Goal: Task Accomplishment & Management: Use online tool/utility

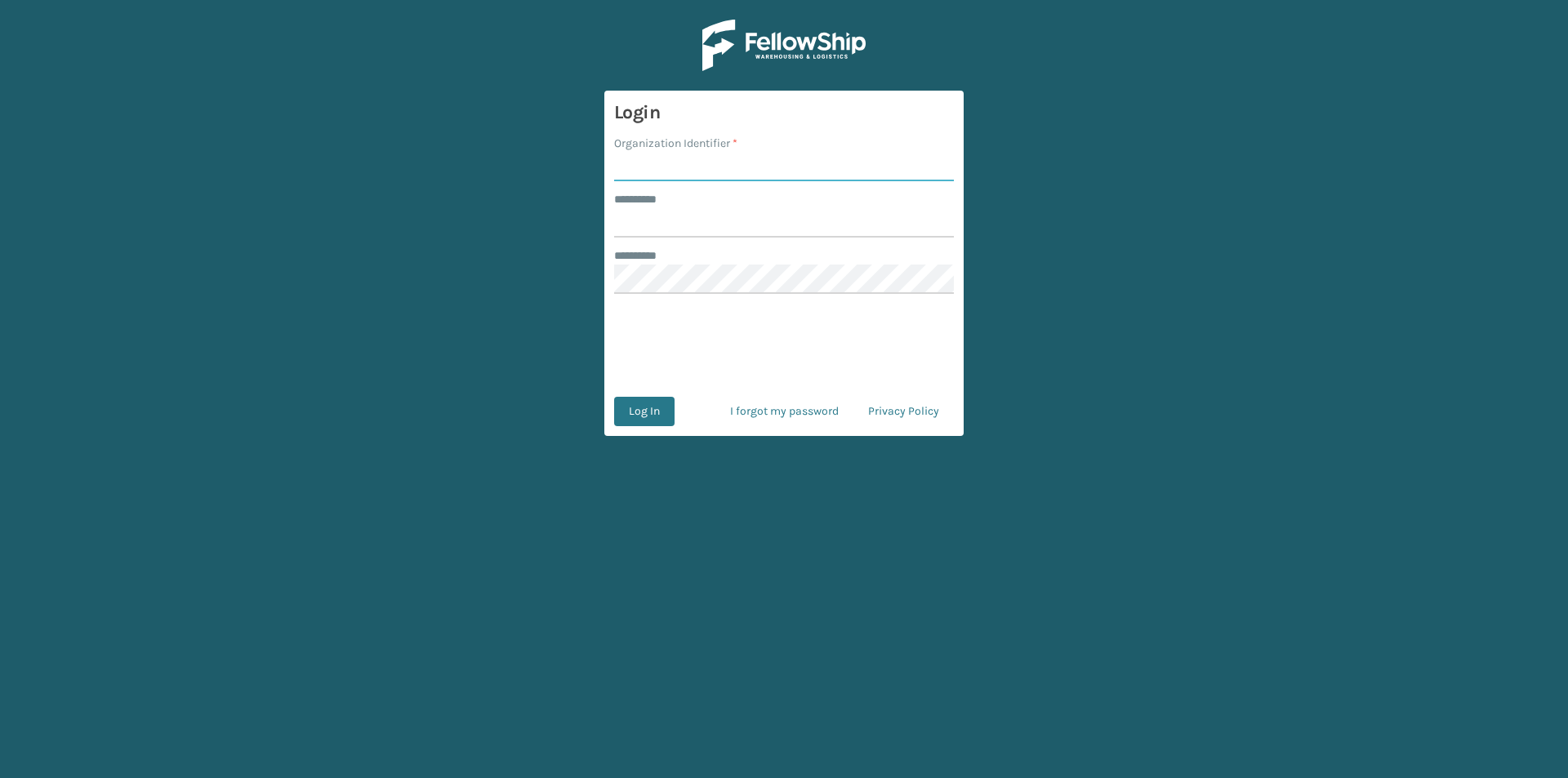
click at [664, 180] on input "Organization Identifier *" at bounding box center [784, 166] width 340 height 29
type input "FELLOWSHIP - WEST"
click at [678, 228] on input "******** *" at bounding box center [784, 223] width 340 height 29
type input "******"
click at [657, 411] on button "Log In" at bounding box center [644, 411] width 60 height 29
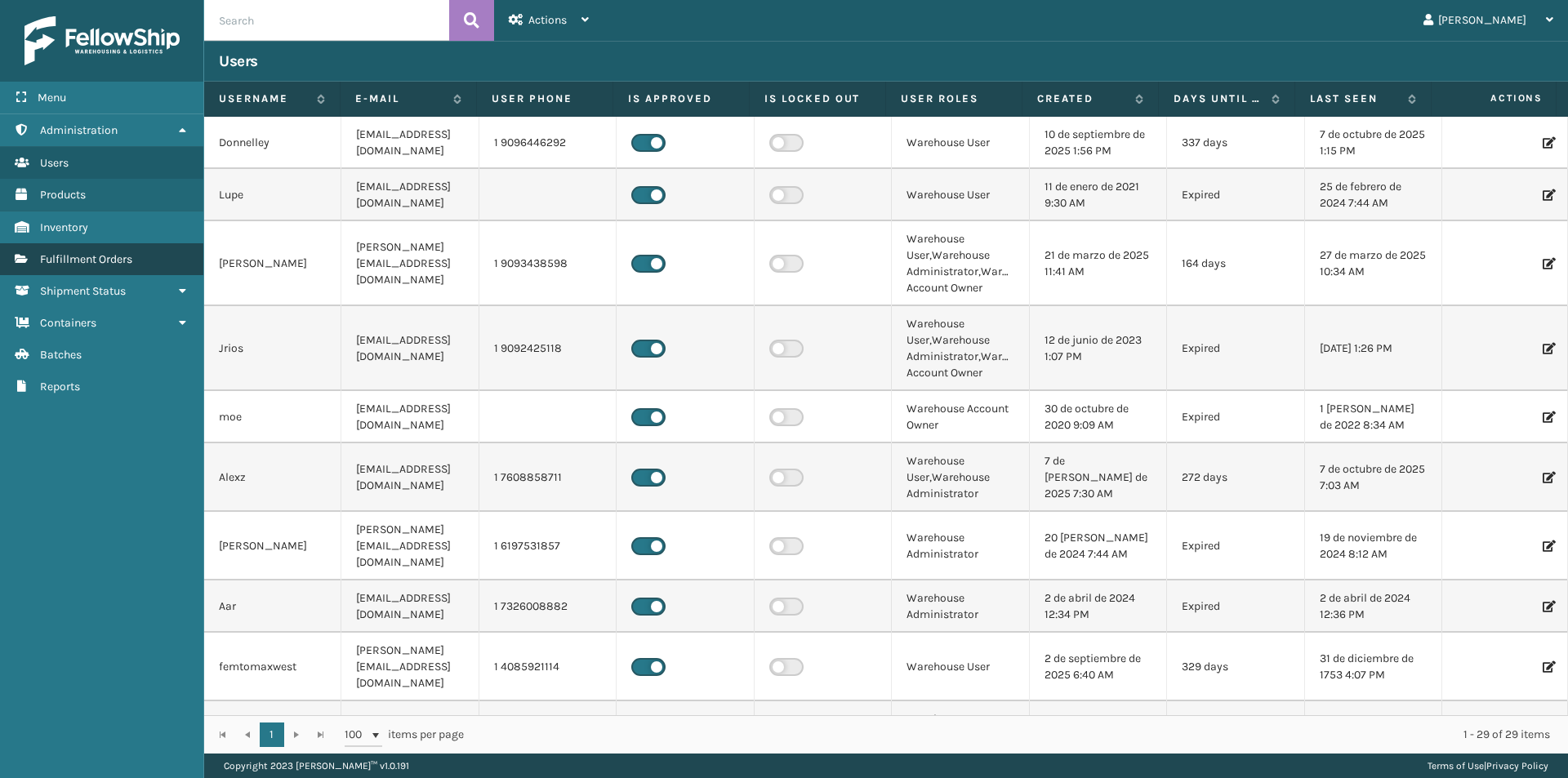
click at [145, 270] on link "Fulfillment Orders" at bounding box center [102, 258] width 203 height 32
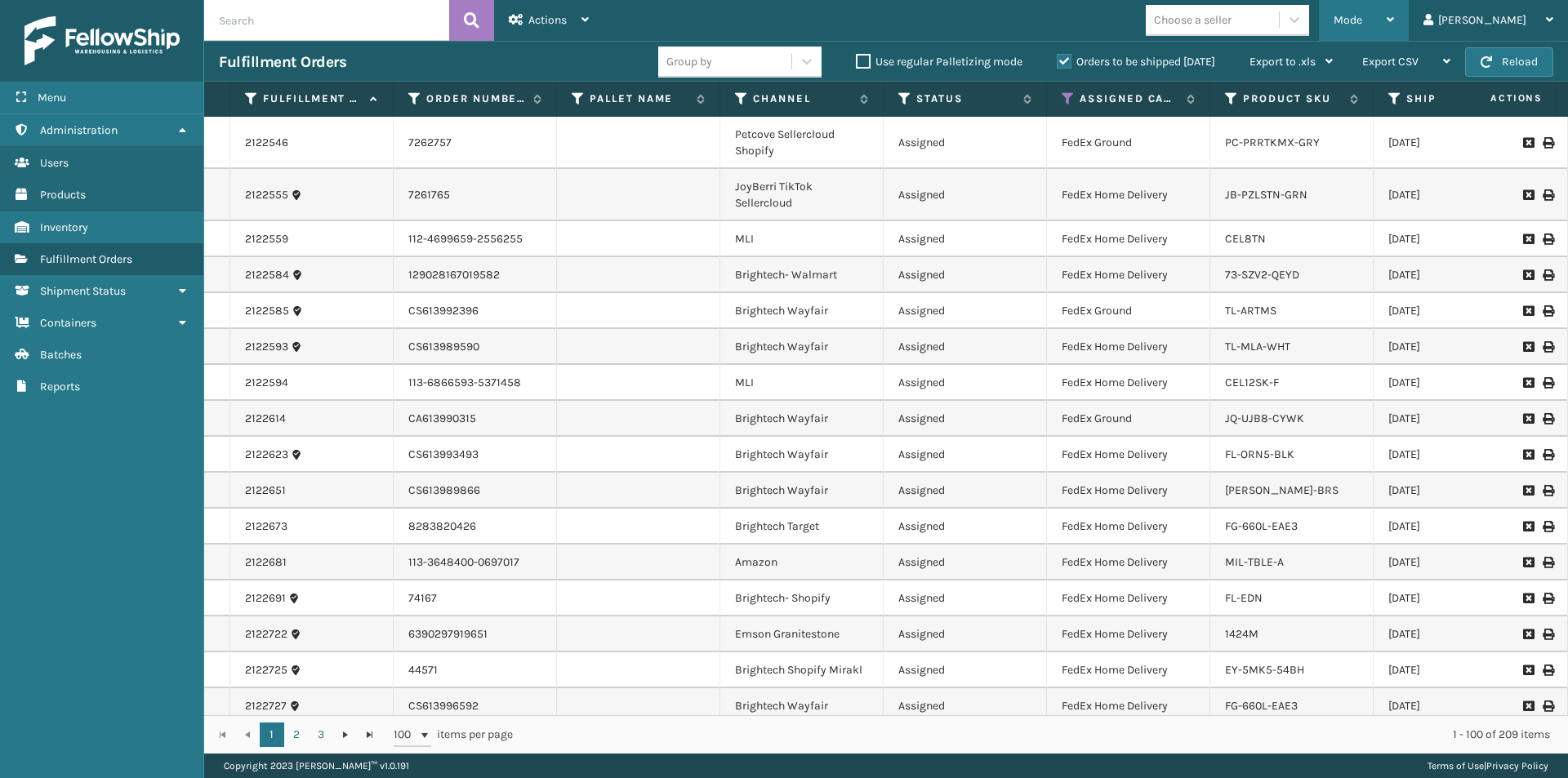
click at [1394, 18] on icon at bounding box center [1390, 19] width 8 height 11
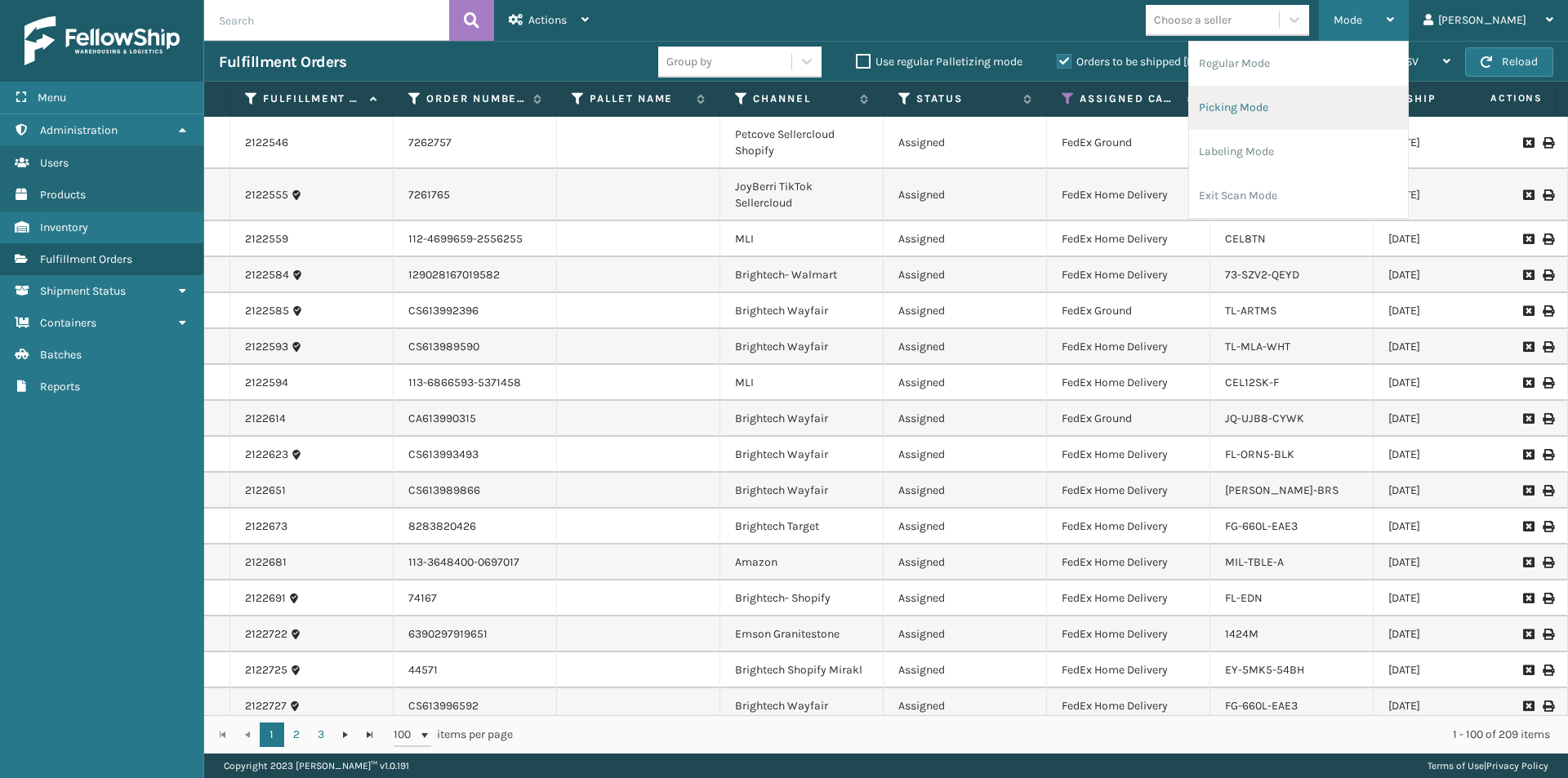
click at [1338, 107] on li "Picking Mode" at bounding box center [1298, 107] width 219 height 44
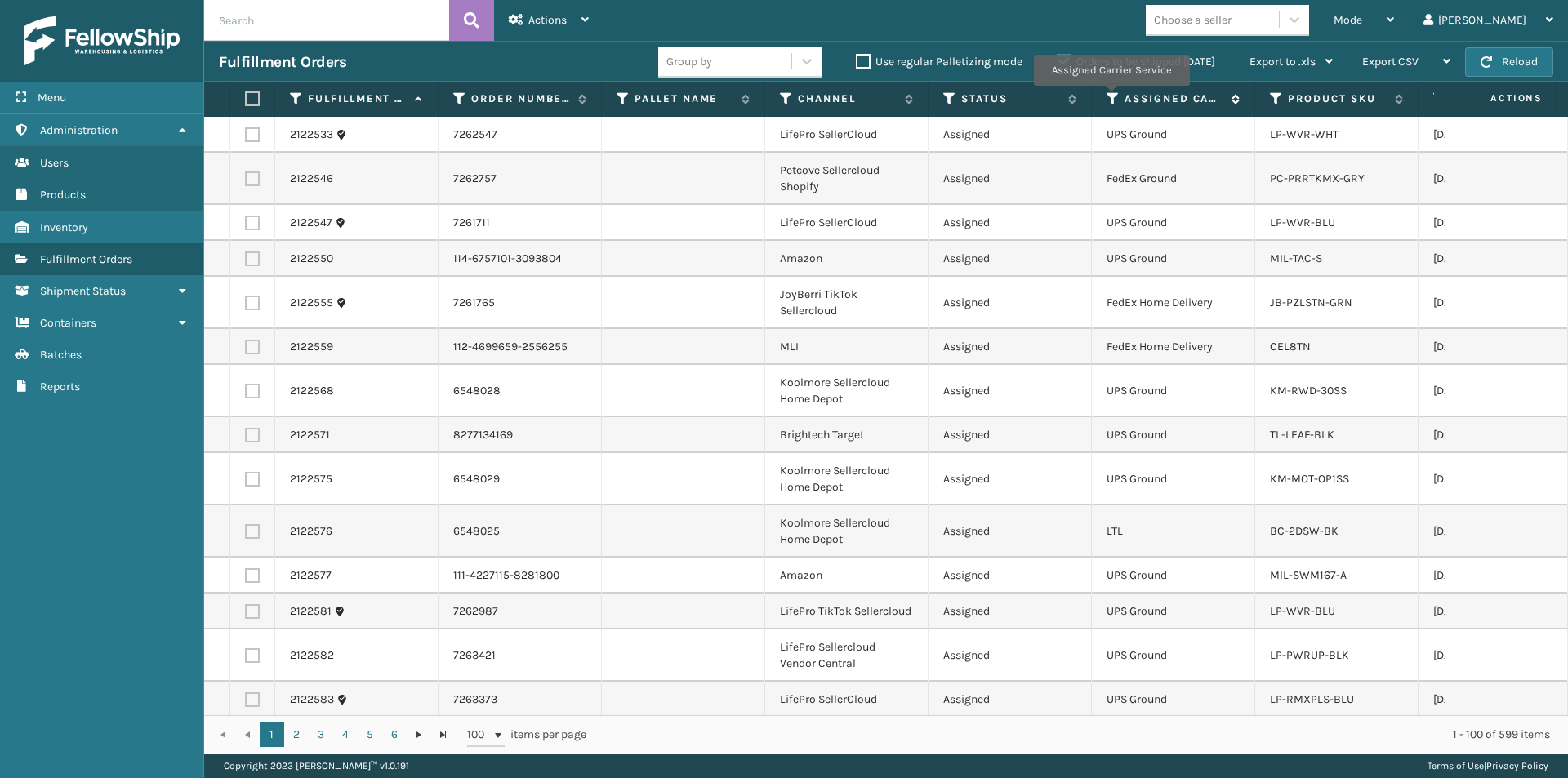
click at [1110, 97] on icon at bounding box center [1112, 98] width 13 height 15
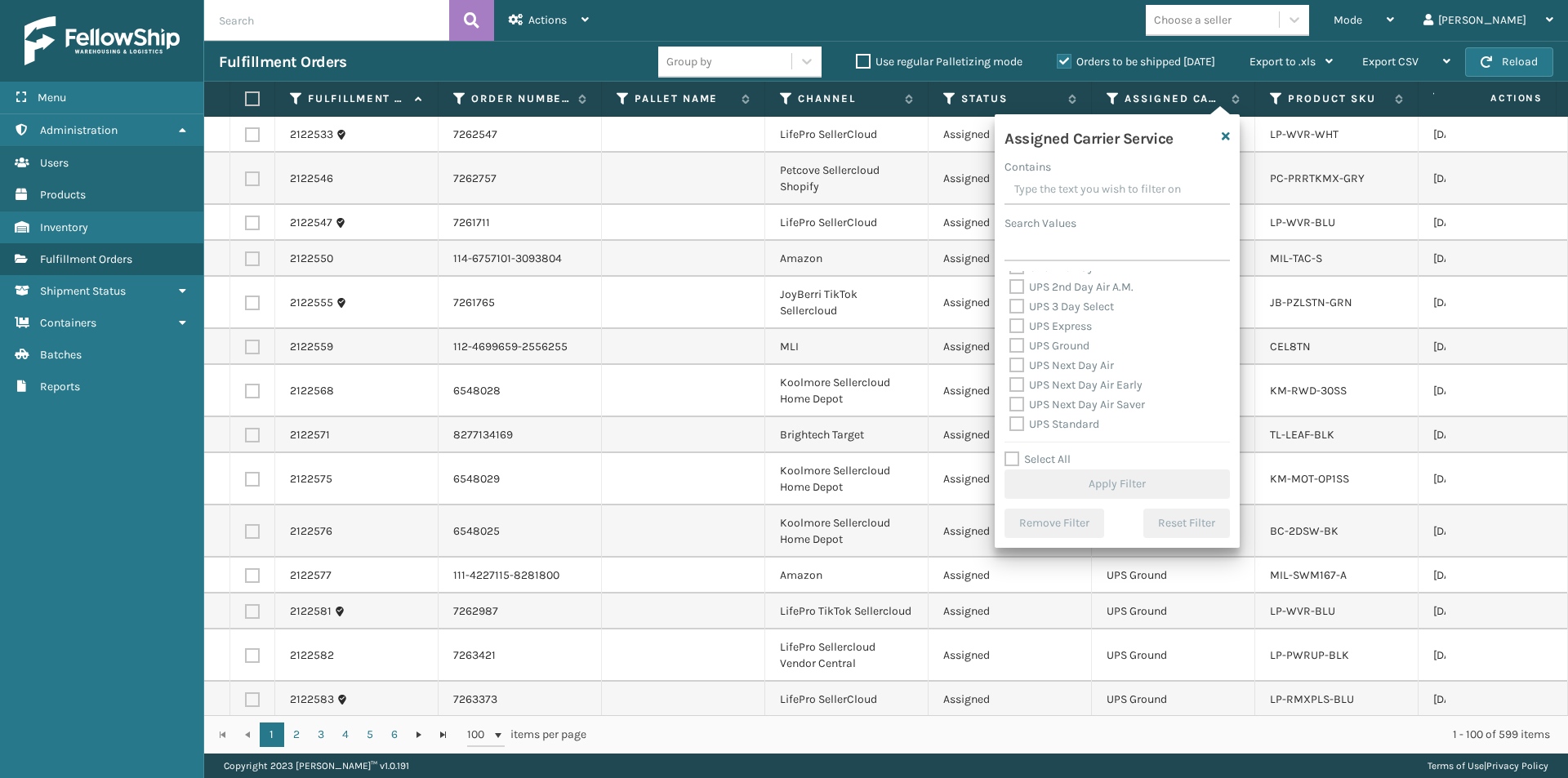
scroll to position [245, 0]
click at [1019, 346] on label "UPS 2nd Day Air" at bounding box center [1059, 349] width 101 height 14
click at [1010, 346] on input "UPS 2nd Day Air" at bounding box center [1009, 345] width 1 height 10
checkbox input "true"
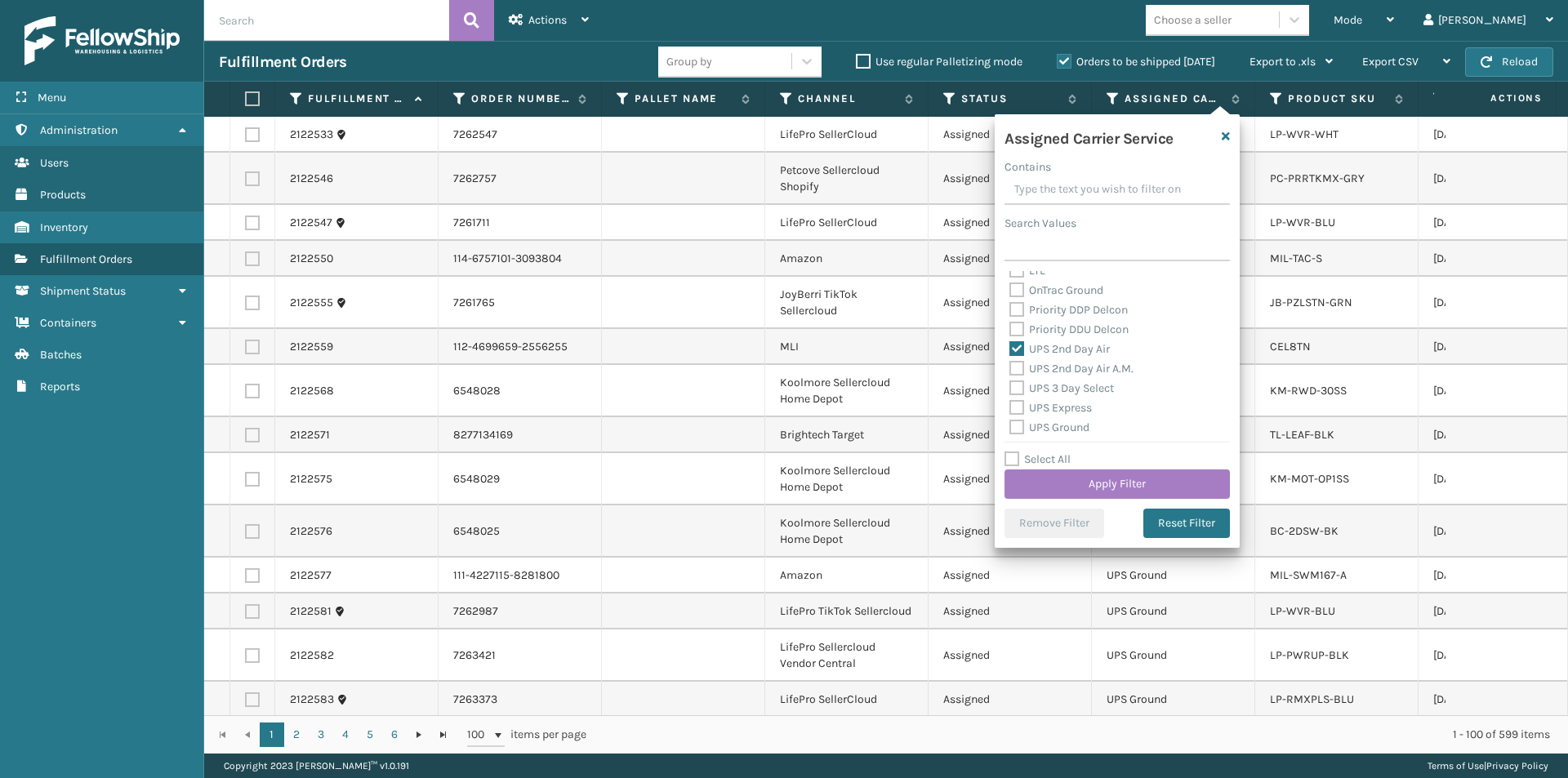
click at [1018, 370] on label "UPS 2nd Day Air A.M." at bounding box center [1071, 369] width 124 height 14
click at [1010, 370] on input "UPS 2nd Day Air A.M." at bounding box center [1009, 364] width 1 height 10
checkbox input "true"
click at [1015, 308] on label "UPS 3 Day Select" at bounding box center [1061, 307] width 104 height 14
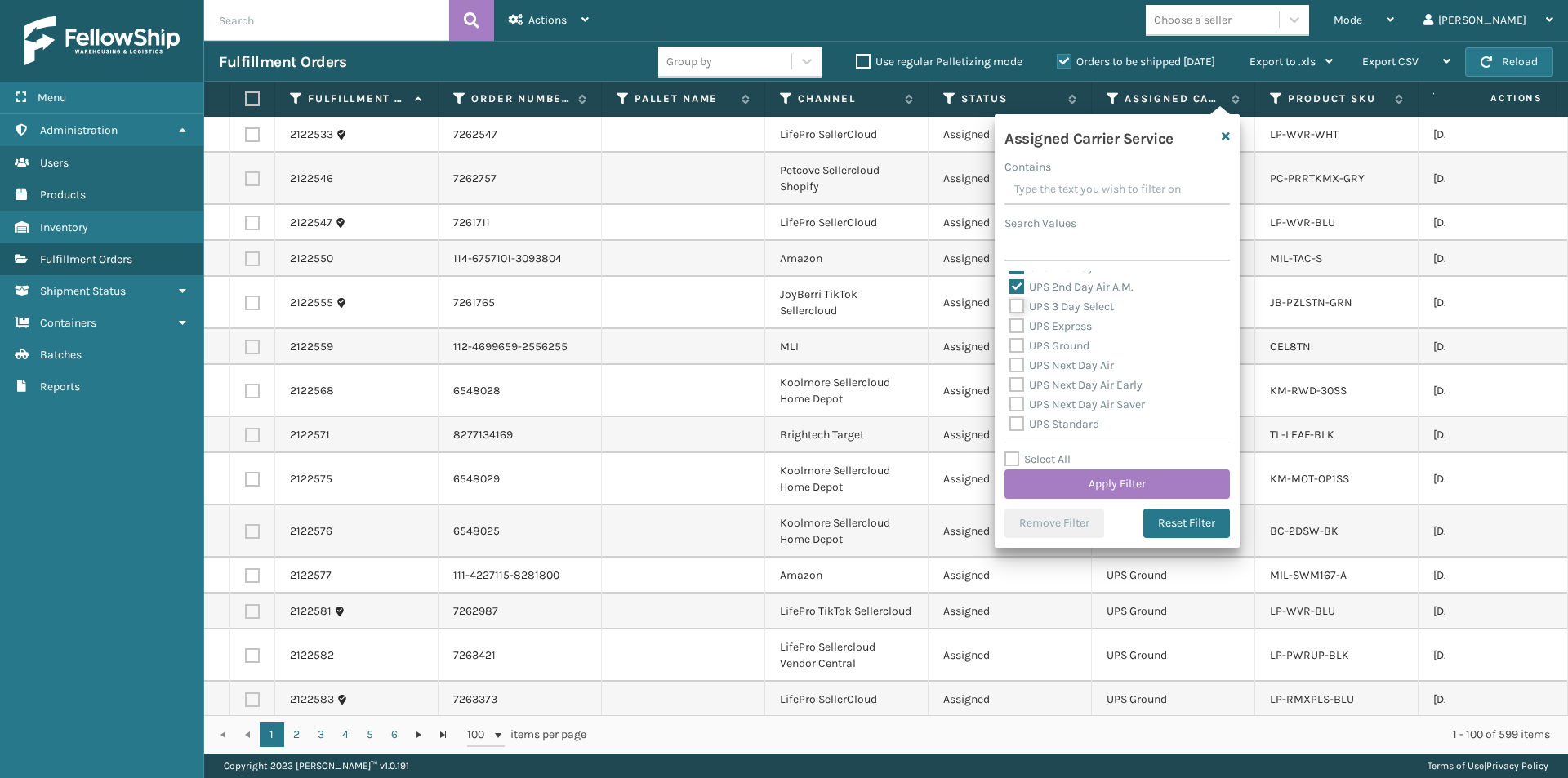
click at [1010, 308] on input "UPS 3 Day Select" at bounding box center [1009, 302] width 1 height 10
checkbox input "true"
click at [1040, 362] on label "UPS Next Day Air" at bounding box center [1061, 365] width 104 height 14
click at [1010, 362] on input "UPS Next Day Air" at bounding box center [1009, 361] width 1 height 10
checkbox input "true"
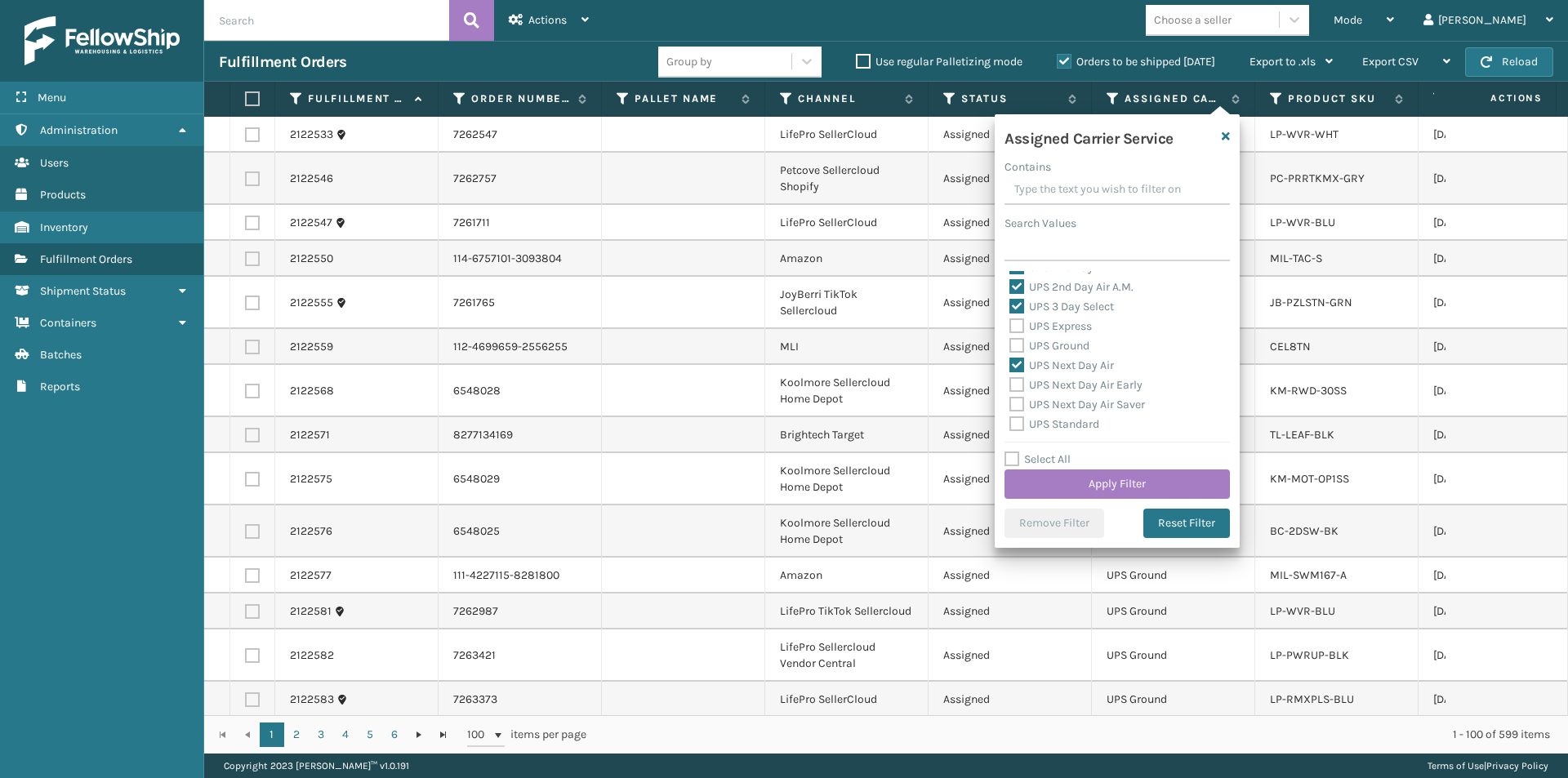
click at [1033, 384] on label "UPS Next Day Air Early" at bounding box center [1076, 385] width 133 height 14
click at [1010, 384] on input "UPS Next Day Air Early" at bounding box center [1009, 381] width 1 height 10
checkbox input "true"
click at [1028, 401] on label "UPS Next Day Air Saver" at bounding box center [1077, 404] width 135 height 14
click at [1010, 401] on input "UPS Next Day Air Saver" at bounding box center [1009, 400] width 1 height 10
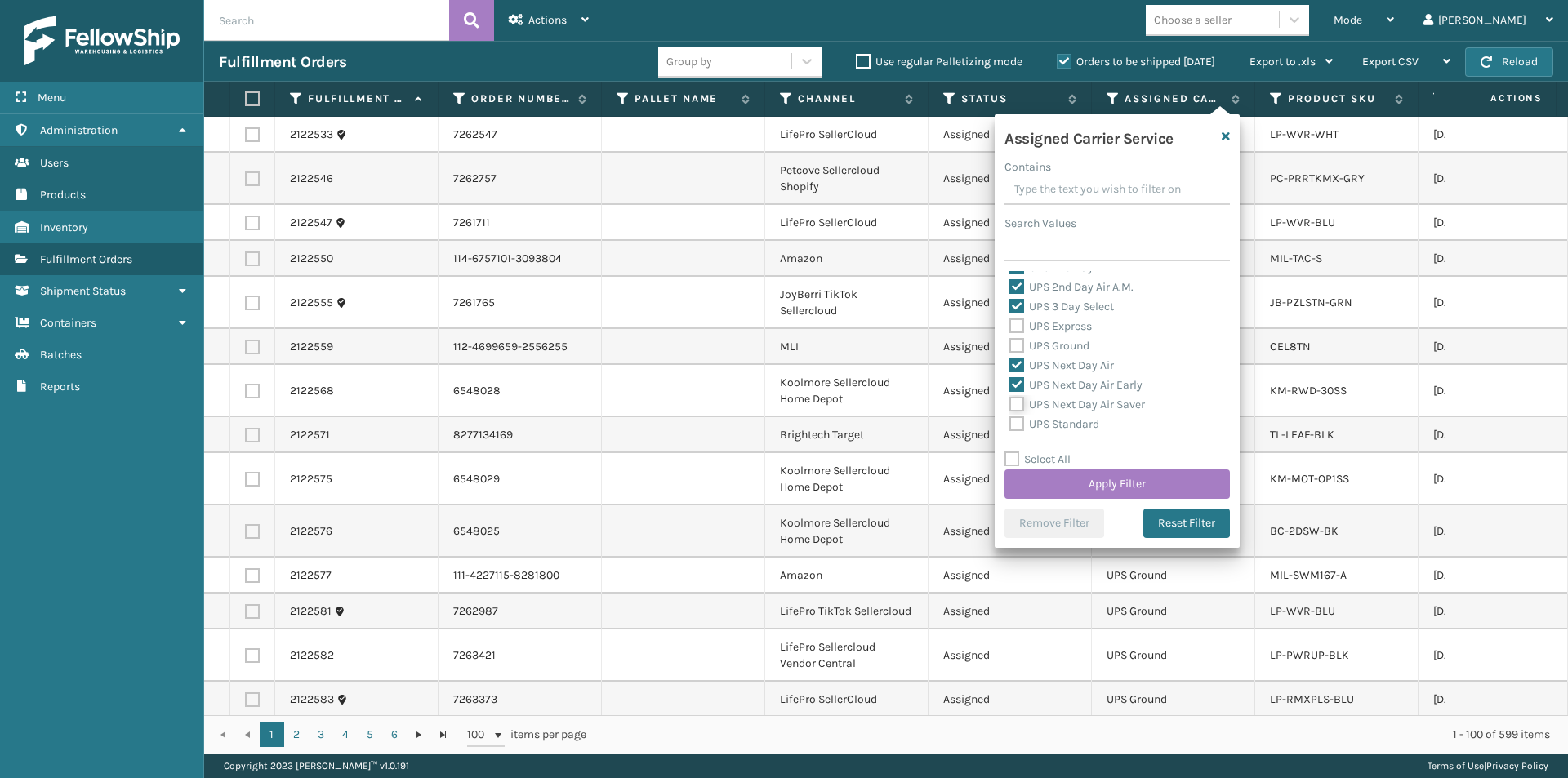
checkbox input "true"
click at [1141, 480] on button "Apply Filter" at bounding box center [1116, 484] width 225 height 29
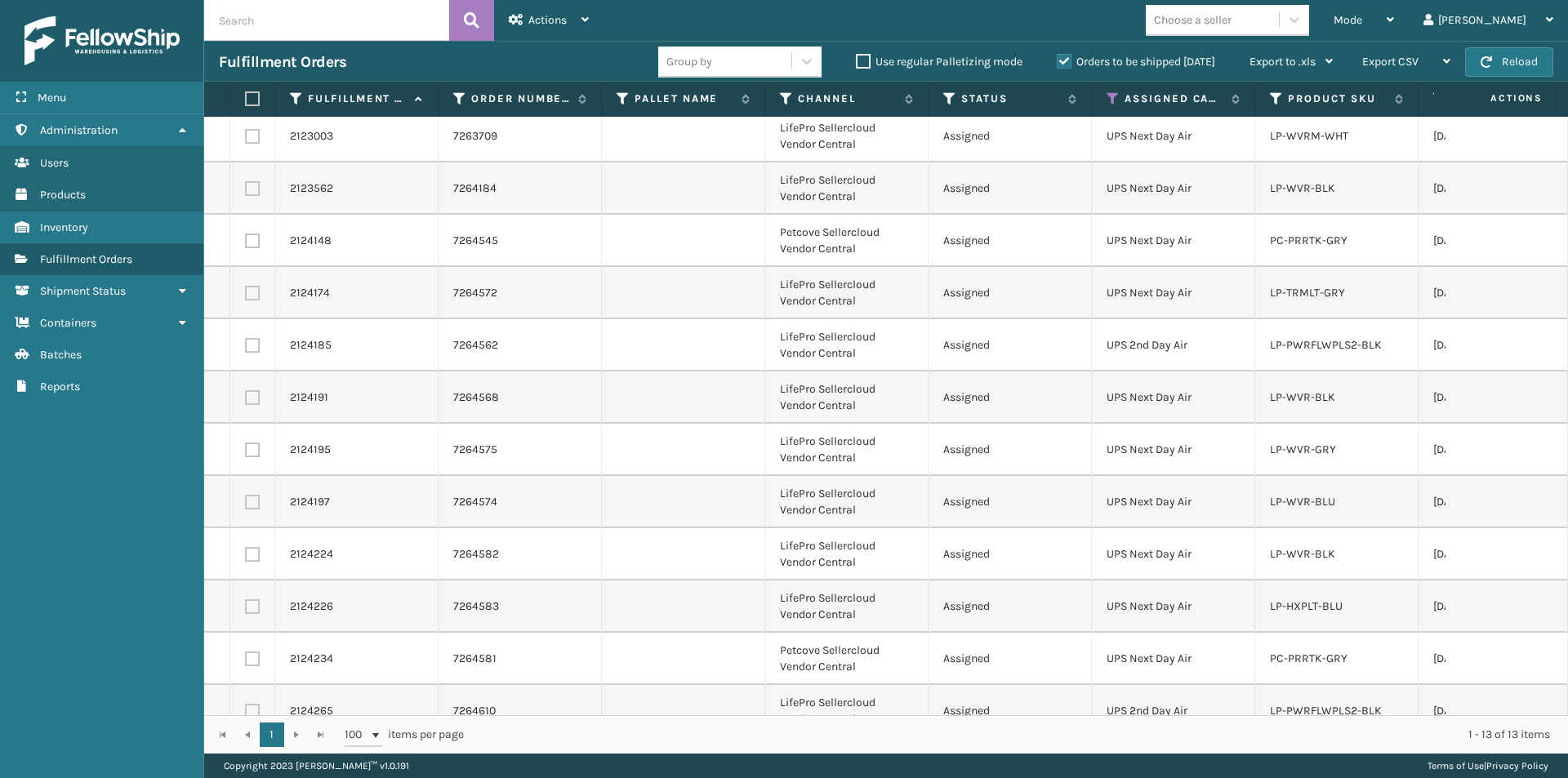
scroll to position [0, 0]
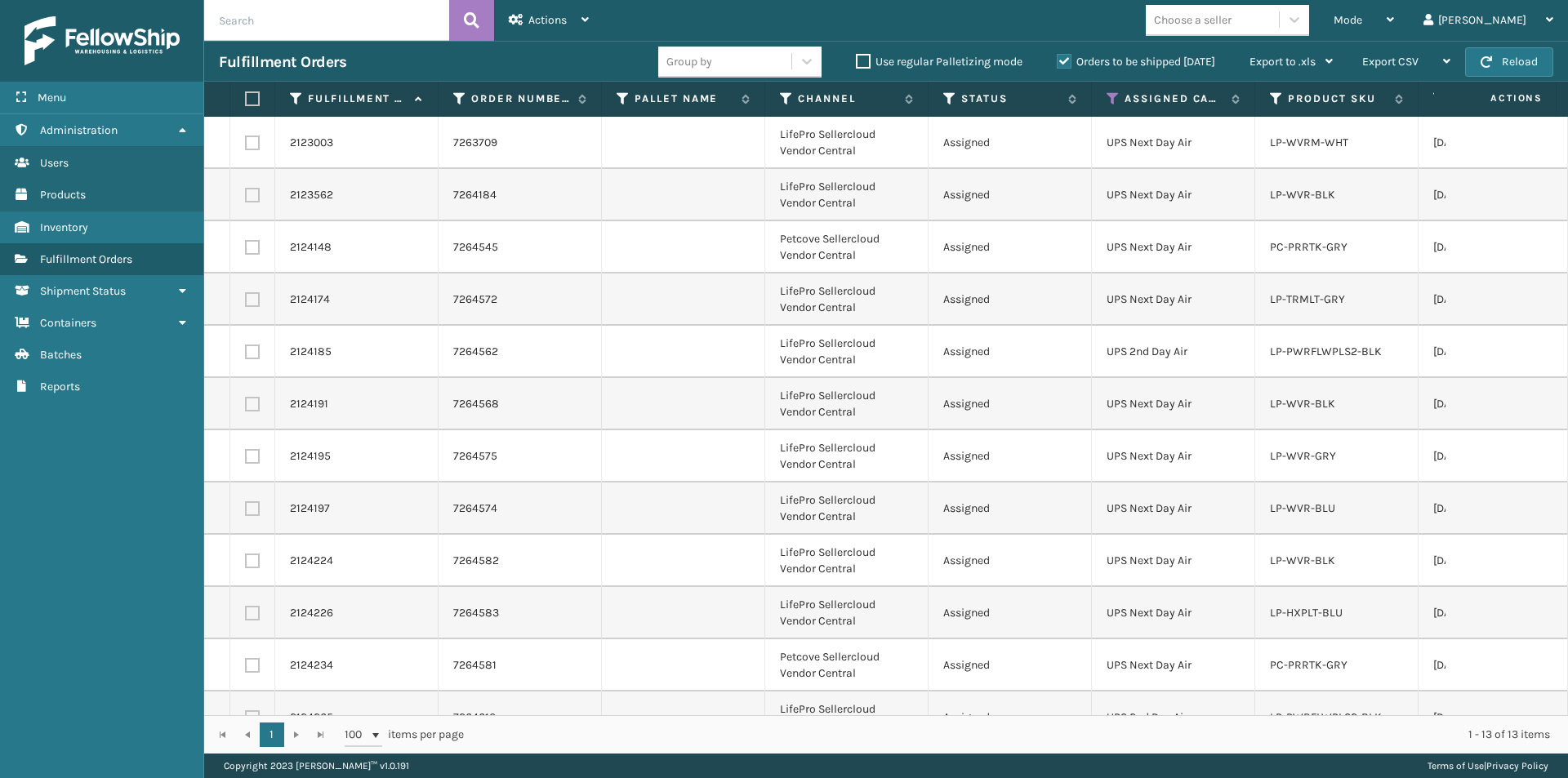
click at [250, 94] on label at bounding box center [249, 98] width 9 height 15
click at [246, 94] on input "checkbox" at bounding box center [245, 99] width 1 height 10
checkbox input "true"
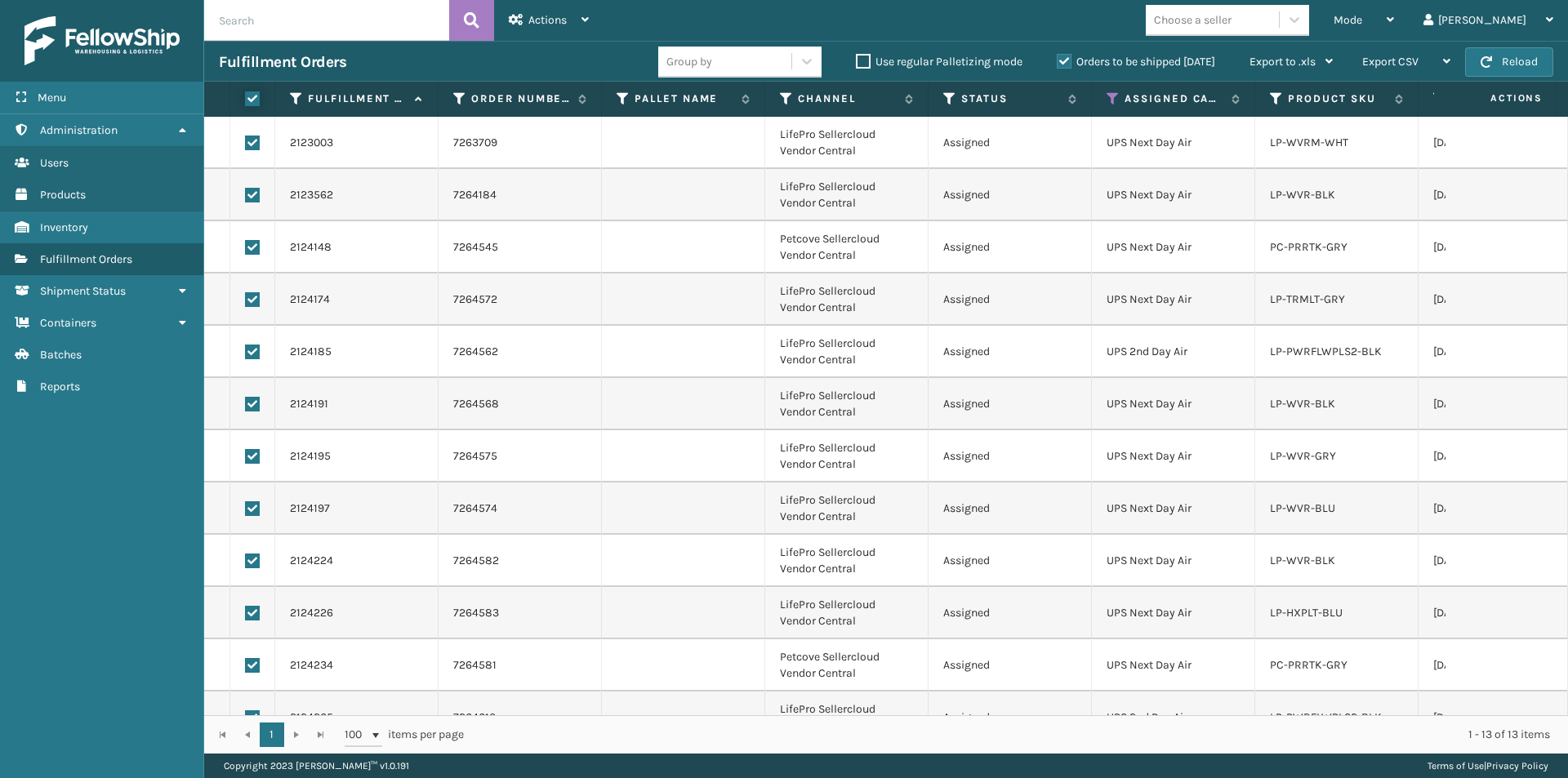
checkbox input "true"
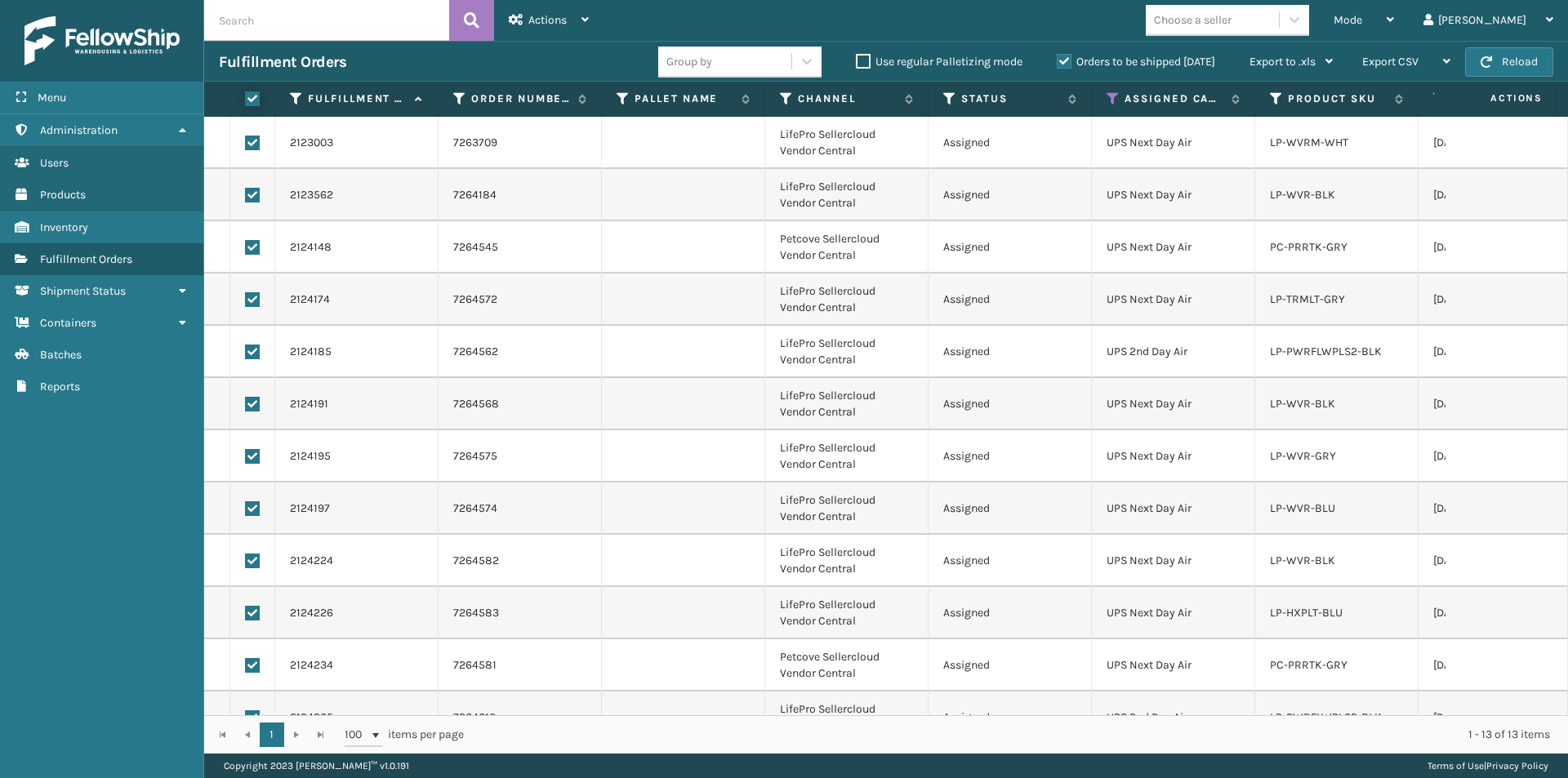
checkbox input "true"
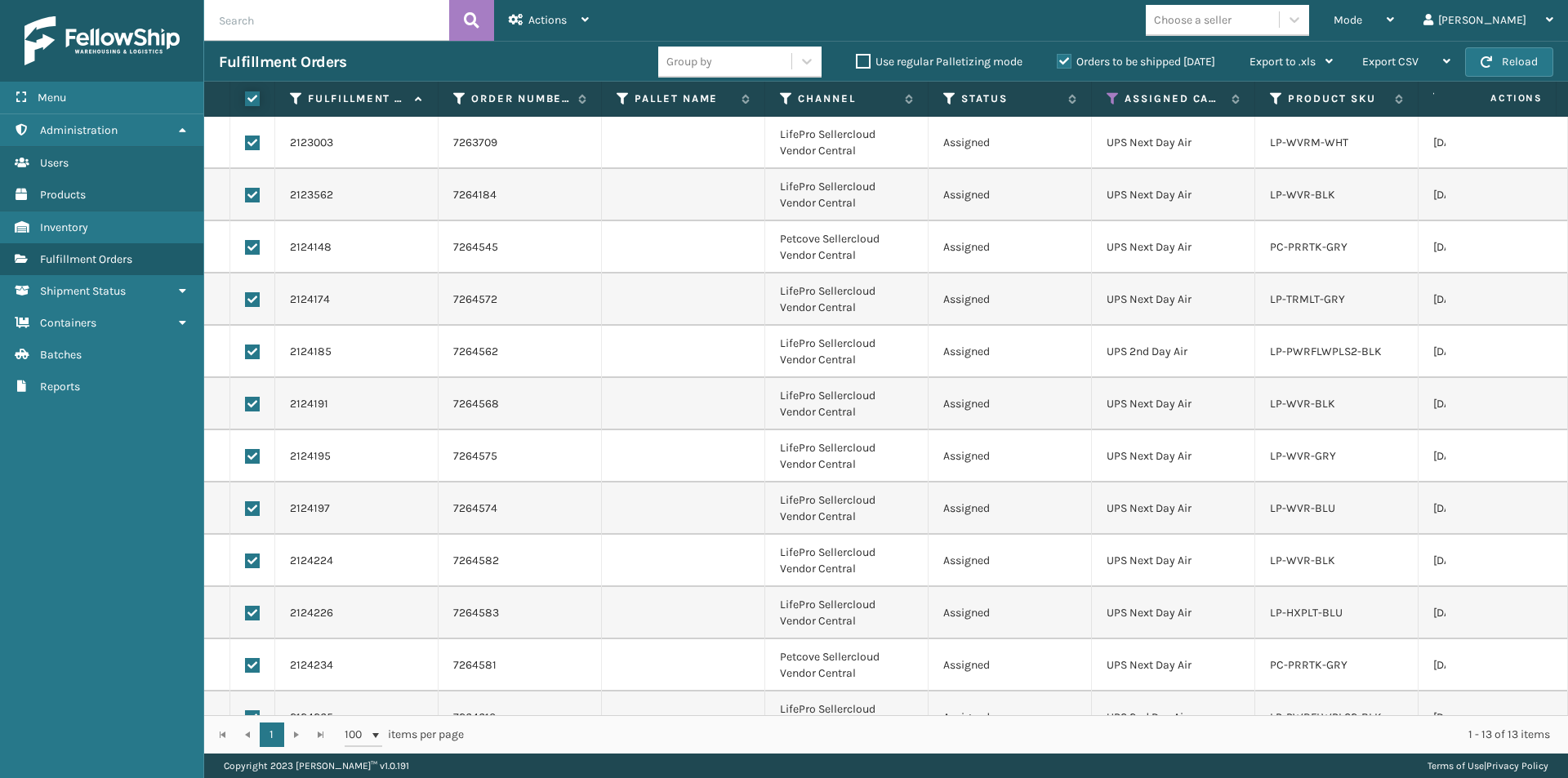
checkbox input "true"
click at [585, 24] on icon at bounding box center [584, 19] width 8 height 11
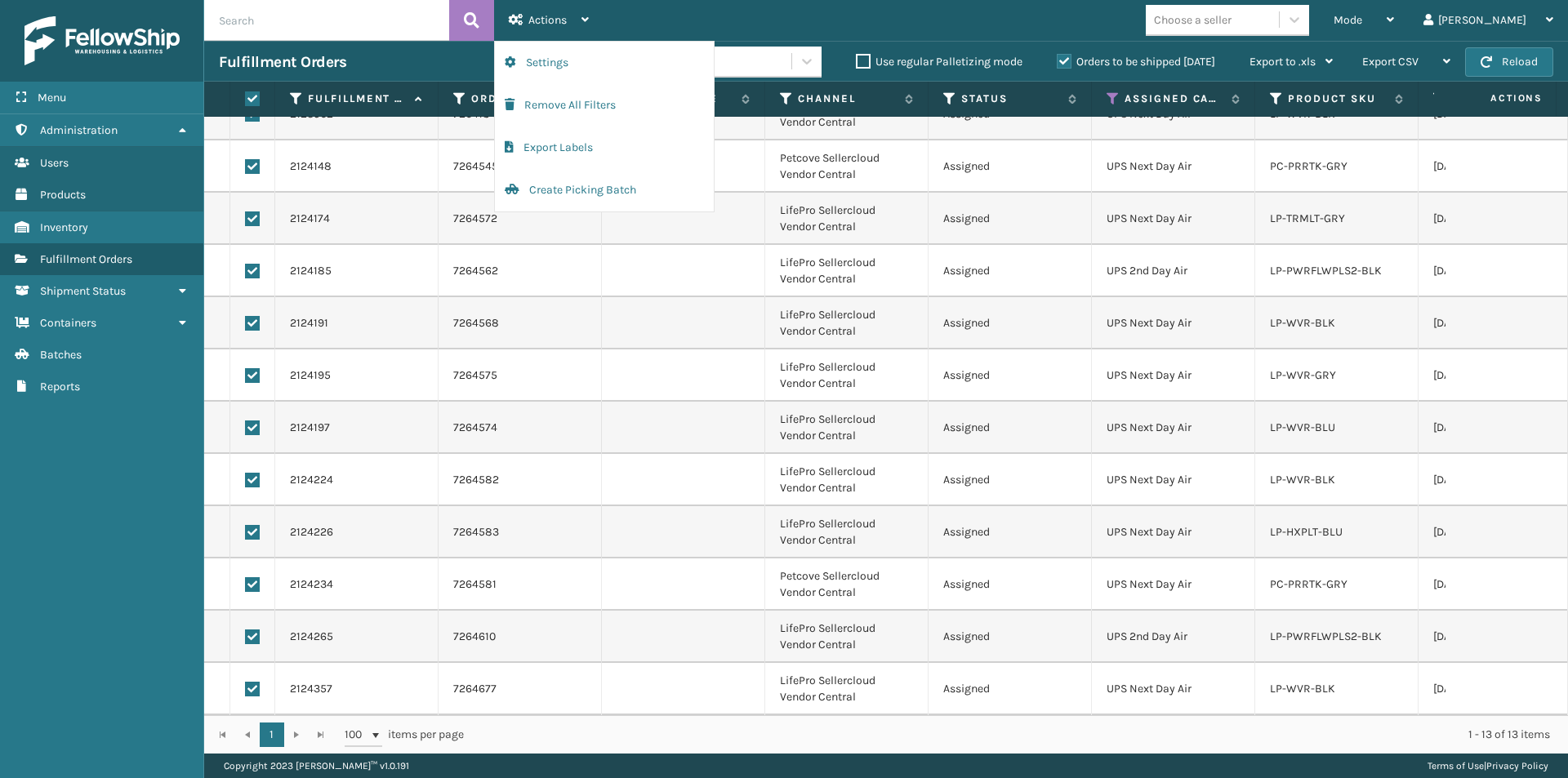
scroll to position [93, 0]
click at [583, 194] on button "Create Picking Batch" at bounding box center [604, 190] width 219 height 42
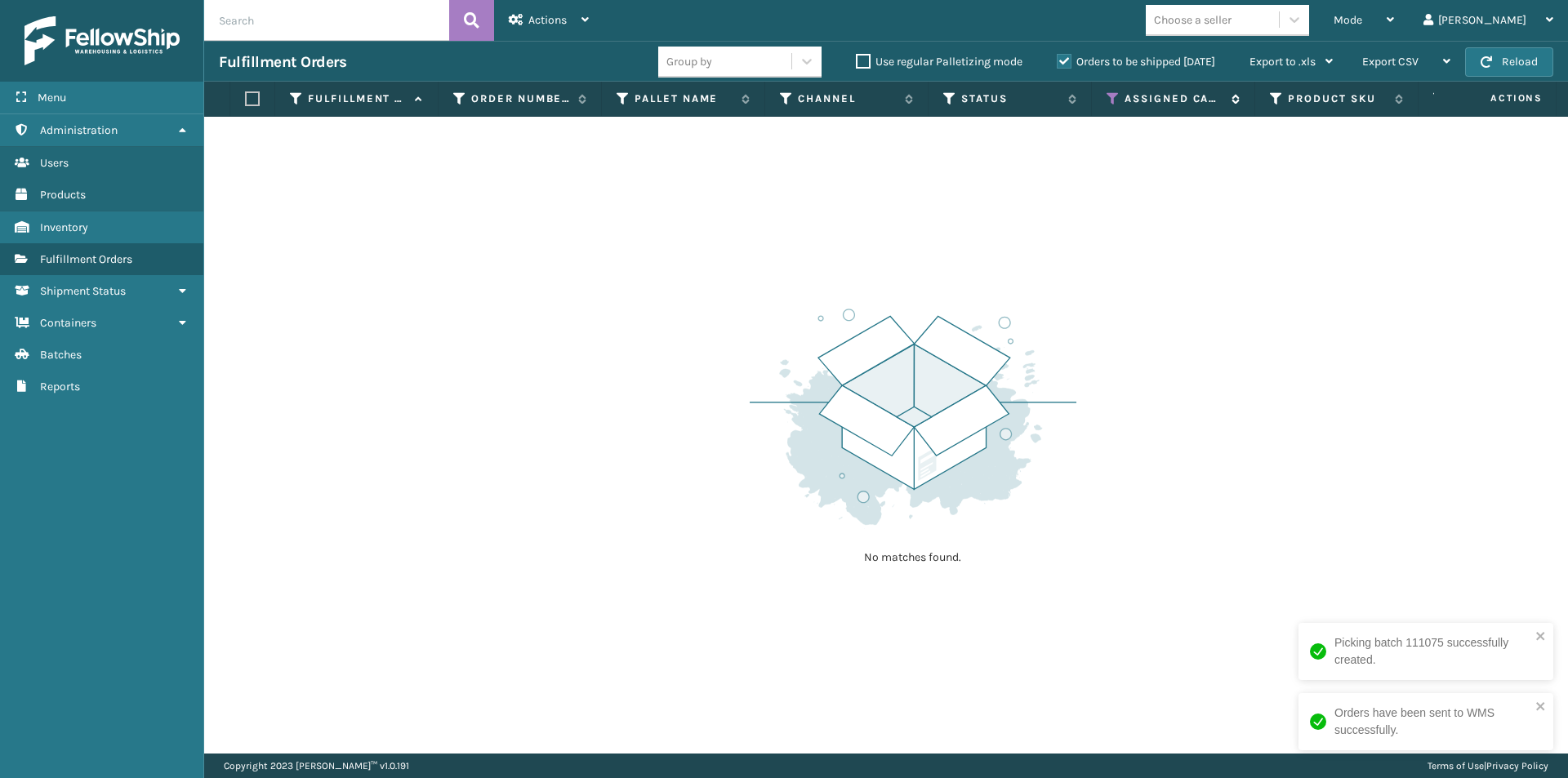
click at [1109, 97] on icon at bounding box center [1112, 98] width 13 height 15
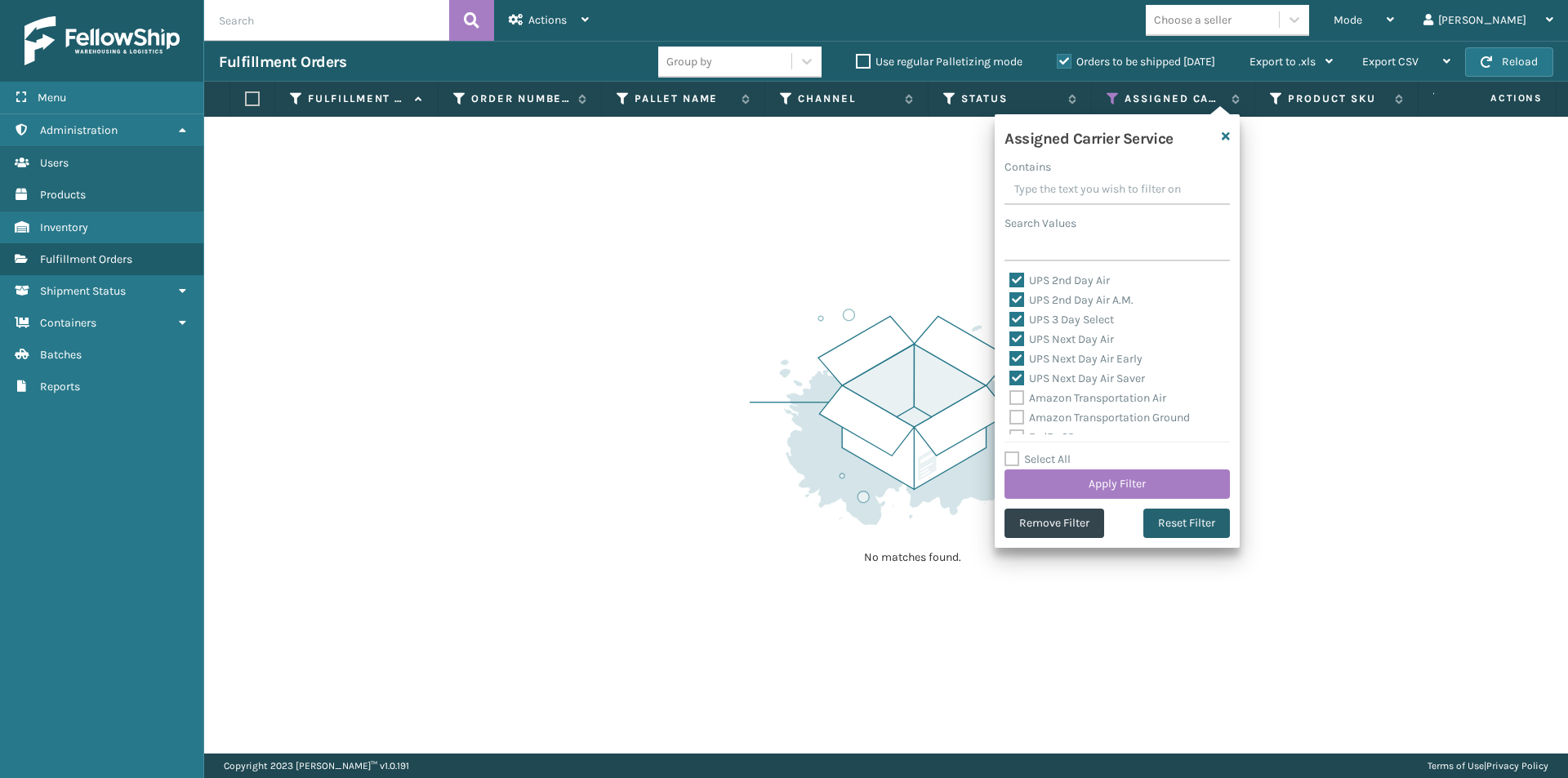
click at [1159, 524] on button "Reset Filter" at bounding box center [1186, 523] width 86 height 29
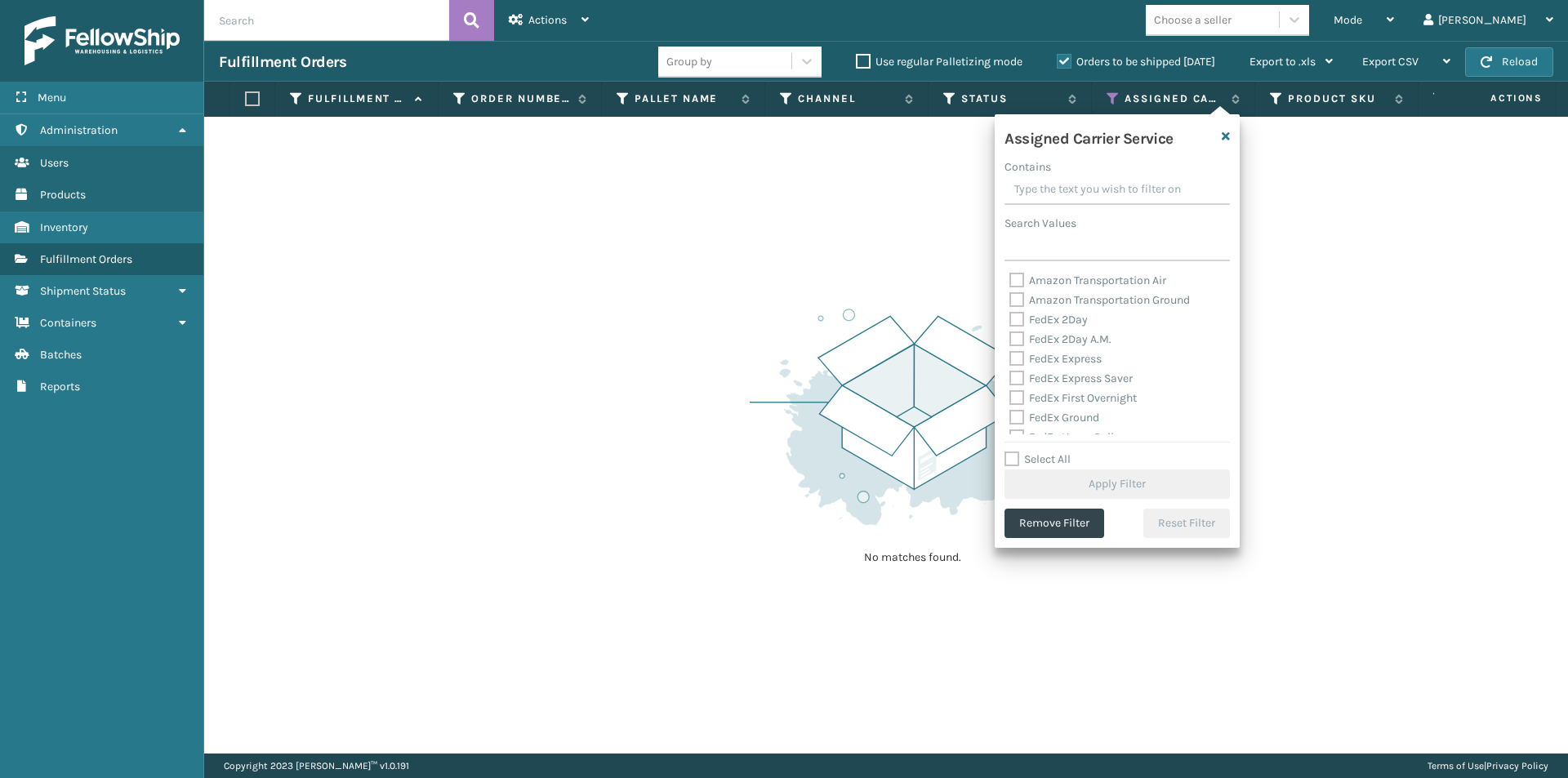
click at [1014, 313] on label "FedEx 2Day" at bounding box center [1048, 320] width 78 height 14
click at [1010, 313] on input "FedEx 2Day" at bounding box center [1009, 315] width 1 height 10
checkbox input "true"
click at [1017, 338] on label "FedEx 2Day A.M." at bounding box center [1060, 339] width 102 height 14
click at [1010, 338] on input "FedEx 2Day A.M." at bounding box center [1009, 335] width 1 height 10
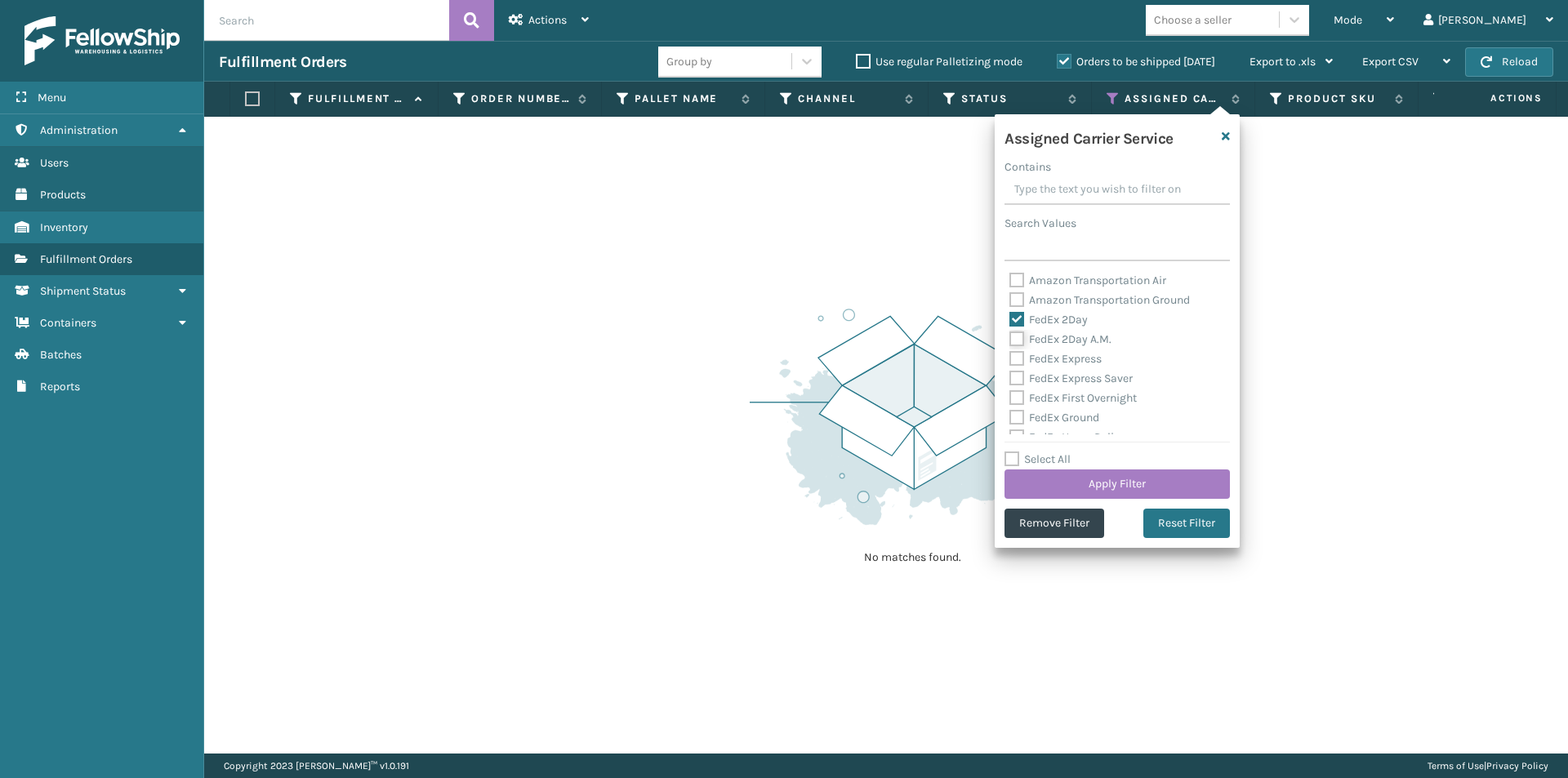
checkbox input "true"
click at [1020, 357] on label "FedEx Express" at bounding box center [1055, 358] width 92 height 14
click at [1010, 357] on input "FedEx Express" at bounding box center [1009, 354] width 1 height 10
checkbox input "true"
click at [1020, 376] on label "FedEx Express Saver" at bounding box center [1071, 378] width 123 height 14
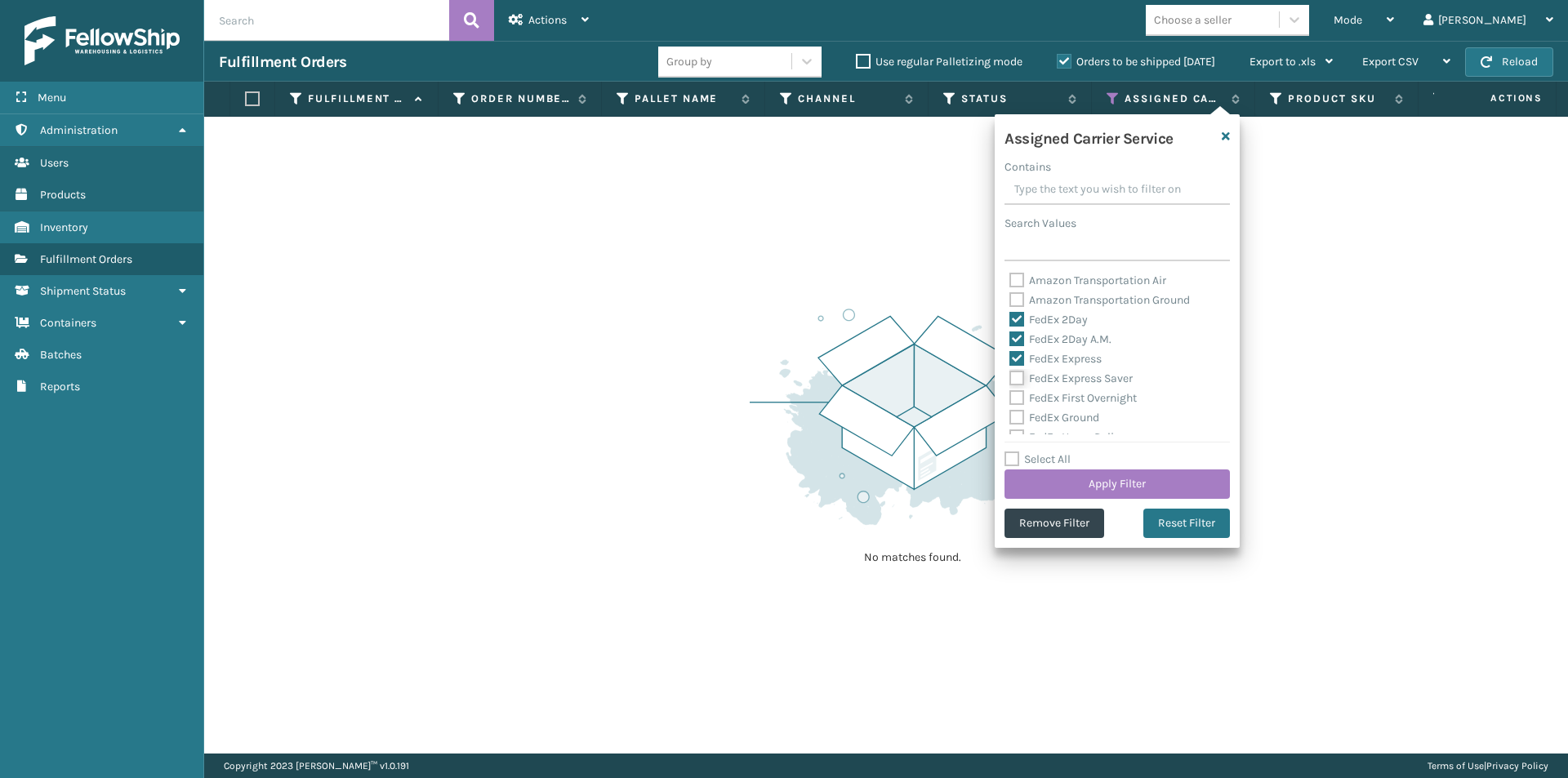
click at [1010, 376] on input "FedEx Express Saver" at bounding box center [1009, 374] width 1 height 10
checkbox input "true"
drag, startPoint x: 1012, startPoint y: 396, endPoint x: 1027, endPoint y: 408, distance: 19.2
click at [1013, 396] on label "FedEx First Overnight" at bounding box center [1073, 398] width 128 height 14
click at [1010, 396] on input "FedEx First Overnight" at bounding box center [1009, 394] width 1 height 10
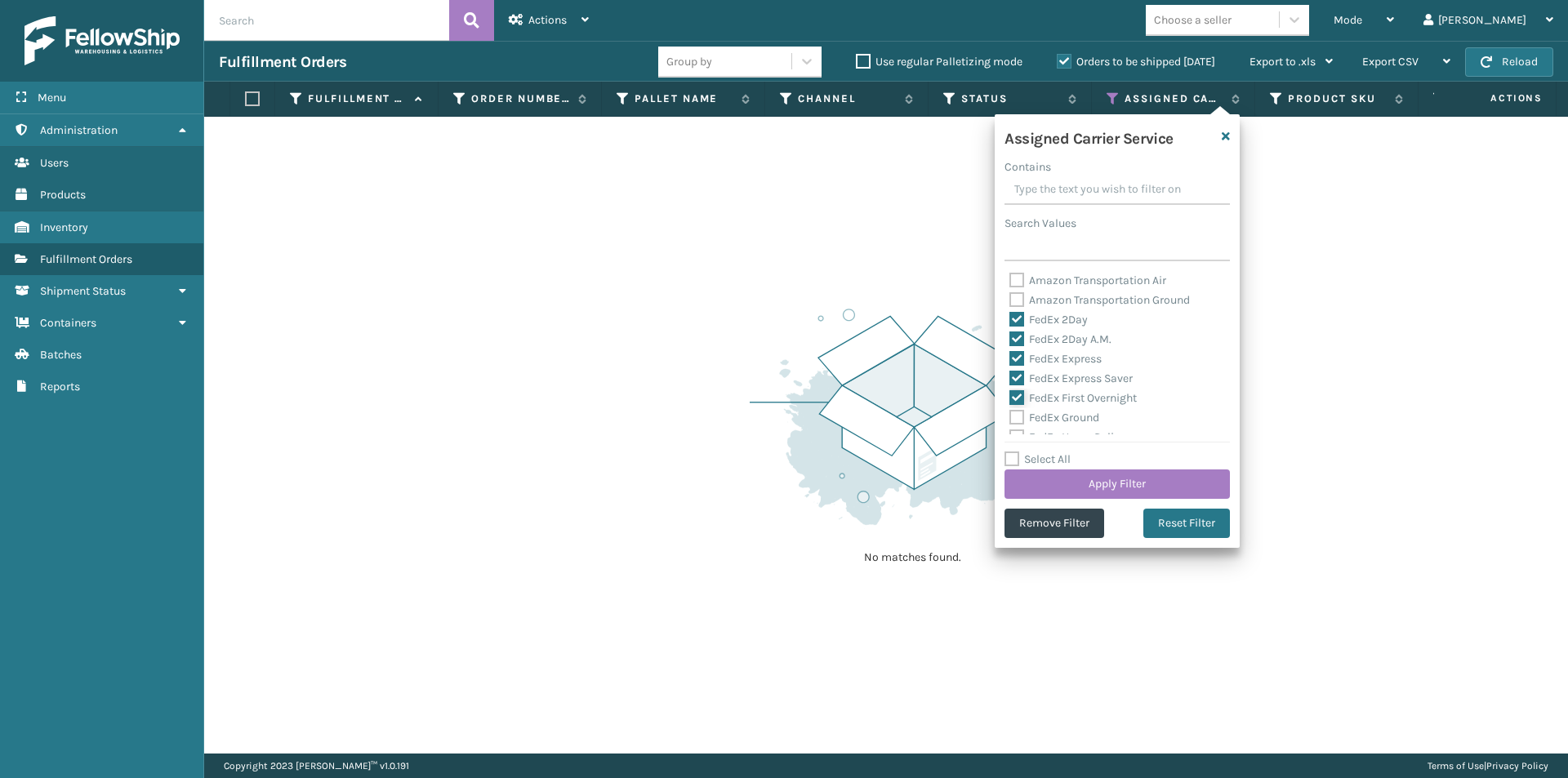
checkbox input "true"
click at [1203, 531] on button "Reset Filter" at bounding box center [1186, 523] width 86 height 29
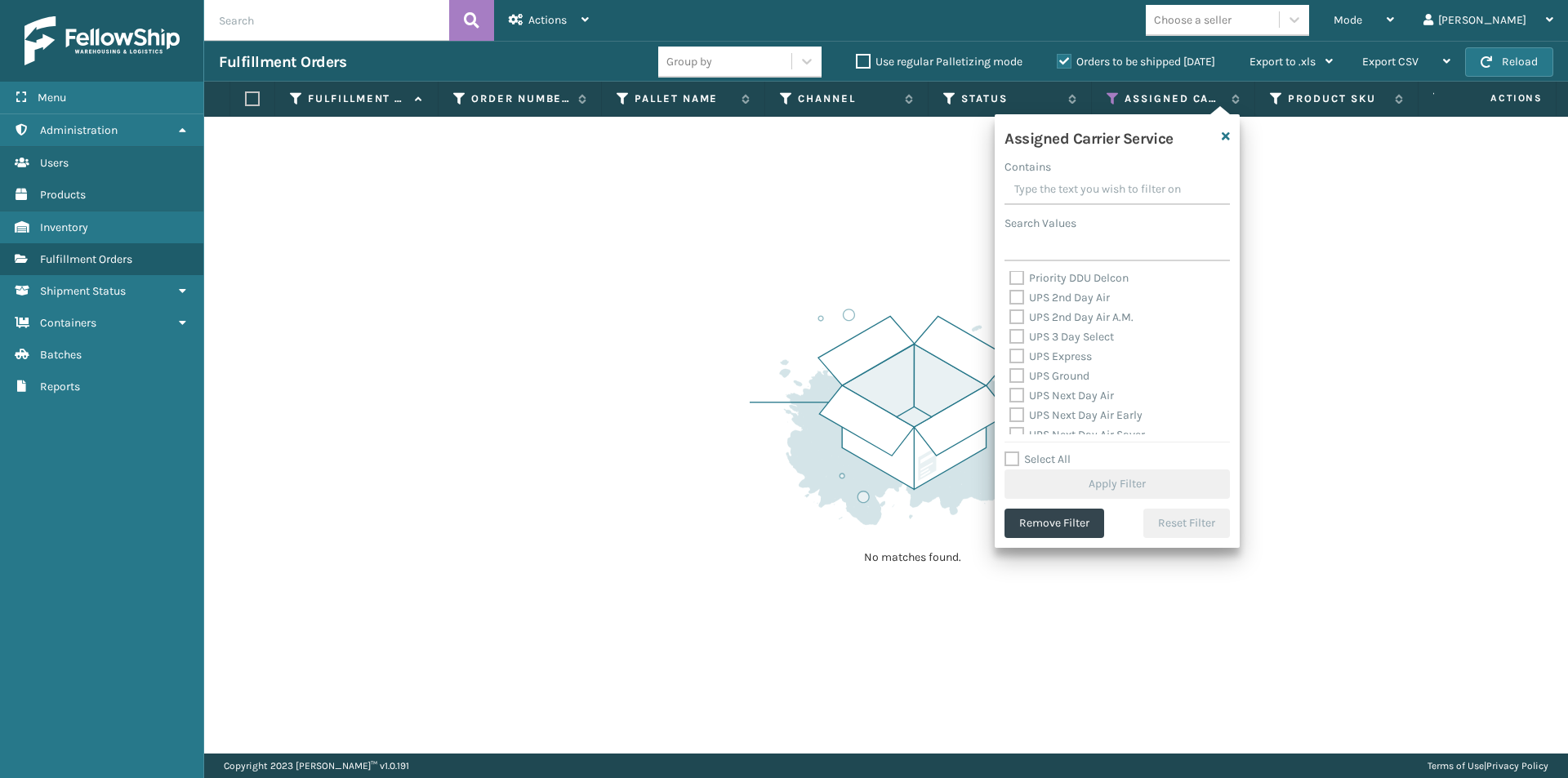
scroll to position [245, 0]
click at [1021, 349] on label "UPS 2nd Day Air" at bounding box center [1059, 349] width 101 height 14
click at [1010, 349] on input "UPS 2nd Day Air" at bounding box center [1009, 345] width 1 height 10
checkbox input "true"
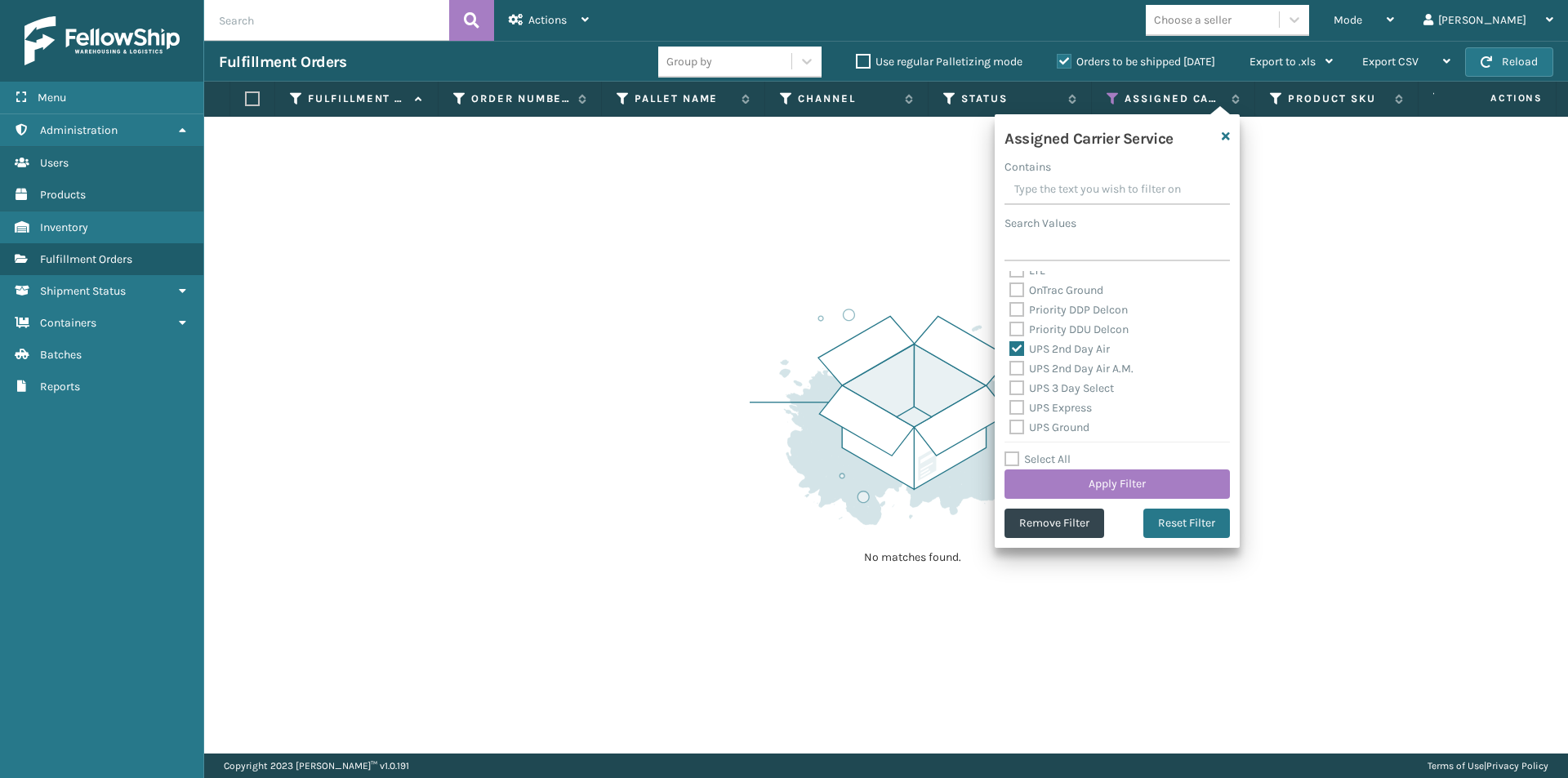
click at [1014, 368] on label "UPS 2nd Day Air A.M." at bounding box center [1071, 369] width 124 height 14
click at [1010, 368] on input "UPS 2nd Day Air A.M." at bounding box center [1009, 364] width 1 height 10
checkbox input "true"
click at [1014, 386] on label "UPS 3 Day Select" at bounding box center [1061, 388] width 104 height 14
click at [1010, 386] on input "UPS 3 Day Select" at bounding box center [1009, 383] width 1 height 10
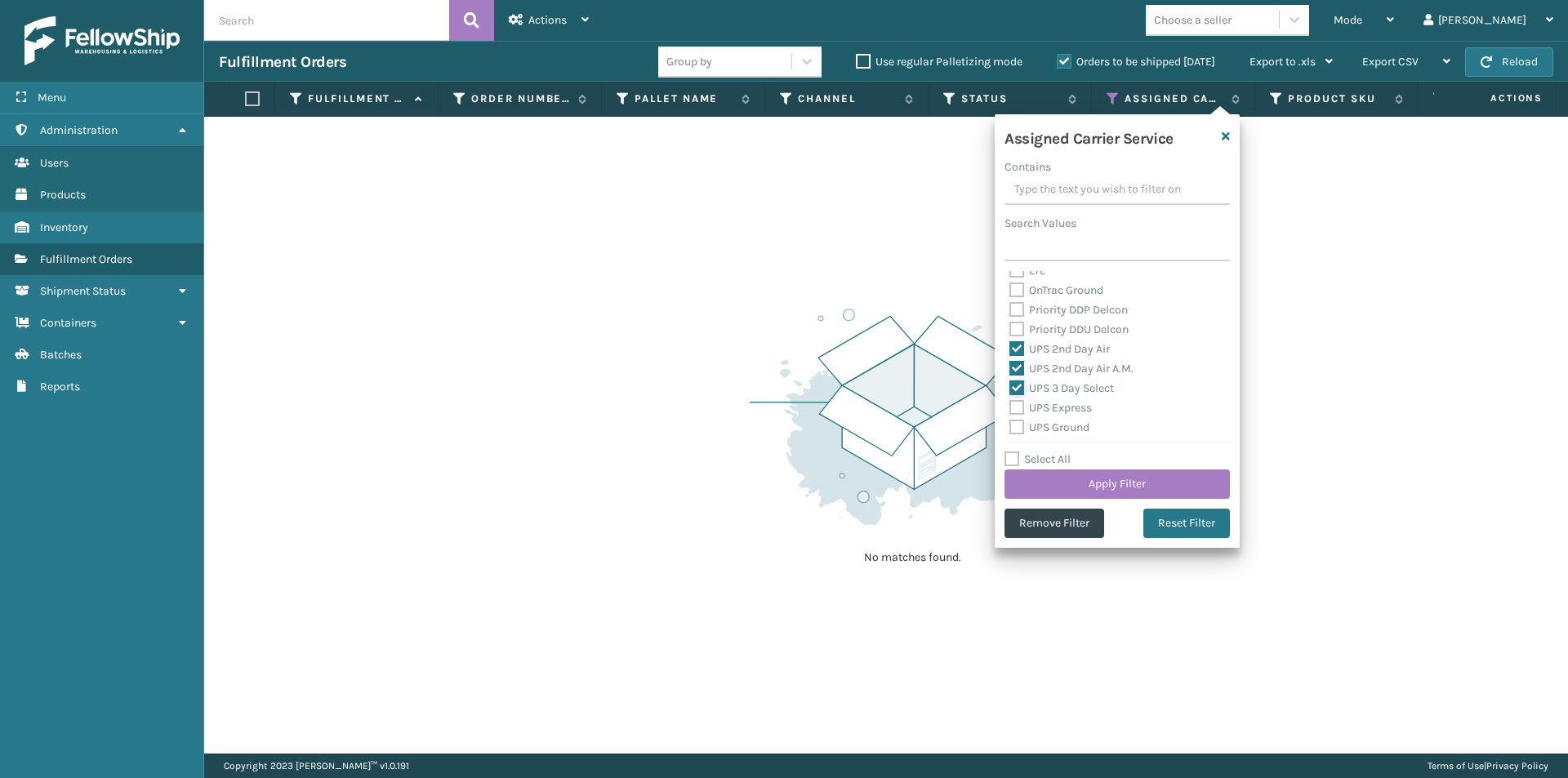
checkbox input "true"
click at [1013, 408] on label "UPS Express" at bounding box center [1051, 408] width 83 height 14
click at [1010, 408] on input "UPS Express" at bounding box center [1009, 403] width 1 height 10
checkbox input "true"
click at [1019, 420] on div "Amazon Transportation Air Amazon Transportation Ground FedEx 2Day FedEx 2Day A.…" at bounding box center [1116, 352] width 225 height 163
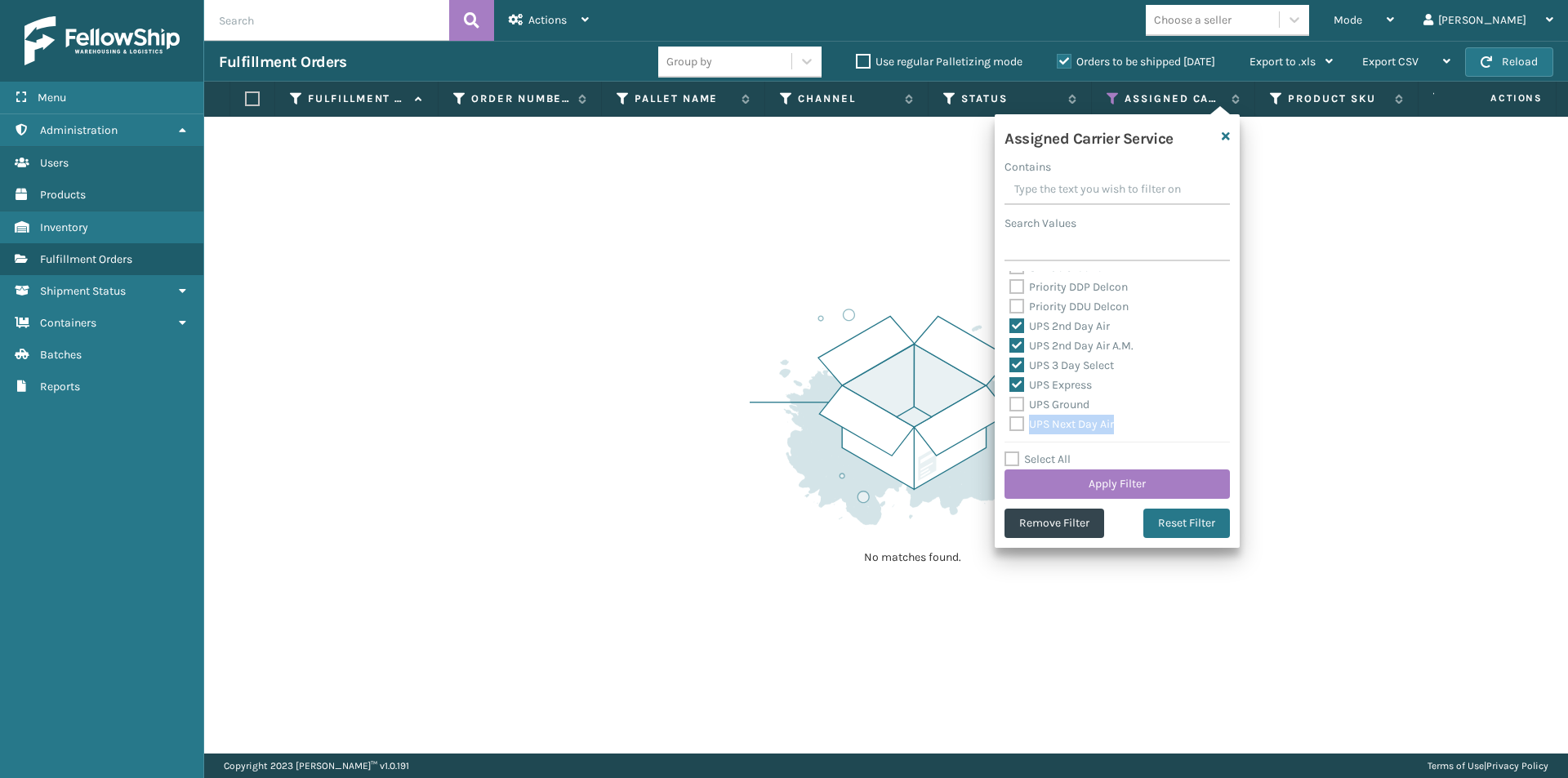
scroll to position [271, 0]
click at [1023, 401] on label "UPS Ground" at bounding box center [1049, 401] width 80 height 14
click at [1010, 401] on input "UPS Ground" at bounding box center [1009, 397] width 1 height 10
checkbox input "true"
click at [1021, 418] on label "UPS Next Day Air" at bounding box center [1061, 420] width 104 height 14
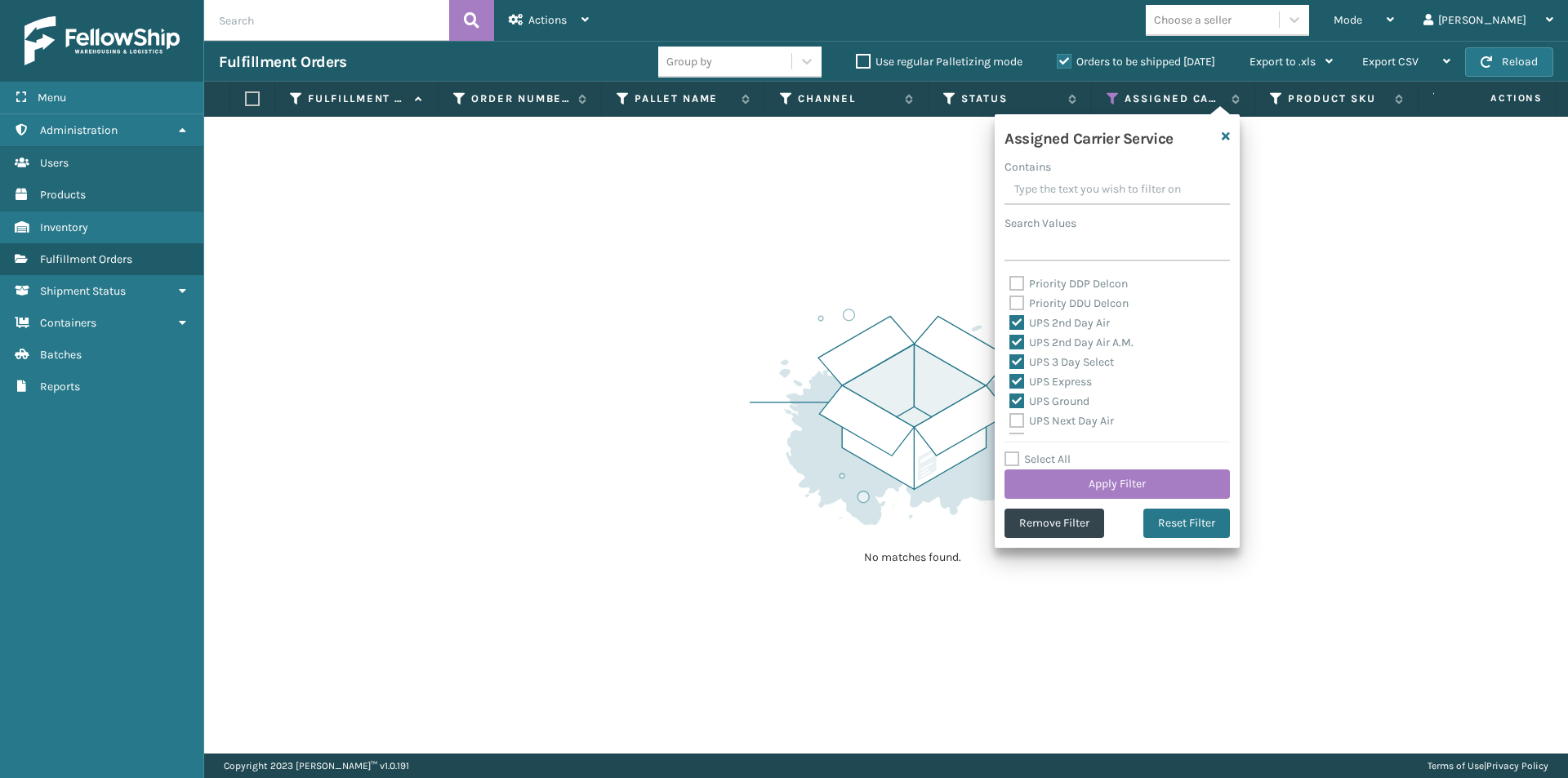
click at [1010, 418] on input "UPS Next Day Air" at bounding box center [1009, 416] width 1 height 10
checkbox input "true"
click at [1175, 525] on button "Reset Filter" at bounding box center [1186, 523] width 86 height 29
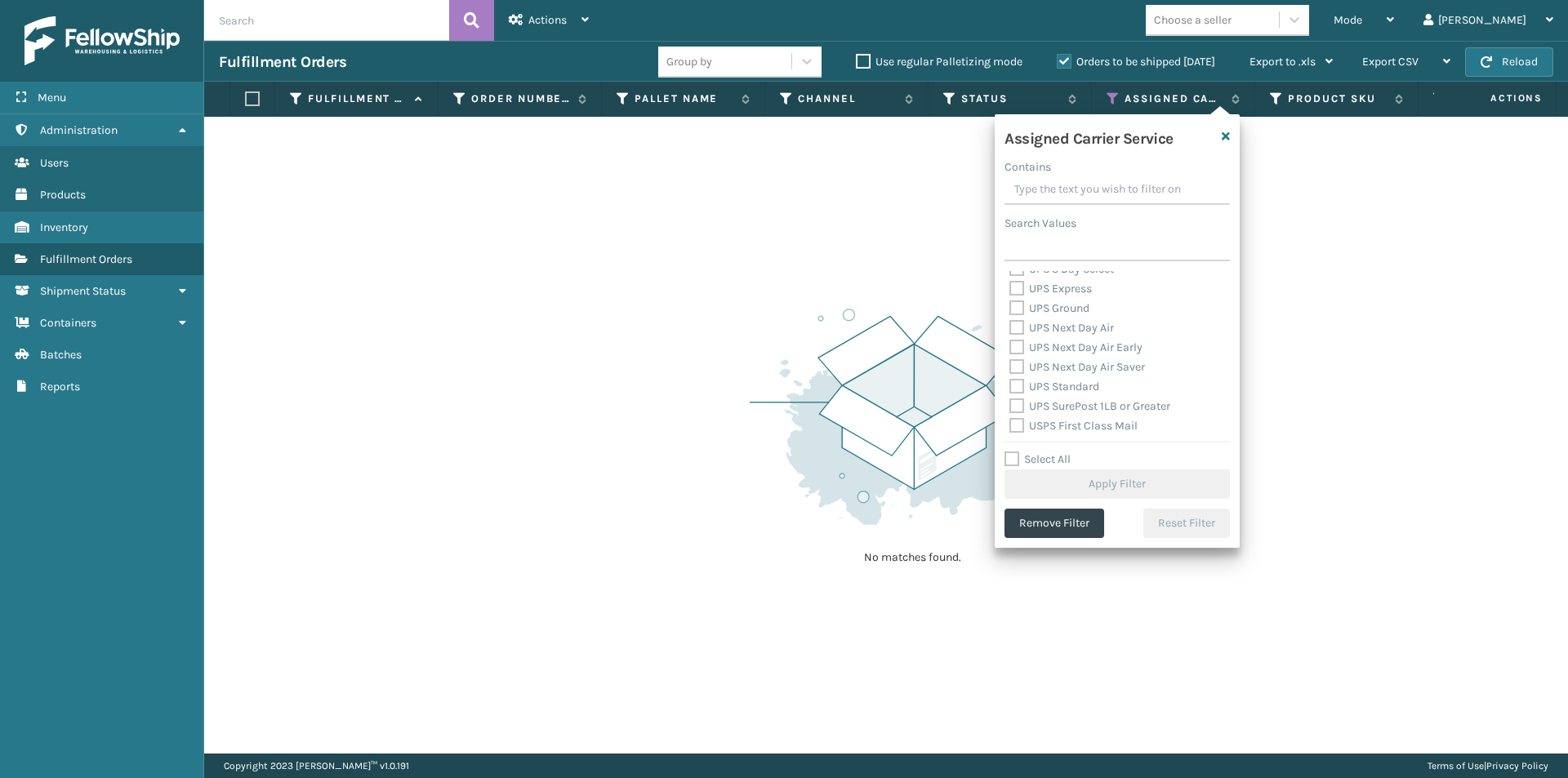
scroll to position [339, 0]
click at [1017, 310] on label "UPS Express" at bounding box center [1051, 313] width 83 height 14
click at [1010, 310] on input "UPS Express" at bounding box center [1009, 308] width 1 height 10
checkbox input "true"
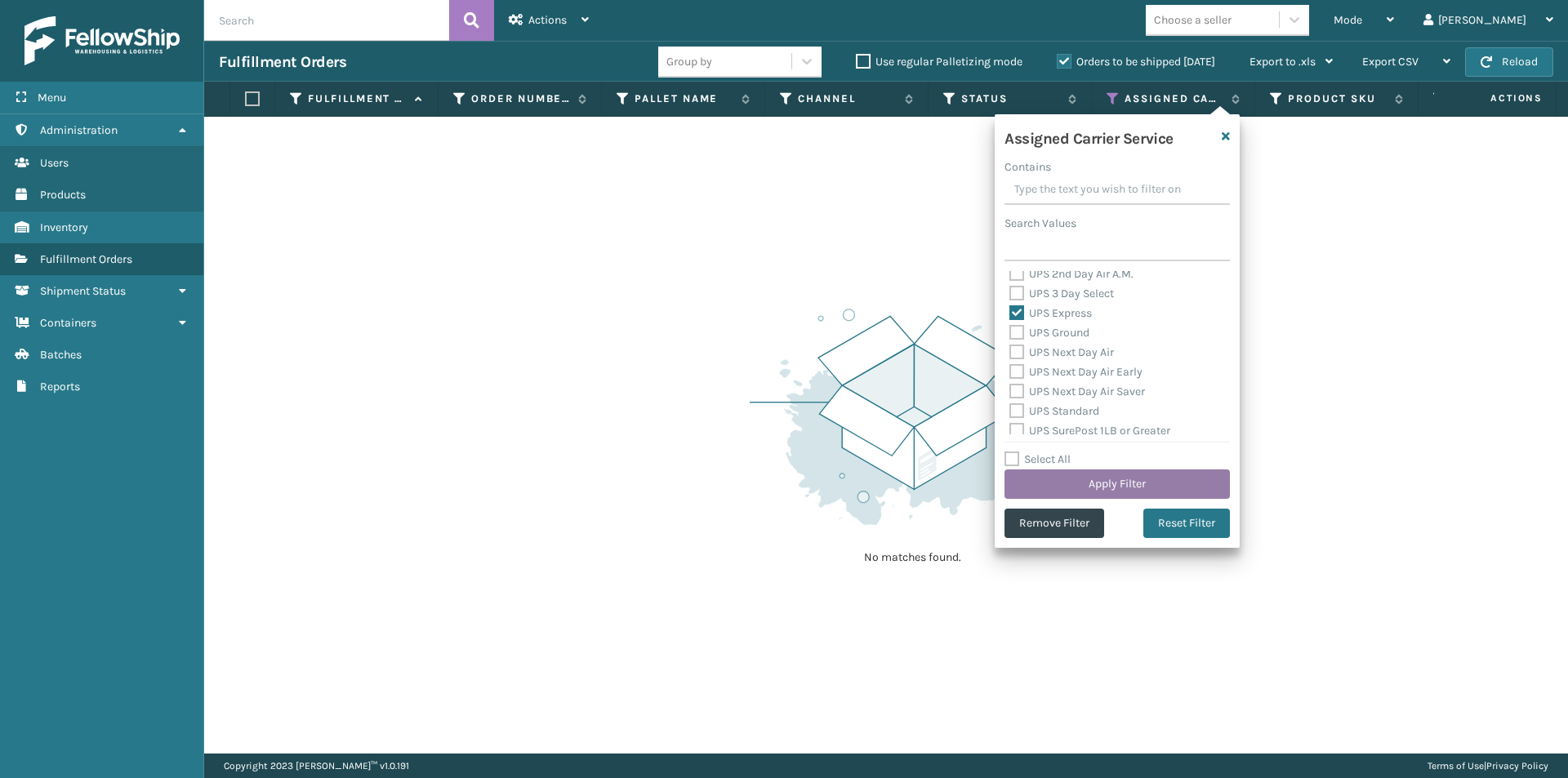
click at [1166, 486] on button "Apply Filter" at bounding box center [1116, 484] width 225 height 29
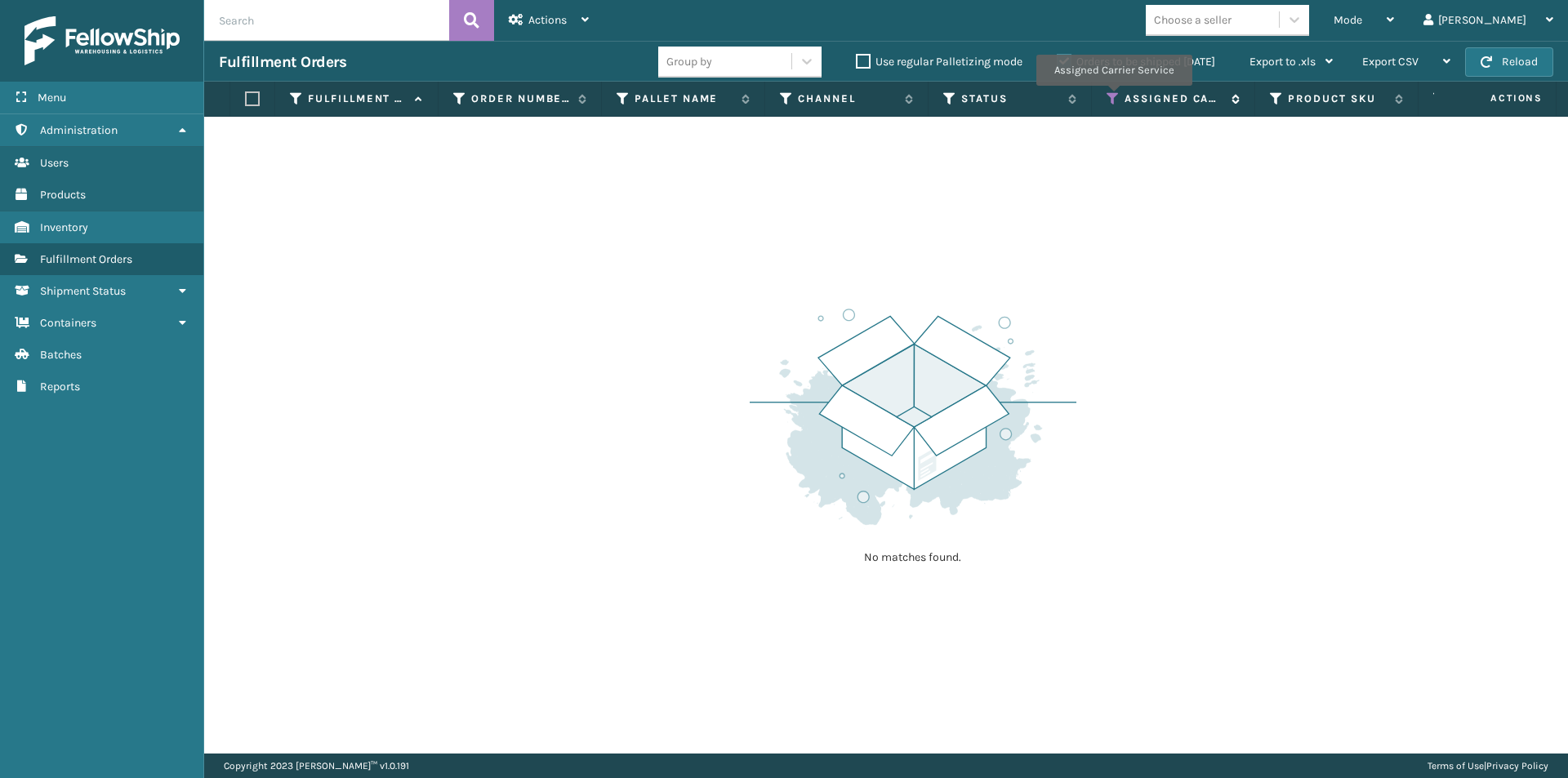
click at [1113, 97] on icon at bounding box center [1112, 98] width 13 height 15
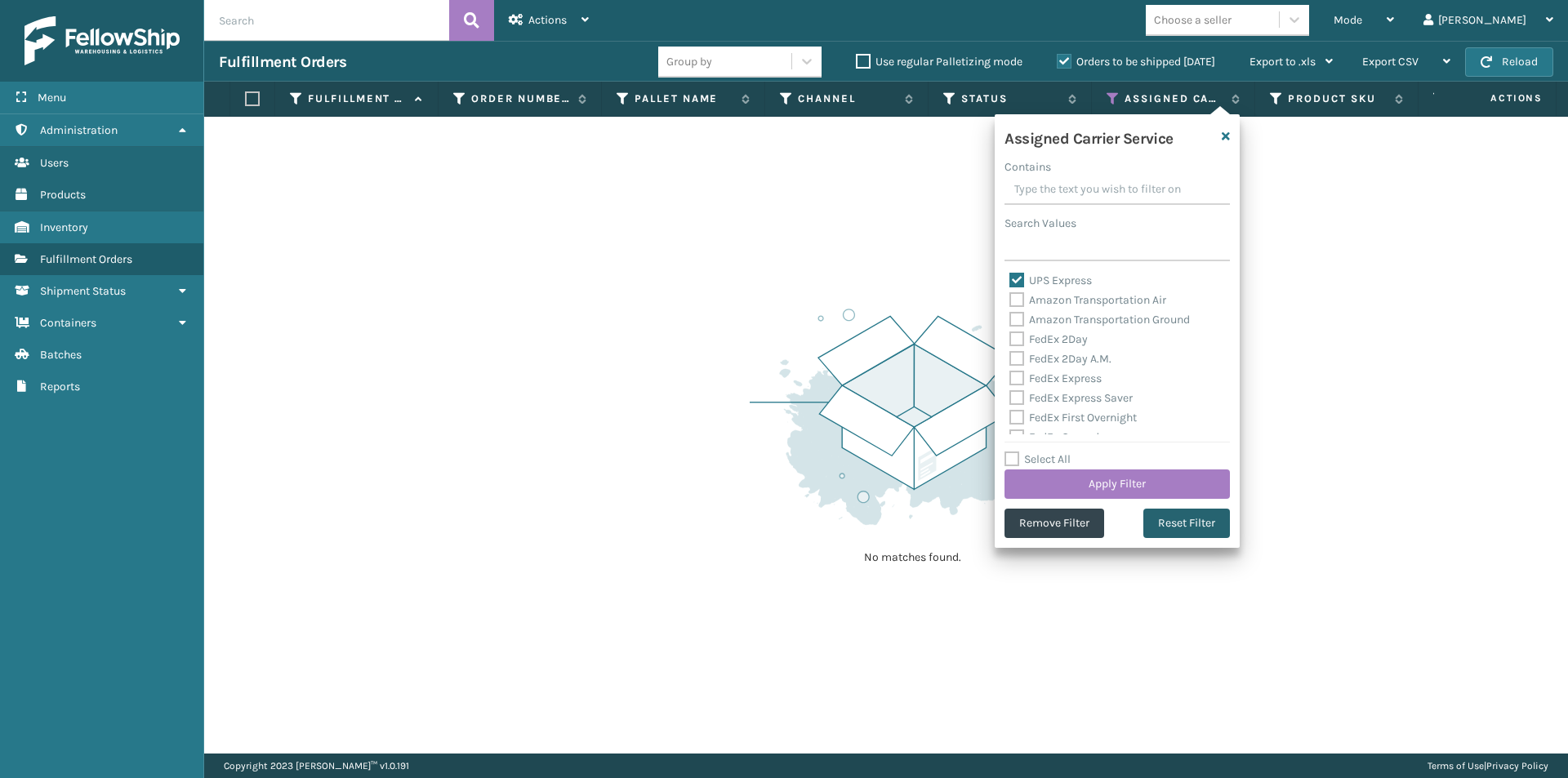
click at [1169, 521] on button "Reset Filter" at bounding box center [1186, 523] width 86 height 29
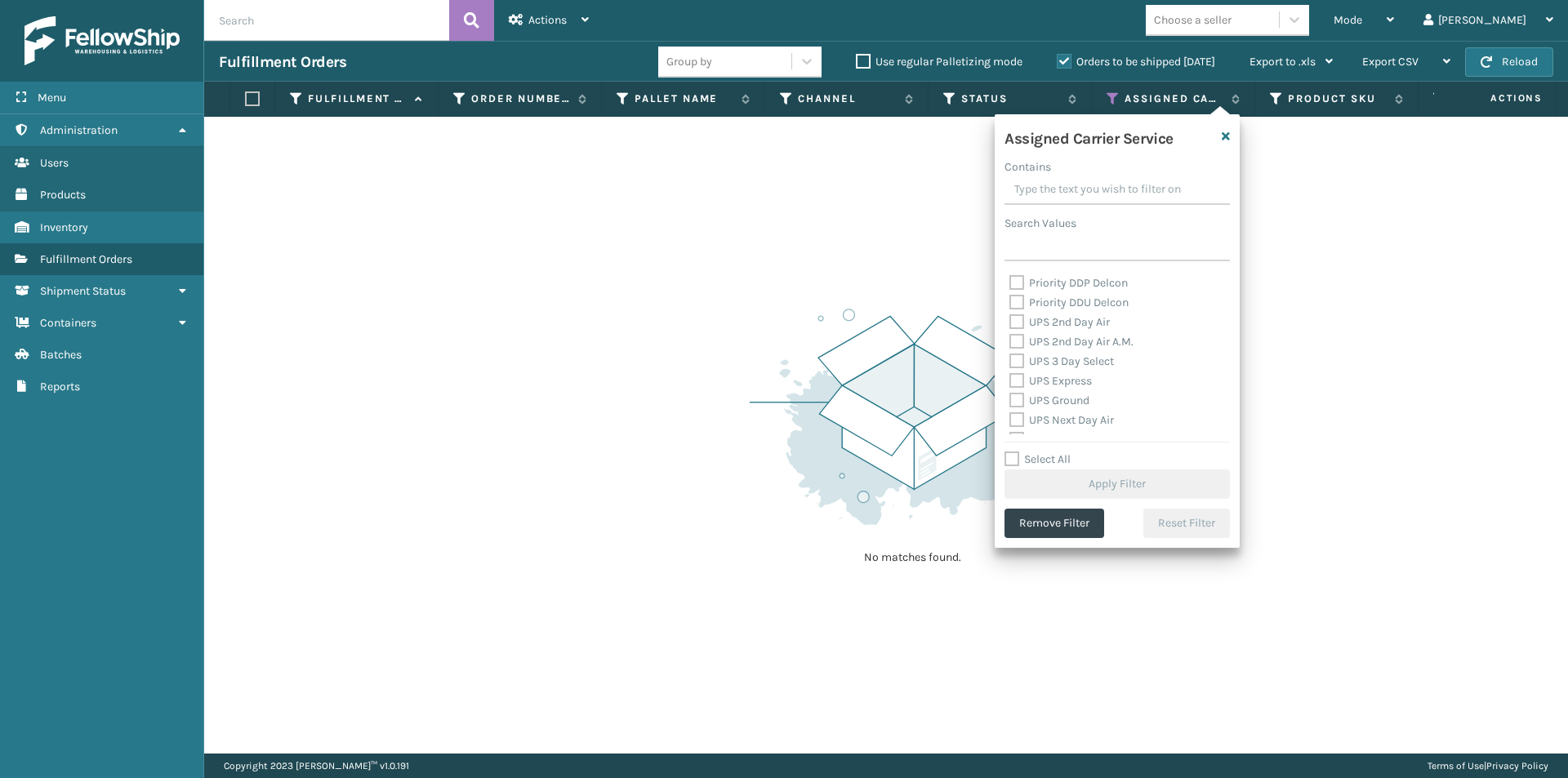
scroll to position [245, 0]
click at [1017, 346] on label "UPS 2nd Day Air" at bounding box center [1059, 349] width 101 height 14
click at [1010, 346] on input "UPS 2nd Day Air" at bounding box center [1009, 345] width 1 height 10
checkbox input "true"
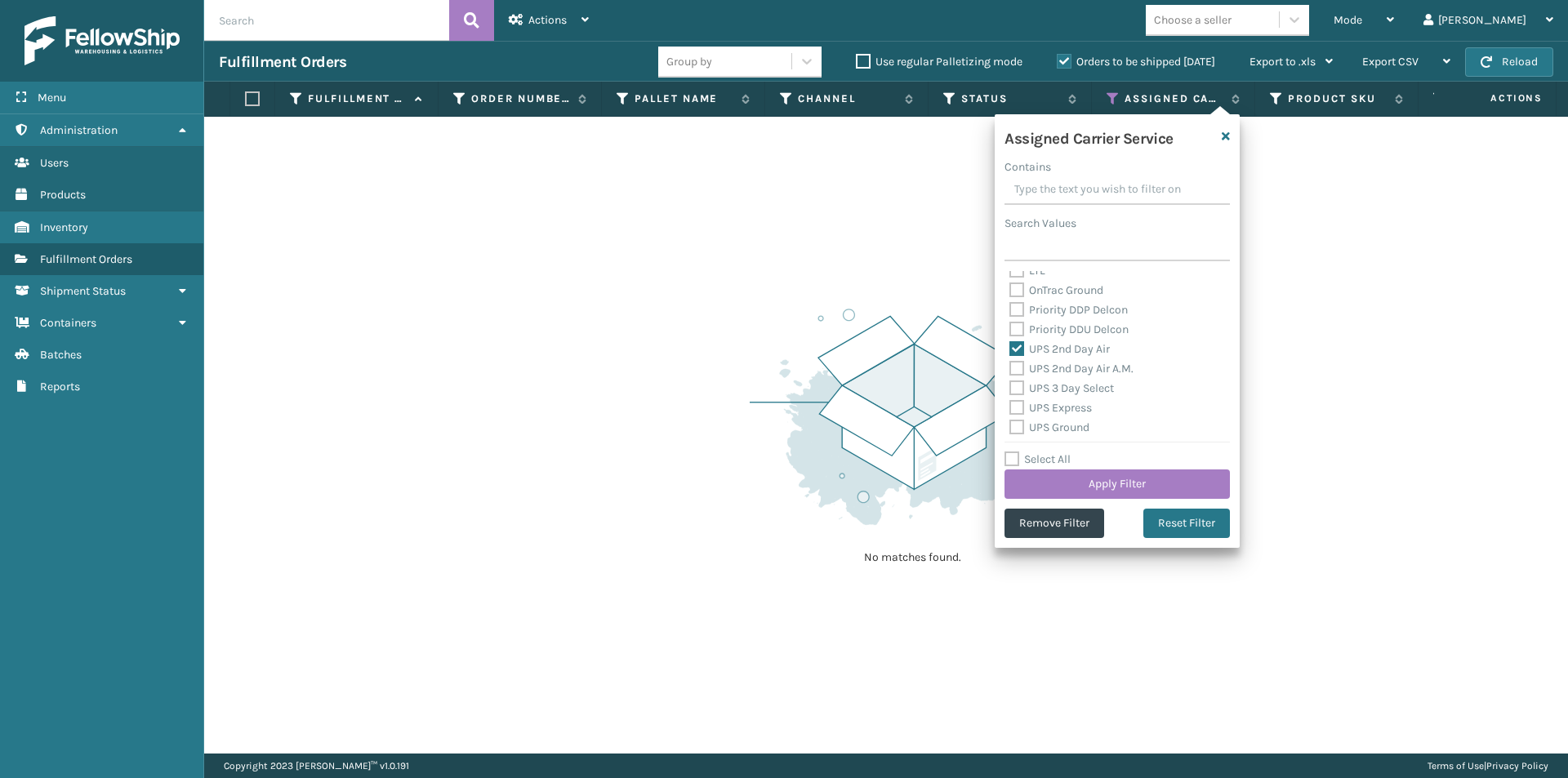
drag, startPoint x: 1017, startPoint y: 360, endPoint x: 1024, endPoint y: 378, distance: 19.3
click at [1018, 362] on label "UPS 2nd Day Air A.M." at bounding box center [1071, 369] width 124 height 14
click at [1010, 361] on input "UPS 2nd Day Air A.M." at bounding box center [1009, 364] width 1 height 10
checkbox input "true"
click at [1020, 384] on label "UPS 3 Day Select" at bounding box center [1061, 388] width 104 height 14
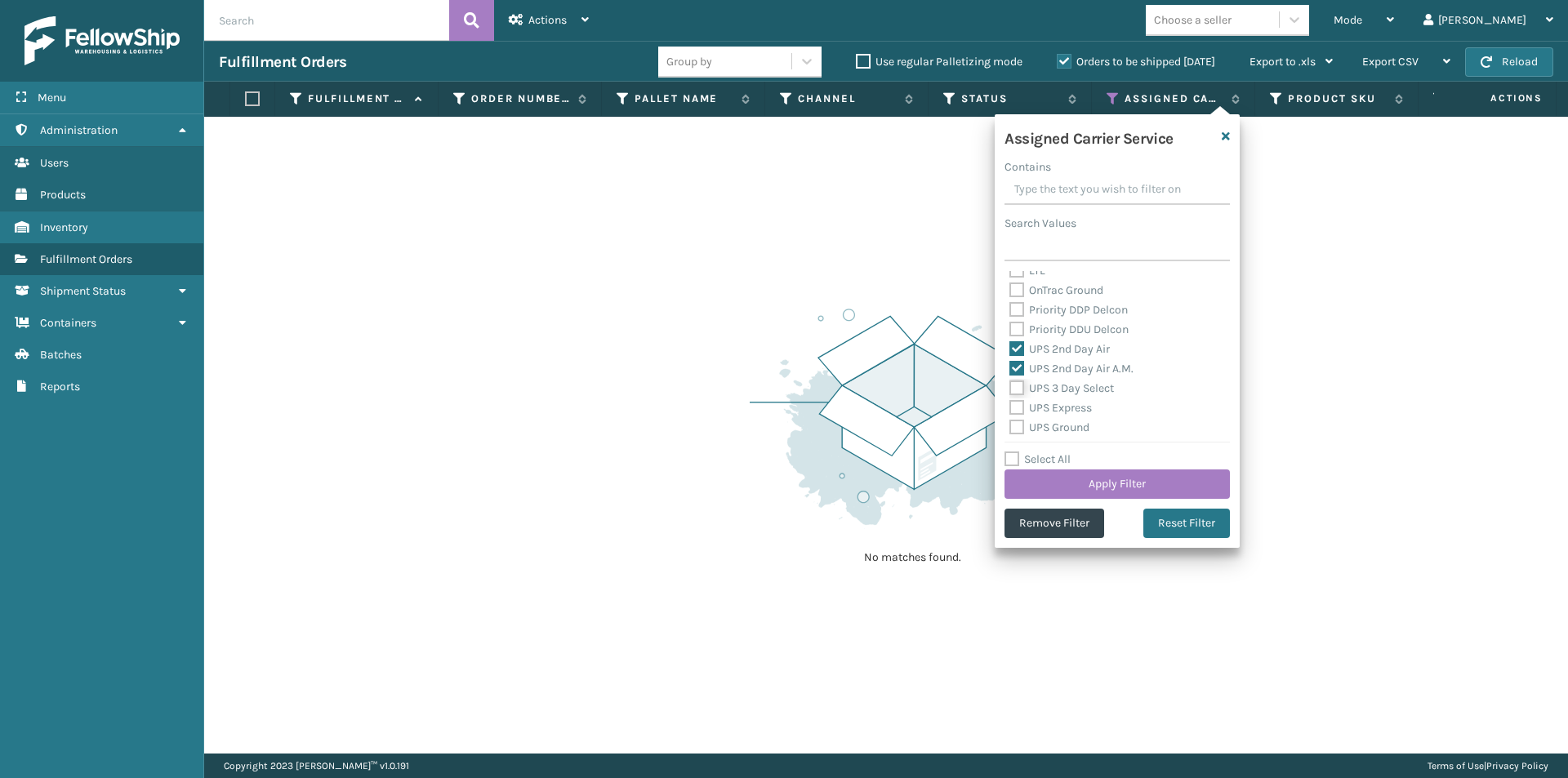
click at [1010, 384] on input "UPS 3 Day Select" at bounding box center [1009, 383] width 1 height 10
checkbox input "true"
click at [1016, 407] on label "UPS Express" at bounding box center [1051, 408] width 83 height 14
click at [1010, 407] on input "UPS Express" at bounding box center [1009, 403] width 1 height 10
checkbox input "true"
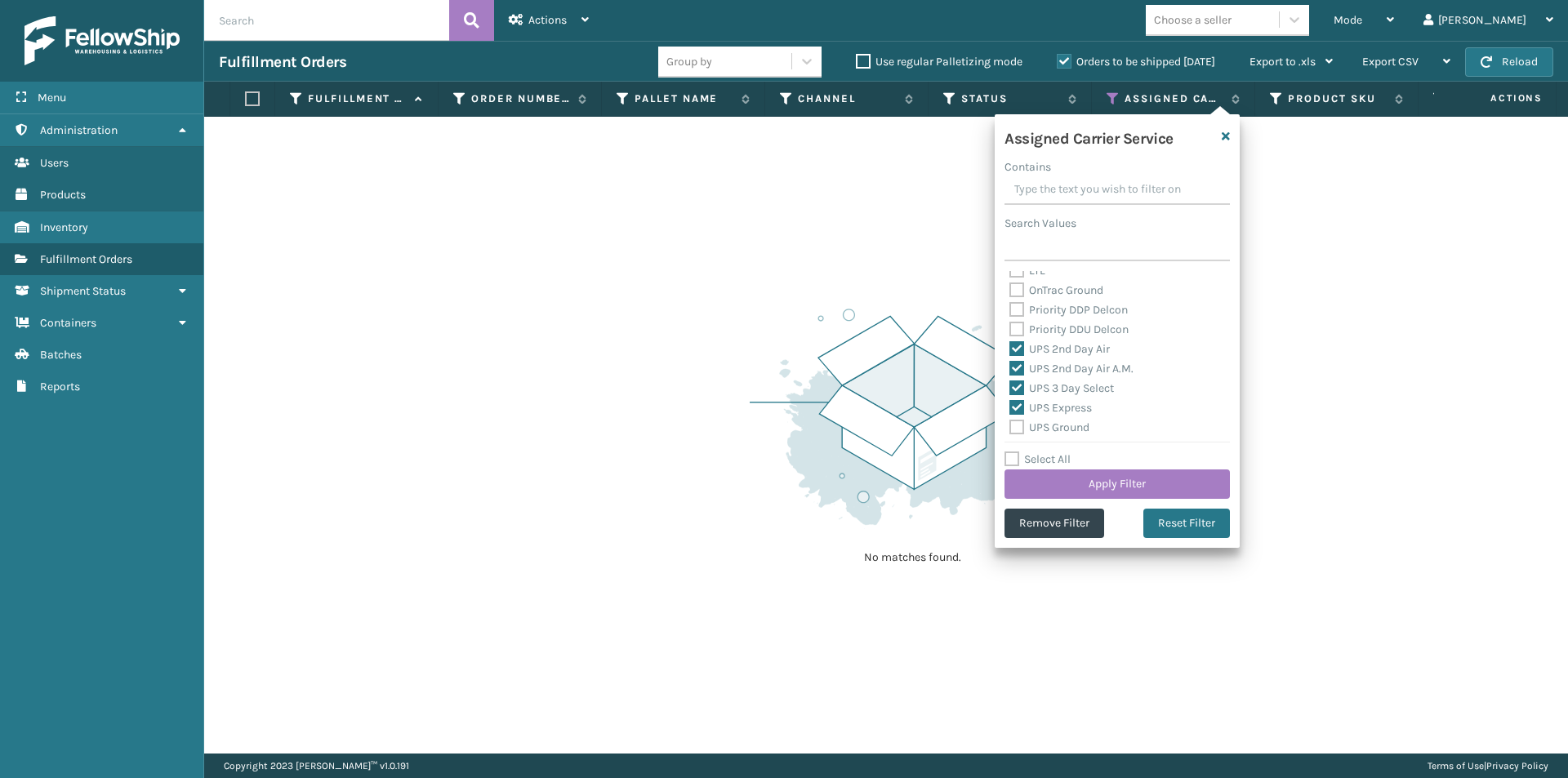
click at [1011, 430] on label "UPS Ground" at bounding box center [1049, 427] width 80 height 14
click at [1010, 428] on input "UPS Ground" at bounding box center [1009, 423] width 1 height 10
checkbox input "true"
drag, startPoint x: 1015, startPoint y: 362, endPoint x: 1020, endPoint y: 369, distance: 8.6
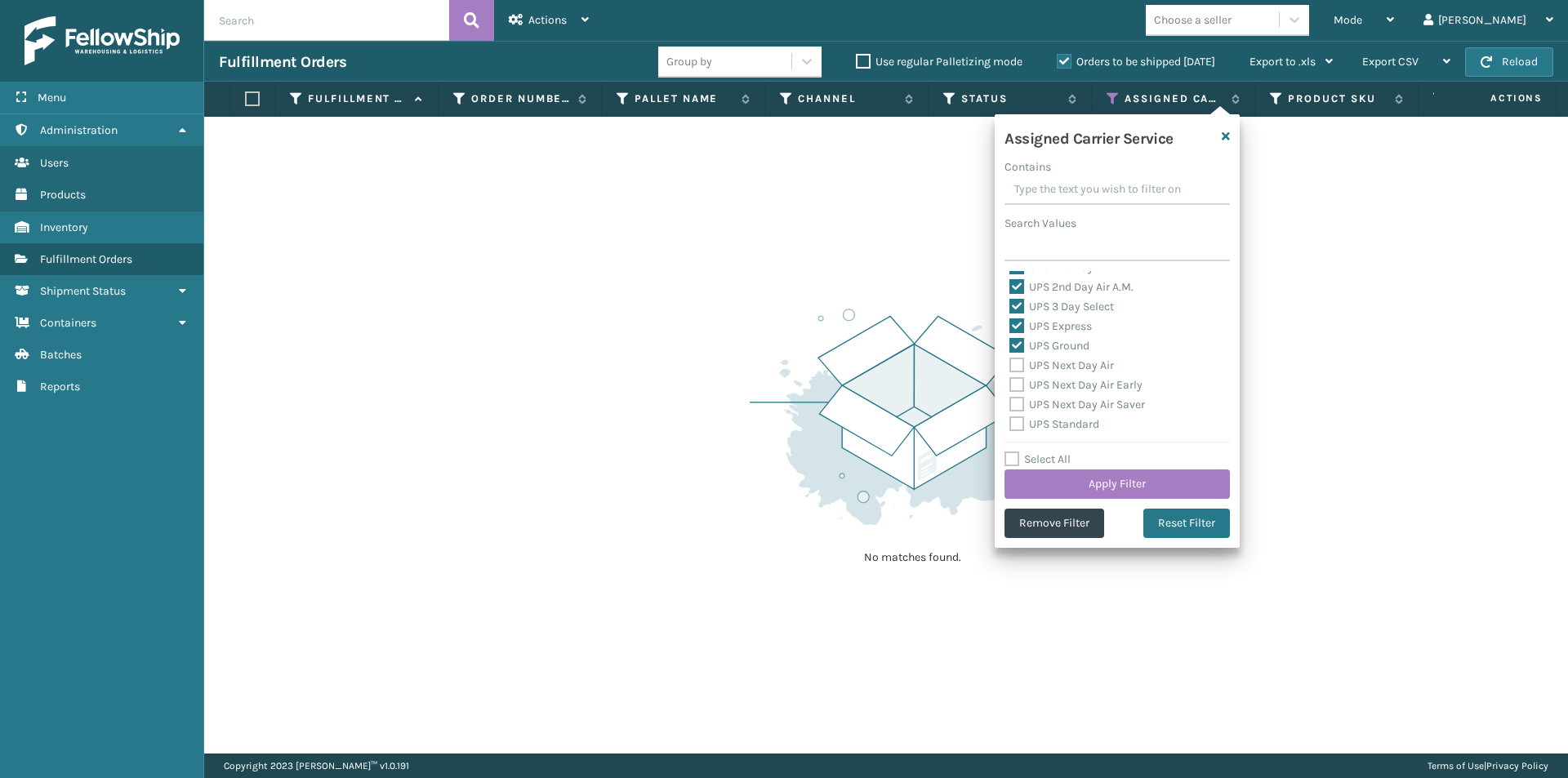
click at [1015, 364] on label "UPS Next Day Air" at bounding box center [1061, 365] width 104 height 14
click at [1010, 364] on input "UPS Next Day Air" at bounding box center [1009, 361] width 1 height 10
checkbox input "true"
click at [1020, 383] on label "UPS Next Day Air Early" at bounding box center [1076, 385] width 133 height 14
click at [1010, 383] on input "UPS Next Day Air Early" at bounding box center [1009, 381] width 1 height 10
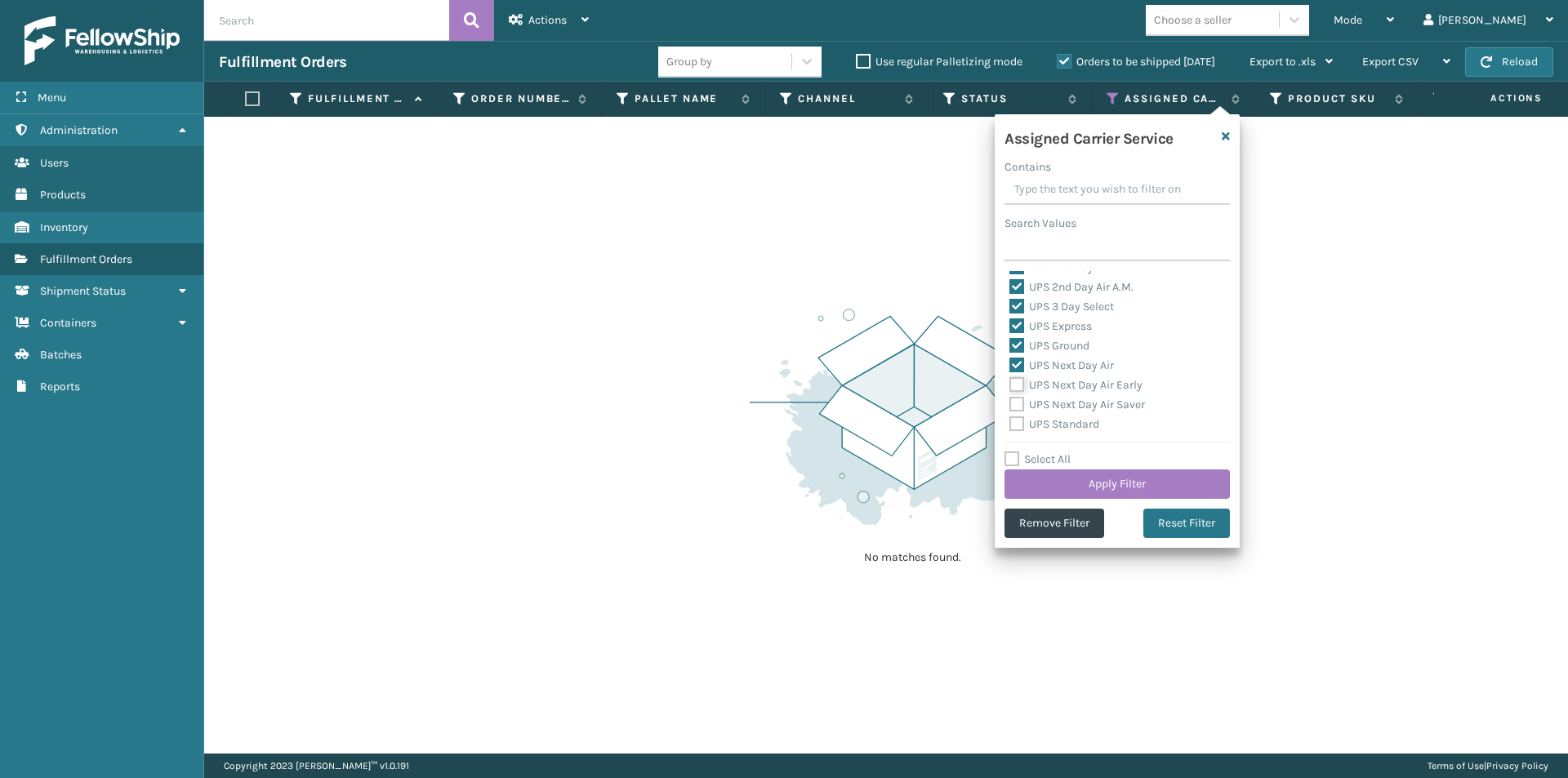
checkbox input "true"
click at [1016, 401] on label "UPS Next Day Air Saver" at bounding box center [1077, 404] width 135 height 14
click at [1010, 401] on input "UPS Next Day Air Saver" at bounding box center [1009, 400] width 1 height 10
checkbox input "true"
click at [1017, 420] on label "UPS Standard" at bounding box center [1054, 424] width 90 height 14
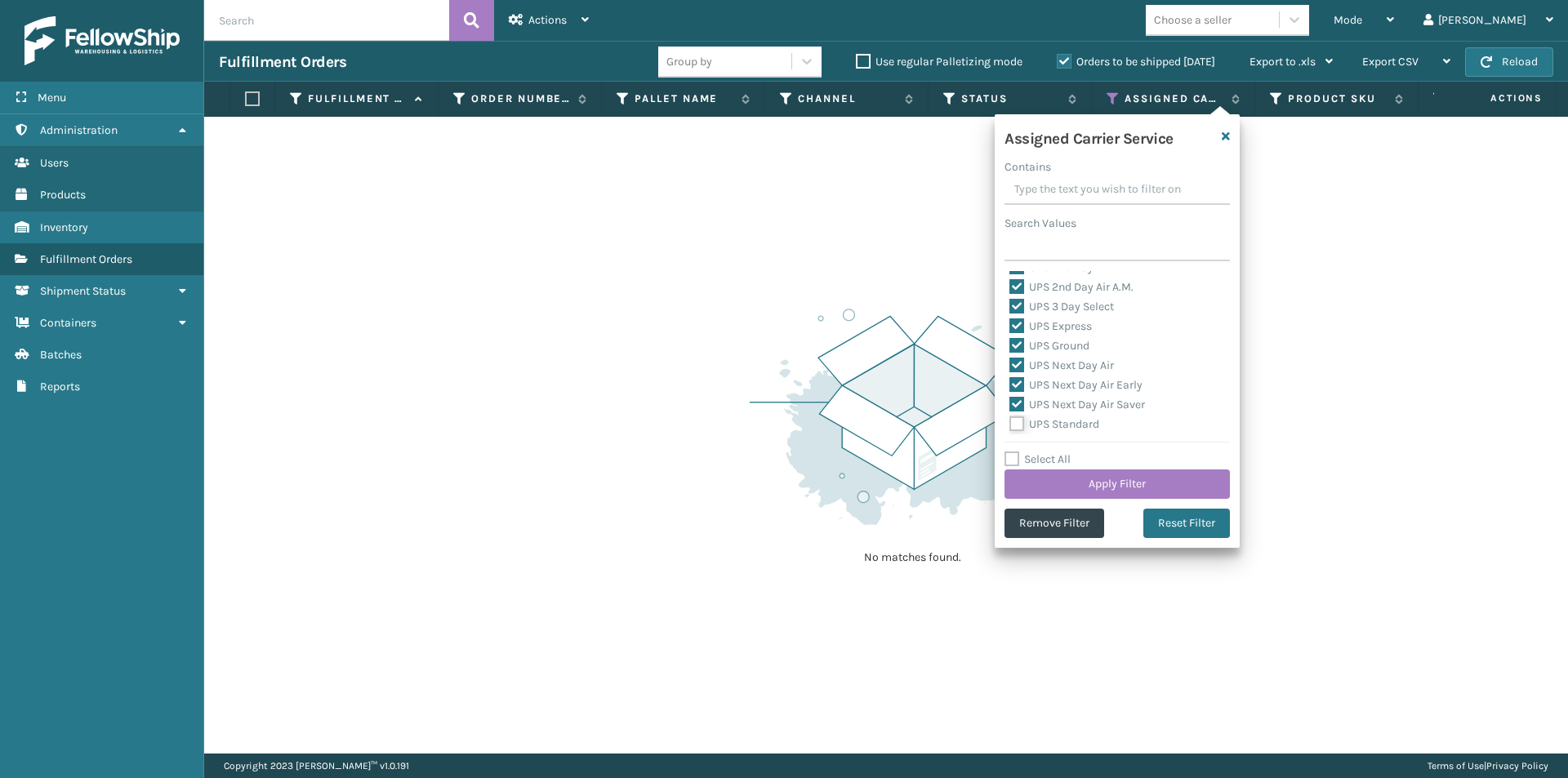
click at [1010, 420] on input "UPS Standard" at bounding box center [1009, 420] width 1 height 10
checkbox input "true"
click at [1018, 362] on label "UPS SurePost 1LB or Greater" at bounding box center [1090, 362] width 161 height 14
click at [1010, 362] on input "UPS SurePost 1LB or Greater" at bounding box center [1009, 358] width 1 height 10
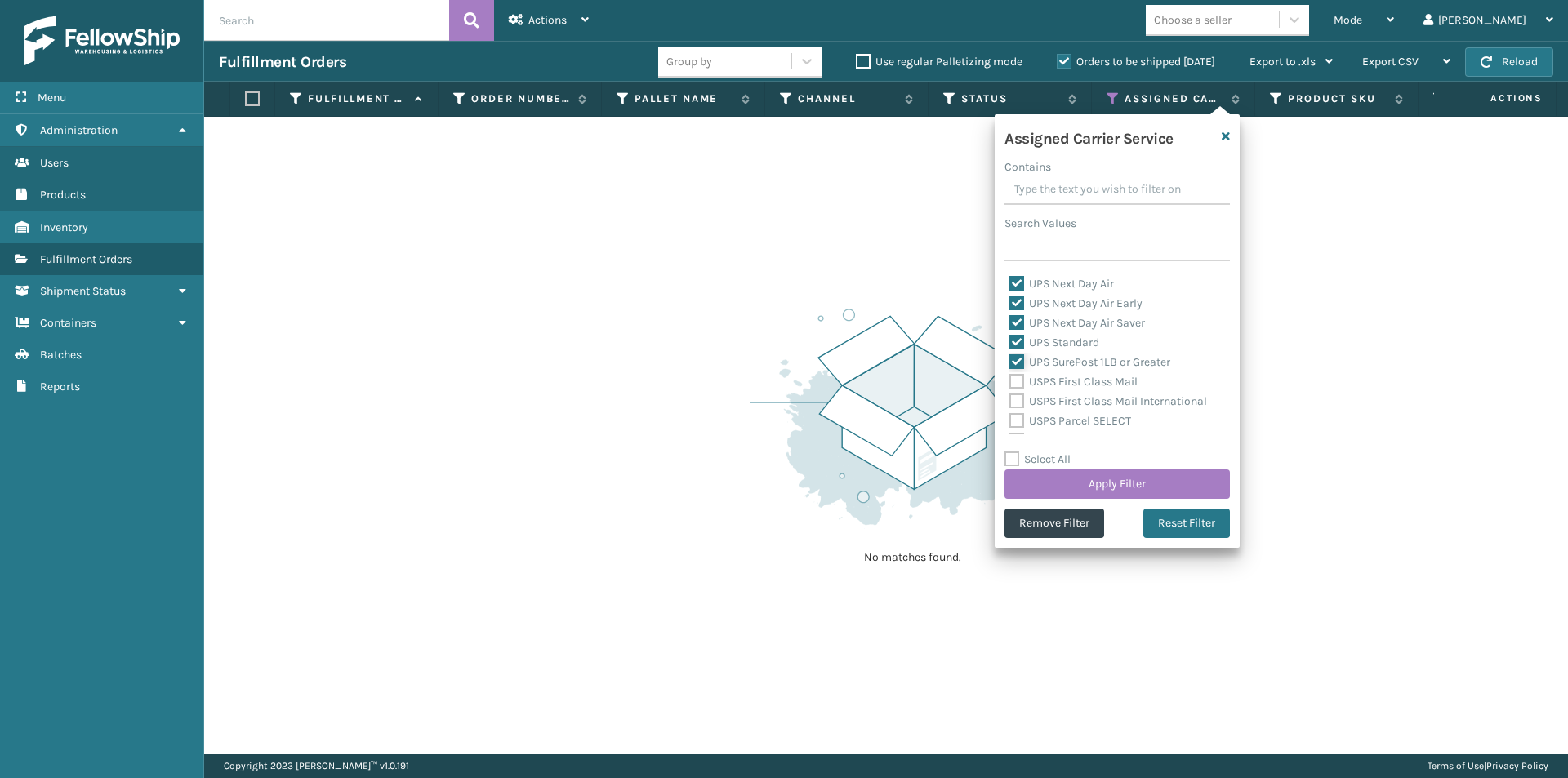
checkbox input "true"
click at [1126, 478] on button "Apply Filter" at bounding box center [1116, 484] width 225 height 29
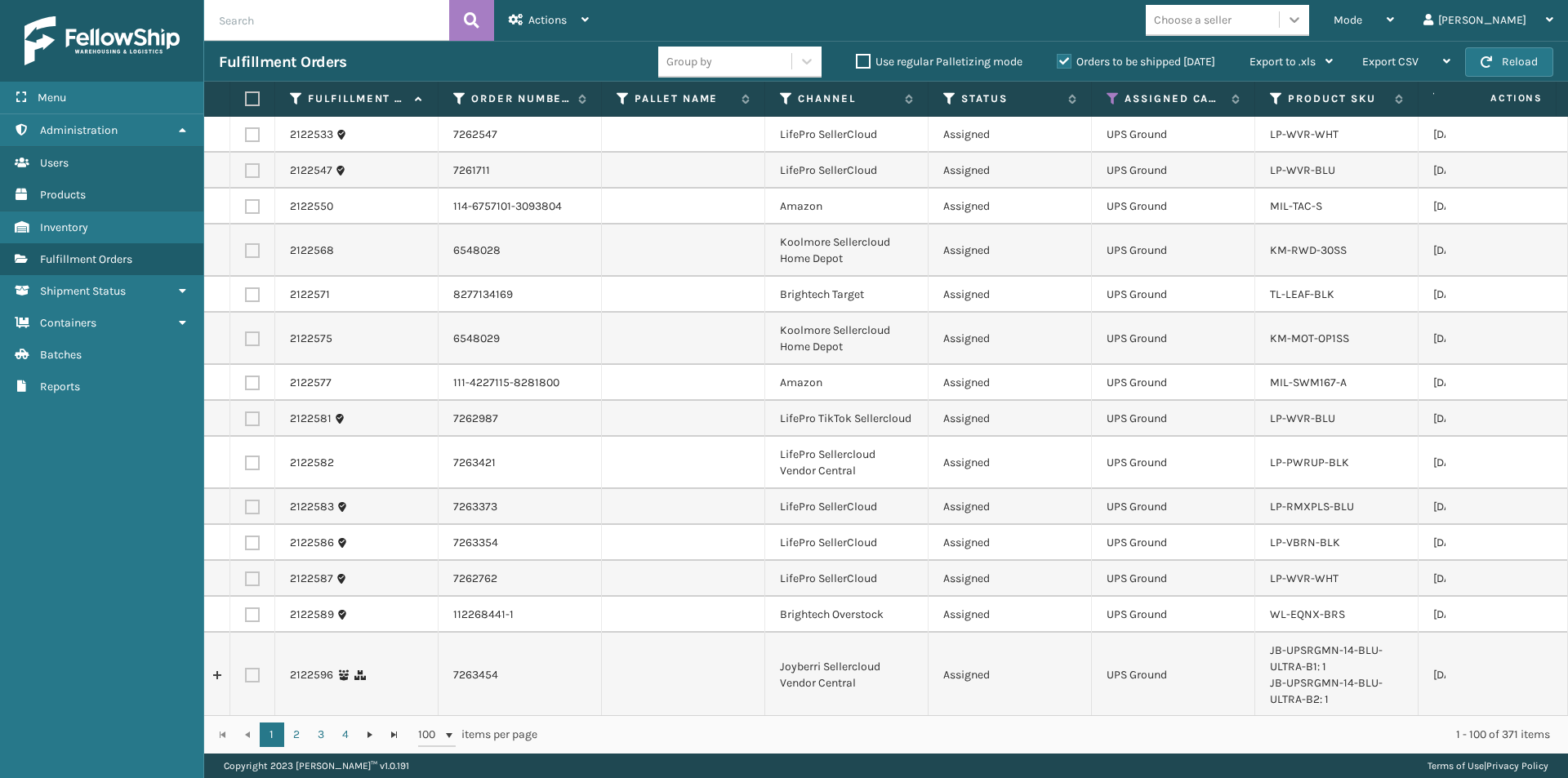
click at [1303, 22] on icon at bounding box center [1294, 19] width 16 height 16
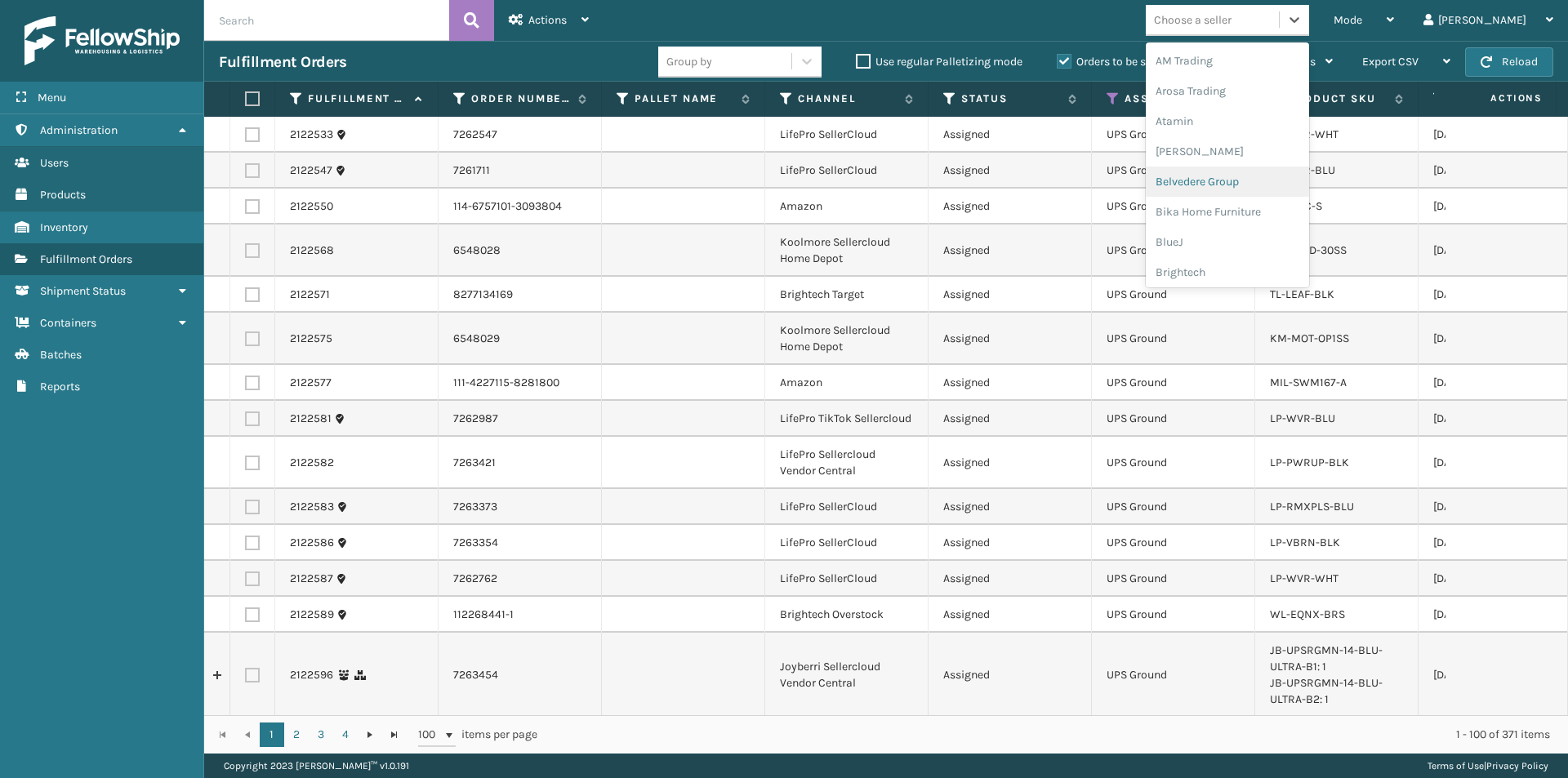
click at [1245, 179] on div "Belvedere Group" at bounding box center [1227, 181] width 163 height 30
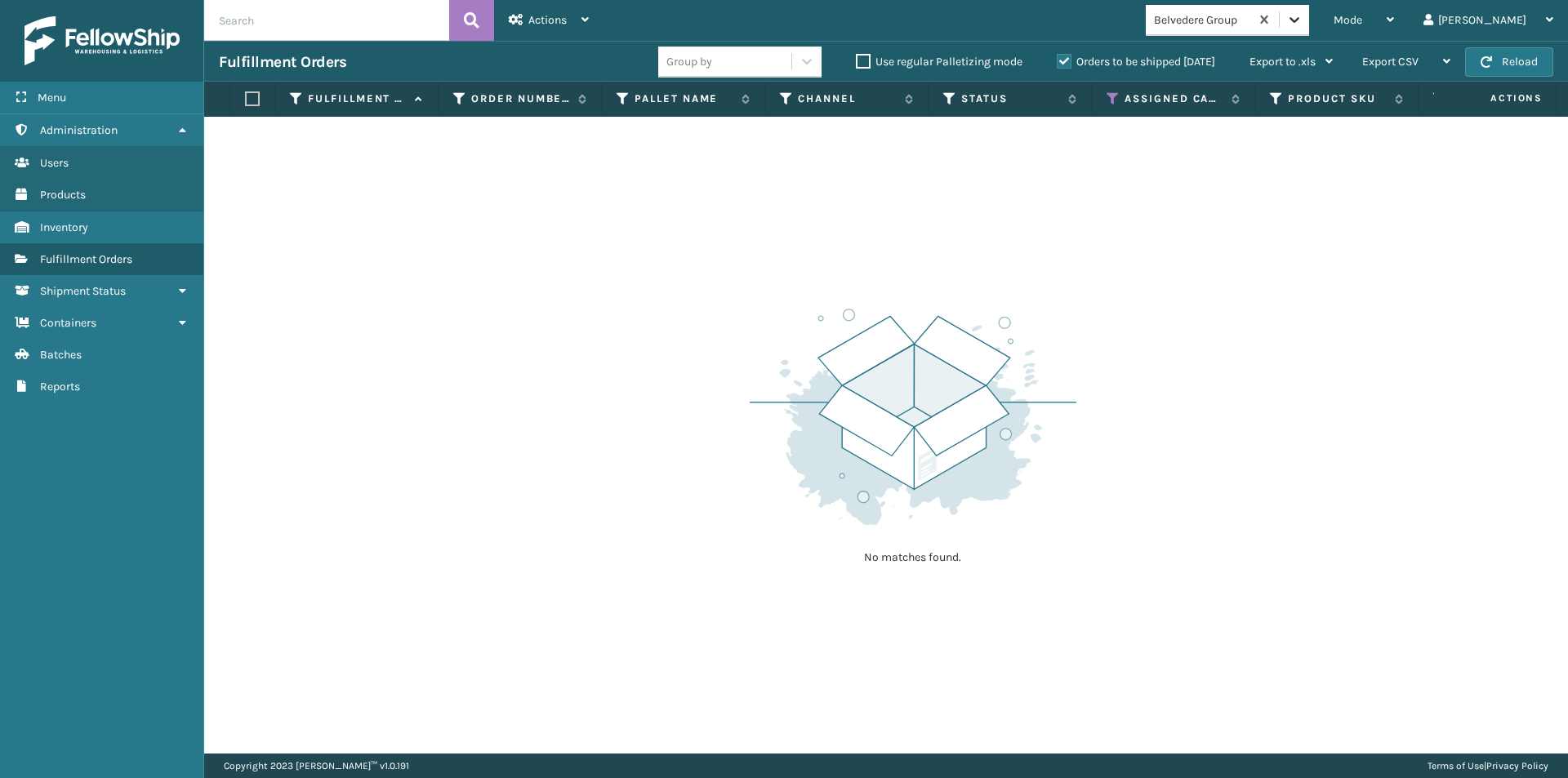
click at [1299, 19] on icon at bounding box center [1294, 20] width 9 height 6
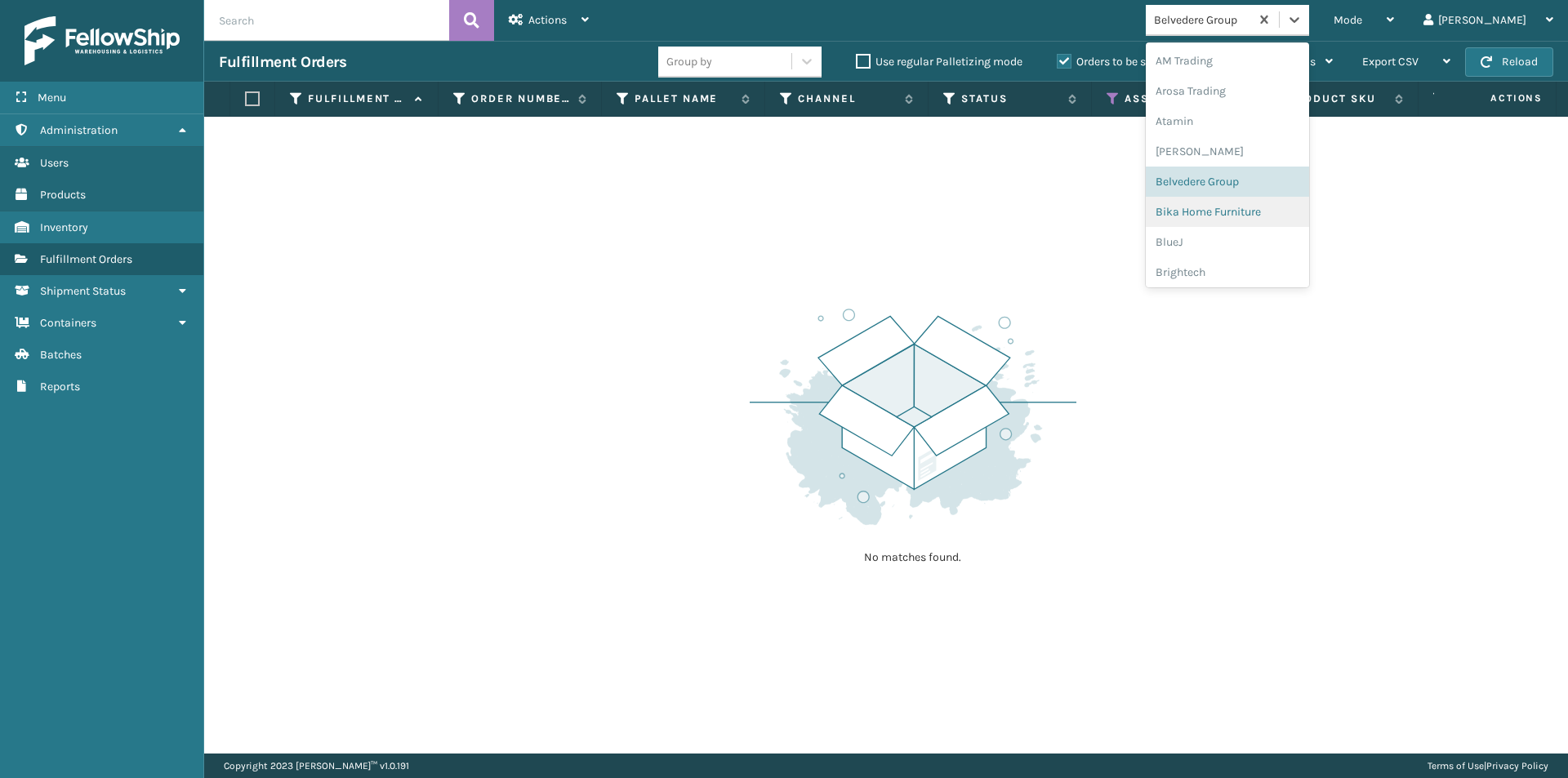
click at [1246, 210] on div "Bika Home Furniture" at bounding box center [1227, 211] width 163 height 30
click at [1303, 22] on icon at bounding box center [1294, 19] width 16 height 16
click at [1259, 147] on div "[PERSON_NAME]" at bounding box center [1227, 151] width 163 height 30
click at [1303, 20] on icon at bounding box center [1294, 19] width 16 height 16
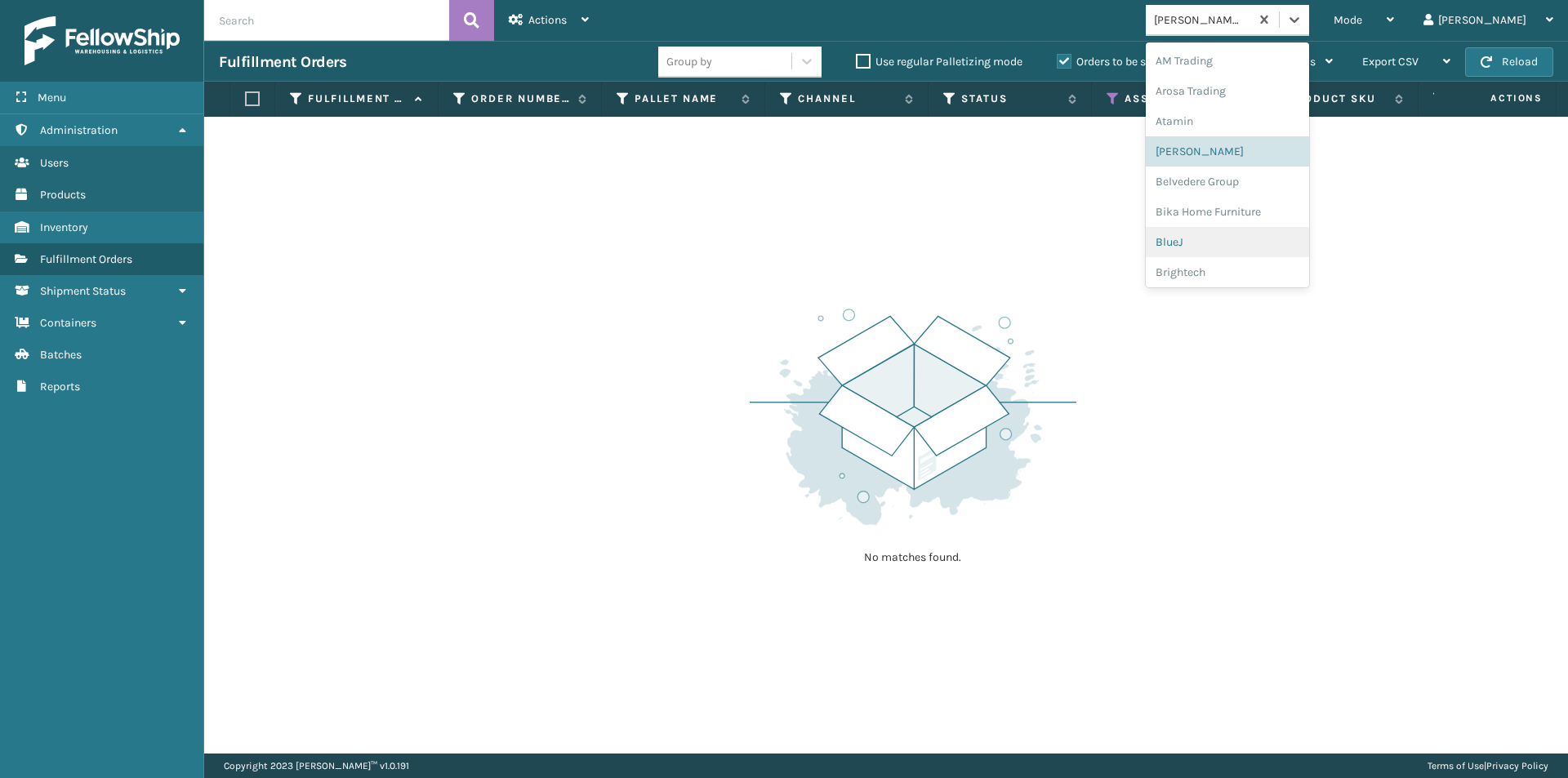
click at [1242, 239] on div "BlueJ" at bounding box center [1227, 241] width 163 height 30
click at [1309, 7] on div at bounding box center [1294, 20] width 29 height 29
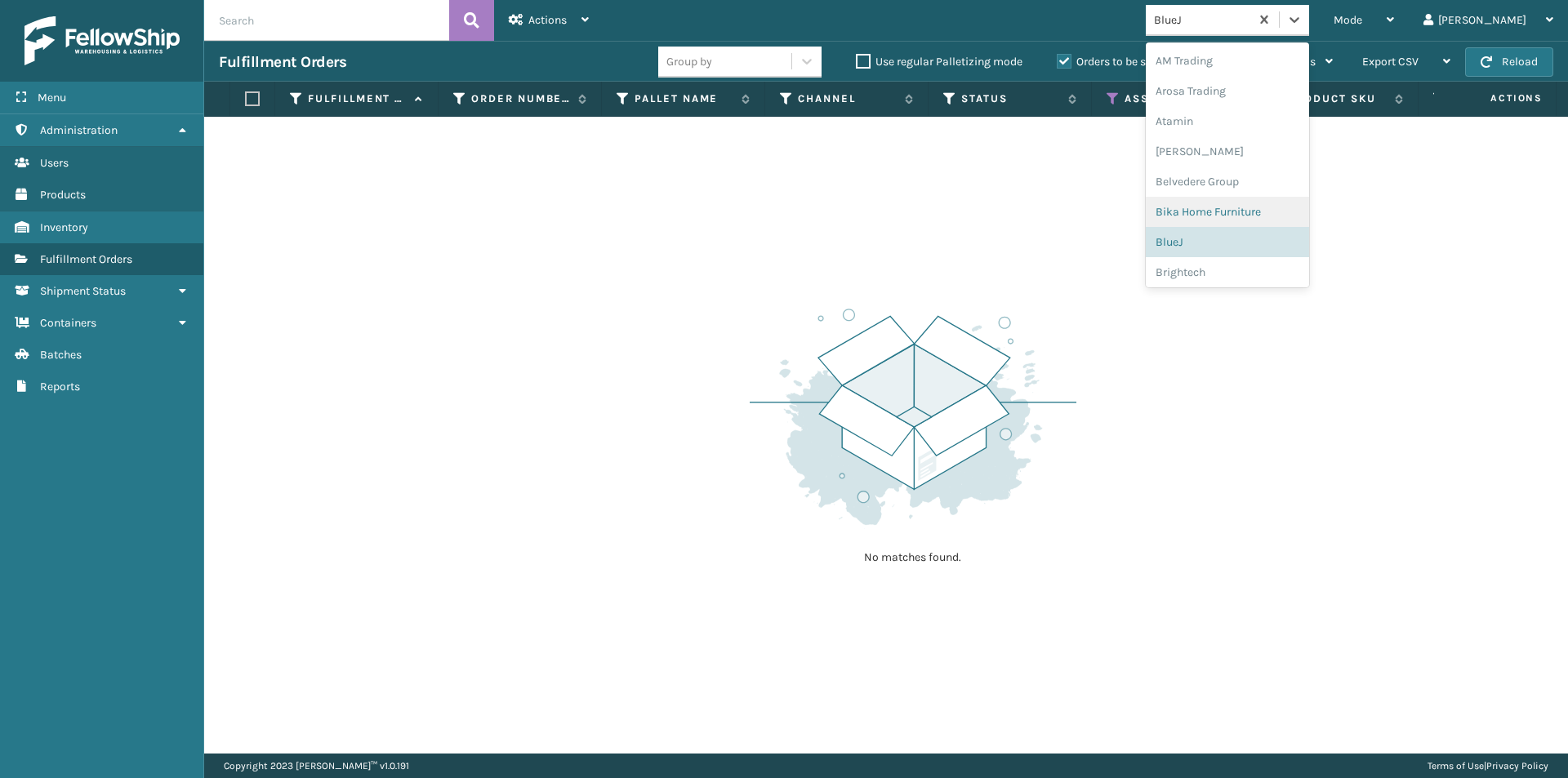
click at [1260, 205] on div "Bika Home Furniture" at bounding box center [1227, 211] width 163 height 30
click at [1303, 20] on icon at bounding box center [1294, 19] width 16 height 16
click at [1252, 279] on div "Brightech" at bounding box center [1227, 271] width 163 height 30
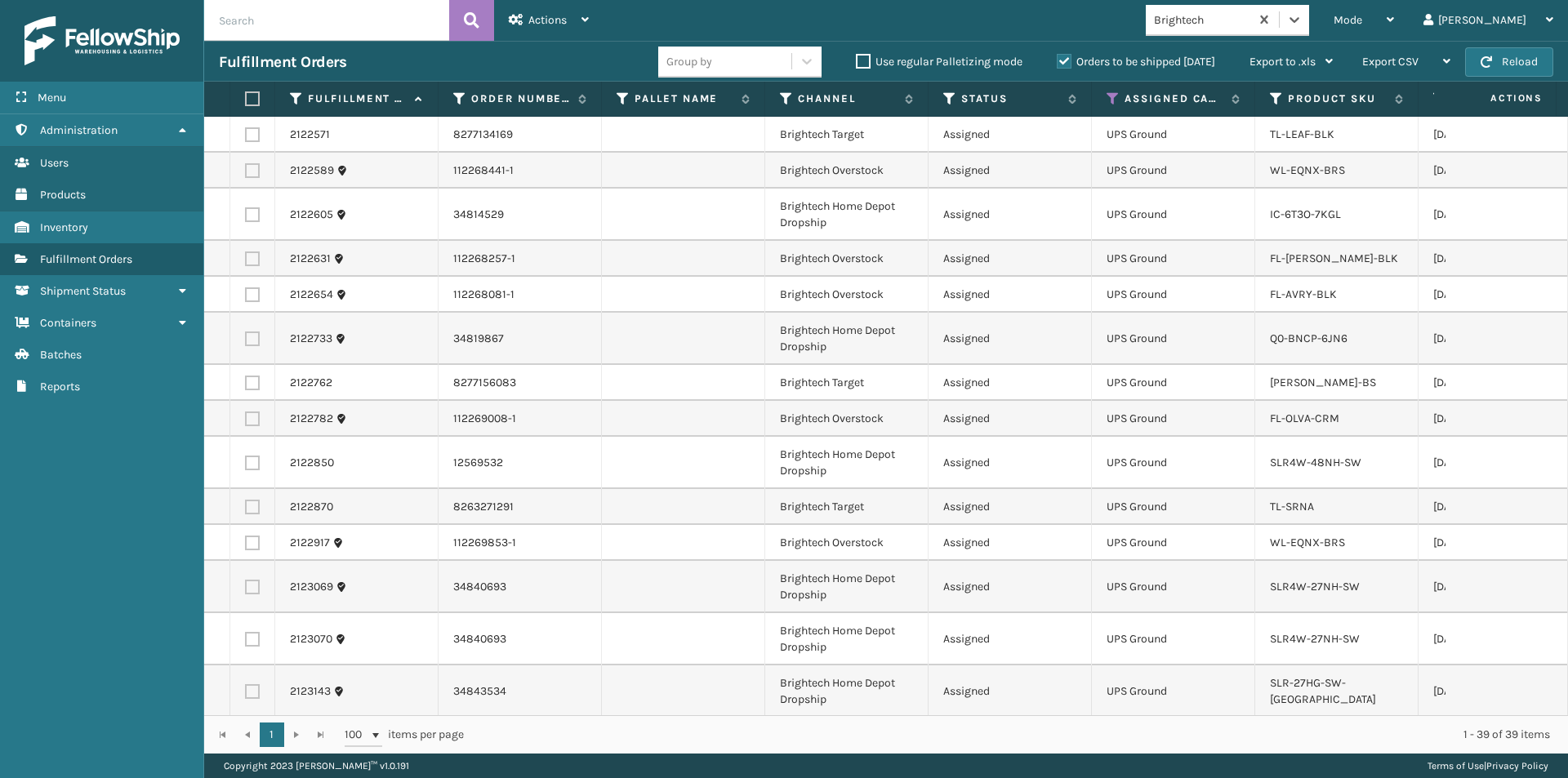
click at [249, 103] on label at bounding box center [249, 98] width 9 height 15
click at [246, 103] on input "checkbox" at bounding box center [245, 99] width 1 height 10
checkbox input "true"
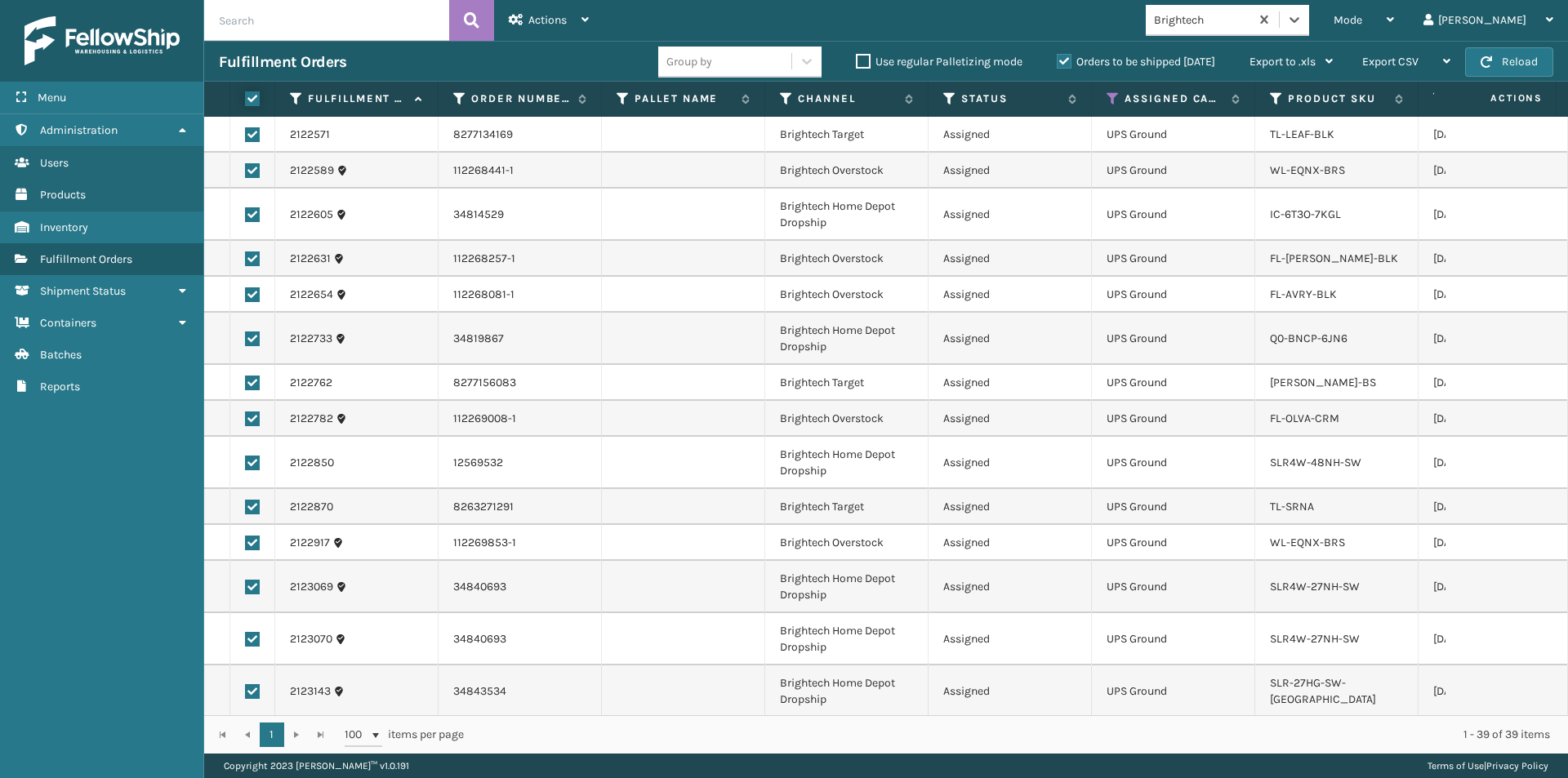
checkbox input "true"
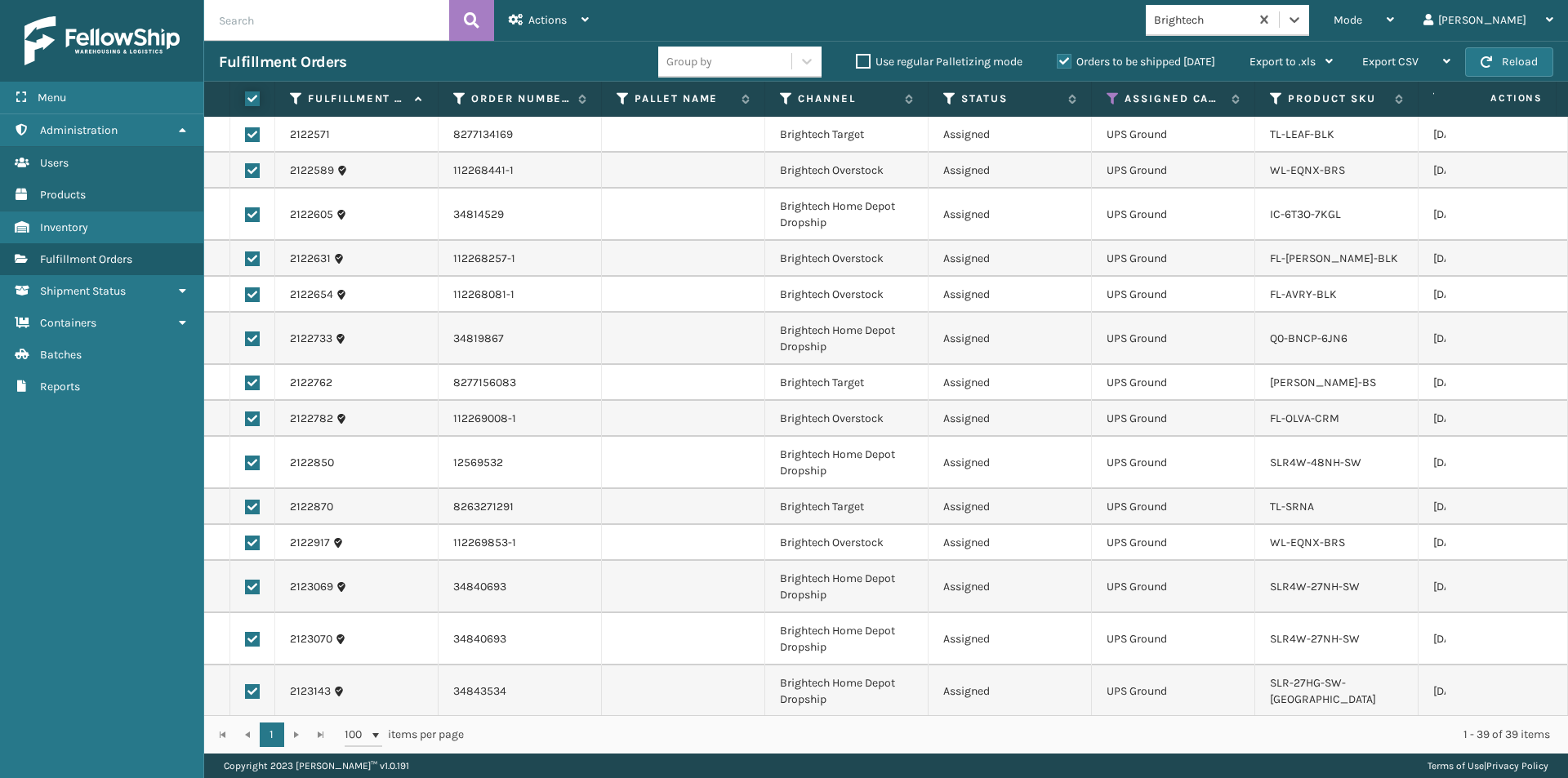
checkbox input "true"
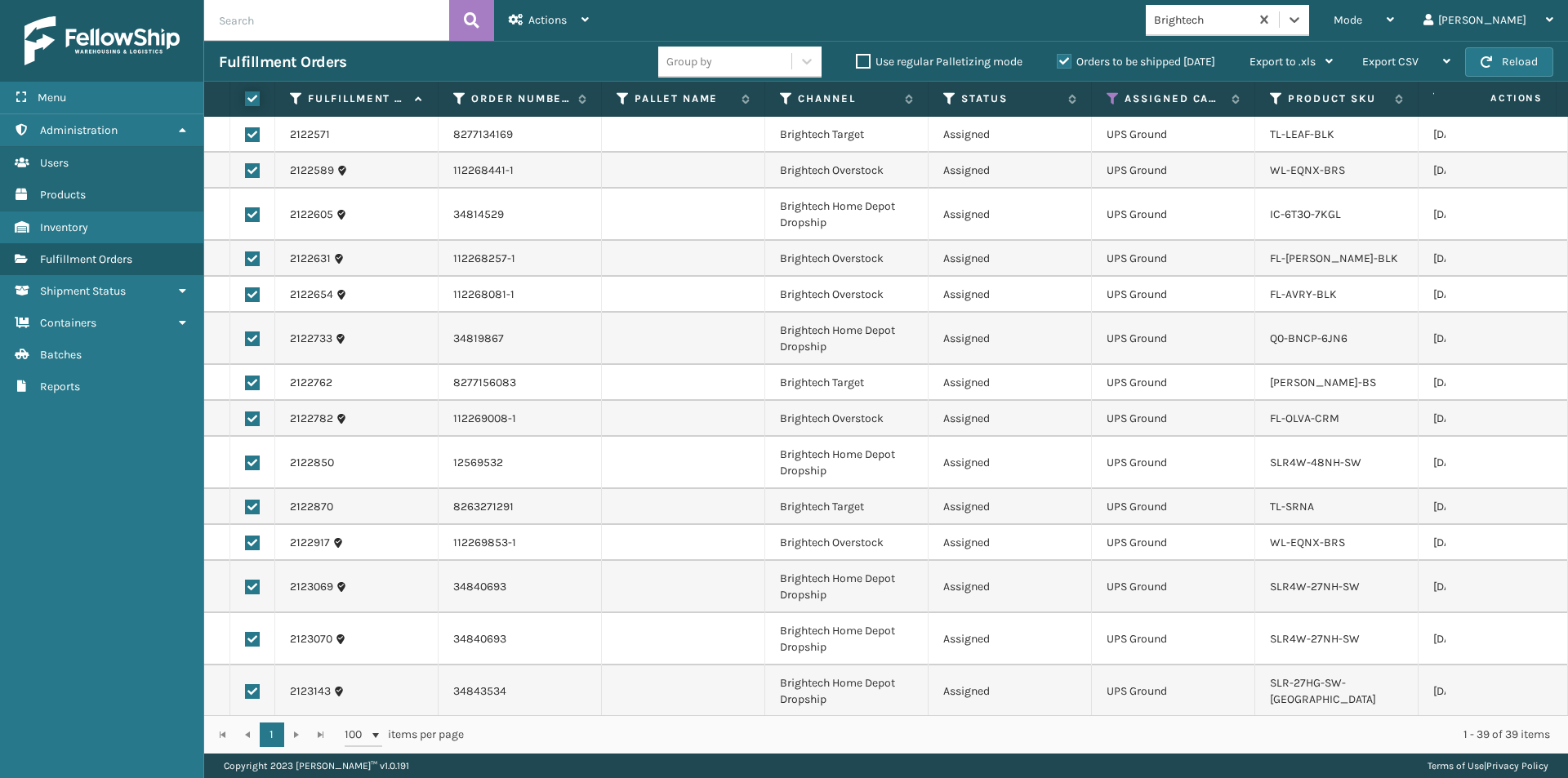
checkbox input "true"
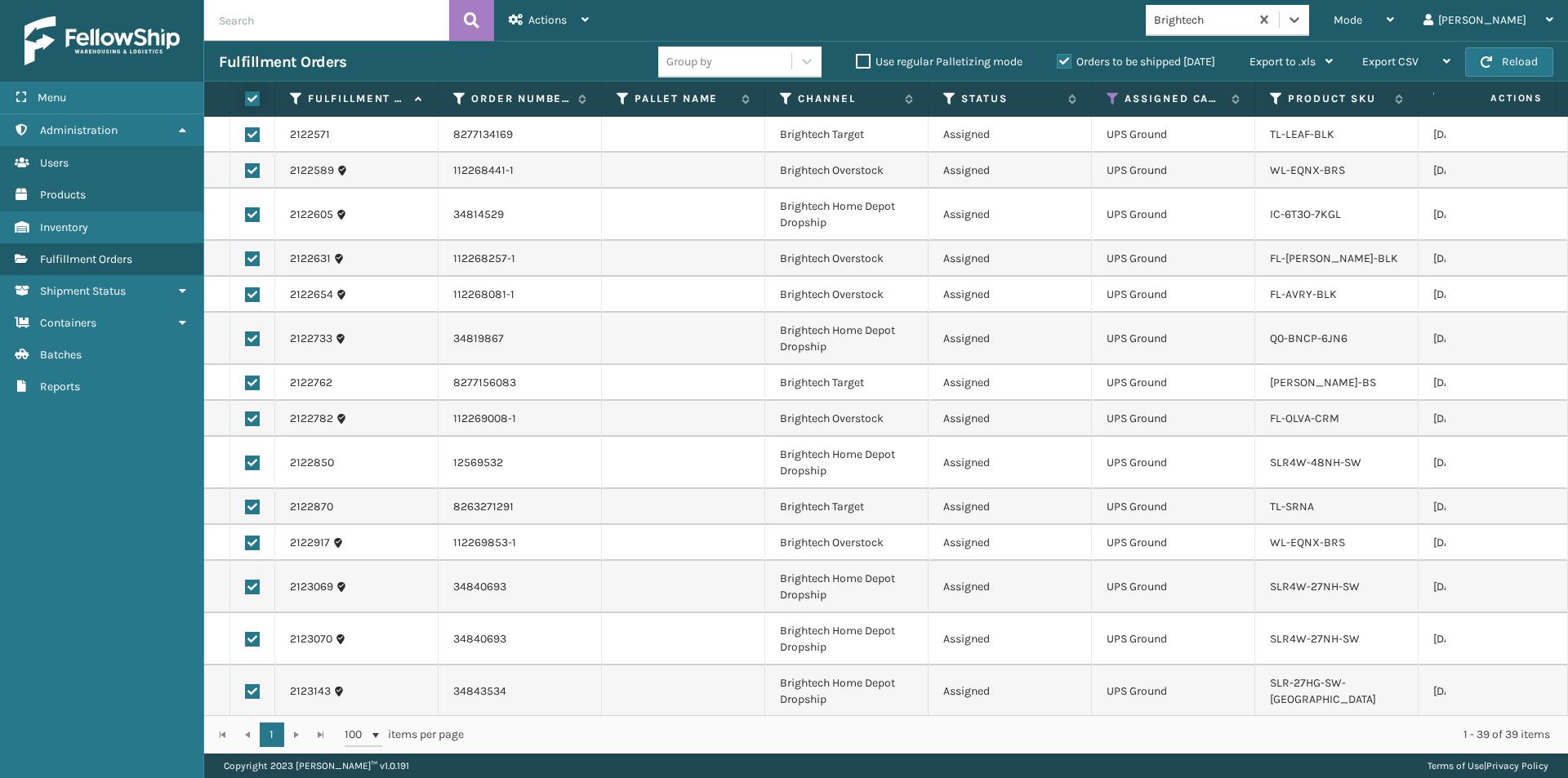
checkbox input "true"
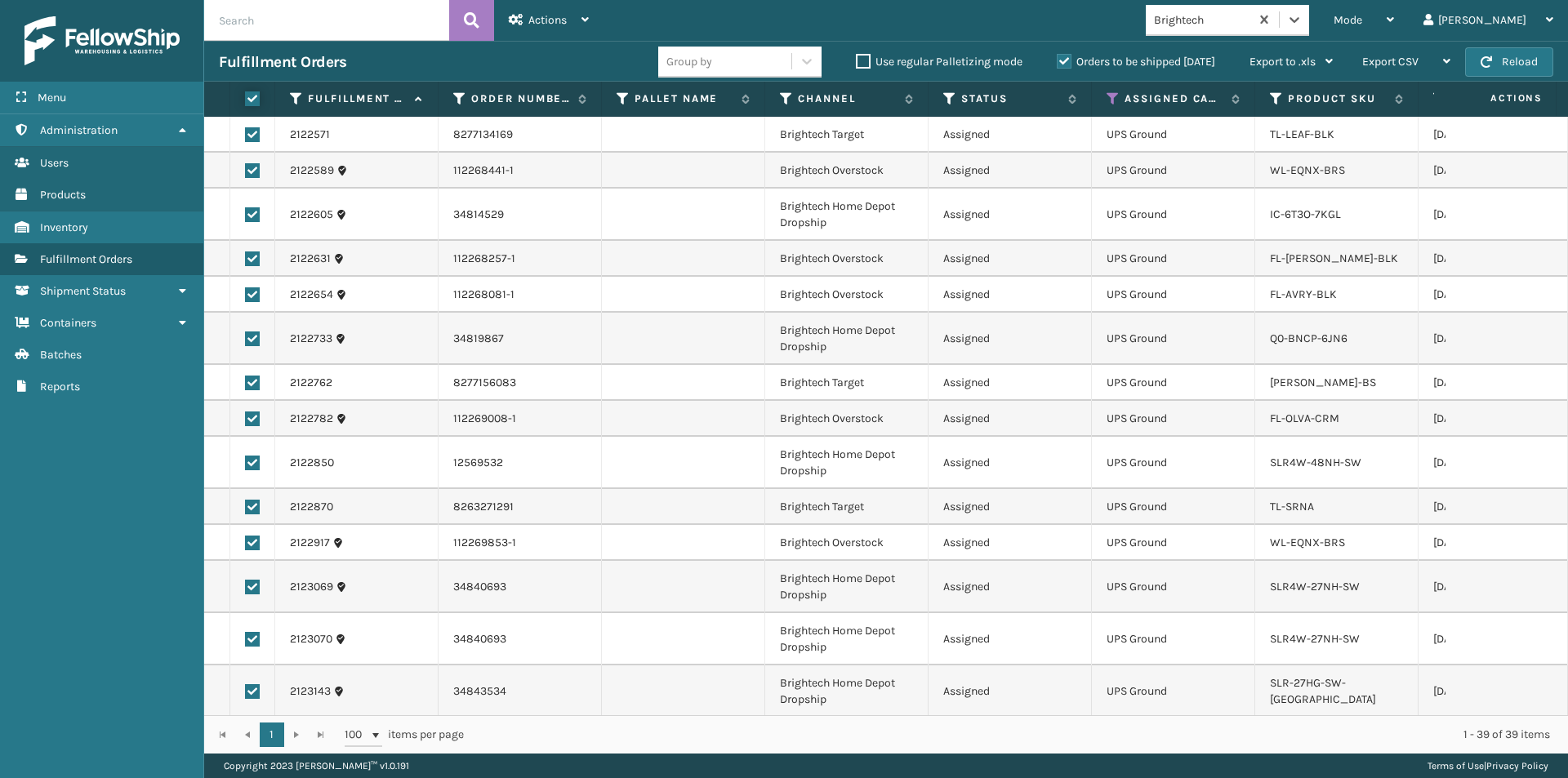
checkbox input "true"
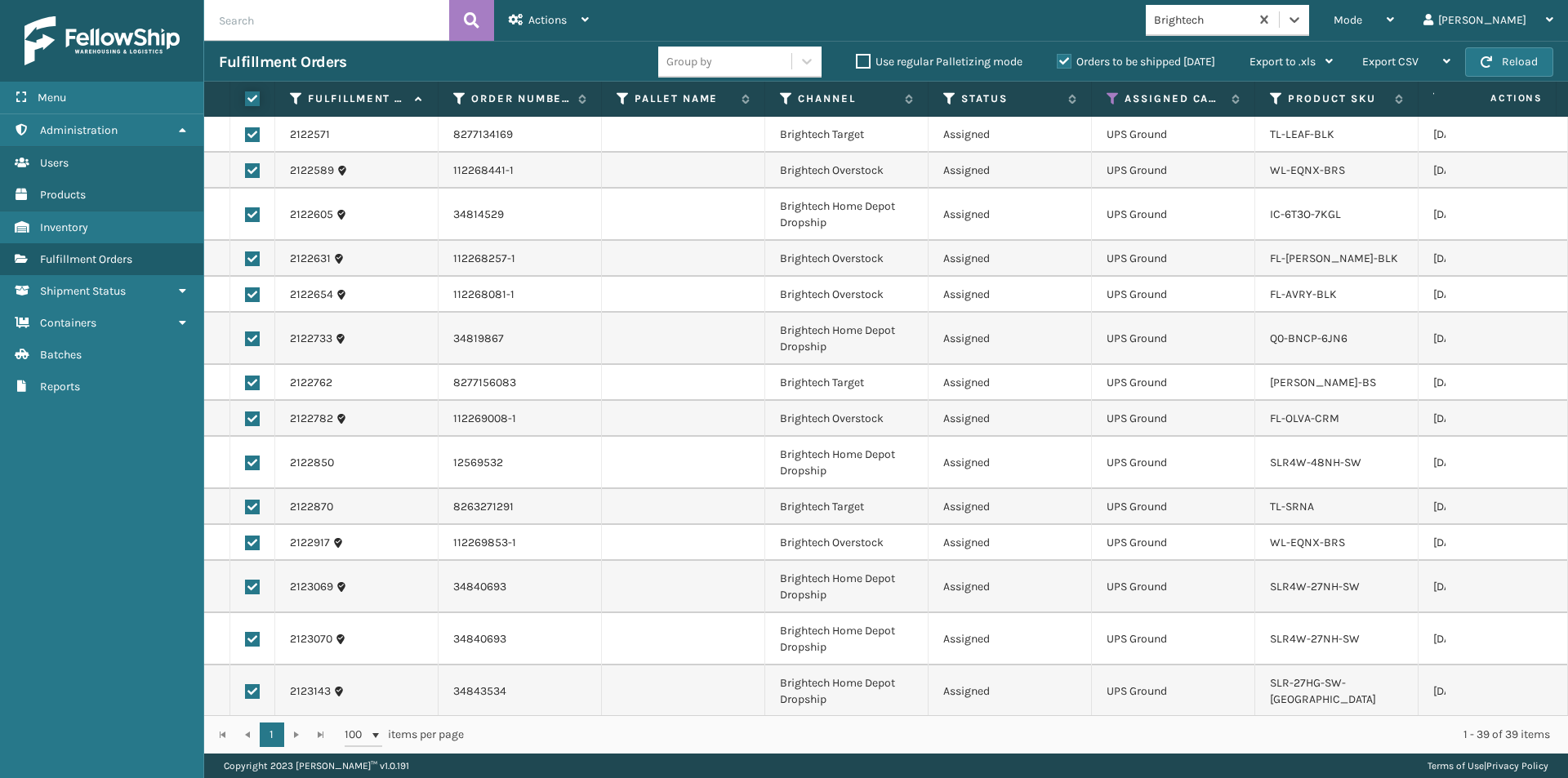
checkbox input "true"
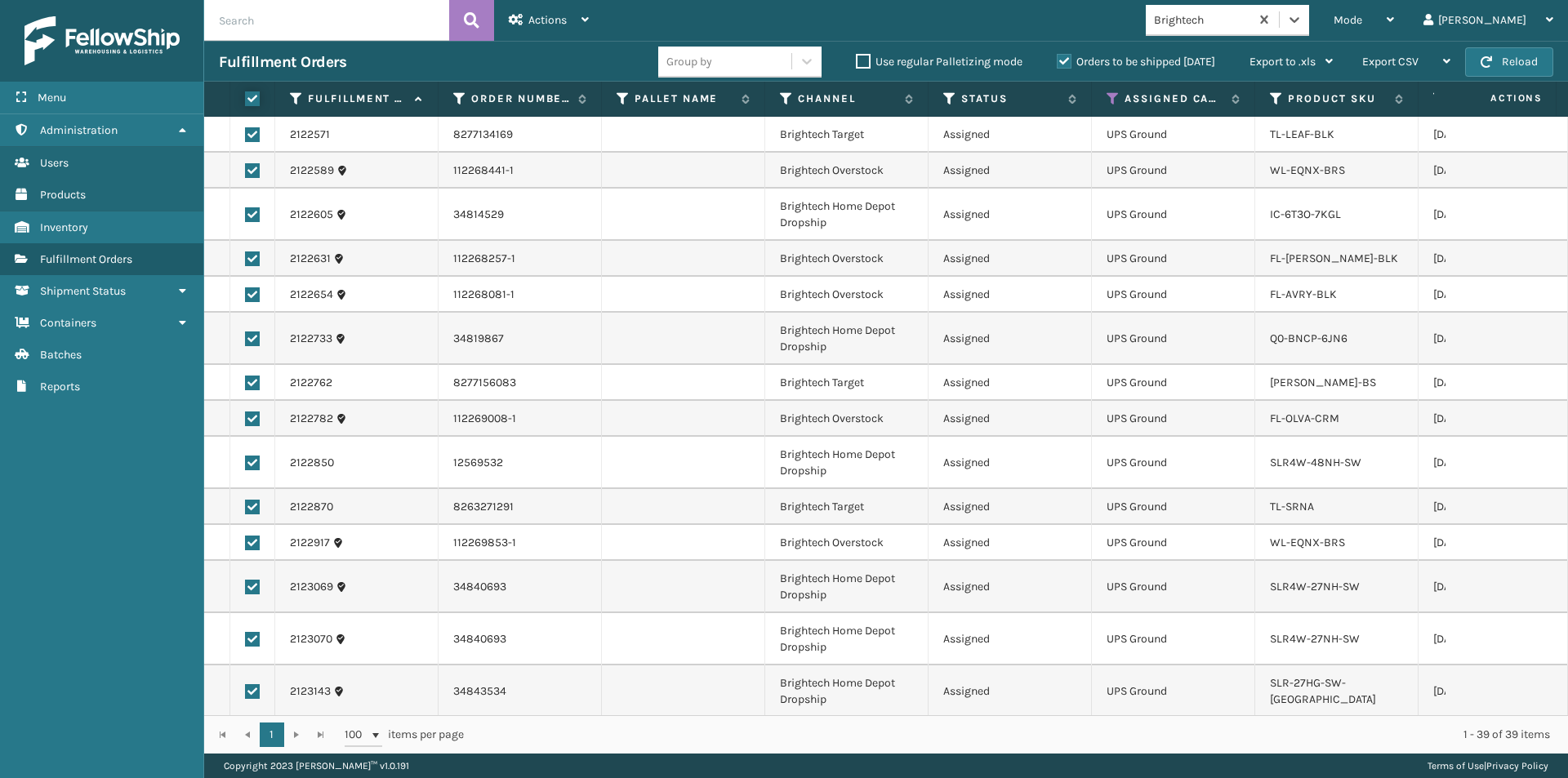
checkbox input "true"
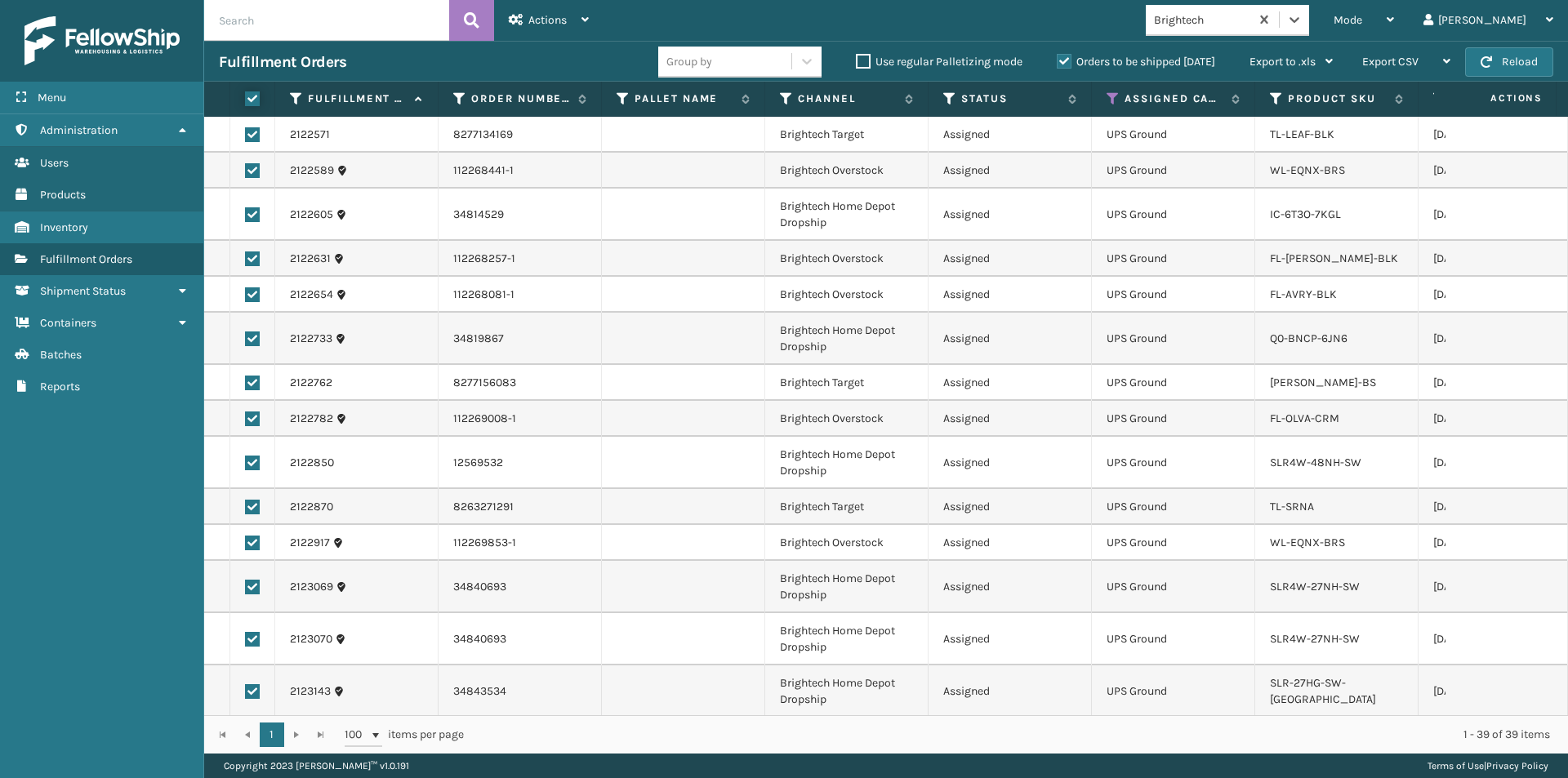
checkbox input "true"
click at [565, 24] on span "Actions" at bounding box center [547, 20] width 39 height 14
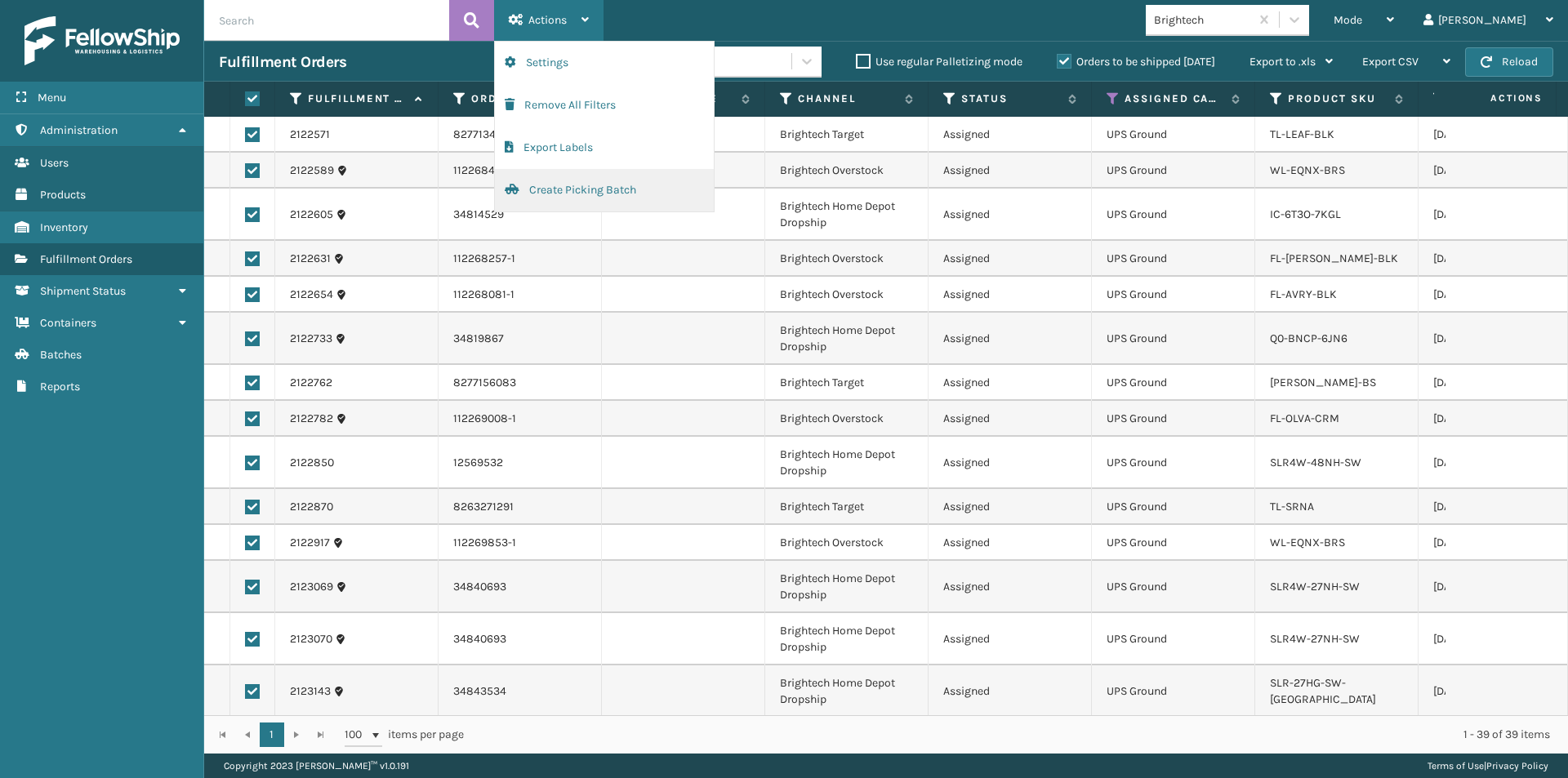
click at [563, 183] on button "Create Picking Batch" at bounding box center [604, 190] width 219 height 42
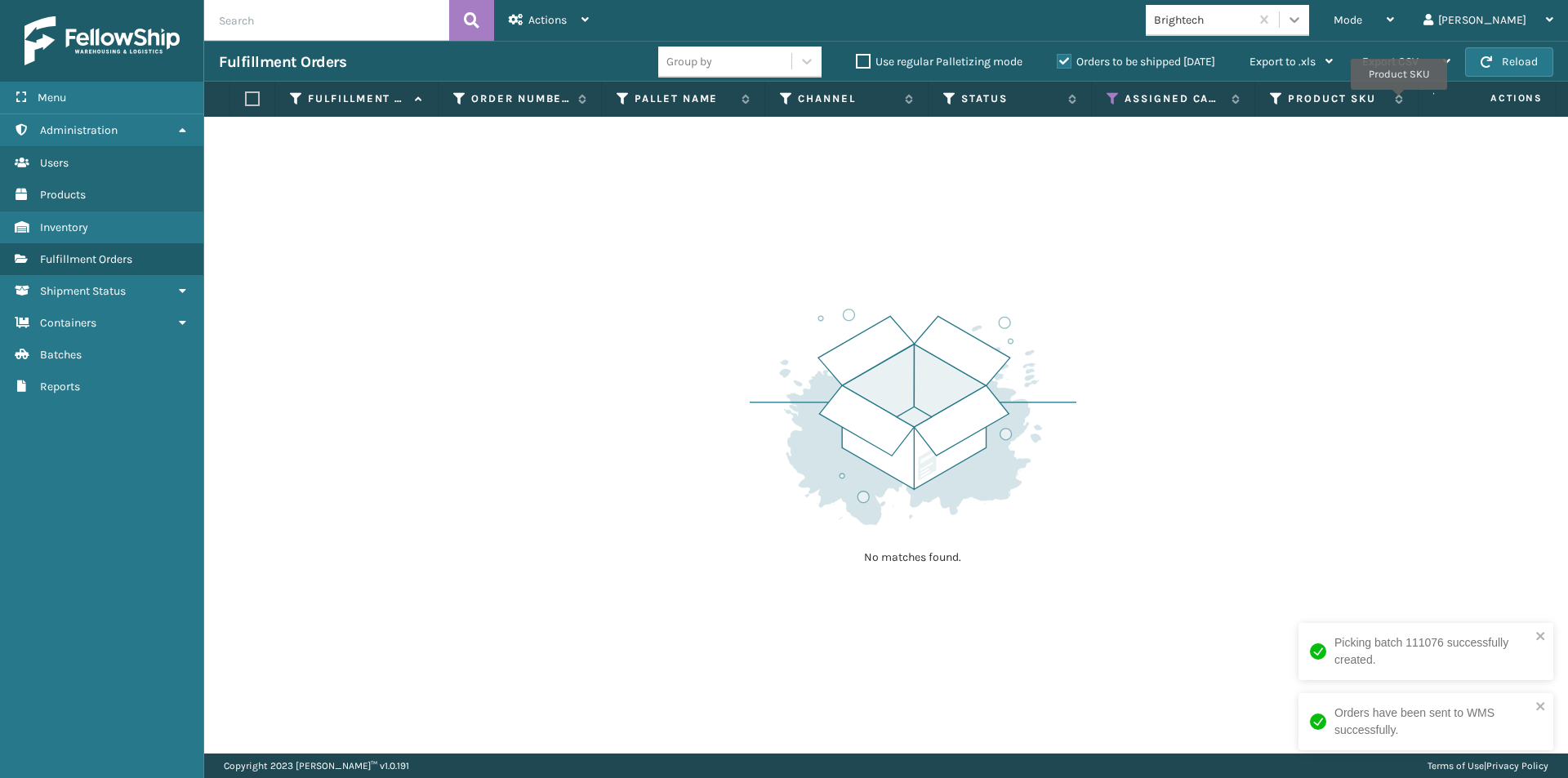
click at [1303, 23] on icon at bounding box center [1294, 19] width 16 height 16
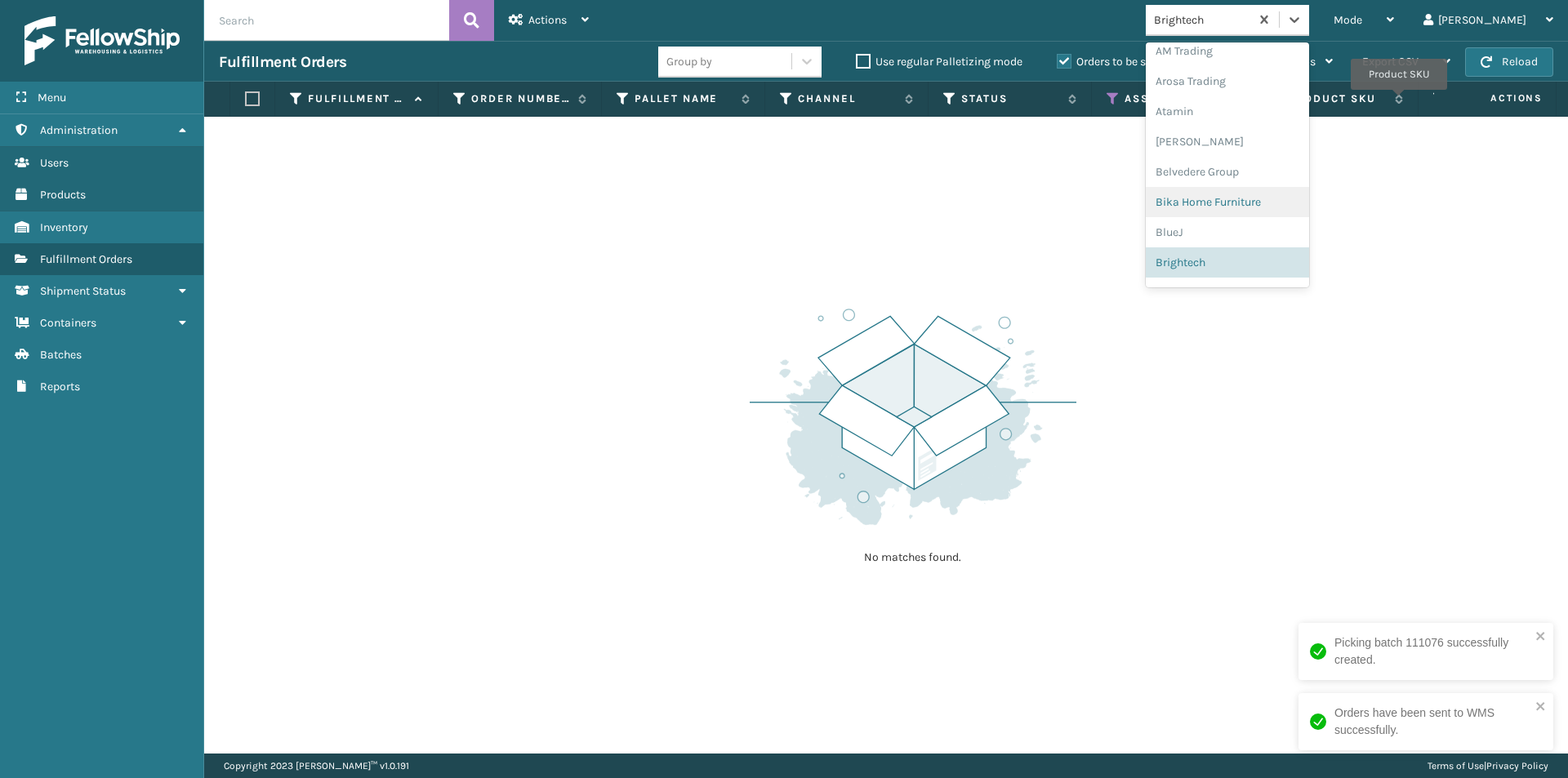
scroll to position [91, 0]
click at [1283, 210] on div "[US_STATE] Design Den" at bounding box center [1227, 210] width 163 height 30
click at [1299, 22] on icon at bounding box center [1294, 20] width 9 height 6
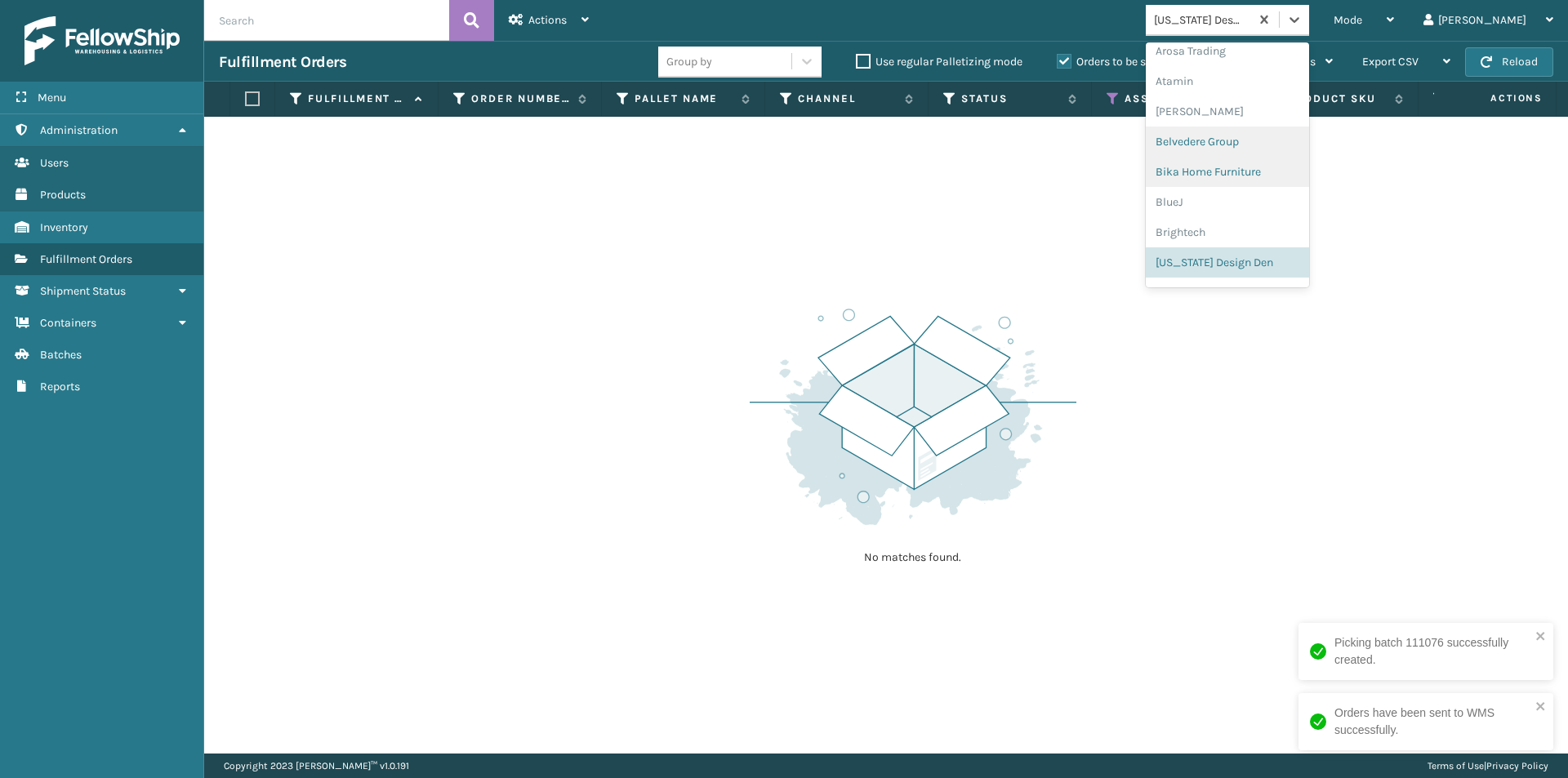
scroll to position [203, 0]
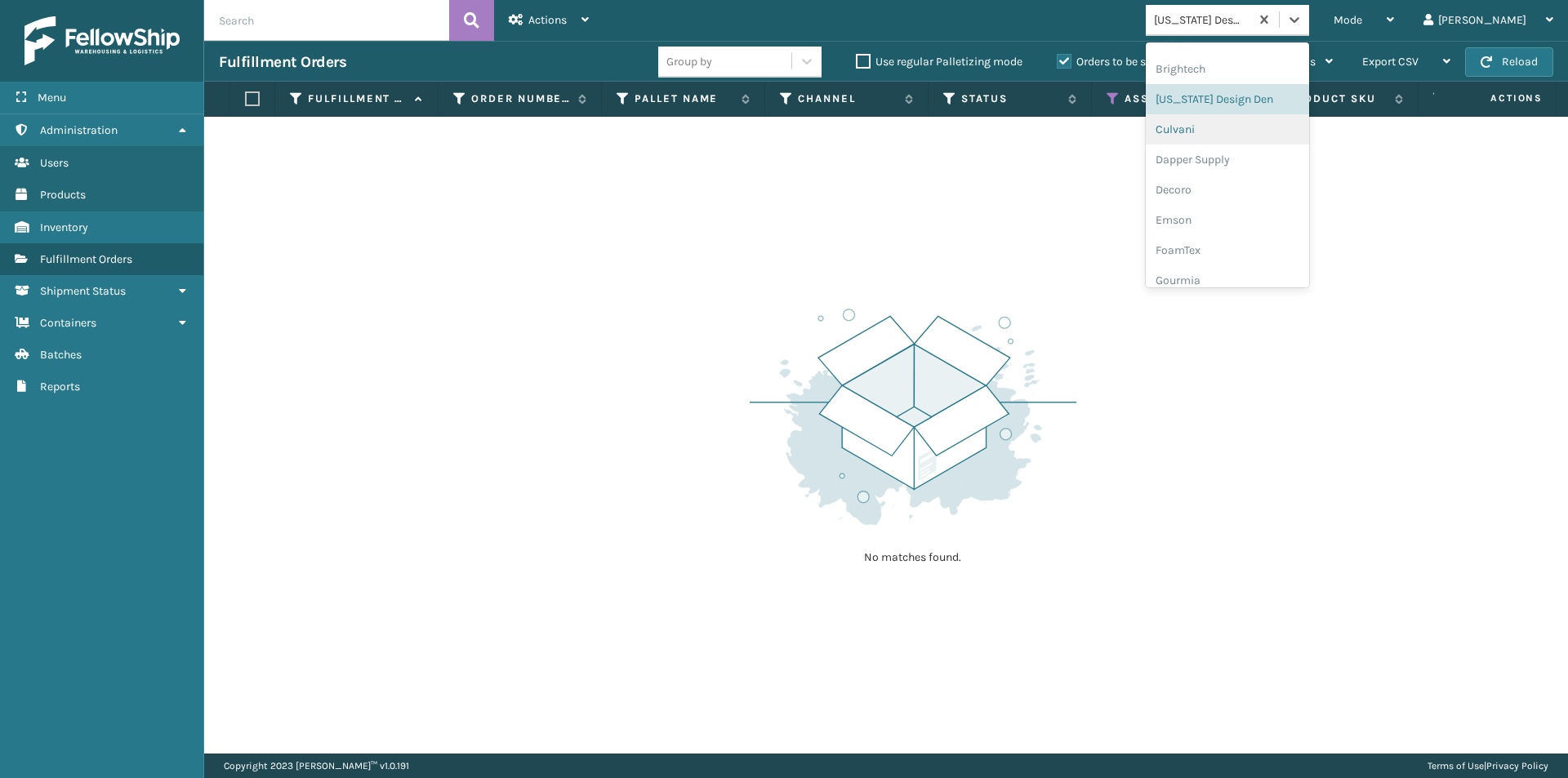
click at [1257, 132] on div "Culvani" at bounding box center [1227, 129] width 163 height 30
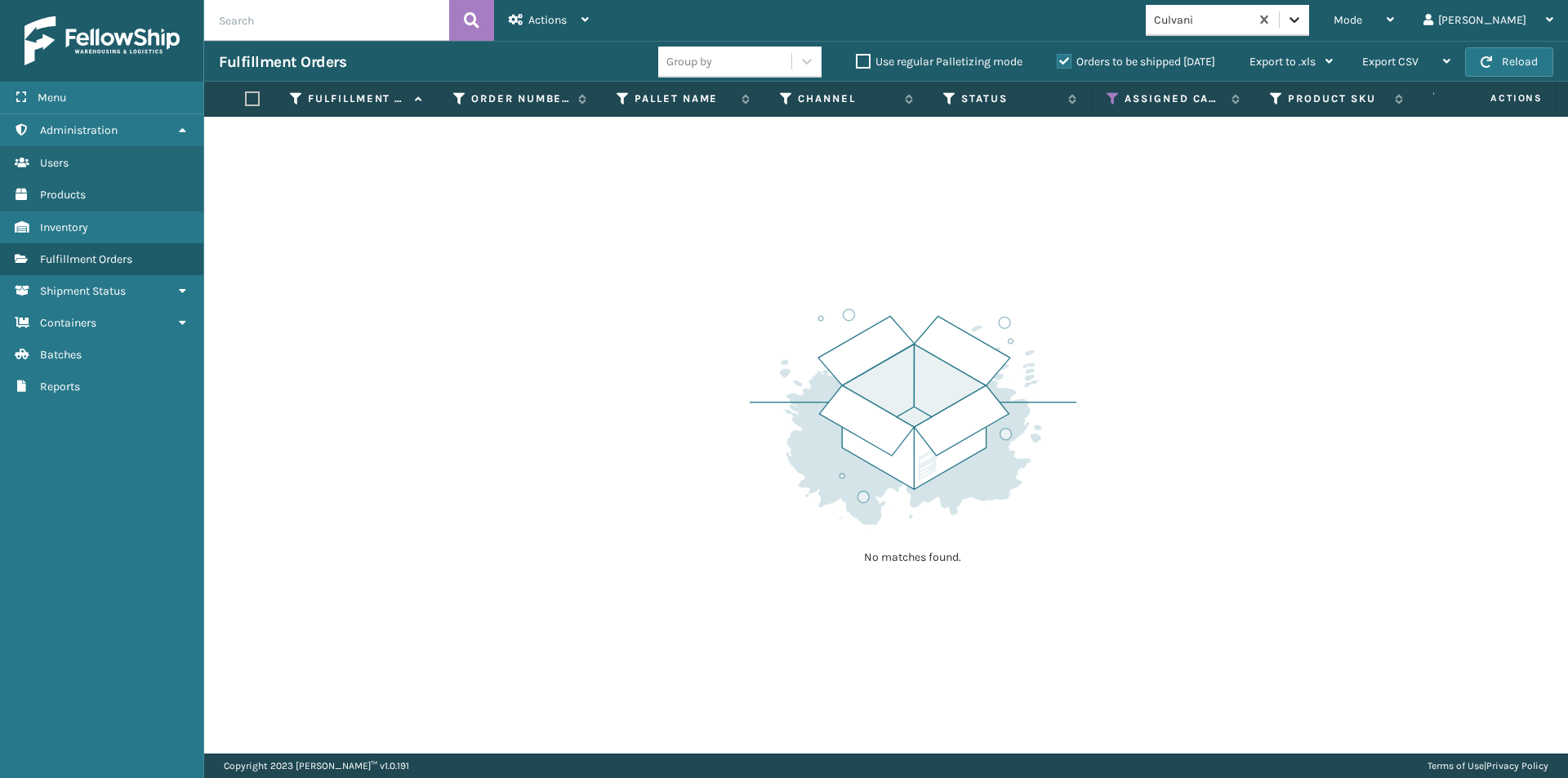
click at [1309, 29] on div at bounding box center [1294, 20] width 29 height 29
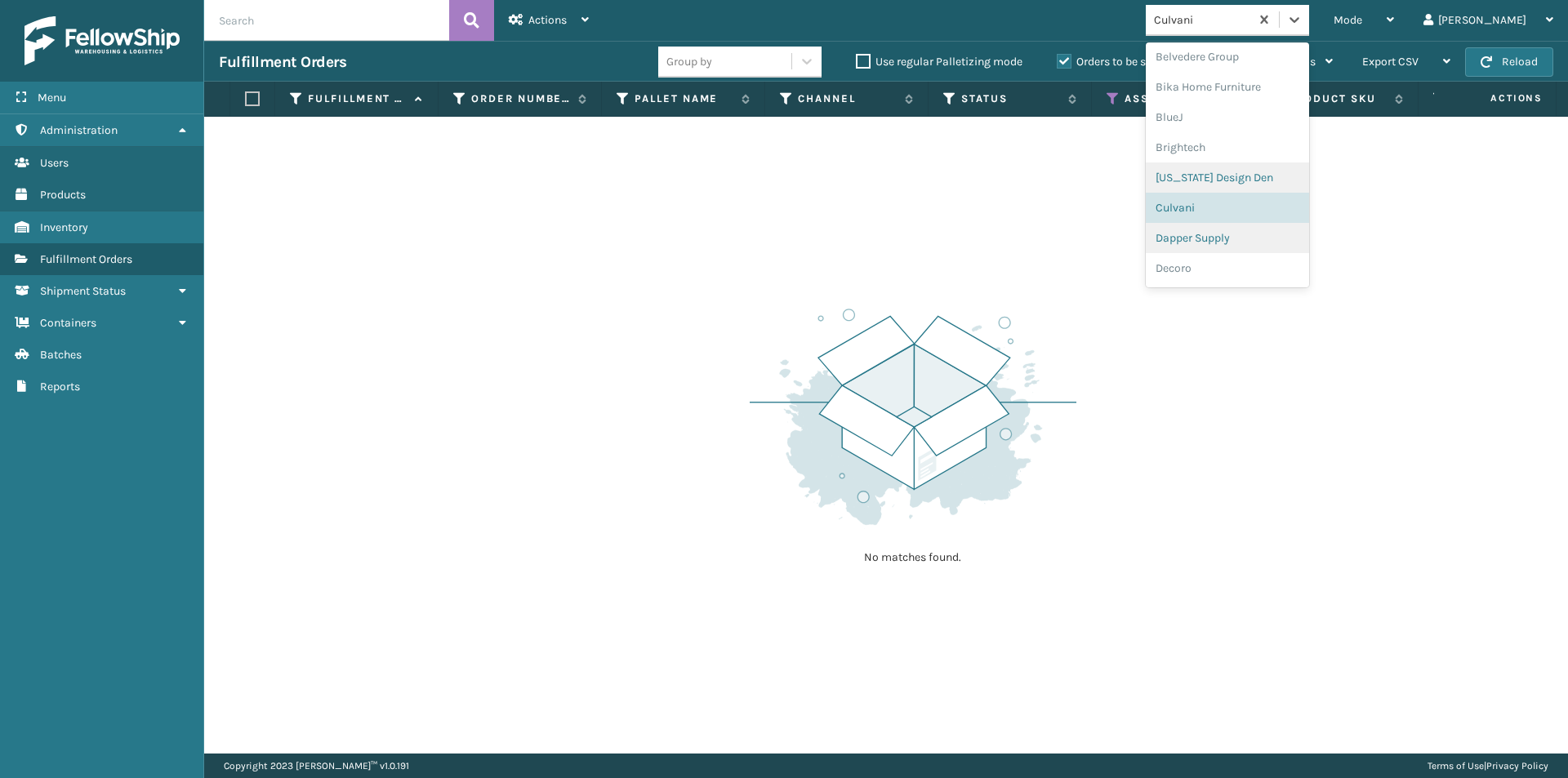
scroll to position [152, 0]
click at [1265, 207] on div "Dapper Supply" at bounding box center [1227, 210] width 163 height 30
click at [1303, 23] on icon at bounding box center [1294, 19] width 16 height 16
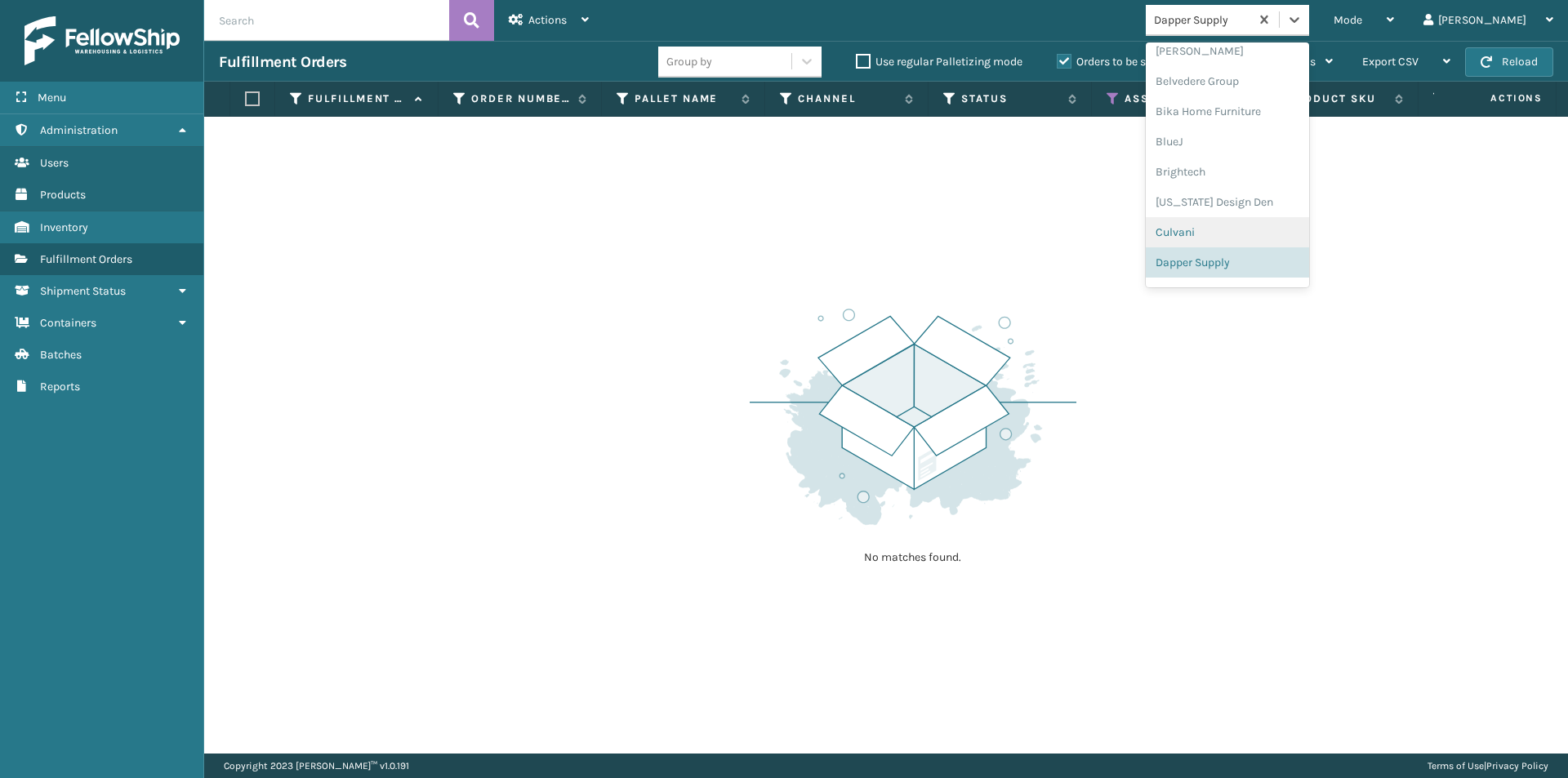
scroll to position [182, 0]
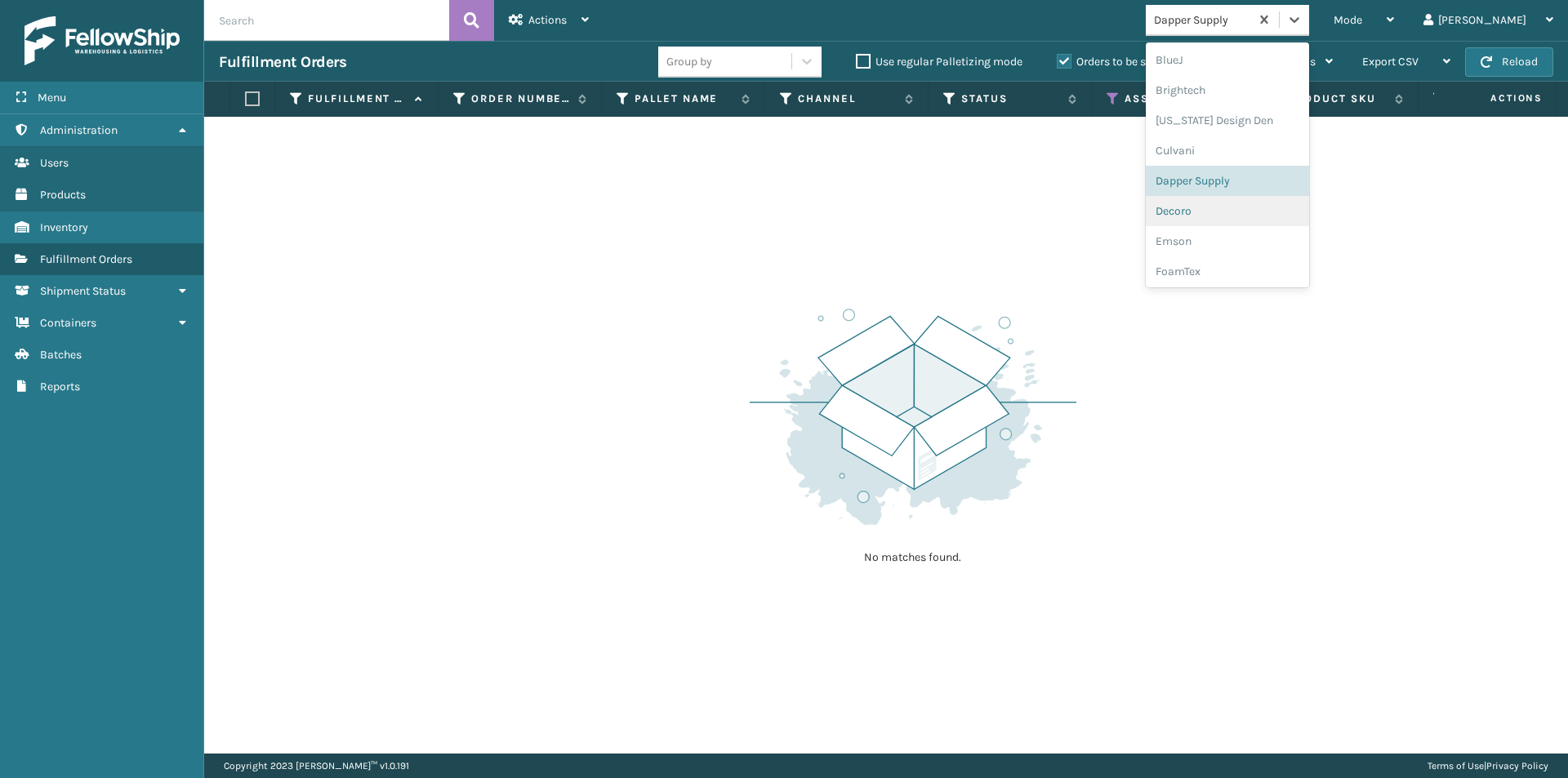
click at [1248, 211] on div "Decoro" at bounding box center [1227, 210] width 163 height 30
click at [1299, 22] on icon at bounding box center [1294, 20] width 9 height 6
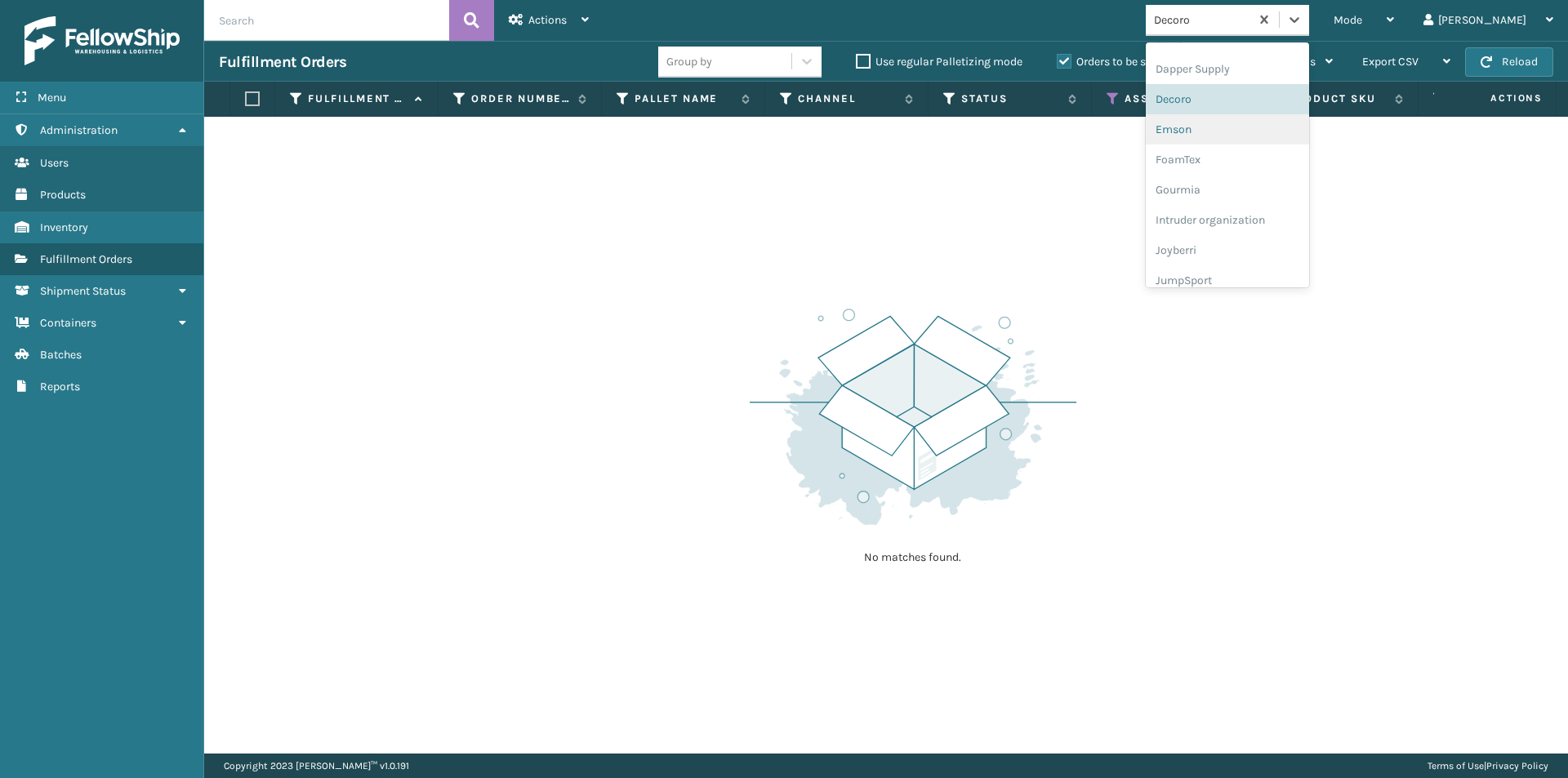
click at [1250, 132] on div "Emson" at bounding box center [1227, 129] width 163 height 30
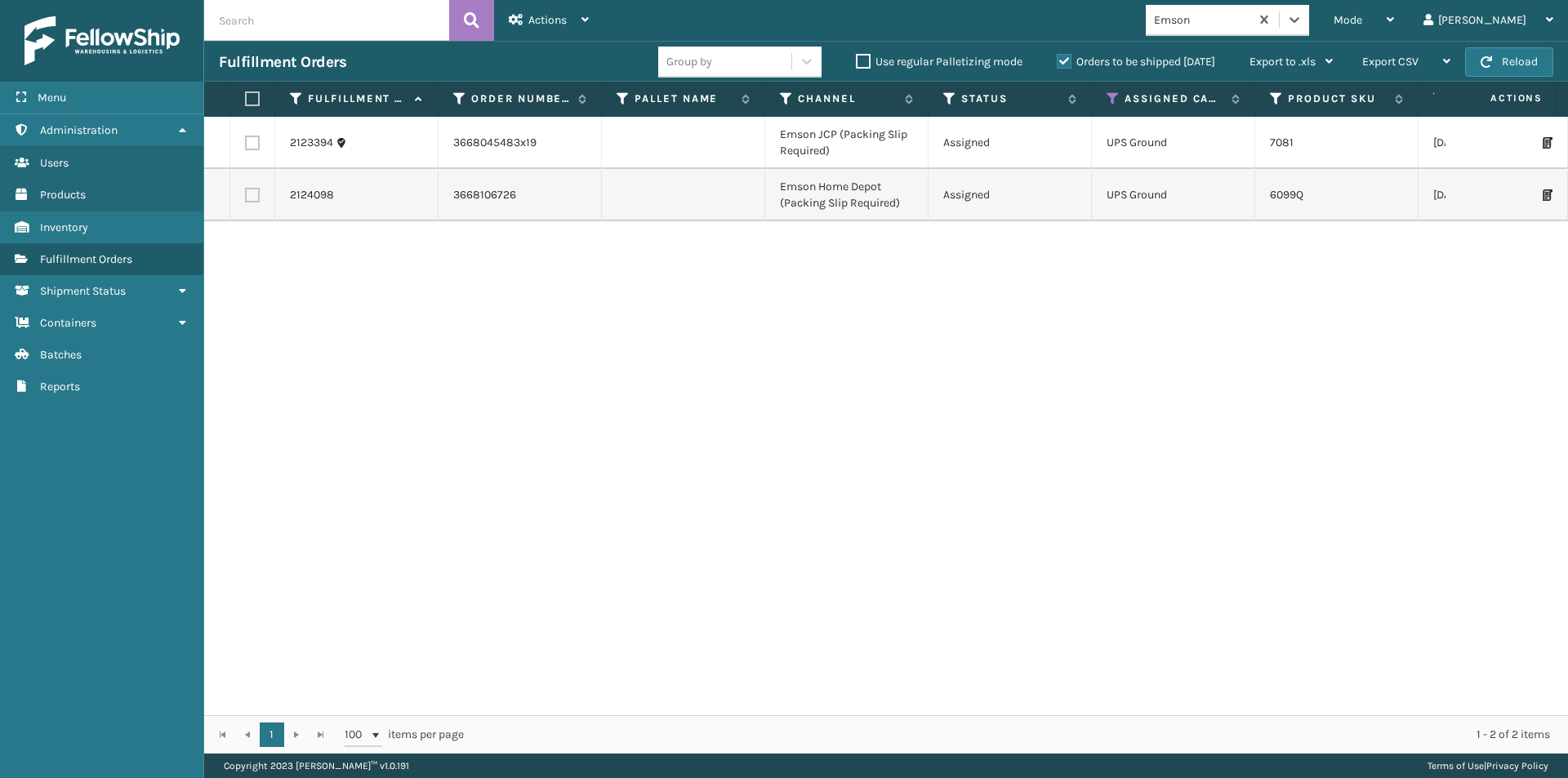
click at [248, 96] on label at bounding box center [249, 98] width 9 height 15
click at [246, 96] on input "checkbox" at bounding box center [245, 99] width 1 height 10
checkbox input "true"
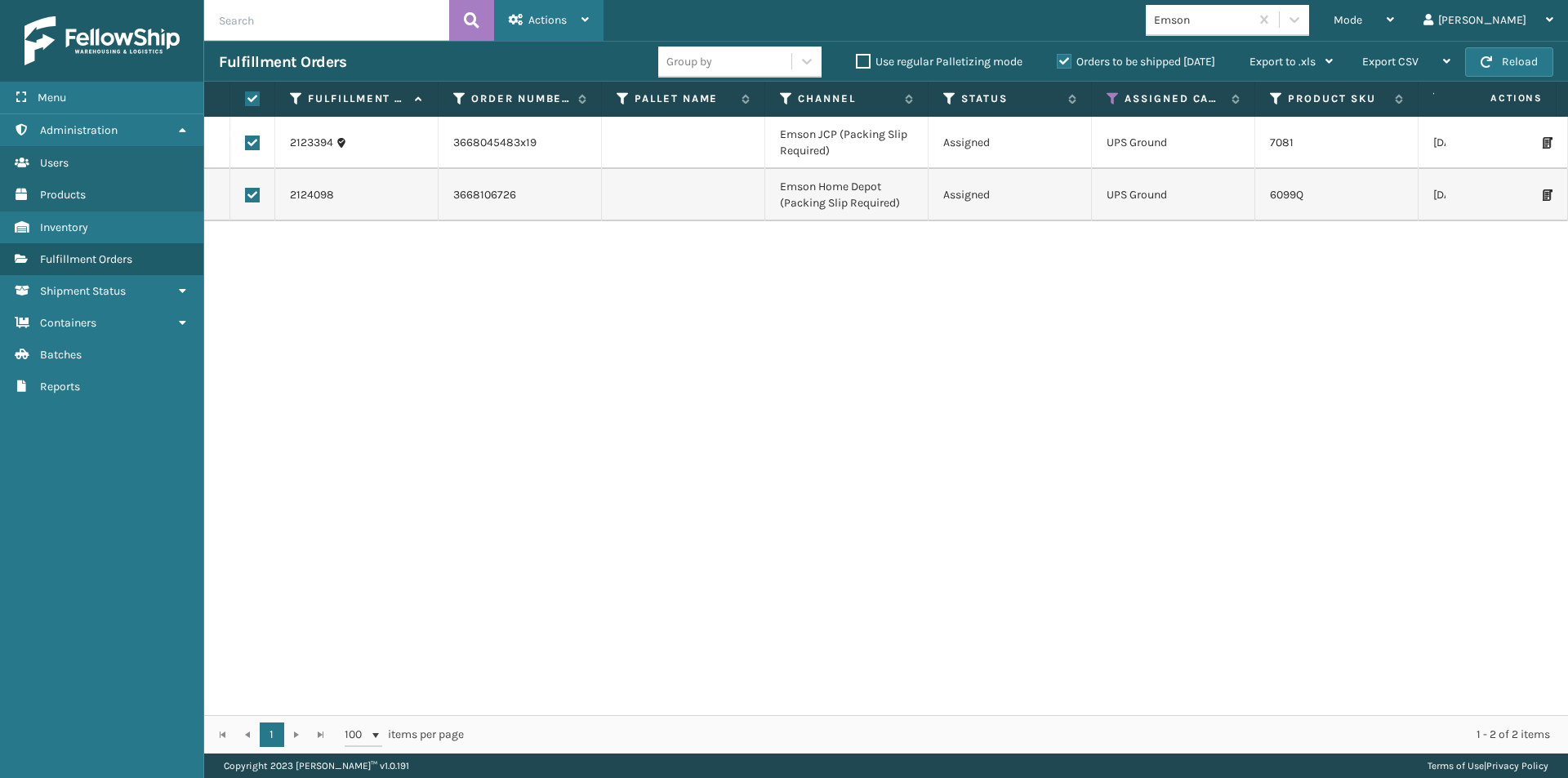
click at [534, 17] on span "Actions" at bounding box center [547, 20] width 39 height 14
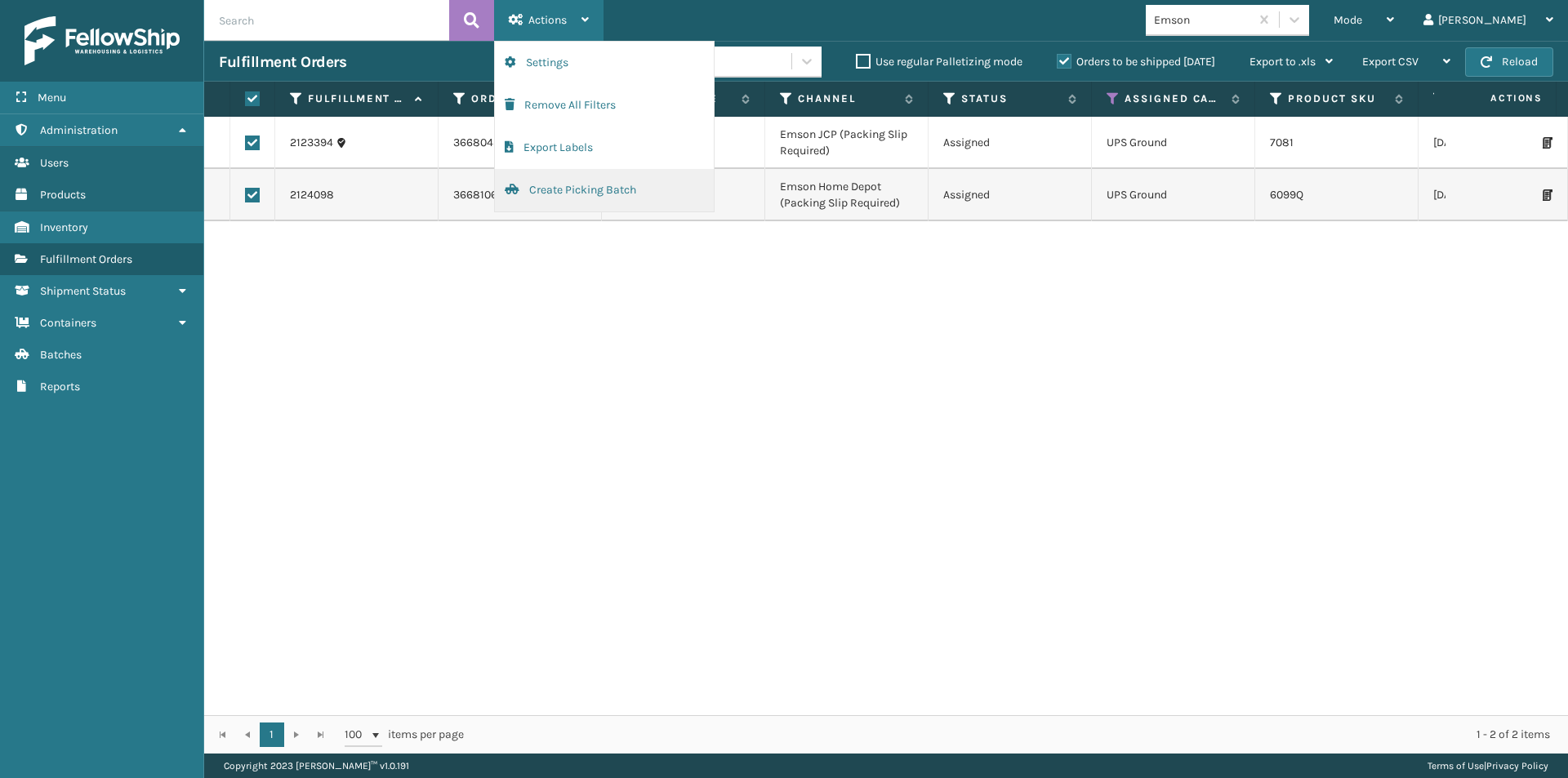
click at [565, 203] on button "Create Picking Batch" at bounding box center [604, 190] width 219 height 42
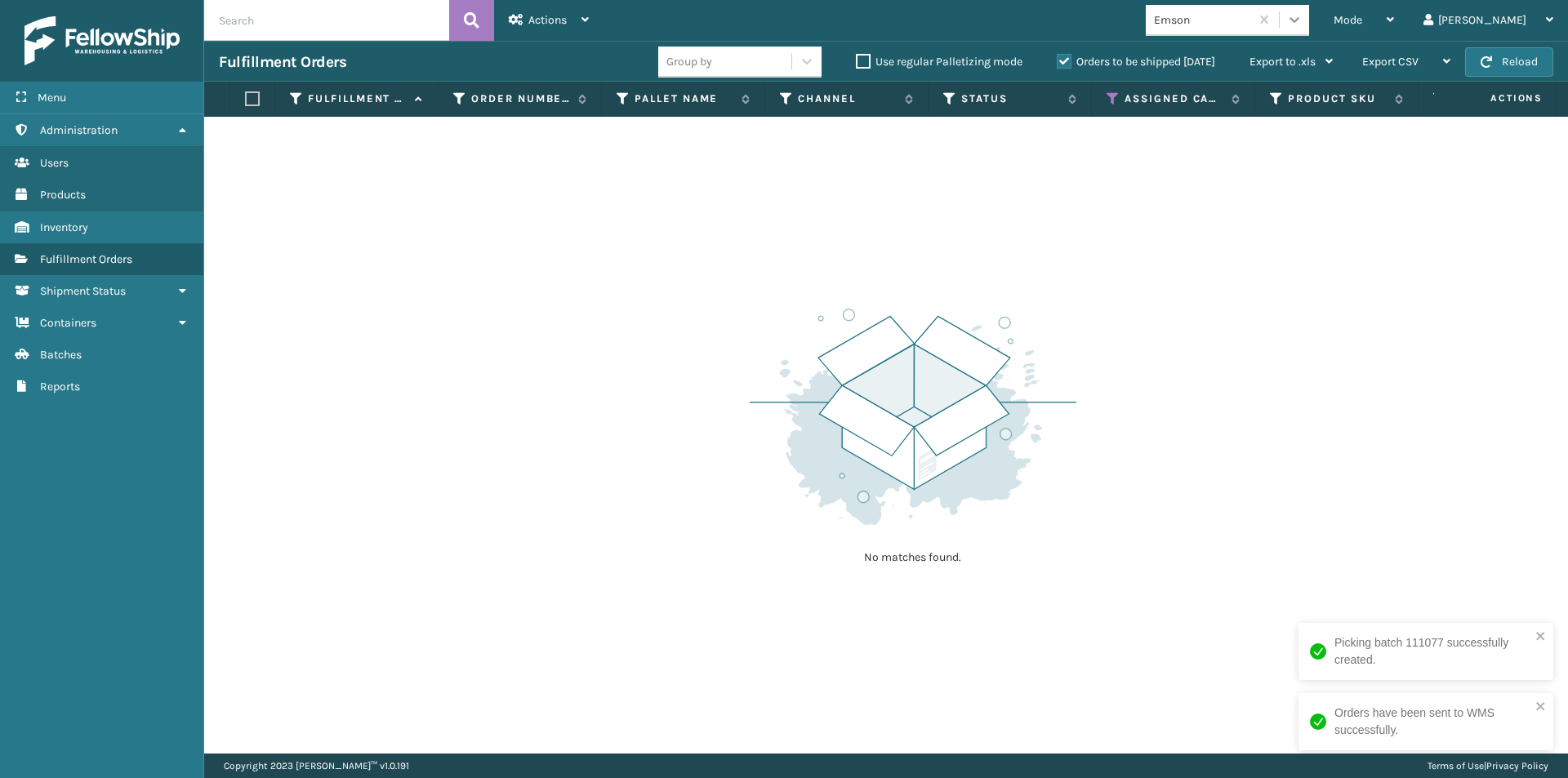
click at [1303, 23] on icon at bounding box center [1294, 19] width 16 height 16
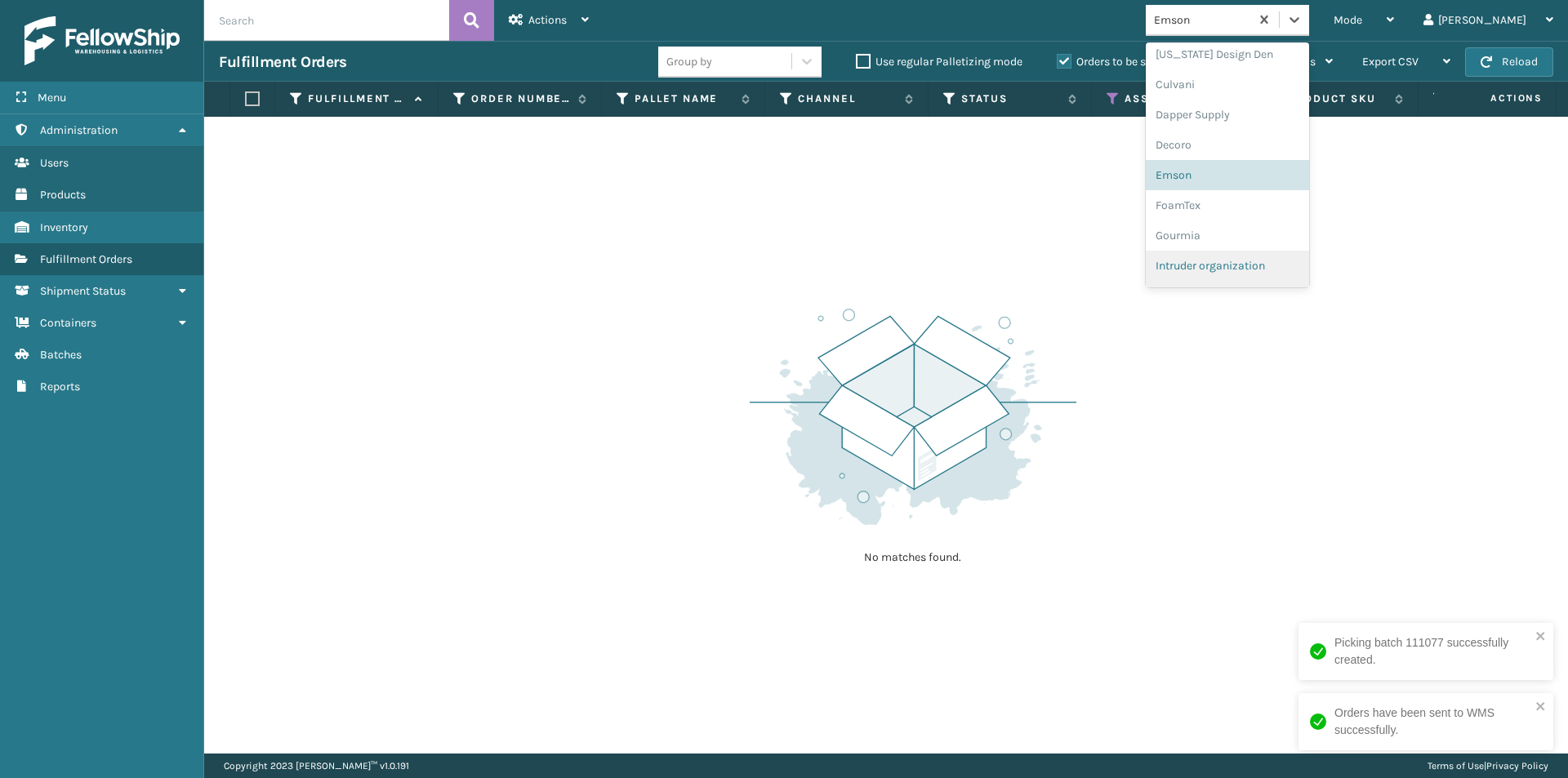
scroll to position [258, 0]
click at [1266, 199] on div "FoamTex" at bounding box center [1227, 194] width 163 height 30
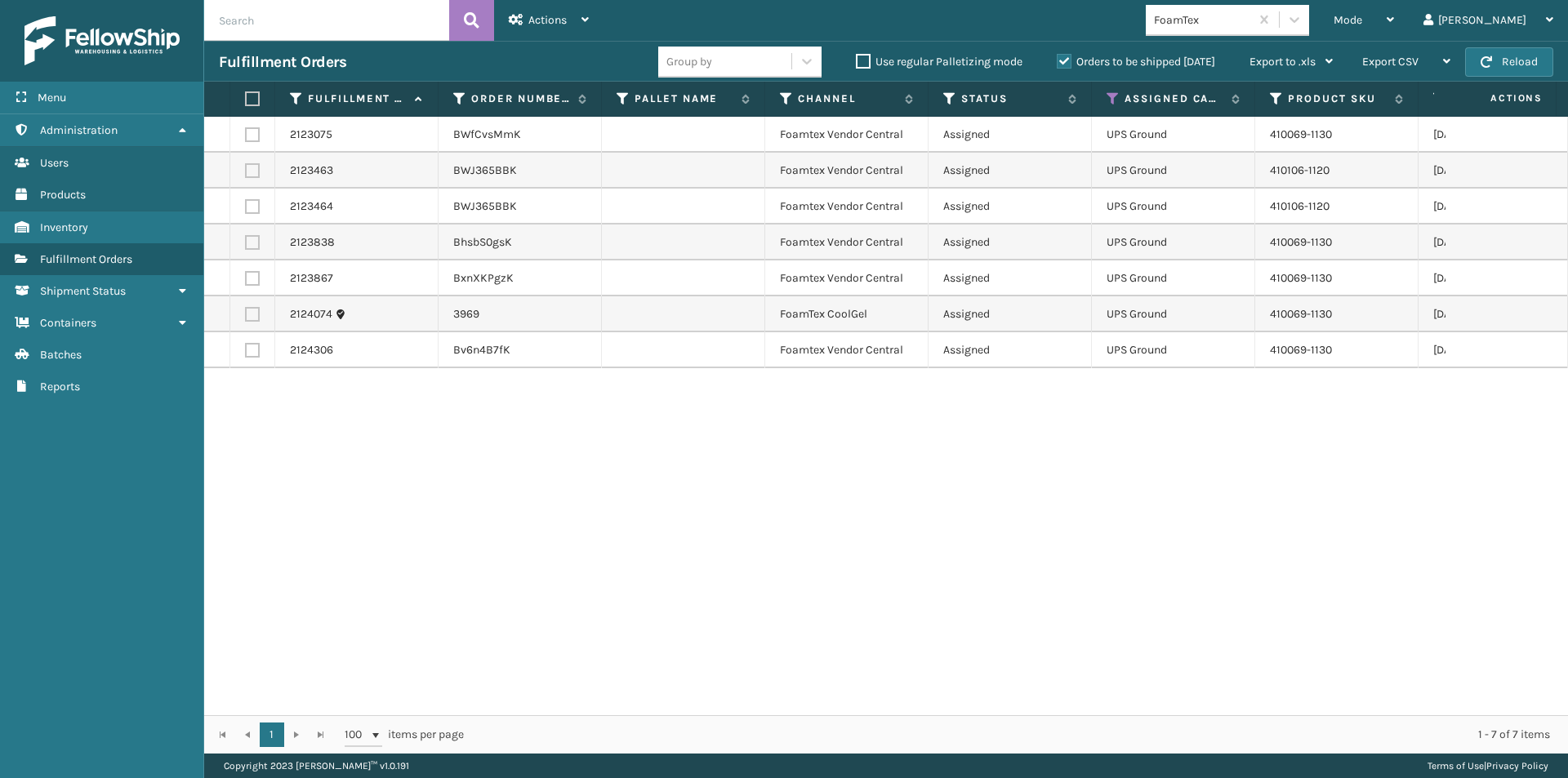
click at [251, 97] on label at bounding box center [249, 98] width 9 height 15
click at [246, 97] on input "checkbox" at bounding box center [245, 99] width 1 height 10
checkbox input "true"
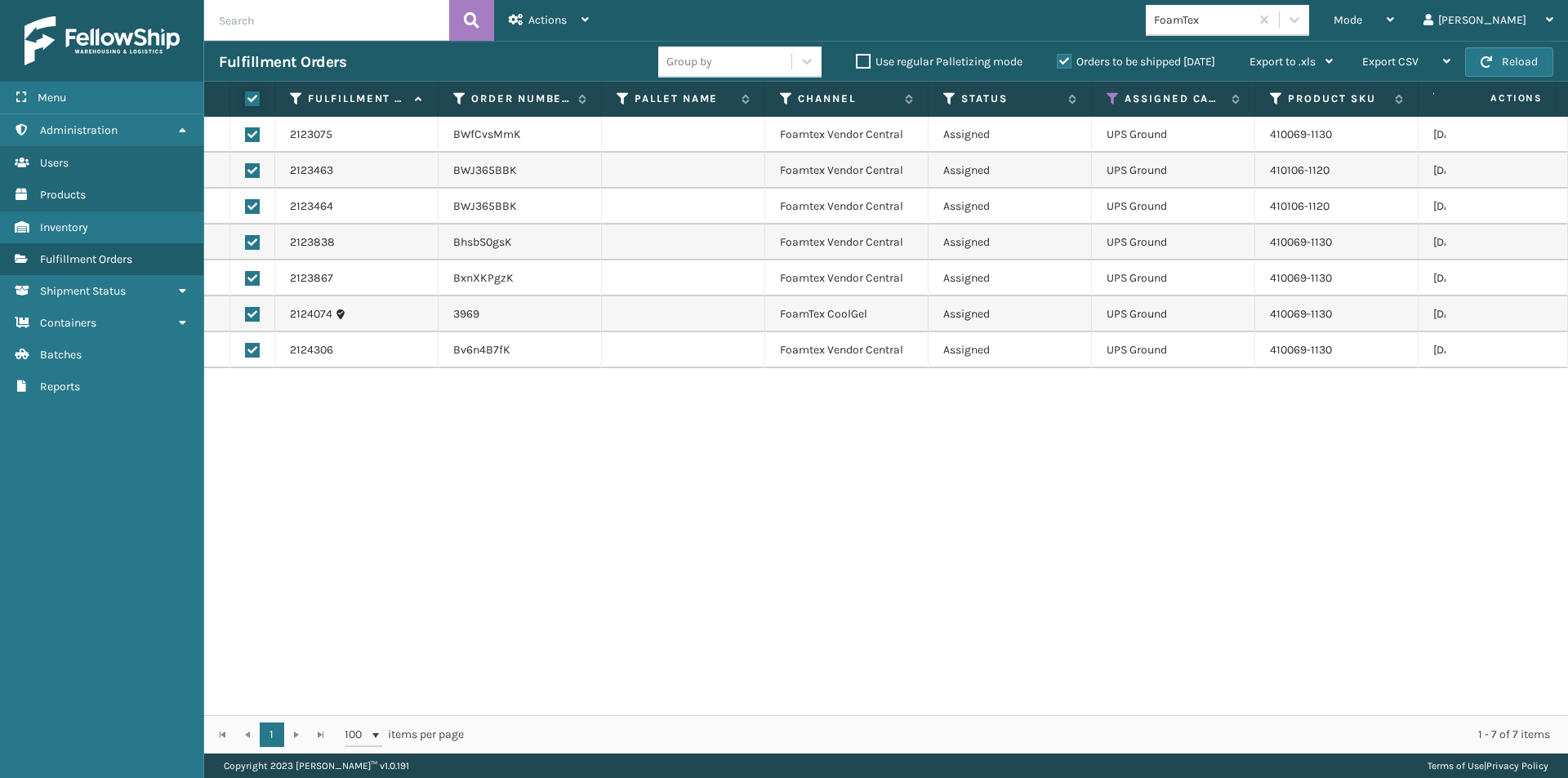
checkbox input "true"
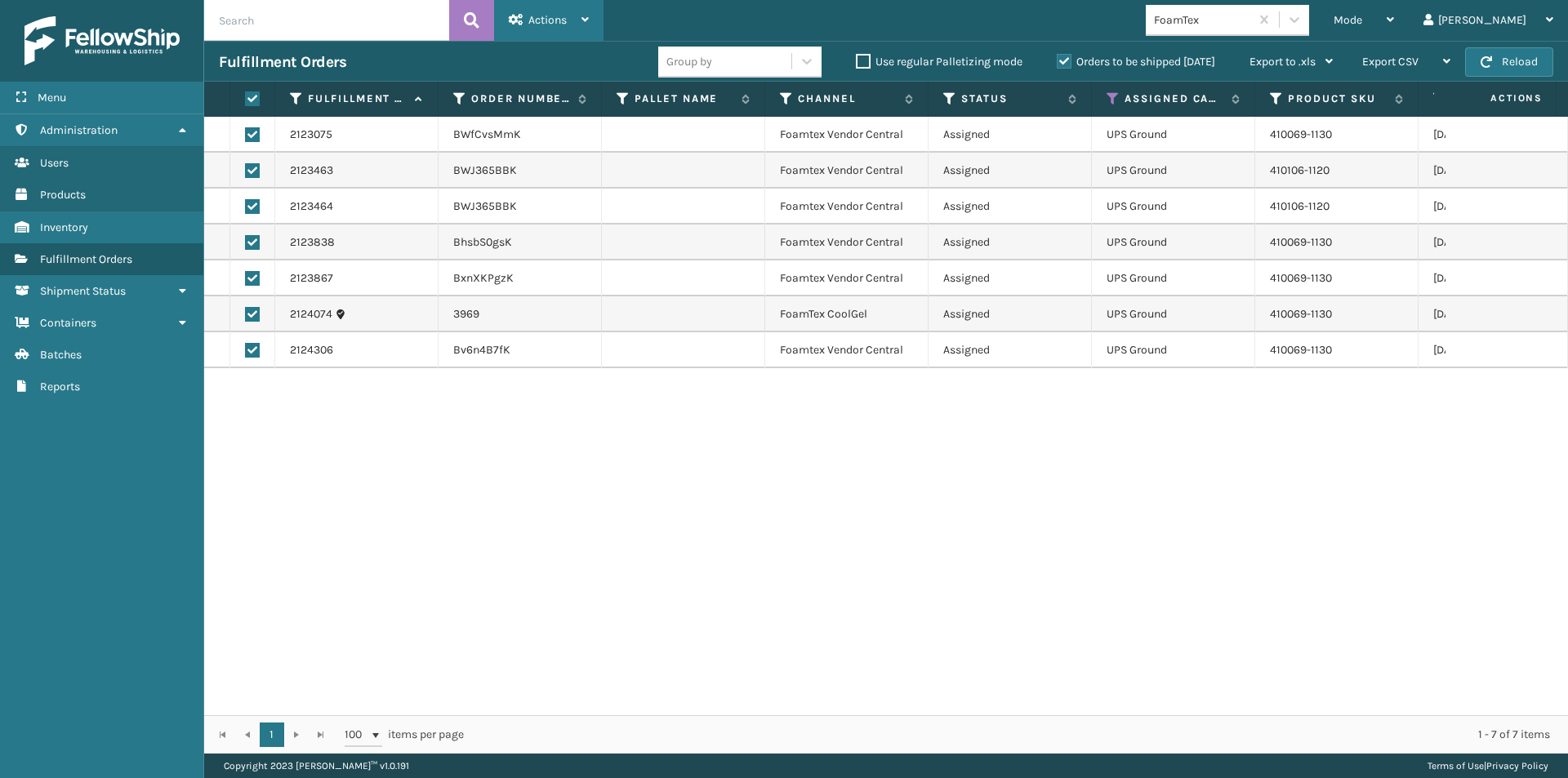
click at [571, 29] on div "Actions" at bounding box center [548, 20] width 80 height 40
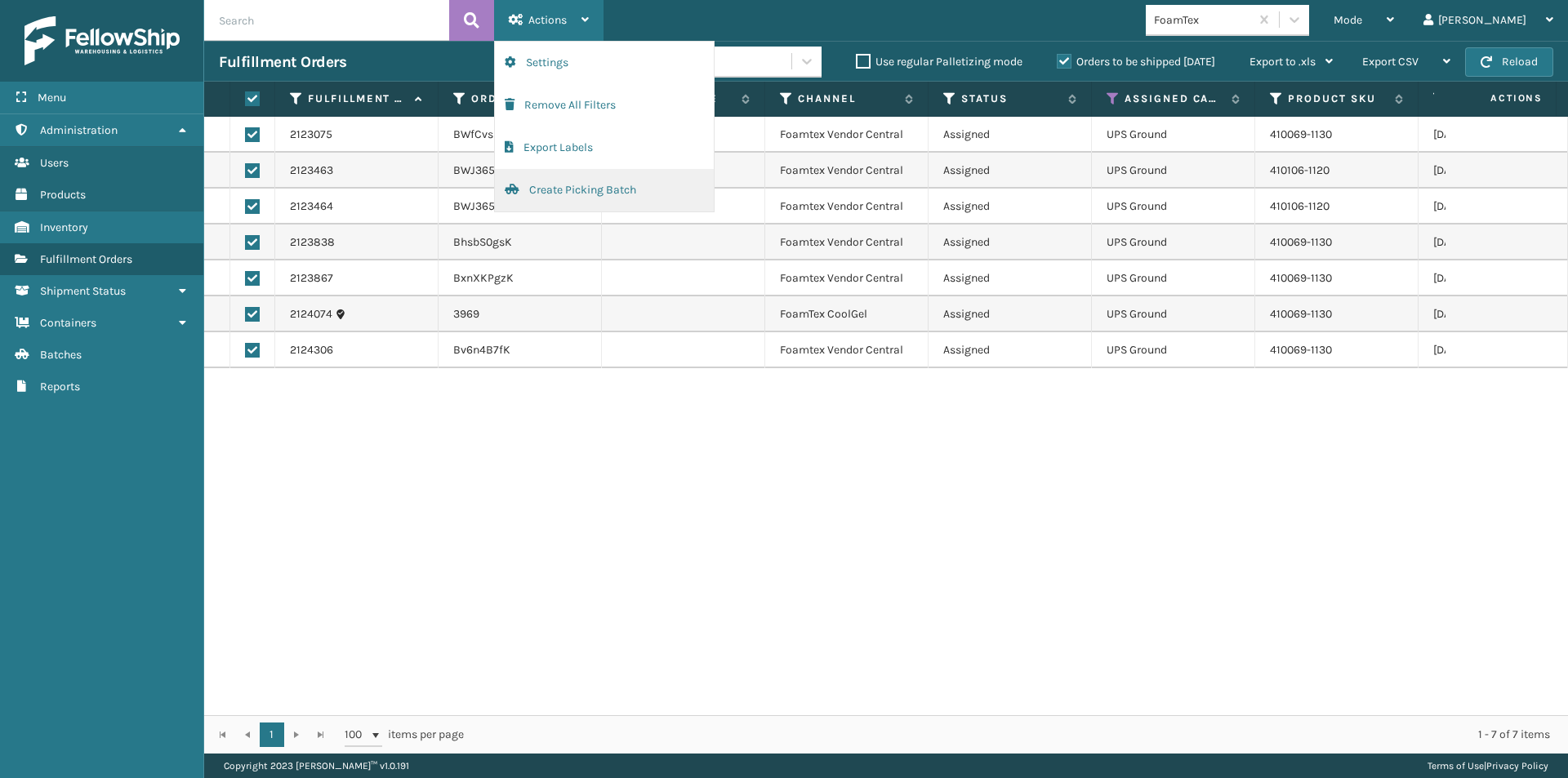
click at [580, 190] on button "Create Picking Batch" at bounding box center [604, 190] width 219 height 42
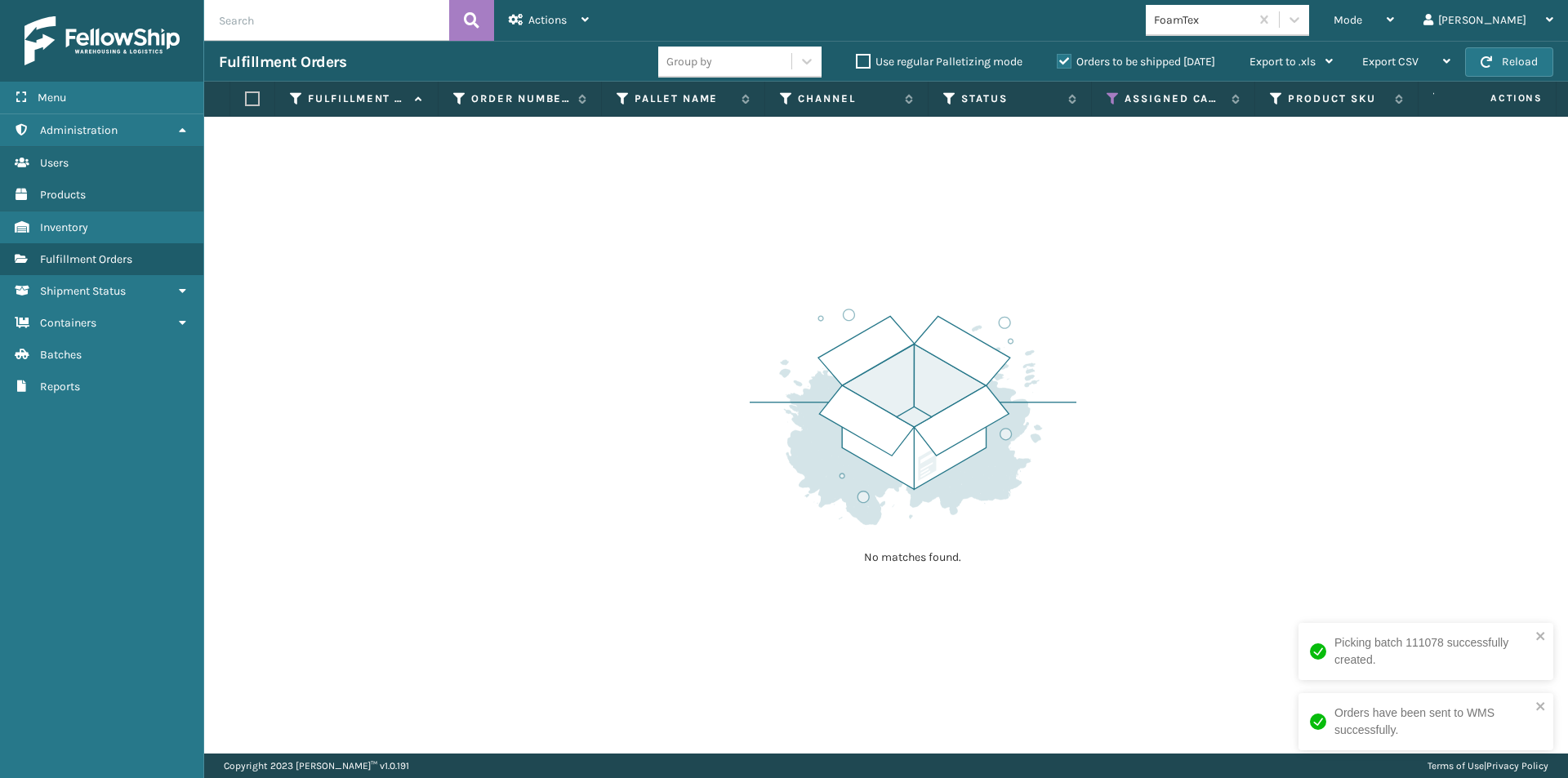
drag, startPoint x: 1352, startPoint y: 17, endPoint x: 1338, endPoint y: 40, distance: 26.9
click at [1303, 17] on icon at bounding box center [1294, 19] width 16 height 16
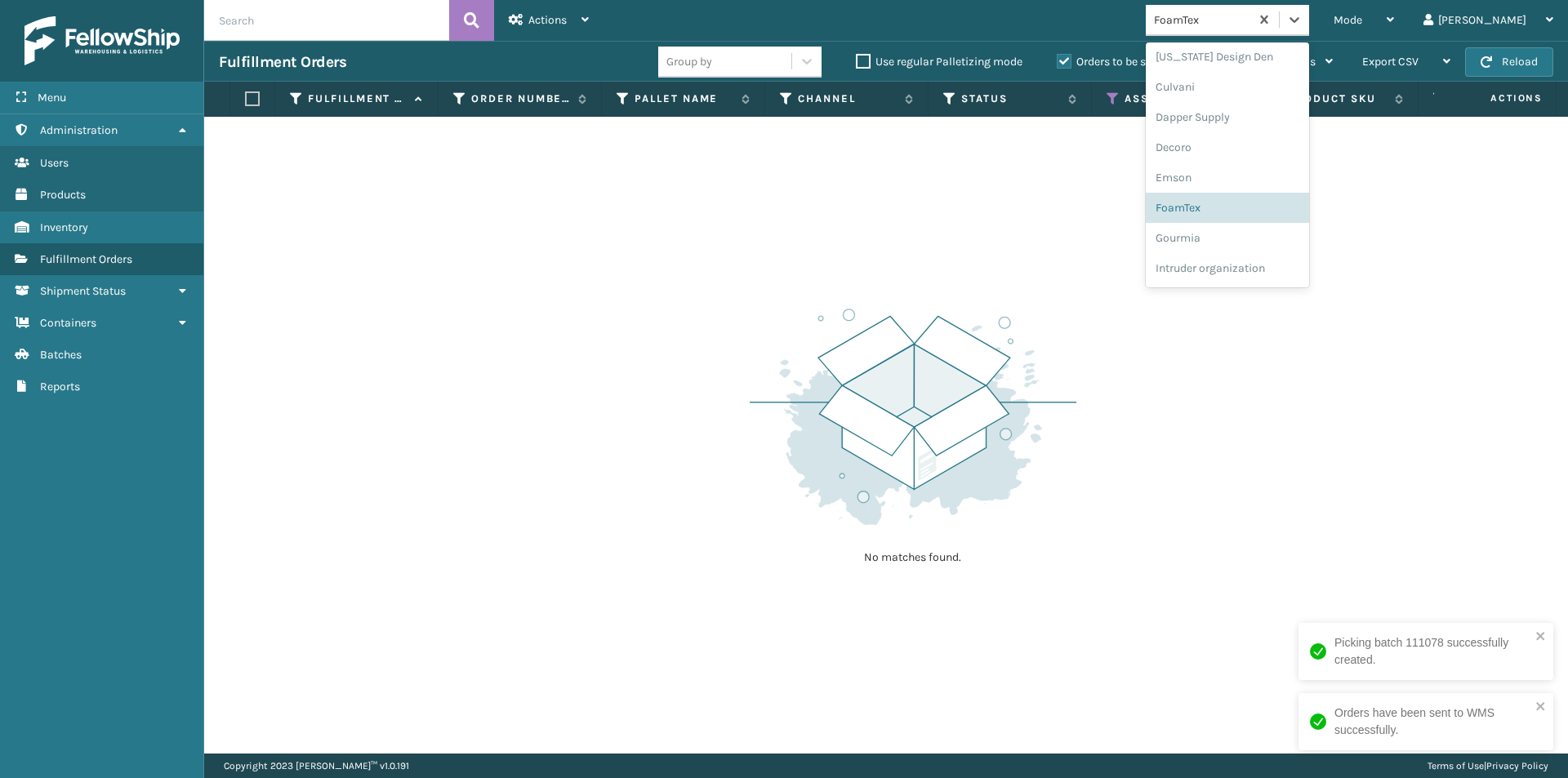
scroll to position [272, 0]
click at [1265, 213] on div "Gourmia" at bounding box center [1227, 210] width 163 height 30
click at [1299, 18] on icon at bounding box center [1294, 20] width 9 height 6
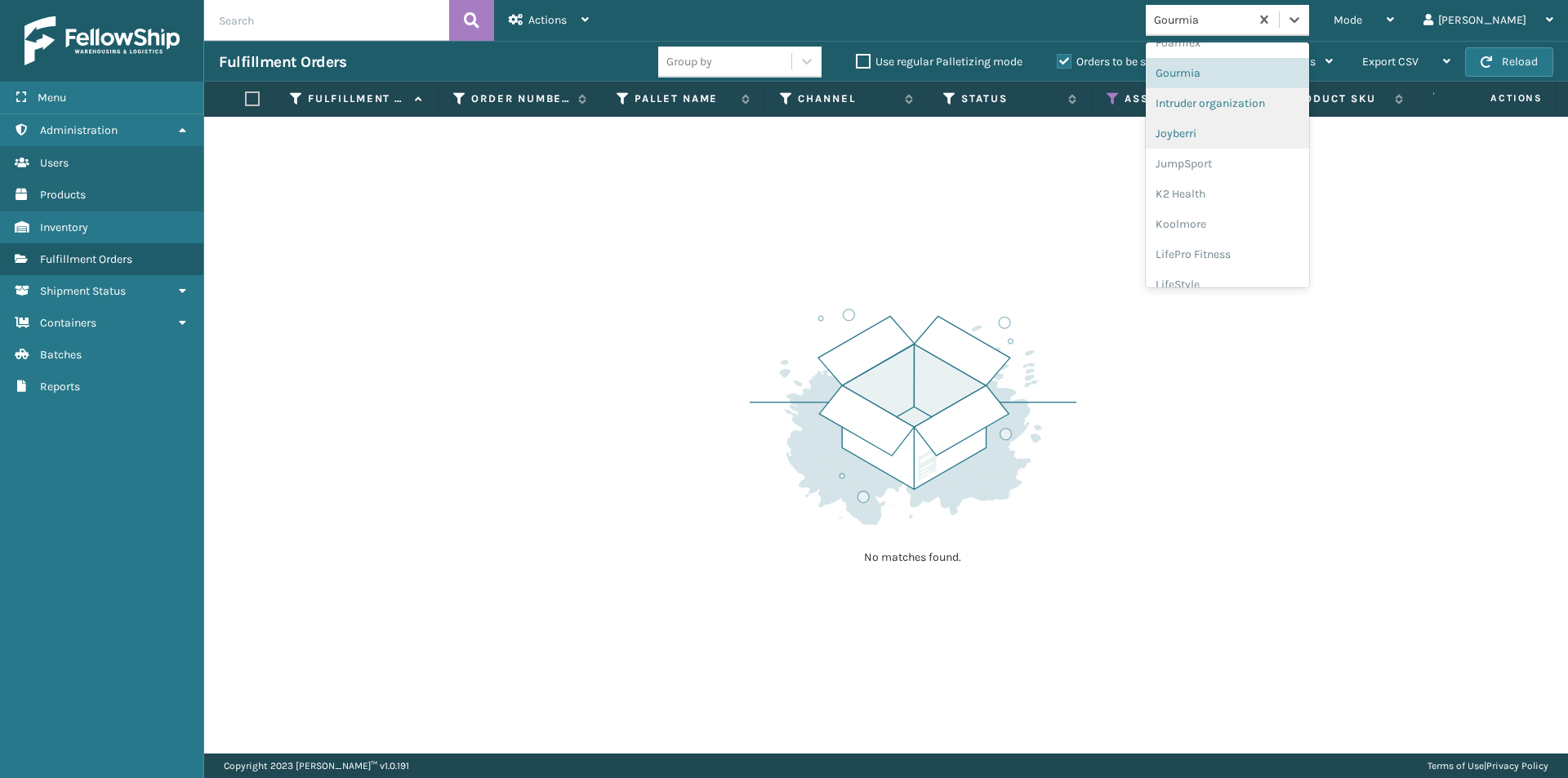
scroll to position [384, 0]
click at [1252, 170] on div "Joyberri" at bounding box center [1227, 159] width 163 height 30
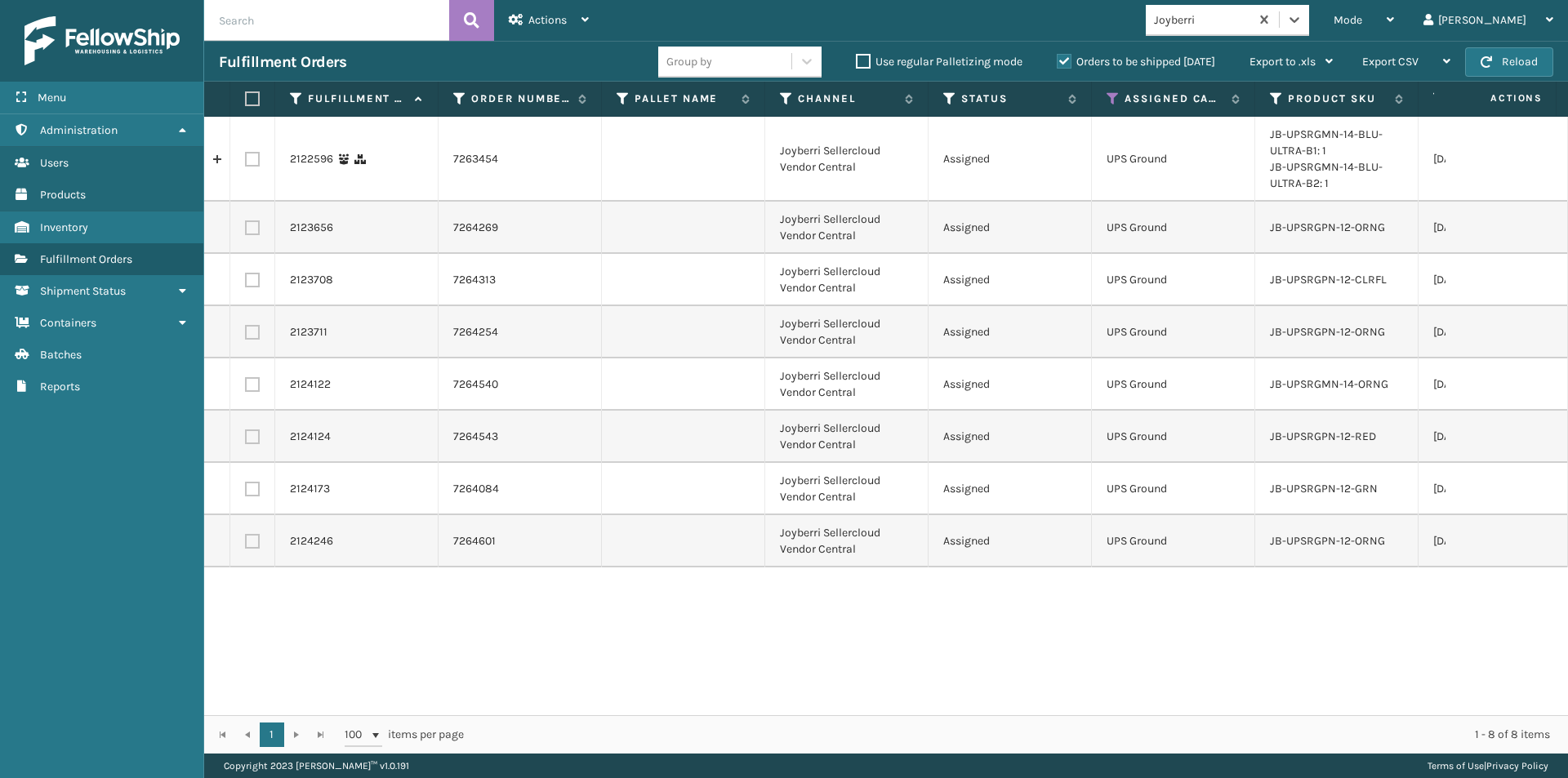
click at [253, 94] on label at bounding box center [249, 98] width 9 height 15
click at [246, 94] on input "checkbox" at bounding box center [245, 99] width 1 height 10
checkbox input "true"
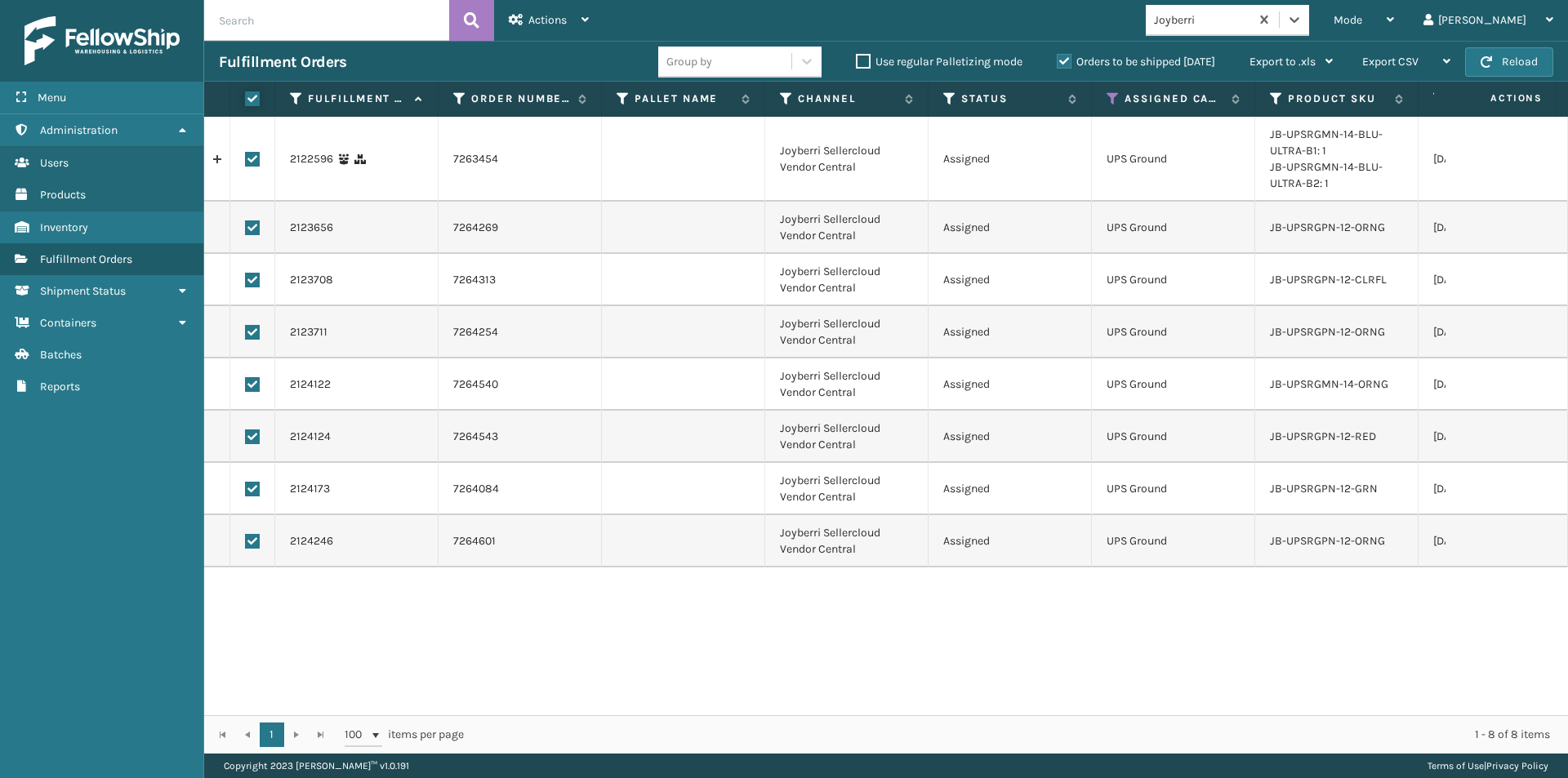
checkbox input "true"
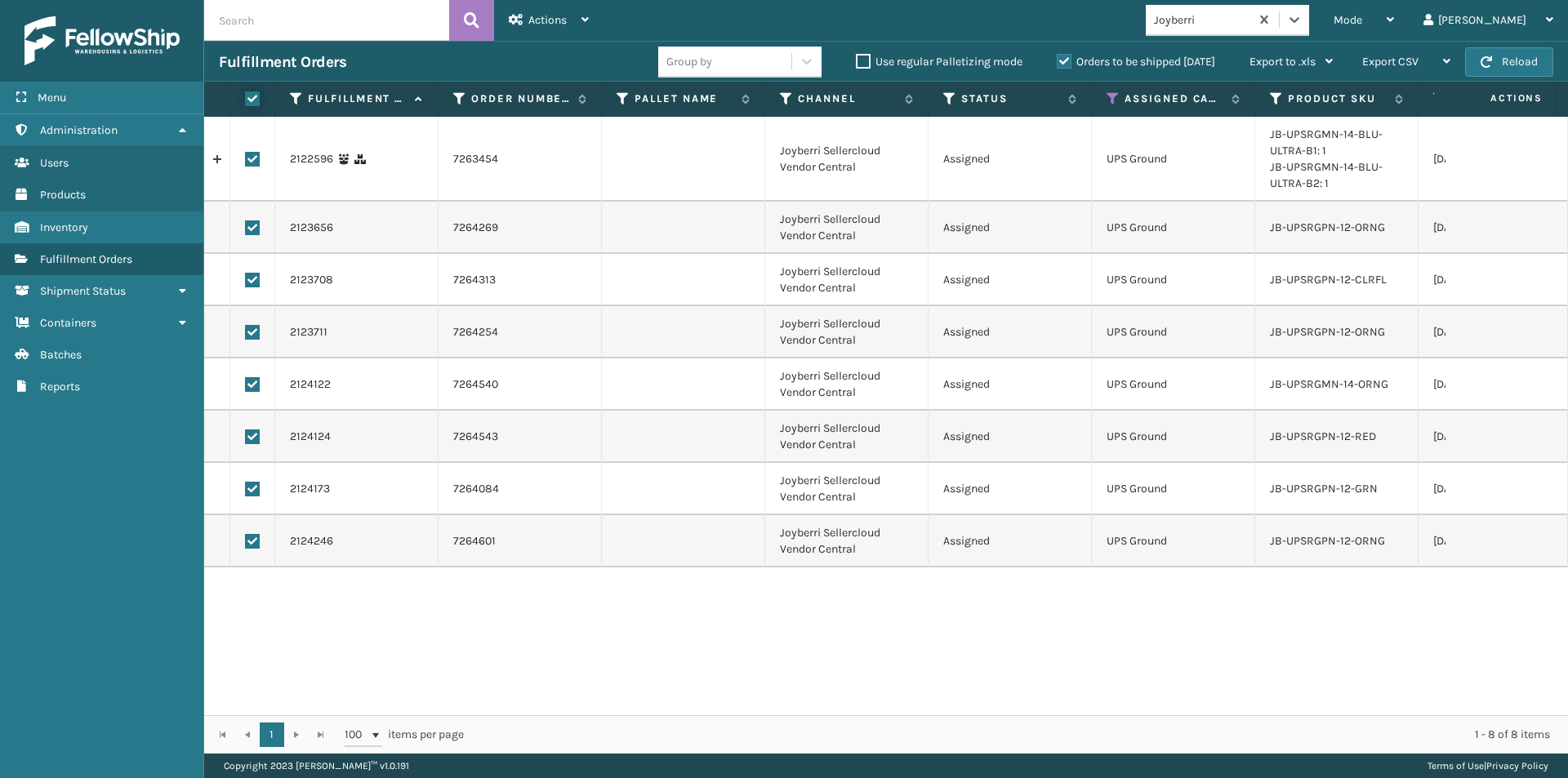
checkbox input "true"
click at [532, 20] on span "Actions" at bounding box center [547, 20] width 39 height 14
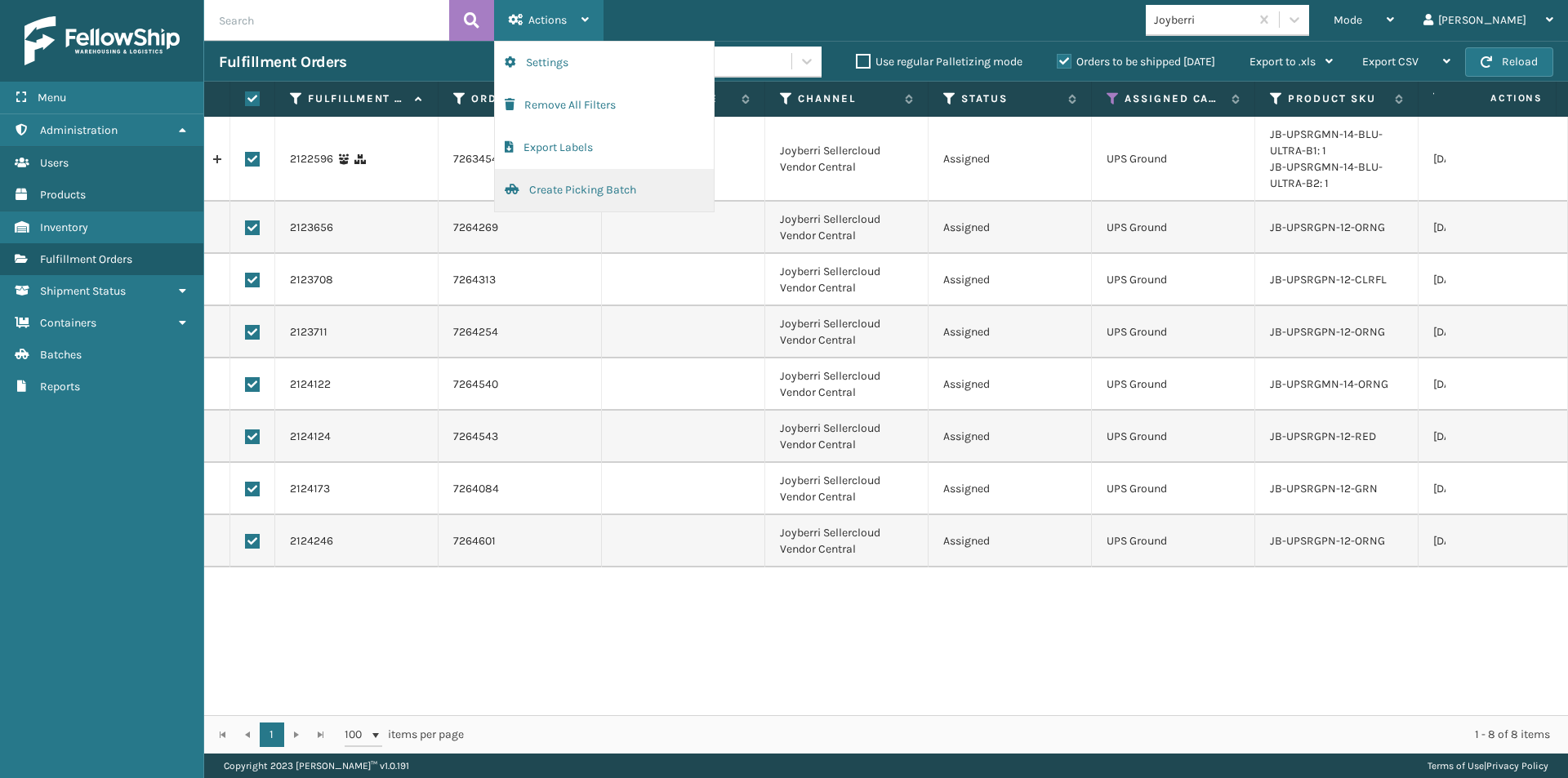
click at [568, 188] on button "Create Picking Batch" at bounding box center [604, 190] width 219 height 42
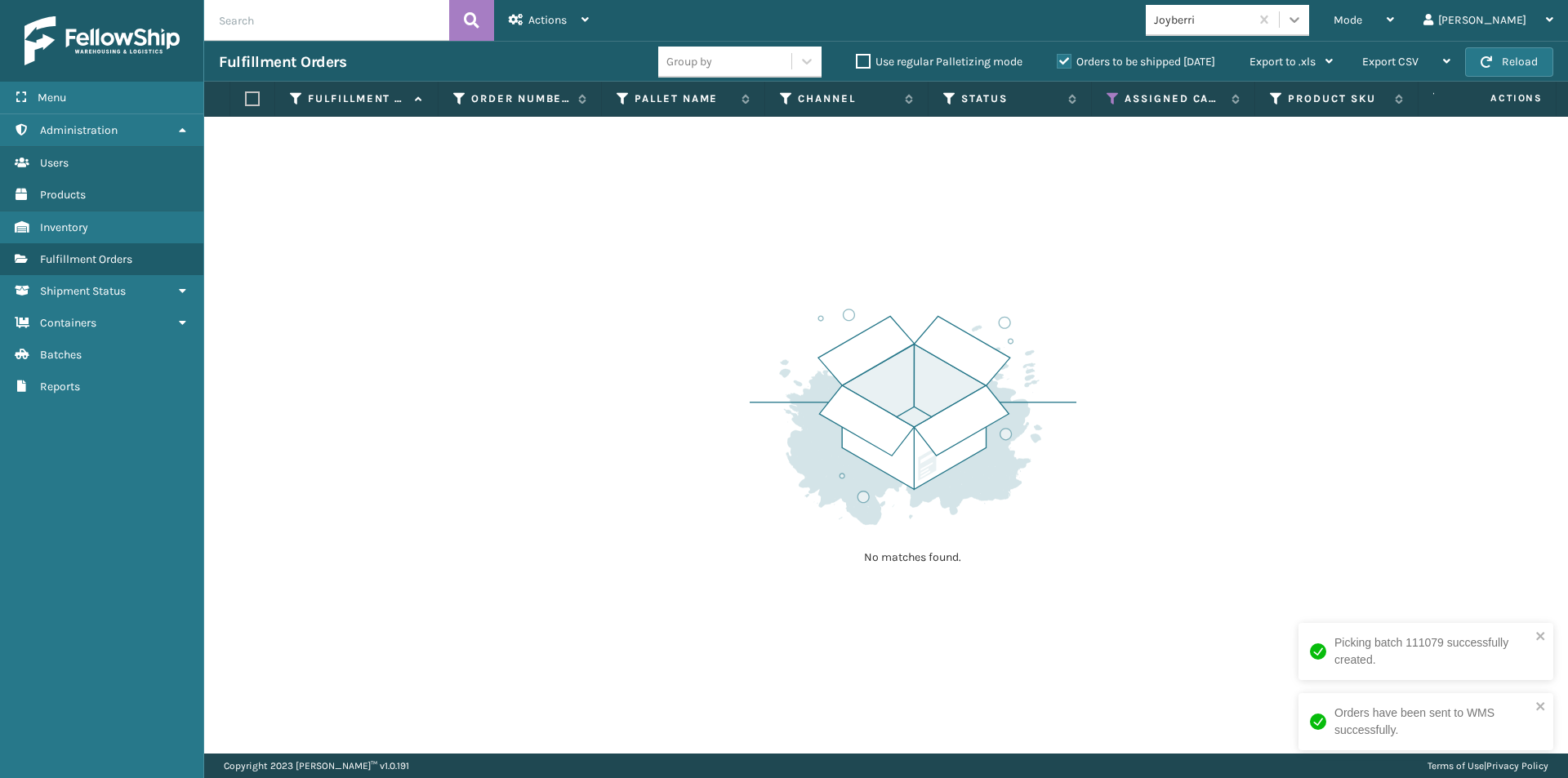
click at [1303, 20] on icon at bounding box center [1294, 19] width 16 height 16
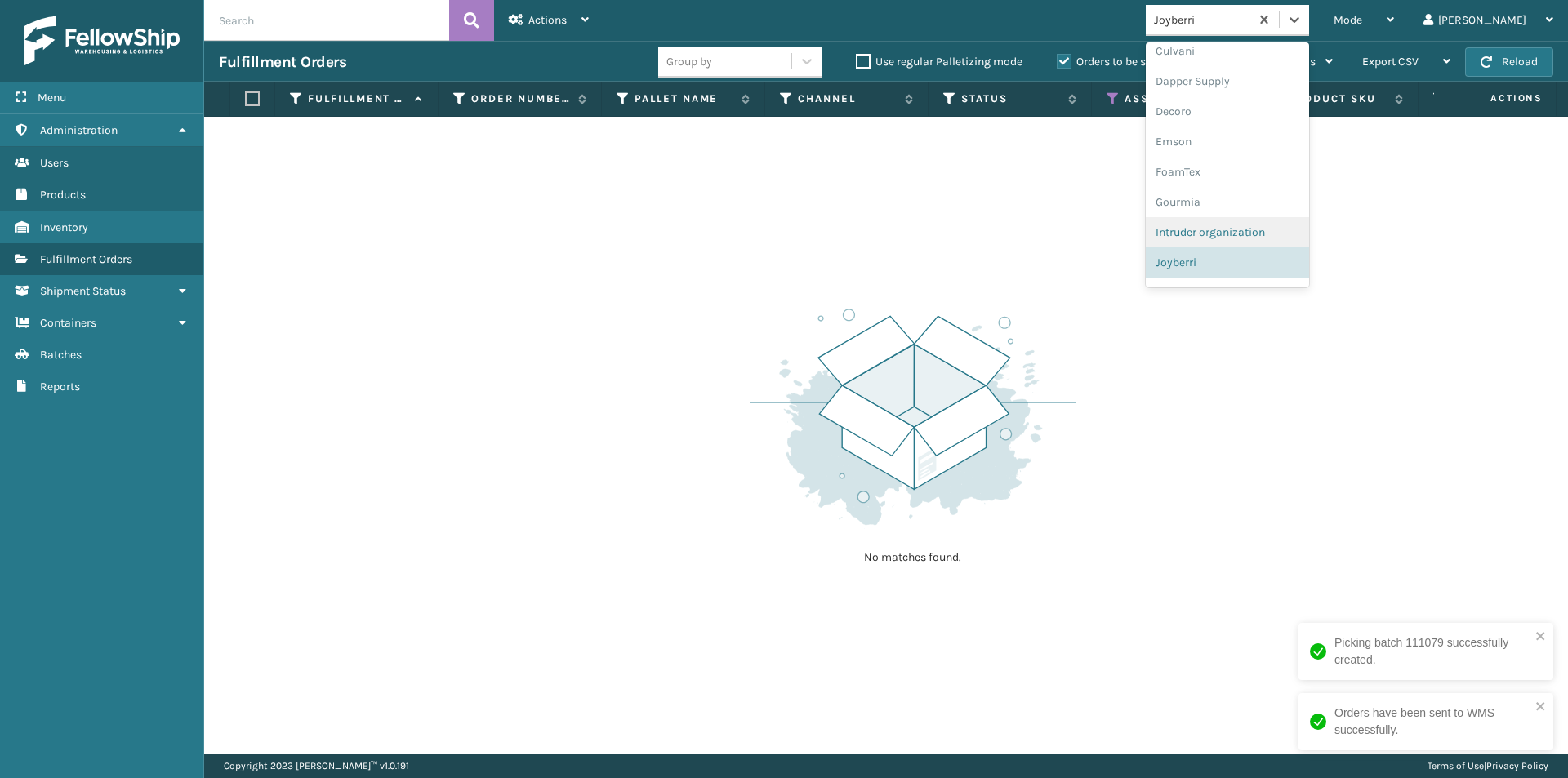
scroll to position [364, 0]
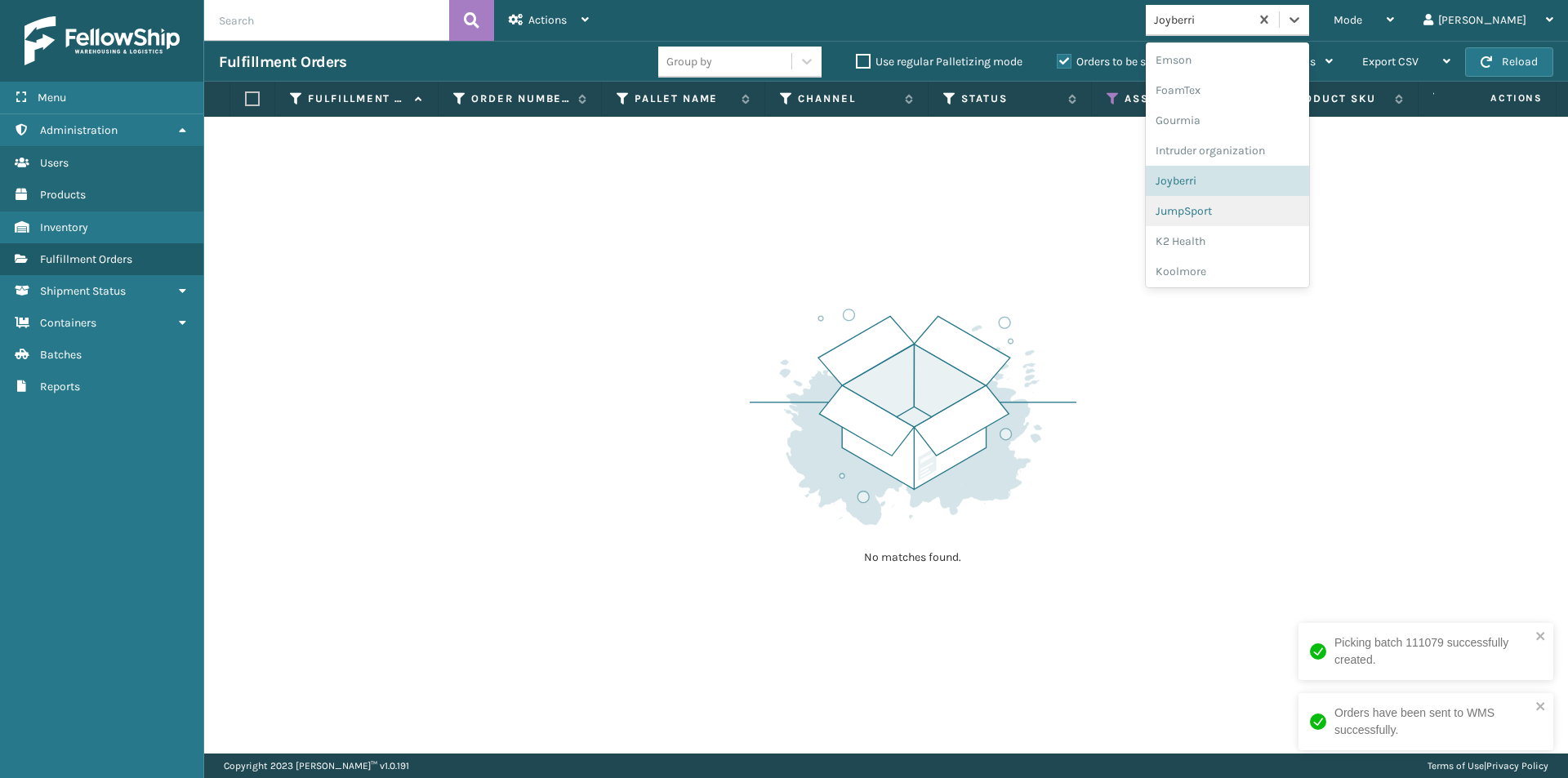
click at [1274, 209] on div "JumpSport" at bounding box center [1227, 210] width 163 height 30
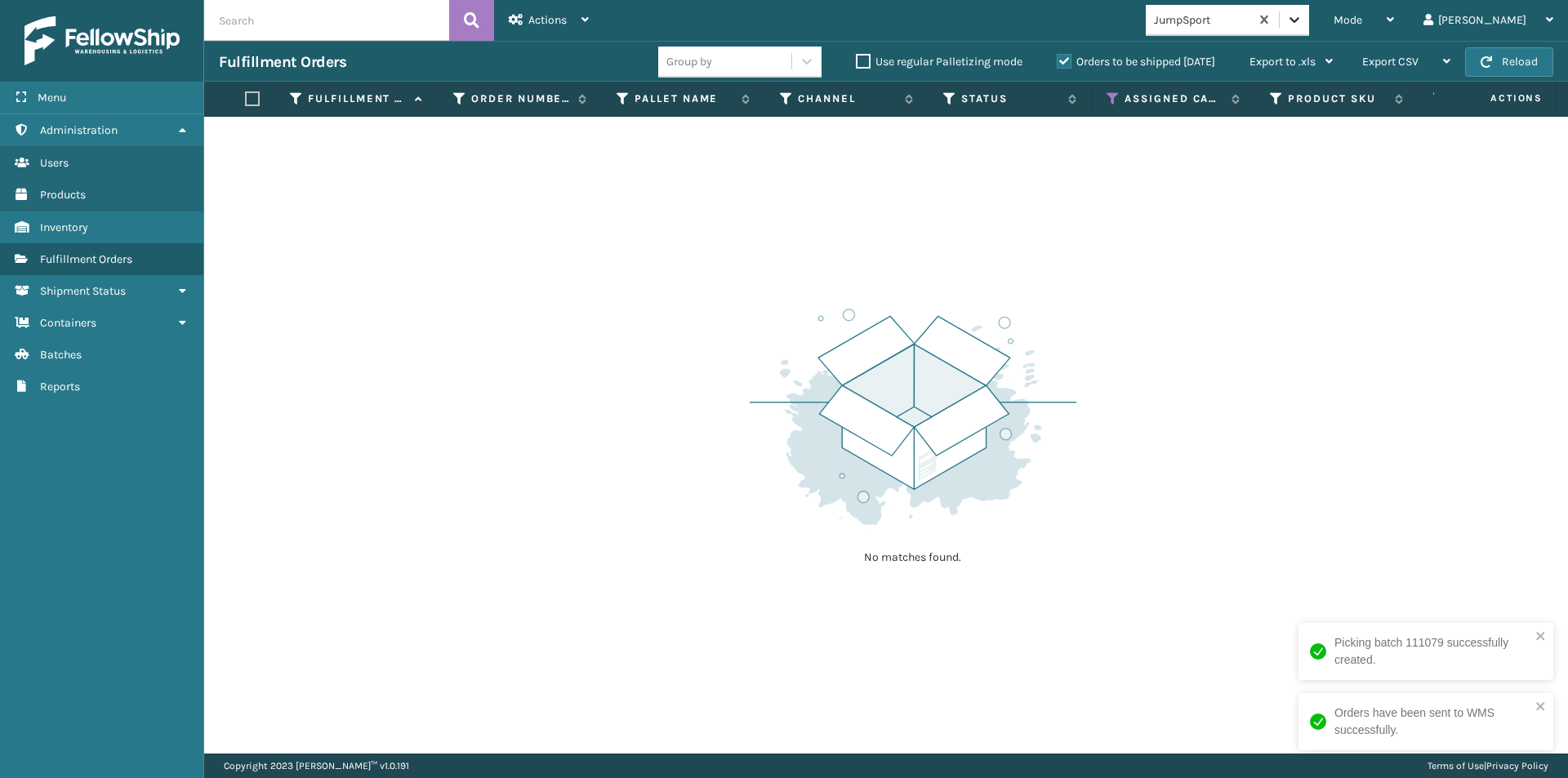
click at [1309, 29] on div at bounding box center [1294, 20] width 29 height 29
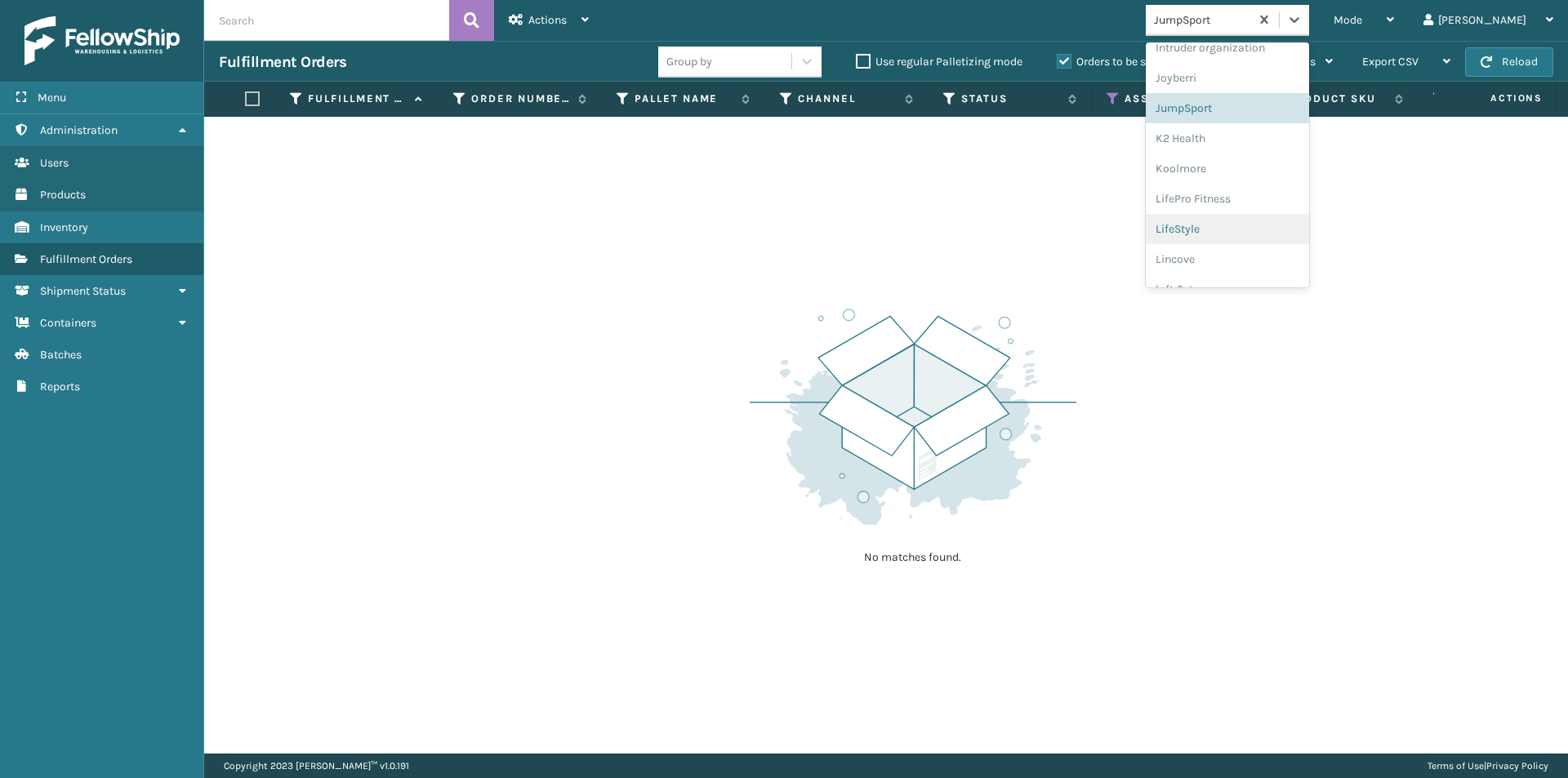
scroll to position [475, 0]
click at [1272, 136] on div "K2 Health" at bounding box center [1227, 129] width 163 height 30
click at [1303, 16] on icon at bounding box center [1294, 19] width 16 height 16
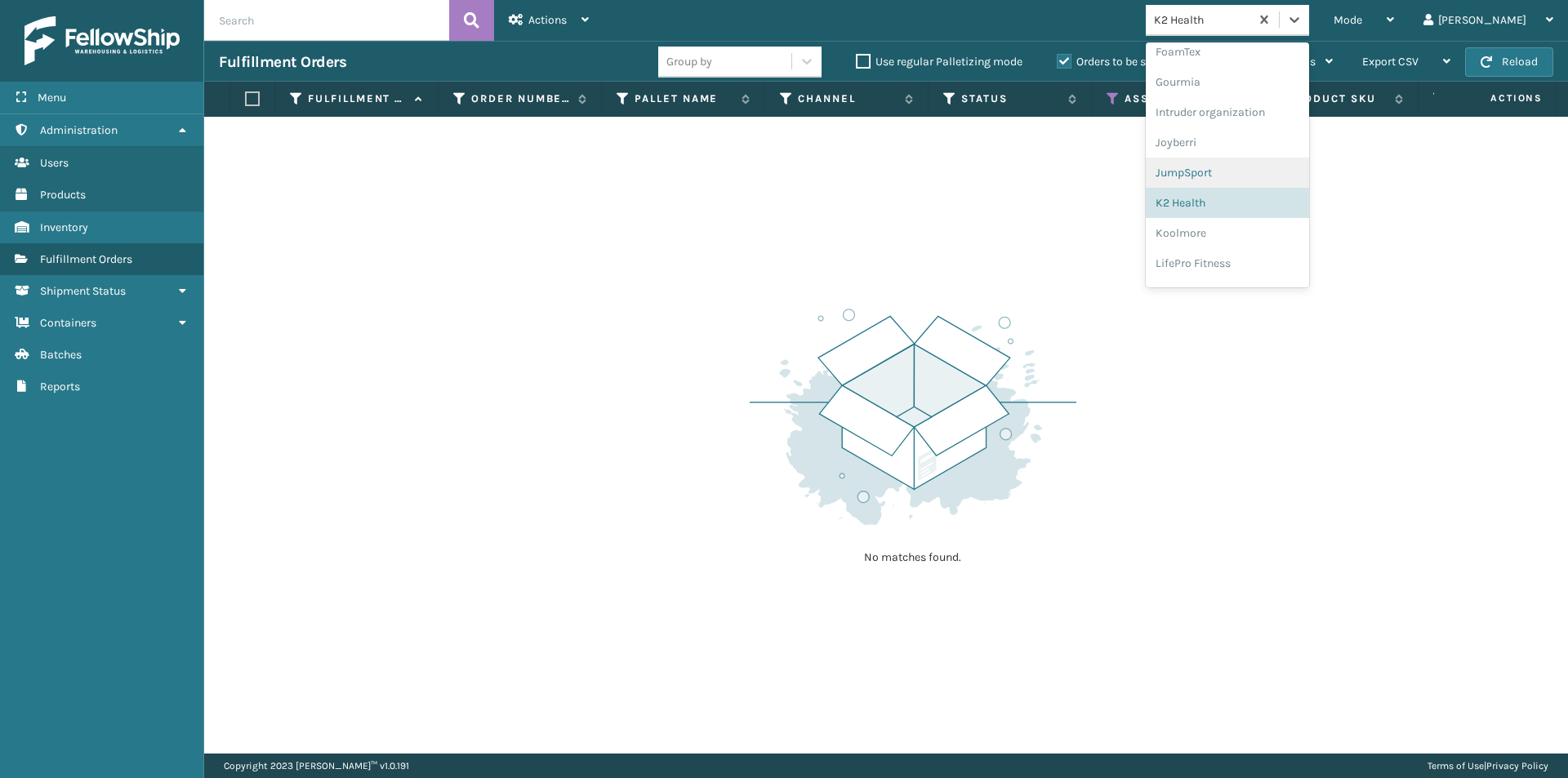
scroll to position [505, 0]
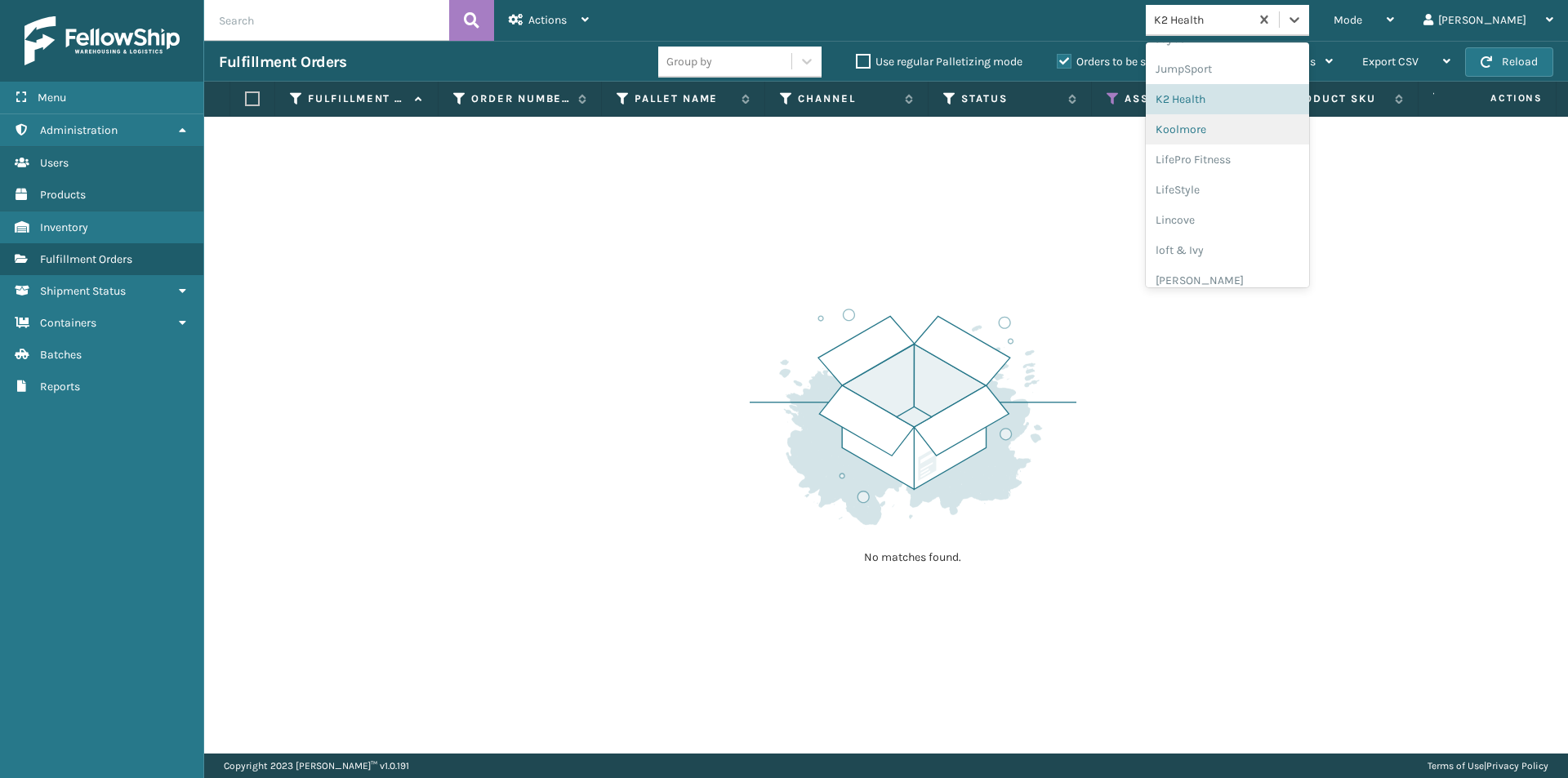
click at [1260, 122] on div "Koolmore" at bounding box center [1227, 129] width 163 height 30
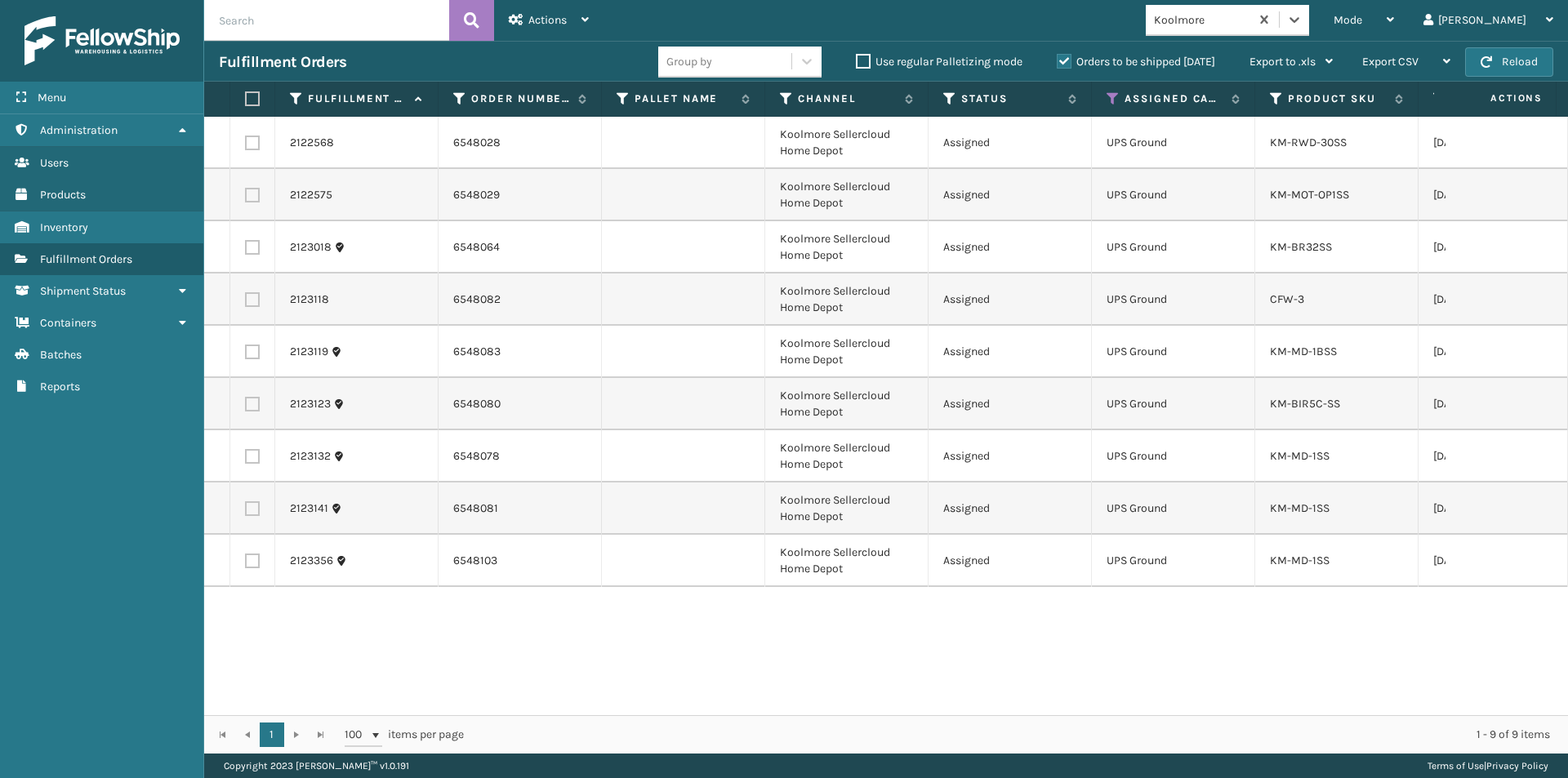
click at [254, 100] on label at bounding box center [249, 98] width 9 height 15
click at [246, 100] on input "checkbox" at bounding box center [245, 99] width 1 height 10
checkbox input "true"
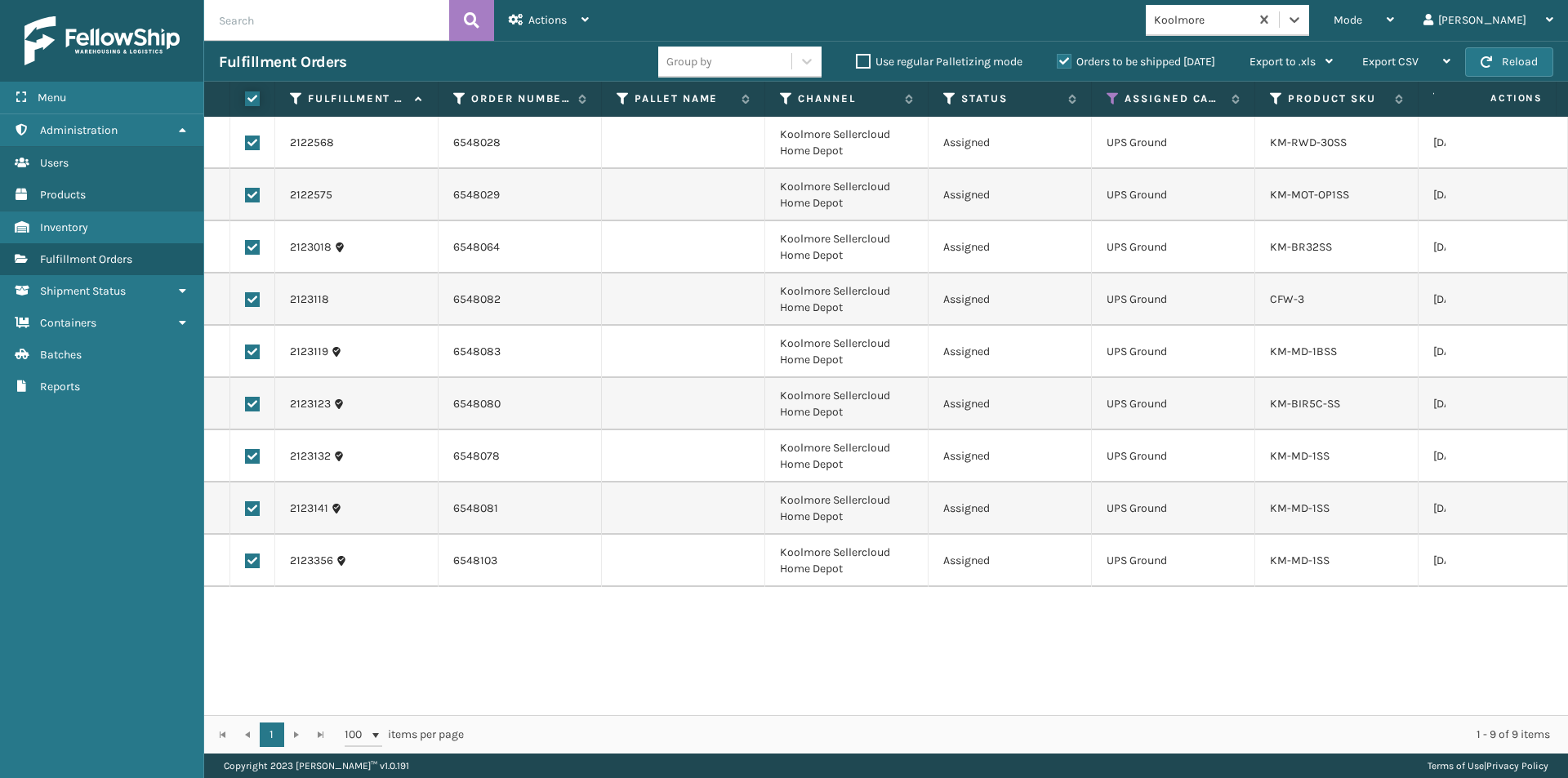
checkbox input "true"
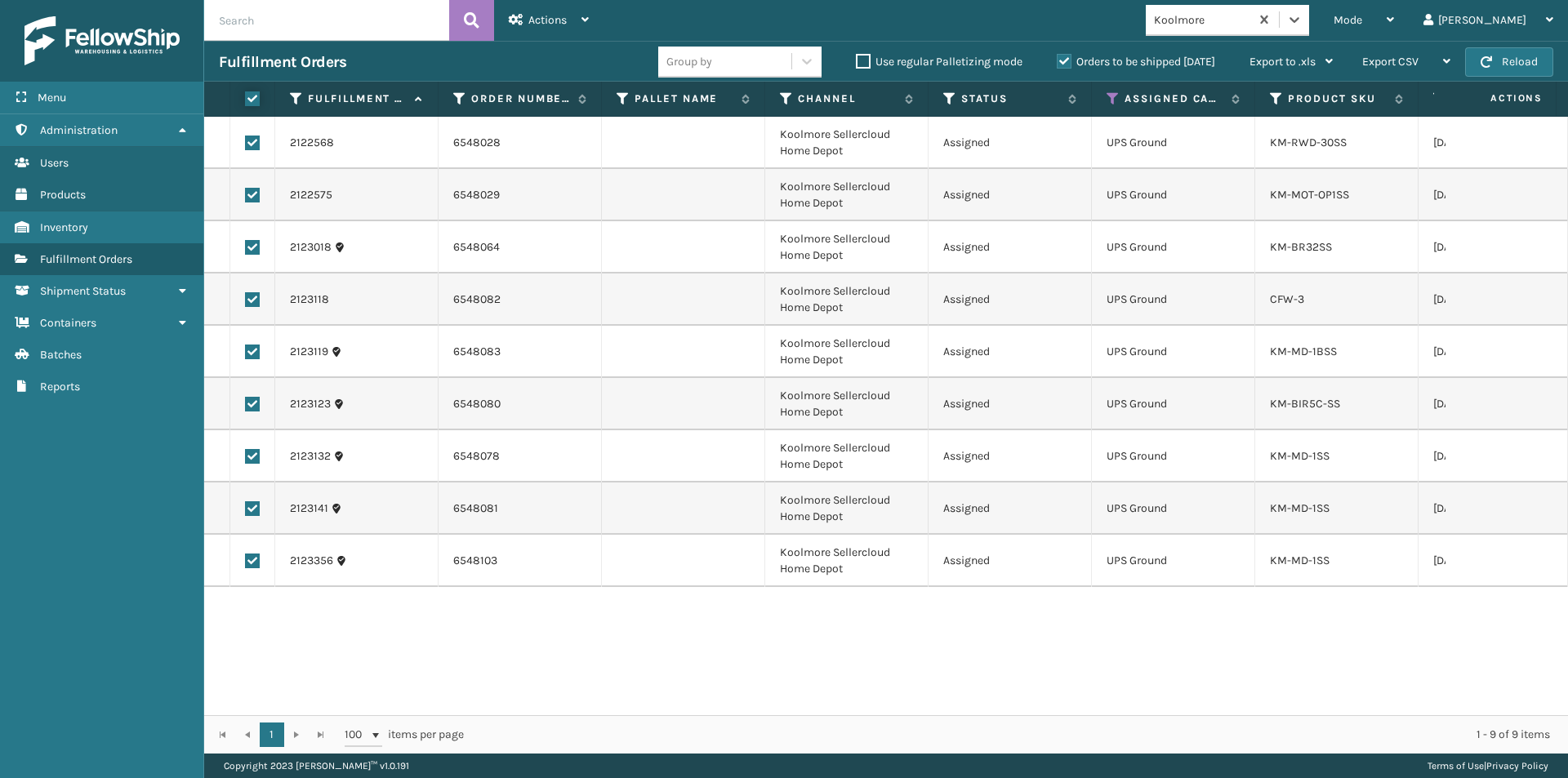
checkbox input "true"
click at [572, 25] on div "Actions" at bounding box center [548, 20] width 80 height 40
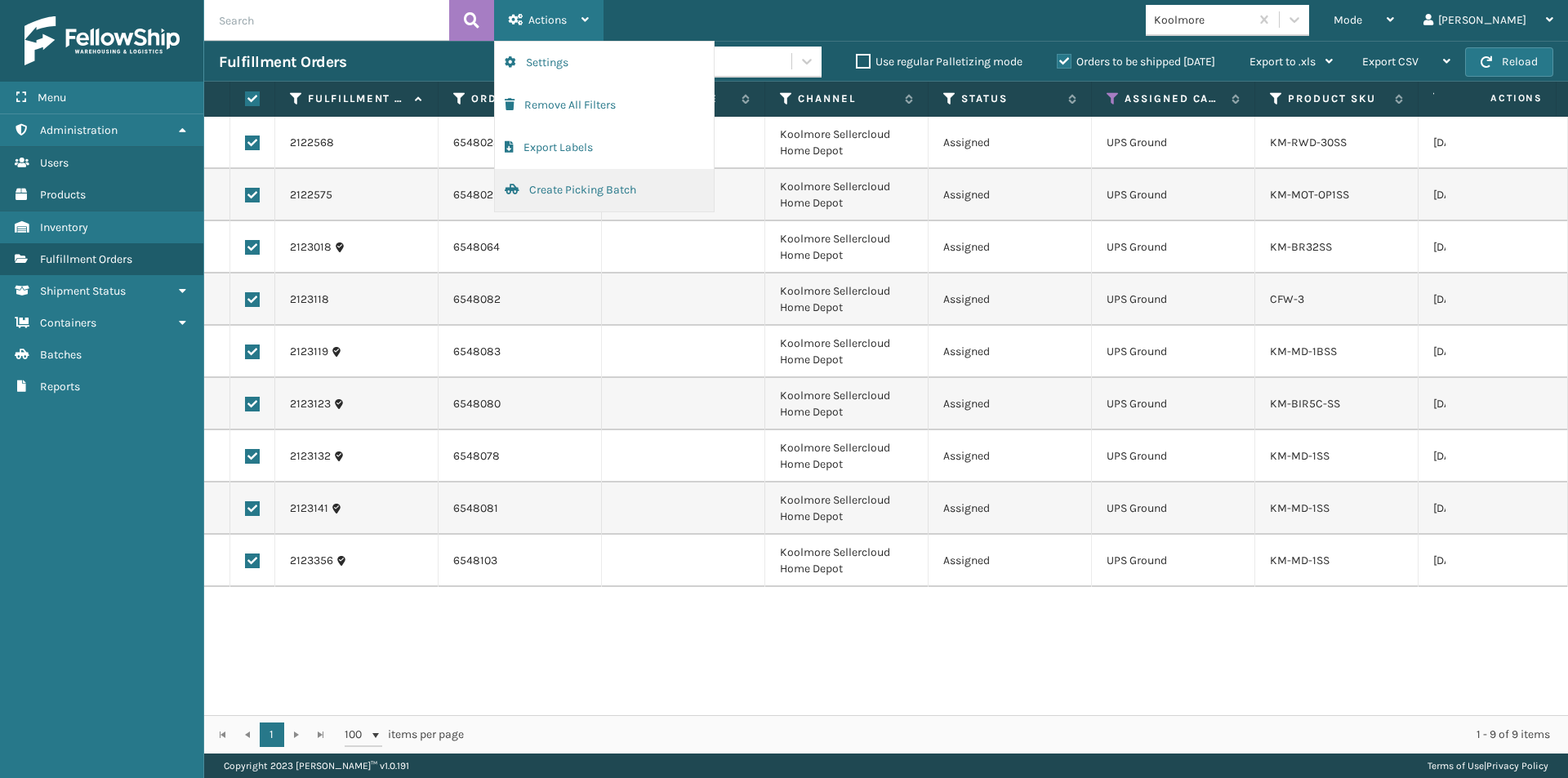
click at [566, 195] on button "Create Picking Batch" at bounding box center [604, 190] width 219 height 42
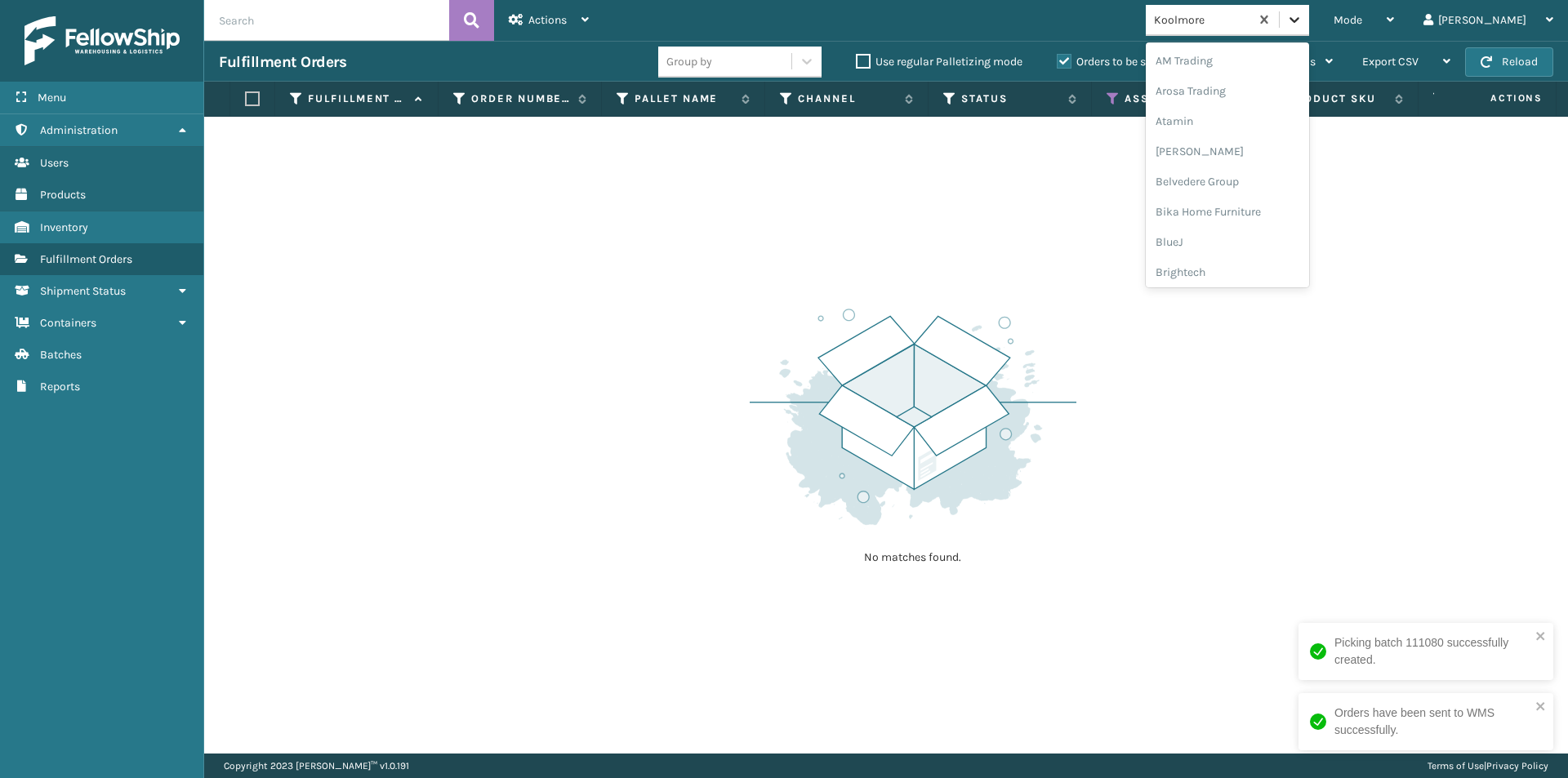
click at [1303, 13] on icon at bounding box center [1294, 19] width 16 height 16
click at [1284, 231] on div "LifePro Fitness" at bounding box center [1227, 227] width 163 height 30
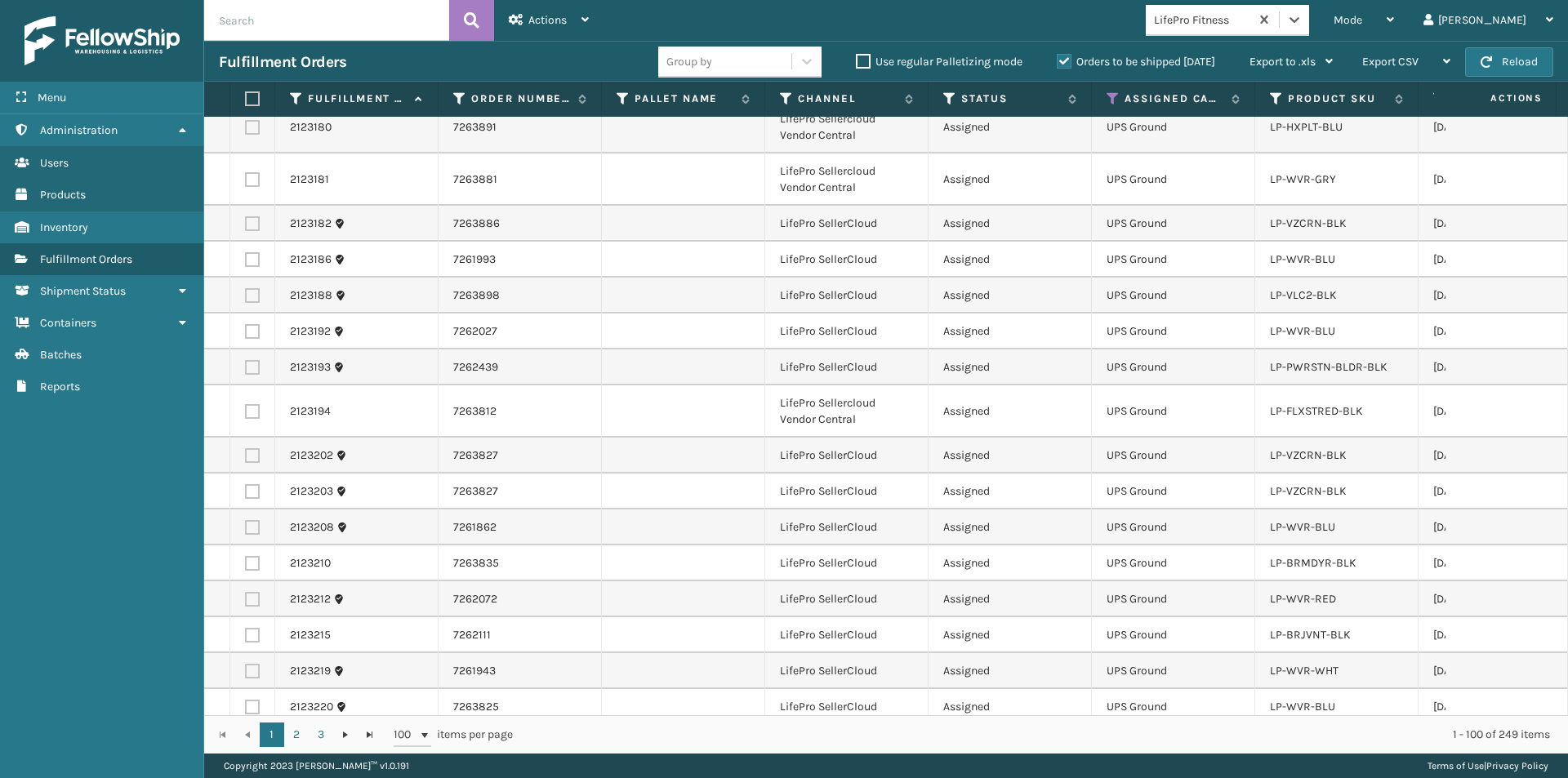
scroll to position [3020, 0]
click at [254, 93] on label at bounding box center [249, 98] width 9 height 15
click at [246, 94] on input "checkbox" at bounding box center [245, 99] width 1 height 10
checkbox input "true"
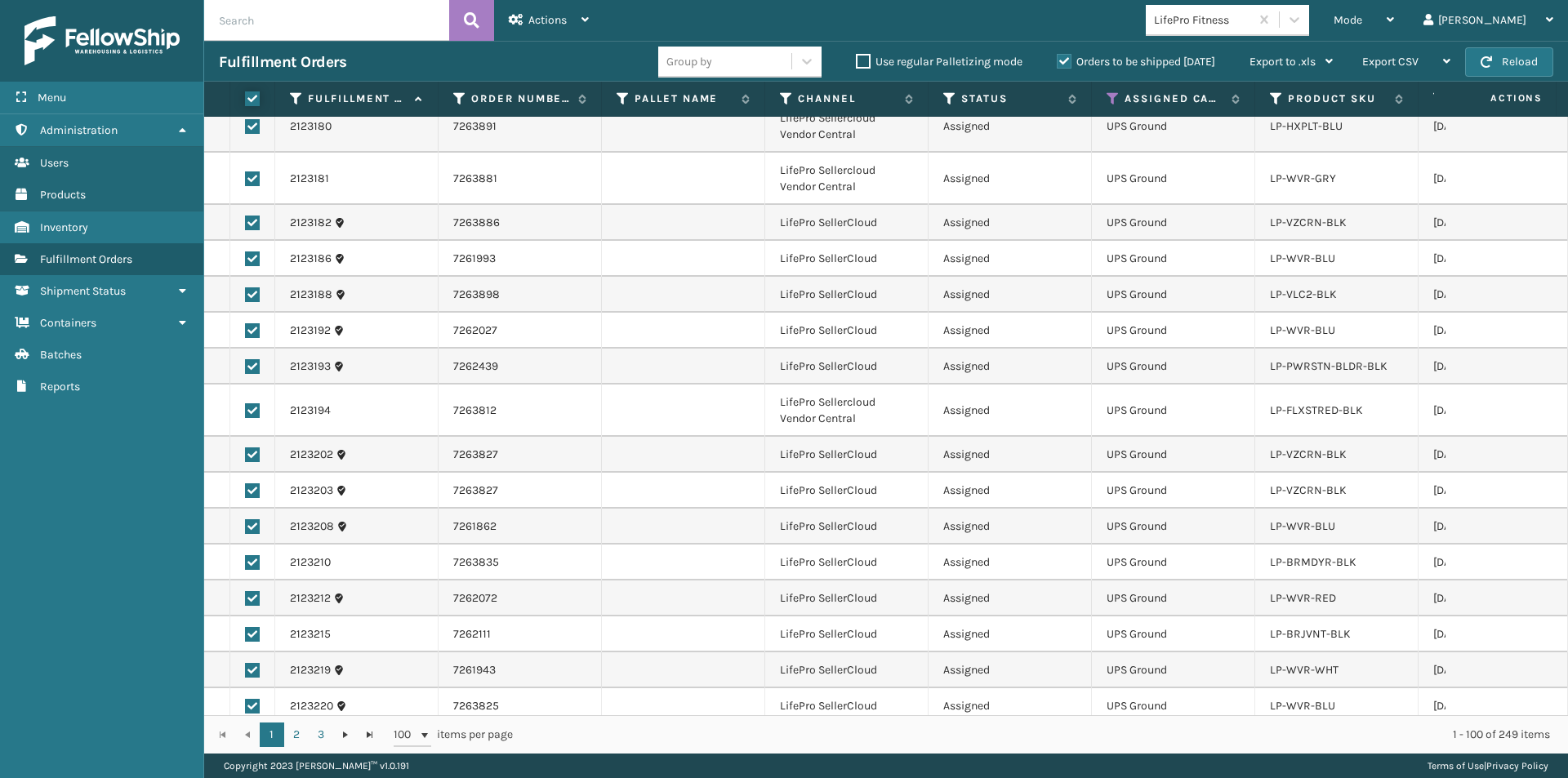
checkbox input "true"
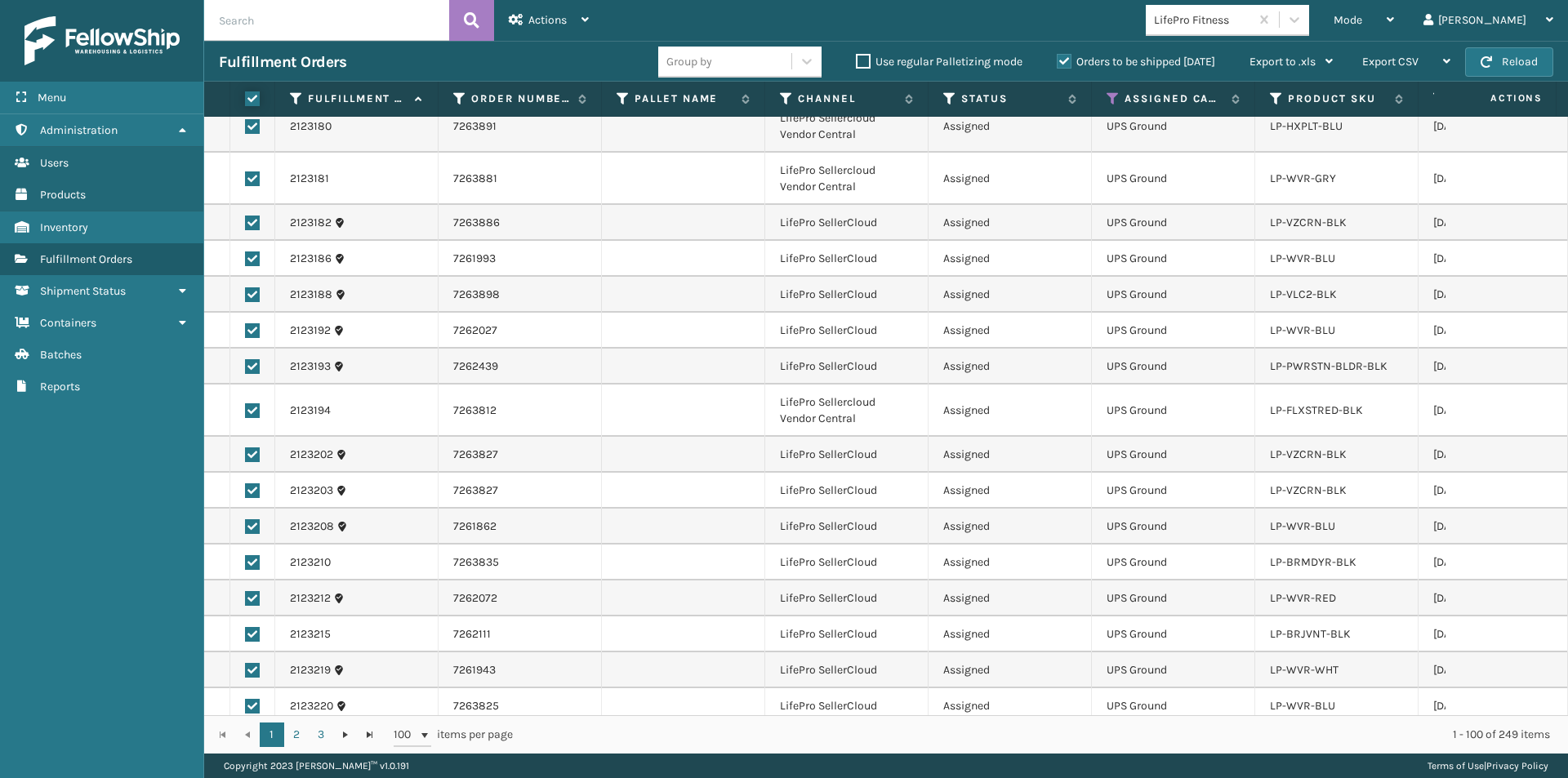
checkbox input "true"
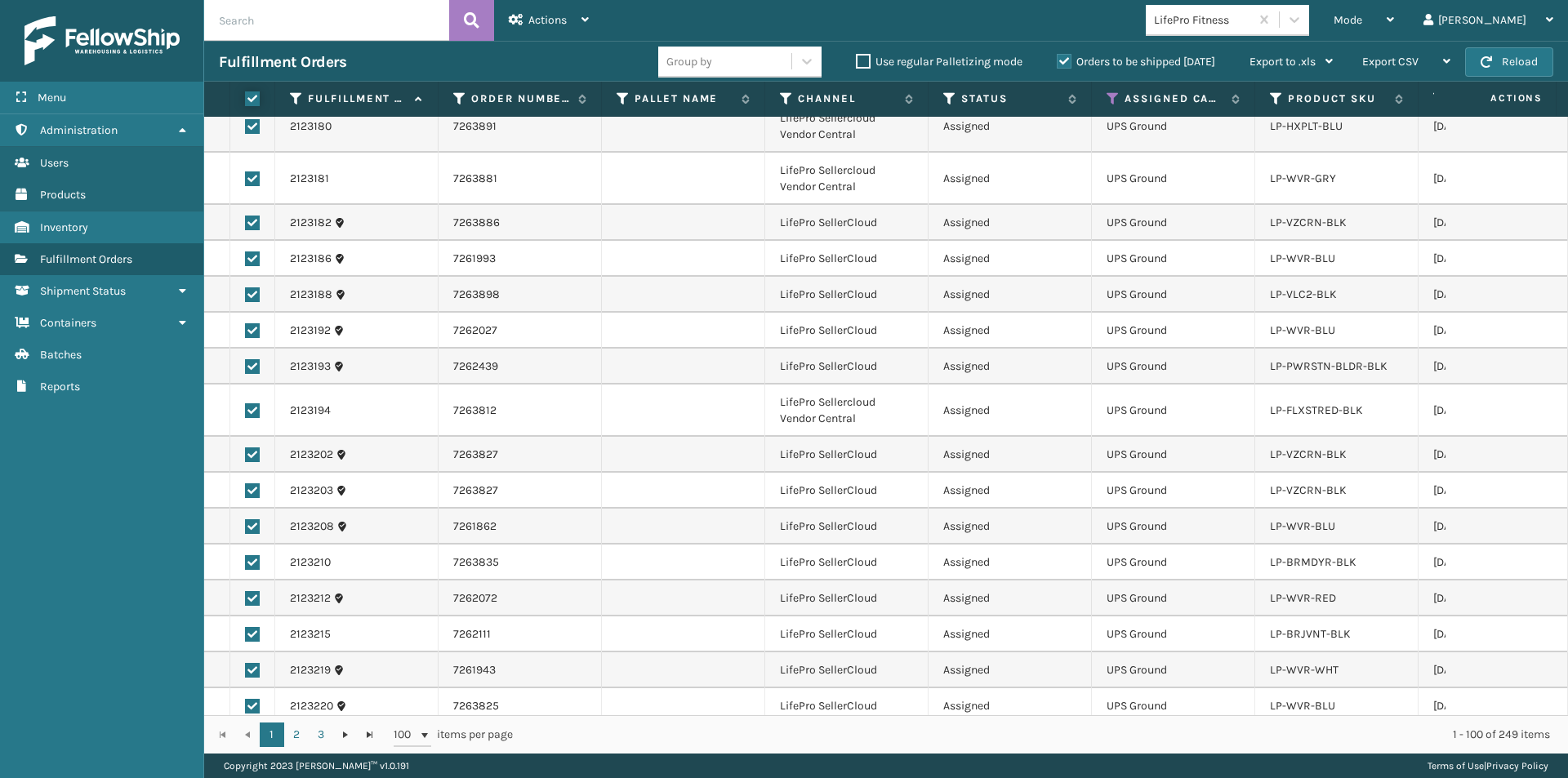
checkbox input "true"
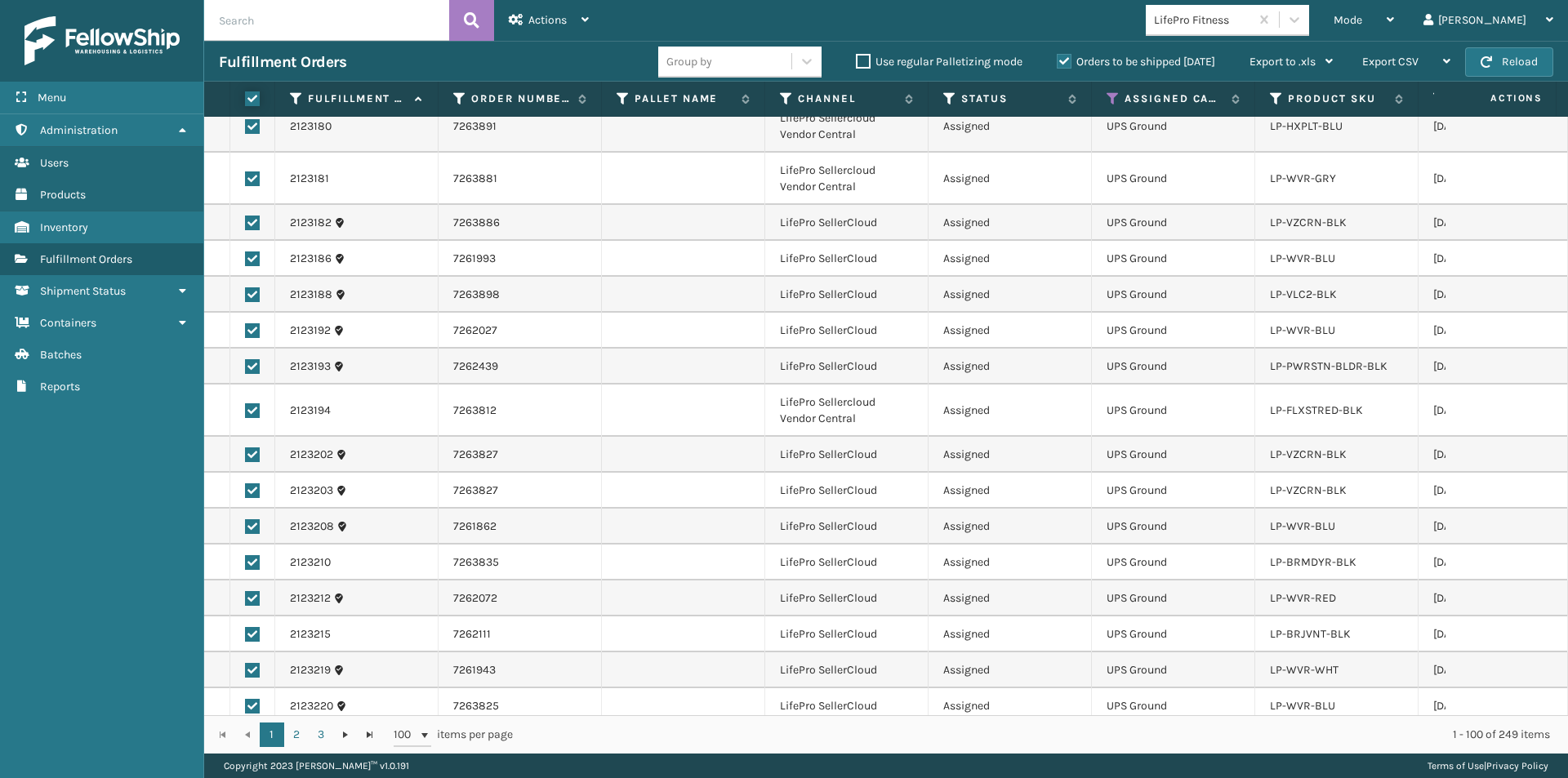
checkbox input "true"
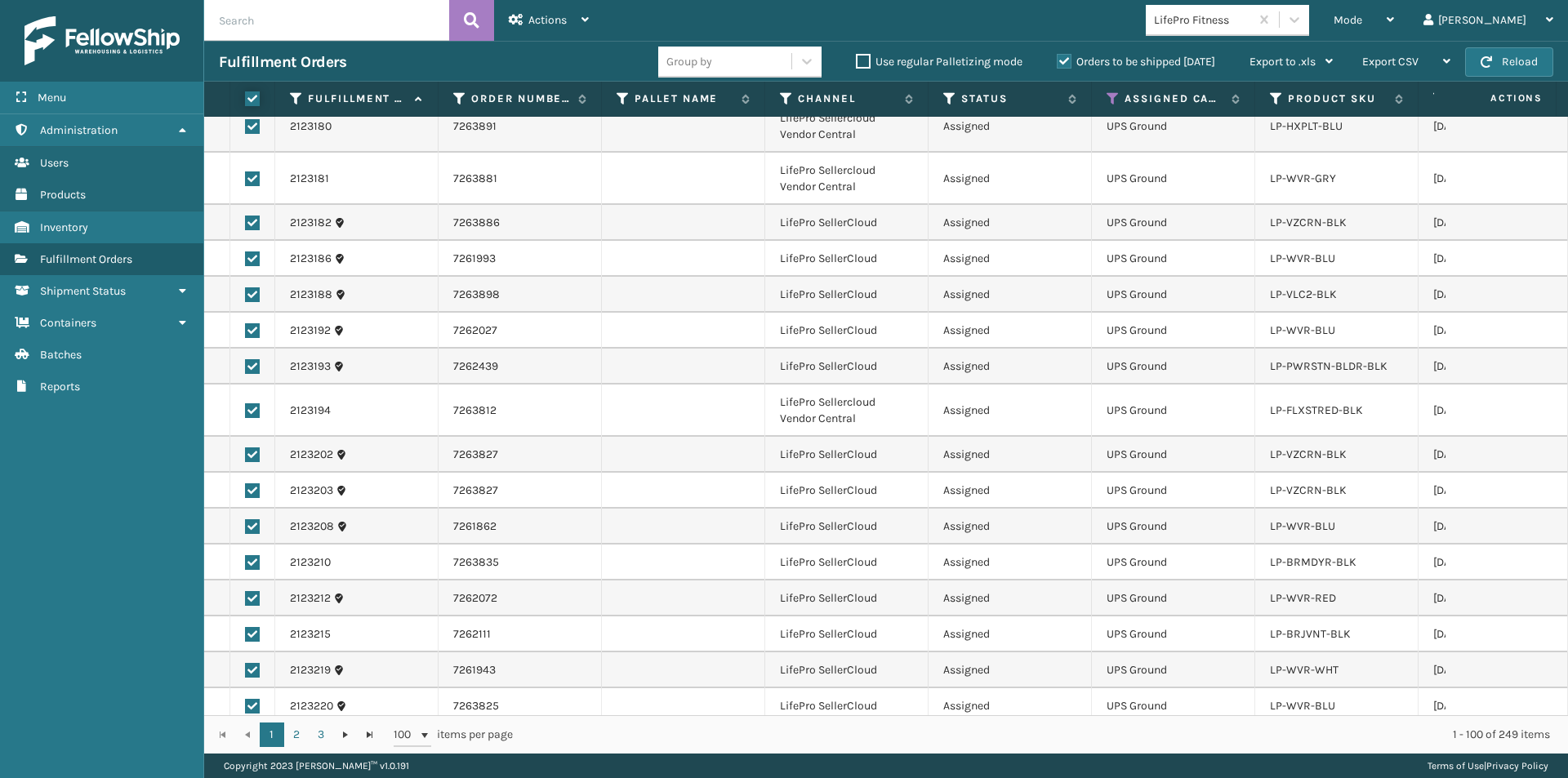
checkbox input "true"
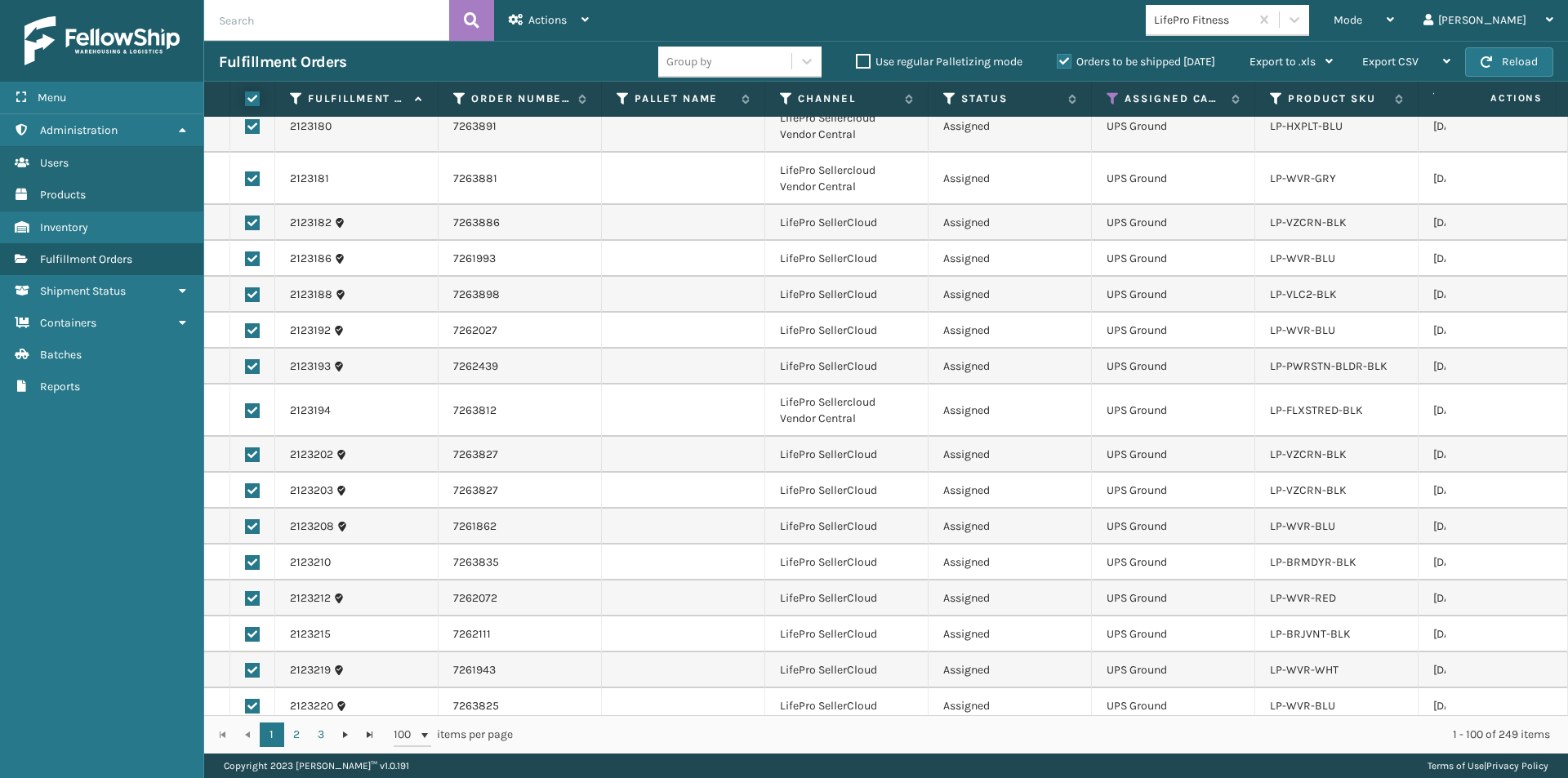
checkbox input "true"
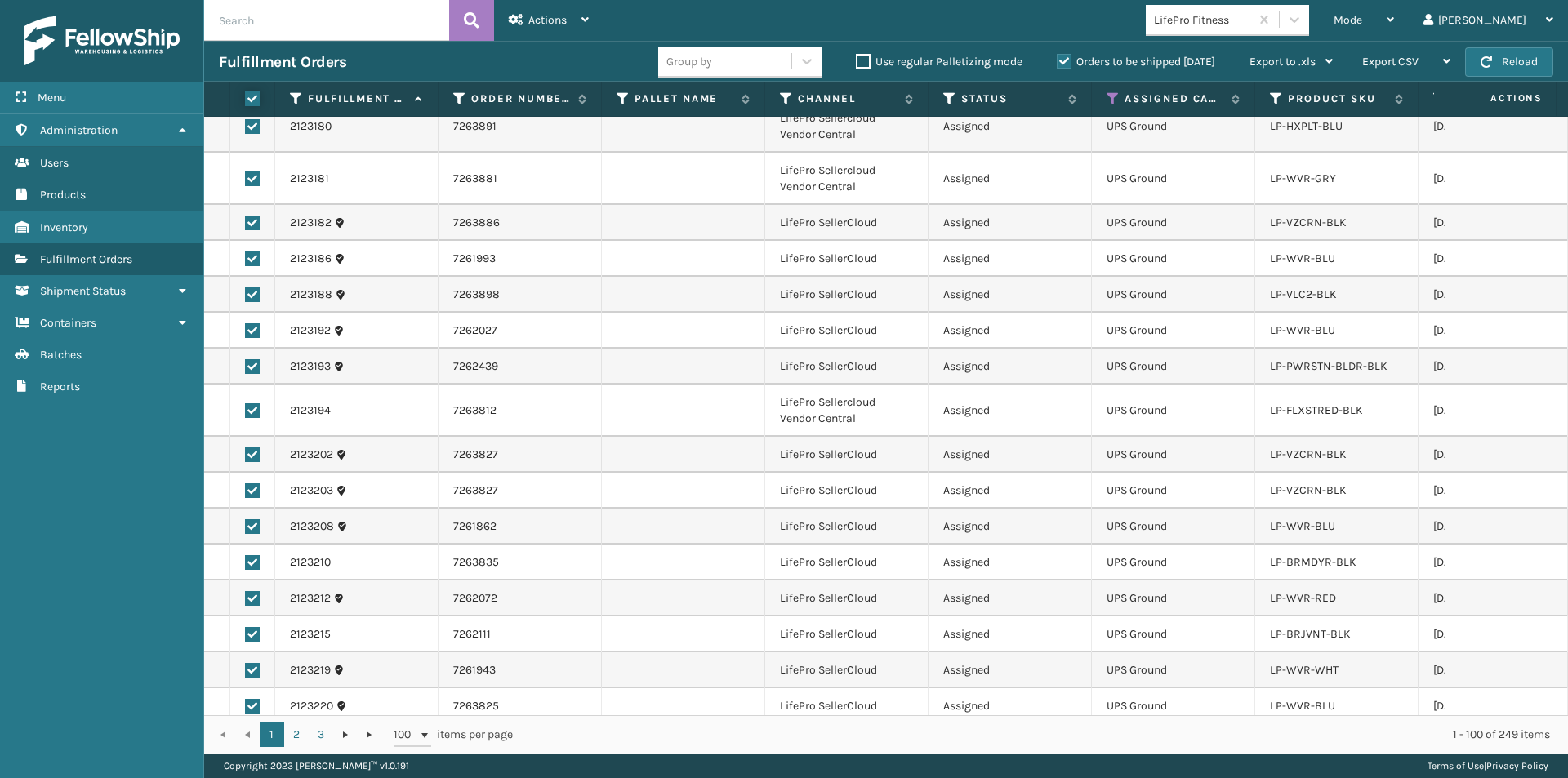
checkbox input "true"
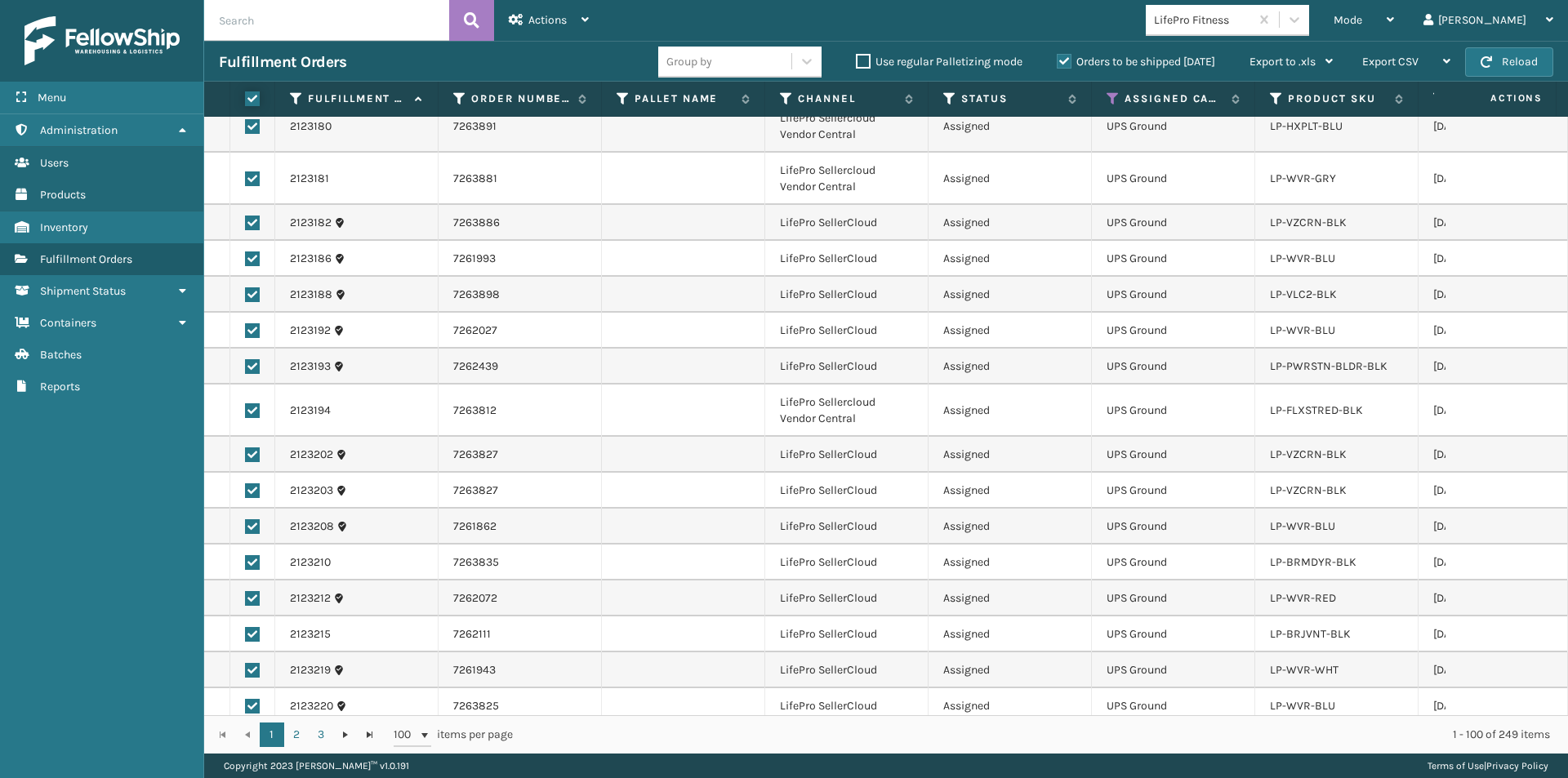
checkbox input "true"
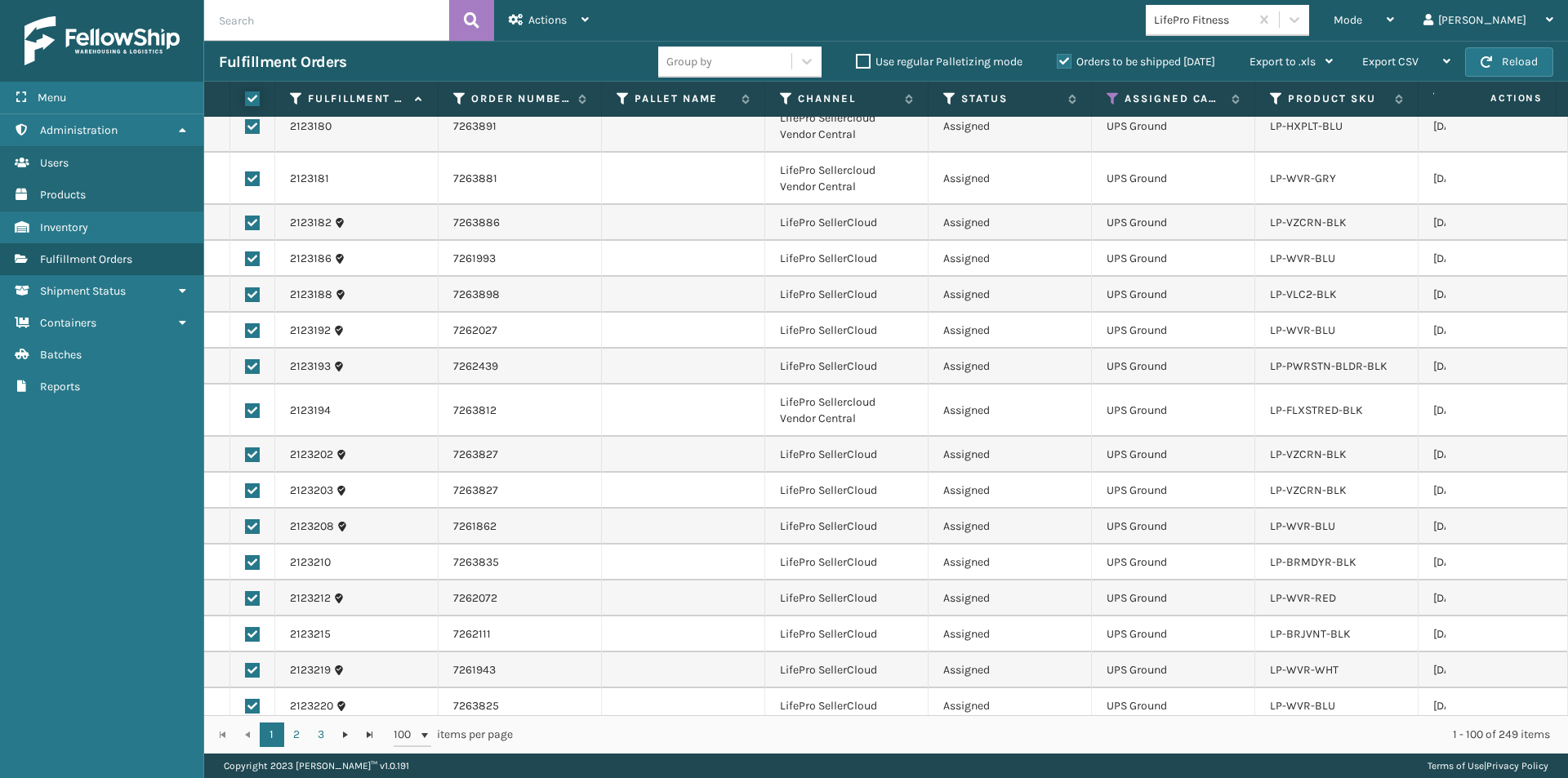
checkbox input "true"
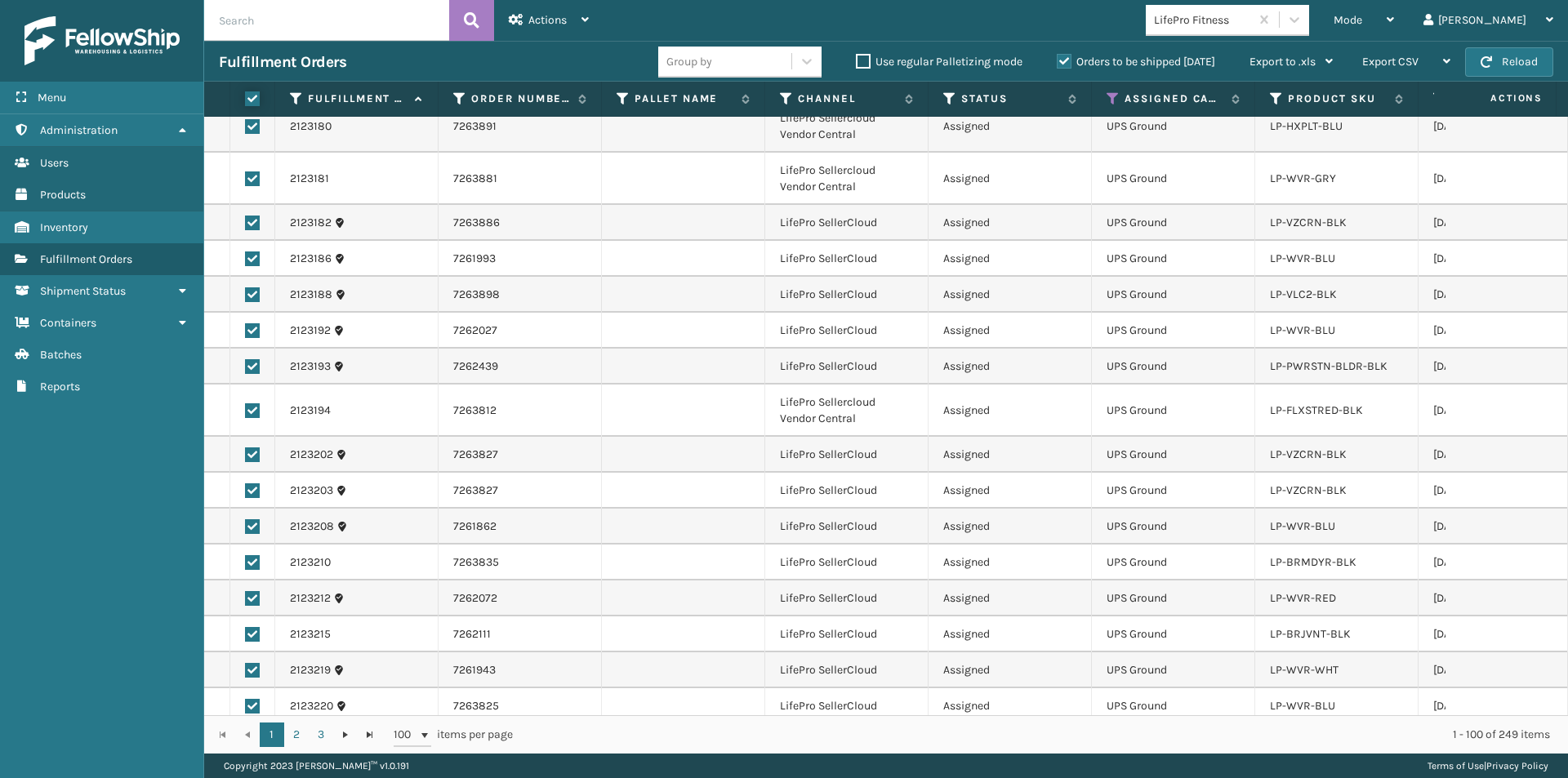
checkbox input "true"
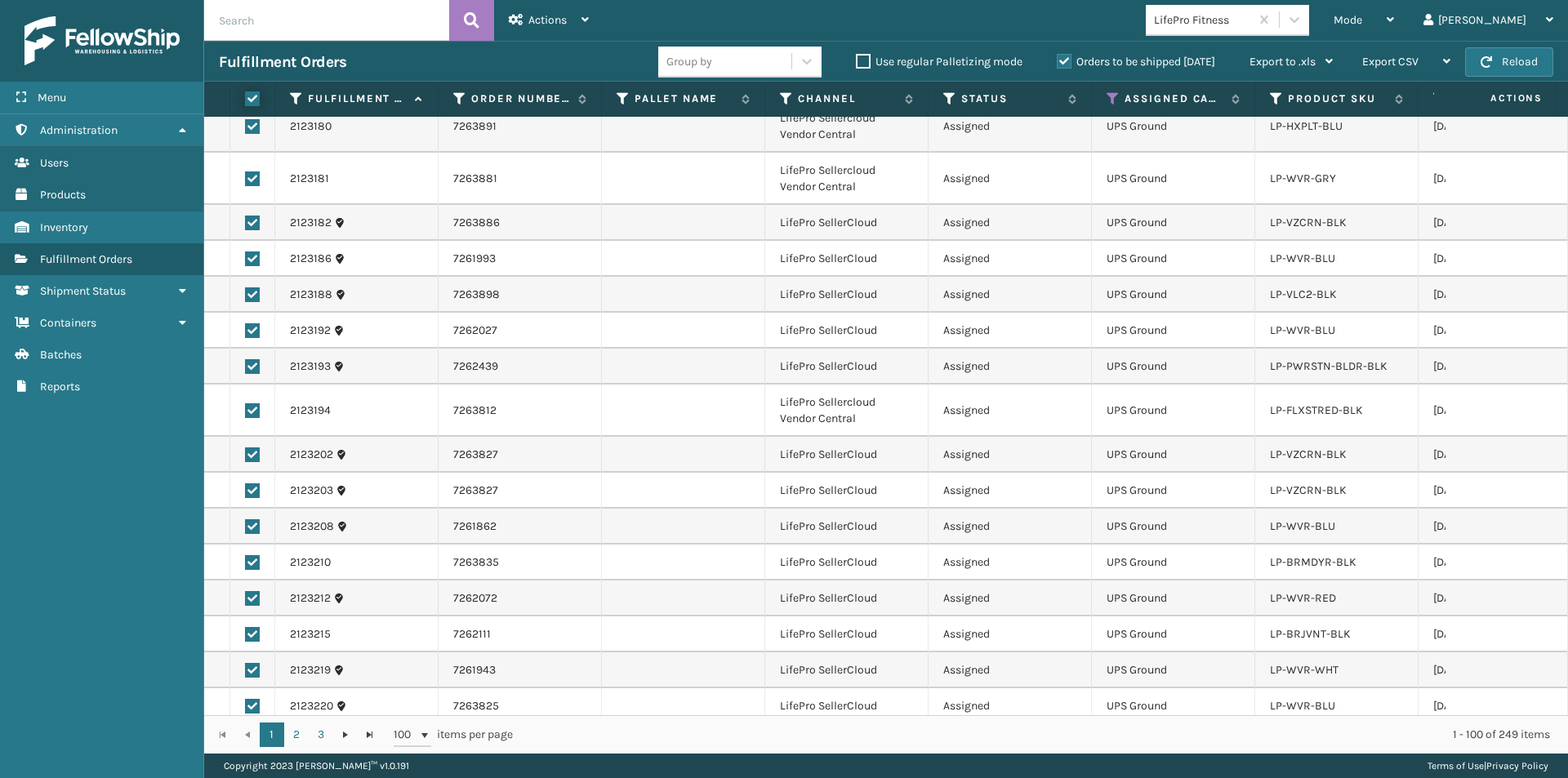
checkbox input "true"
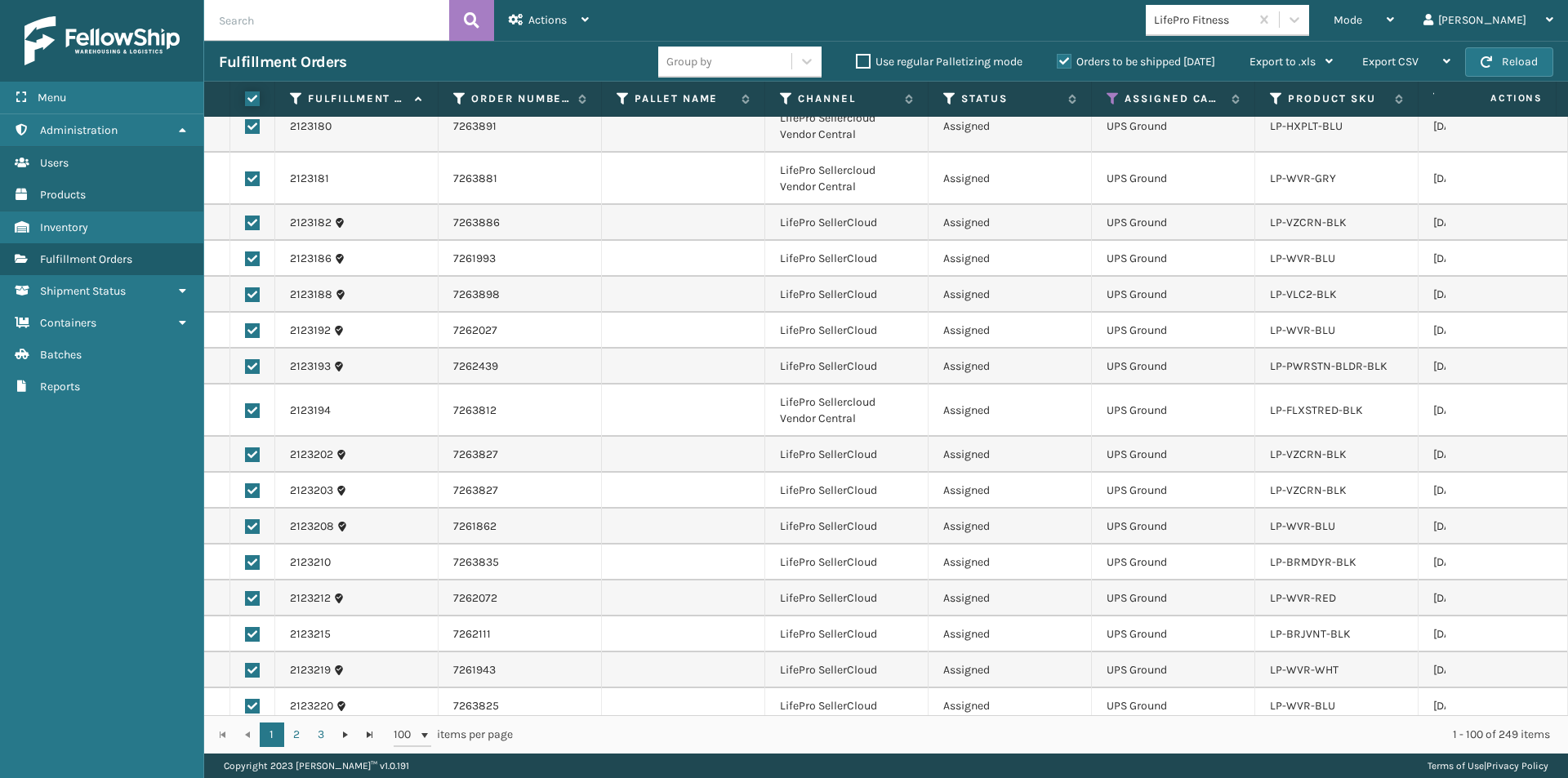
checkbox input "true"
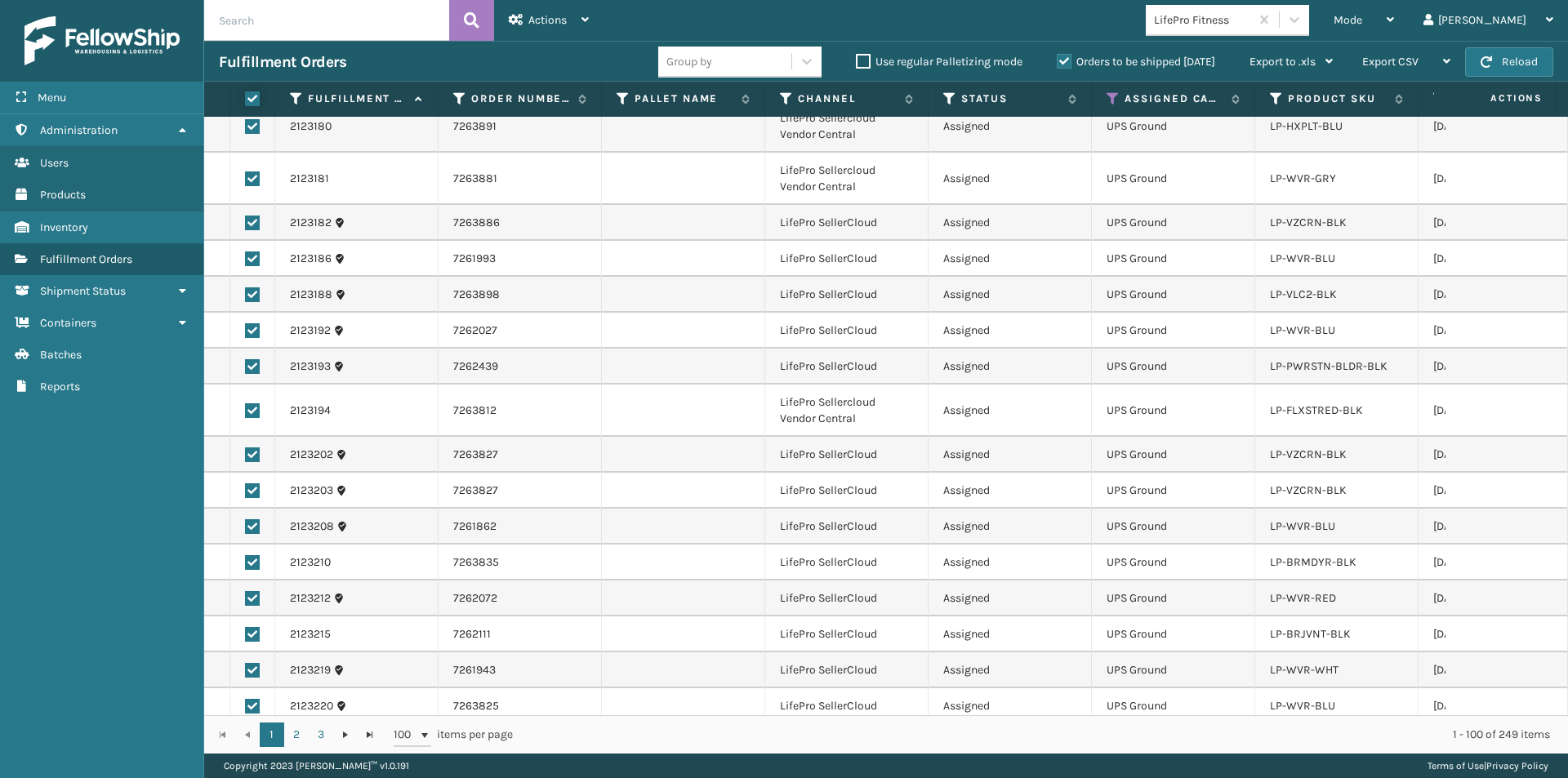
checkbox input "true"
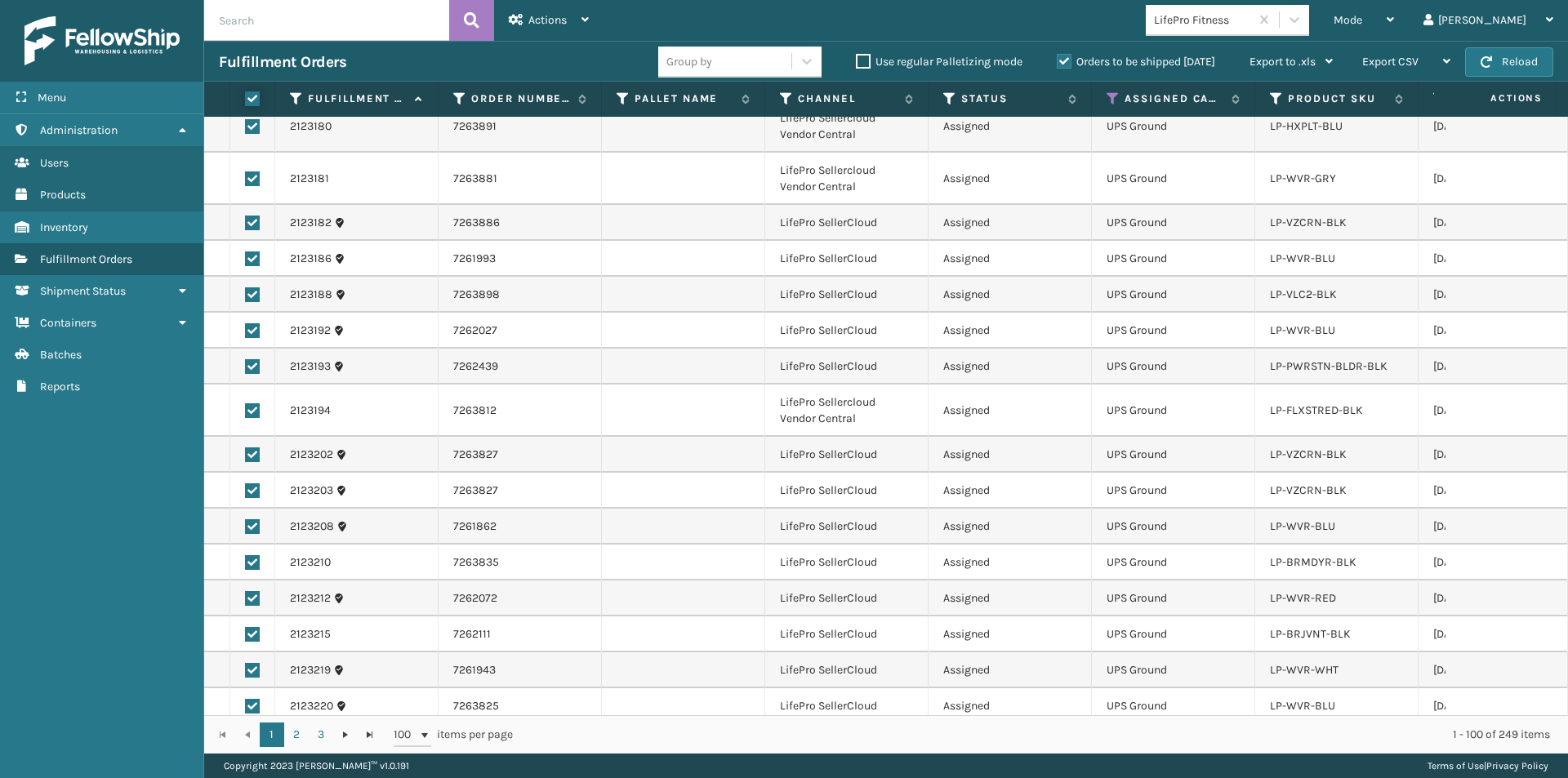
checkbox input "true"
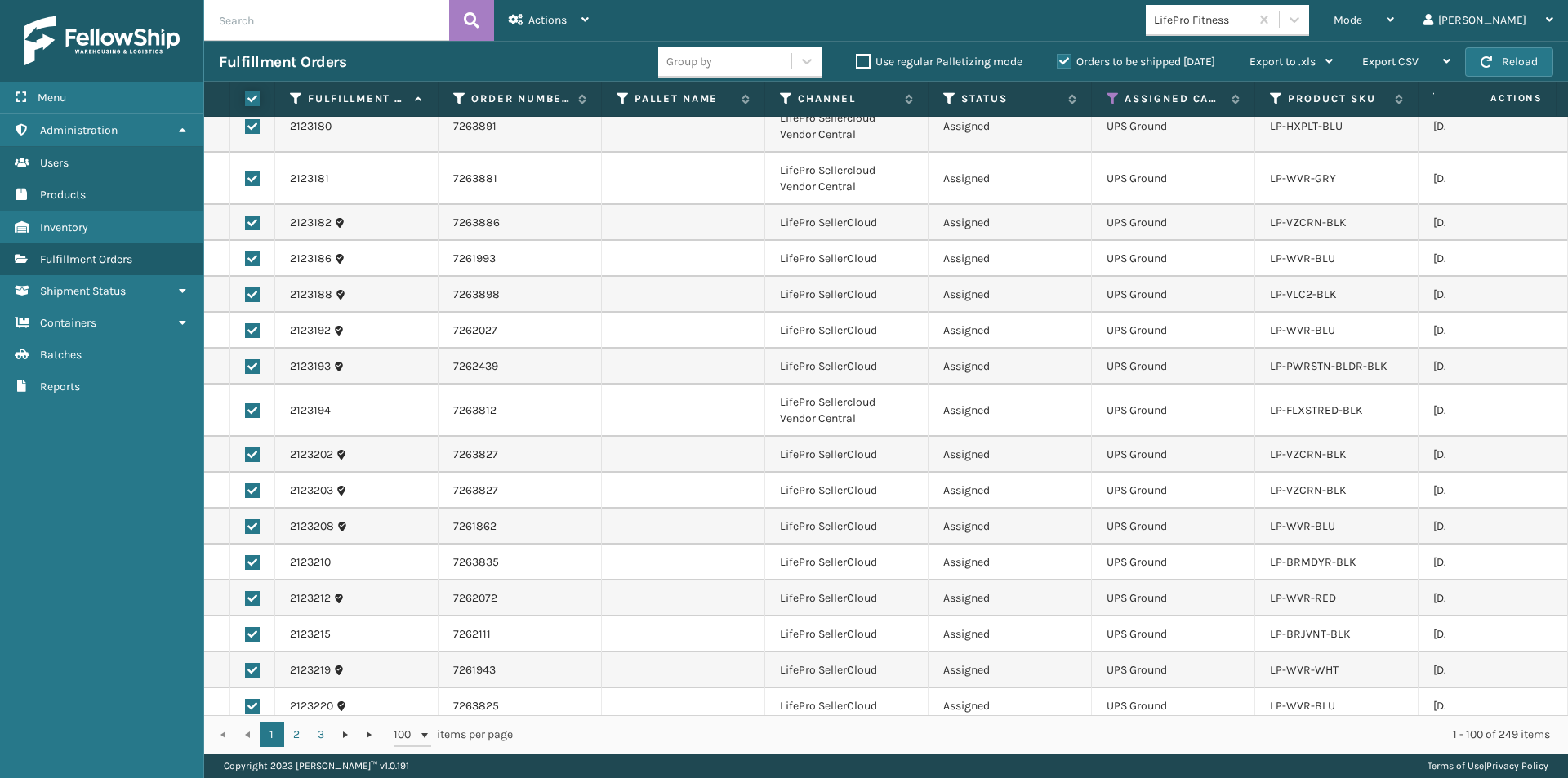
checkbox input "true"
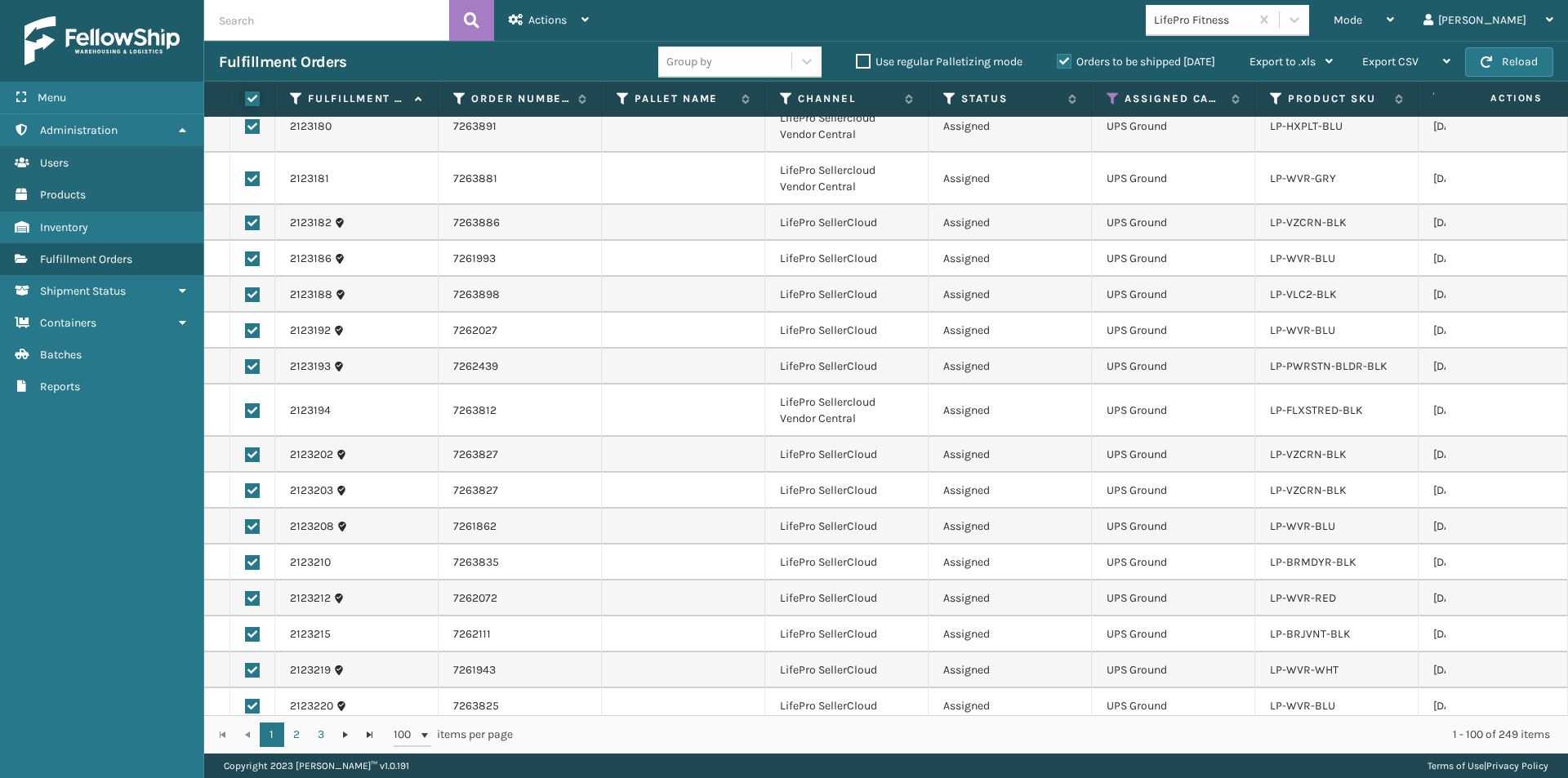
checkbox input "true"
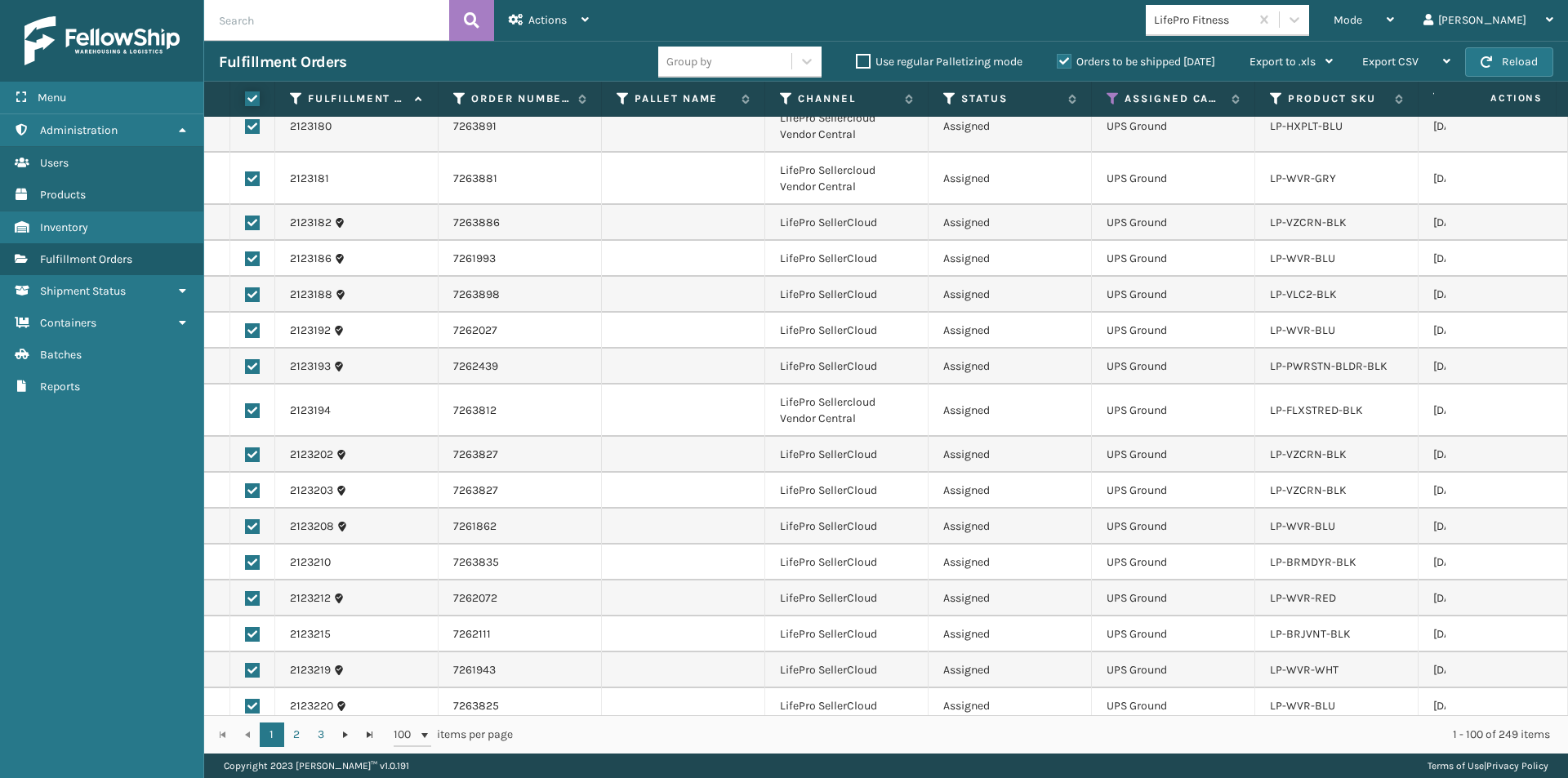
checkbox input "true"
click at [586, 27] on div "Actions" at bounding box center [548, 20] width 80 height 40
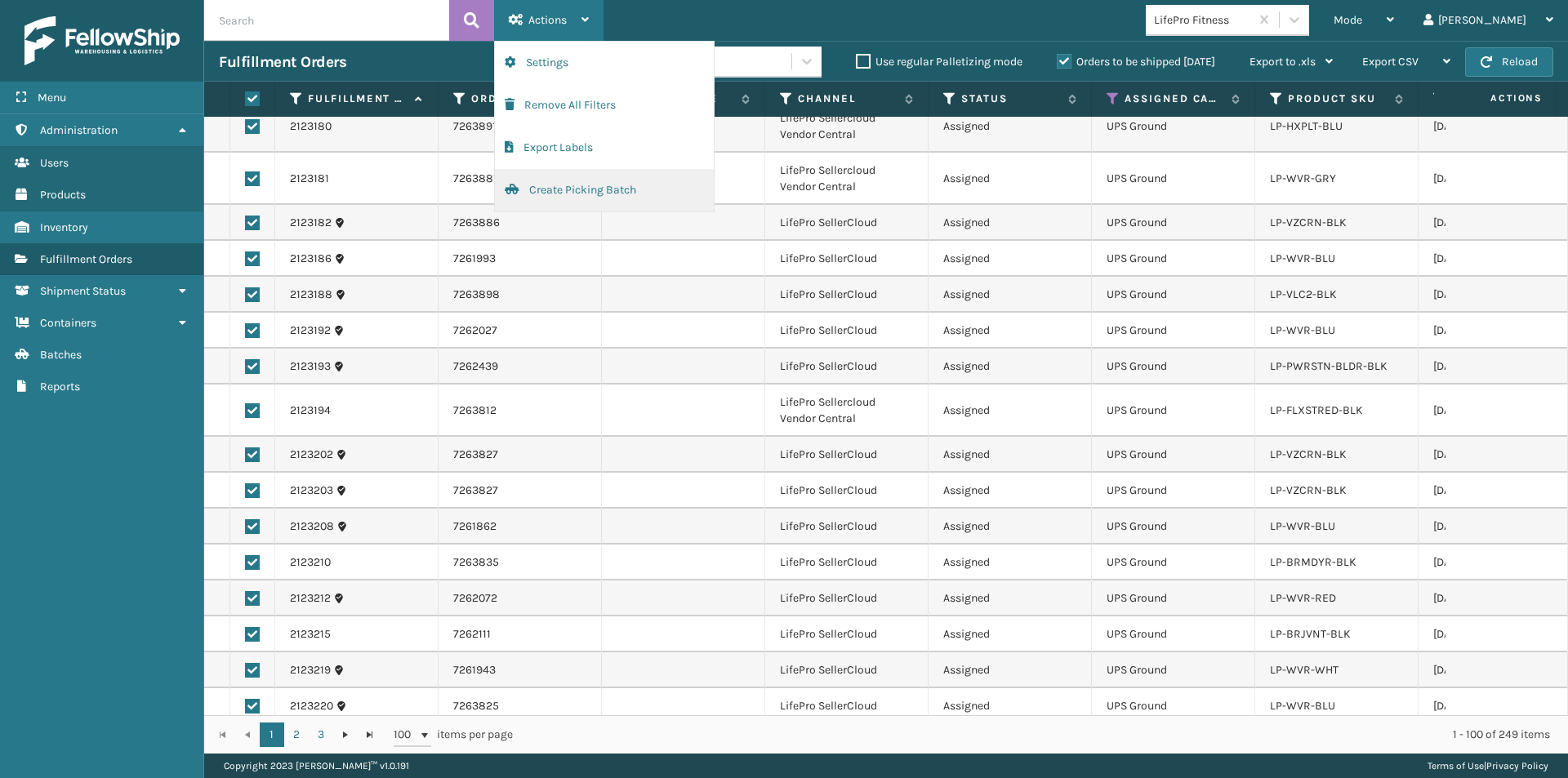
click at [584, 194] on button "Create Picking Batch" at bounding box center [604, 190] width 219 height 42
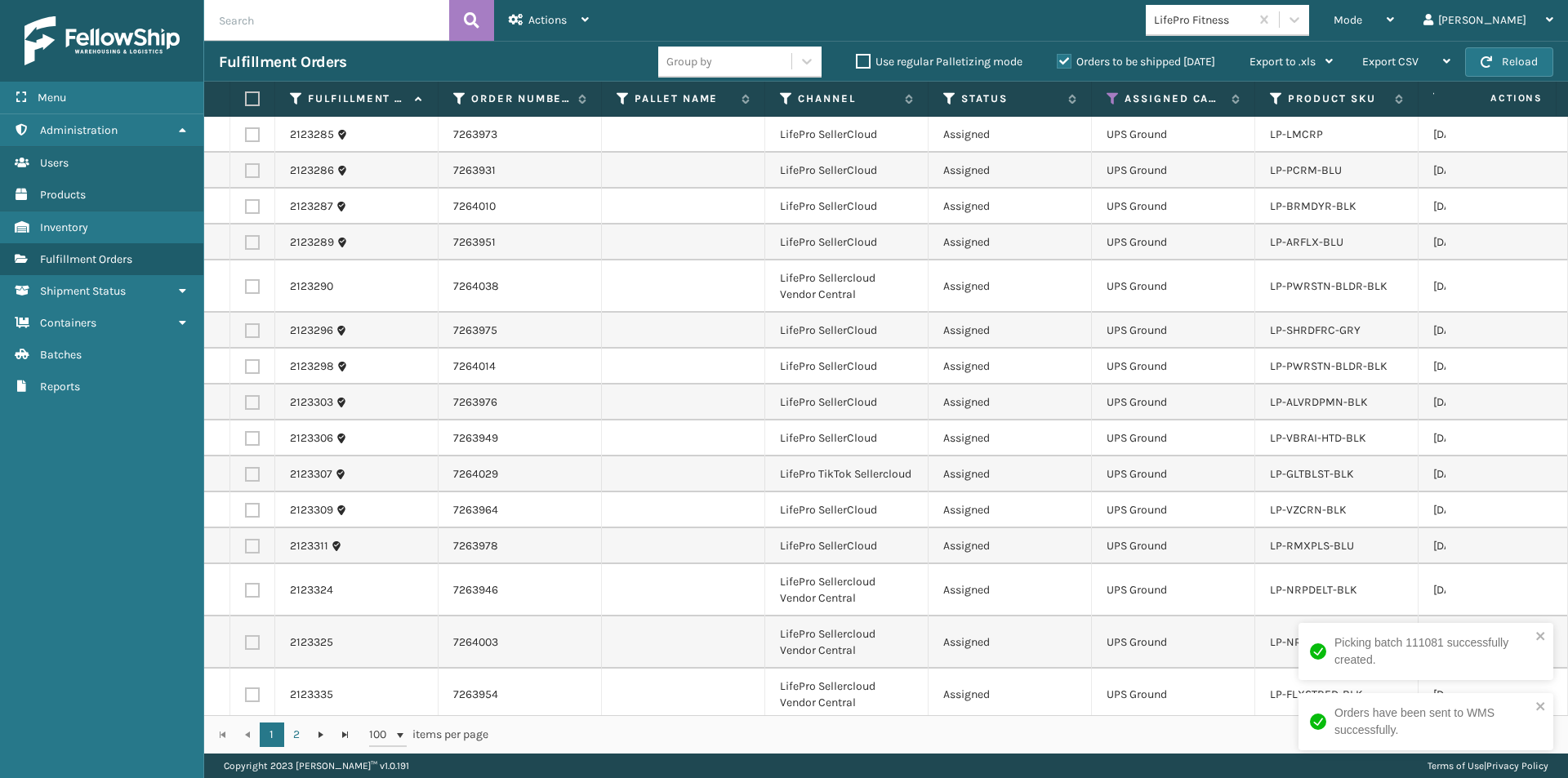
click at [255, 98] on label at bounding box center [249, 98] width 9 height 15
click at [246, 98] on input "checkbox" at bounding box center [245, 99] width 1 height 10
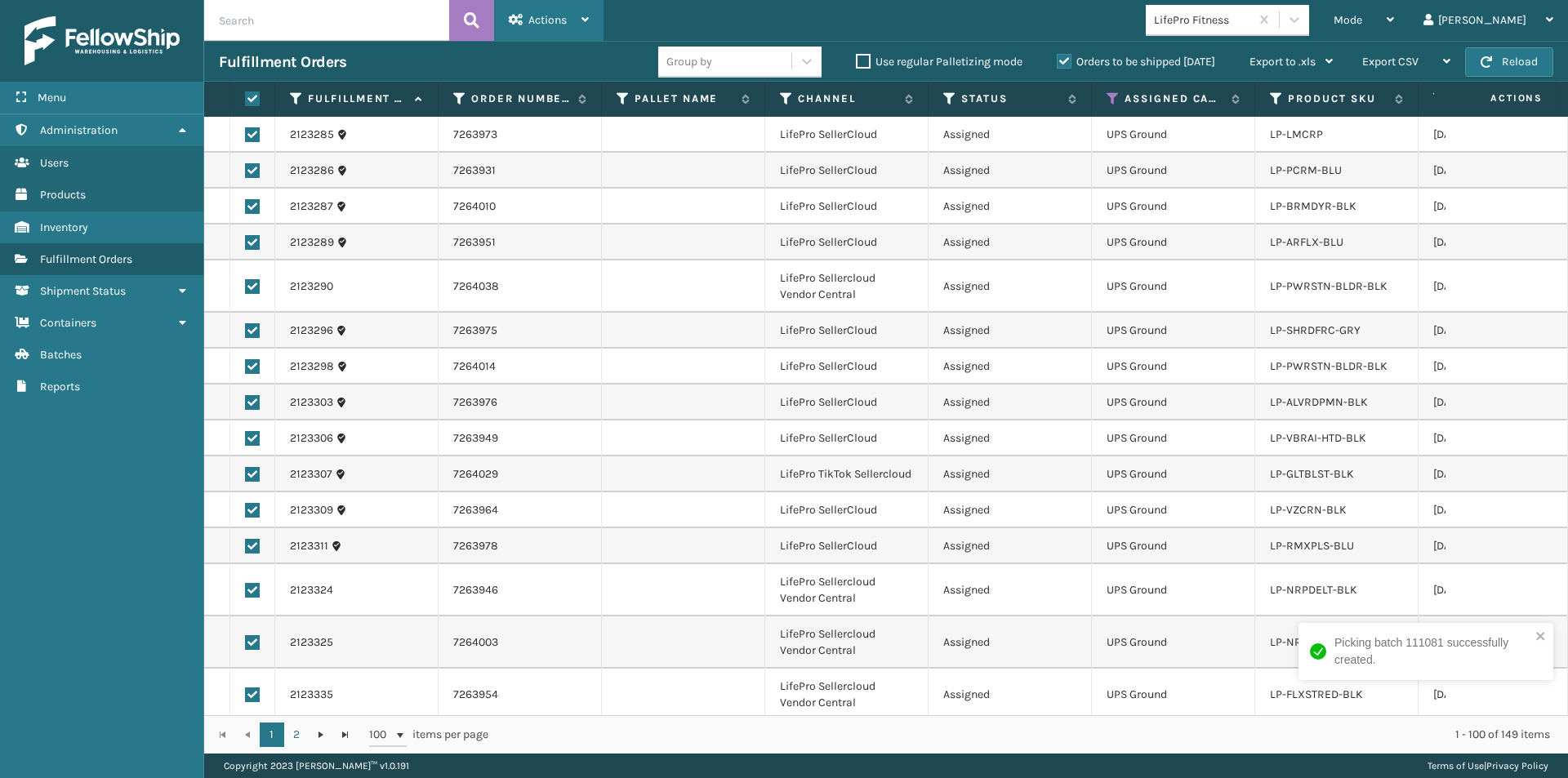
click at [534, 22] on span "Actions" at bounding box center [547, 20] width 39 height 14
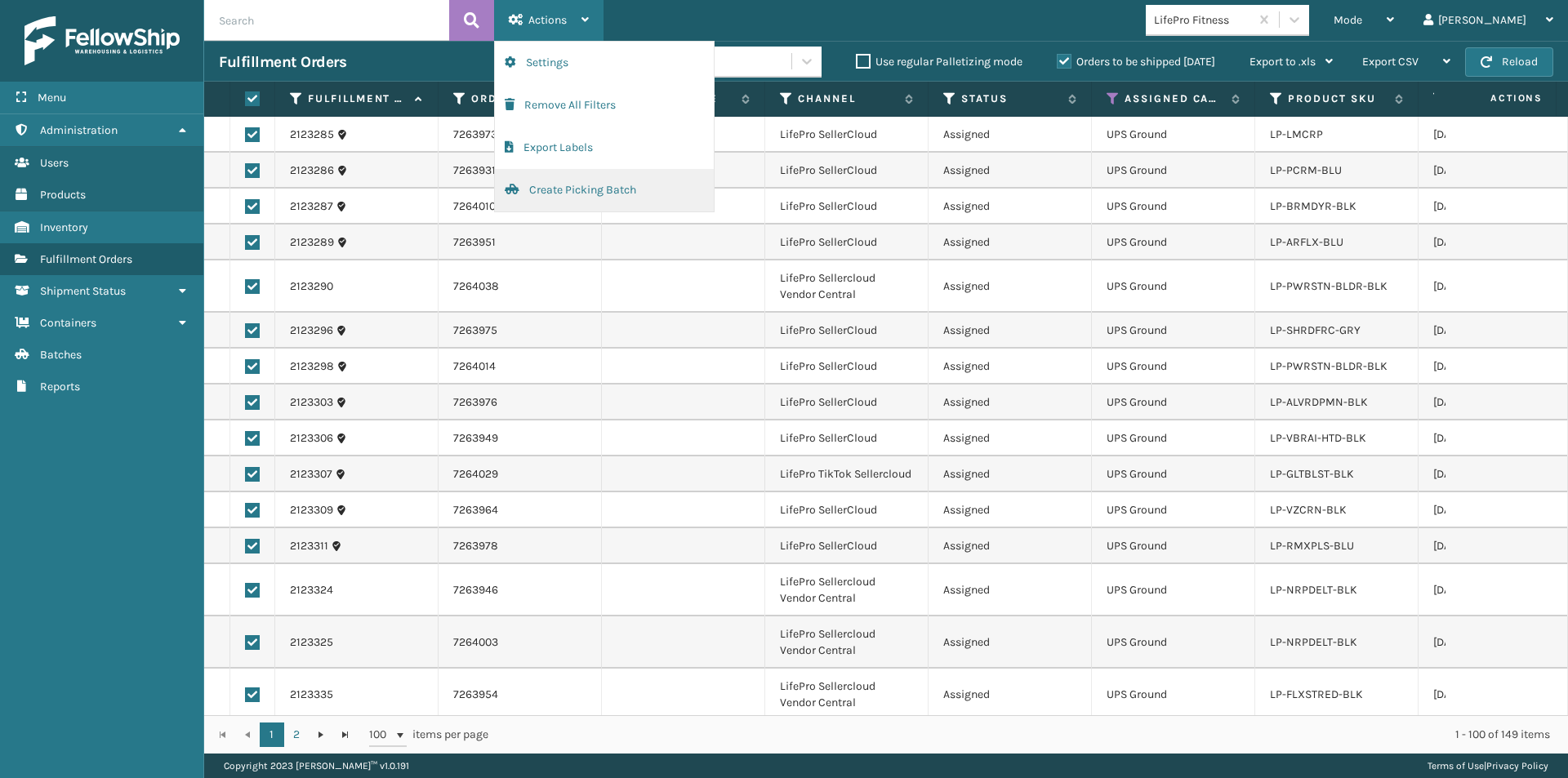
click at [549, 184] on button "Create Picking Batch" at bounding box center [604, 190] width 219 height 42
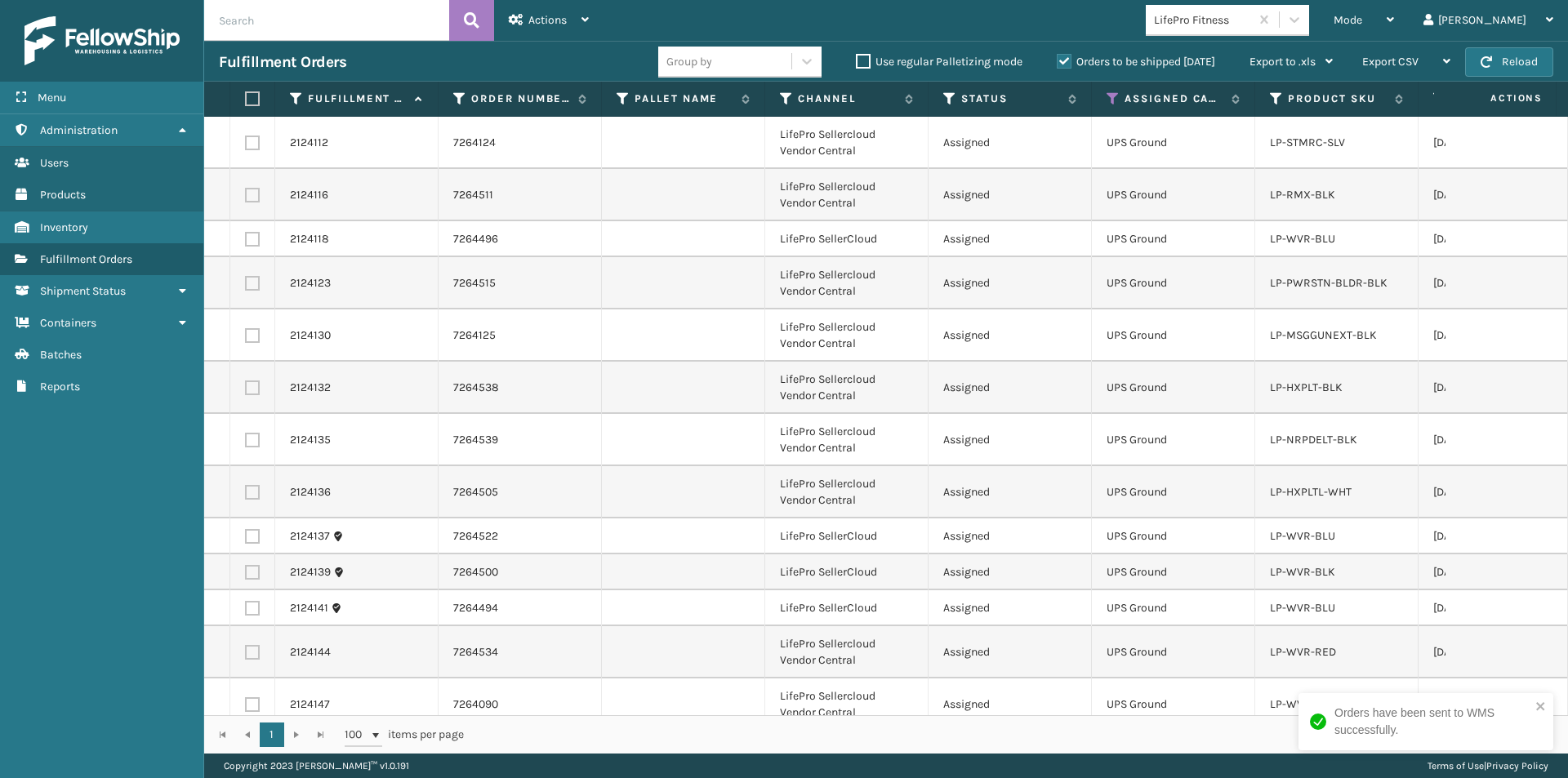
click at [249, 100] on label at bounding box center [249, 98] width 9 height 15
click at [246, 100] on input "checkbox" at bounding box center [245, 99] width 1 height 10
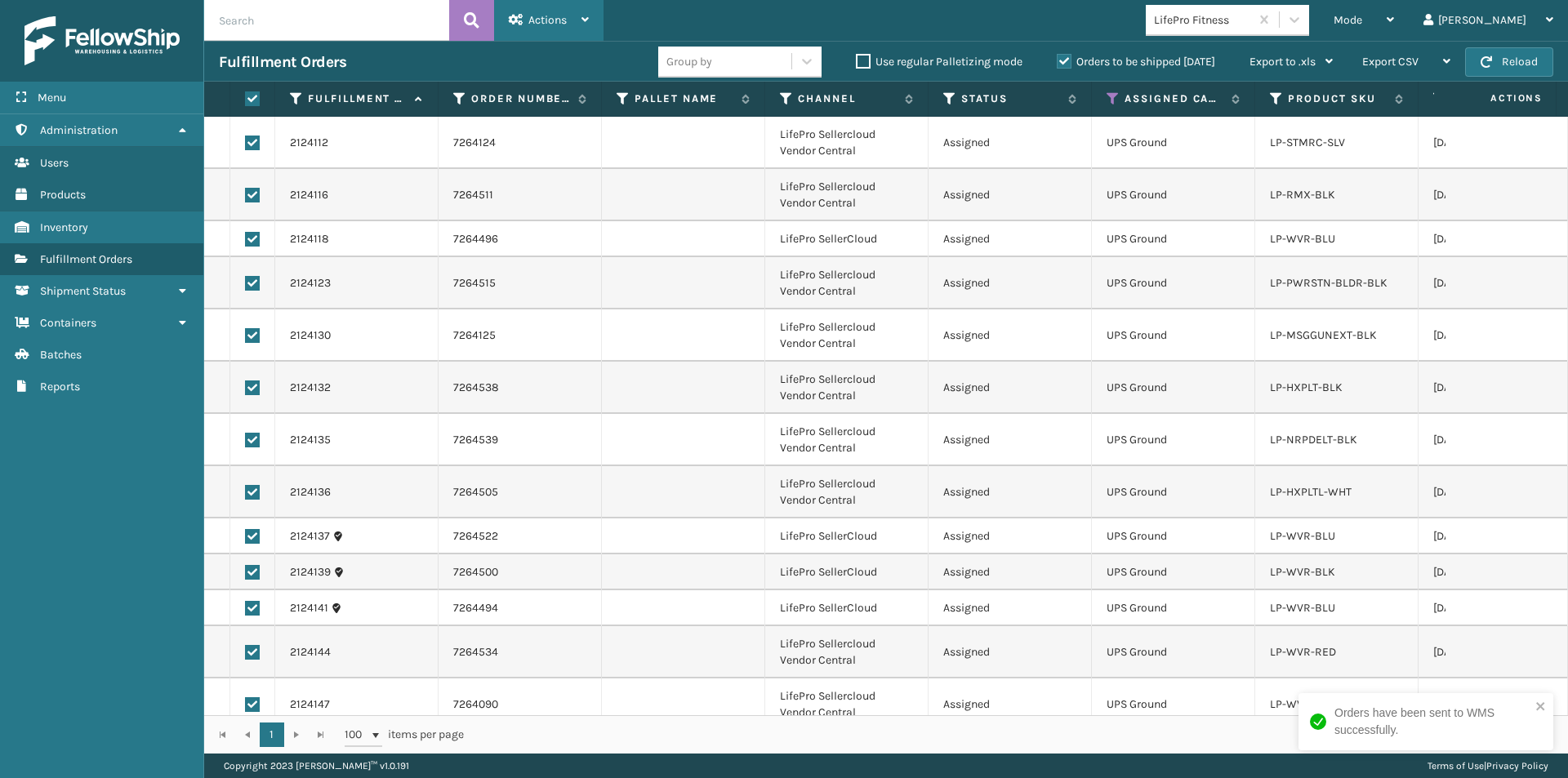
click at [579, 32] on div "Actions" at bounding box center [548, 20] width 80 height 40
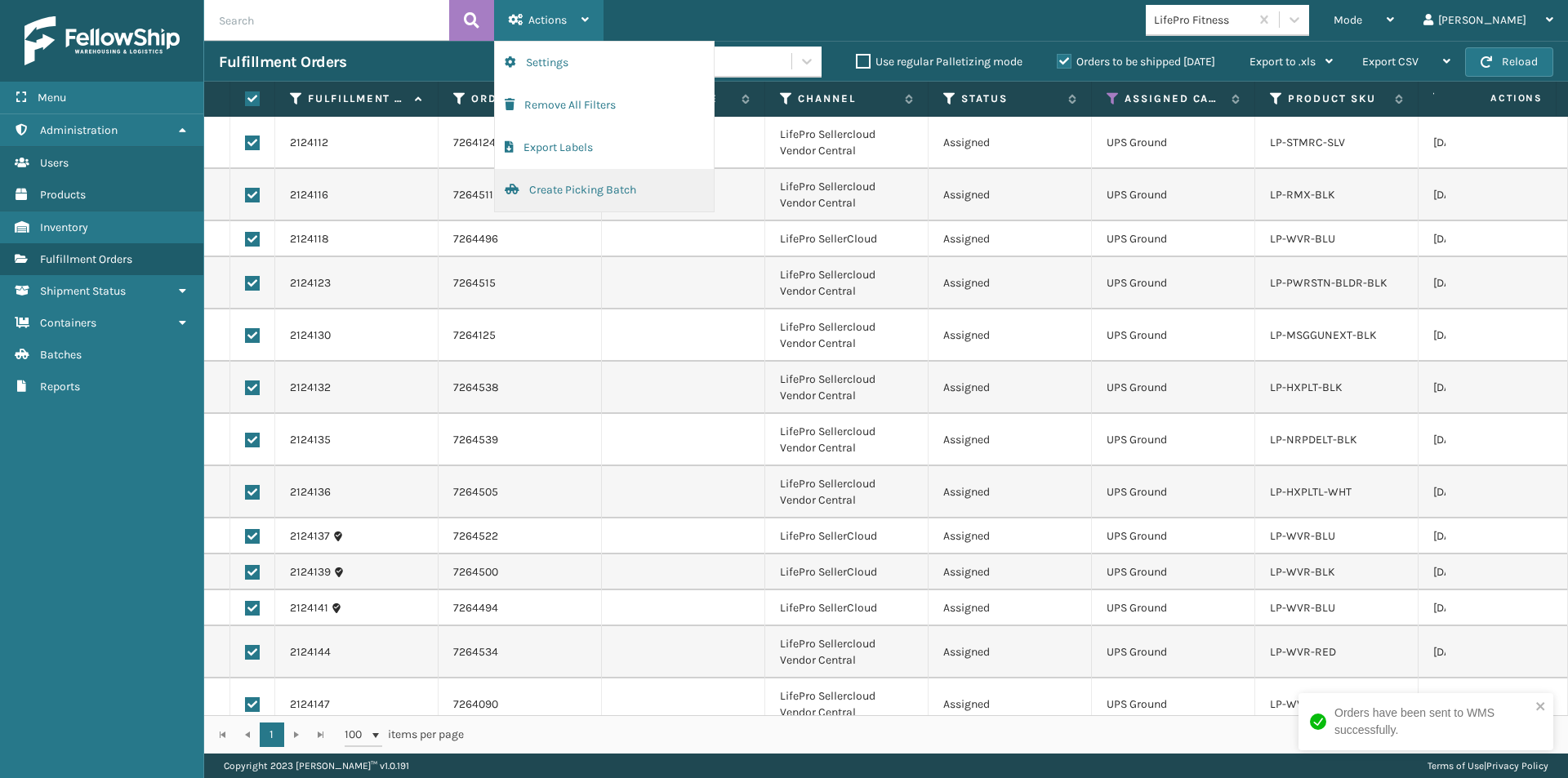
click at [568, 195] on button "Create Picking Batch" at bounding box center [604, 190] width 219 height 42
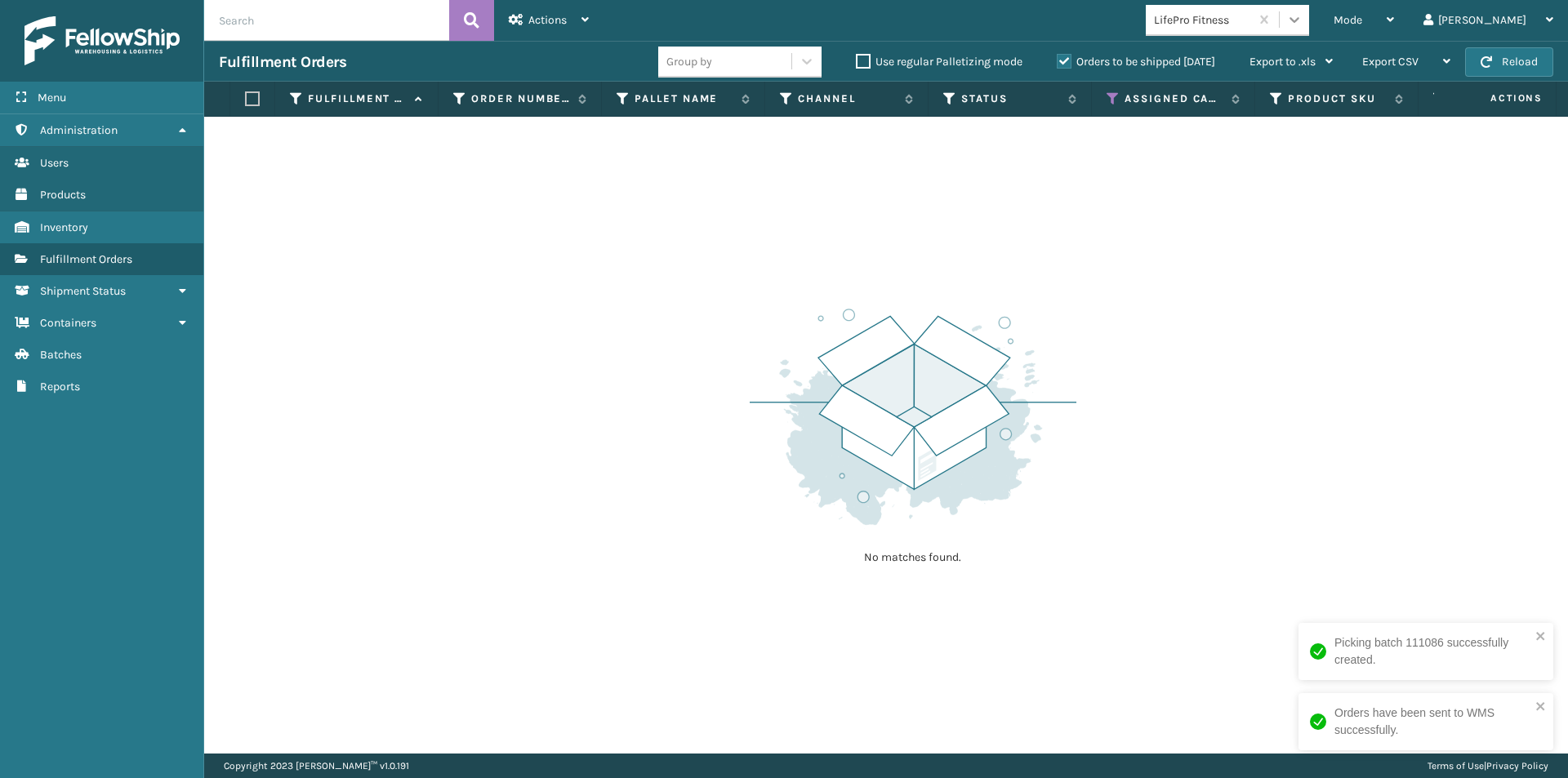
click at [1309, 28] on div at bounding box center [1294, 20] width 29 height 29
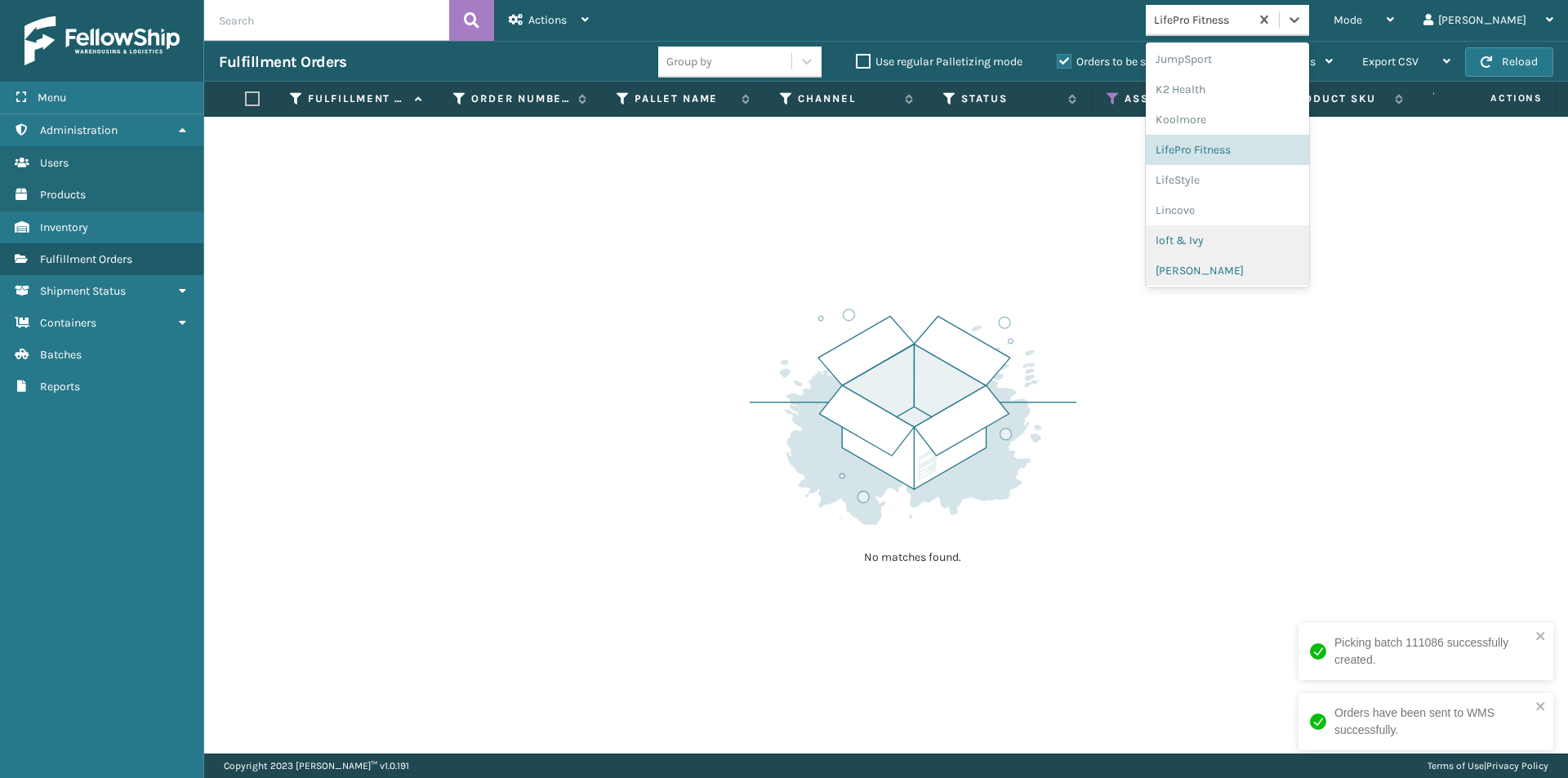
scroll to position [517, 0]
click at [1260, 186] on div "LifeStyle" at bounding box center [1227, 177] width 163 height 30
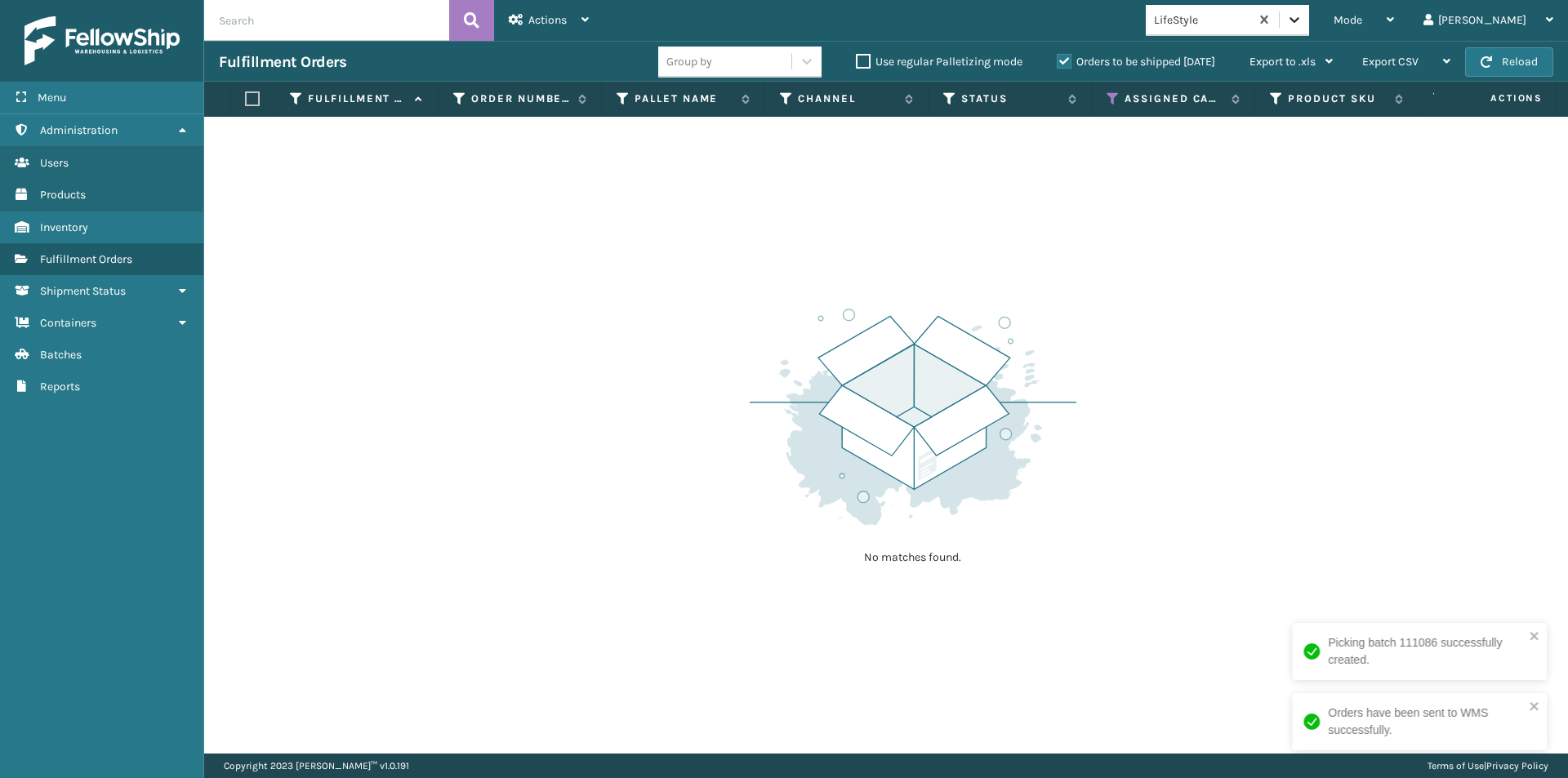
click at [1303, 19] on icon at bounding box center [1294, 19] width 16 height 16
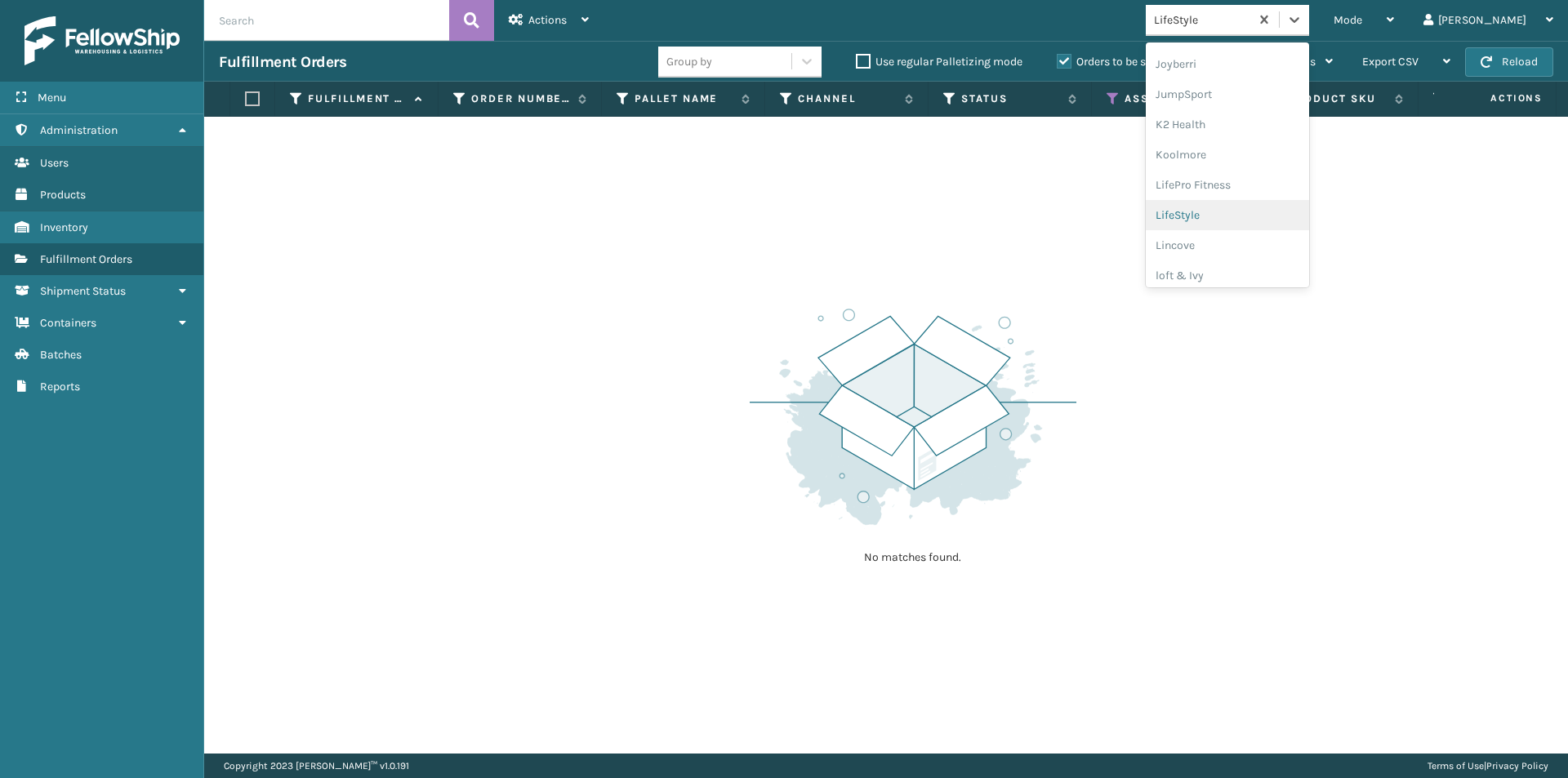
scroll to position [514, 0]
click at [1247, 209] on div "Lincove" at bounding box center [1227, 210] width 163 height 30
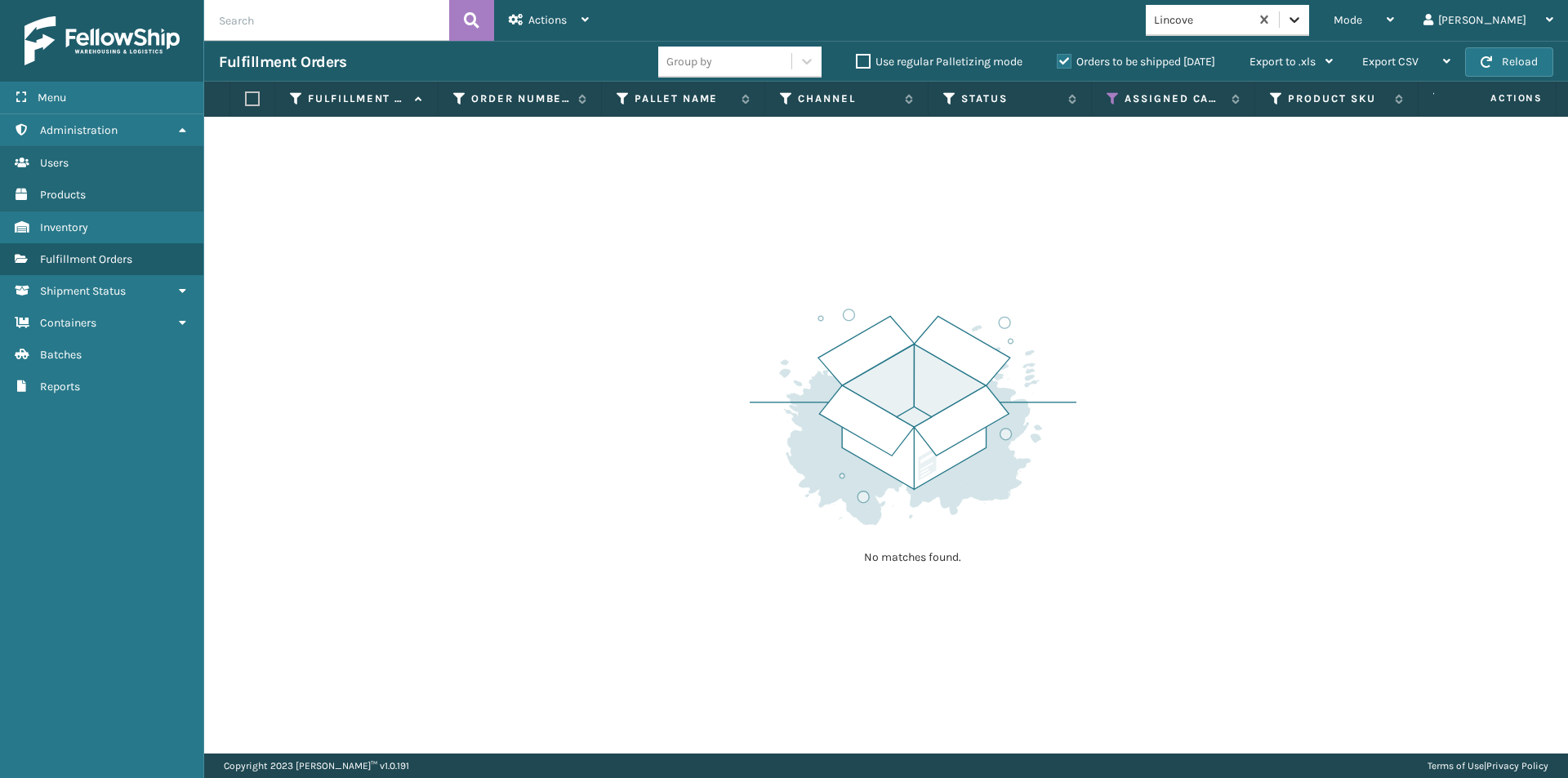
click at [1303, 23] on icon at bounding box center [1294, 19] width 16 height 16
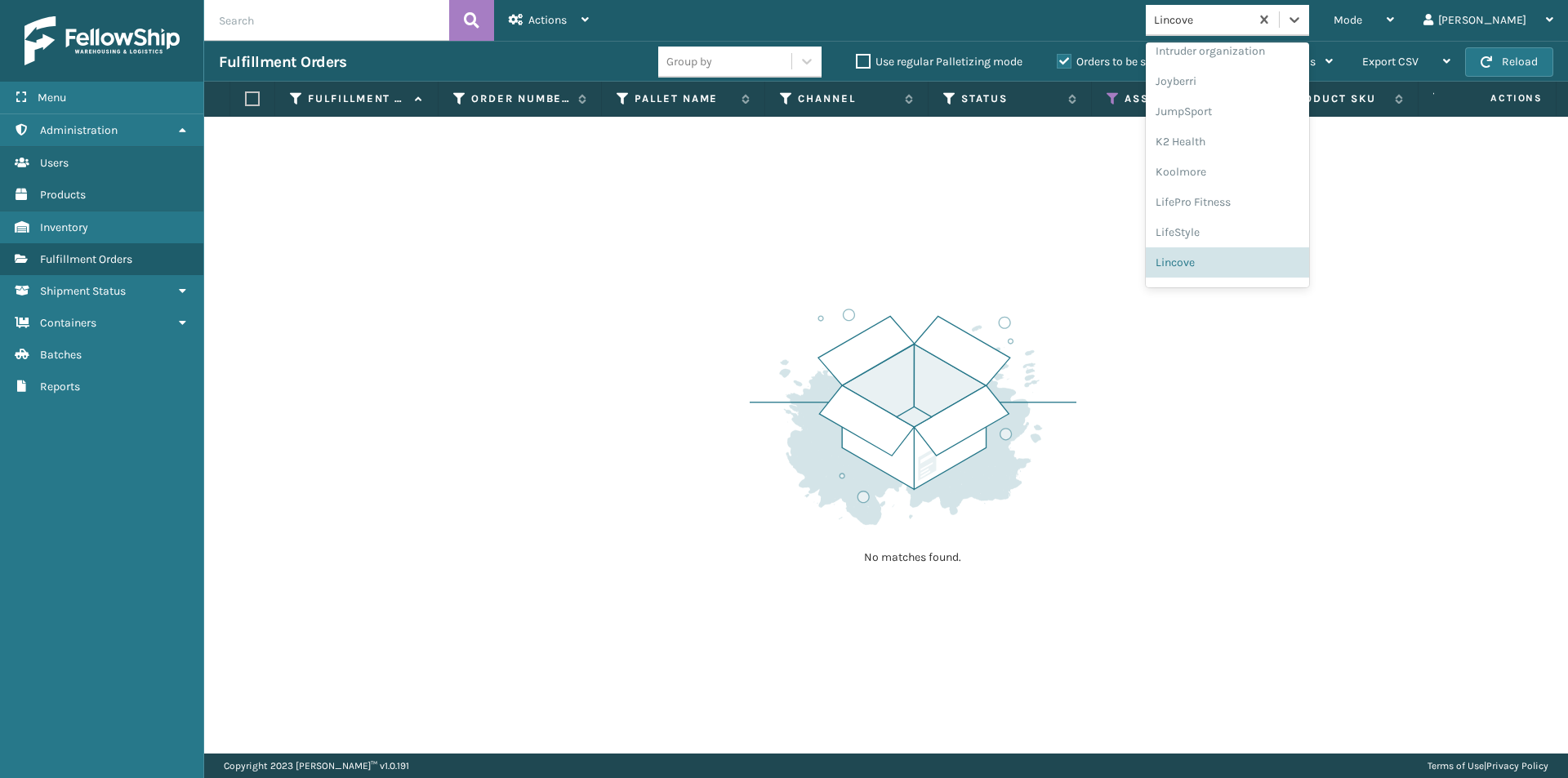
scroll to position [517, 0]
click at [1254, 241] on div "loft & Ivy" at bounding box center [1227, 239] width 163 height 30
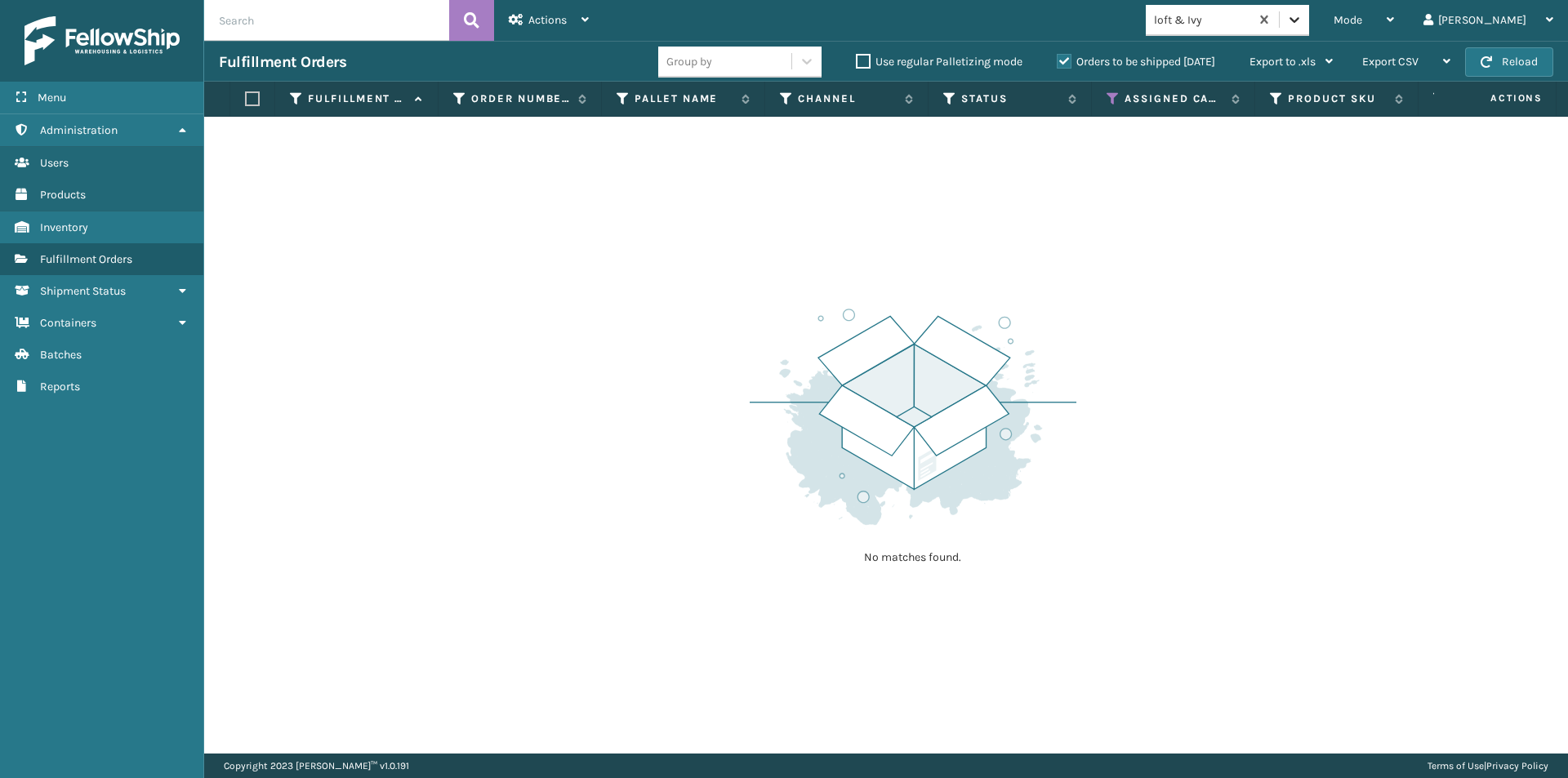
click at [1303, 23] on icon at bounding box center [1294, 19] width 16 height 16
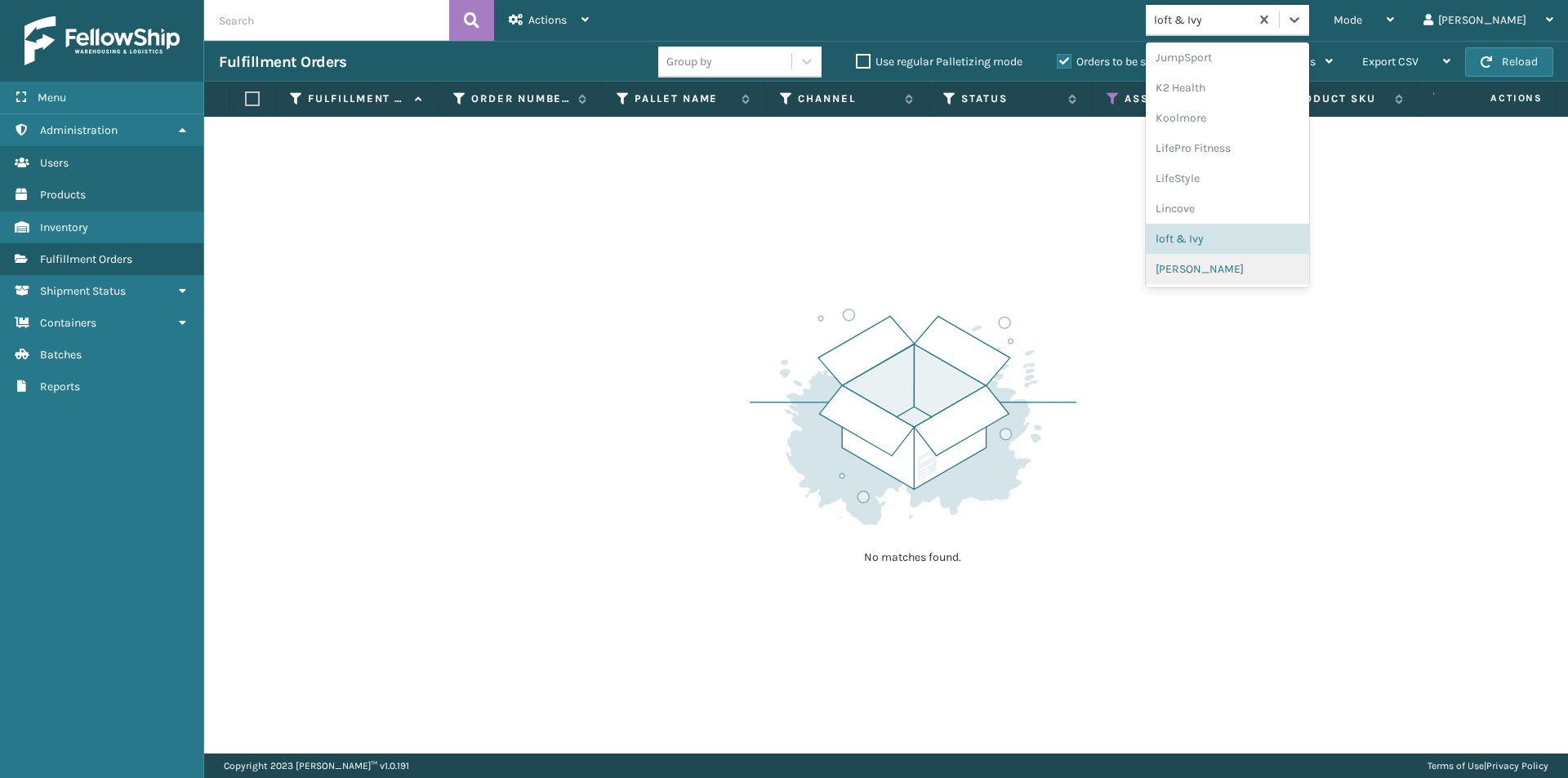
click at [1241, 262] on div "[PERSON_NAME]" at bounding box center [1227, 269] width 163 height 30
click at [1303, 15] on icon at bounding box center [1294, 19] width 16 height 16
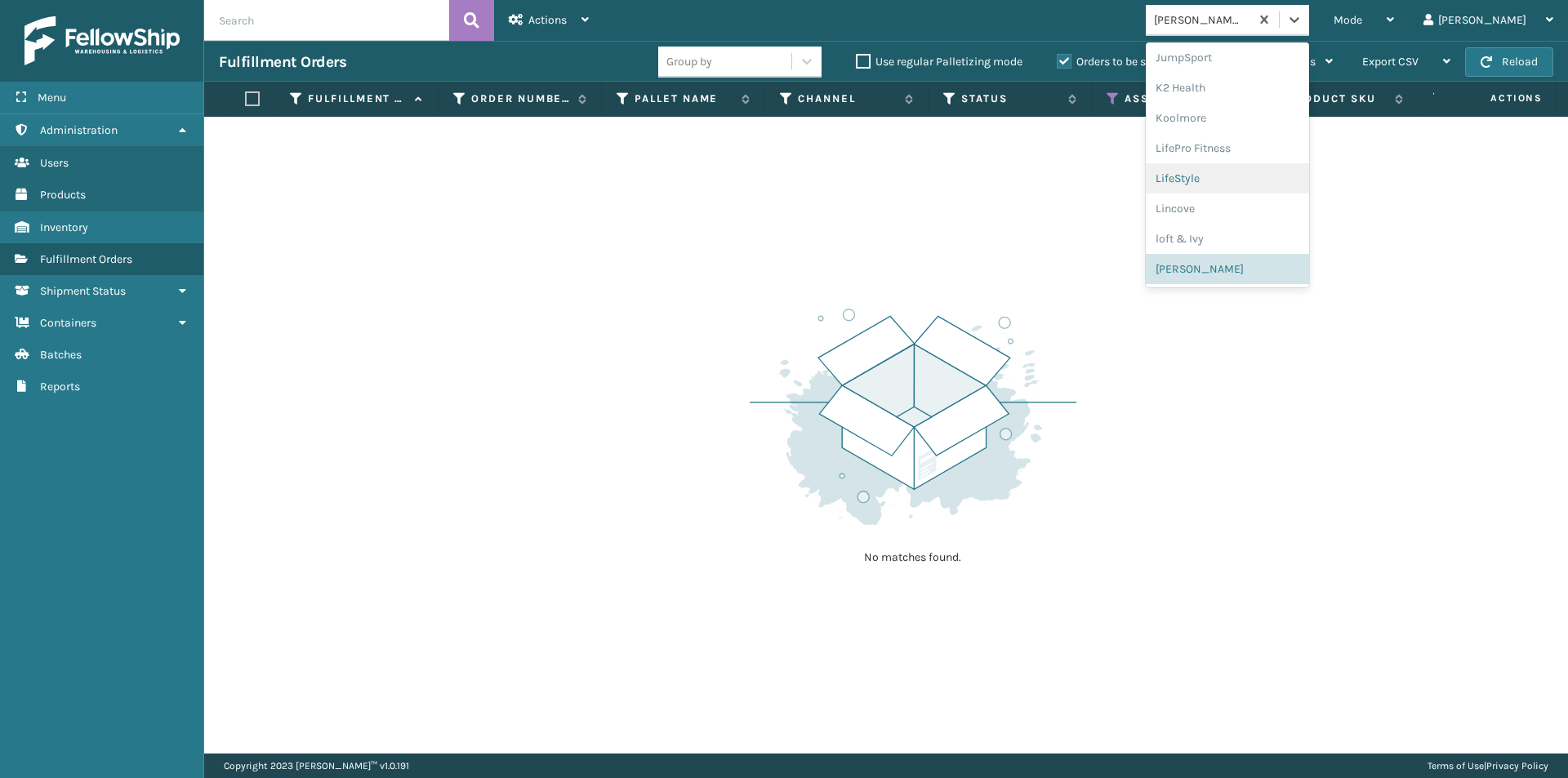
scroll to position [680, 0]
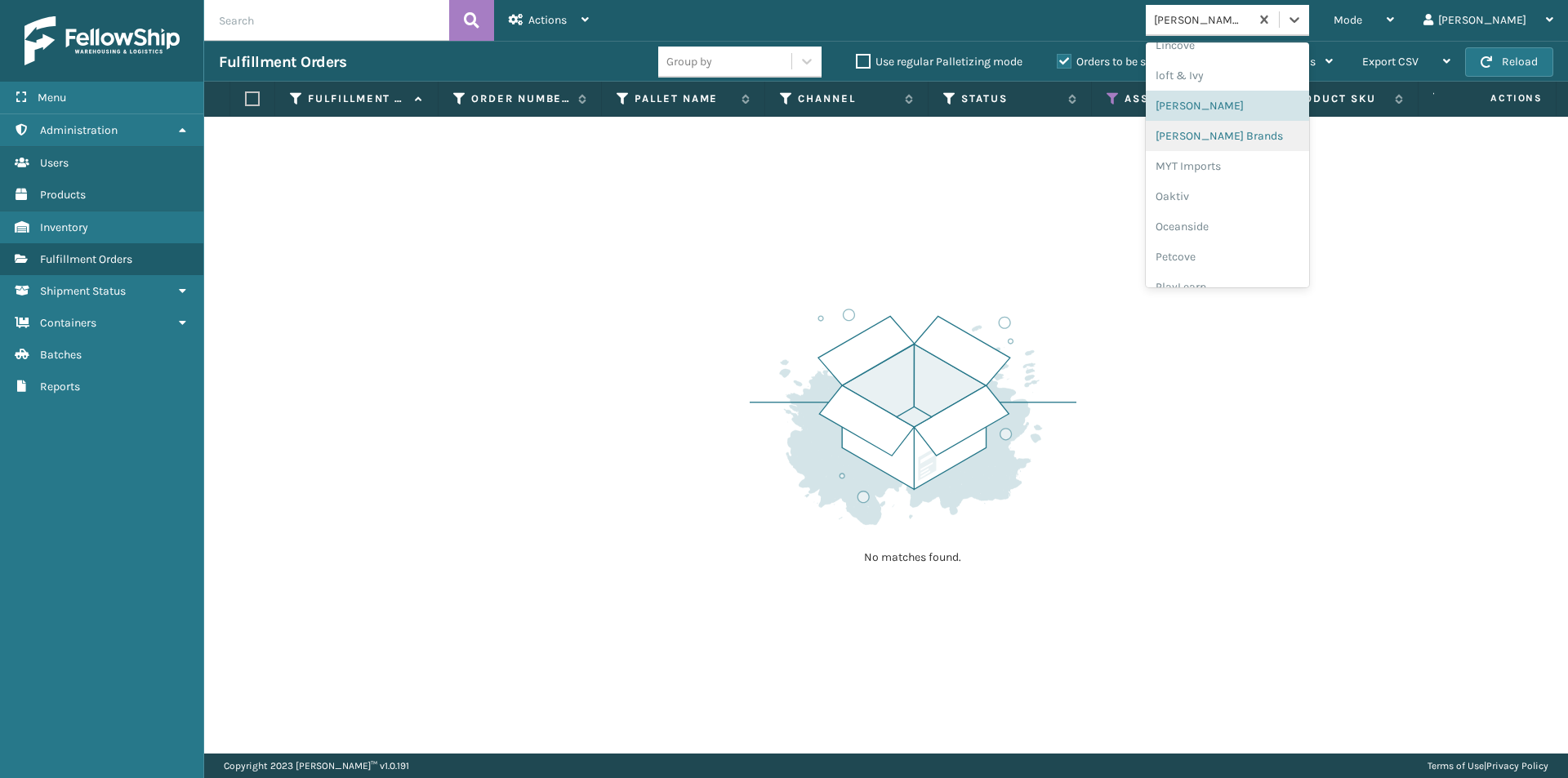
click at [1259, 142] on div "[PERSON_NAME] Brands" at bounding box center [1227, 135] width 163 height 30
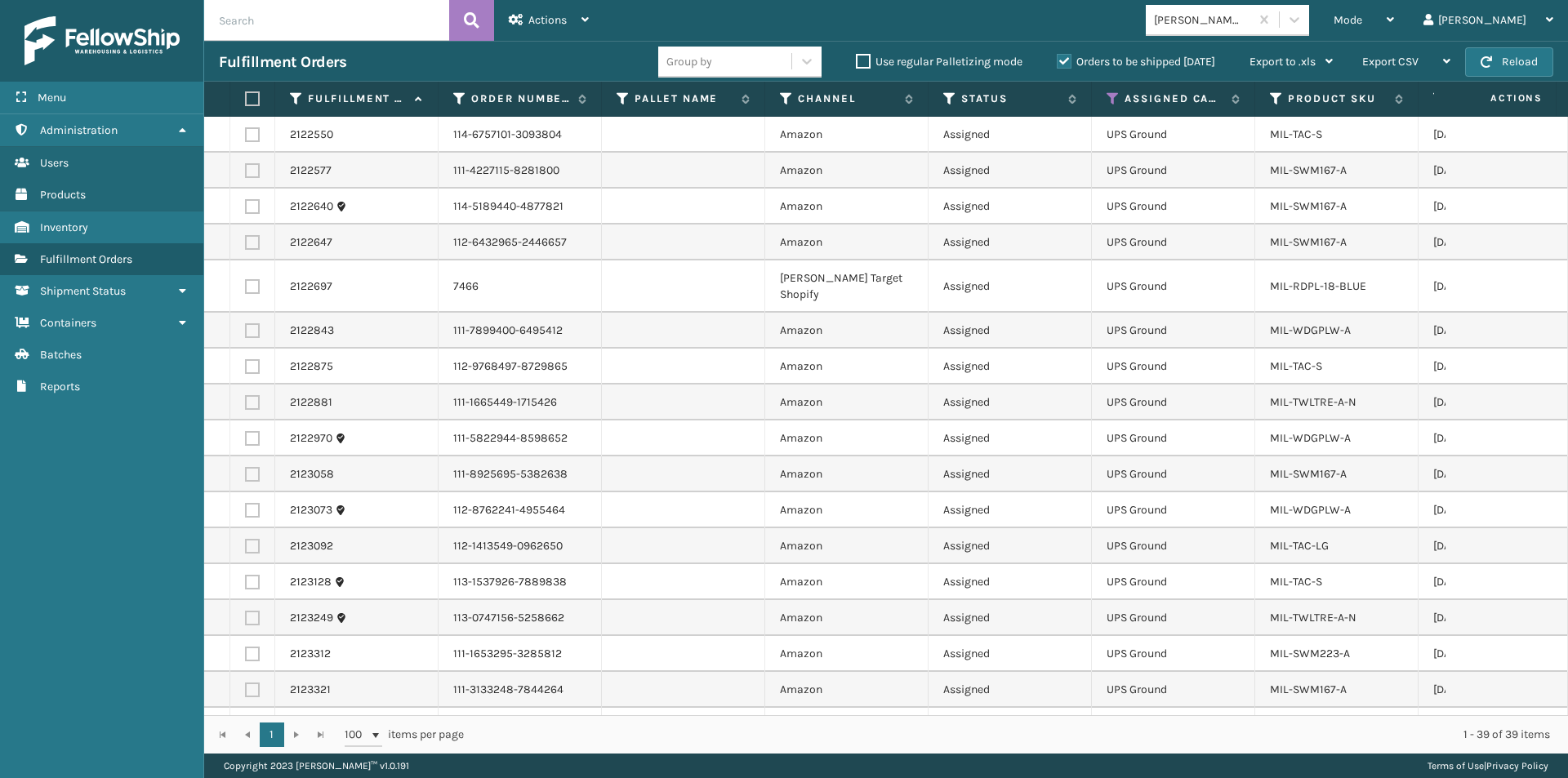
click at [255, 96] on label at bounding box center [249, 98] width 9 height 15
click at [246, 96] on input "checkbox" at bounding box center [245, 99] width 1 height 10
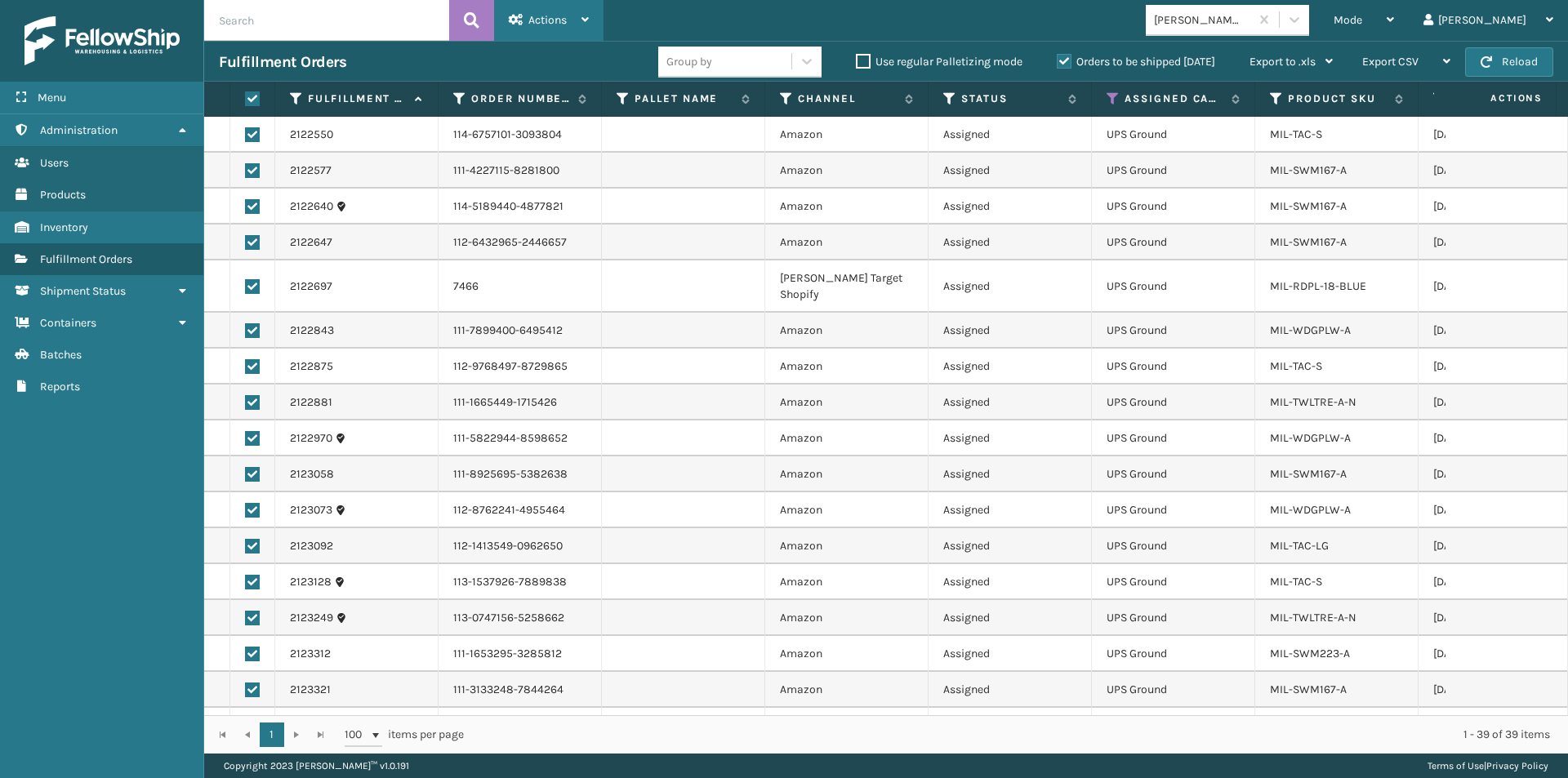
click at [550, 27] on div "Actions" at bounding box center [548, 20] width 80 height 40
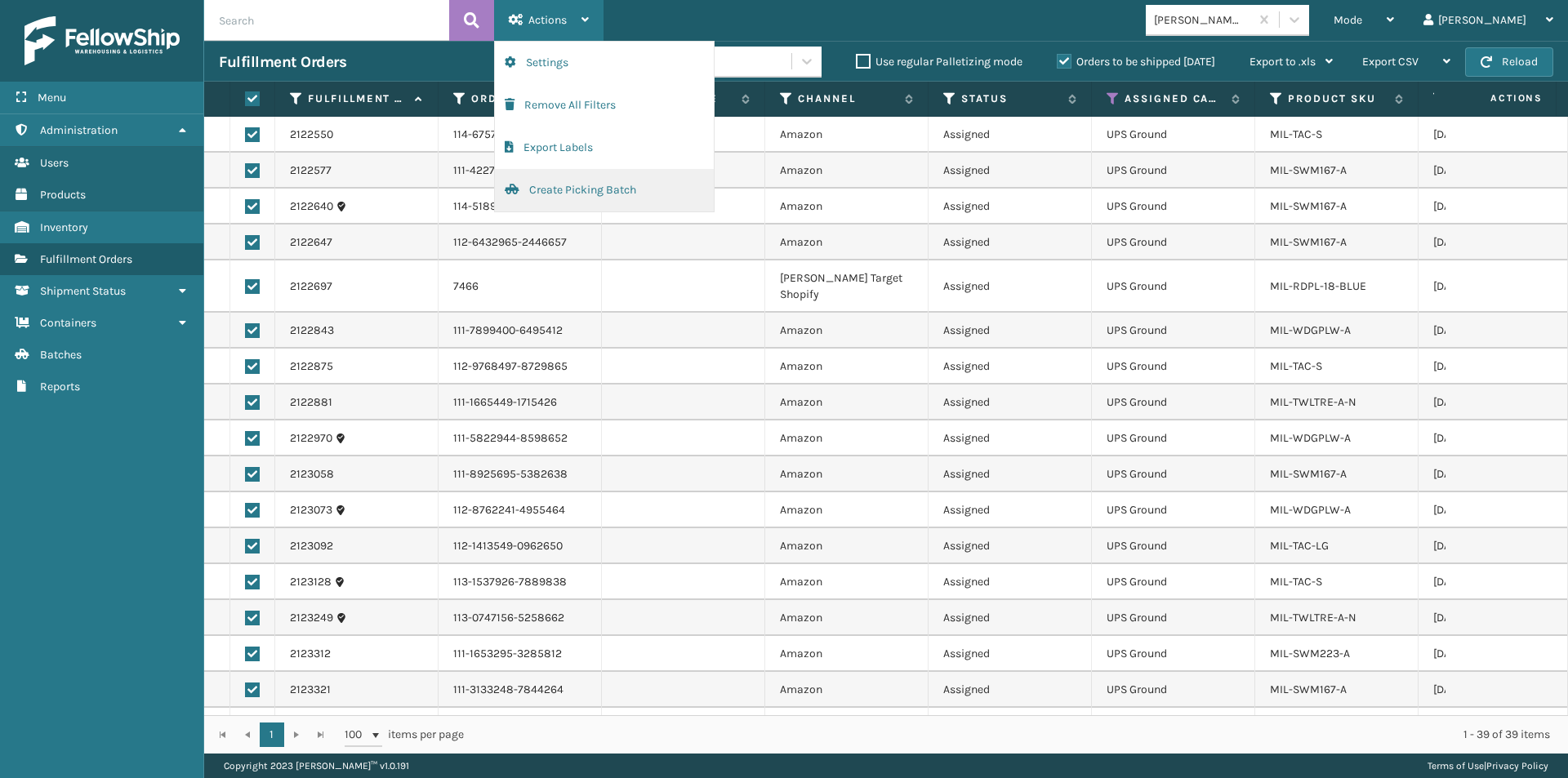
click at [581, 198] on button "Create Picking Batch" at bounding box center [604, 190] width 219 height 42
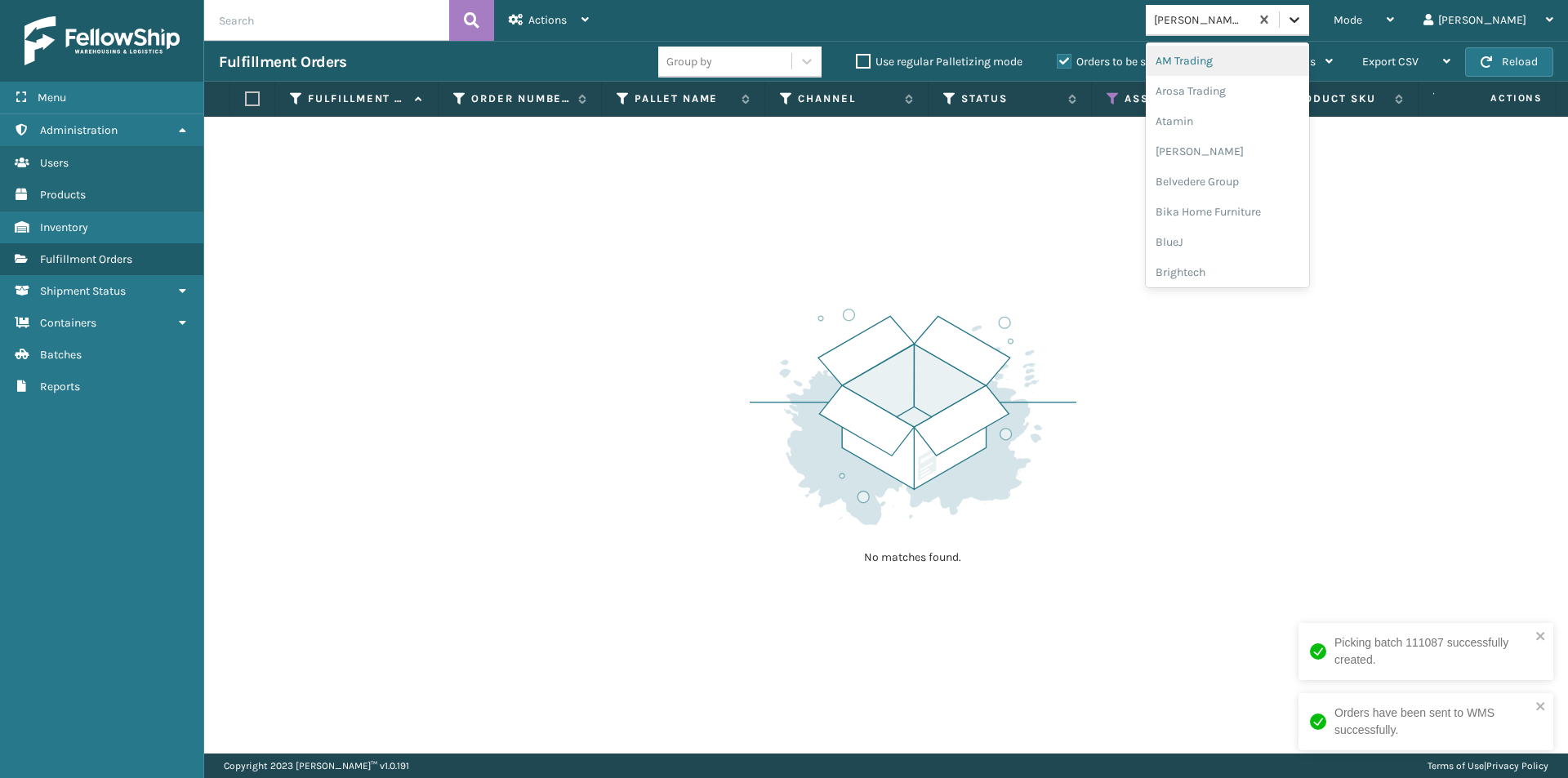
click at [1303, 22] on icon at bounding box center [1294, 19] width 16 height 16
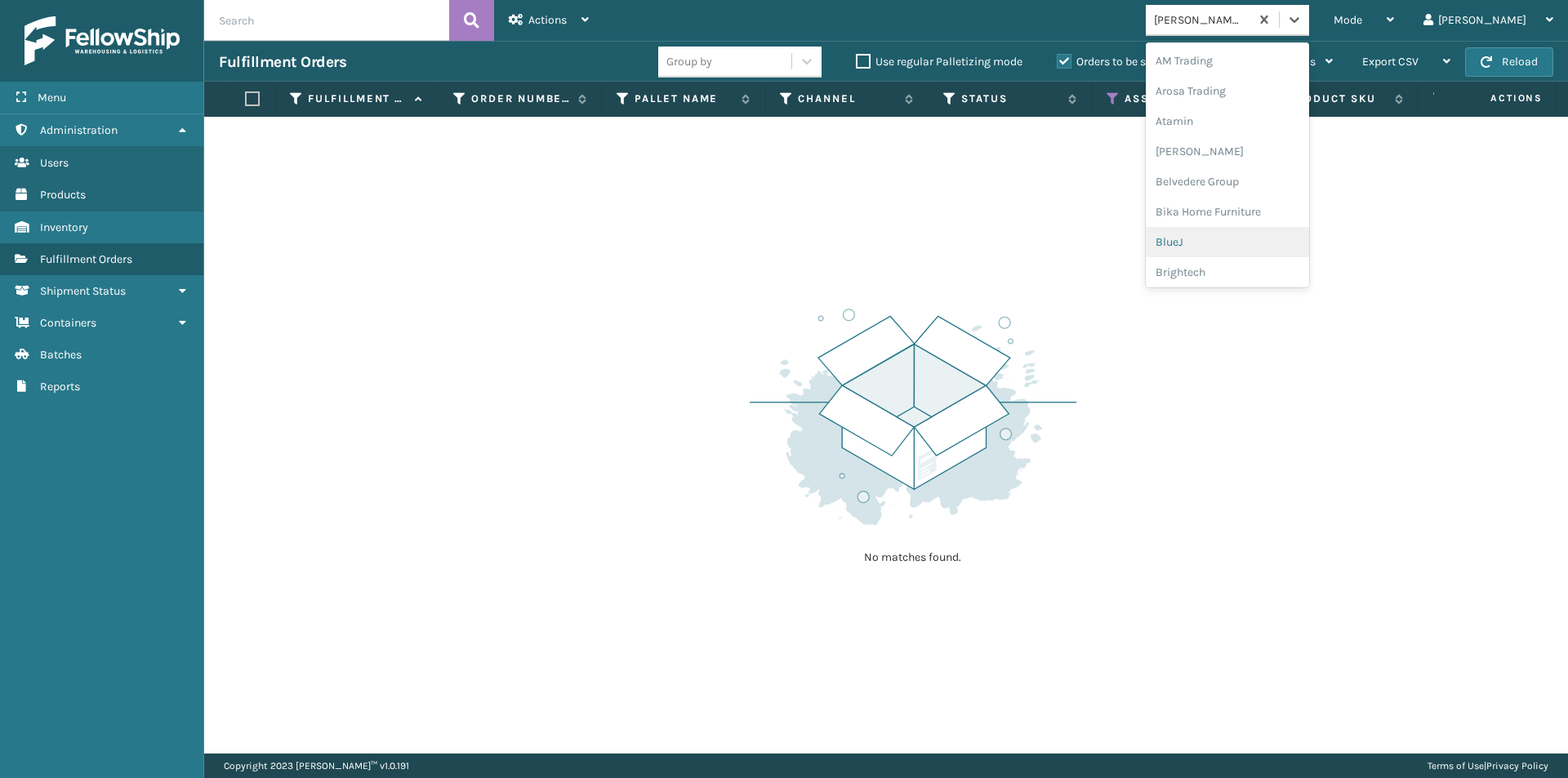
click at [1237, 236] on div "BlueJ" at bounding box center [1227, 241] width 163 height 30
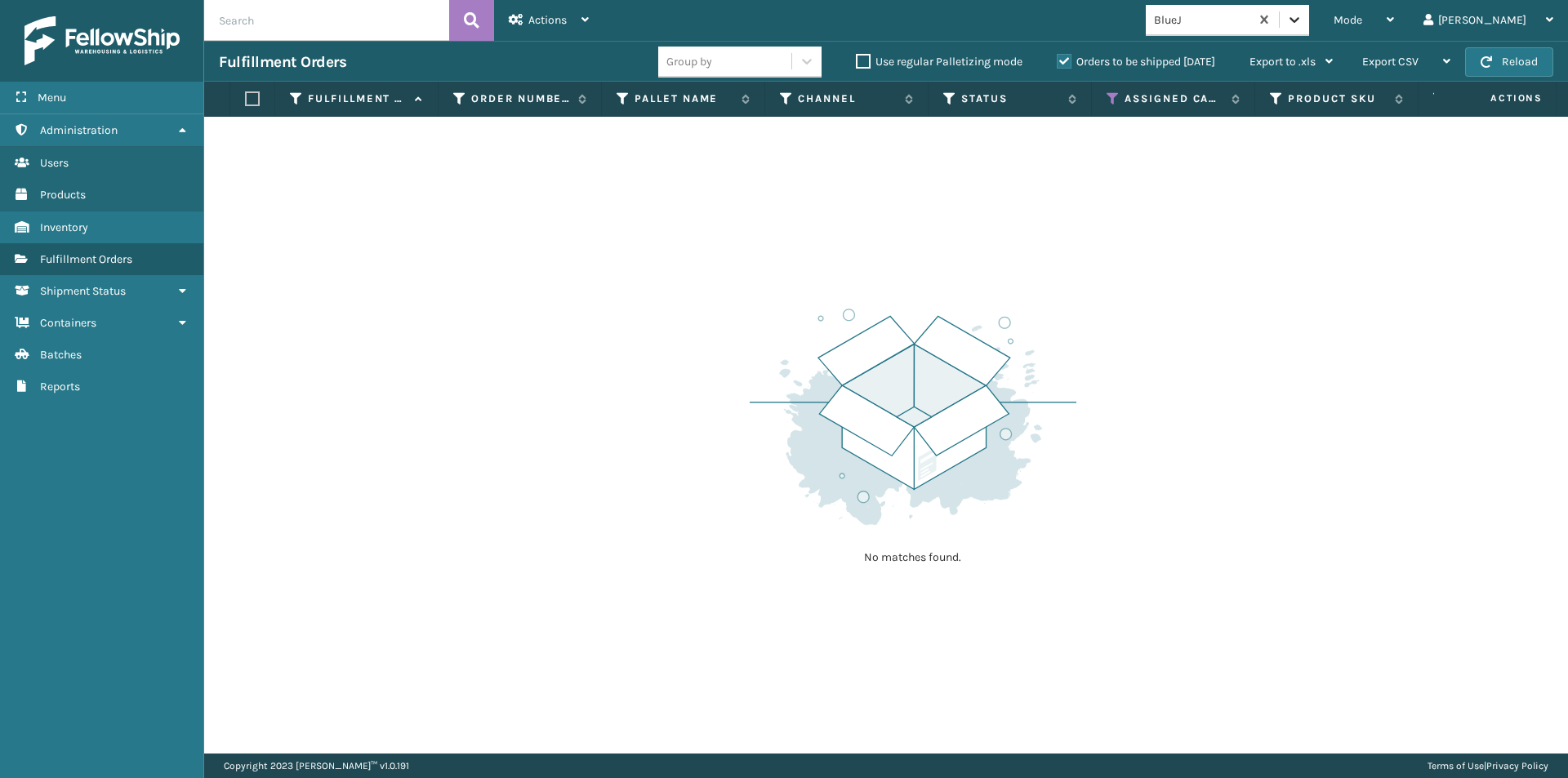
click at [1303, 17] on icon at bounding box center [1294, 19] width 16 height 16
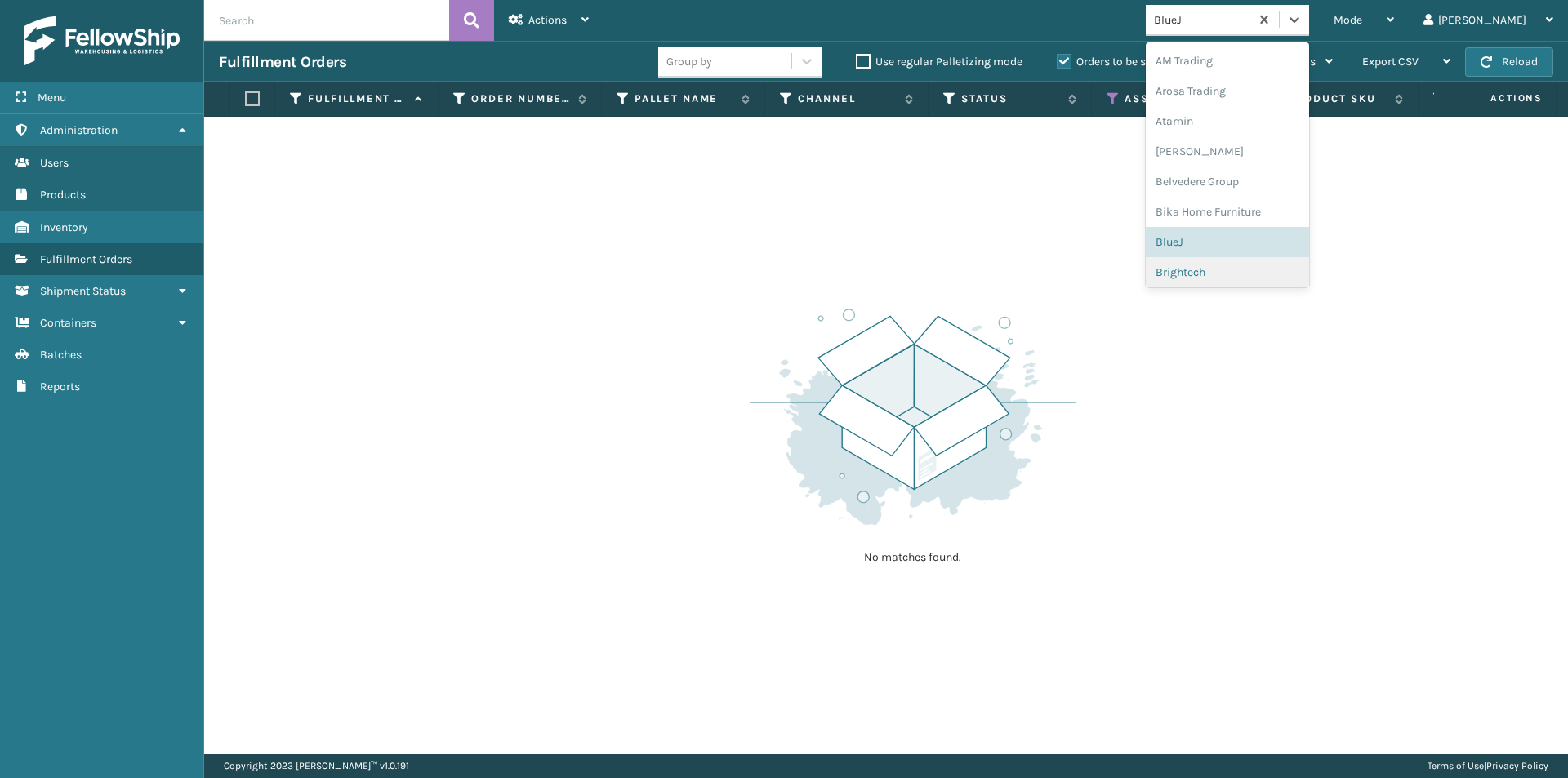
click at [1271, 272] on div "Brightech" at bounding box center [1227, 271] width 163 height 30
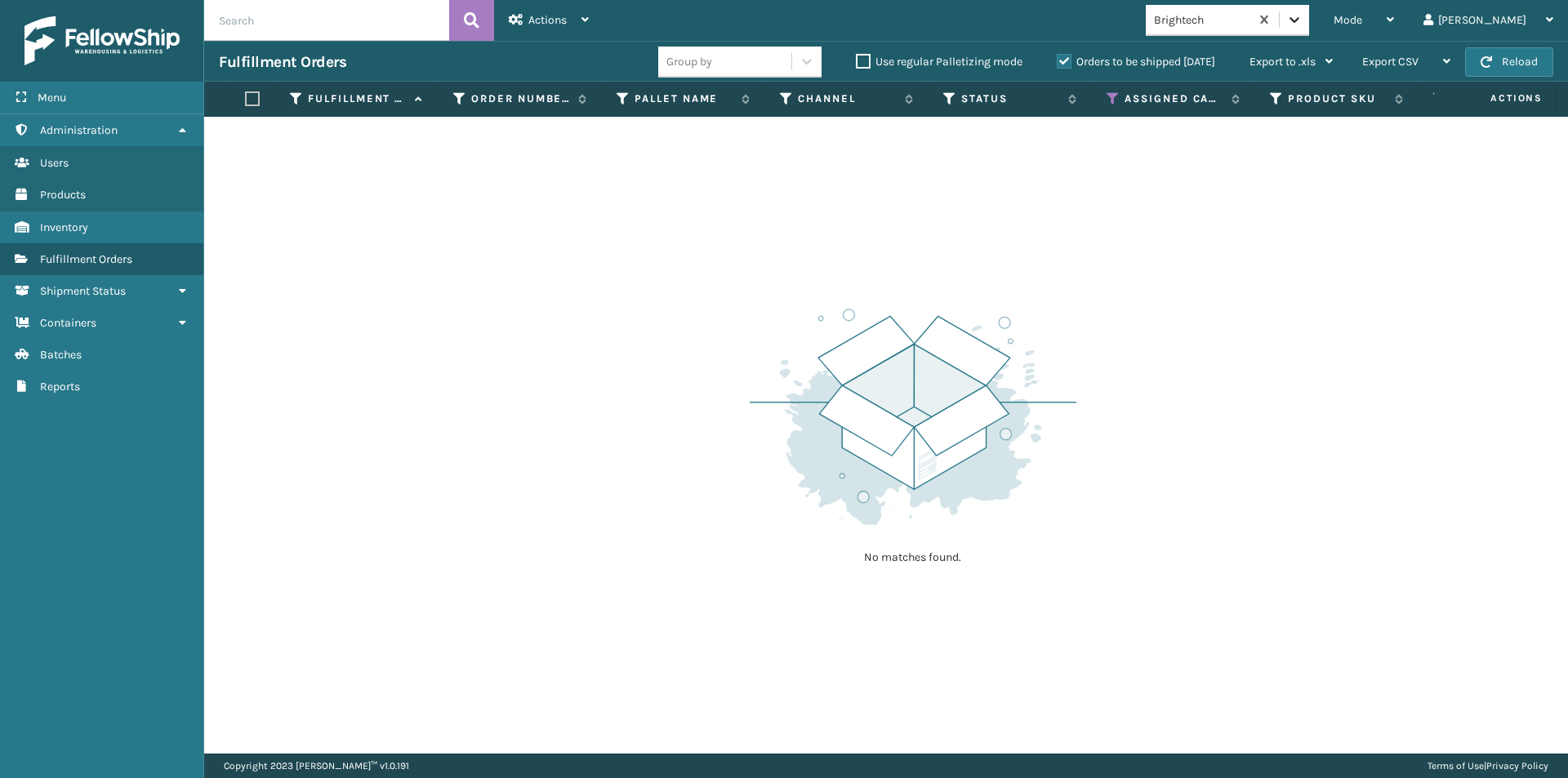
click at [1303, 16] on icon at bounding box center [1294, 19] width 16 height 16
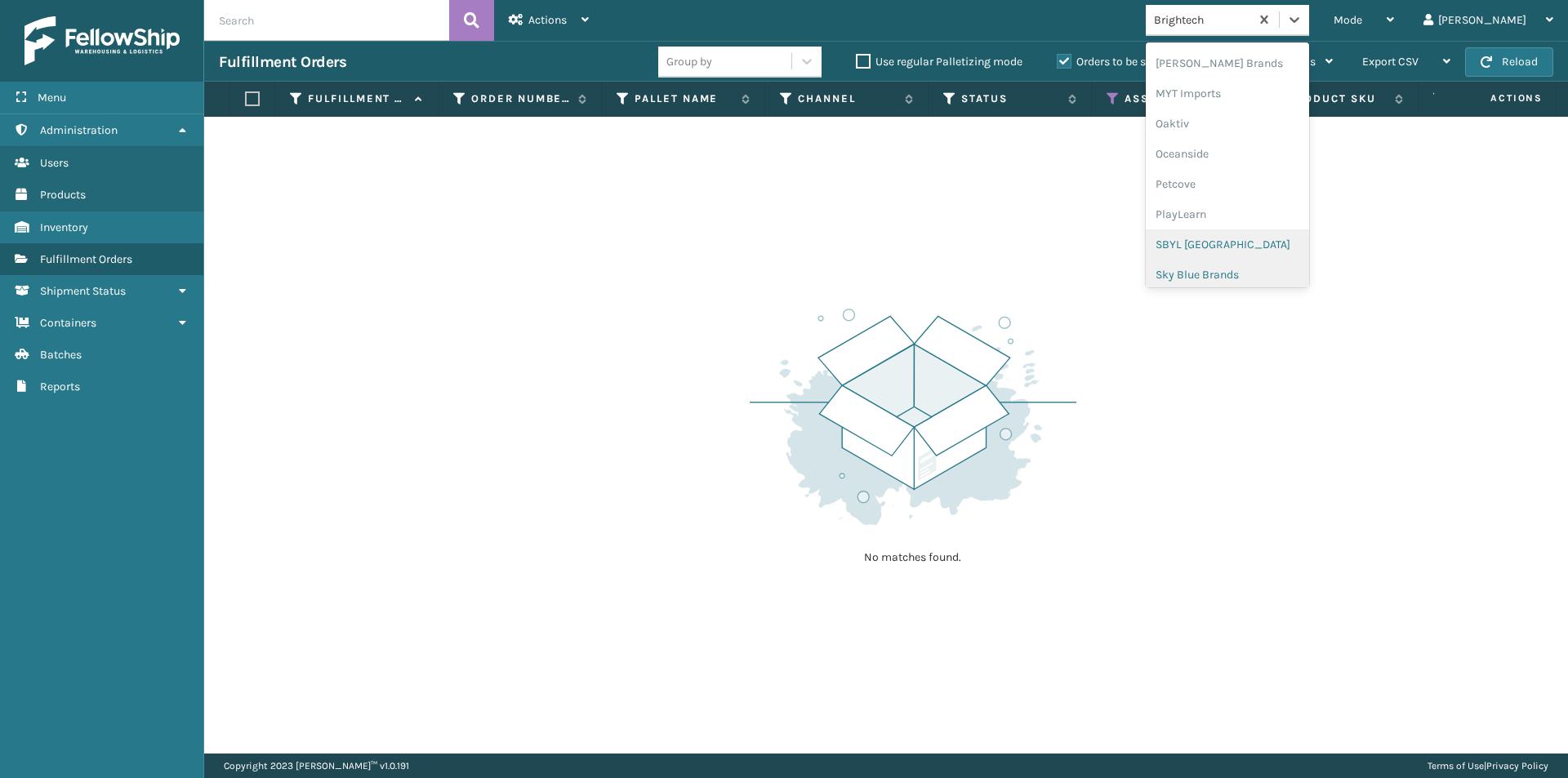
scroll to position [656, 0]
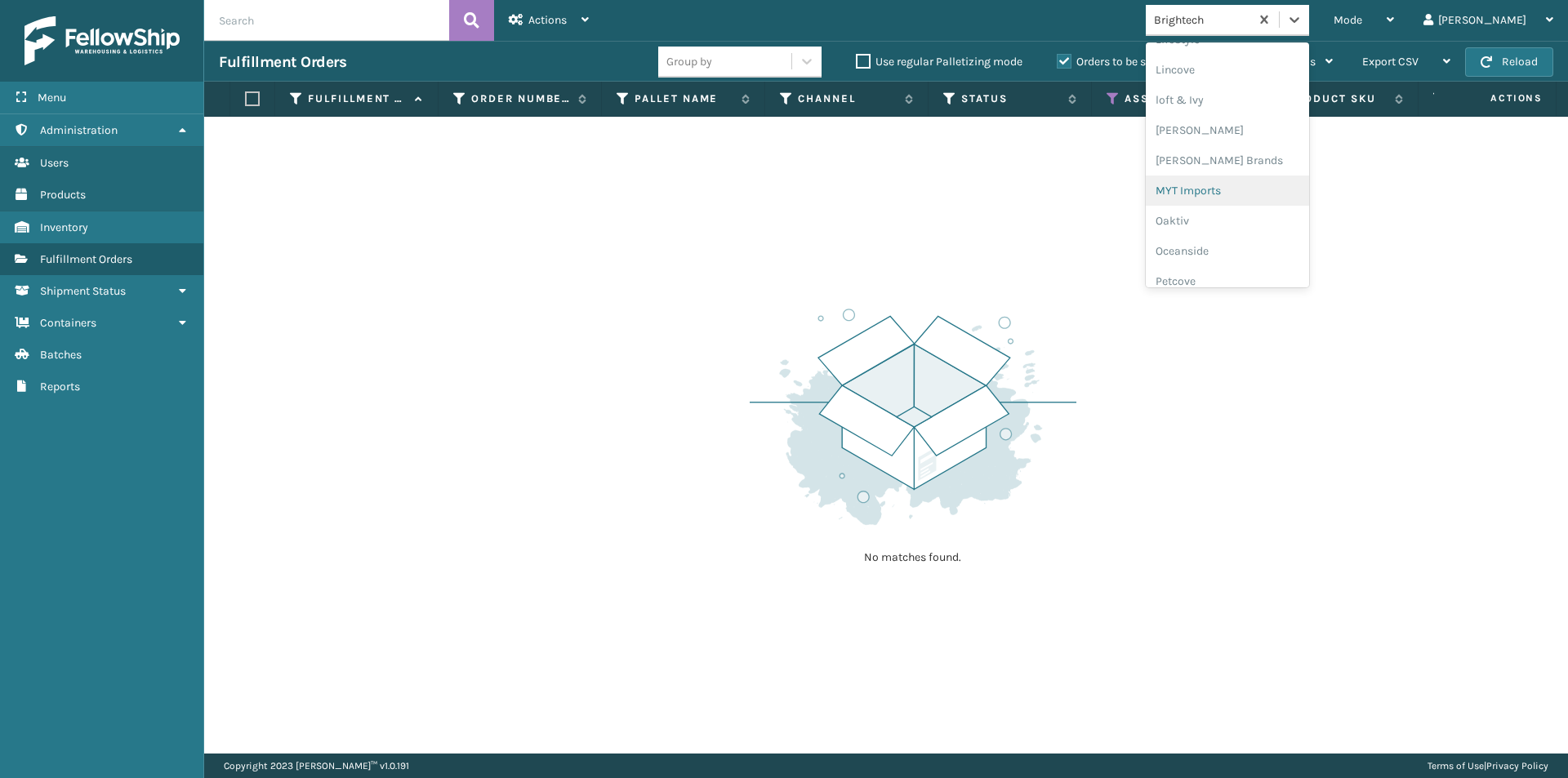
click at [1278, 193] on div "MYT Imports" at bounding box center [1227, 190] width 163 height 30
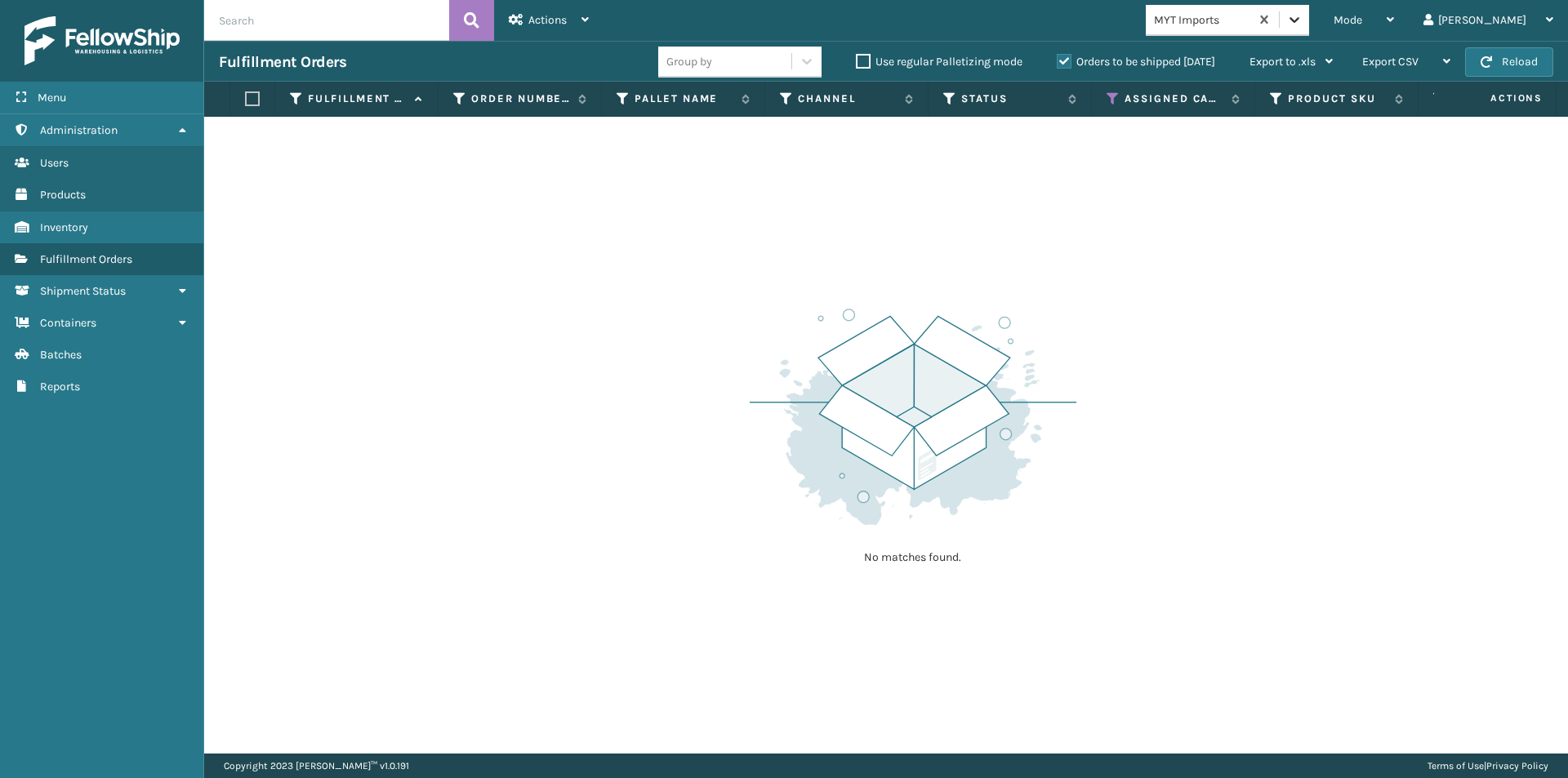
click at [1309, 8] on div at bounding box center [1294, 20] width 29 height 29
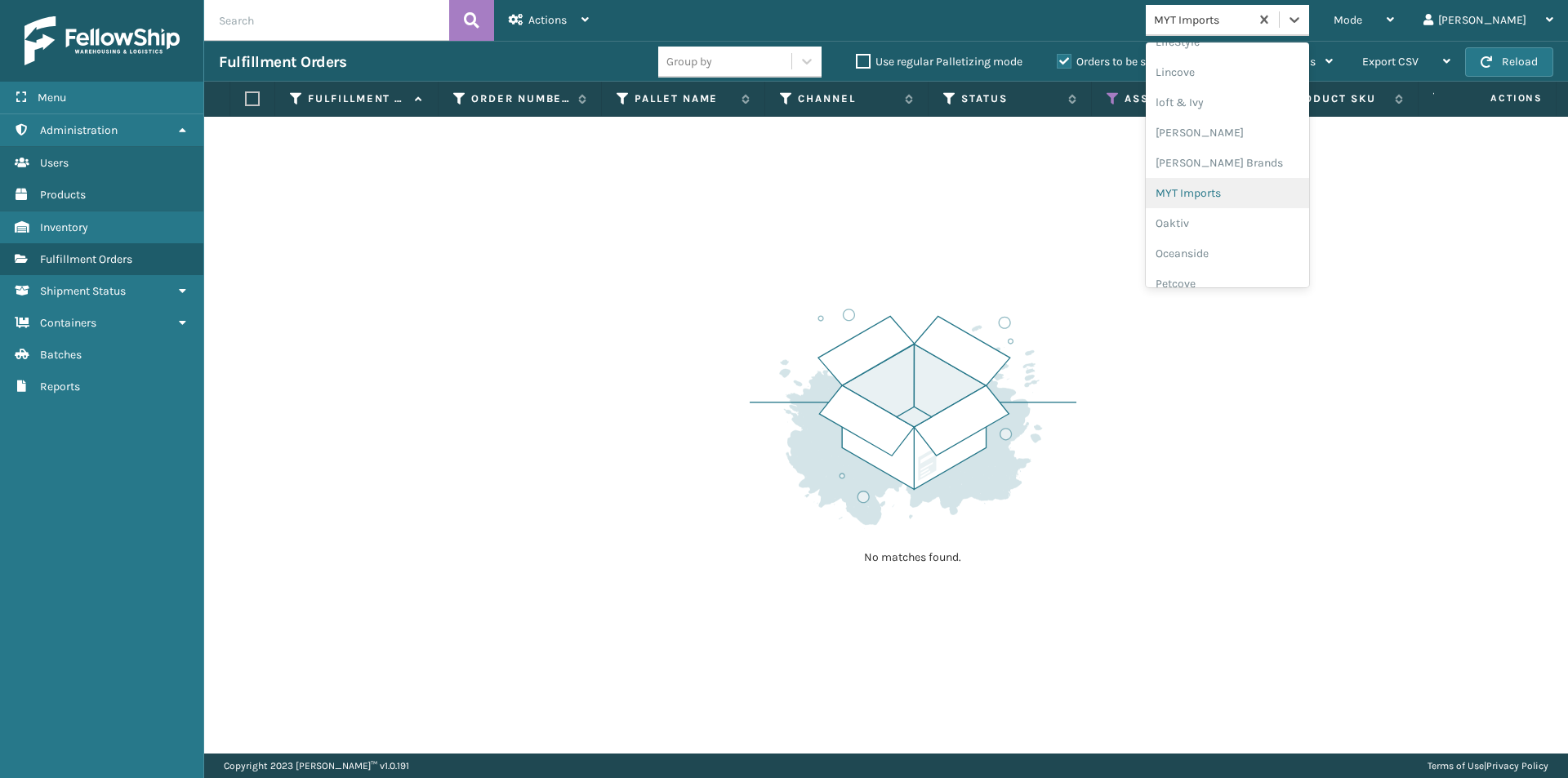
scroll to position [737, 0]
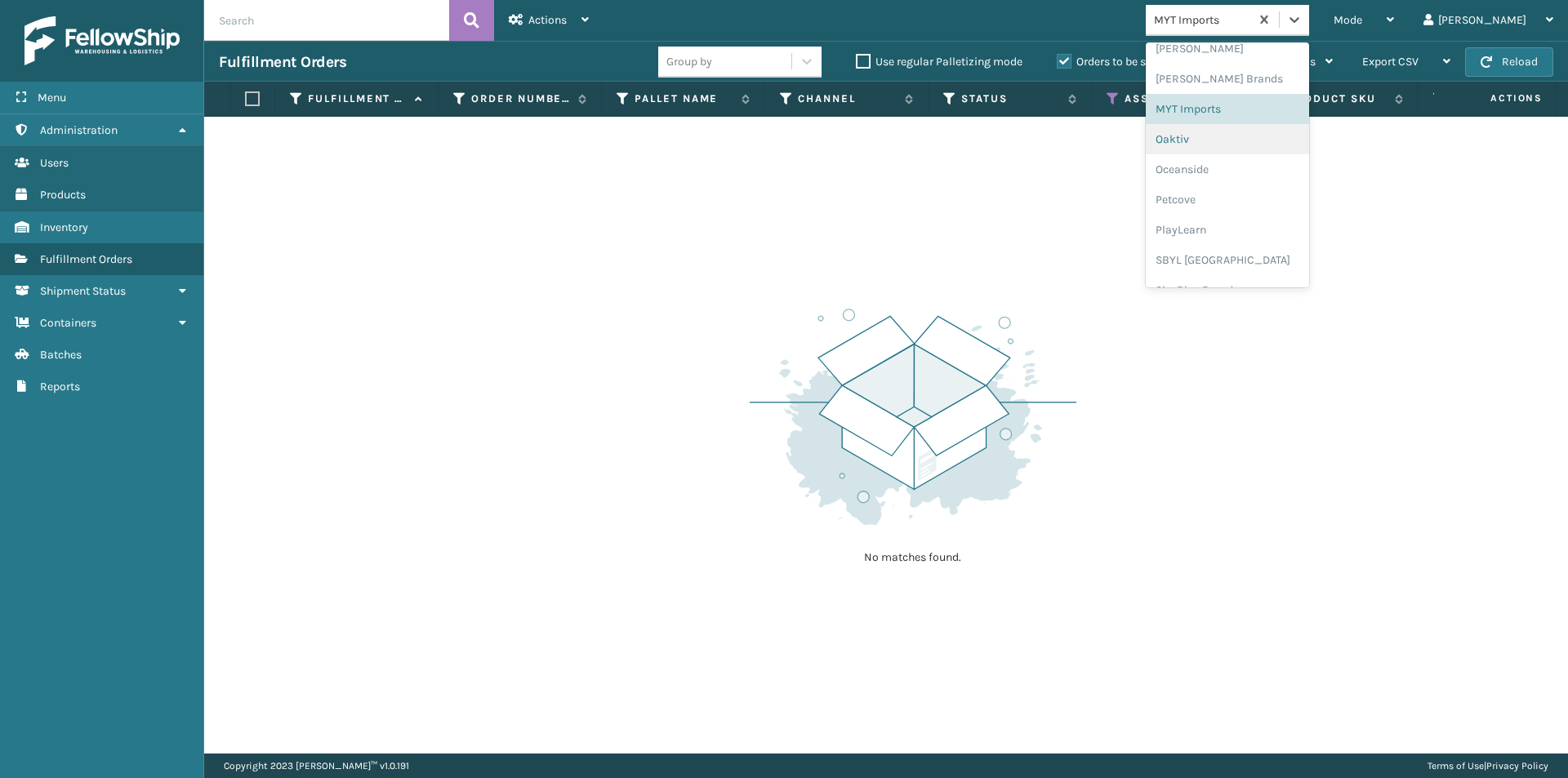
click at [1249, 144] on div "Oaktiv" at bounding box center [1227, 139] width 163 height 30
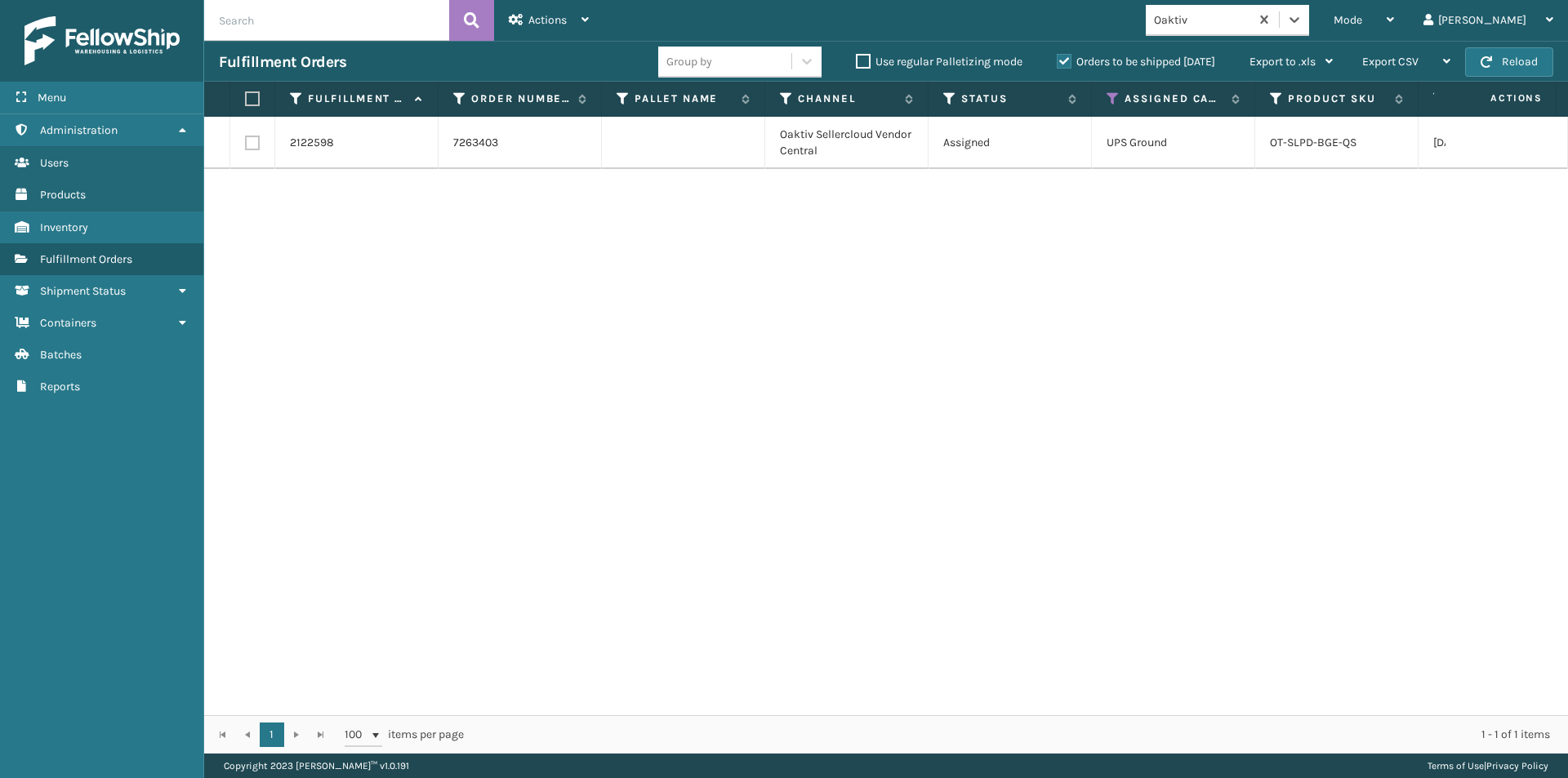
click at [252, 96] on label at bounding box center [249, 98] width 9 height 15
click at [246, 96] on input "checkbox" at bounding box center [245, 99] width 1 height 10
click at [547, 21] on span "Actions" at bounding box center [547, 20] width 39 height 14
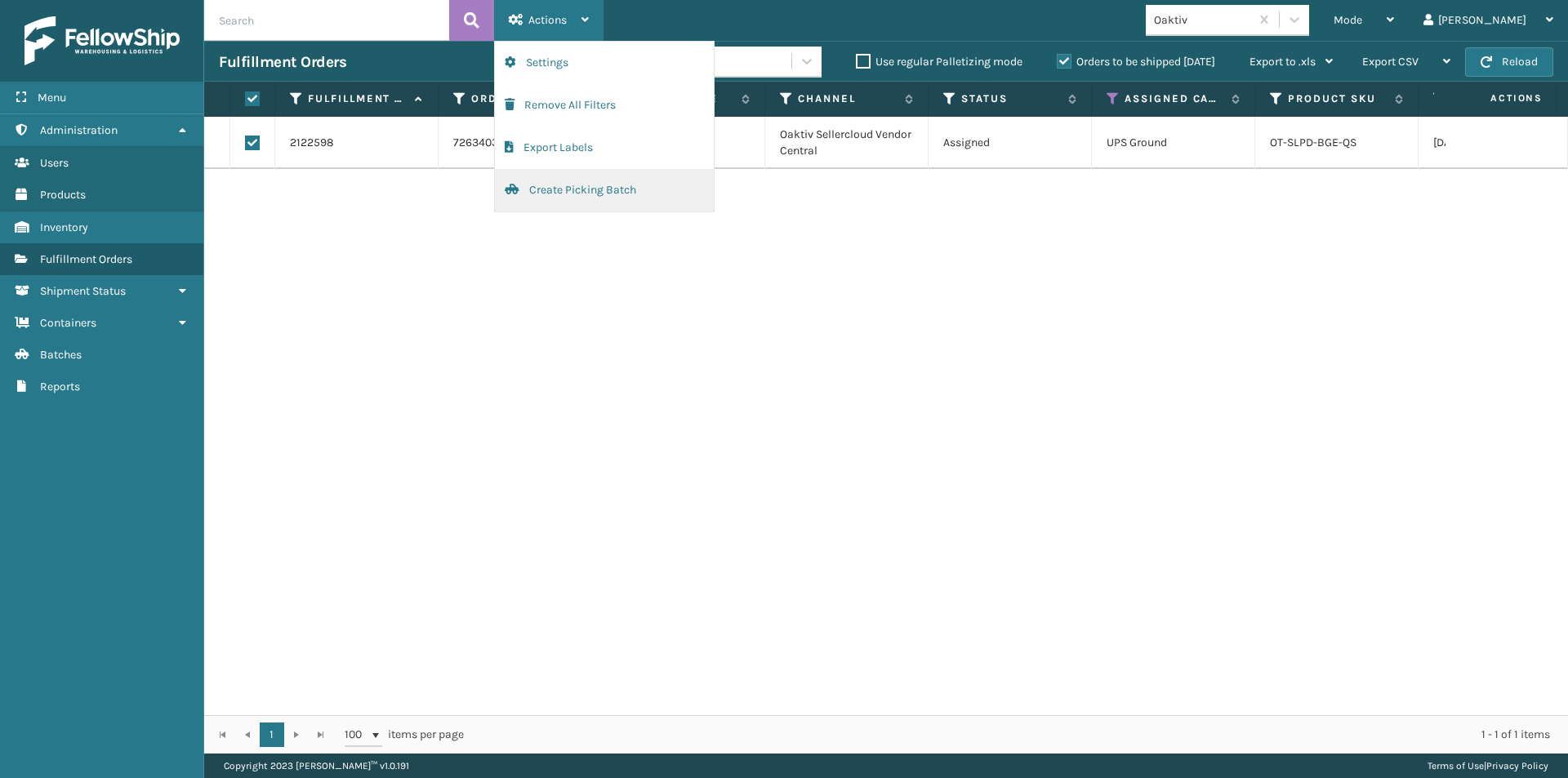
click at [573, 186] on button "Create Picking Batch" at bounding box center [604, 190] width 219 height 42
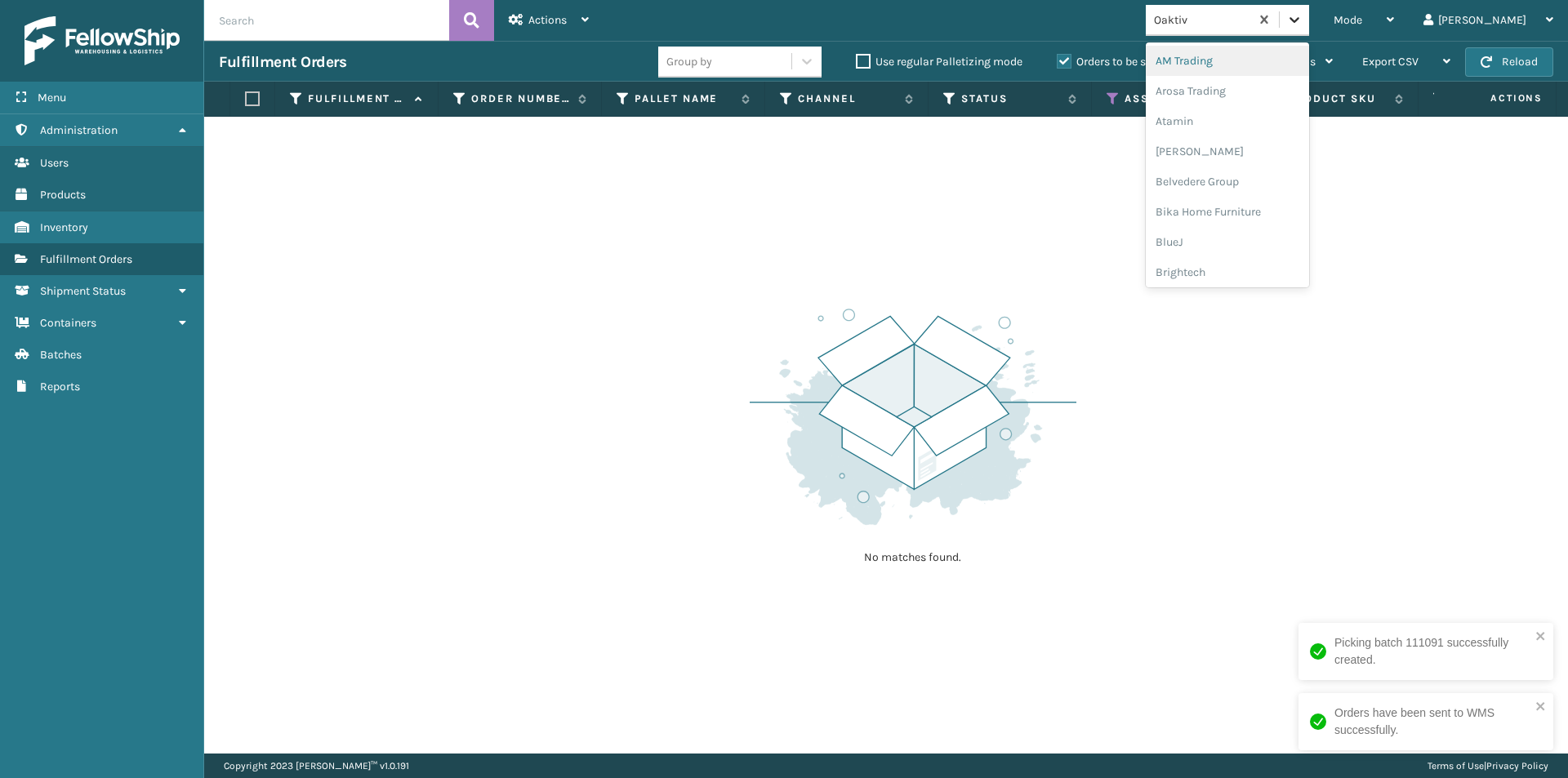
click at [1303, 16] on icon at bounding box center [1294, 19] width 16 height 16
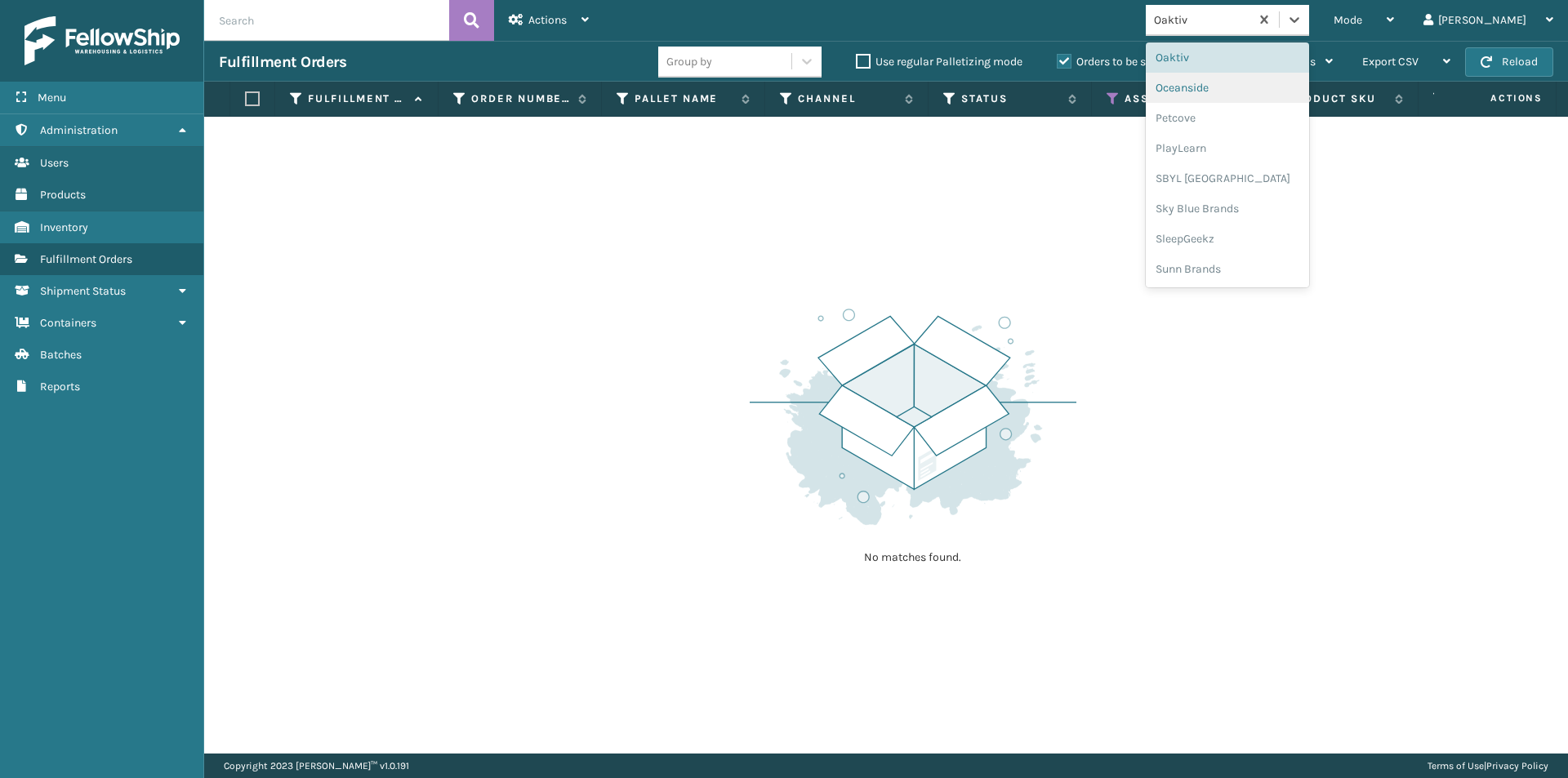
click at [1274, 97] on div "Oceanside" at bounding box center [1227, 87] width 163 height 30
click at [1303, 13] on icon at bounding box center [1294, 19] width 16 height 16
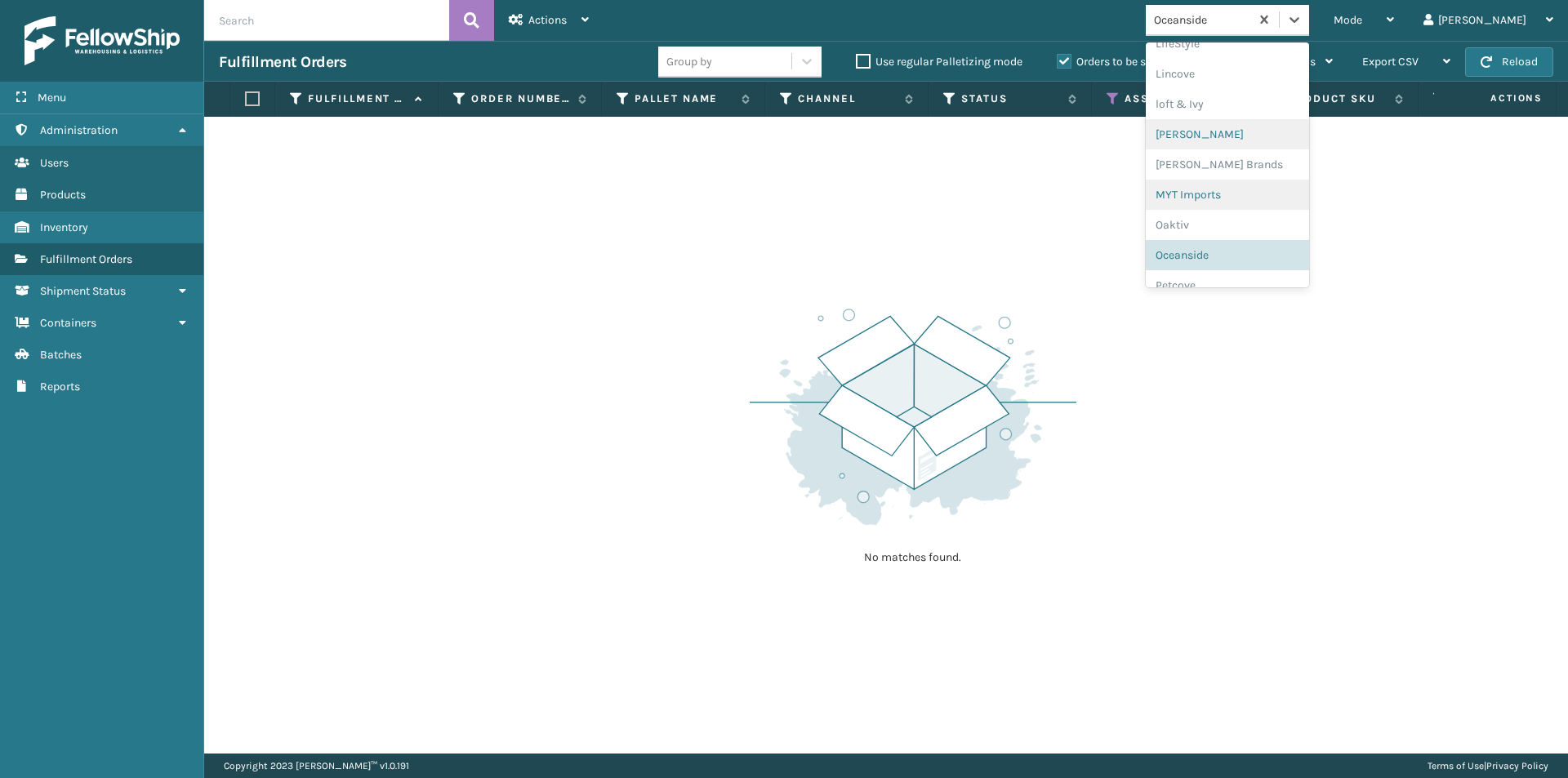
scroll to position [680, 0]
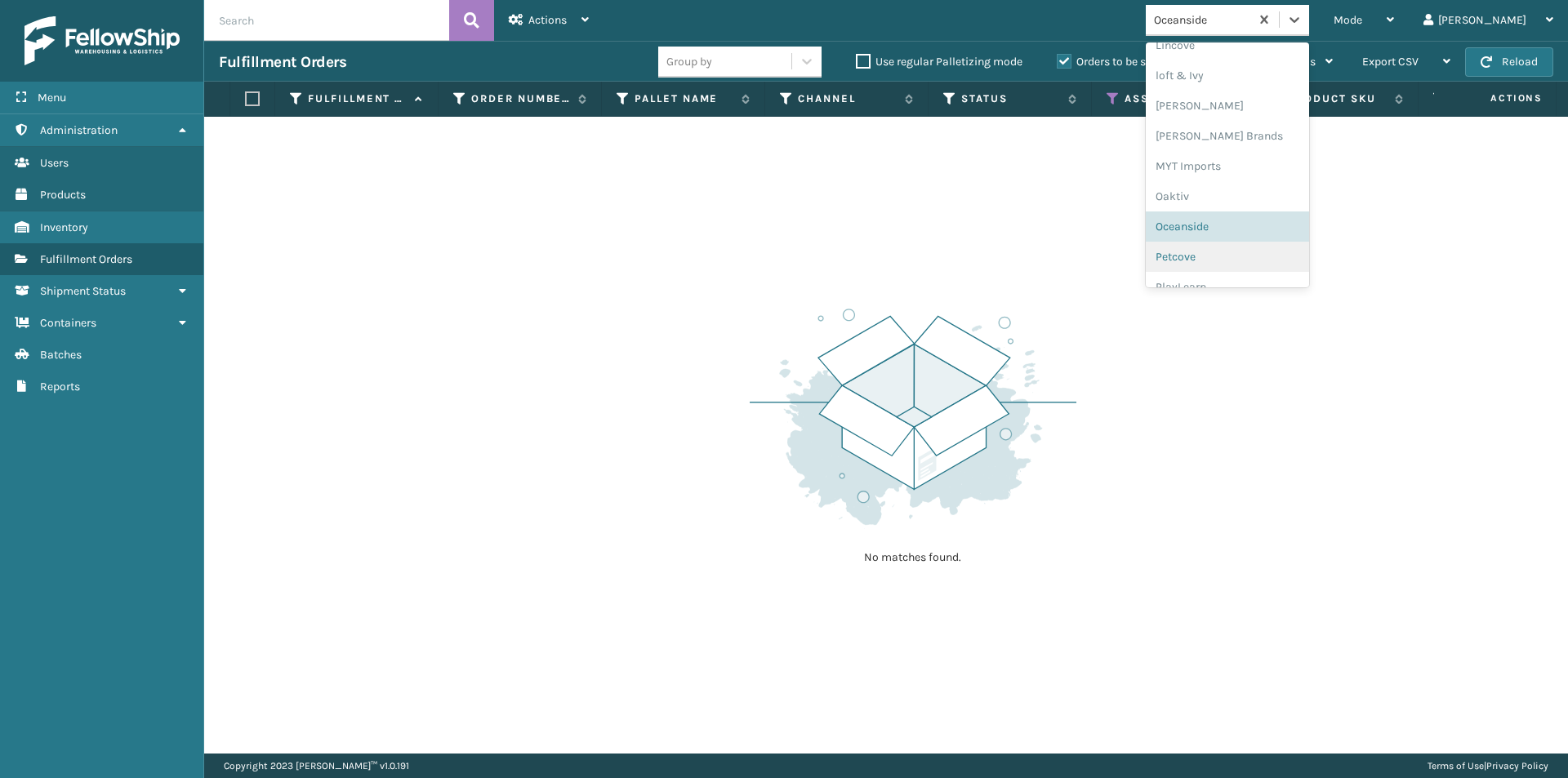
click at [1259, 250] on div "Petcove" at bounding box center [1227, 256] width 163 height 30
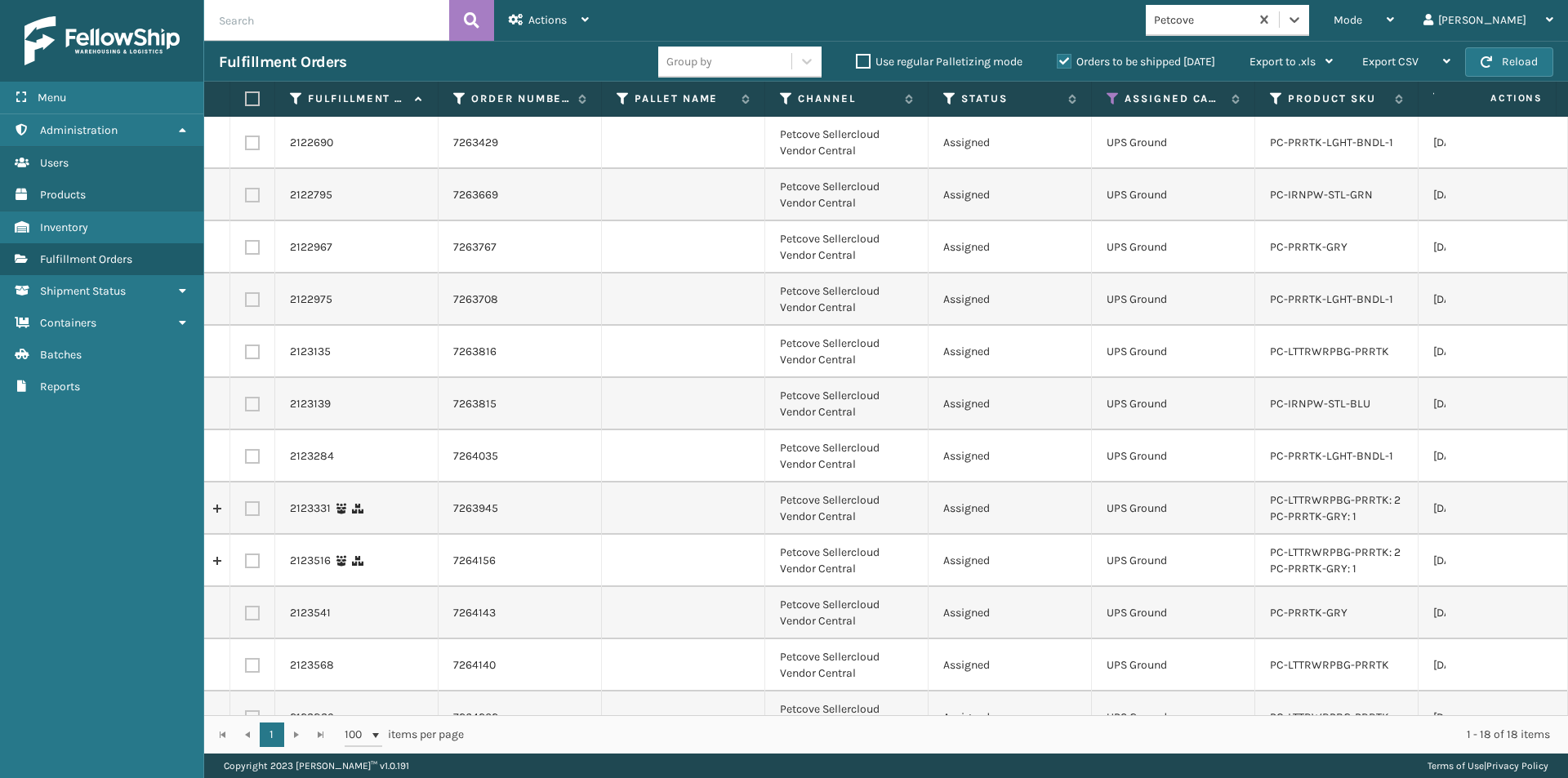
click at [255, 93] on label at bounding box center [249, 98] width 9 height 15
click at [246, 94] on input "checkbox" at bounding box center [245, 99] width 1 height 10
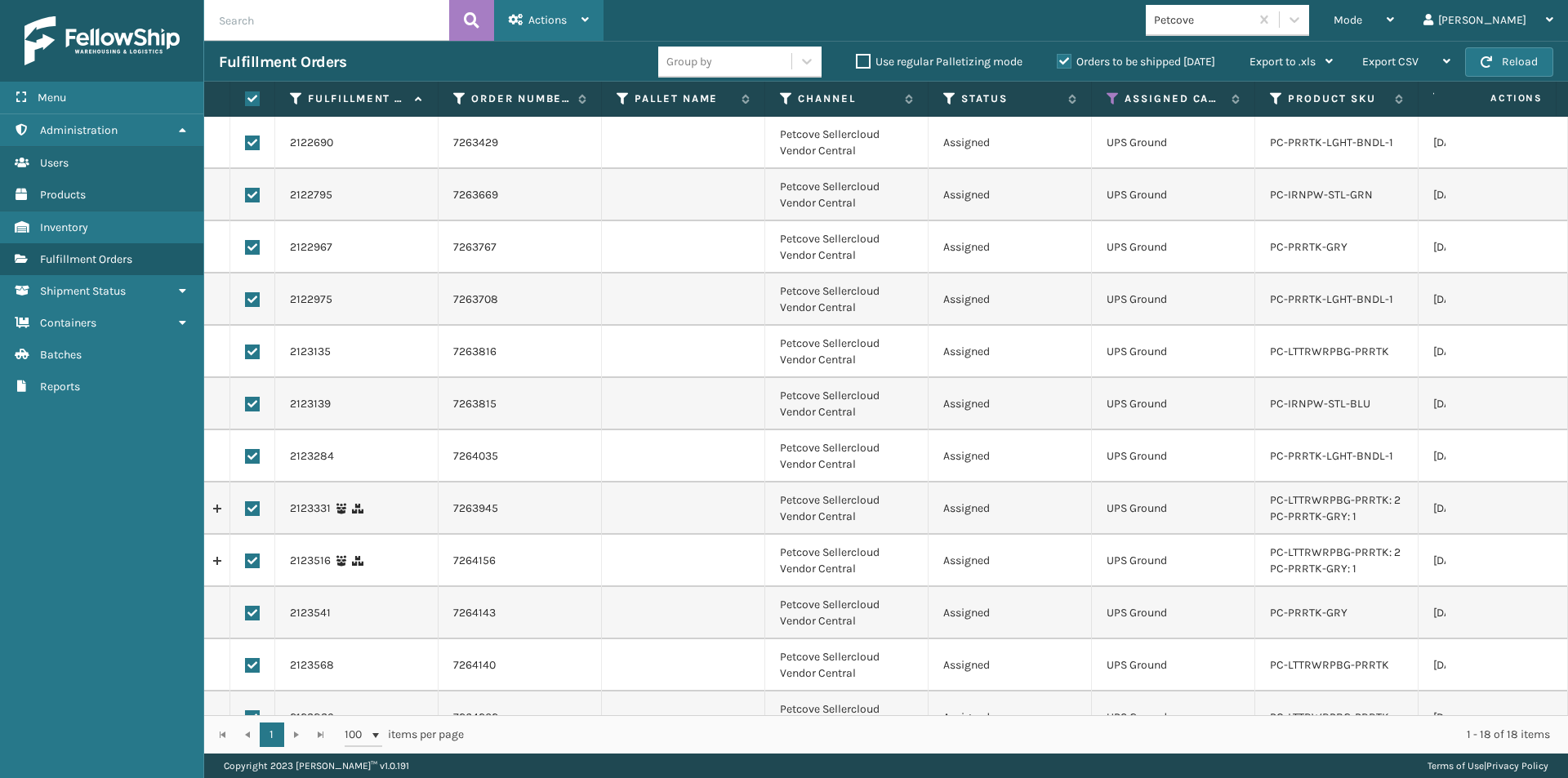
click at [541, 22] on span "Actions" at bounding box center [547, 20] width 39 height 14
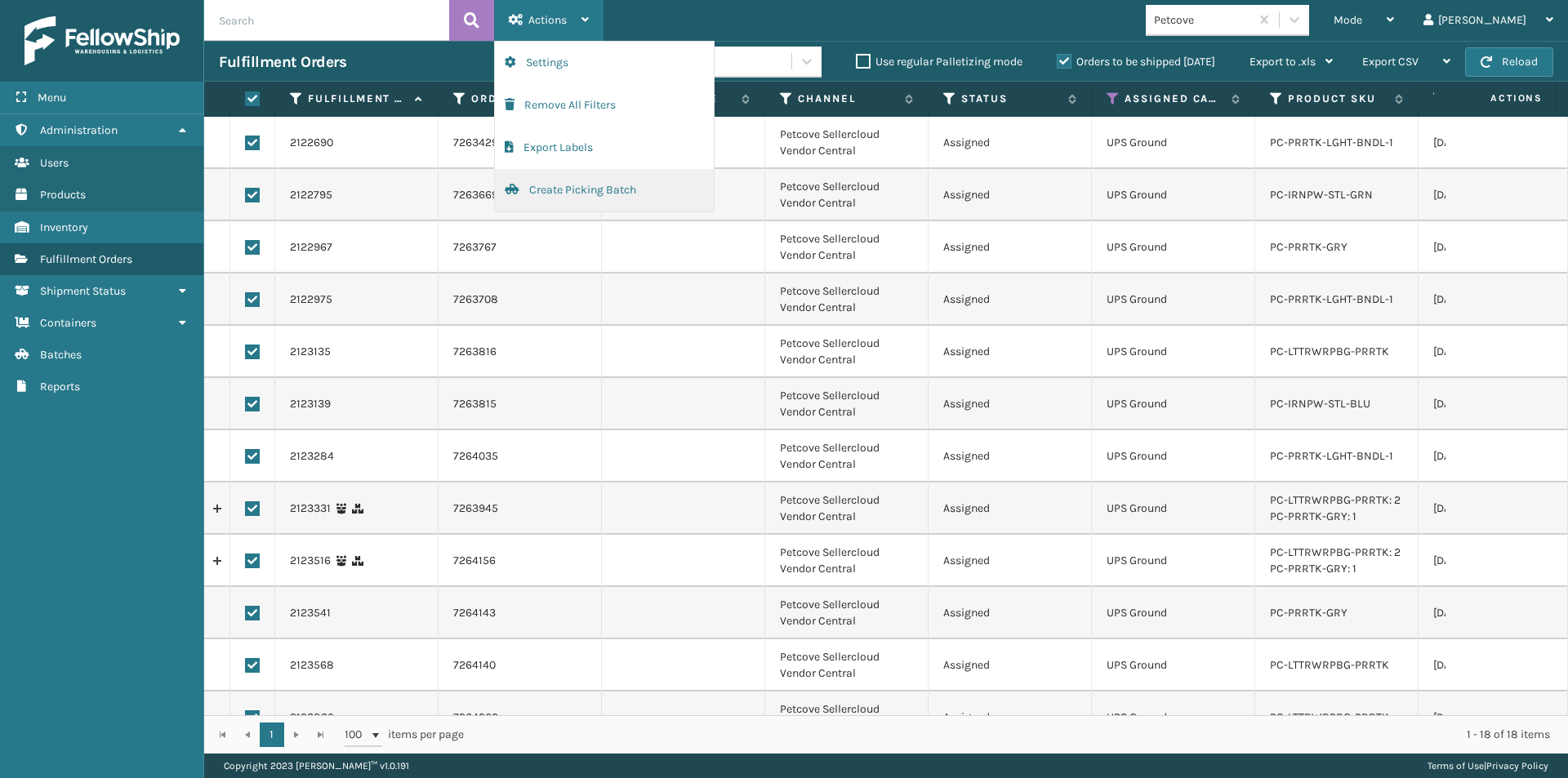
click at [578, 190] on button "Create Picking Batch" at bounding box center [604, 190] width 219 height 42
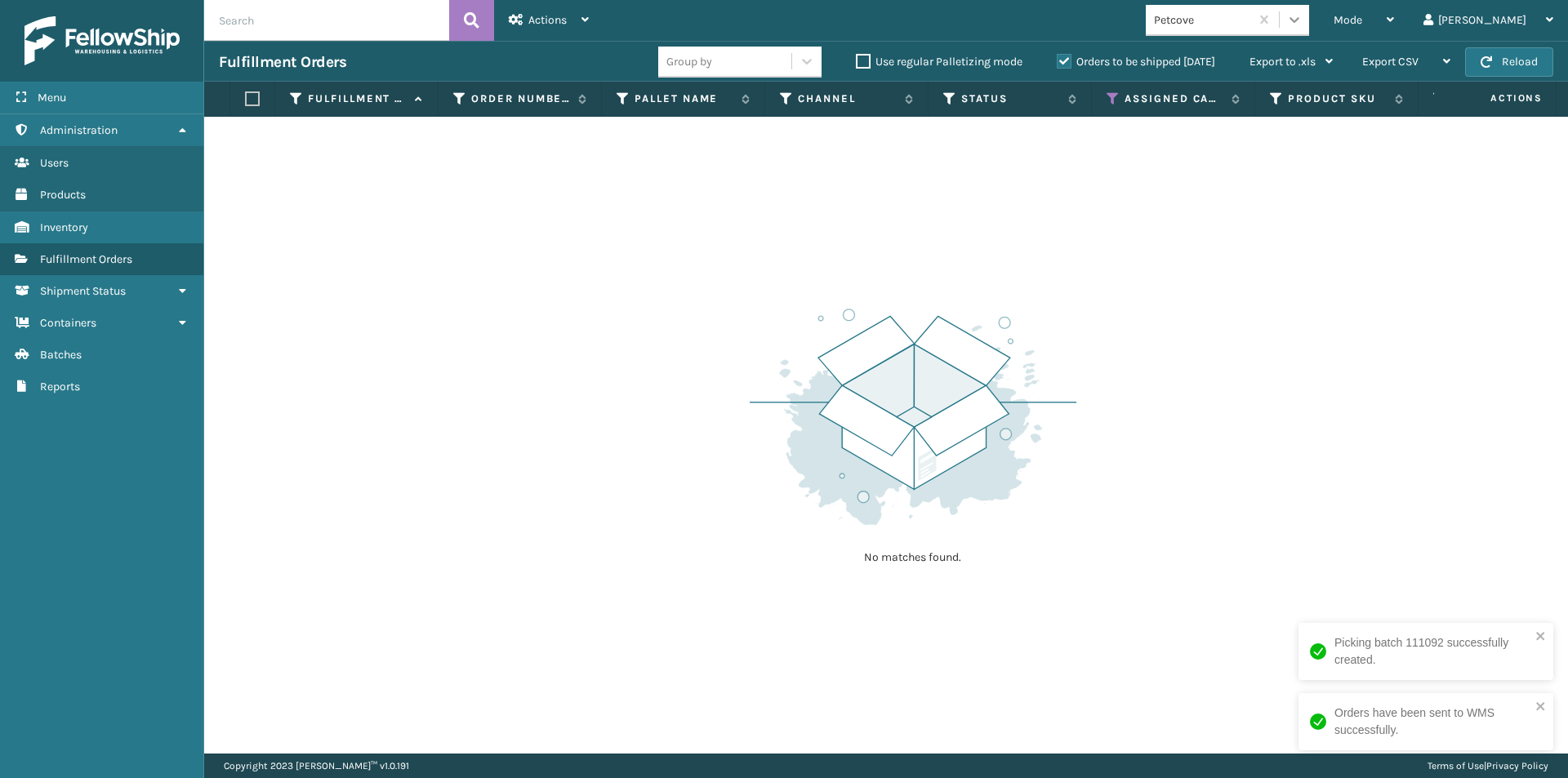
click at [1303, 21] on icon at bounding box center [1294, 19] width 16 height 16
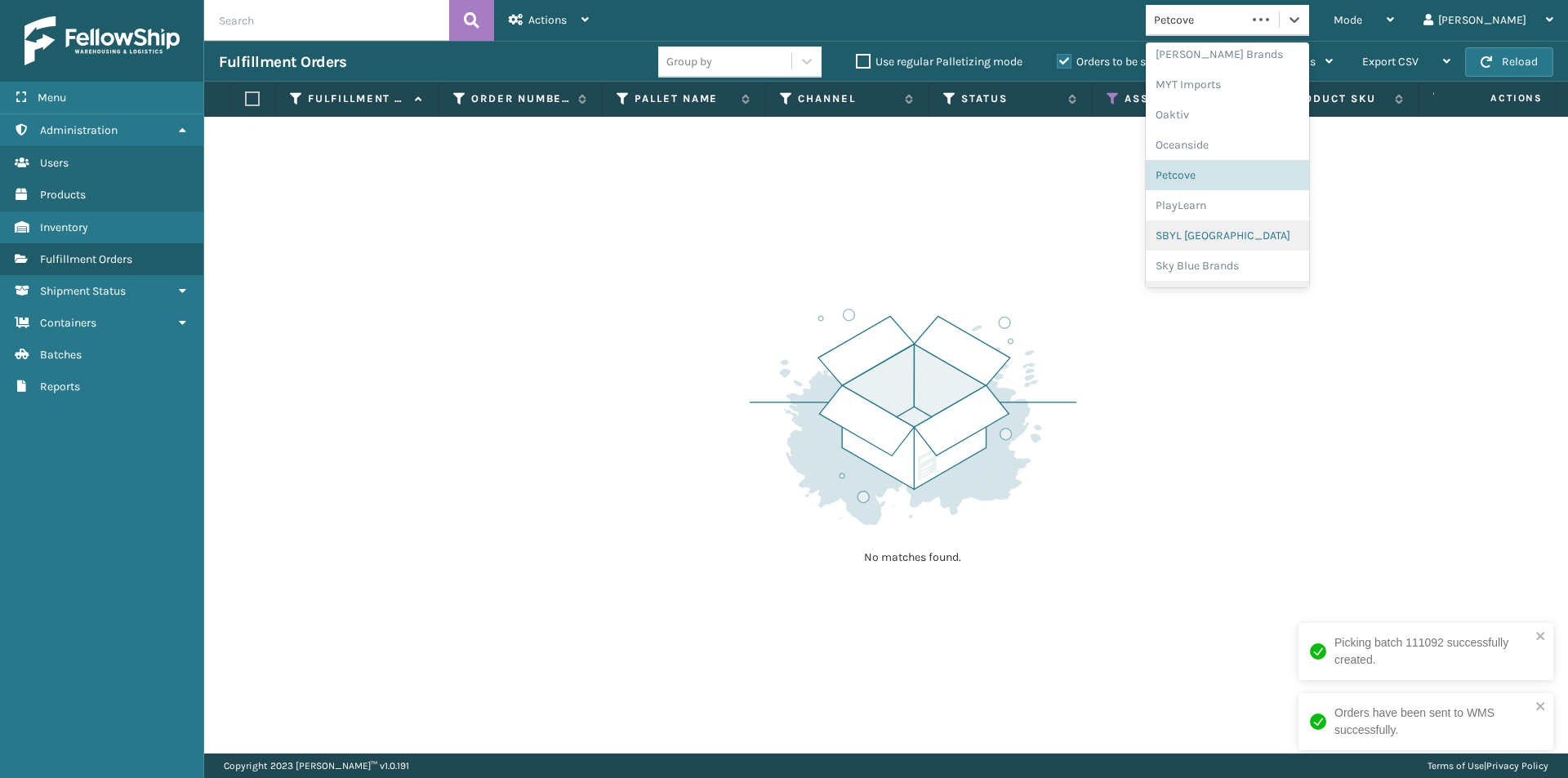
scroll to position [818, 0]
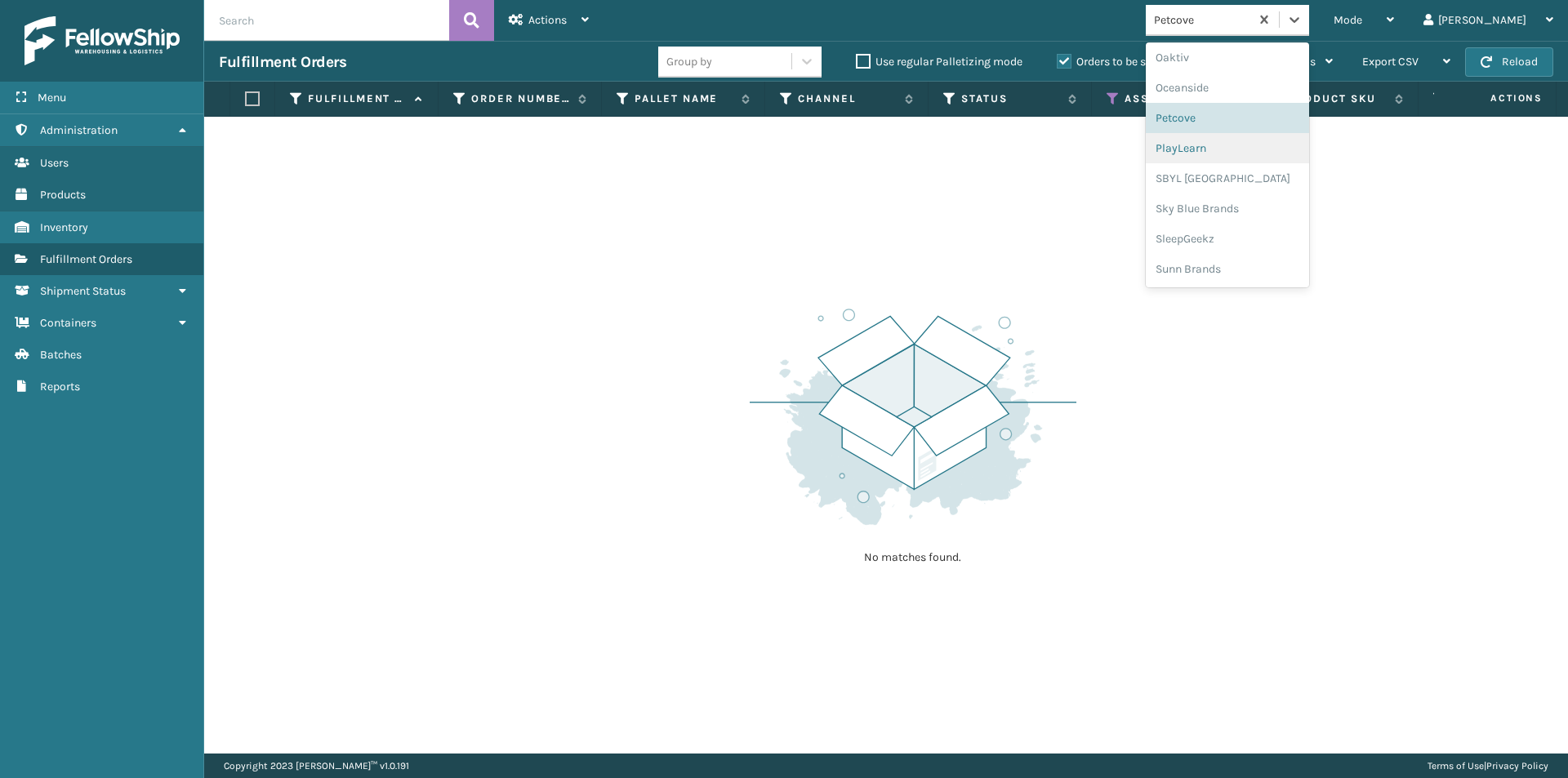
click at [1271, 152] on div "PlayLearn" at bounding box center [1227, 147] width 163 height 30
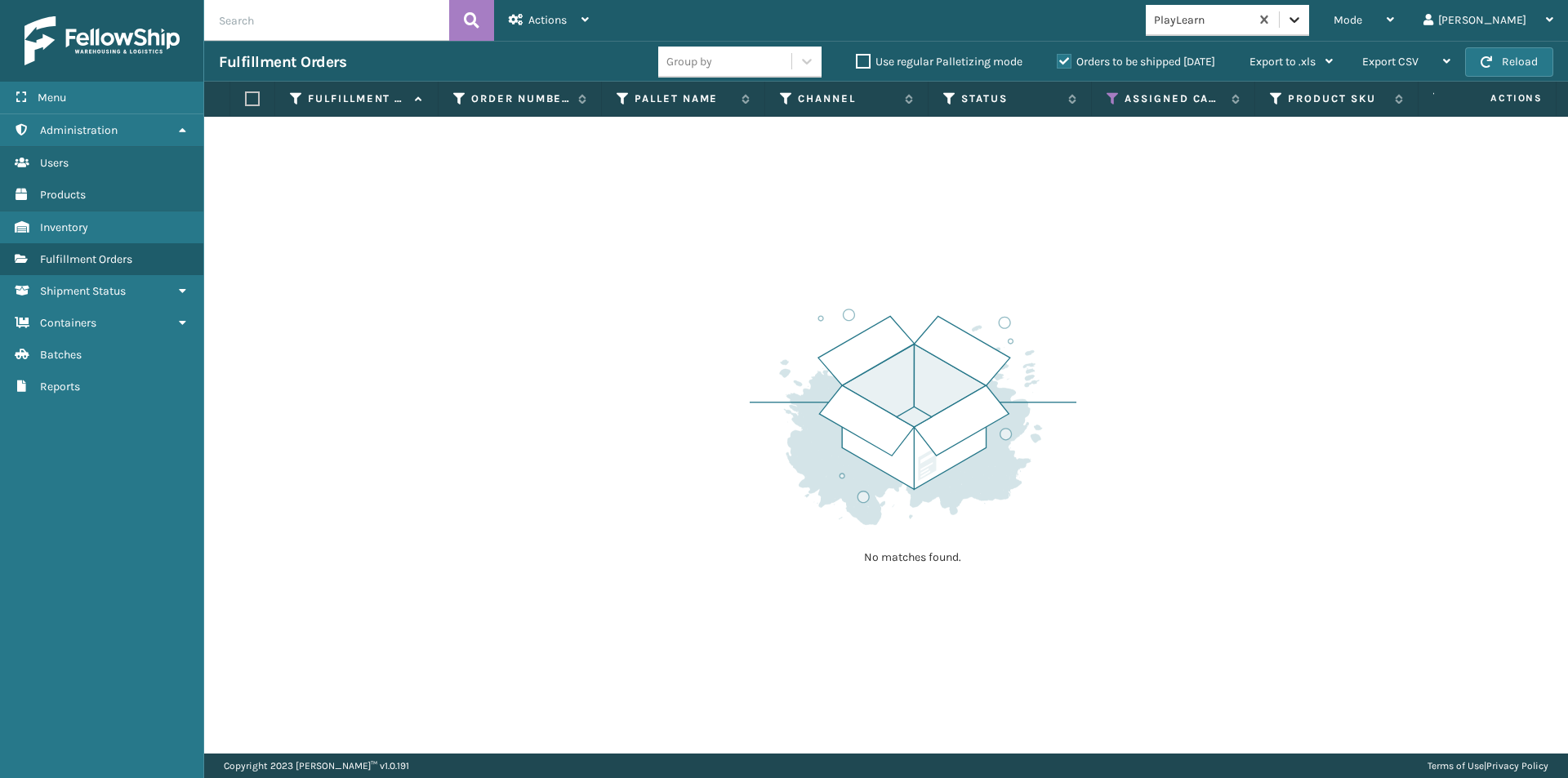
click at [1303, 19] on icon at bounding box center [1294, 19] width 16 height 16
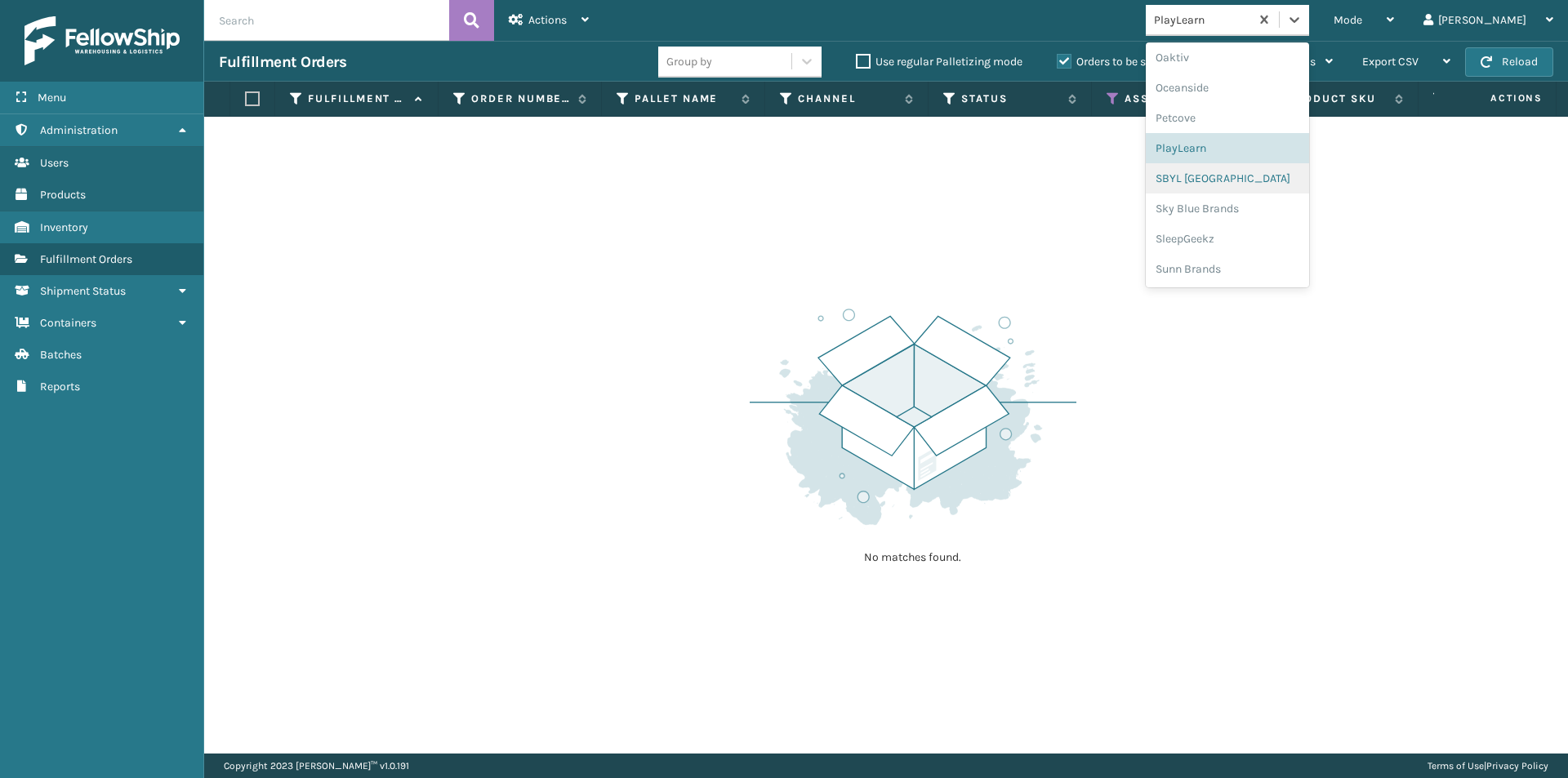
click at [1259, 186] on div "SBYL [GEOGRAPHIC_DATA]" at bounding box center [1227, 177] width 163 height 30
click at [1303, 24] on icon at bounding box center [1294, 19] width 16 height 16
click at [1250, 210] on div "Sky Blue Brands" at bounding box center [1227, 208] width 163 height 30
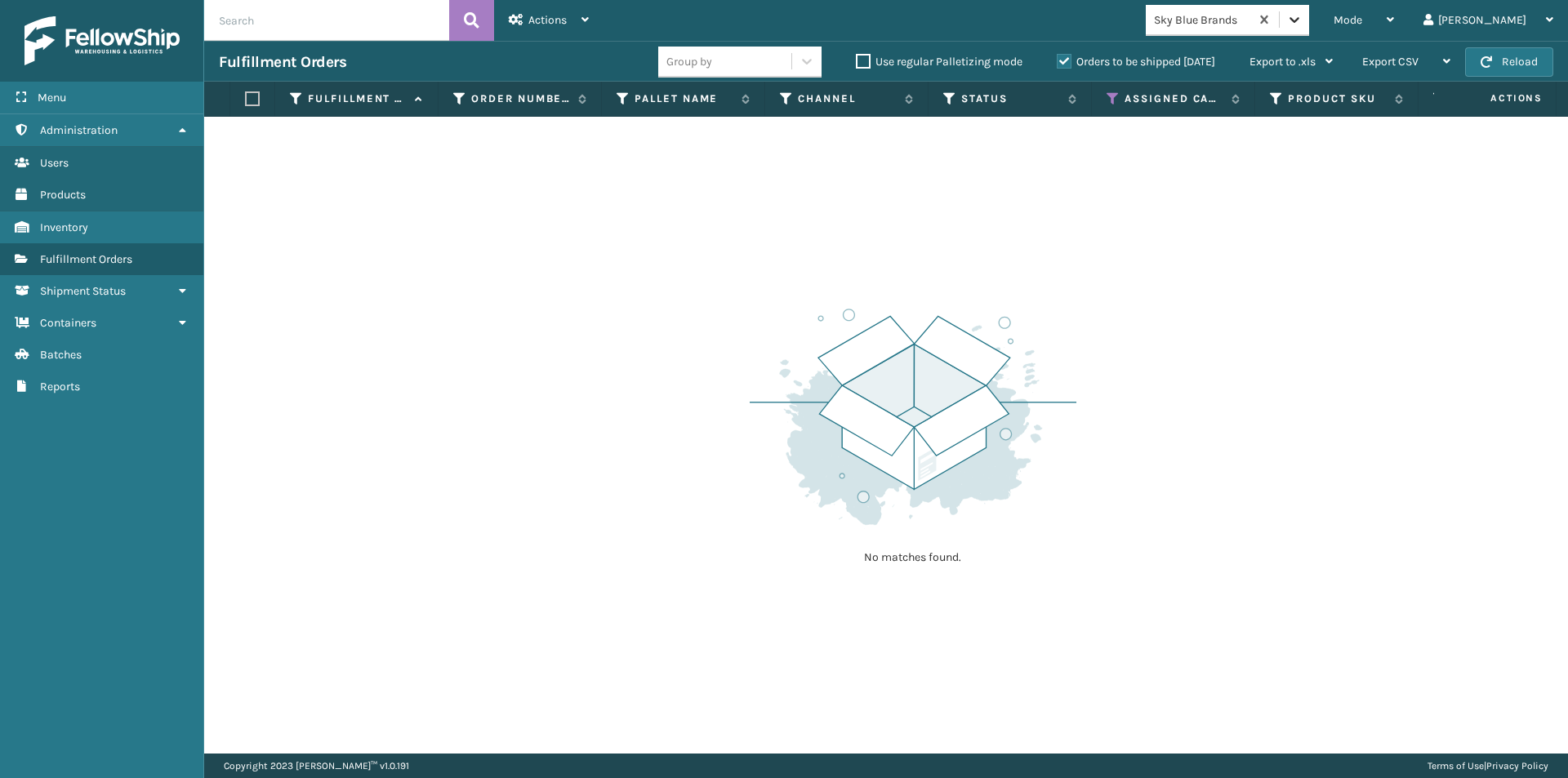
click at [1303, 16] on icon at bounding box center [1294, 19] width 16 height 16
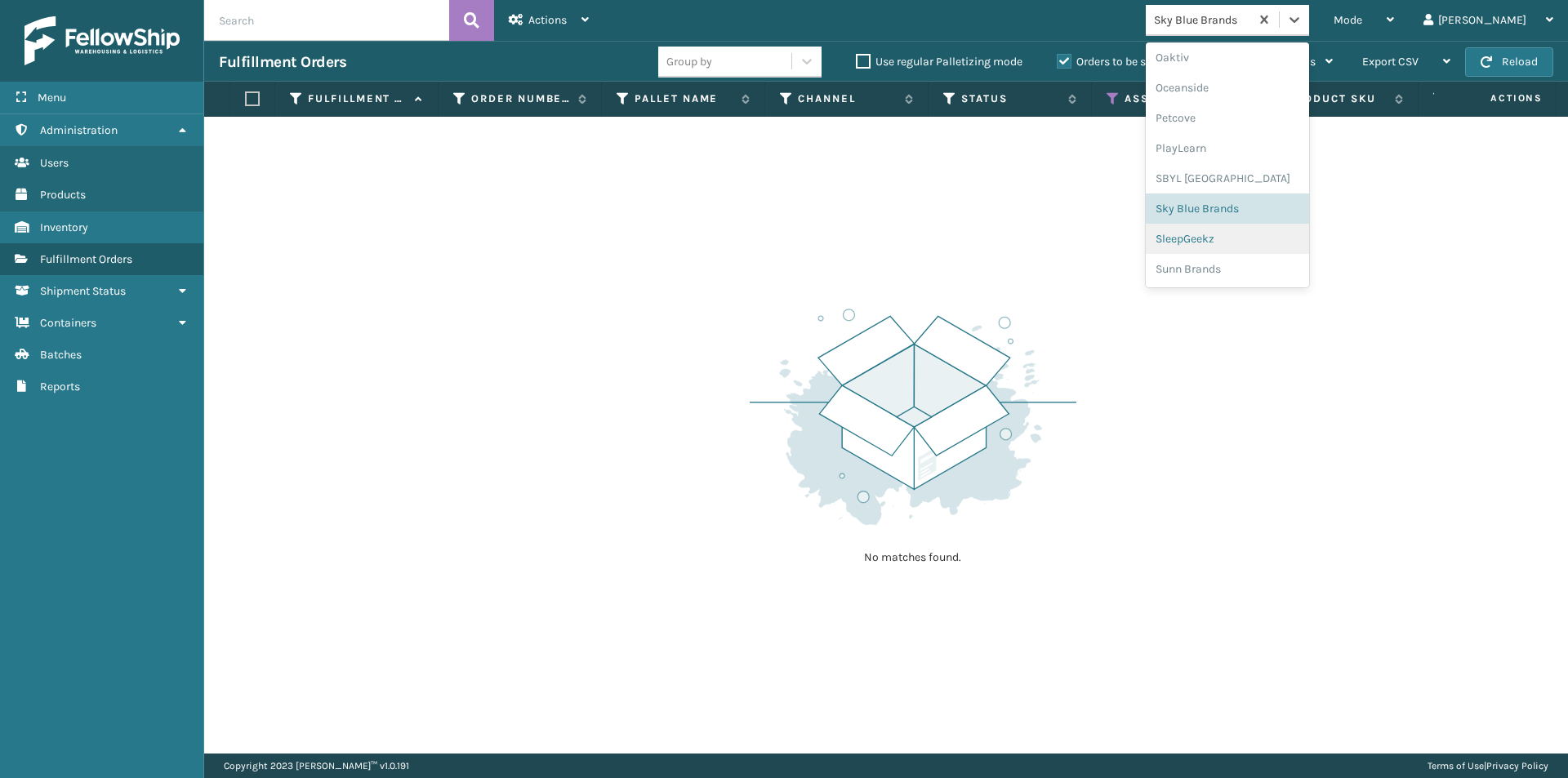
click at [1261, 243] on div "SleepGeekz" at bounding box center [1227, 239] width 163 height 30
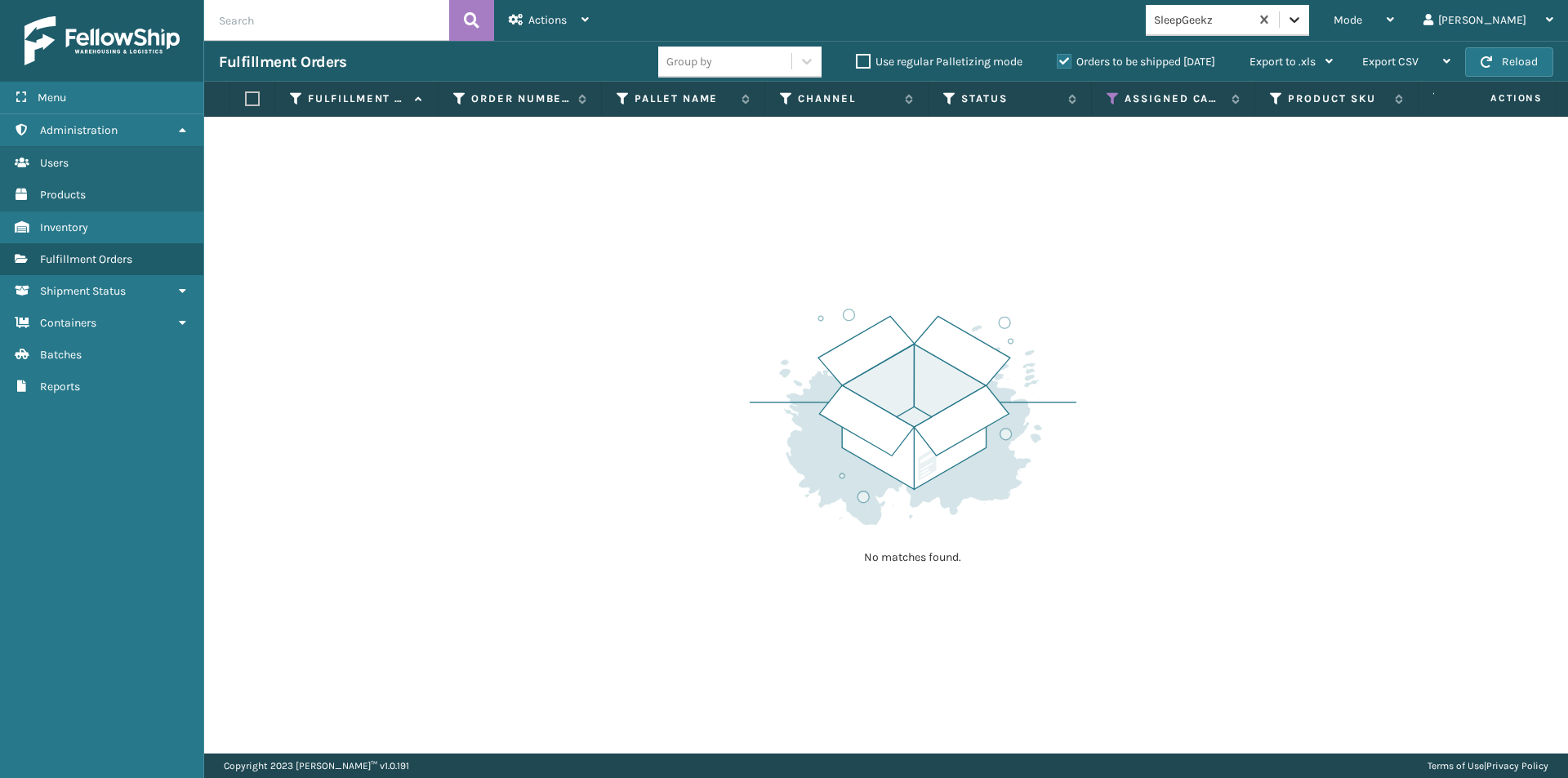
click at [1303, 16] on icon at bounding box center [1294, 19] width 16 height 16
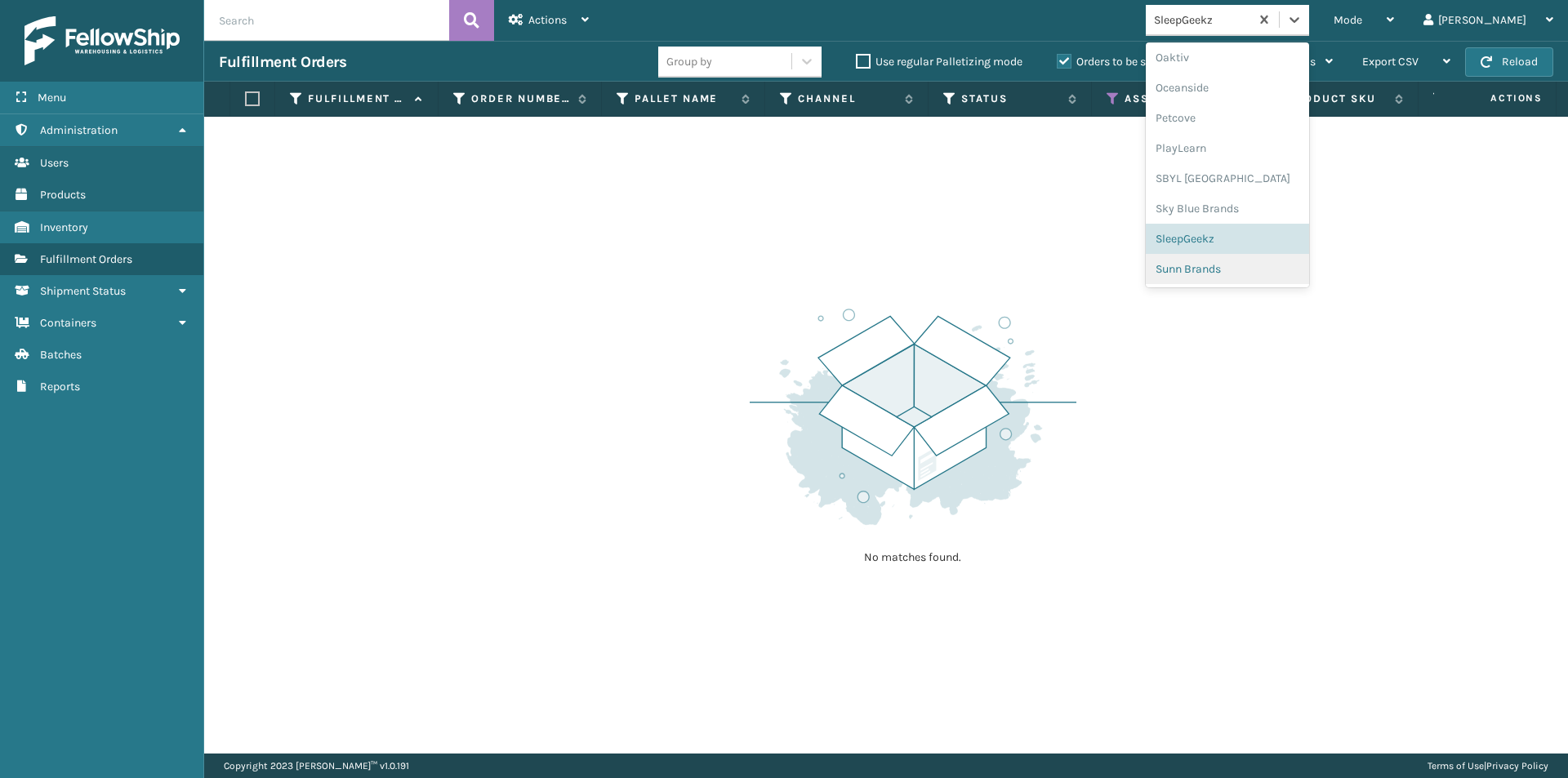
click at [1254, 261] on div "Sunn Brands" at bounding box center [1227, 269] width 163 height 30
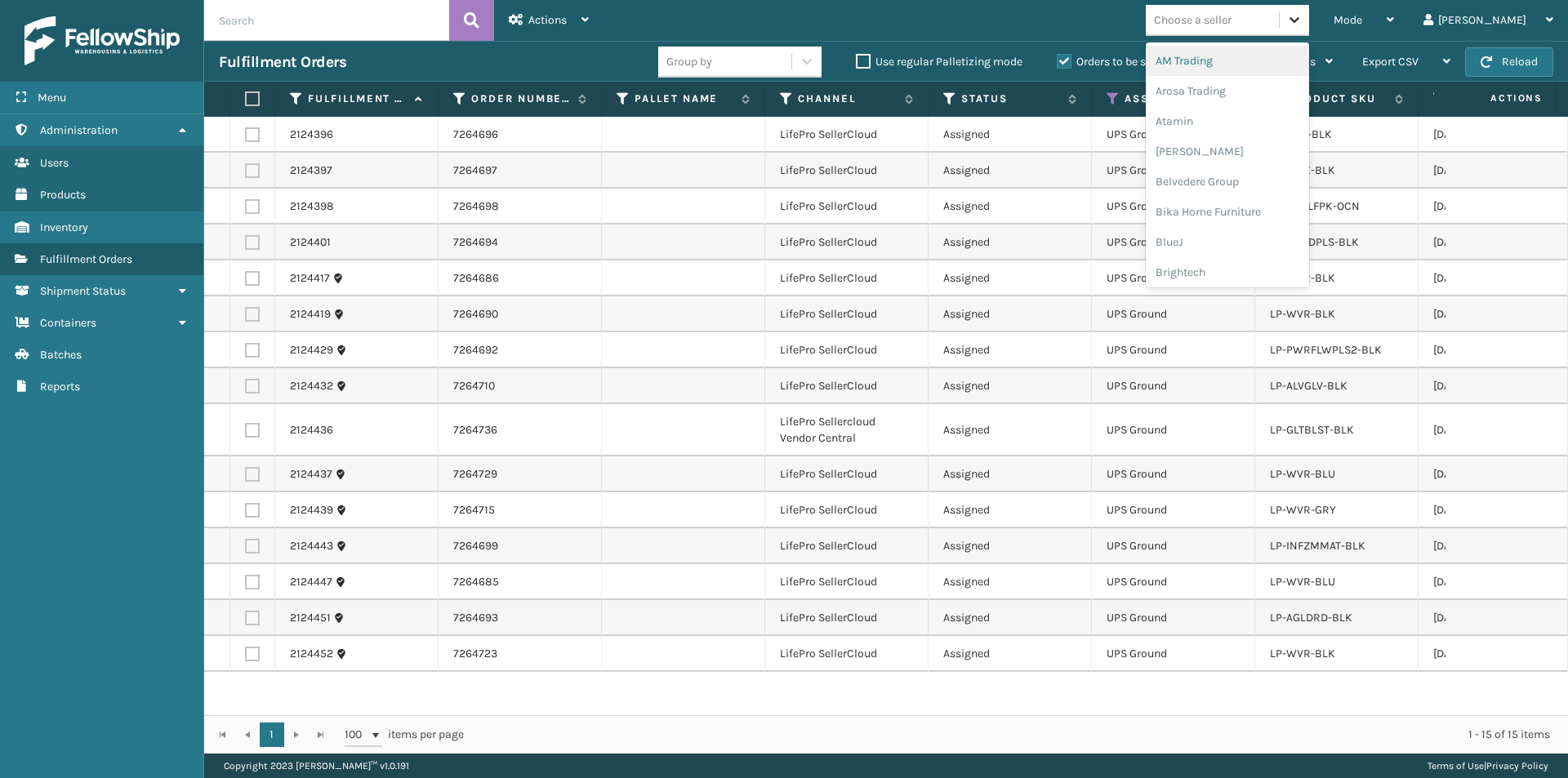
click at [1309, 28] on div at bounding box center [1294, 20] width 29 height 29
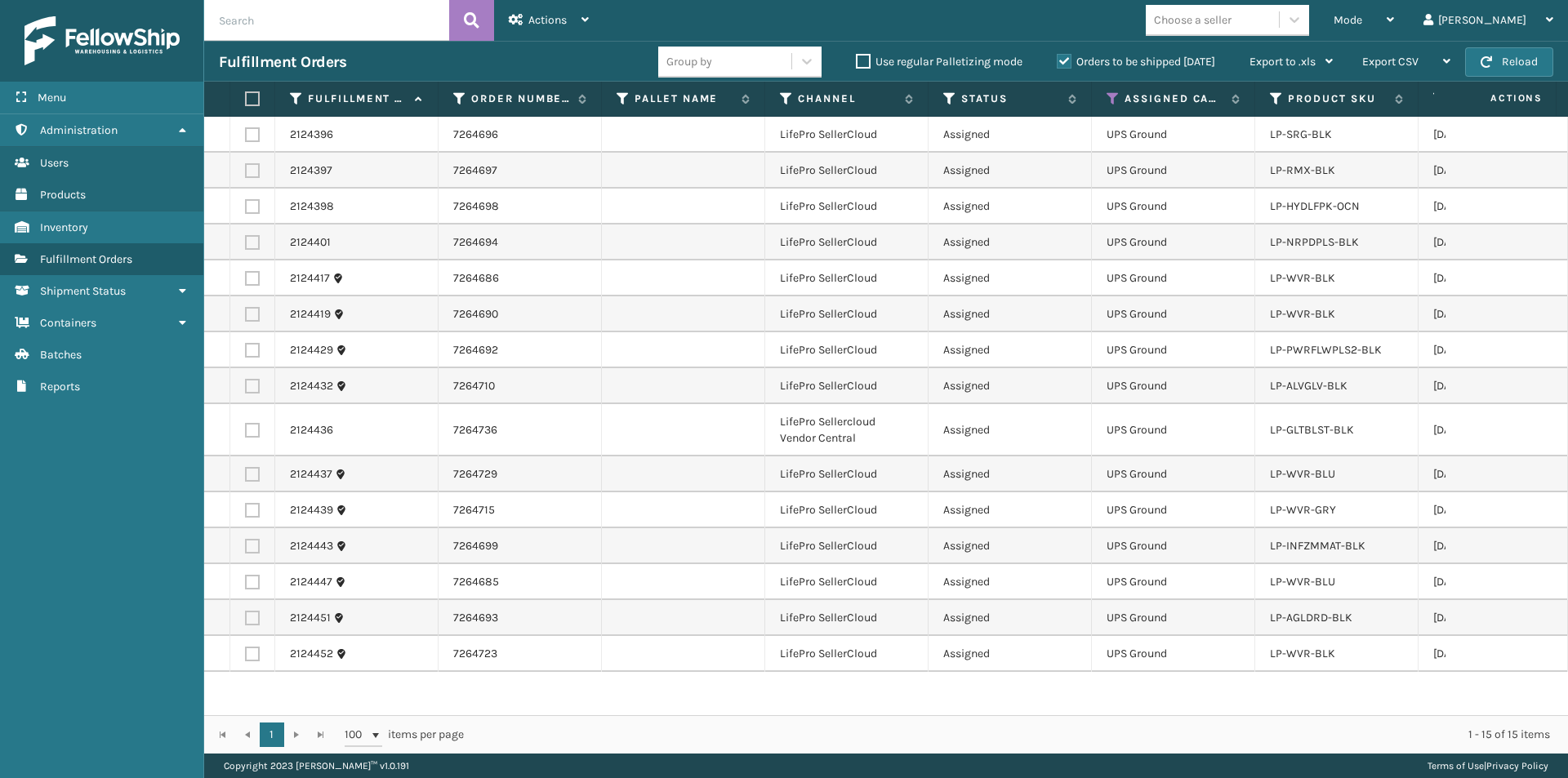
click at [1446, 261] on td at bounding box center [1507, 278] width 122 height 36
click at [1394, 17] on icon at bounding box center [1390, 19] width 8 height 11
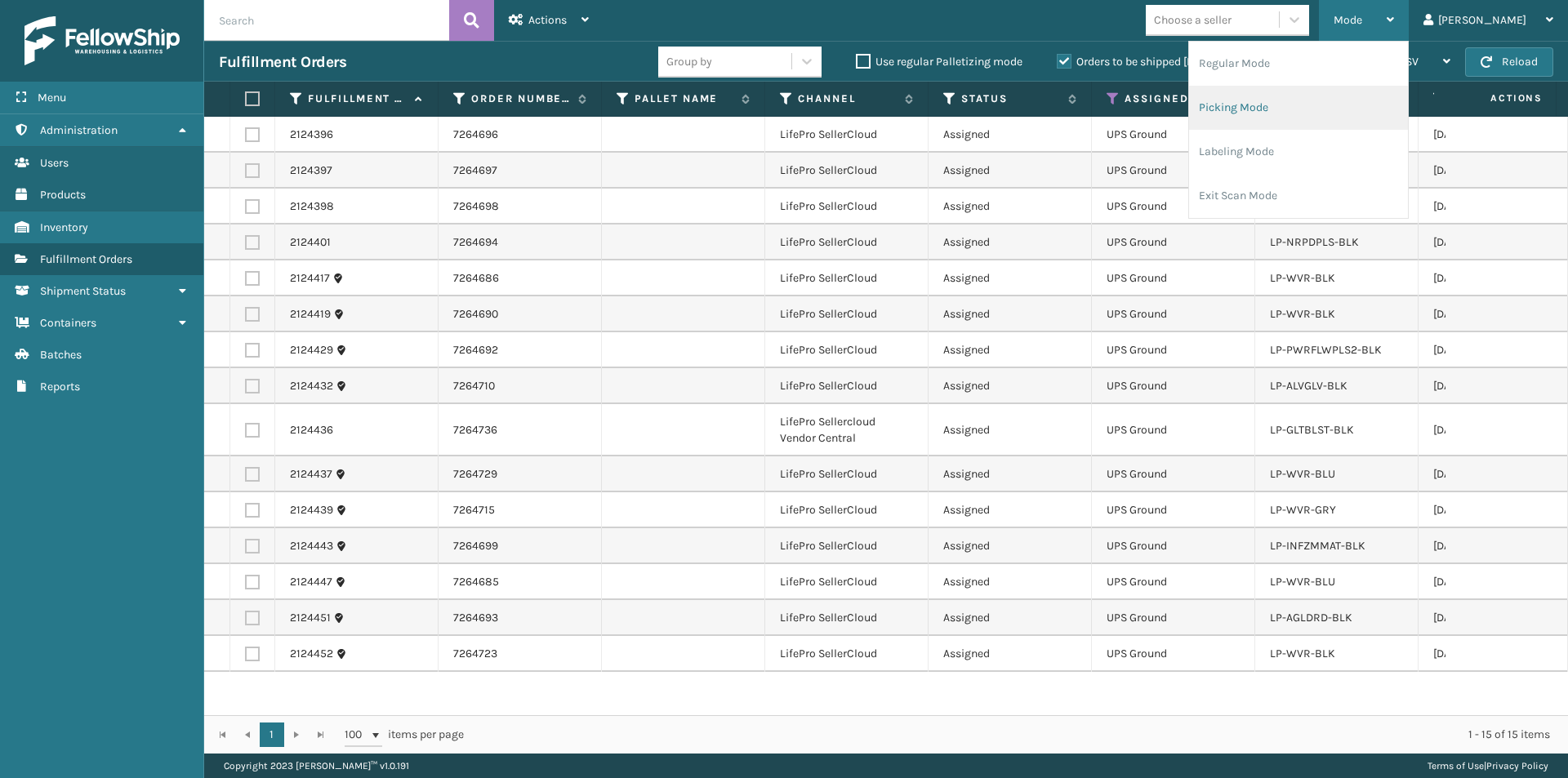
click at [1307, 109] on li "Picking Mode" at bounding box center [1298, 107] width 219 height 44
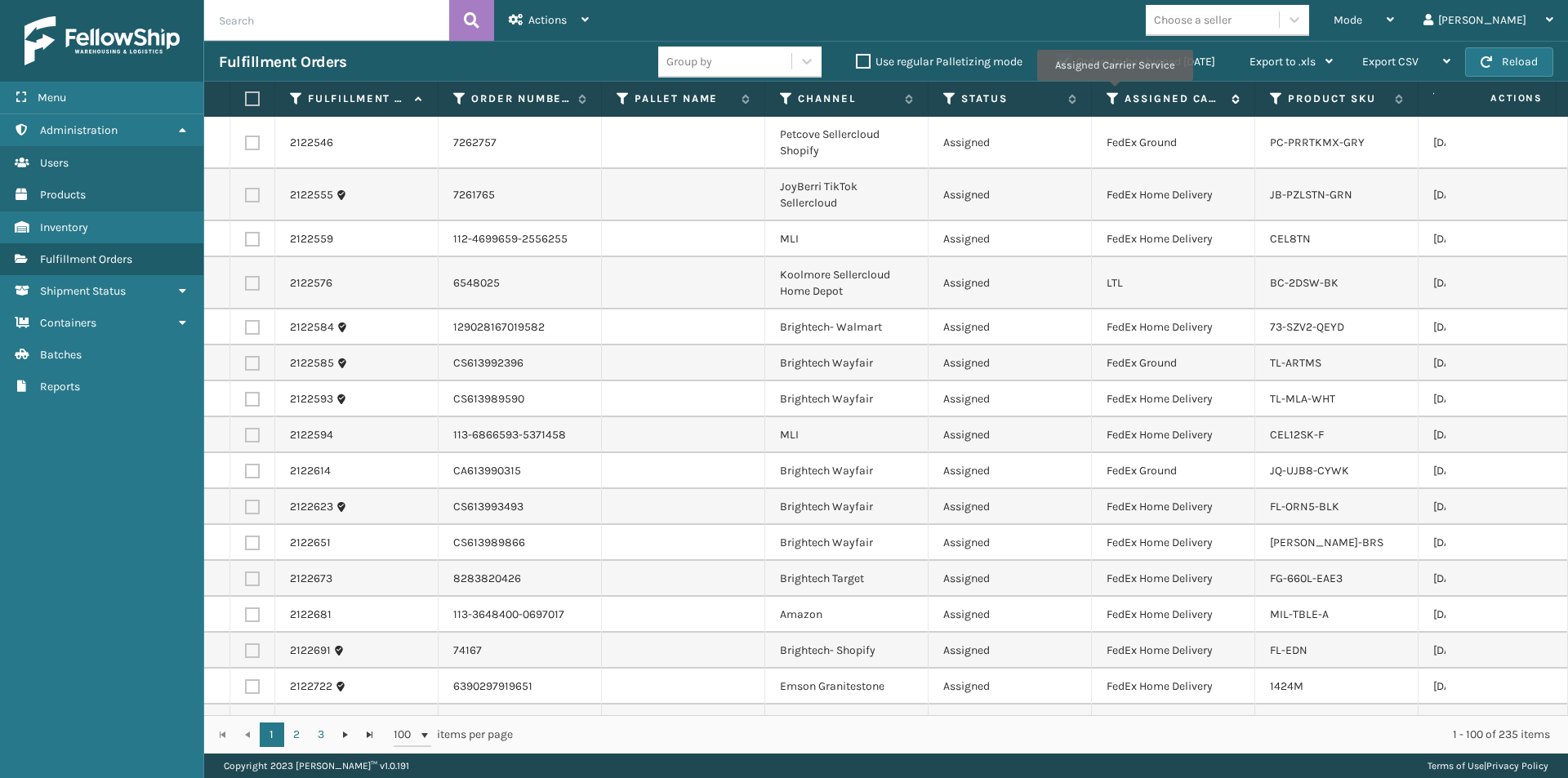
click at [1114, 92] on icon at bounding box center [1112, 98] width 13 height 15
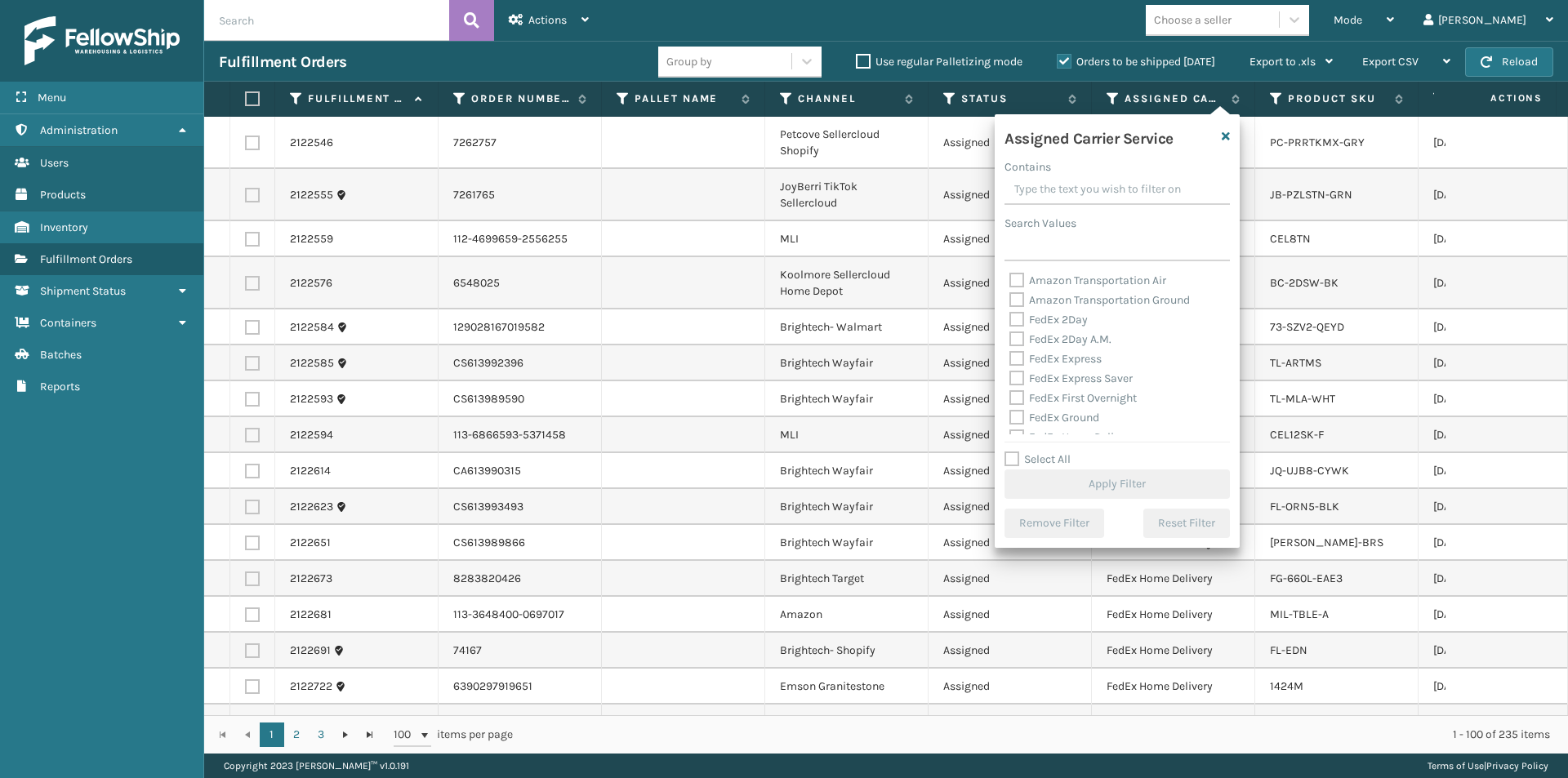
click at [1016, 313] on label "FedEx 2Day" at bounding box center [1048, 320] width 78 height 14
click at [1010, 313] on input "FedEx 2Day" at bounding box center [1009, 315] width 1 height 10
click at [1021, 340] on label "FedEx 2Day A.M." at bounding box center [1060, 339] width 102 height 14
click at [1010, 340] on input "FedEx 2Day A.M." at bounding box center [1009, 335] width 1 height 10
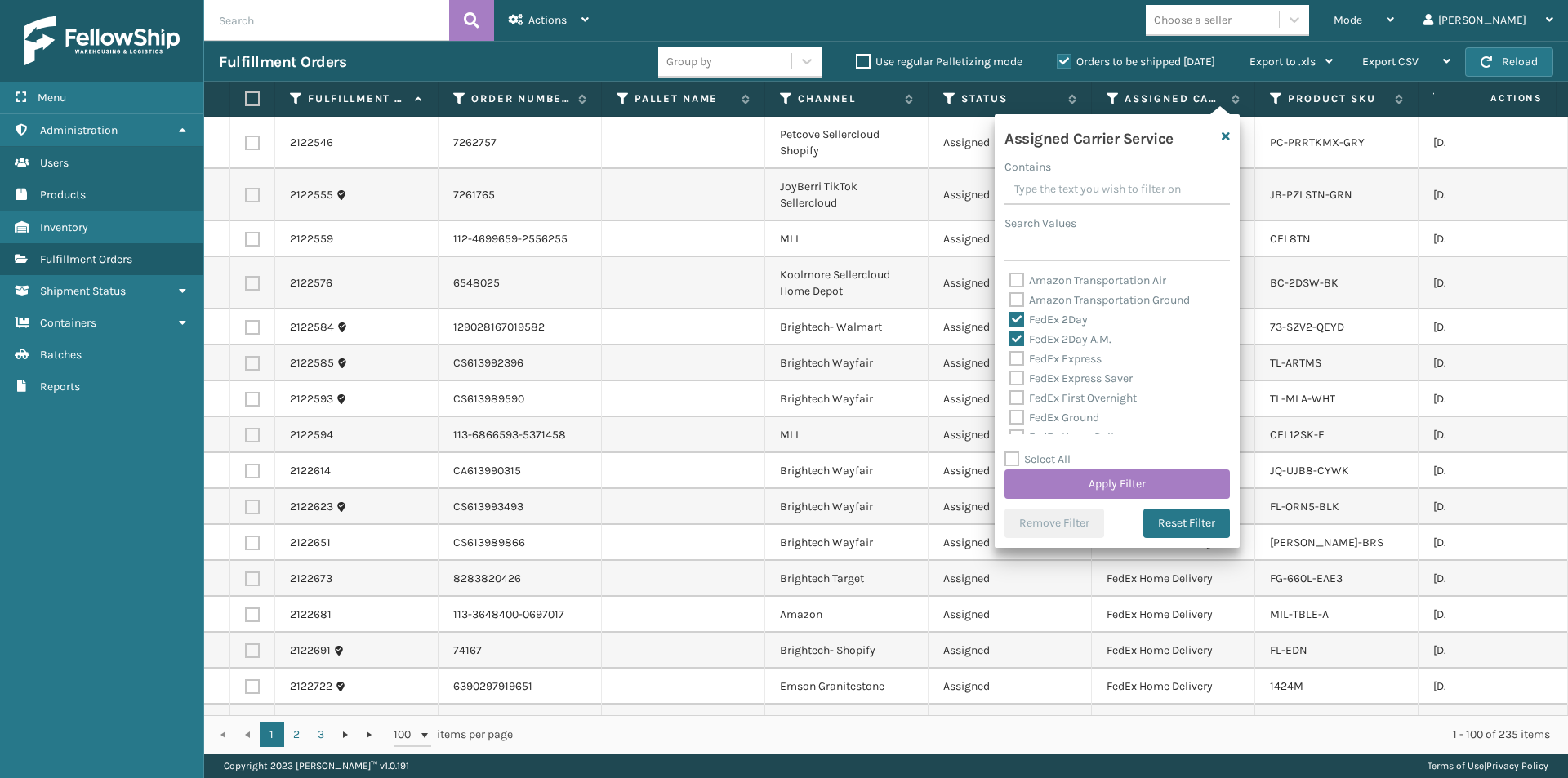
click at [1016, 355] on label "FedEx Express" at bounding box center [1055, 358] width 92 height 14
click at [1010, 355] on input "FedEx Express" at bounding box center [1009, 354] width 1 height 10
click at [1128, 484] on button "Apply Filter" at bounding box center [1116, 484] width 225 height 29
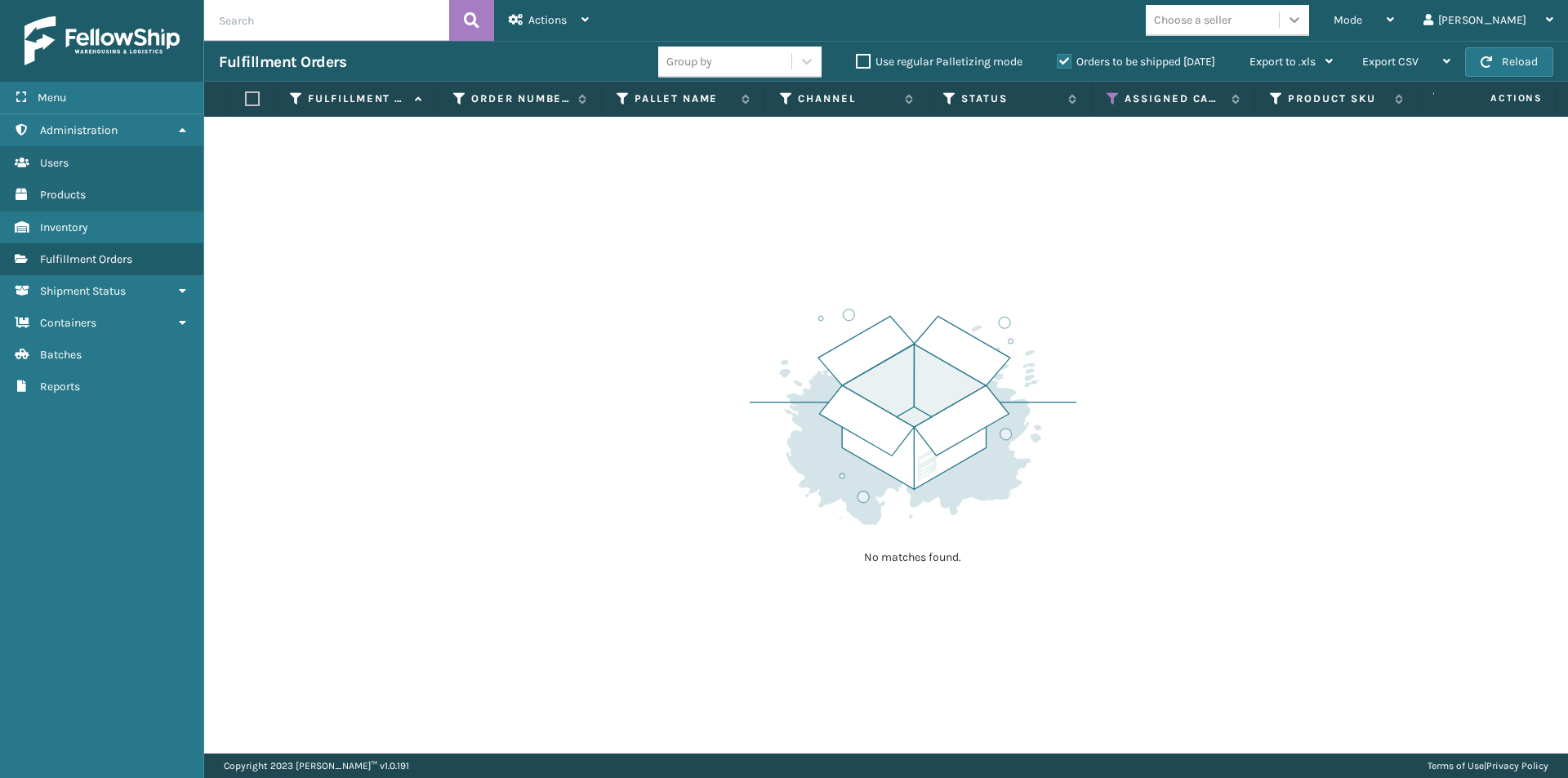
click at [1303, 23] on icon at bounding box center [1294, 19] width 16 height 16
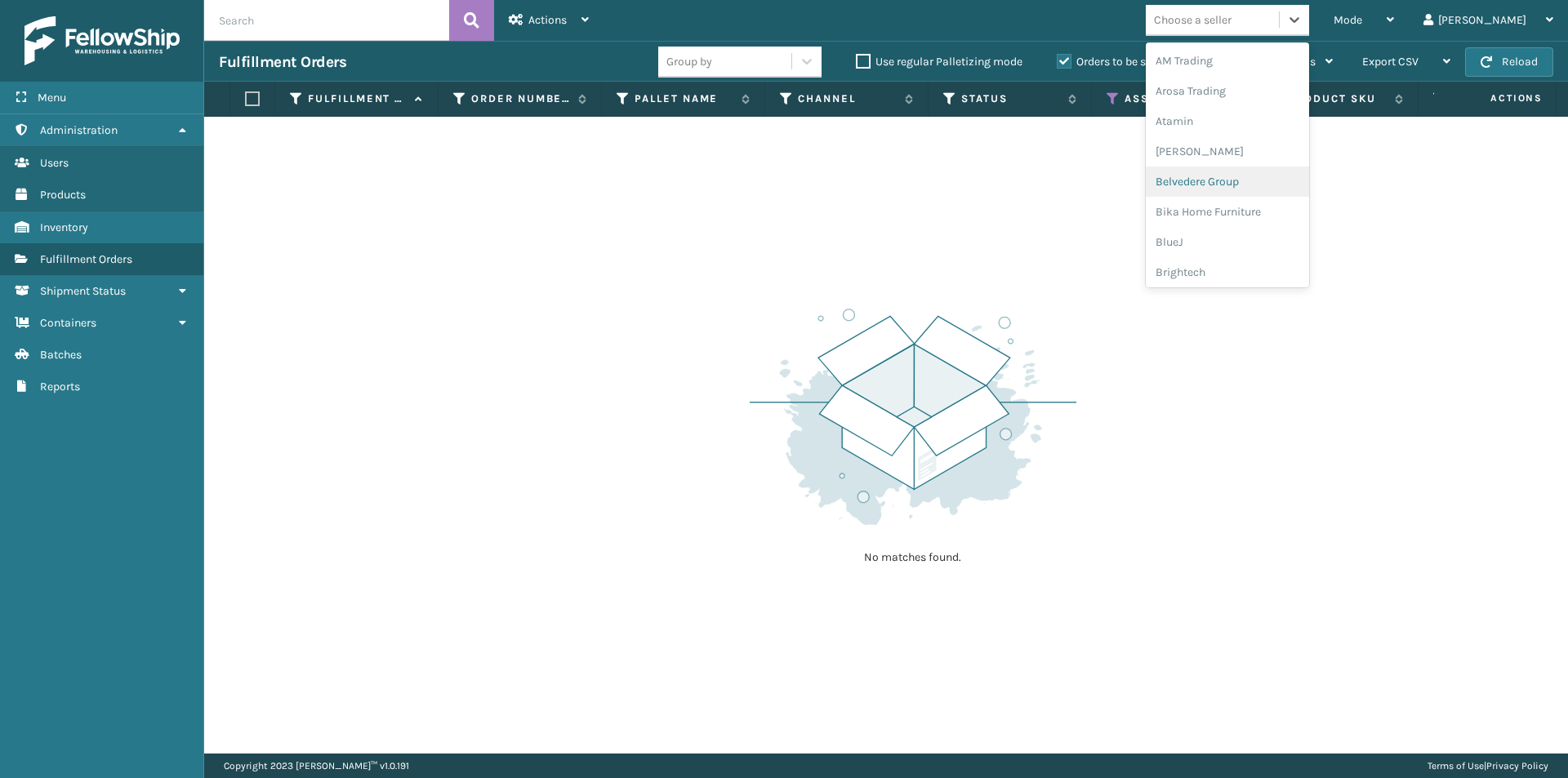
click at [1329, 349] on div "No matches found." at bounding box center [886, 434] width 1364 height 637
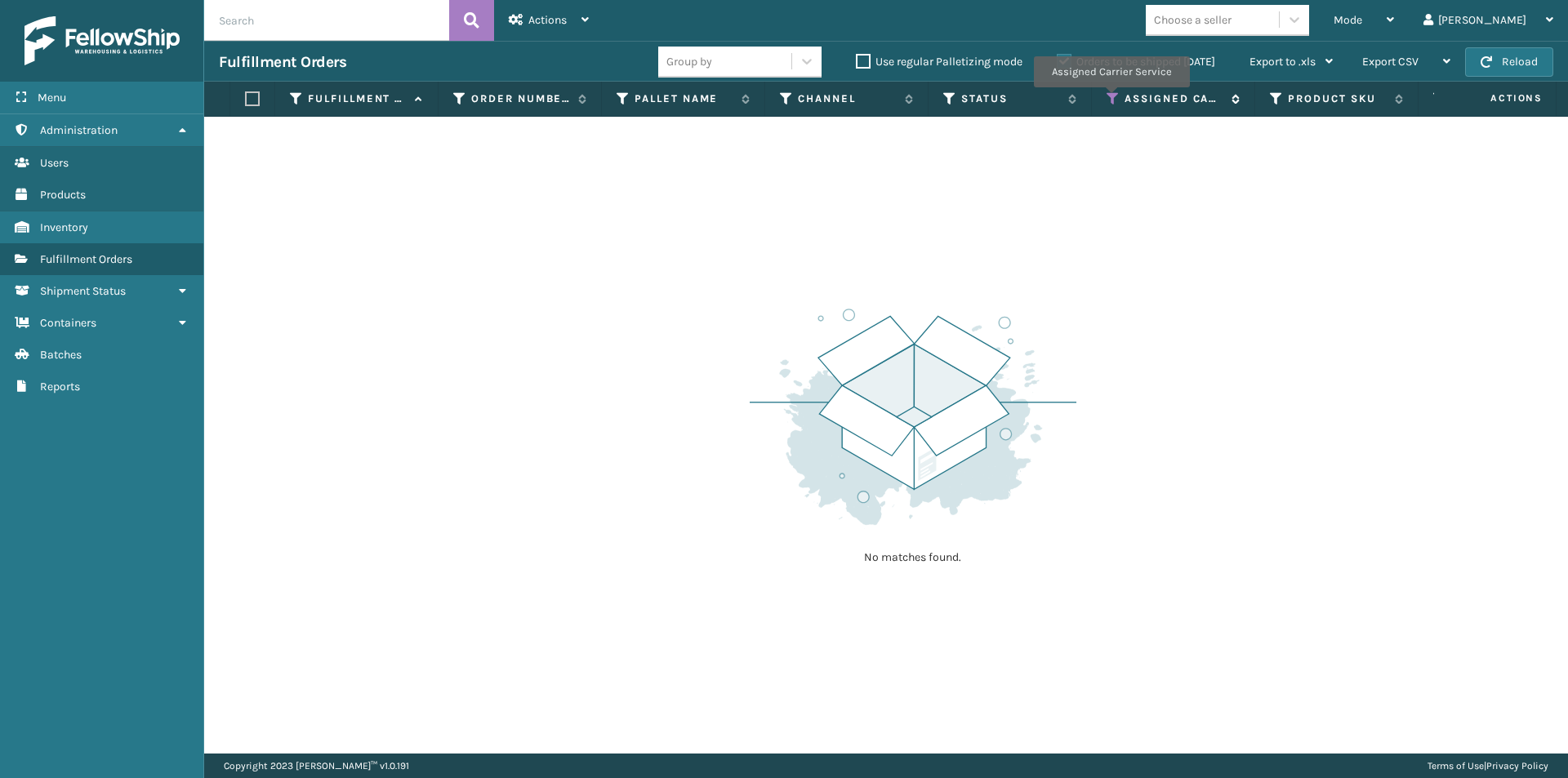
click at [1110, 99] on icon at bounding box center [1112, 98] width 13 height 15
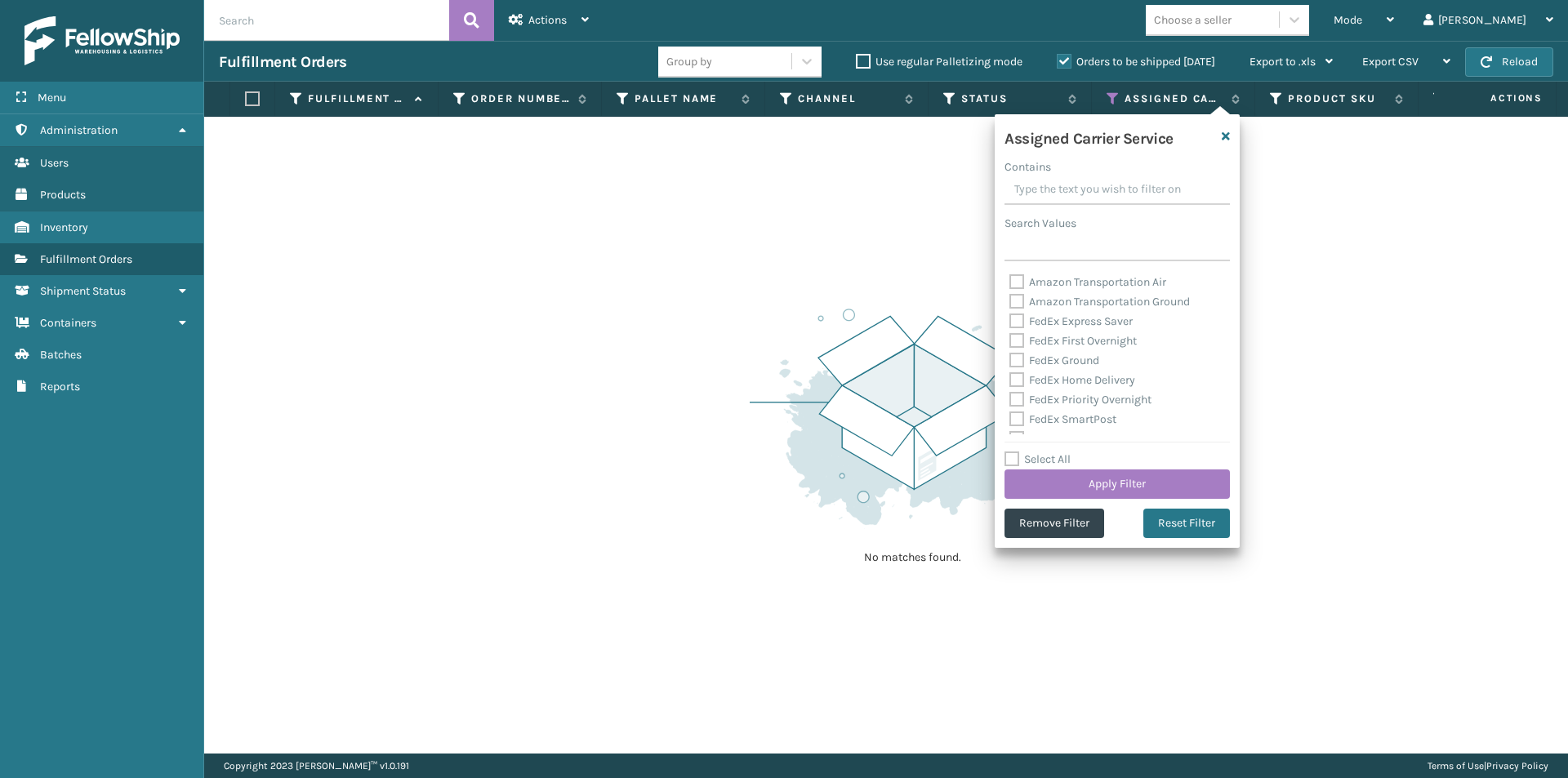
scroll to position [82, 0]
click at [1019, 376] on label "FedEx Priority Overnight" at bounding box center [1080, 375] width 142 height 14
click at [1010, 376] on input "FedEx Priority Overnight" at bounding box center [1009, 370] width 1 height 10
click at [1131, 481] on button "Apply Filter" at bounding box center [1116, 484] width 225 height 29
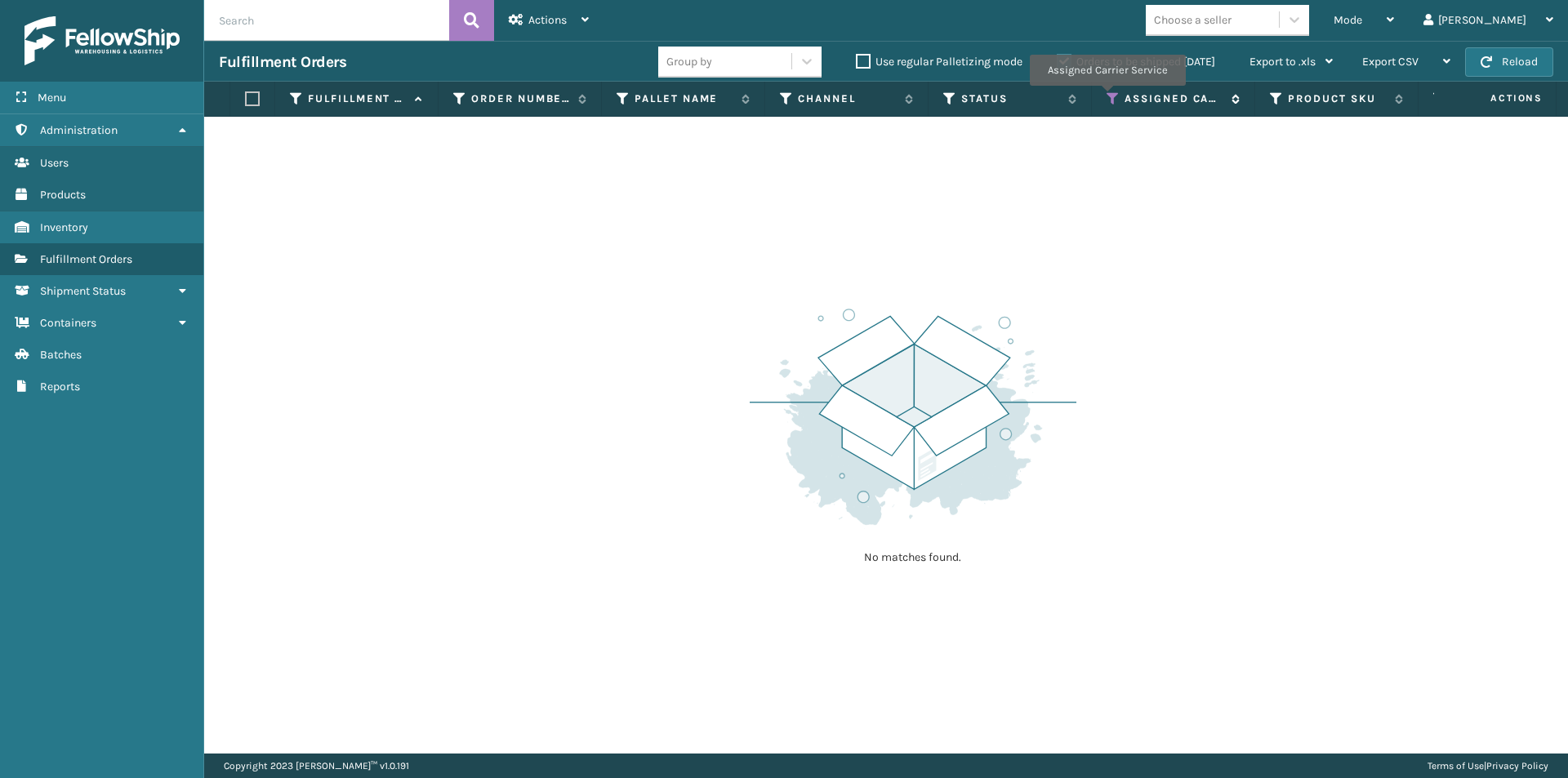
click at [1106, 97] on icon at bounding box center [1112, 98] width 13 height 15
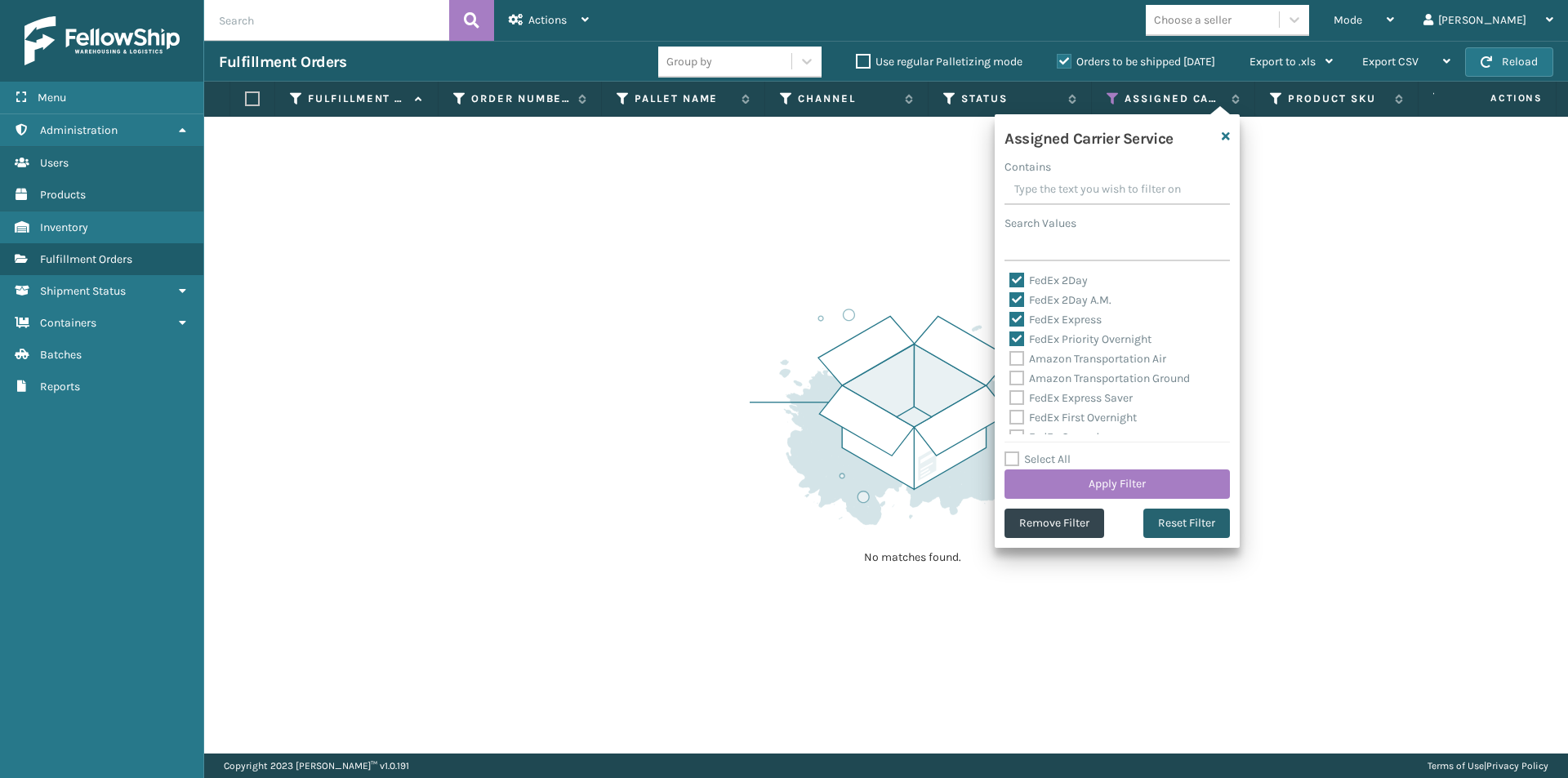
click at [1183, 523] on button "Reset Filter" at bounding box center [1186, 523] width 86 height 29
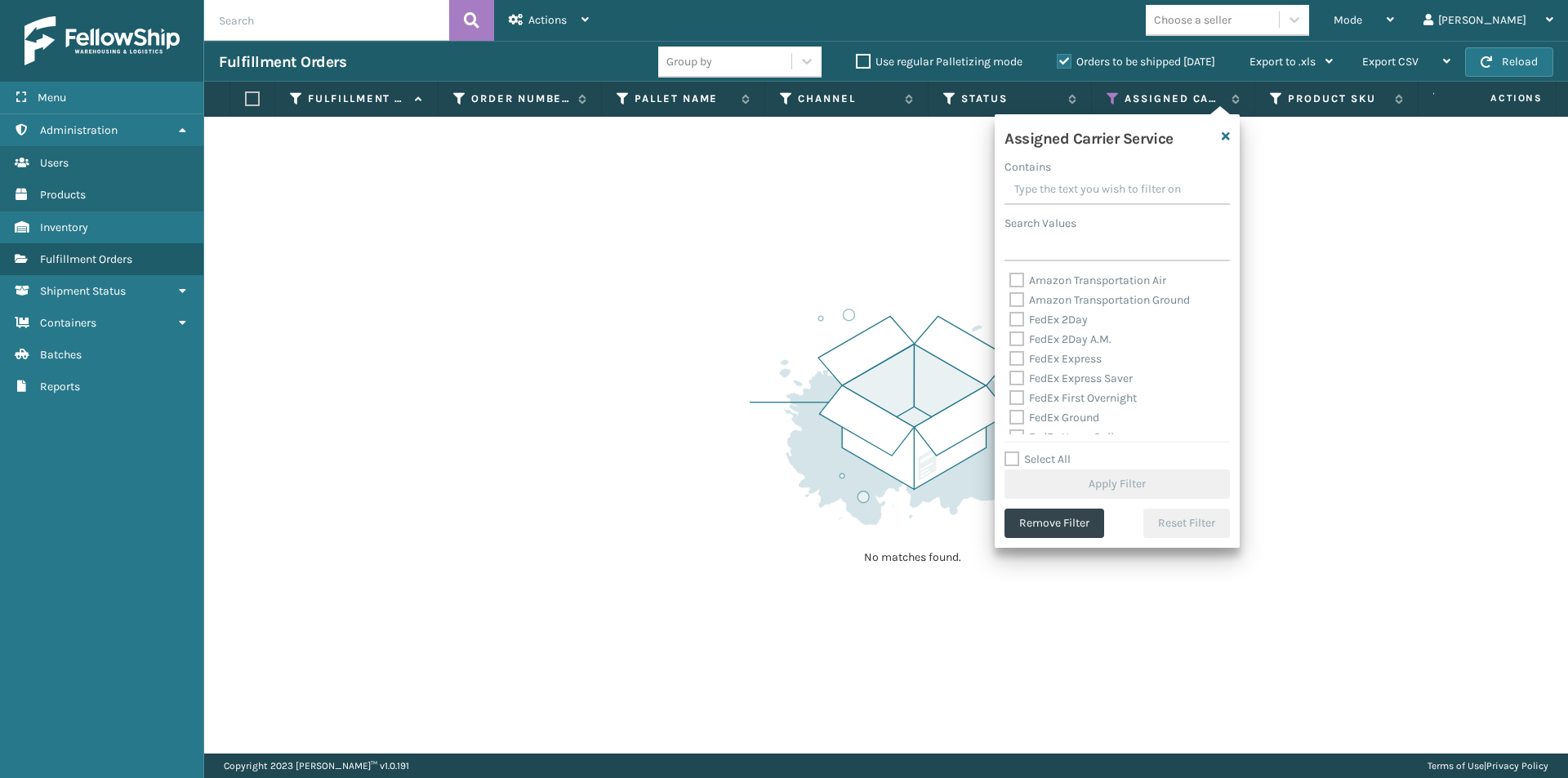
click at [1017, 320] on label "FedEx 2Day" at bounding box center [1048, 320] width 78 height 14
click at [1010, 320] on input "FedEx 2Day" at bounding box center [1009, 315] width 1 height 10
click at [1016, 346] on div "FedEx 2Day A.M." at bounding box center [1117, 339] width 216 height 20
click at [1018, 336] on label "FedEx 2Day A.M." at bounding box center [1060, 339] width 102 height 14
click at [1010, 336] on input "FedEx 2Day A.M." at bounding box center [1009, 335] width 1 height 10
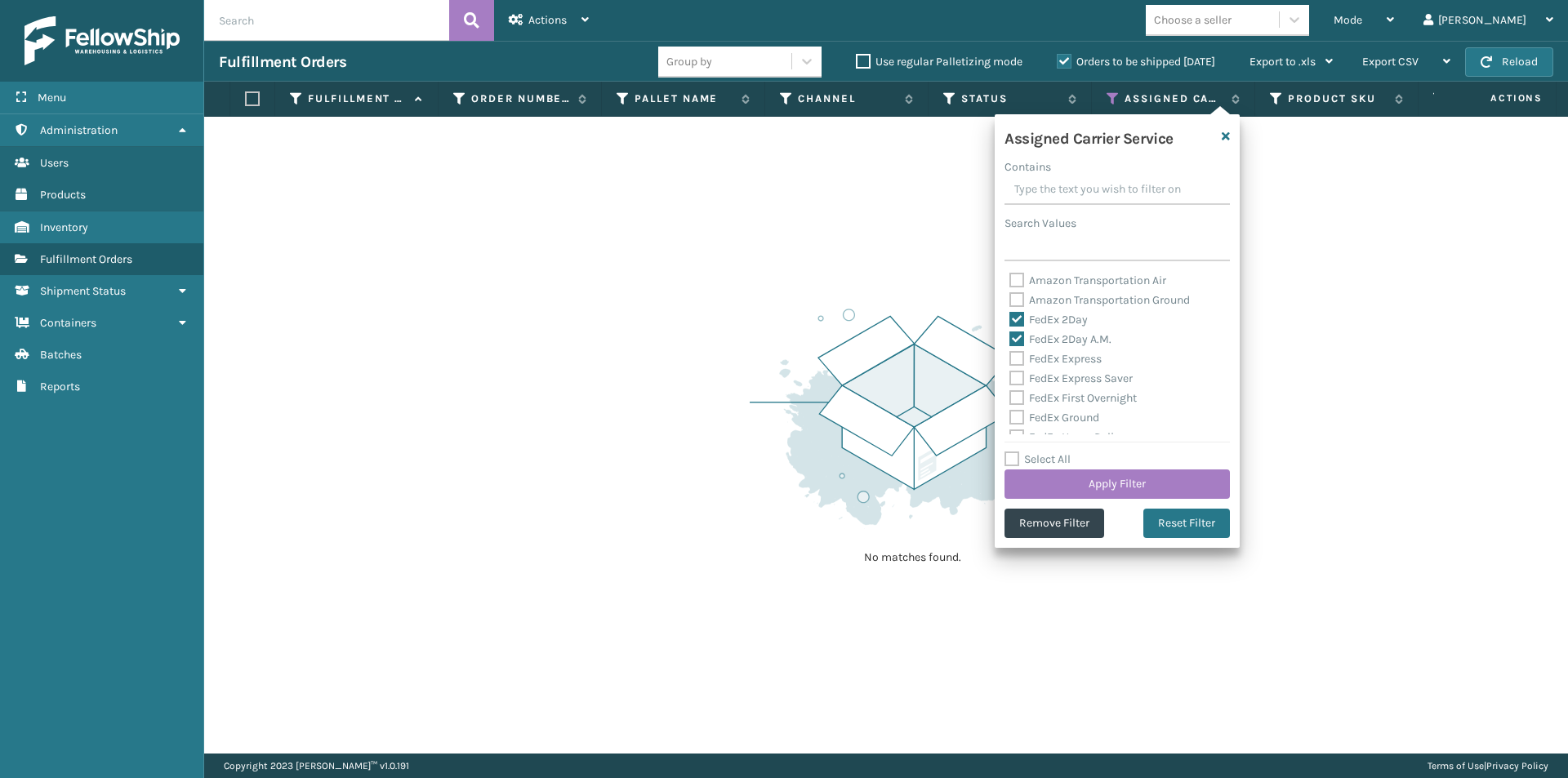
click at [1015, 356] on label "FedEx Express" at bounding box center [1055, 358] width 92 height 14
click at [1010, 356] on input "FedEx Express" at bounding box center [1009, 354] width 1 height 10
drag, startPoint x: 1017, startPoint y: 374, endPoint x: 1021, endPoint y: 385, distance: 11.7
click at [1017, 375] on label "FedEx Express Saver" at bounding box center [1071, 378] width 123 height 14
click at [1010, 375] on input "FedEx Express Saver" at bounding box center [1009, 374] width 1 height 10
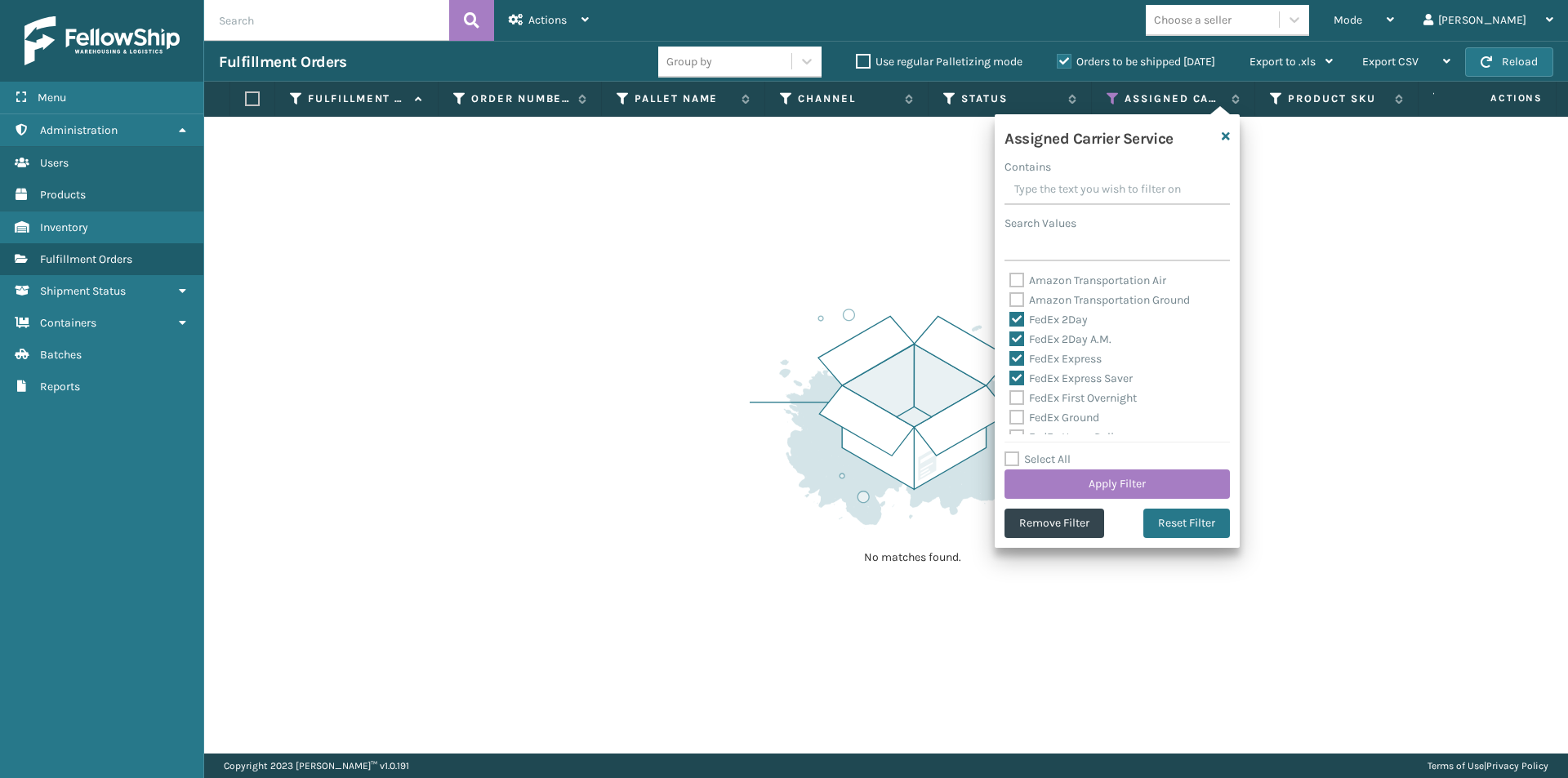
click at [1017, 400] on label "FedEx First Overnight" at bounding box center [1073, 398] width 128 height 14
click at [1010, 399] on input "FedEx First Overnight" at bounding box center [1009, 394] width 1 height 10
click at [1015, 417] on label "FedEx Ground" at bounding box center [1054, 417] width 90 height 14
click at [1010, 417] on input "FedEx Ground" at bounding box center [1009, 414] width 1 height 10
click at [1017, 355] on label "FedEx Home Delivery" at bounding box center [1072, 355] width 126 height 14
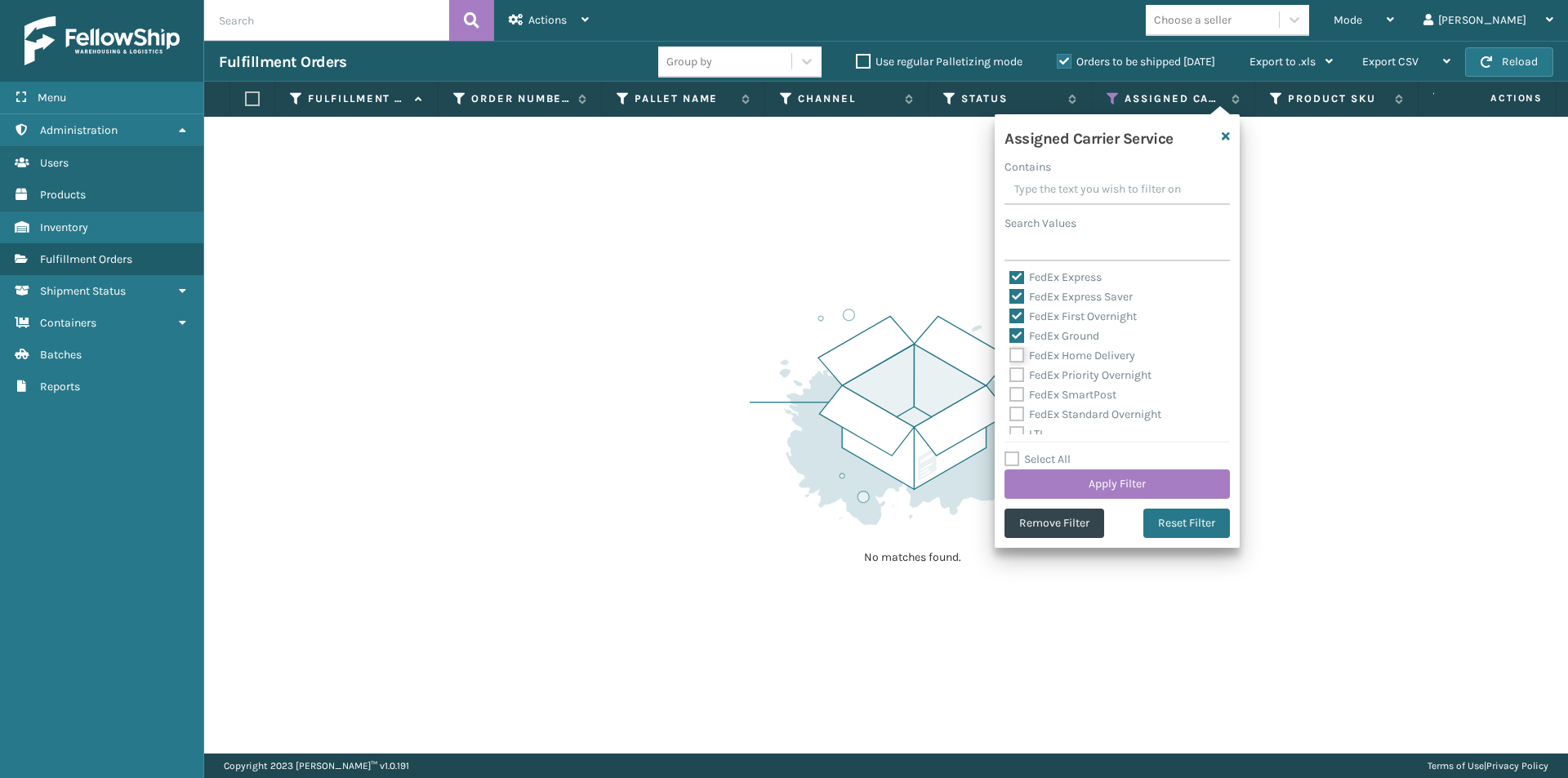
click at [1010, 355] on input "FedEx Home Delivery" at bounding box center [1009, 352] width 1 height 10
click at [1019, 370] on label "FedEx Priority Overnight" at bounding box center [1080, 375] width 142 height 14
click at [1010, 370] on input "FedEx Priority Overnight" at bounding box center [1009, 370] width 1 height 10
click at [1018, 392] on label "FedEx SmartPost" at bounding box center [1063, 395] width 107 height 14
click at [1010, 392] on input "FedEx SmartPost" at bounding box center [1009, 390] width 1 height 10
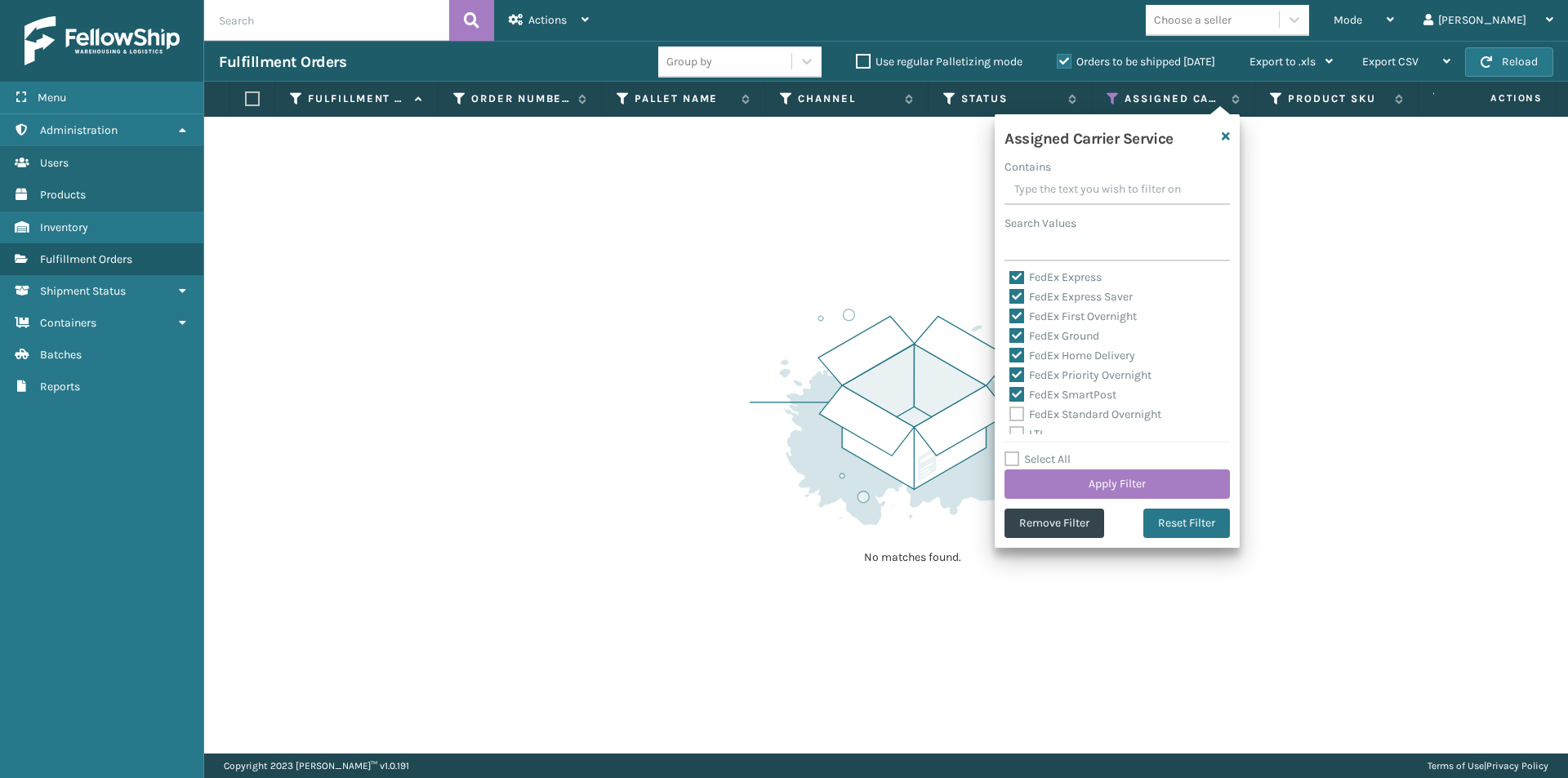
click at [1015, 409] on label "FedEx Standard Overnight" at bounding box center [1085, 414] width 152 height 14
click at [1010, 409] on input "FedEx Standard Overnight" at bounding box center [1009, 410] width 1 height 10
click at [1159, 480] on button "Apply Filter" at bounding box center [1116, 484] width 225 height 29
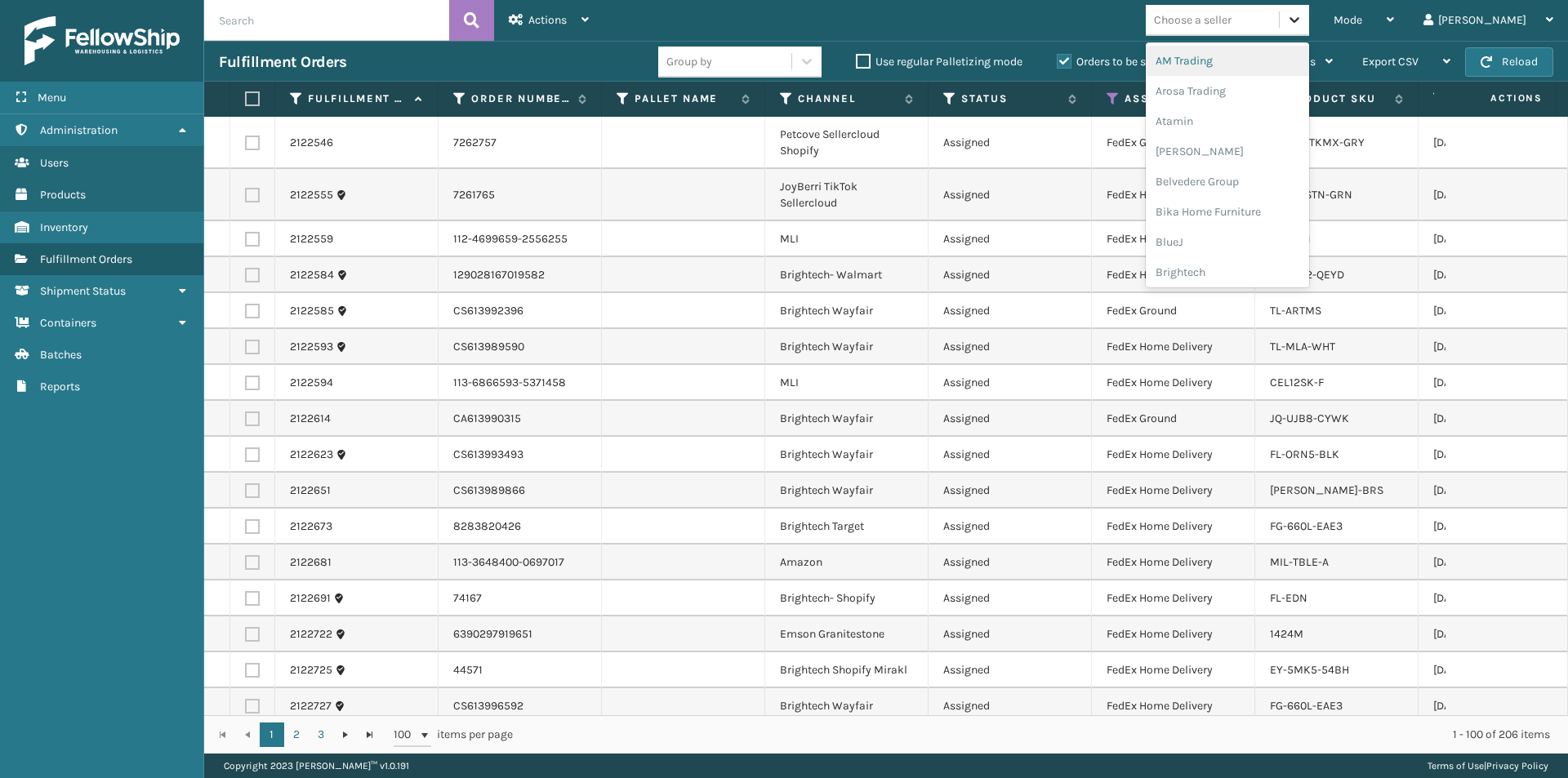
click at [1303, 19] on icon at bounding box center [1294, 19] width 16 height 16
click at [1281, 87] on div "Arosa Trading" at bounding box center [1227, 90] width 163 height 30
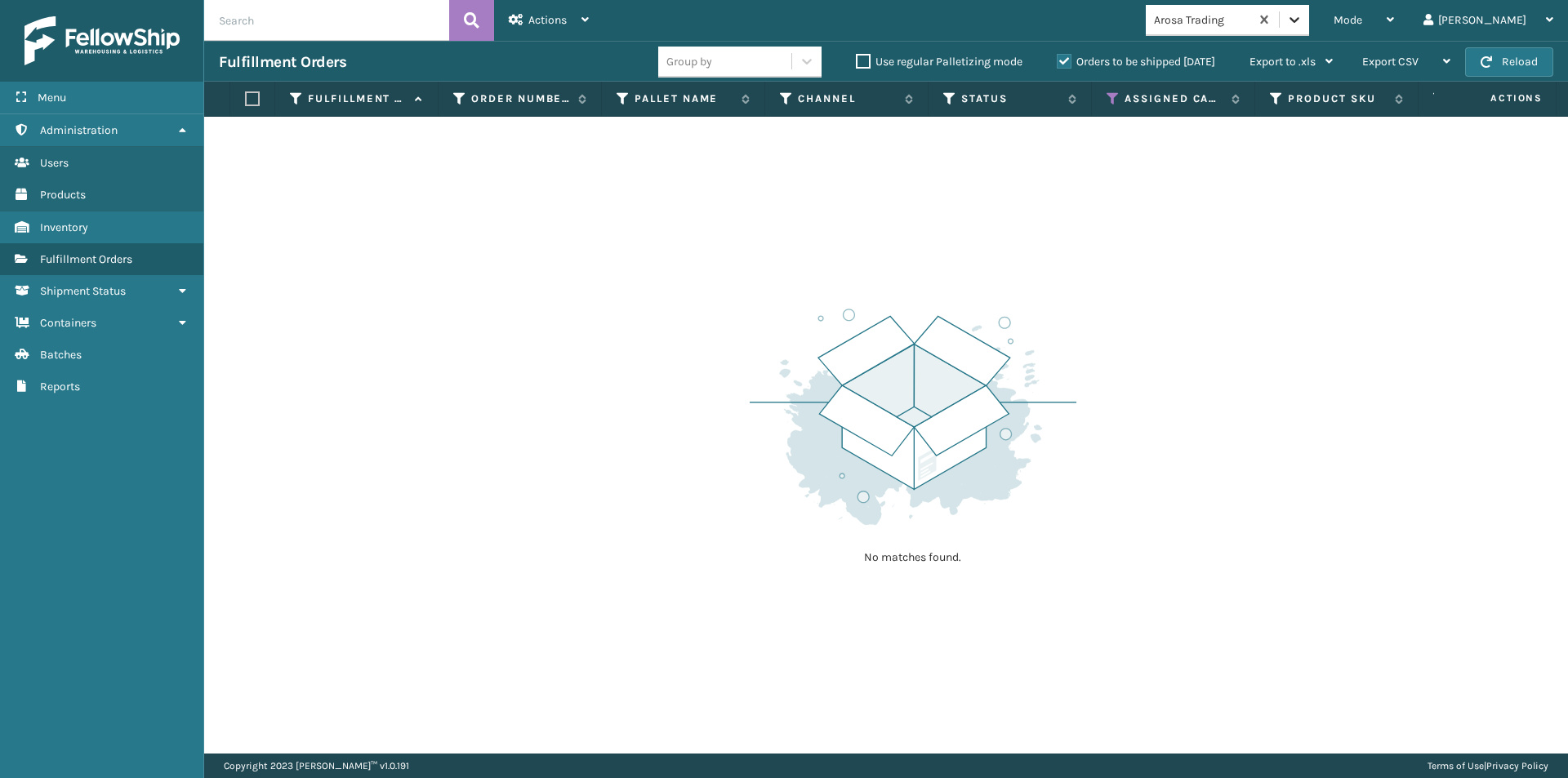
click at [1299, 21] on icon at bounding box center [1294, 20] width 9 height 6
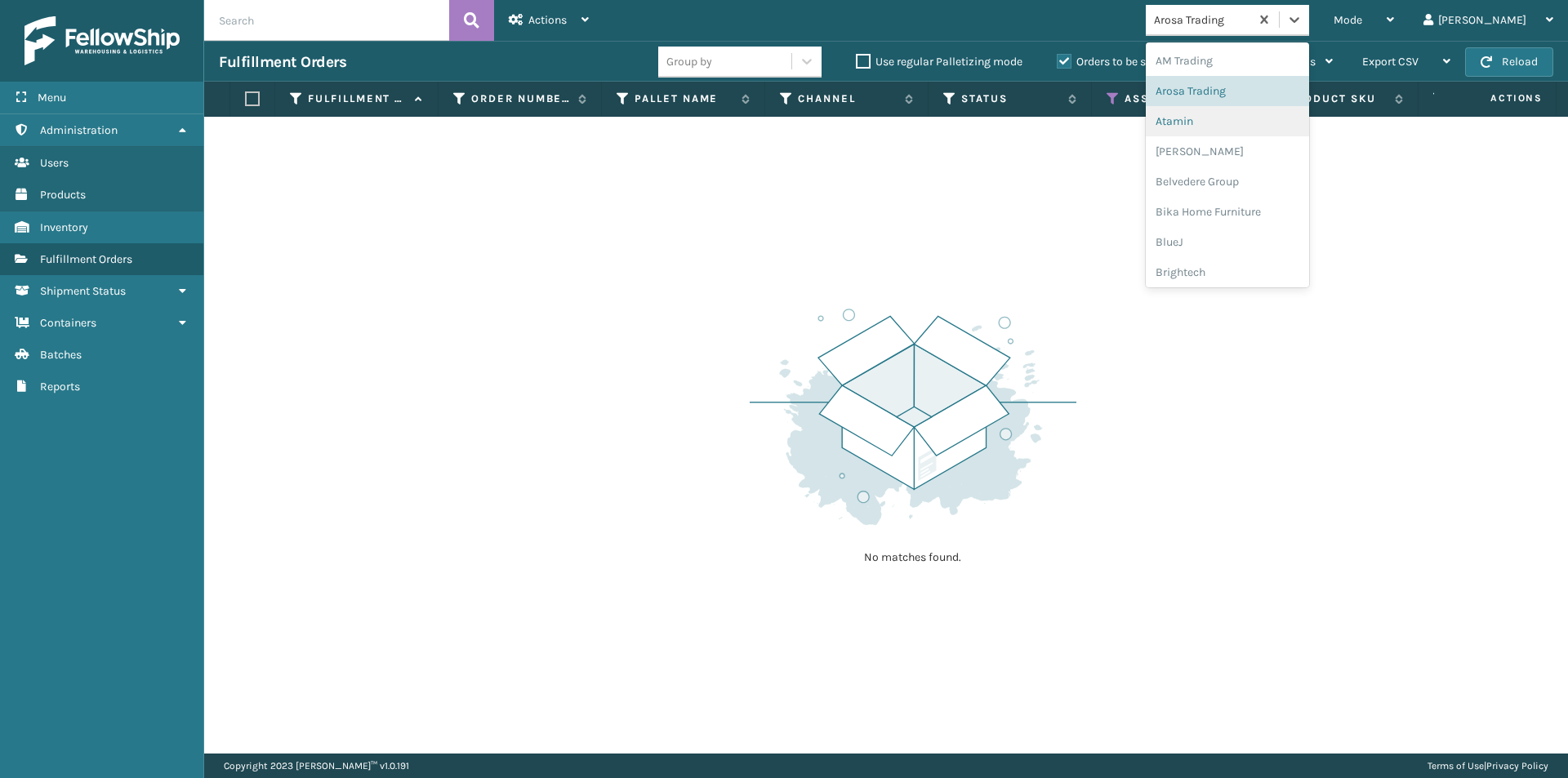
click at [1273, 113] on div "Atamin" at bounding box center [1227, 121] width 163 height 30
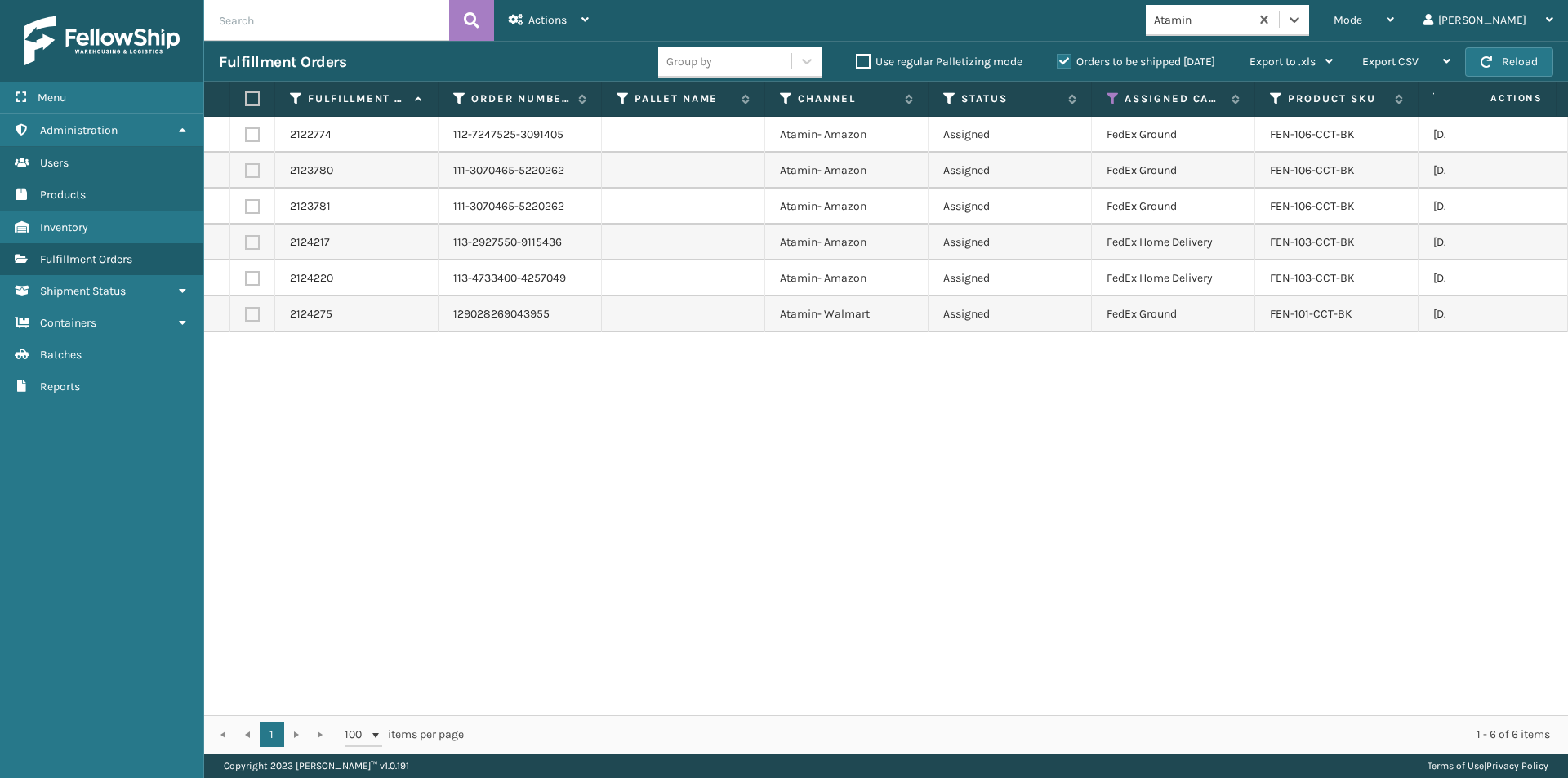
click at [250, 103] on label at bounding box center [249, 98] width 9 height 15
click at [246, 103] on input "checkbox" at bounding box center [245, 99] width 1 height 10
click at [566, 23] on span "Actions" at bounding box center [547, 20] width 39 height 14
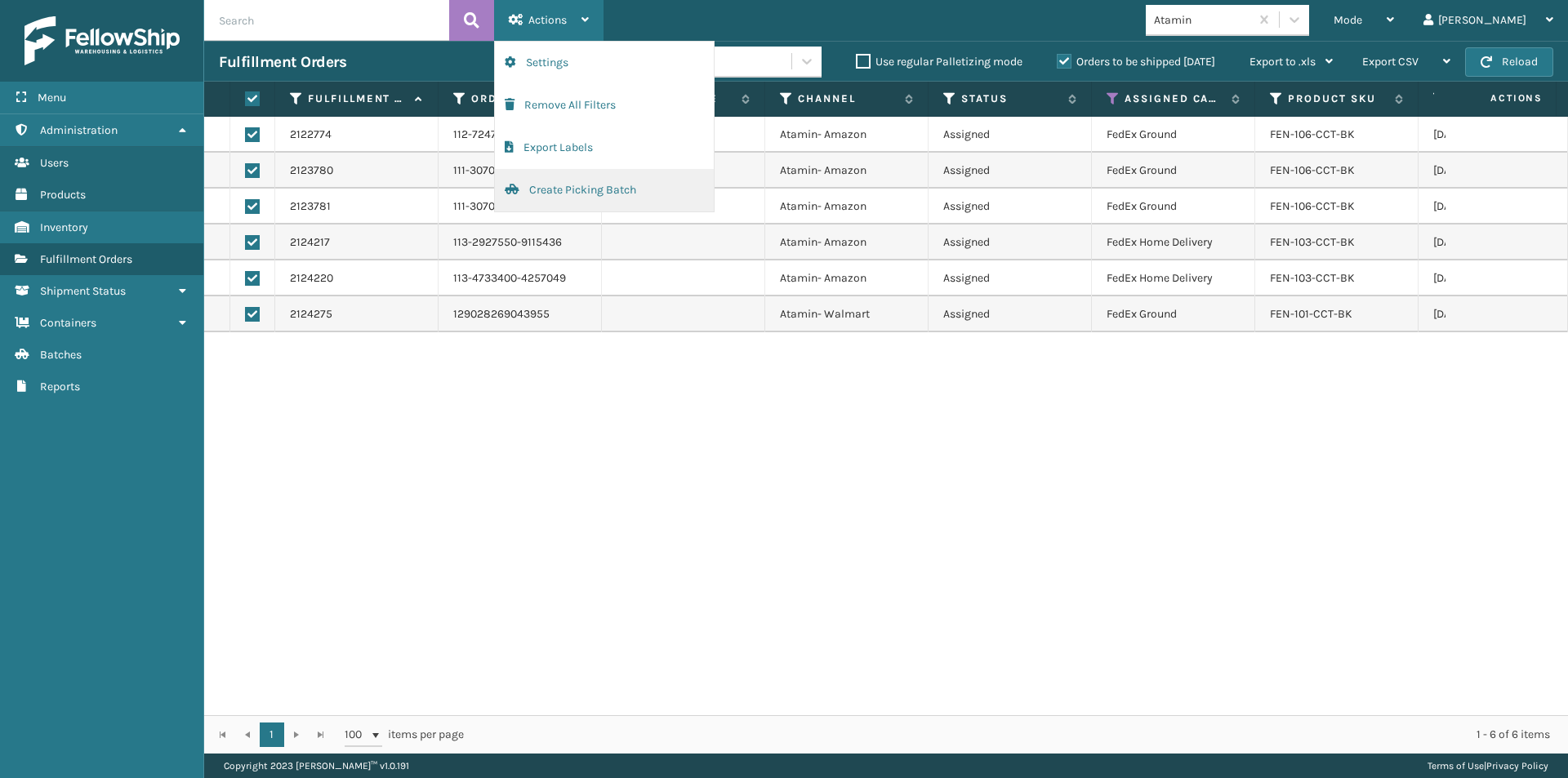
click at [545, 189] on button "Create Picking Batch" at bounding box center [604, 190] width 219 height 42
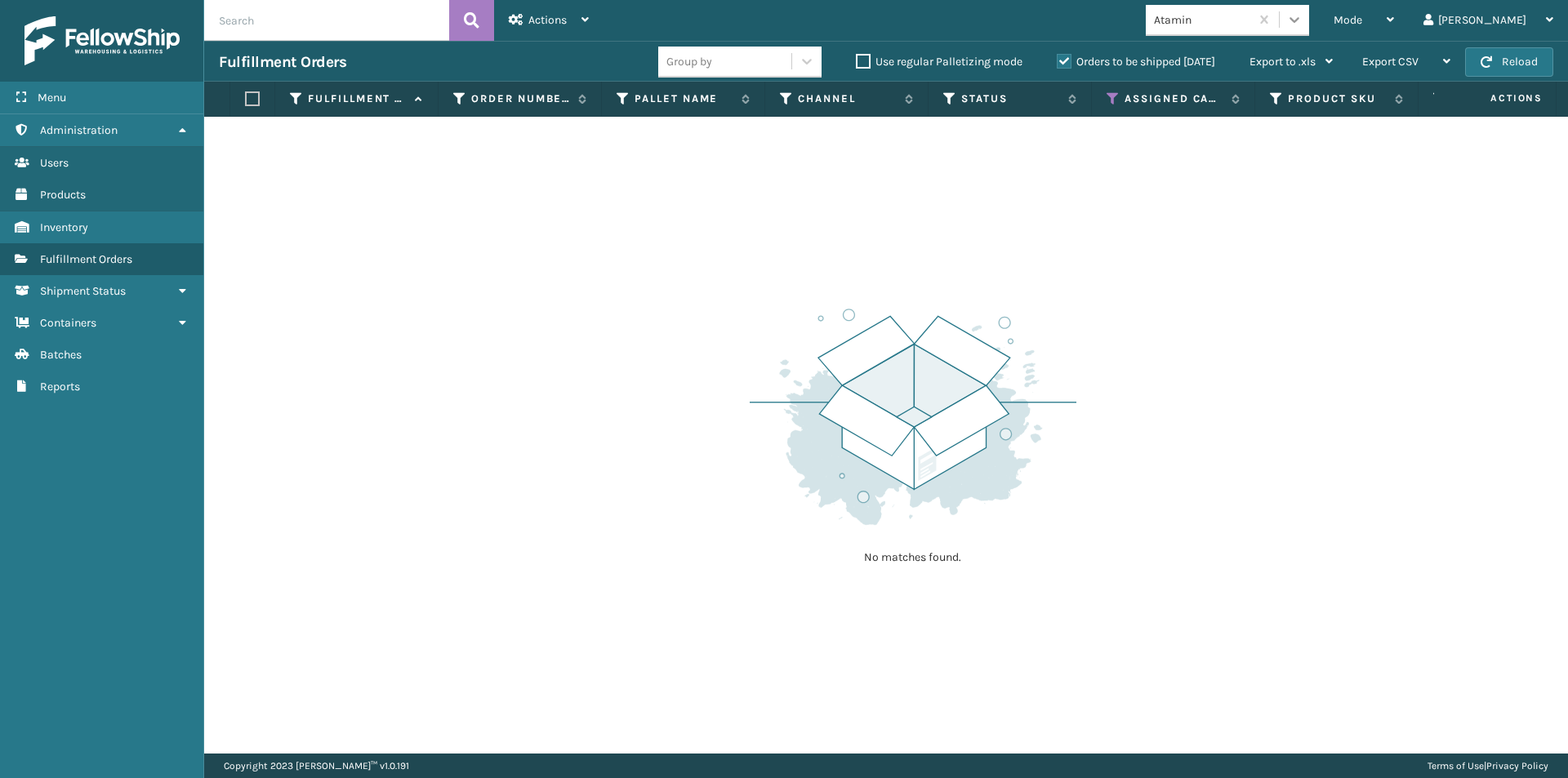
click at [1309, 30] on div at bounding box center [1294, 20] width 29 height 29
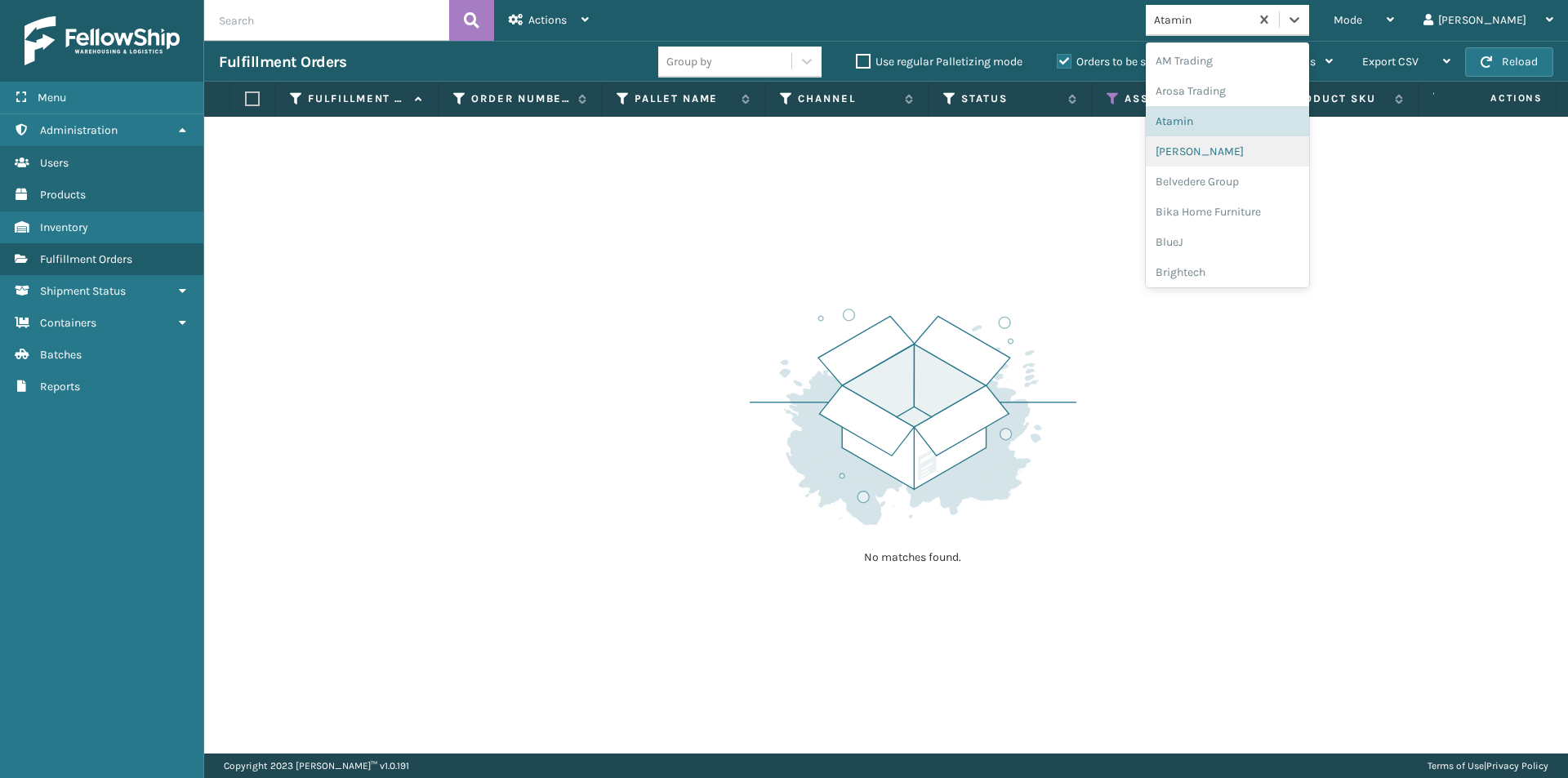
click at [1258, 147] on div "[PERSON_NAME]" at bounding box center [1227, 151] width 163 height 30
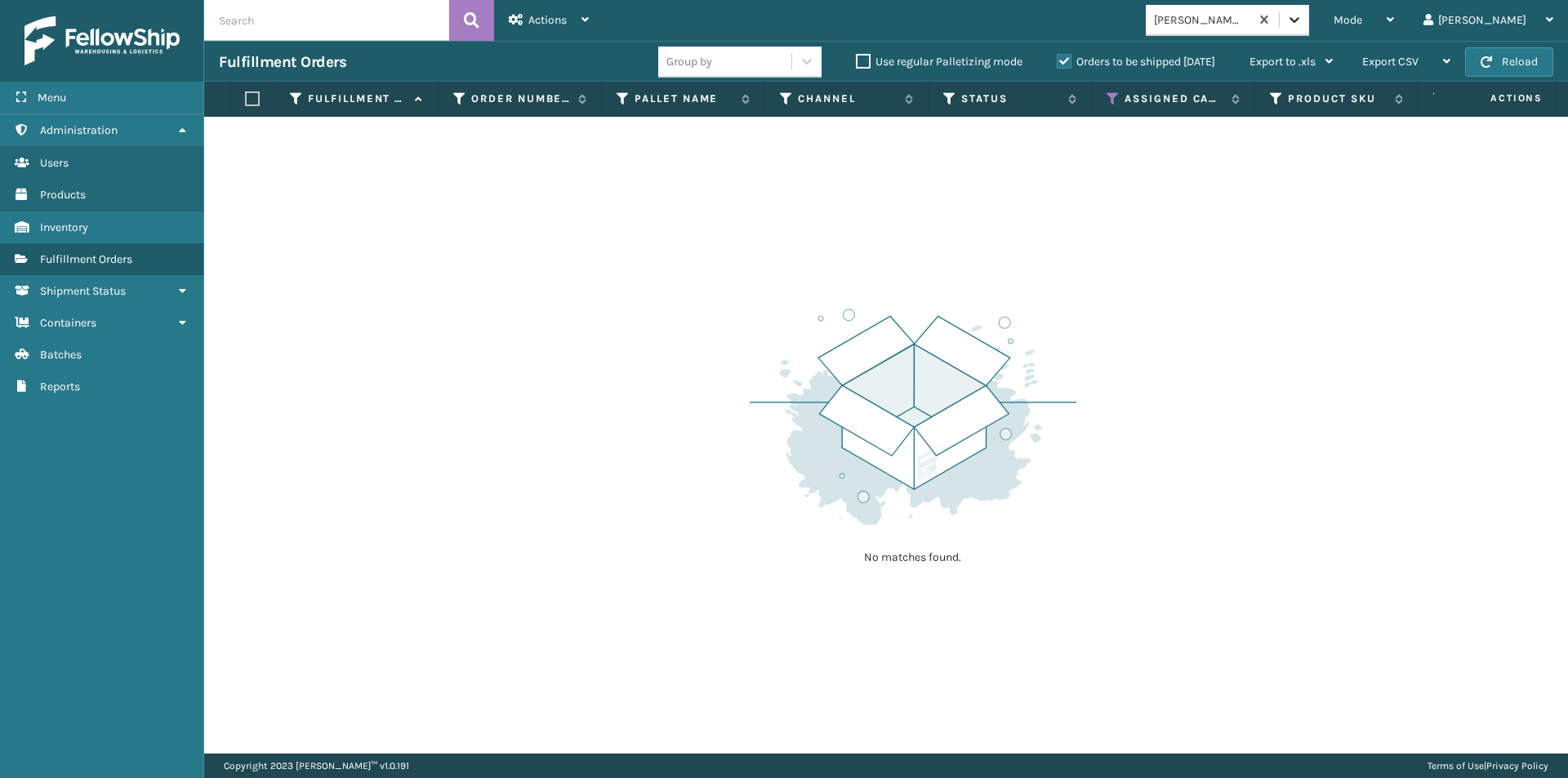
click at [1303, 20] on icon at bounding box center [1294, 19] width 16 height 16
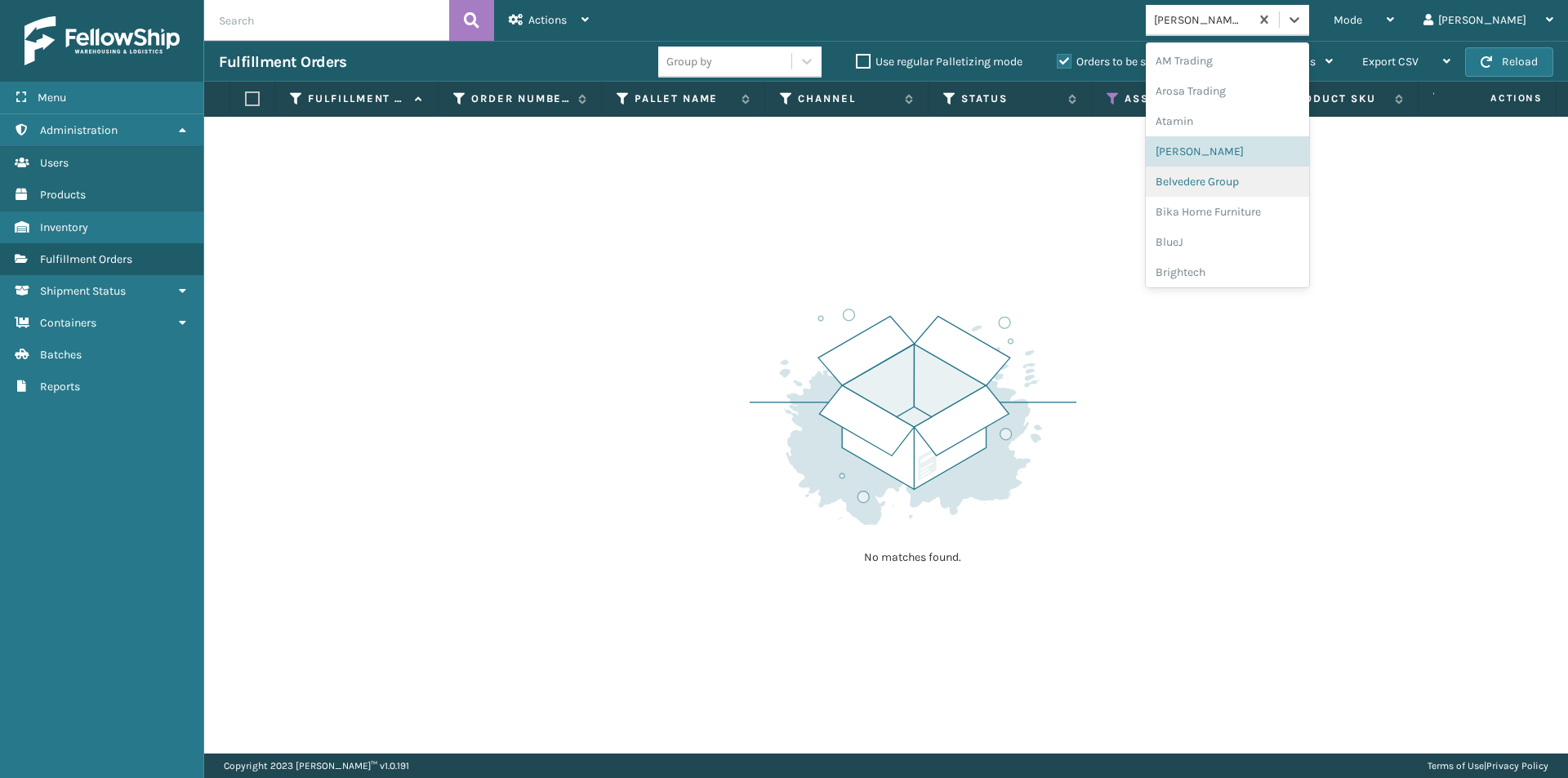
click at [1234, 178] on div "Belvedere Group" at bounding box center [1227, 181] width 163 height 30
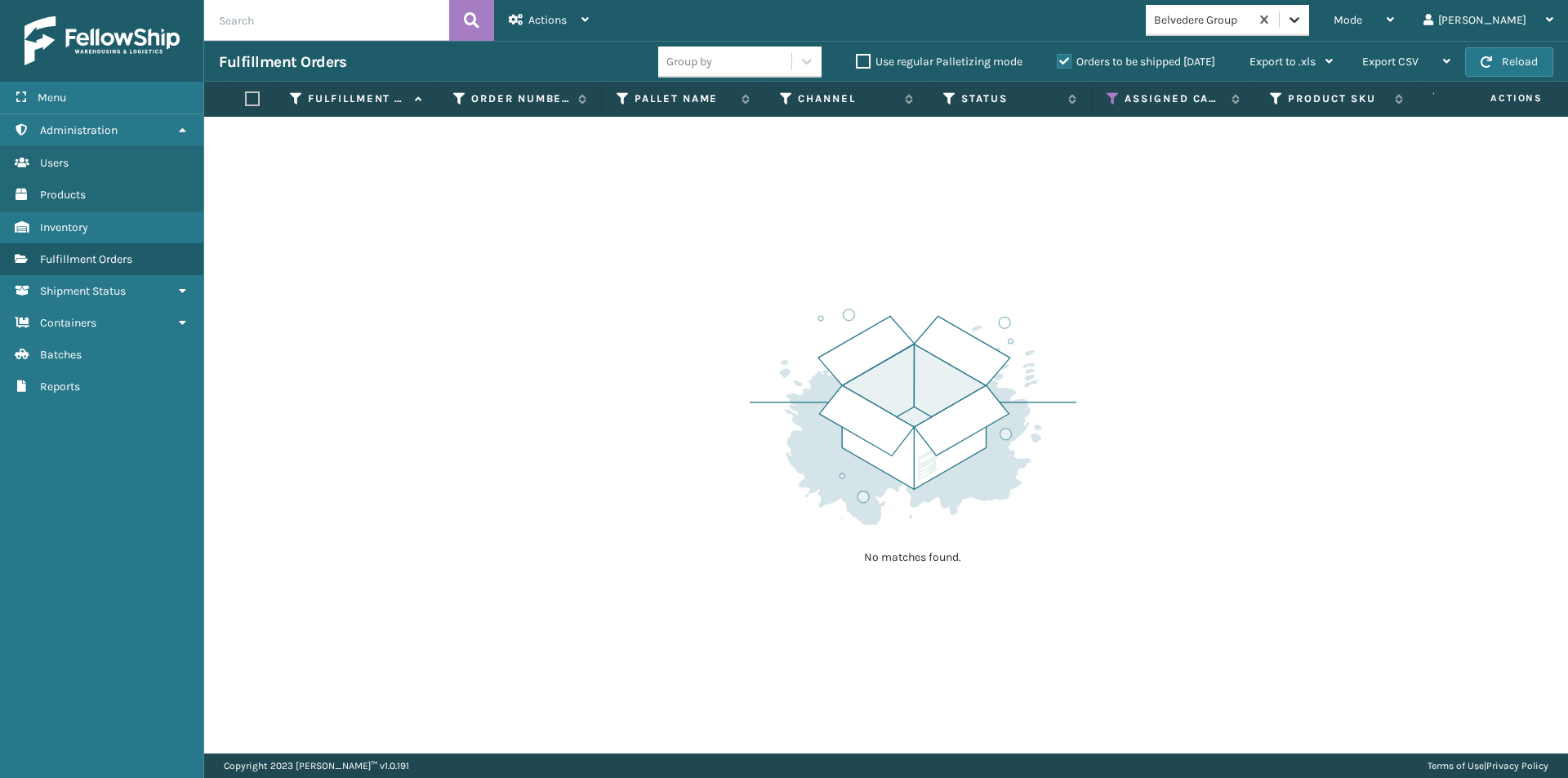
click at [1303, 20] on icon at bounding box center [1294, 19] width 16 height 16
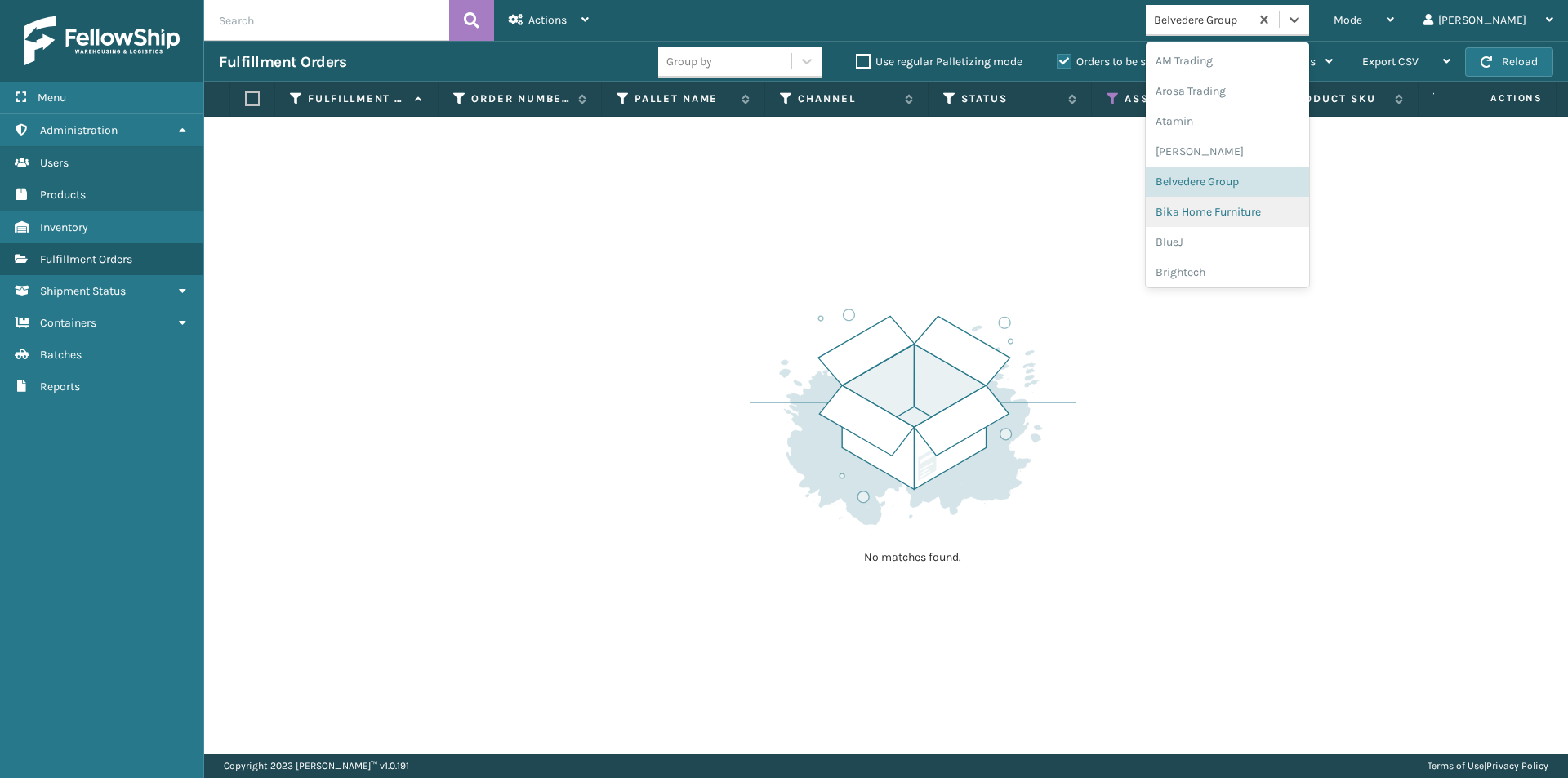
click at [1276, 216] on div "Bika Home Furniture" at bounding box center [1227, 211] width 163 height 30
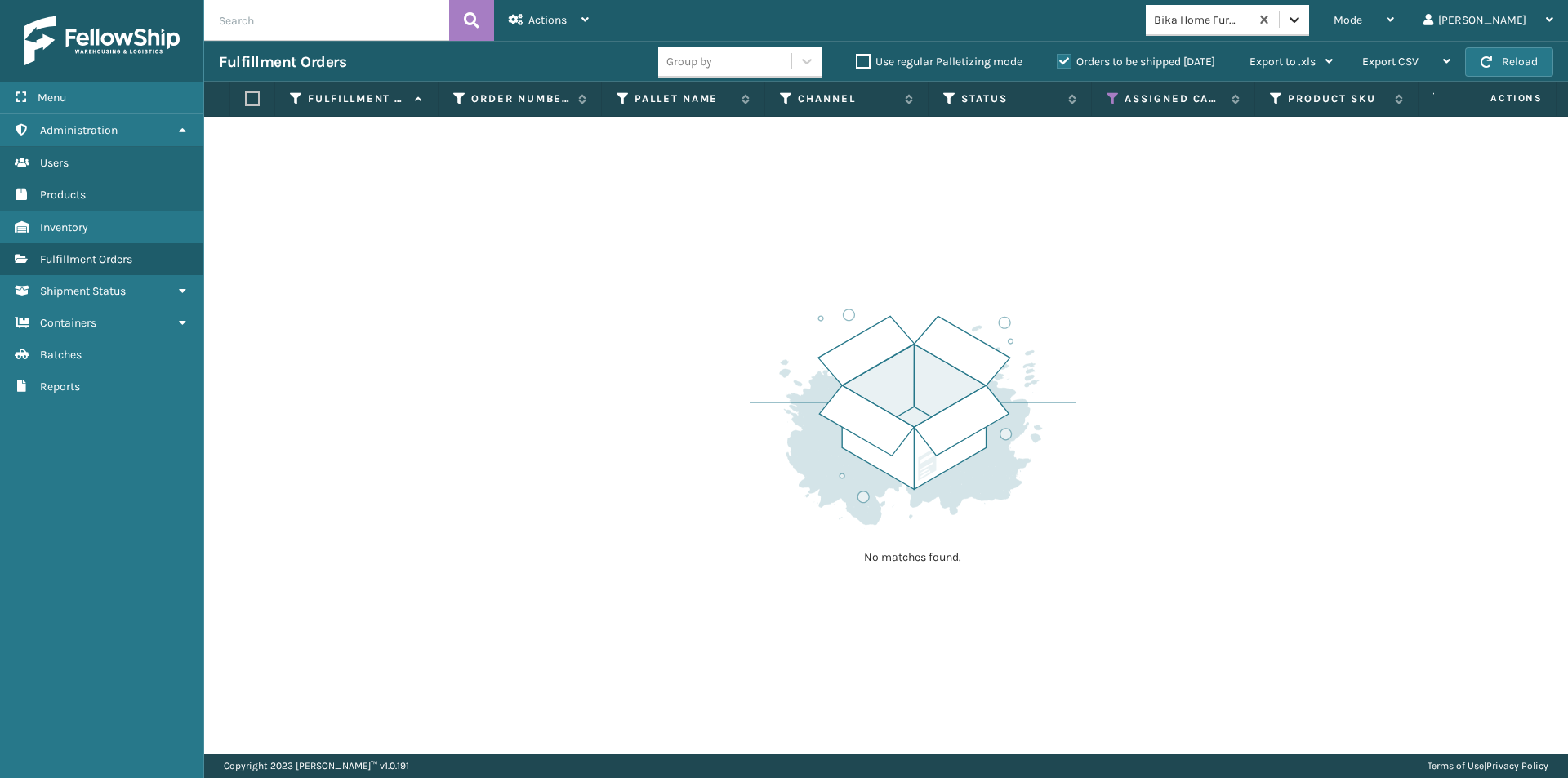
click at [1303, 23] on icon at bounding box center [1294, 19] width 16 height 16
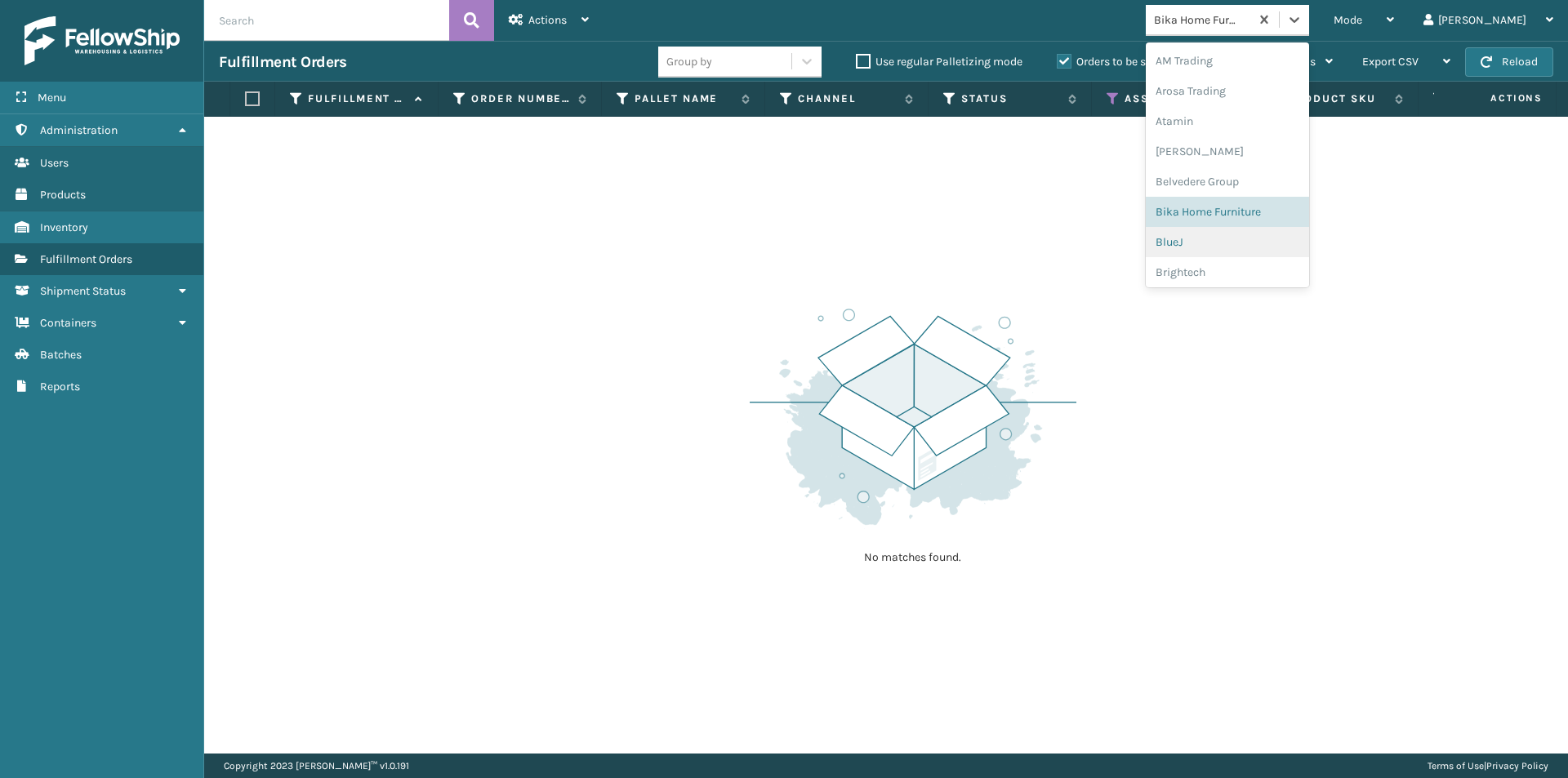
click at [1277, 247] on div "BlueJ" at bounding box center [1227, 241] width 163 height 30
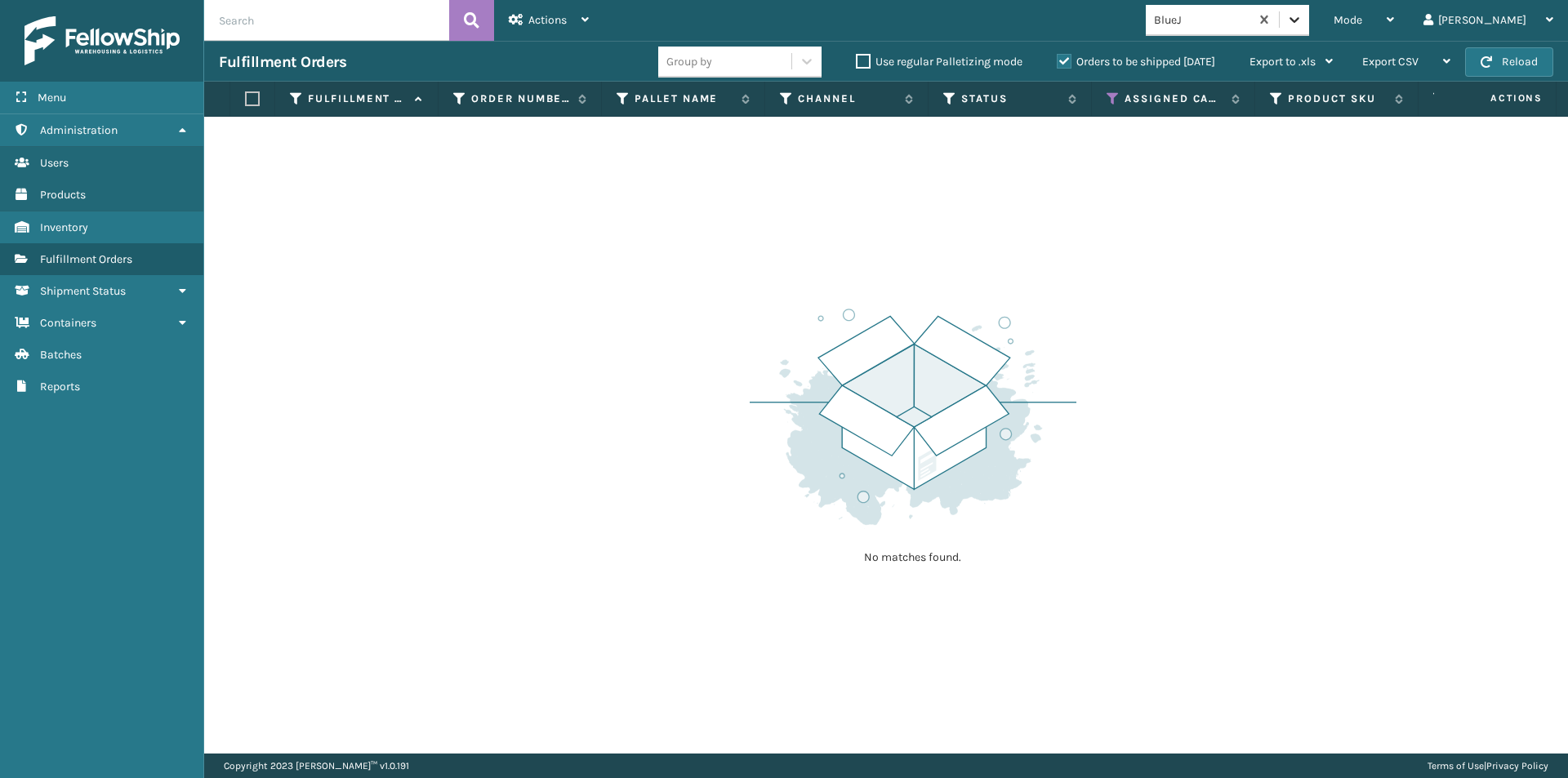
click at [1303, 27] on icon at bounding box center [1294, 19] width 16 height 16
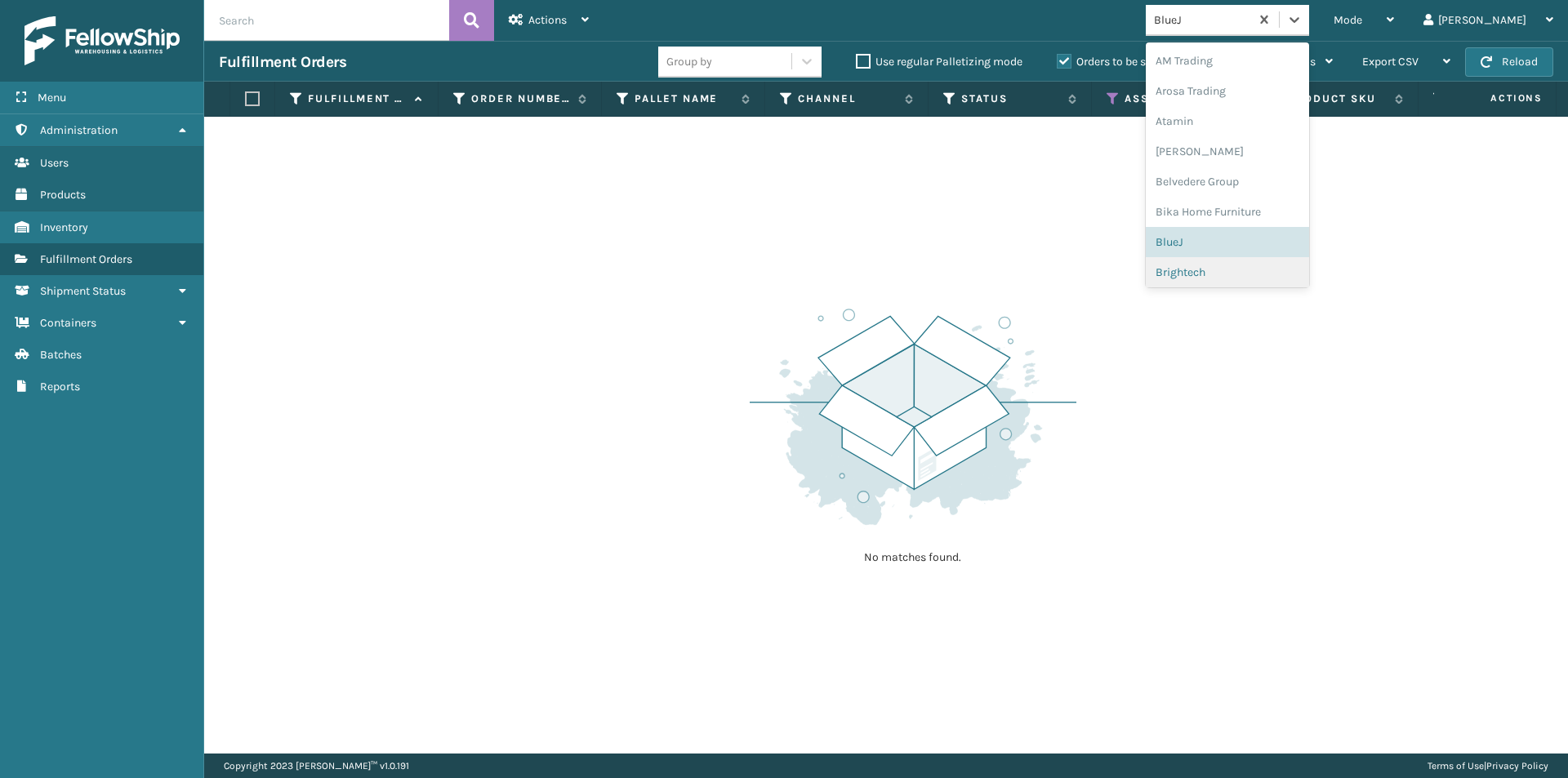
click at [1286, 268] on div "Brightech" at bounding box center [1227, 271] width 163 height 30
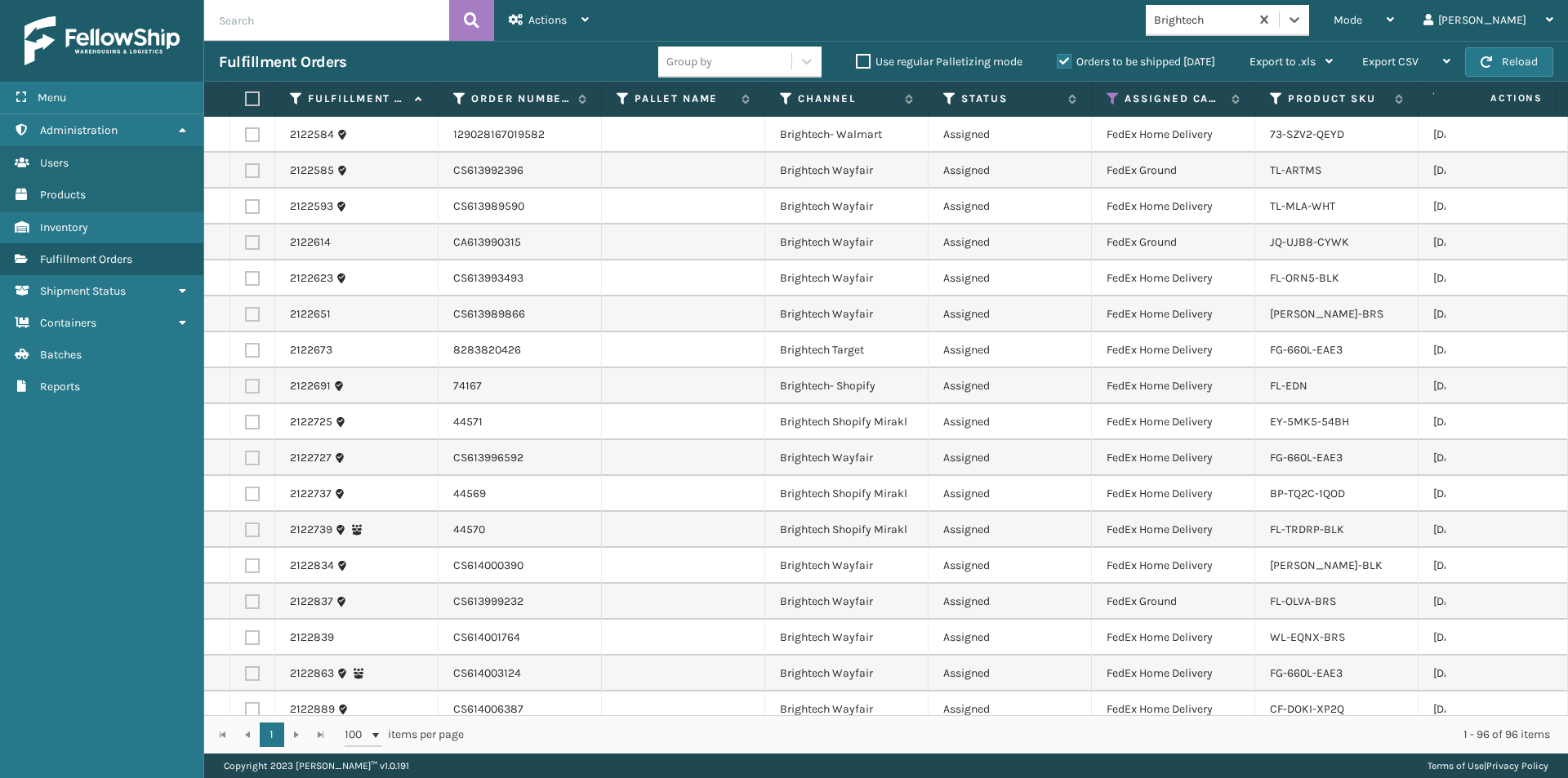
click at [254, 98] on label at bounding box center [249, 98] width 9 height 15
click at [246, 98] on input "checkbox" at bounding box center [245, 99] width 1 height 10
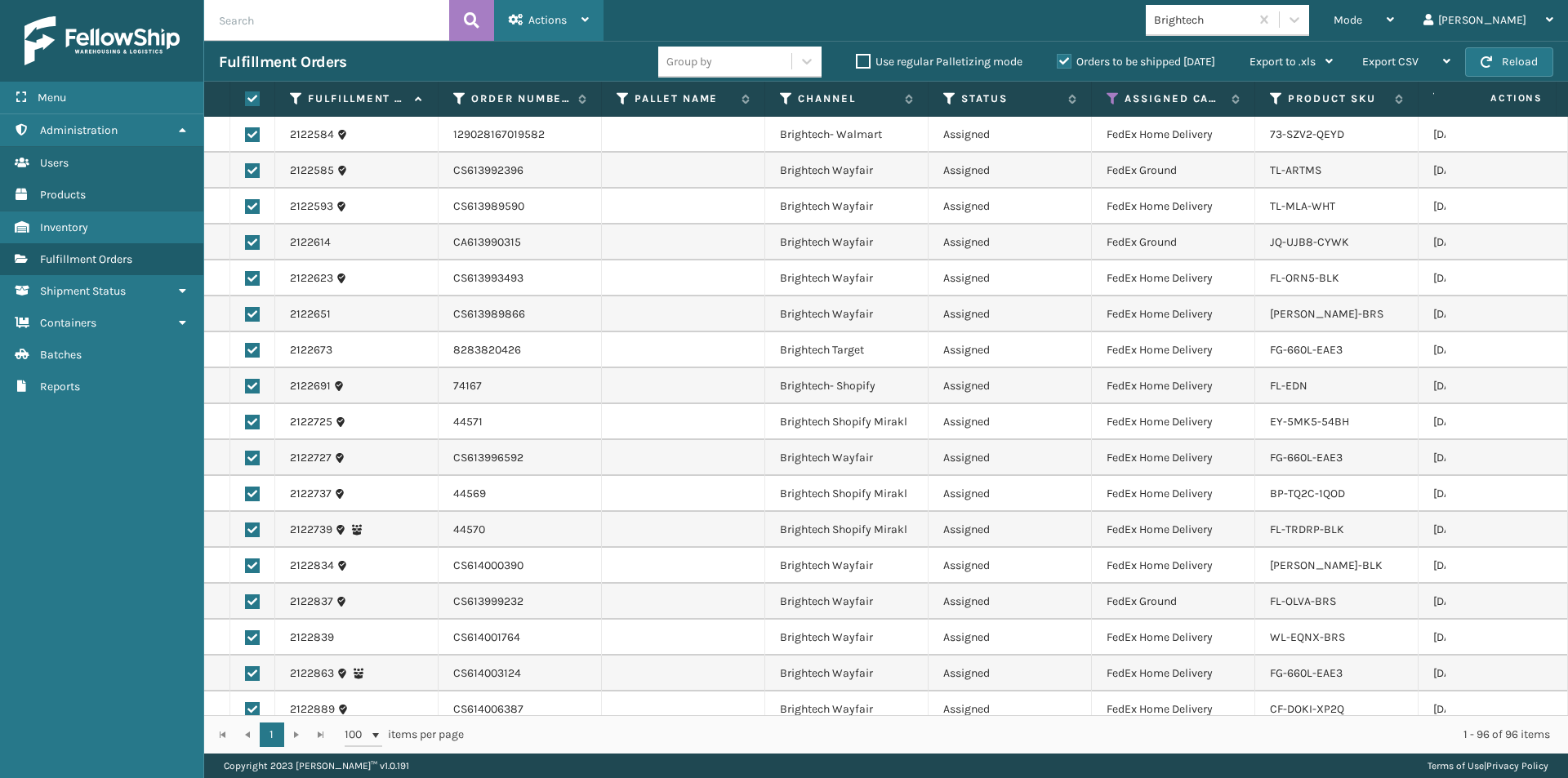
click at [551, 23] on span "Actions" at bounding box center [547, 20] width 39 height 14
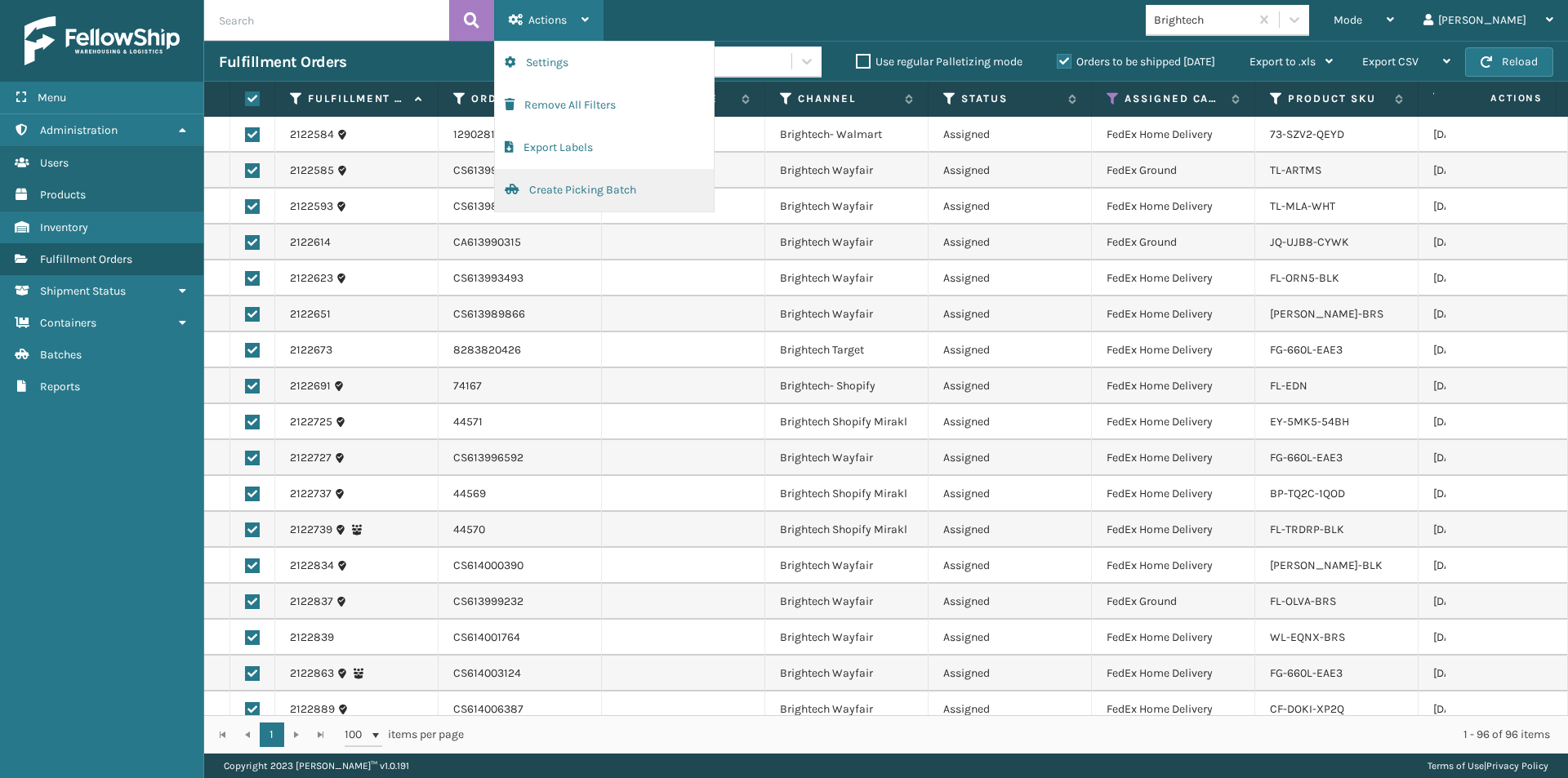
click at [585, 193] on button "Create Picking Batch" at bounding box center [604, 190] width 219 height 42
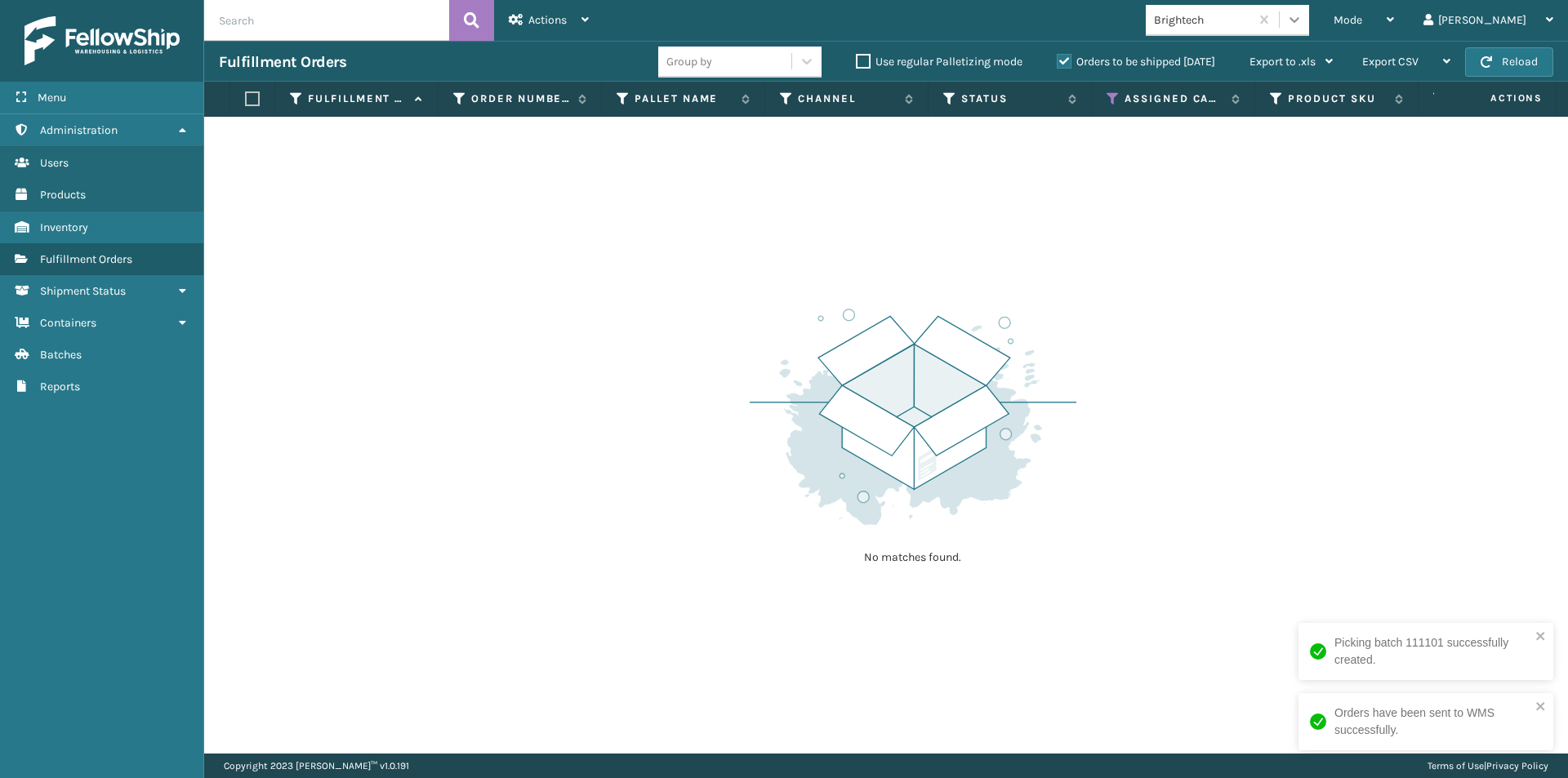
click at [1309, 19] on div at bounding box center [1294, 20] width 29 height 29
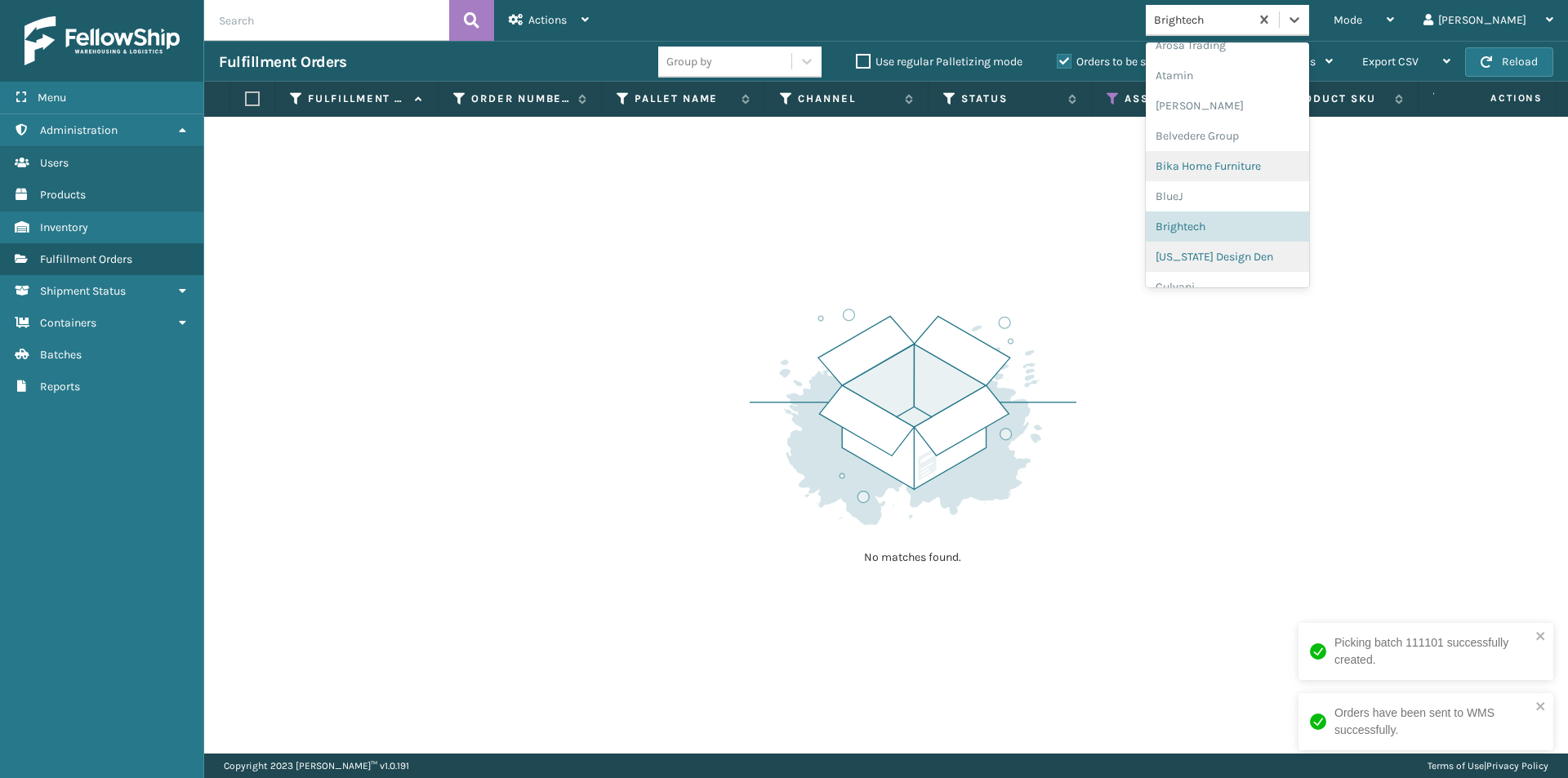
scroll to position [91, 0]
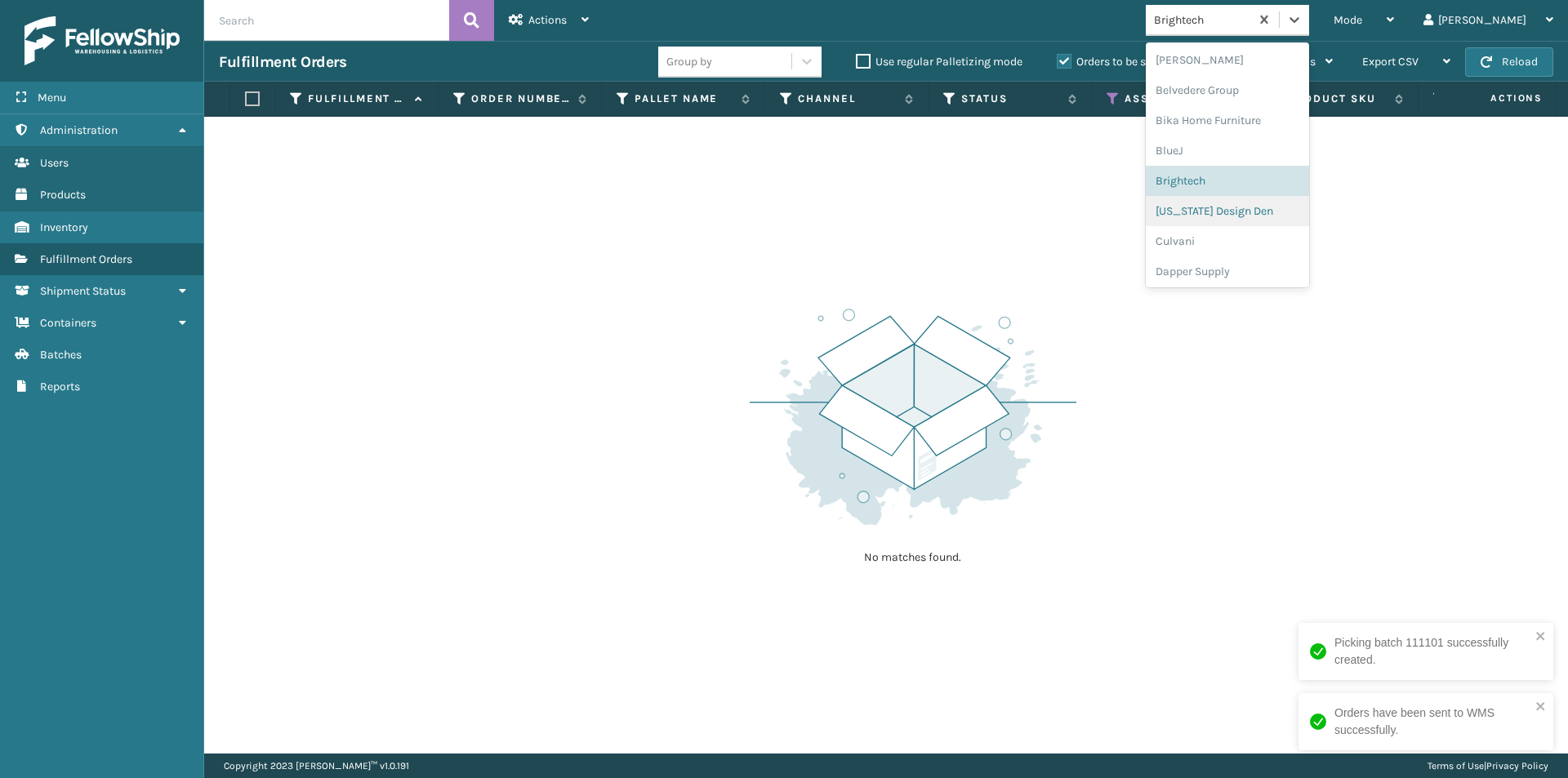
click at [1264, 220] on div "[US_STATE] Design Den" at bounding box center [1227, 210] width 163 height 30
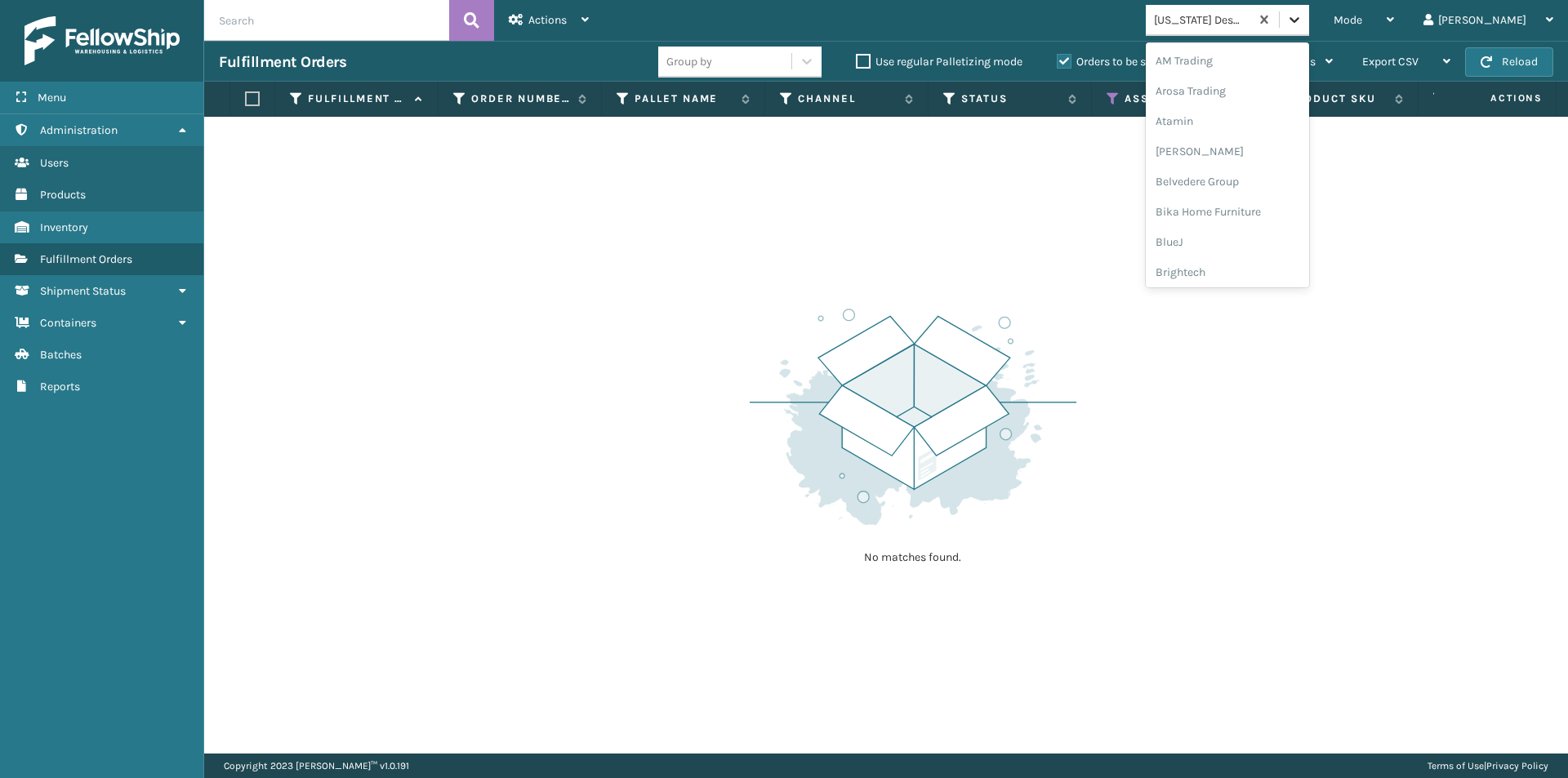
click at [1303, 13] on icon at bounding box center [1294, 19] width 16 height 16
click at [1250, 137] on div "Culvani" at bounding box center [1227, 129] width 163 height 30
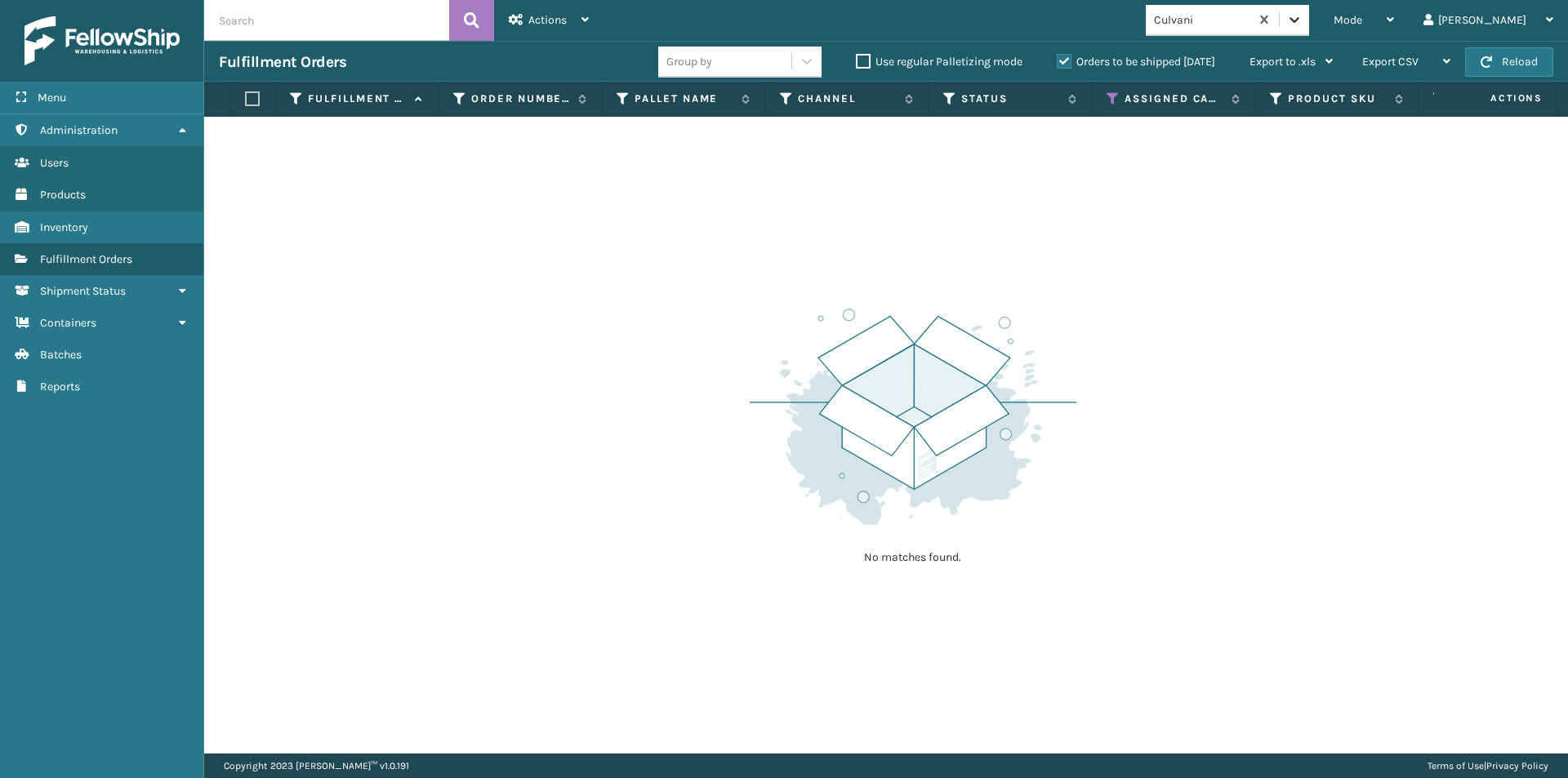
click at [1303, 17] on icon at bounding box center [1294, 19] width 16 height 16
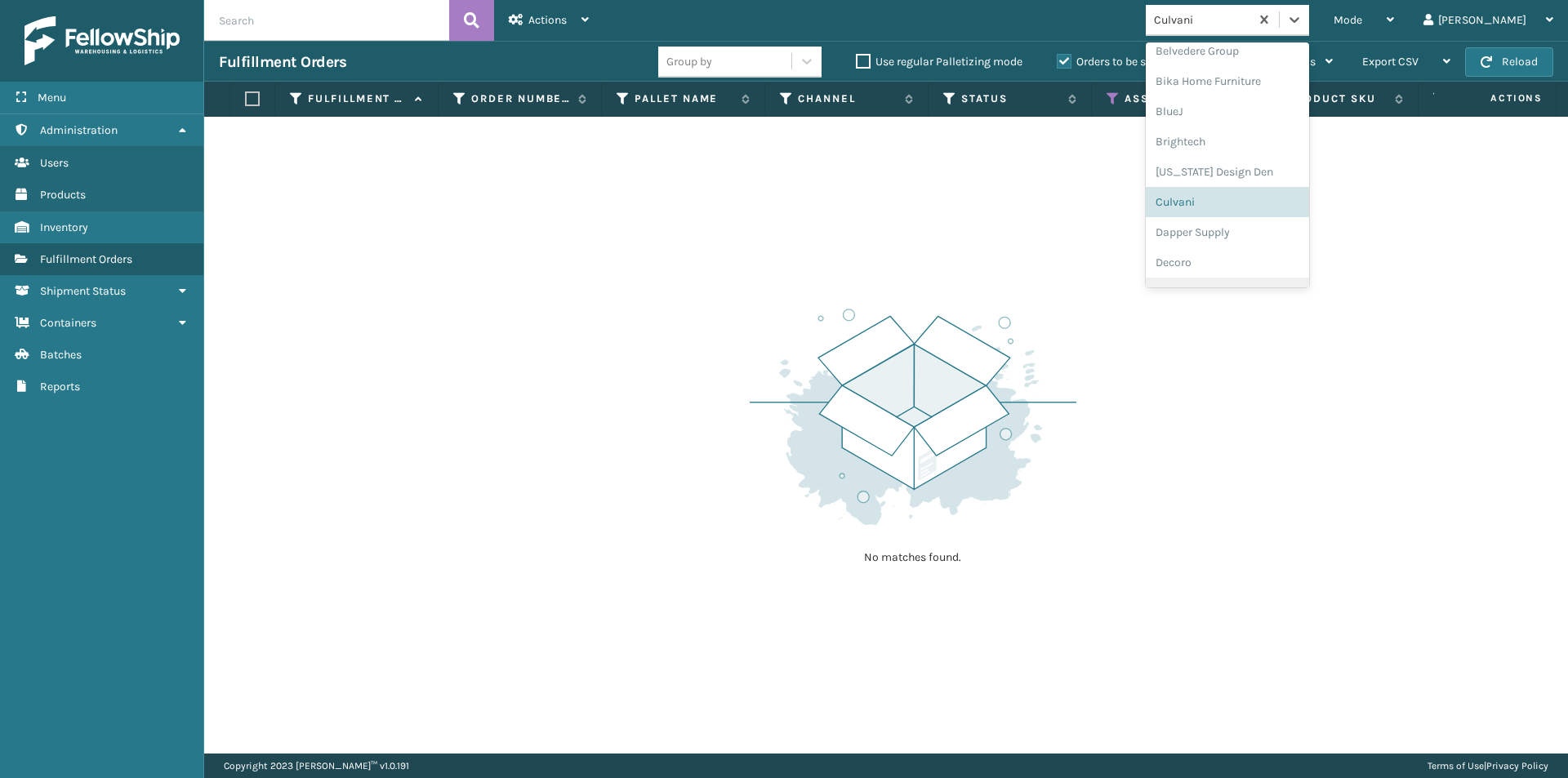
scroll to position [152, 0]
click at [1252, 209] on div "Dapper Supply" at bounding box center [1227, 210] width 163 height 30
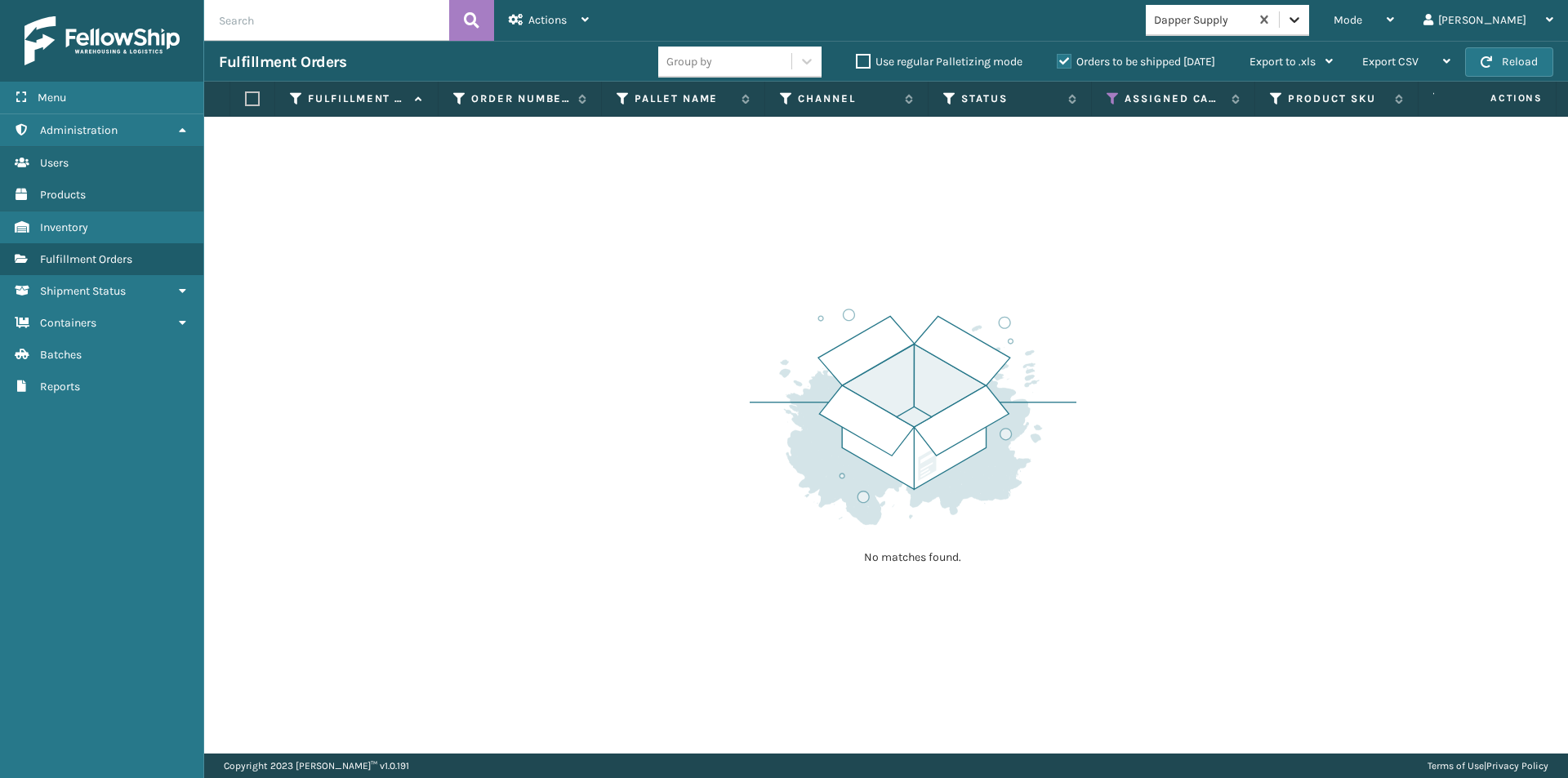
click at [1309, 16] on div at bounding box center [1294, 20] width 29 height 29
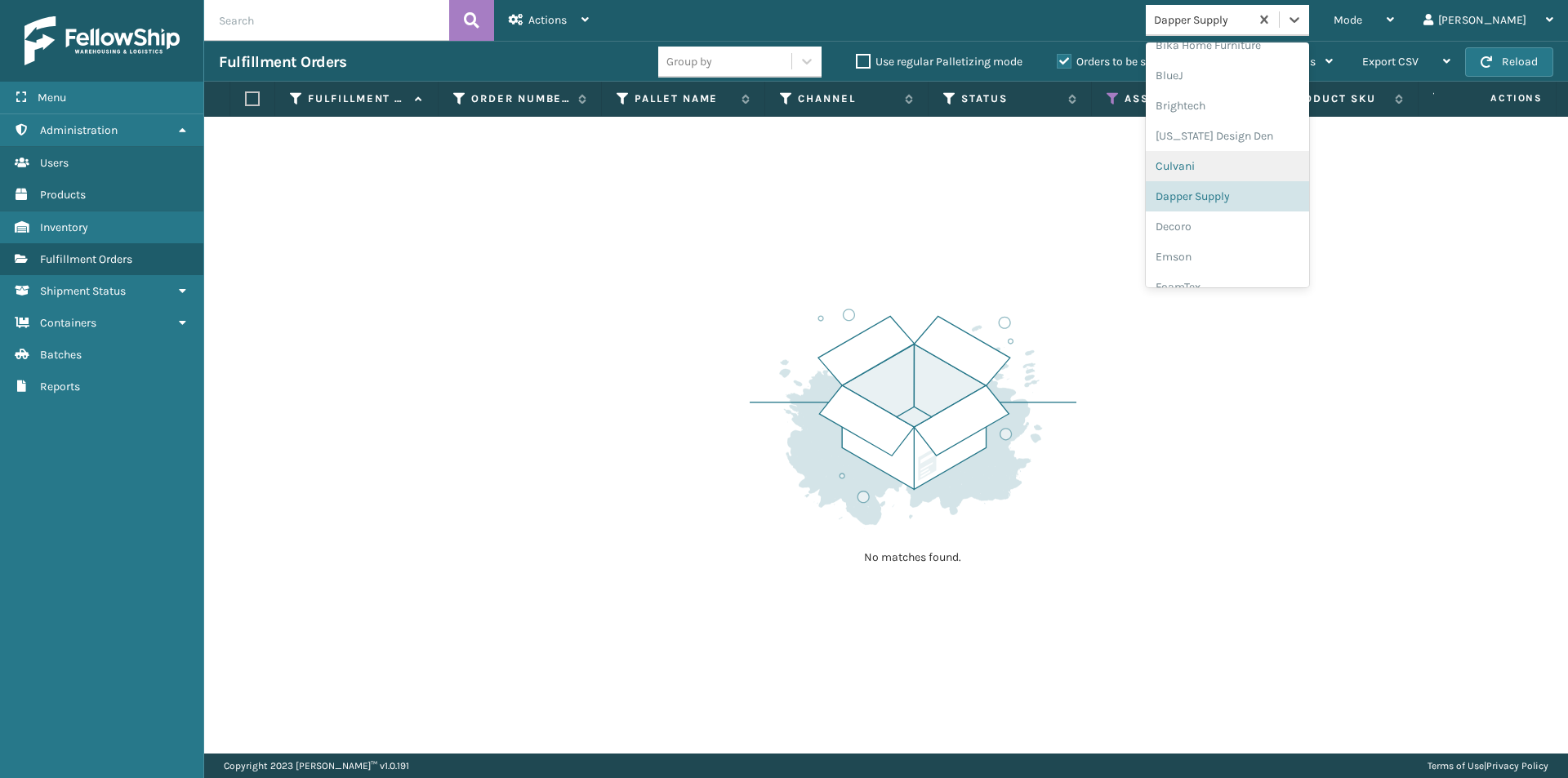
scroll to position [264, 0]
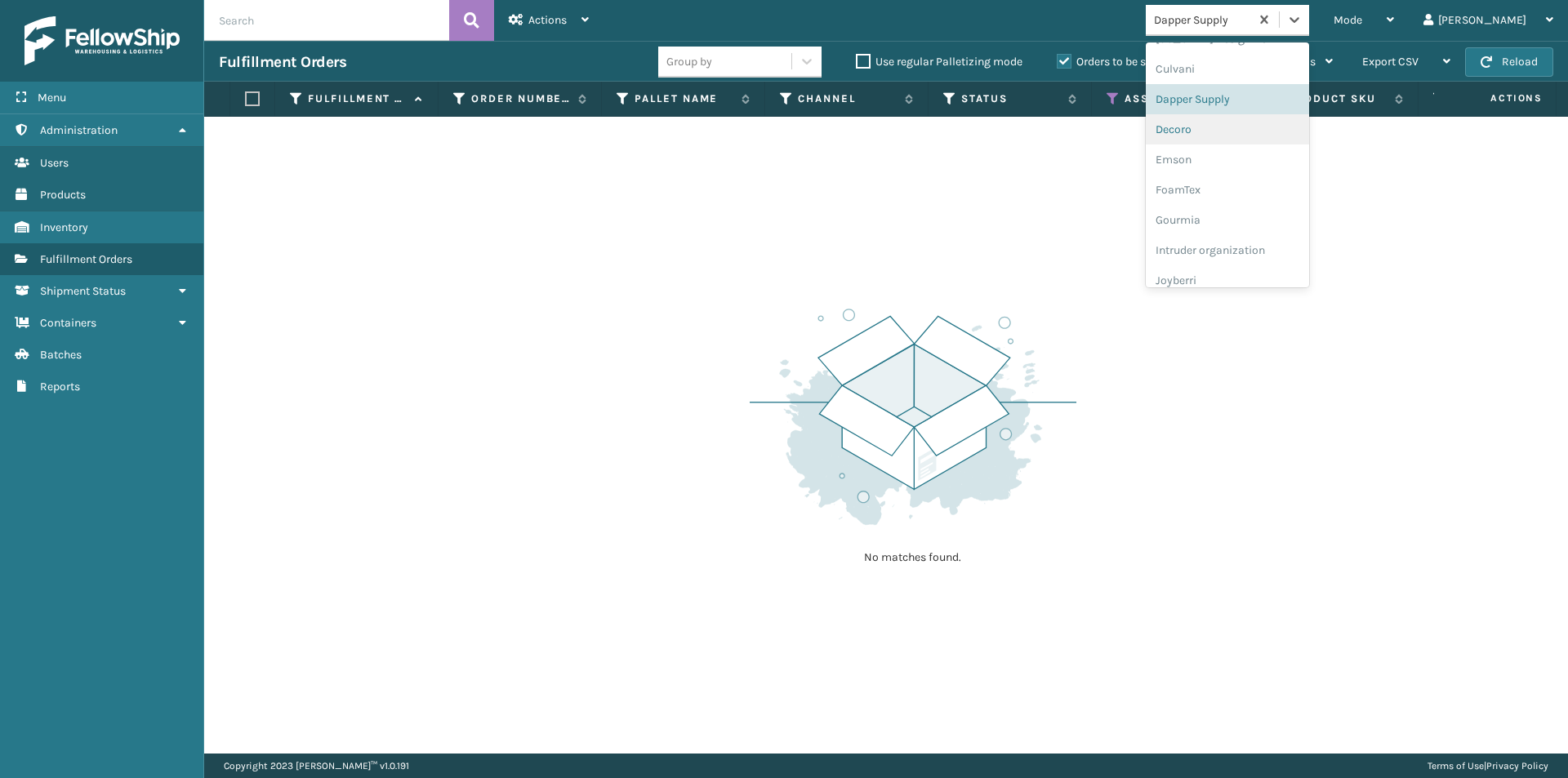
click at [1250, 137] on div "Decoro" at bounding box center [1227, 129] width 163 height 30
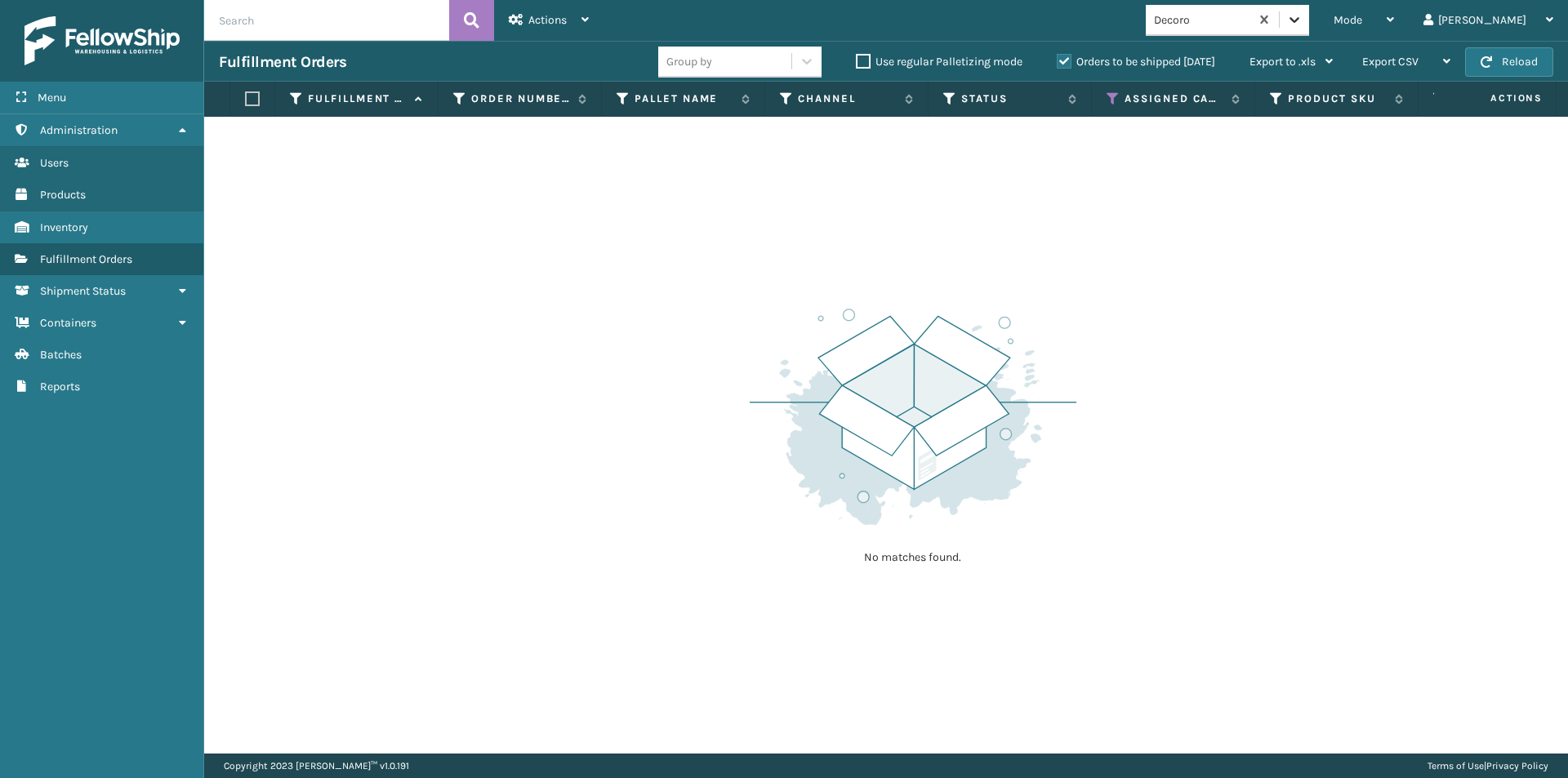
click at [1309, 16] on div at bounding box center [1294, 20] width 29 height 29
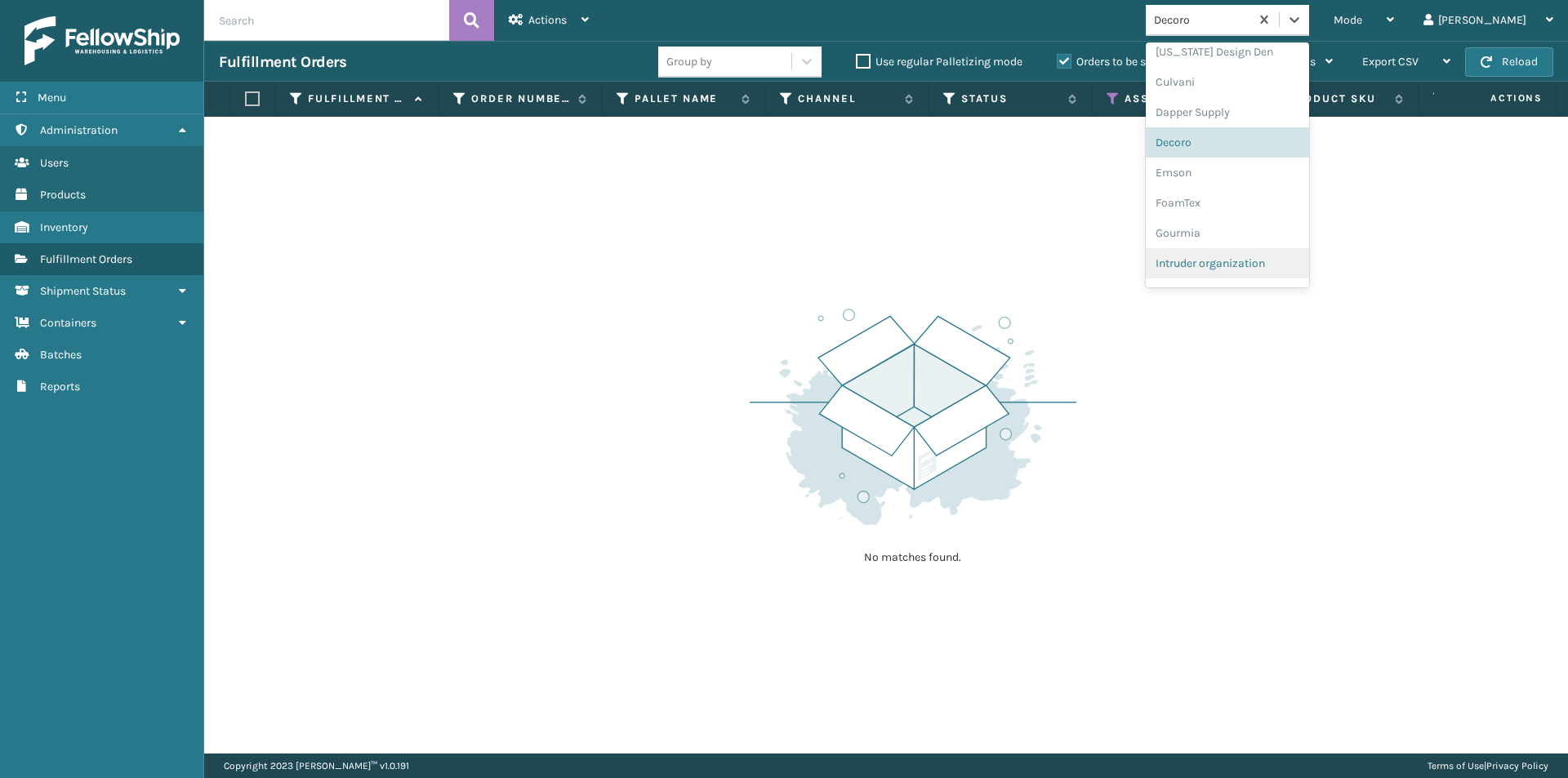
scroll to position [294, 0]
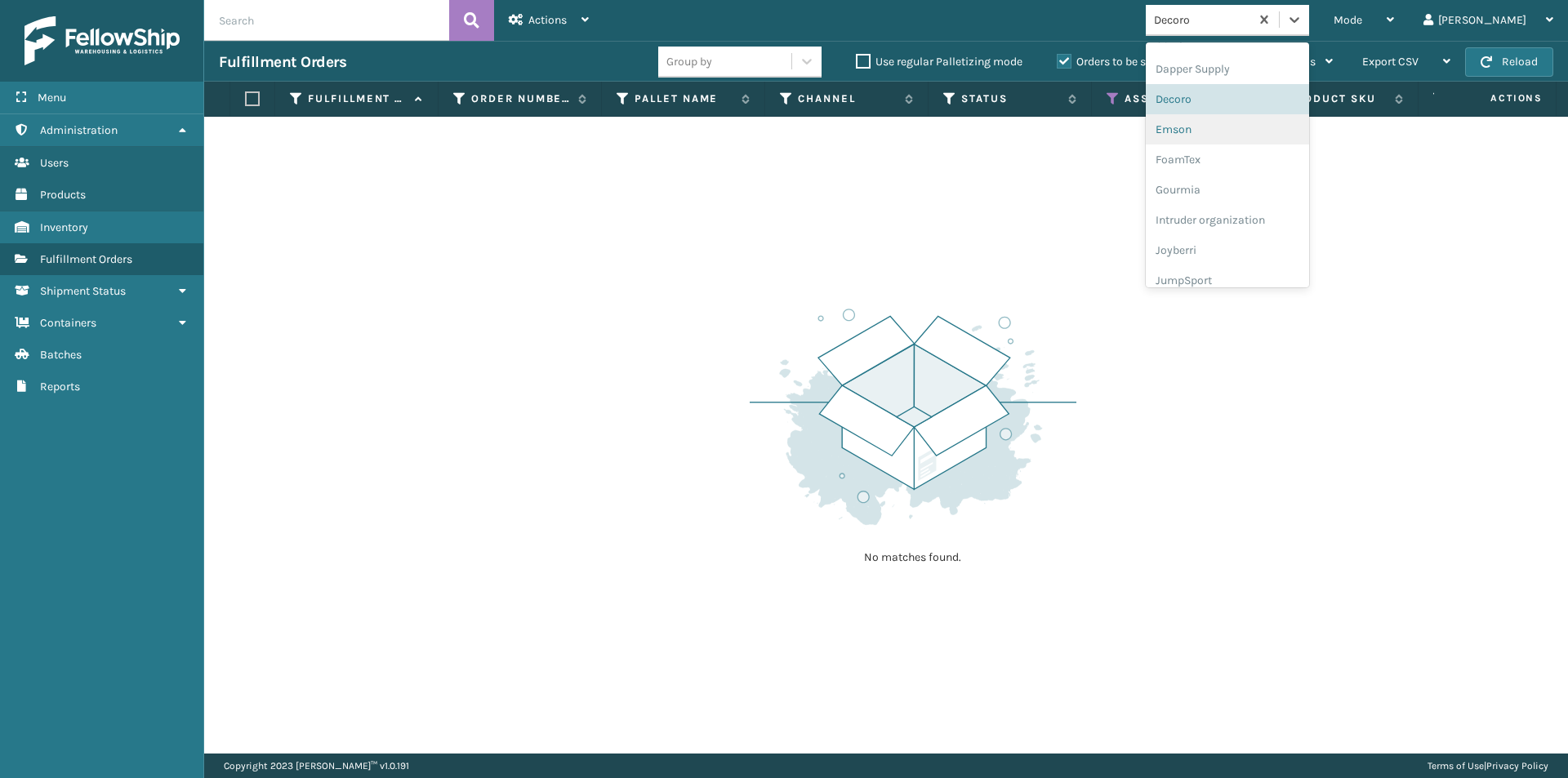
click at [1246, 139] on div "Emson" at bounding box center [1227, 129] width 163 height 30
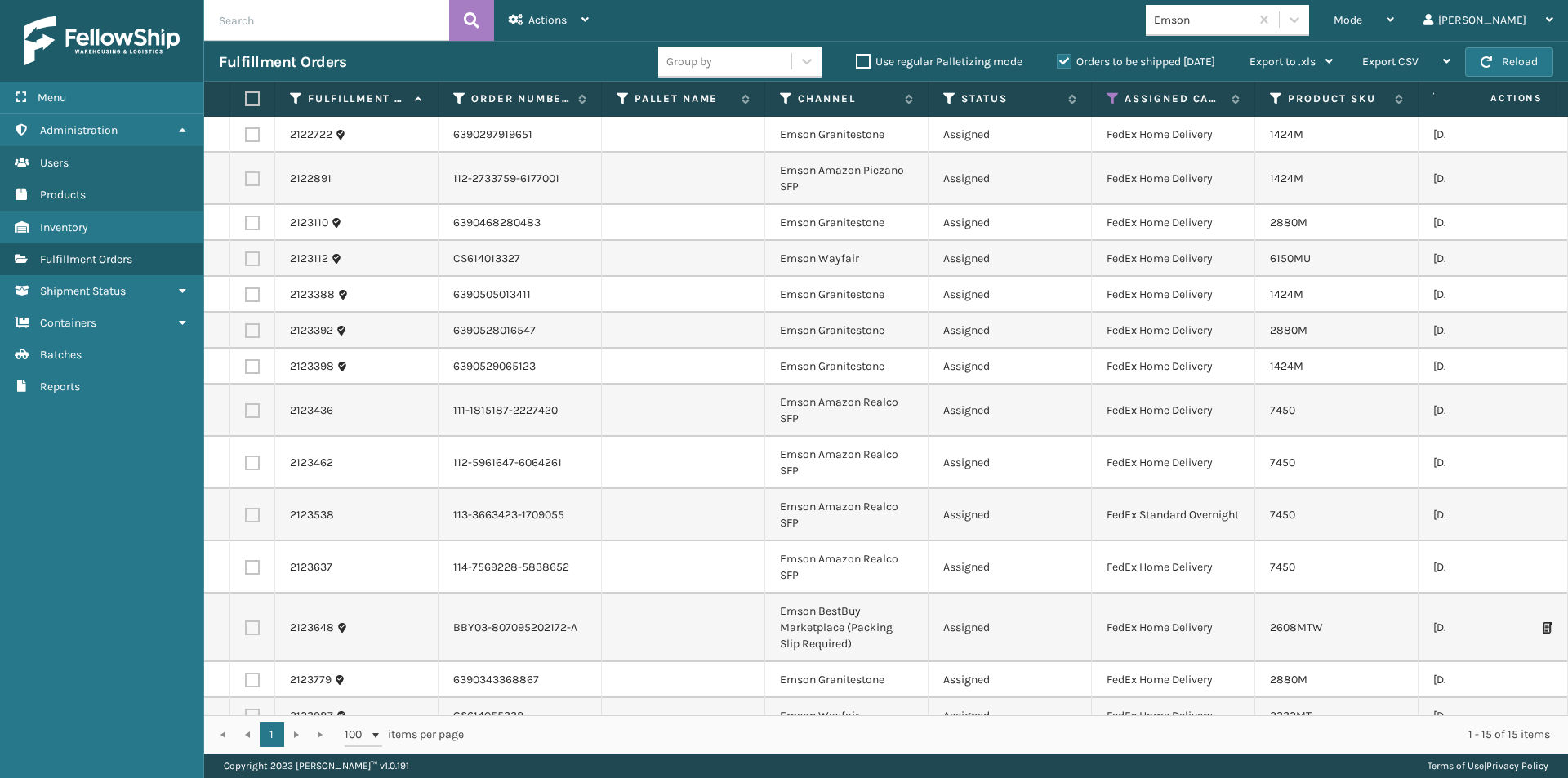
click at [250, 95] on label at bounding box center [249, 98] width 9 height 15
click at [246, 95] on input "checkbox" at bounding box center [245, 99] width 1 height 10
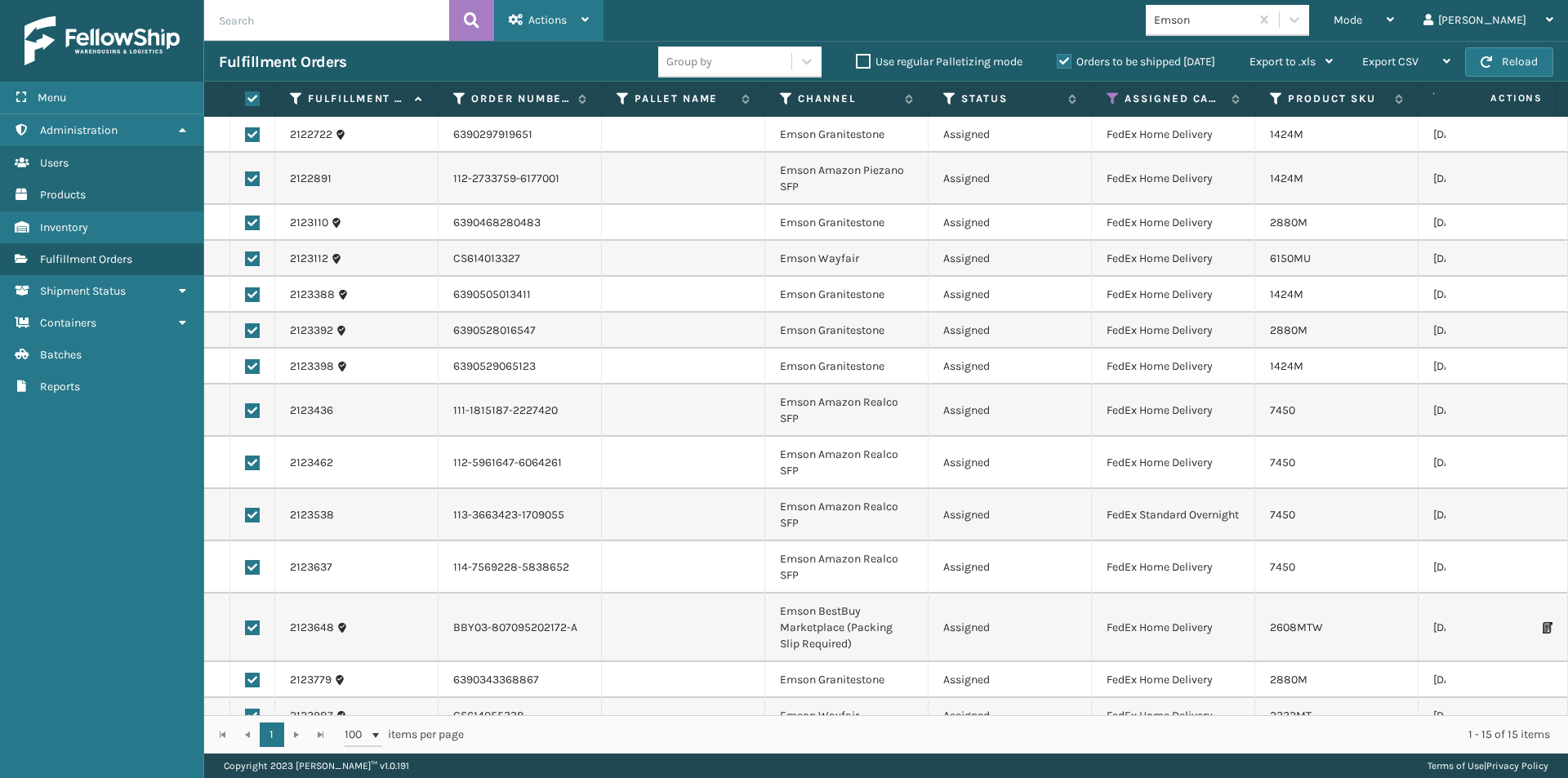
click at [562, 21] on span "Actions" at bounding box center [547, 20] width 39 height 14
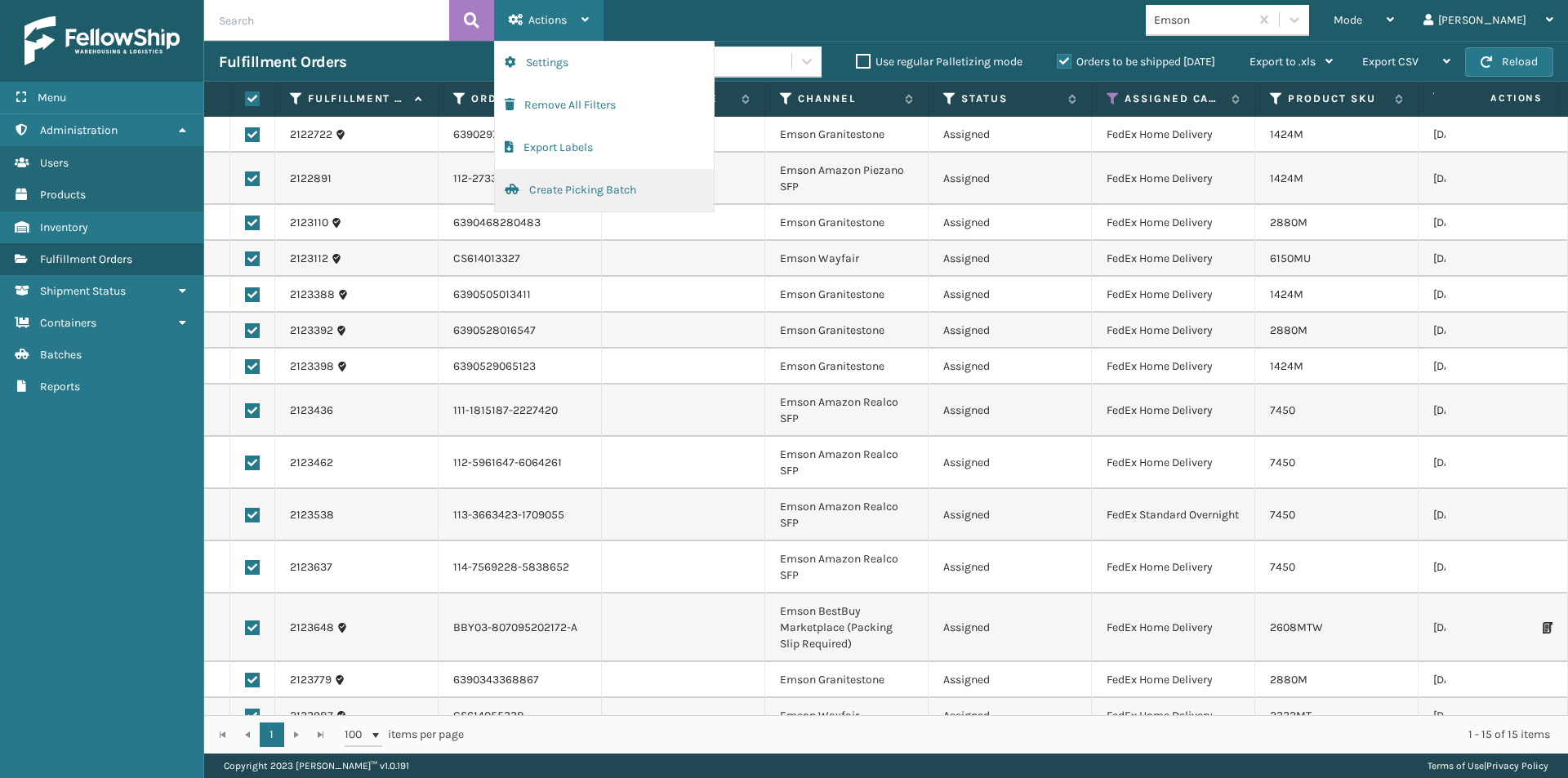
click at [566, 189] on button "Create Picking Batch" at bounding box center [604, 190] width 219 height 42
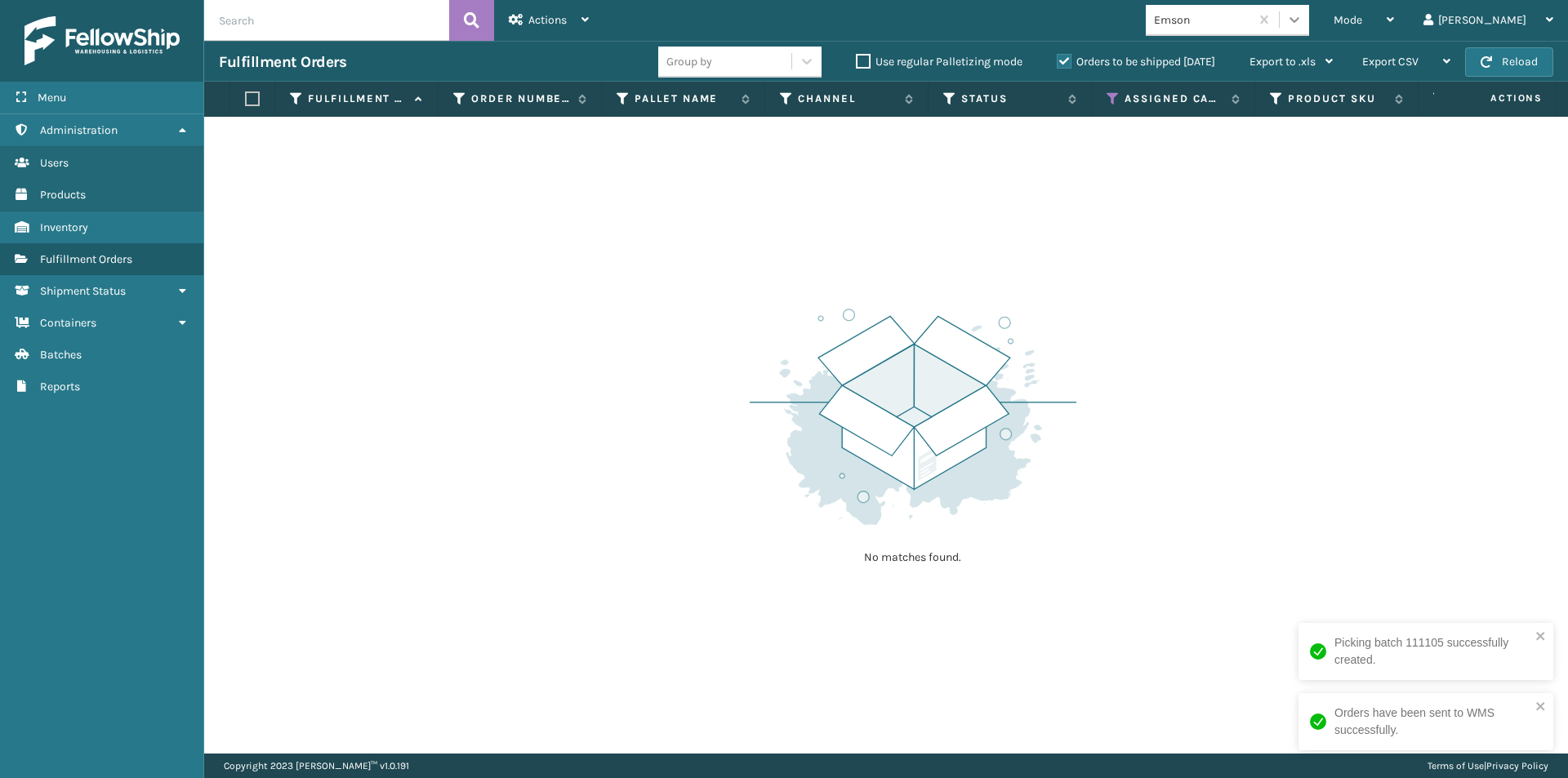
drag, startPoint x: 1360, startPoint y: 18, endPoint x: 1353, endPoint y: 23, distance: 8.6
click at [1303, 18] on icon at bounding box center [1294, 19] width 16 height 16
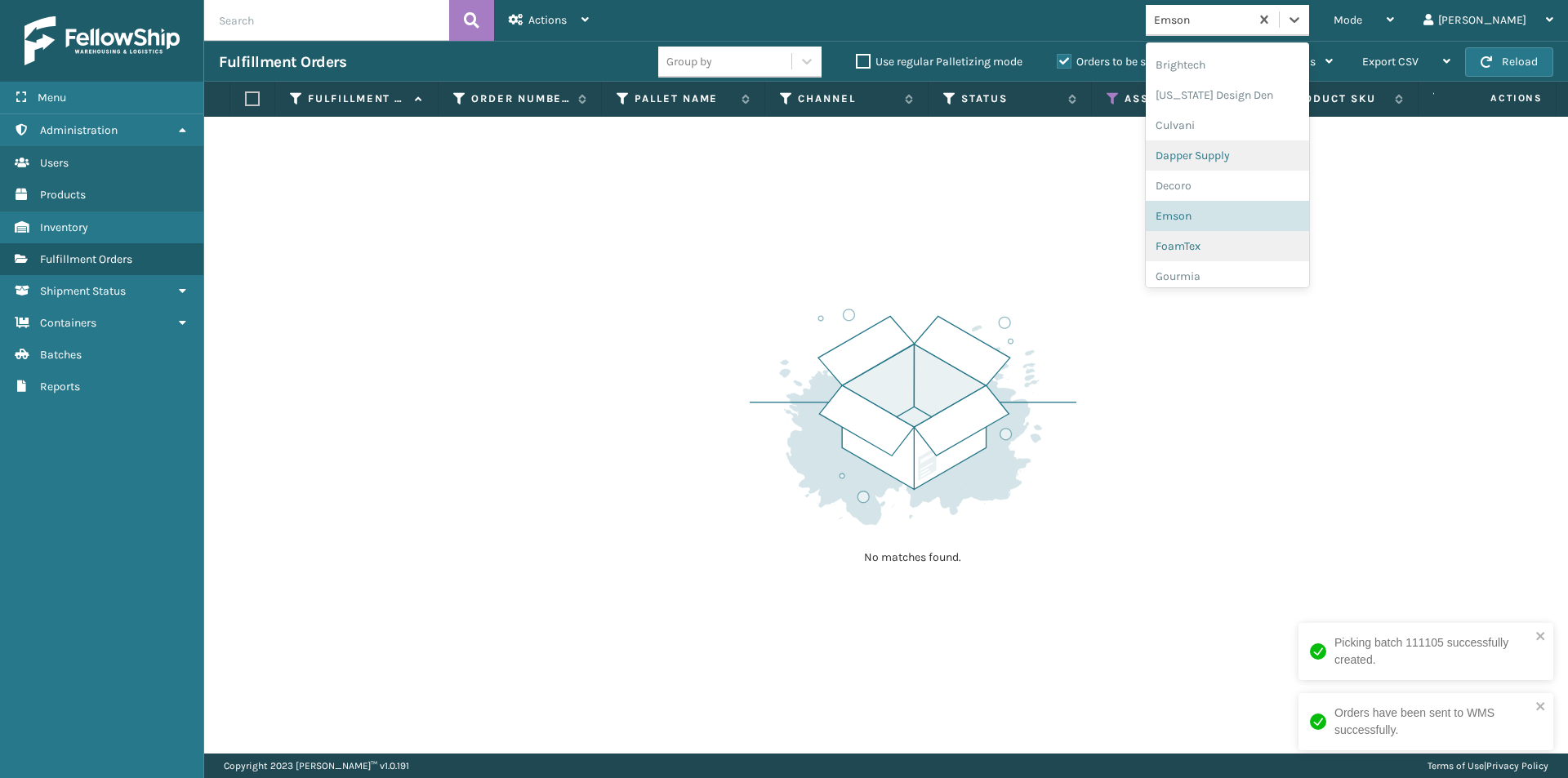
scroll to position [242, 0]
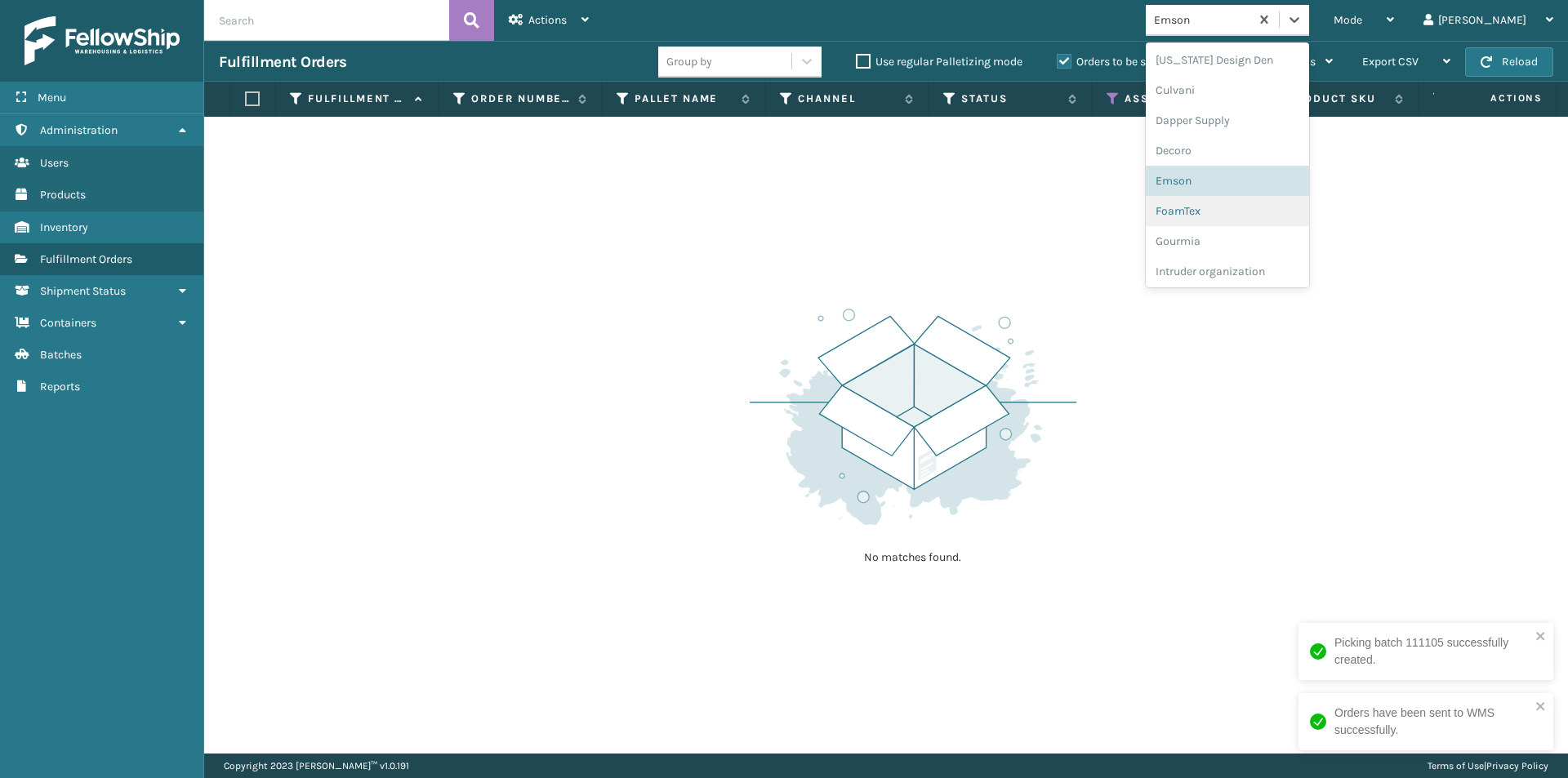
click at [1281, 203] on div "FoamTex" at bounding box center [1227, 210] width 163 height 30
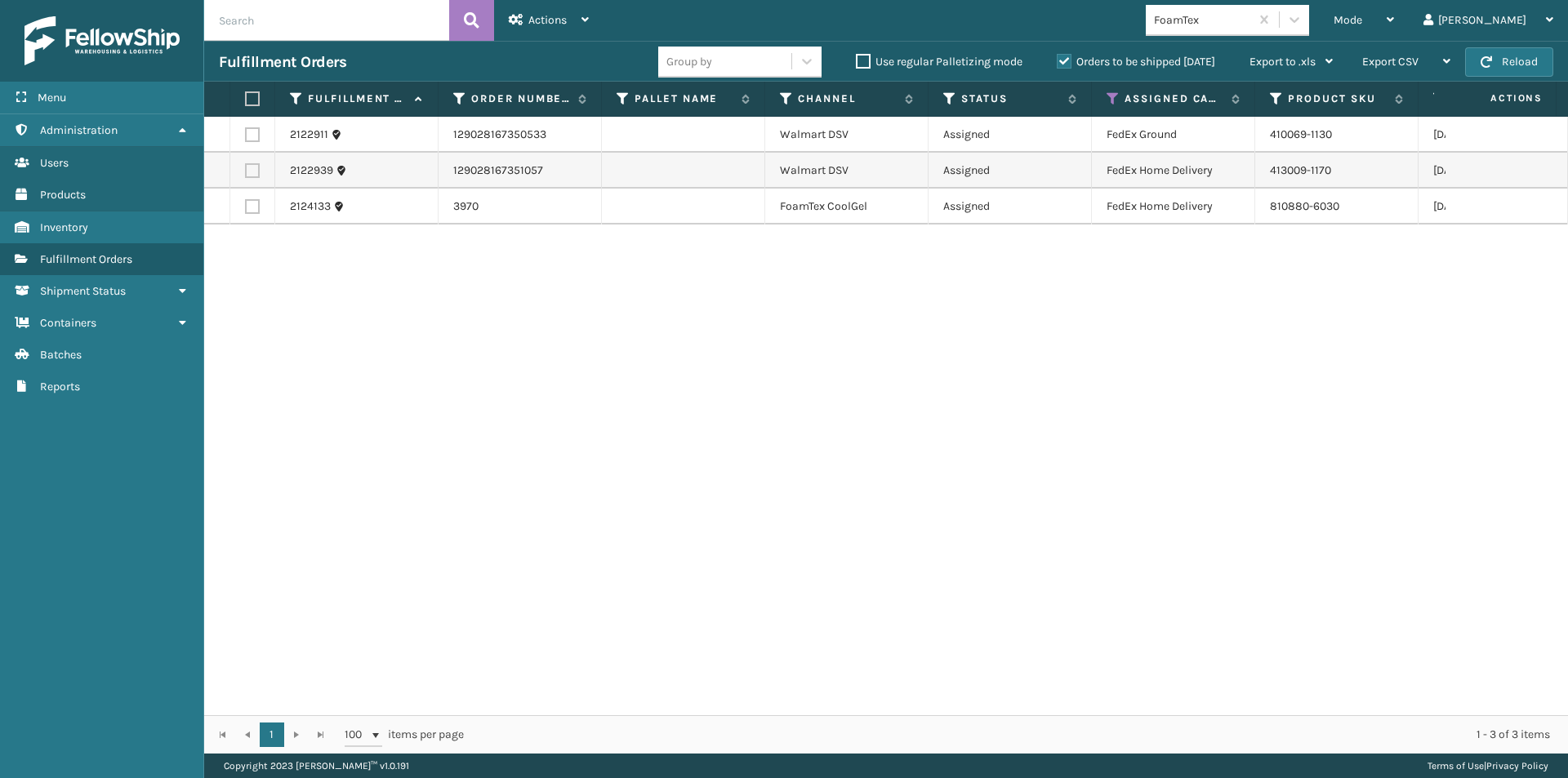
click at [254, 97] on label at bounding box center [249, 98] width 9 height 15
click at [246, 97] on input "checkbox" at bounding box center [245, 99] width 1 height 10
click at [534, 20] on span "Actions" at bounding box center [547, 20] width 39 height 14
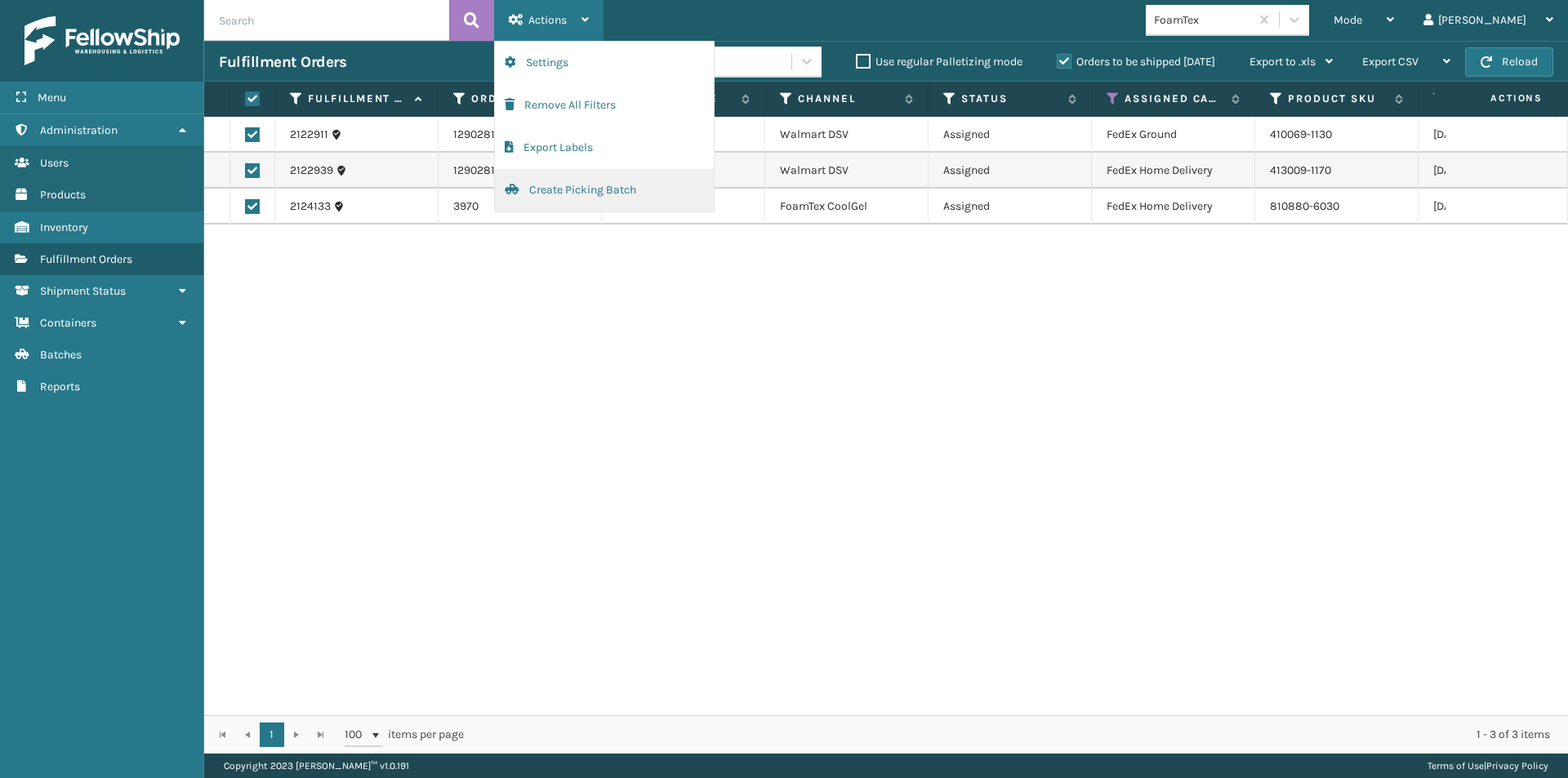
click at [584, 189] on button "Create Picking Batch" at bounding box center [604, 190] width 219 height 42
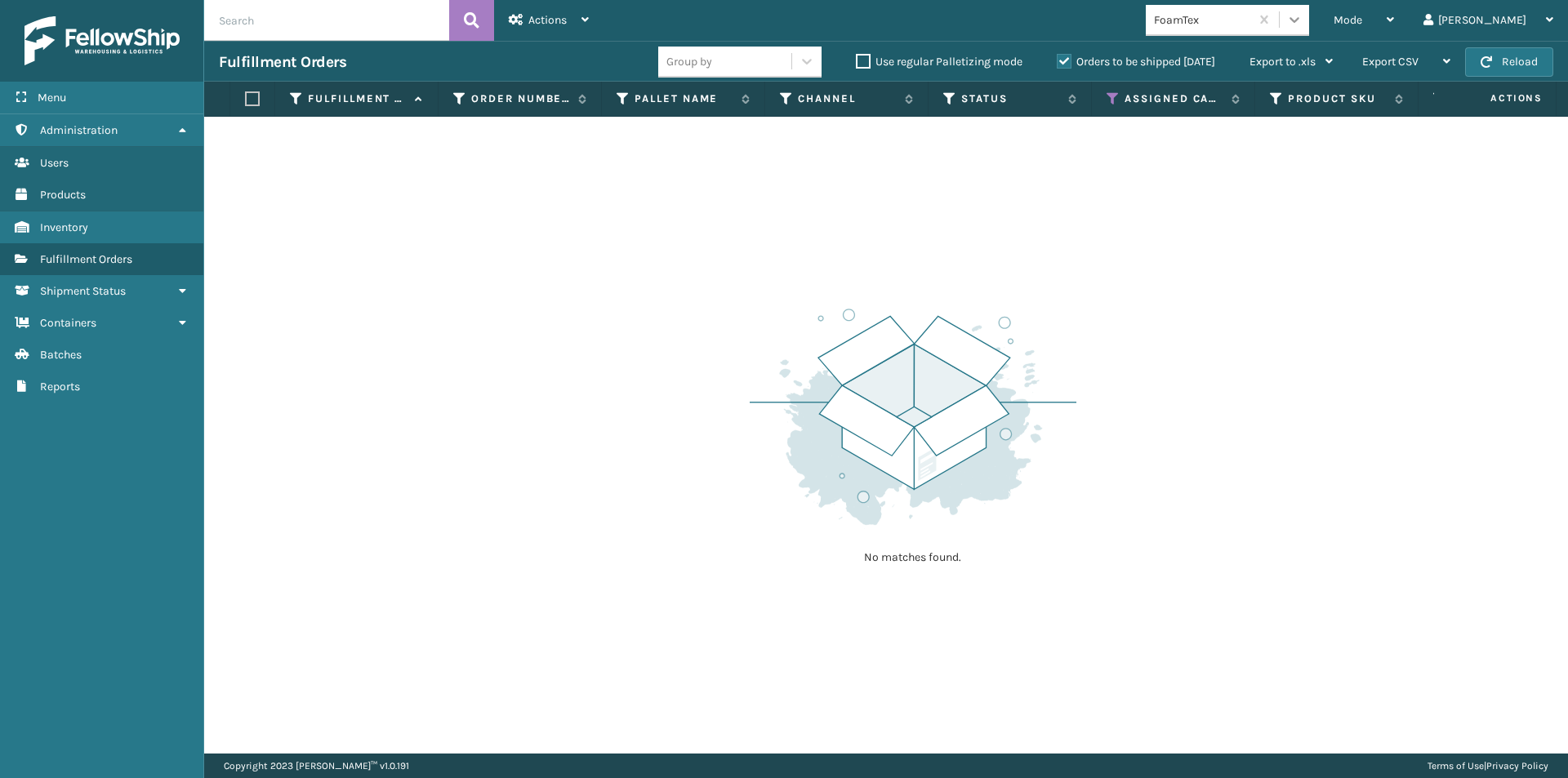
click at [1309, 16] on div at bounding box center [1294, 20] width 29 height 29
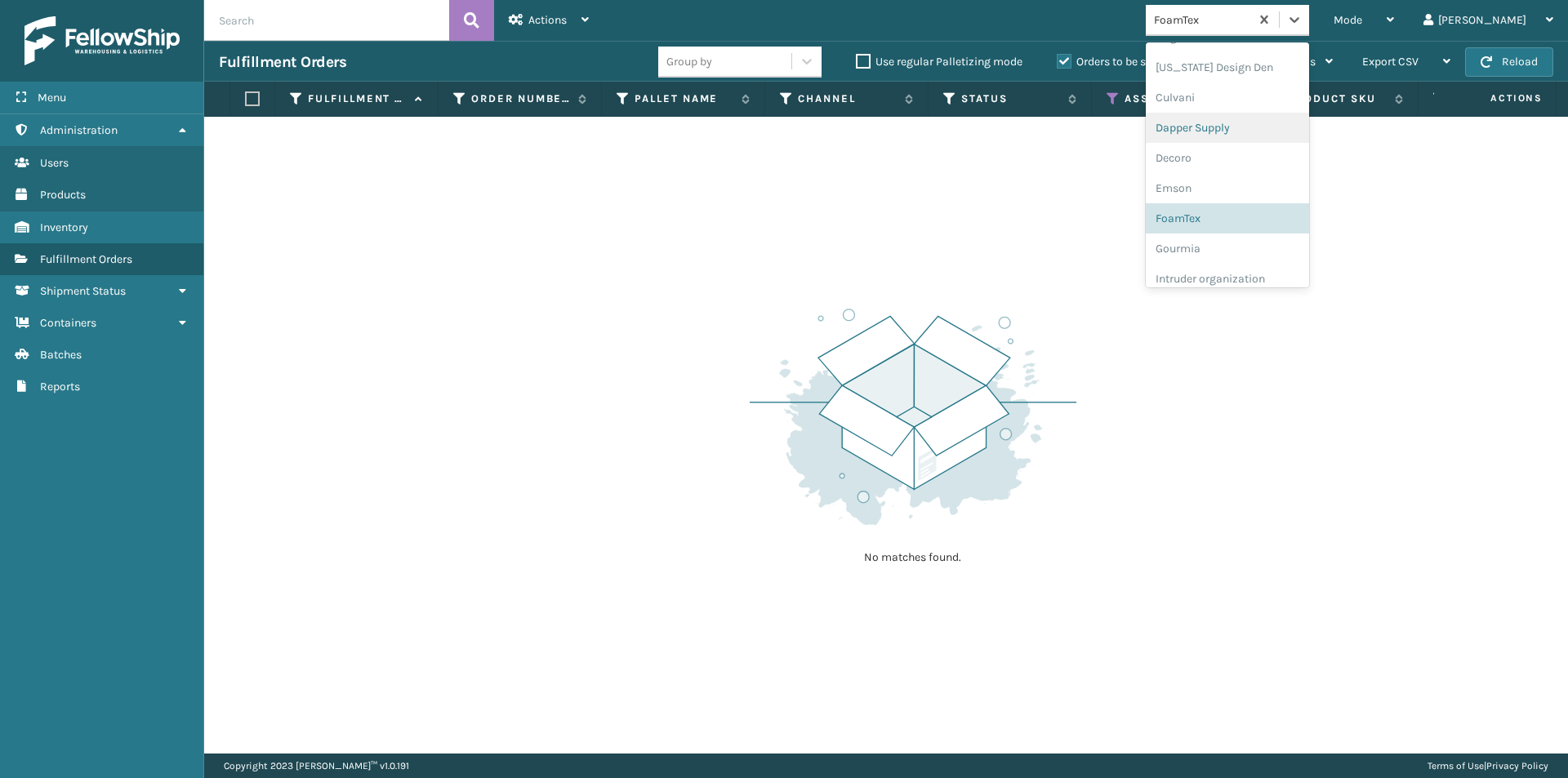
scroll to position [272, 0]
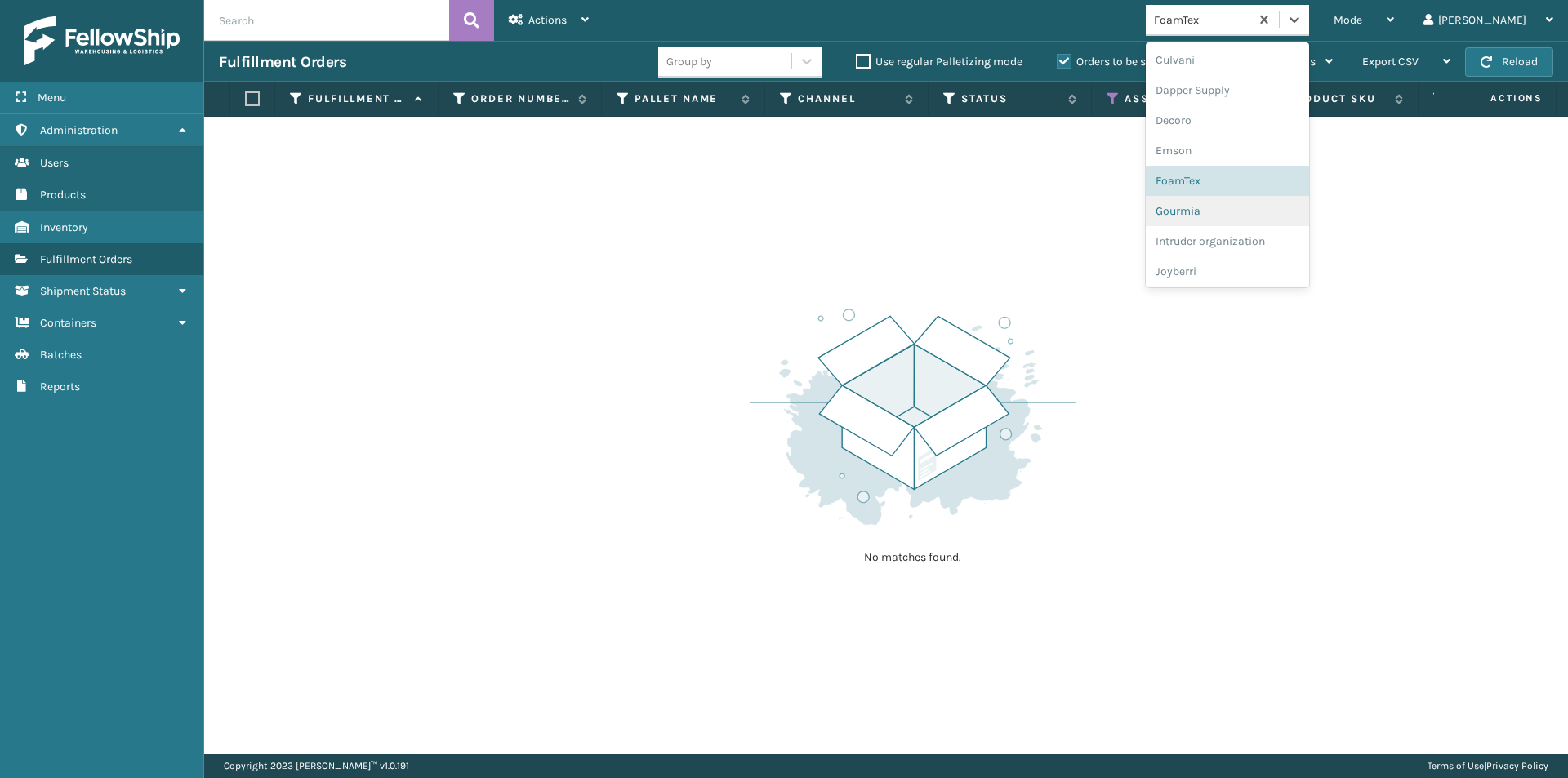
click at [1266, 209] on div "Gourmia" at bounding box center [1227, 210] width 163 height 30
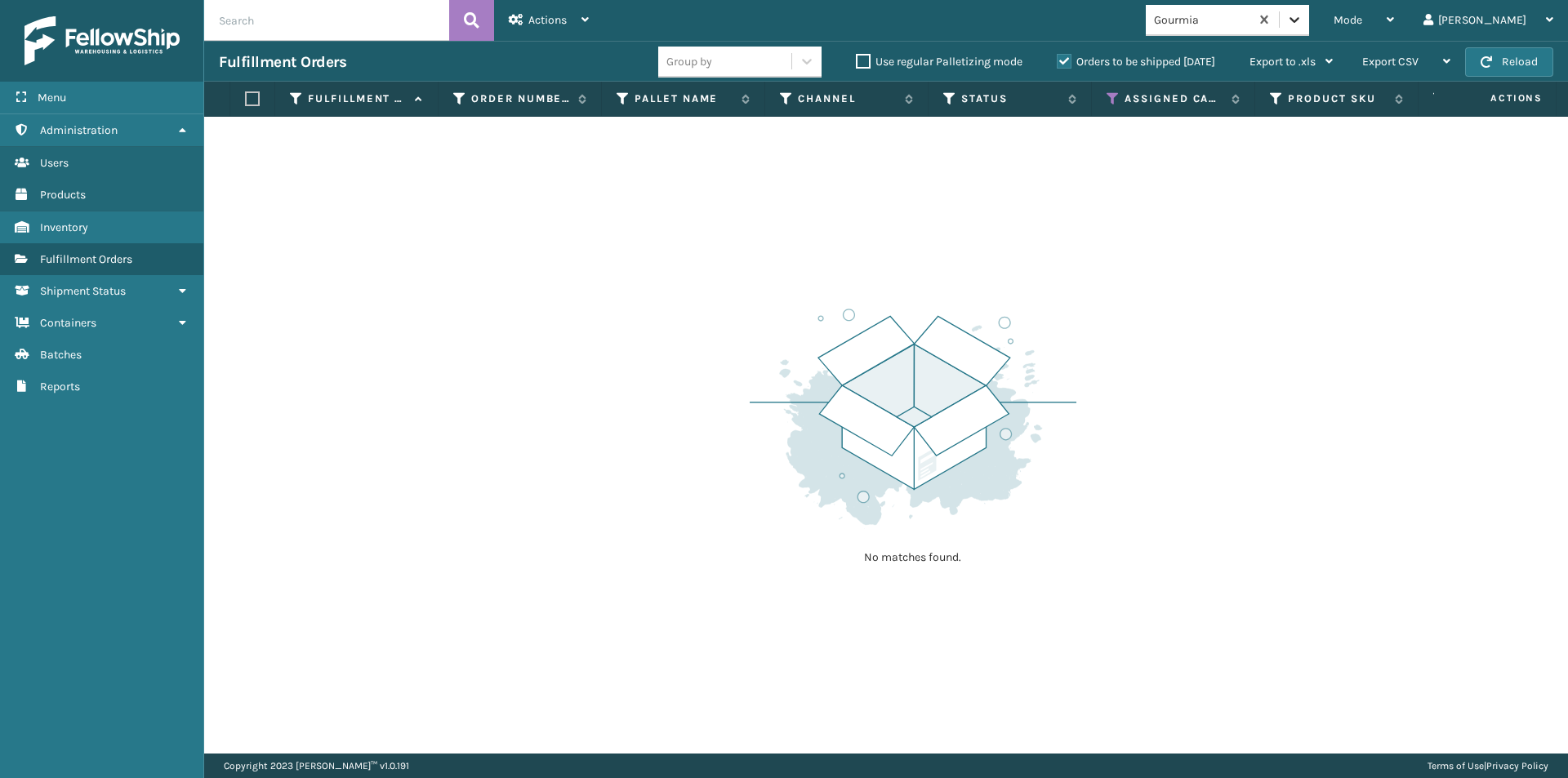
click at [1303, 20] on icon at bounding box center [1294, 19] width 16 height 16
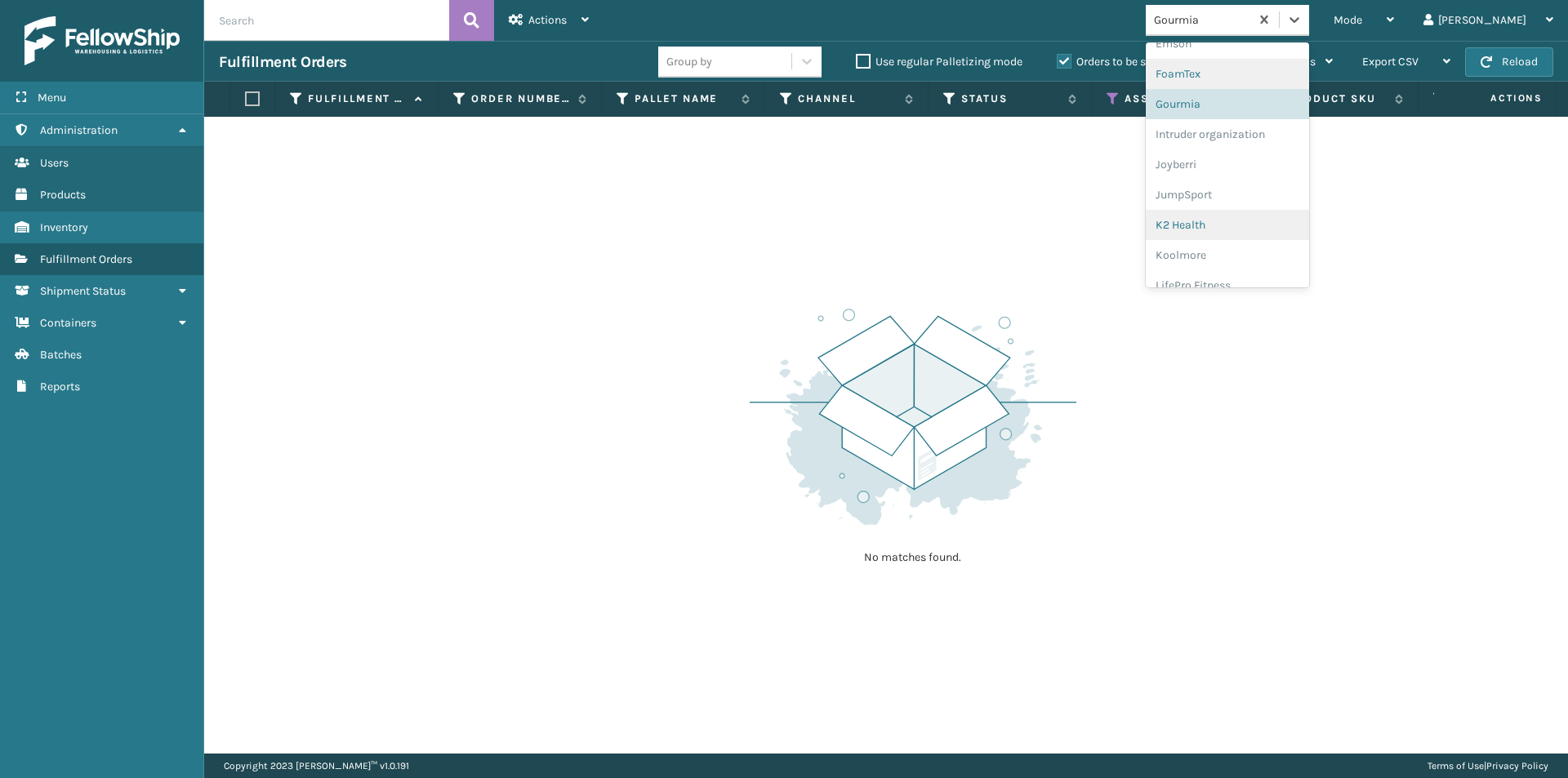
scroll to position [384, 0]
click at [1270, 131] on div "Intruder organization" at bounding box center [1227, 129] width 163 height 30
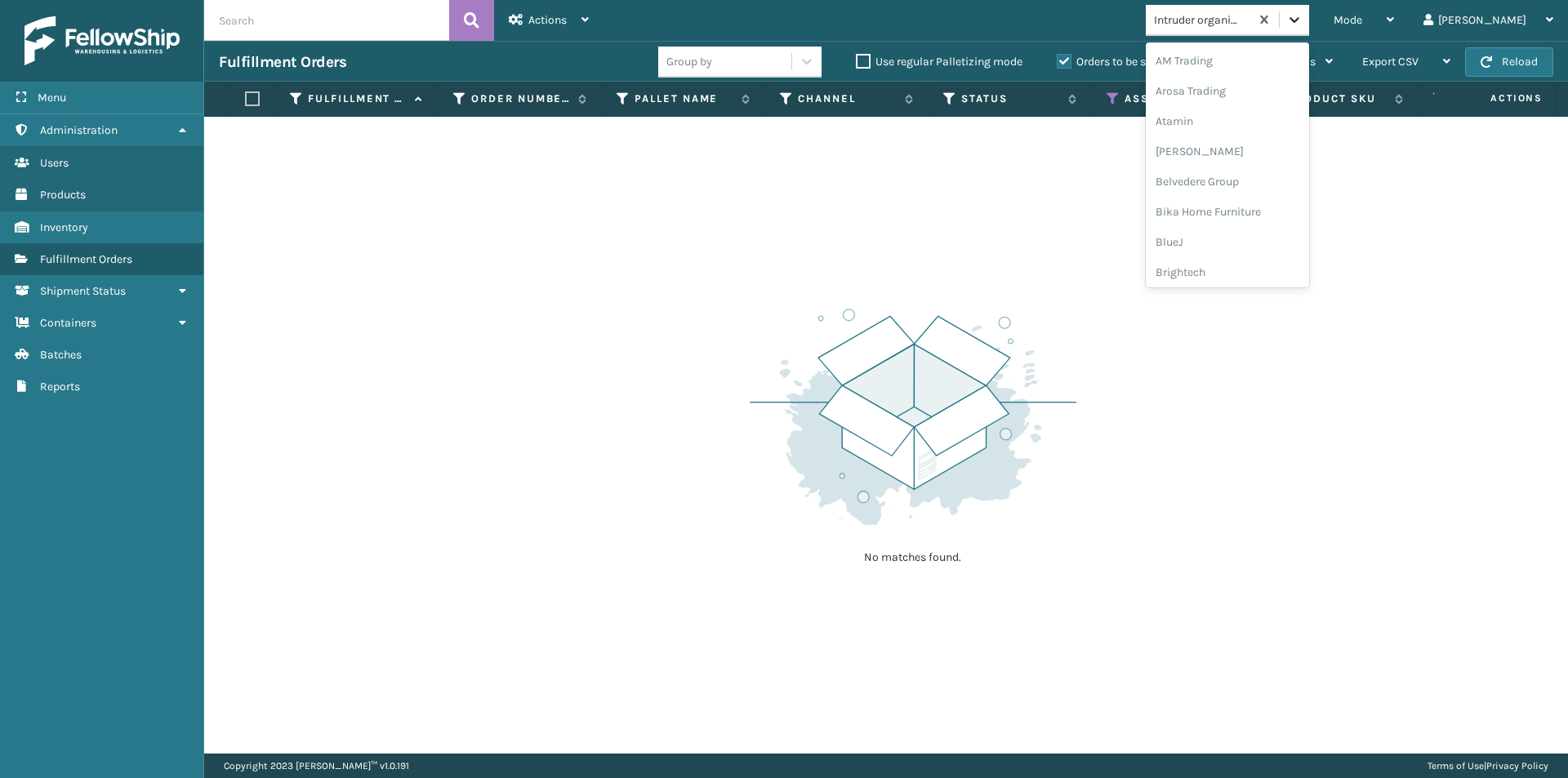
click at [1303, 22] on icon at bounding box center [1294, 19] width 16 height 16
click at [1259, 218] on div "Joyberri" at bounding box center [1227, 210] width 163 height 30
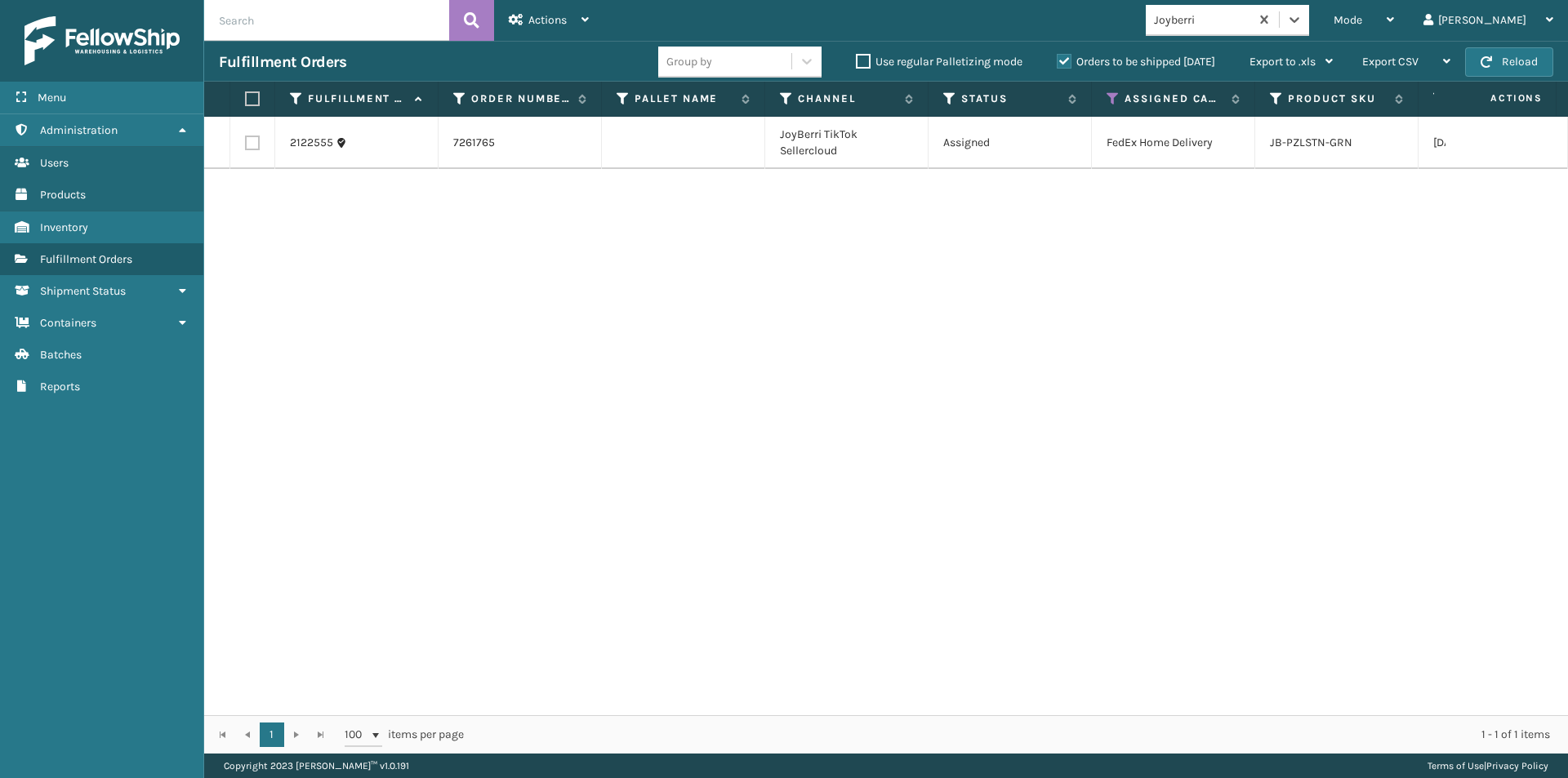
click at [252, 99] on label at bounding box center [249, 98] width 9 height 15
click at [246, 99] on input "checkbox" at bounding box center [245, 99] width 1 height 10
click at [546, 24] on span "Actions" at bounding box center [547, 20] width 39 height 14
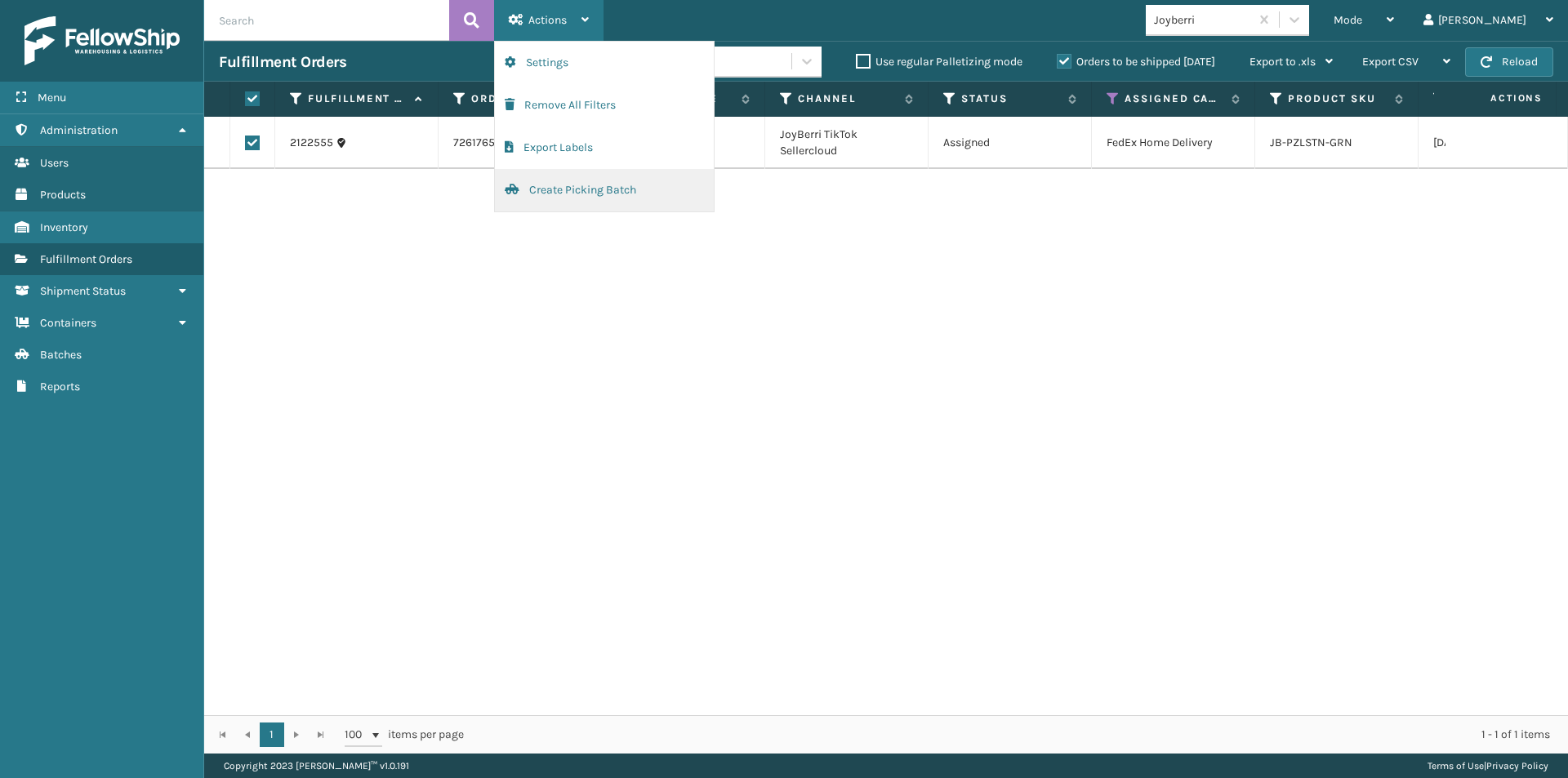
click at [561, 190] on button "Create Picking Batch" at bounding box center [604, 190] width 219 height 42
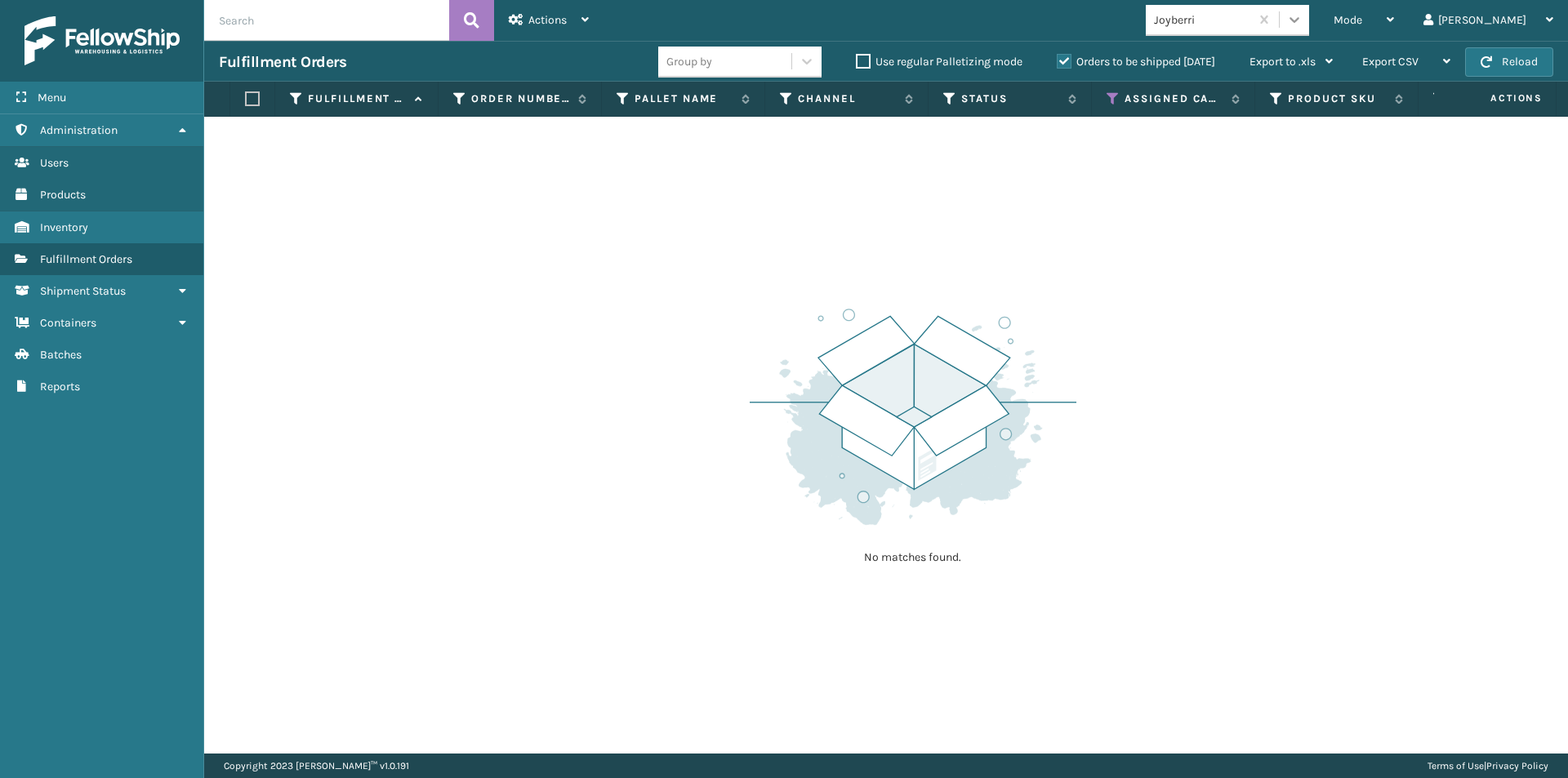
click at [1303, 17] on icon at bounding box center [1294, 19] width 16 height 16
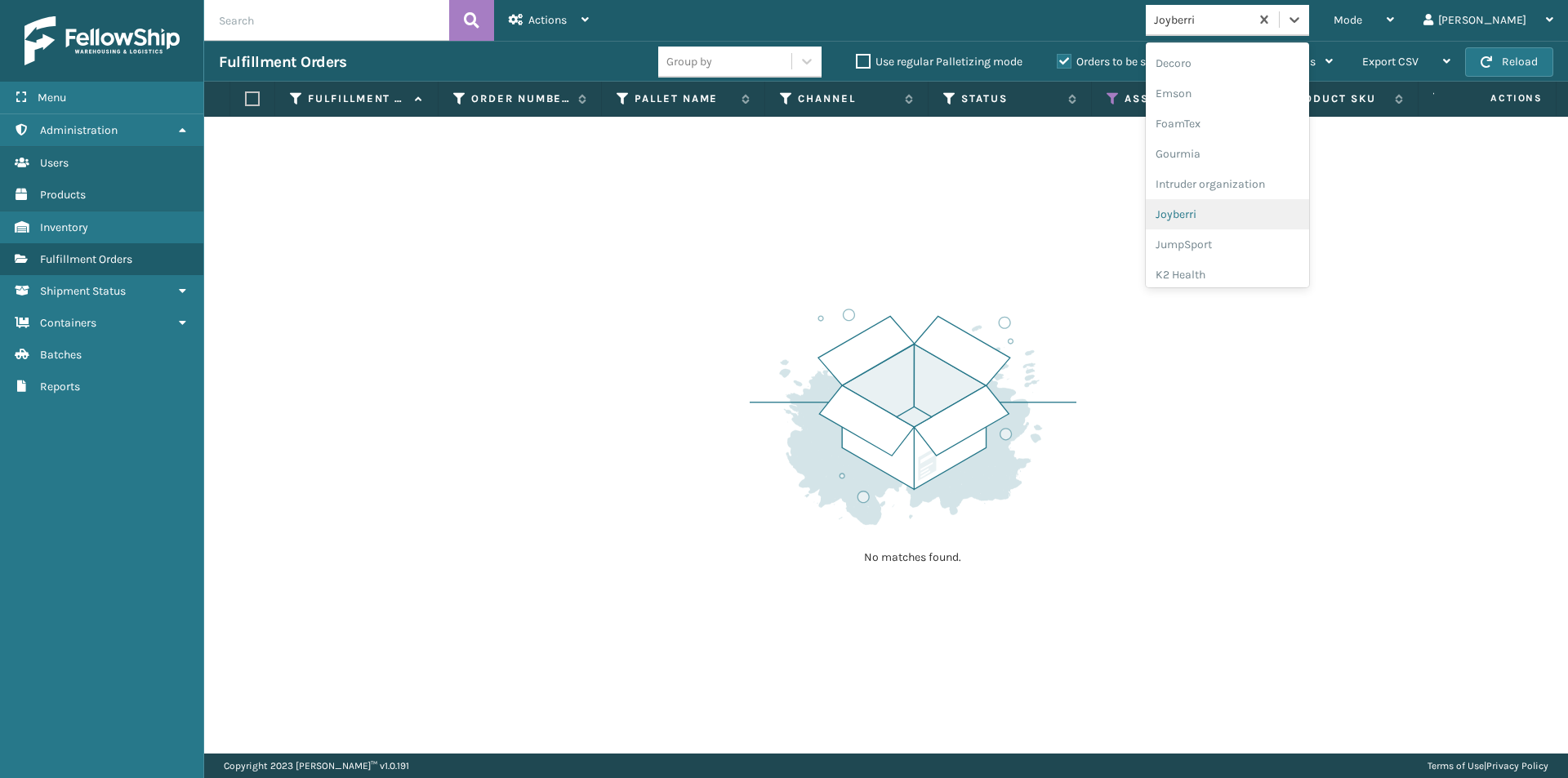
scroll to position [364, 0]
click at [1263, 207] on div "JumpSport" at bounding box center [1227, 210] width 163 height 30
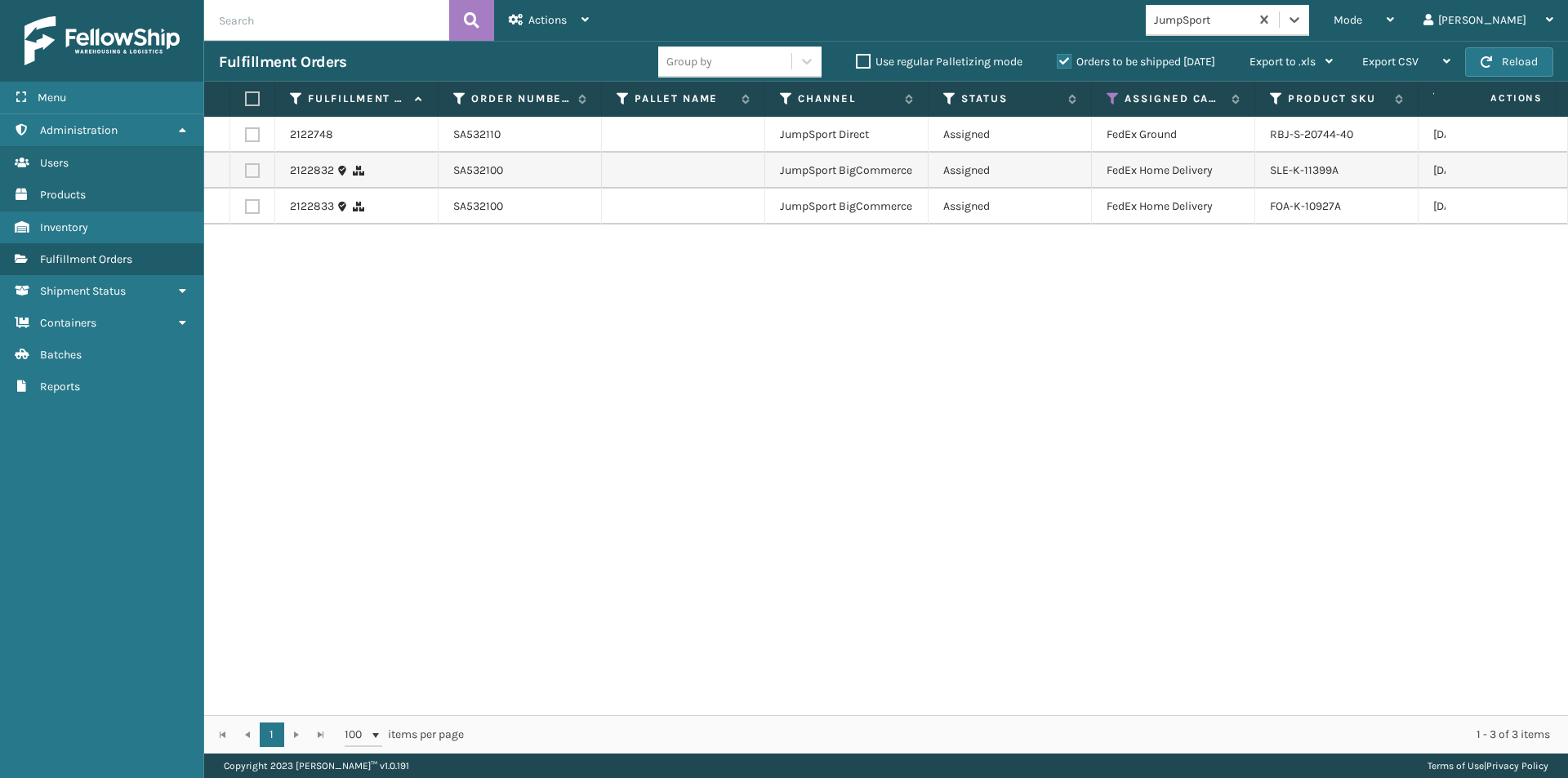
click at [255, 92] on label at bounding box center [249, 98] width 9 height 15
click at [246, 94] on input "checkbox" at bounding box center [245, 99] width 1 height 10
click at [571, 18] on div "Actions" at bounding box center [548, 20] width 80 height 40
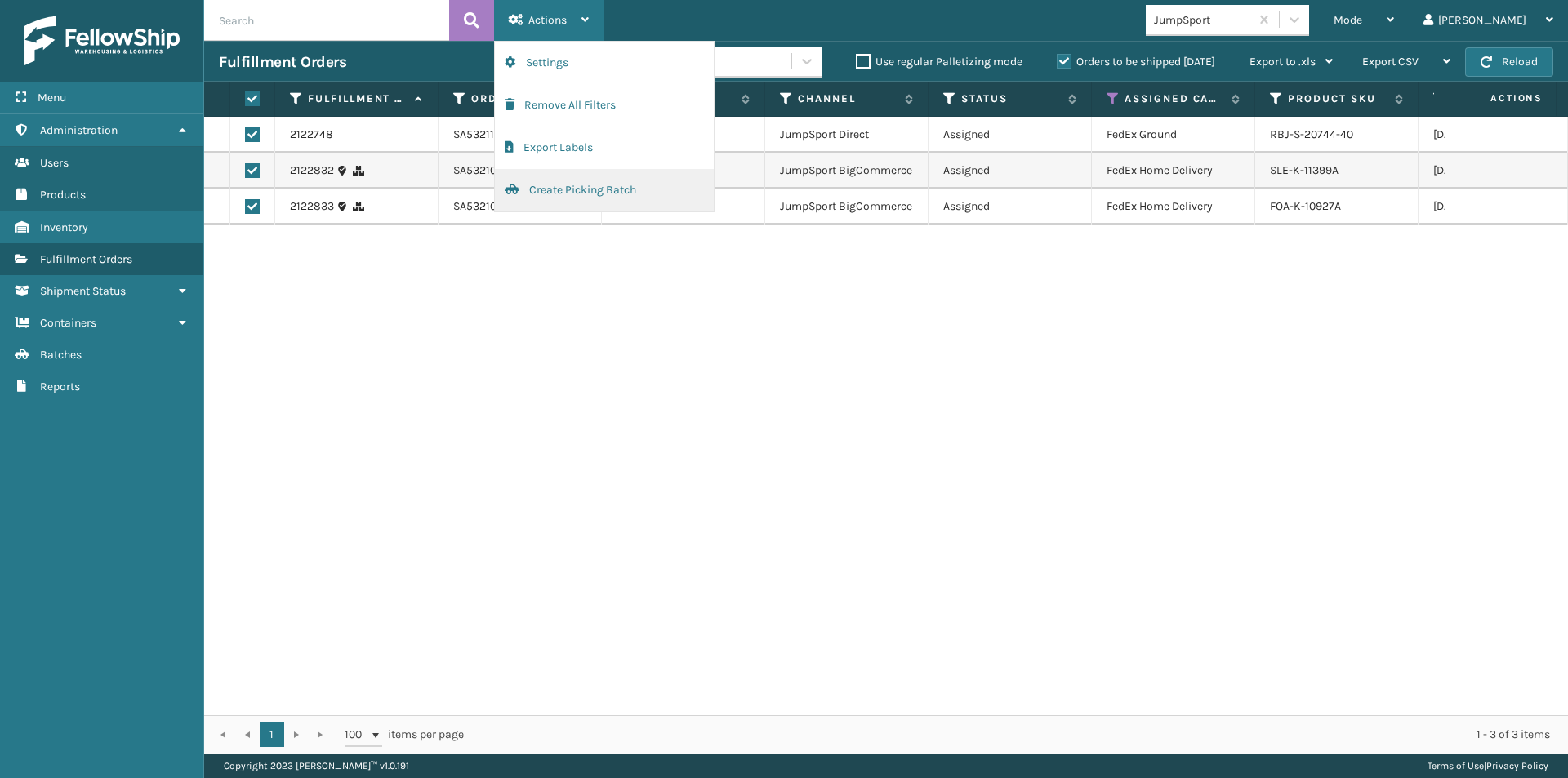
click at [555, 186] on button "Create Picking Batch" at bounding box center [604, 190] width 219 height 42
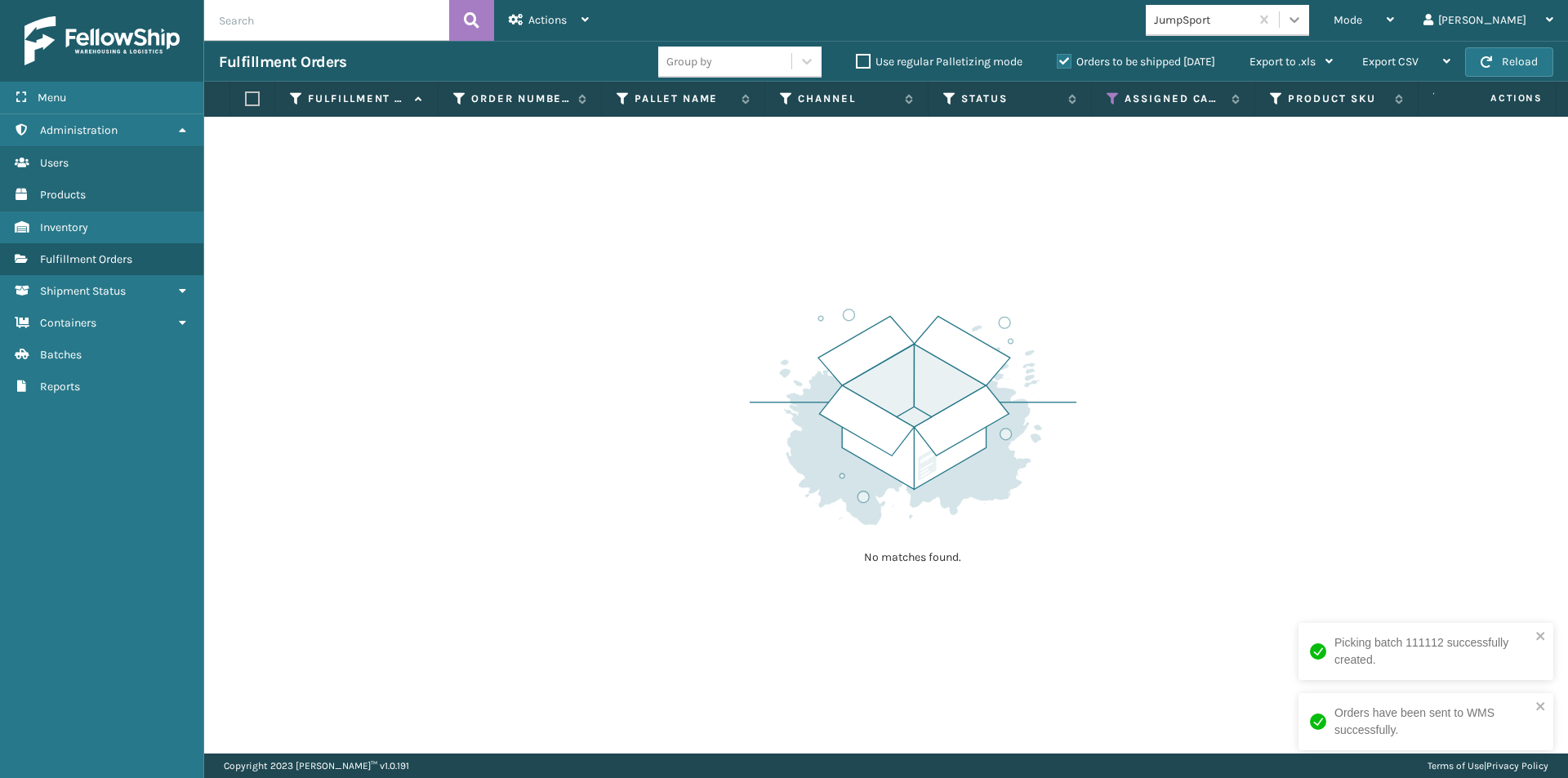
click at [1309, 7] on div at bounding box center [1294, 20] width 29 height 29
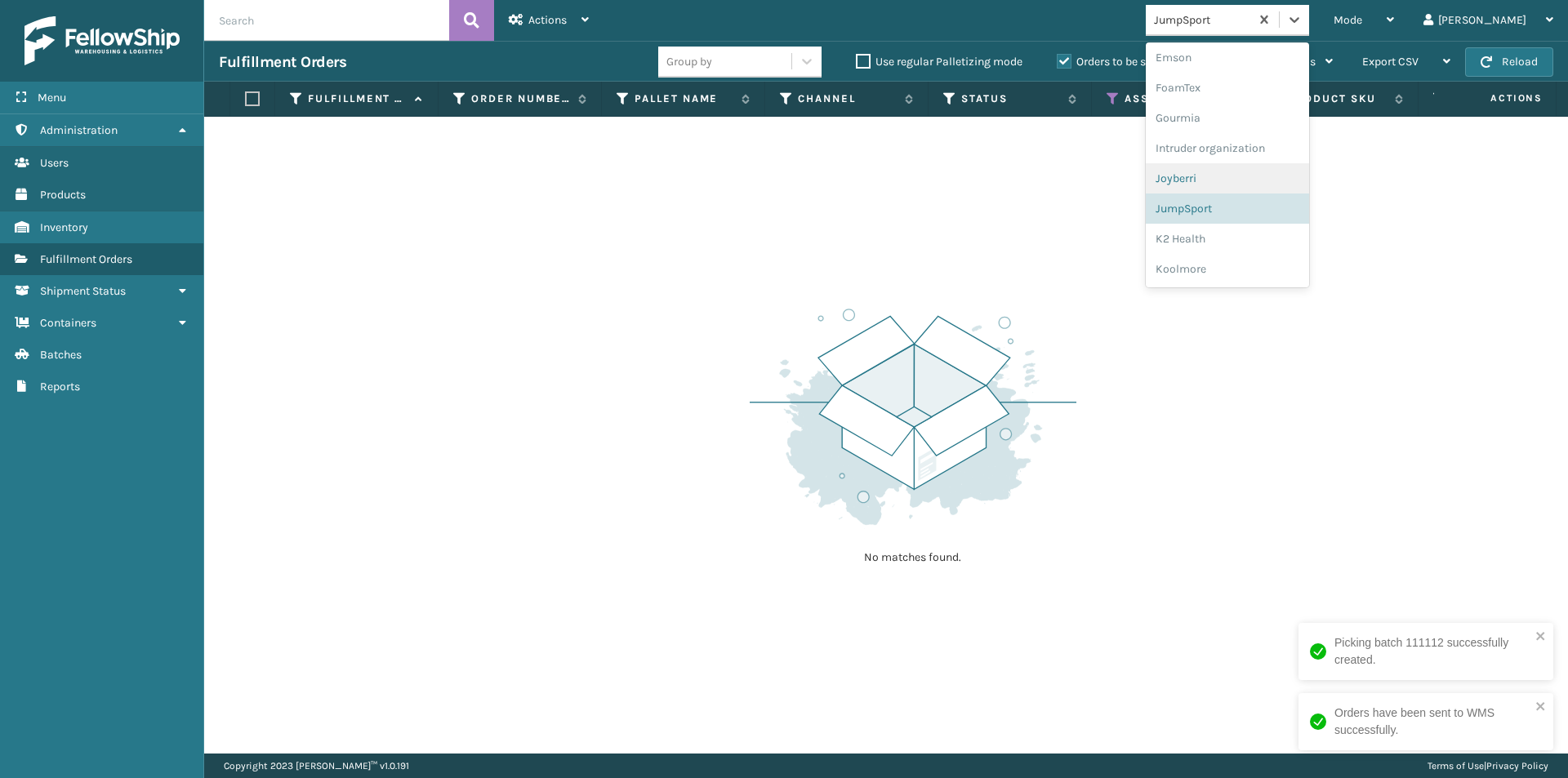
scroll to position [394, 0]
click at [1276, 213] on div "K2 Health" at bounding box center [1227, 210] width 163 height 30
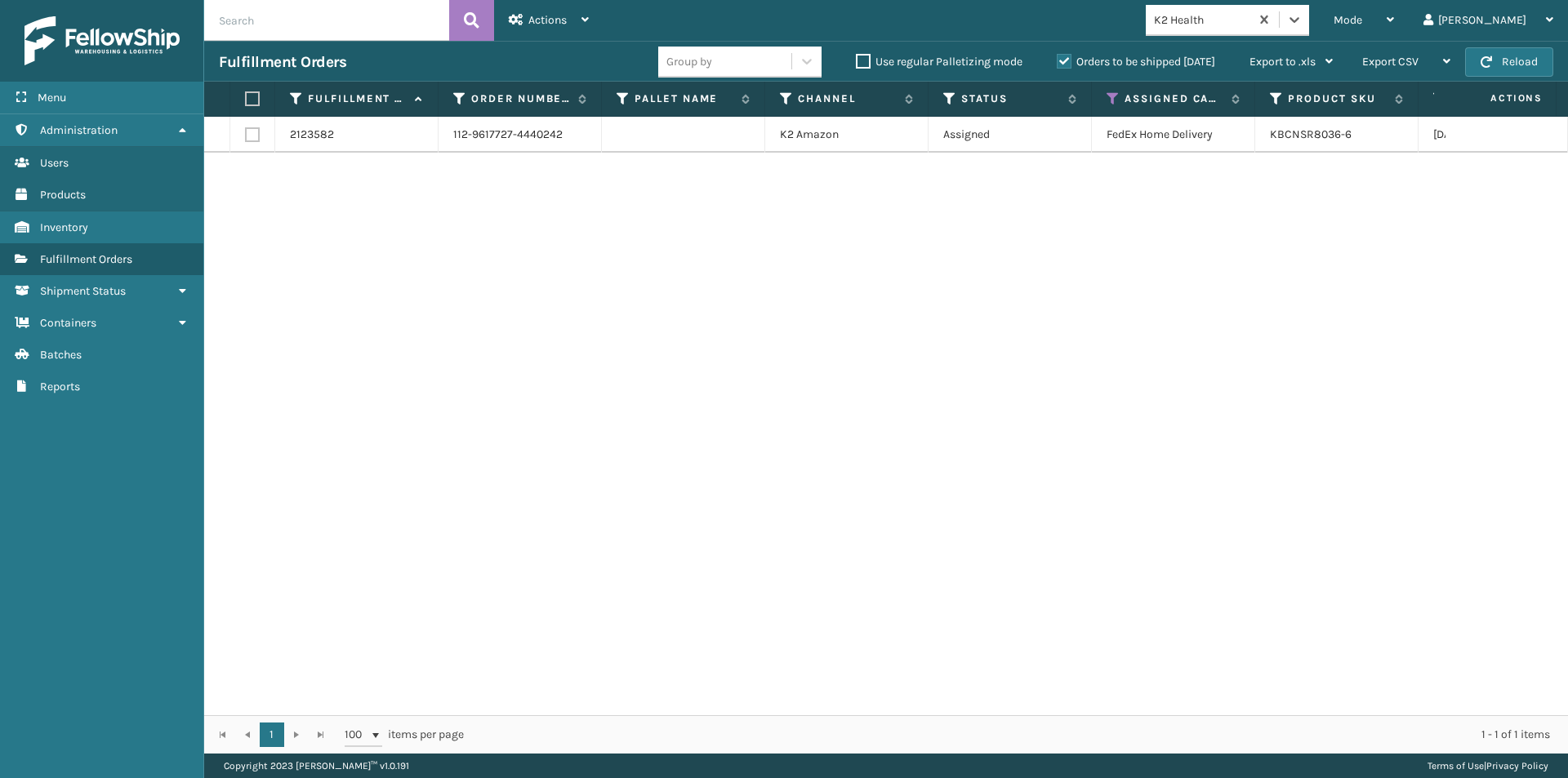
click at [249, 96] on label at bounding box center [249, 98] width 9 height 15
click at [246, 96] on input "checkbox" at bounding box center [245, 99] width 1 height 10
click at [550, 34] on div "Actions" at bounding box center [548, 20] width 80 height 40
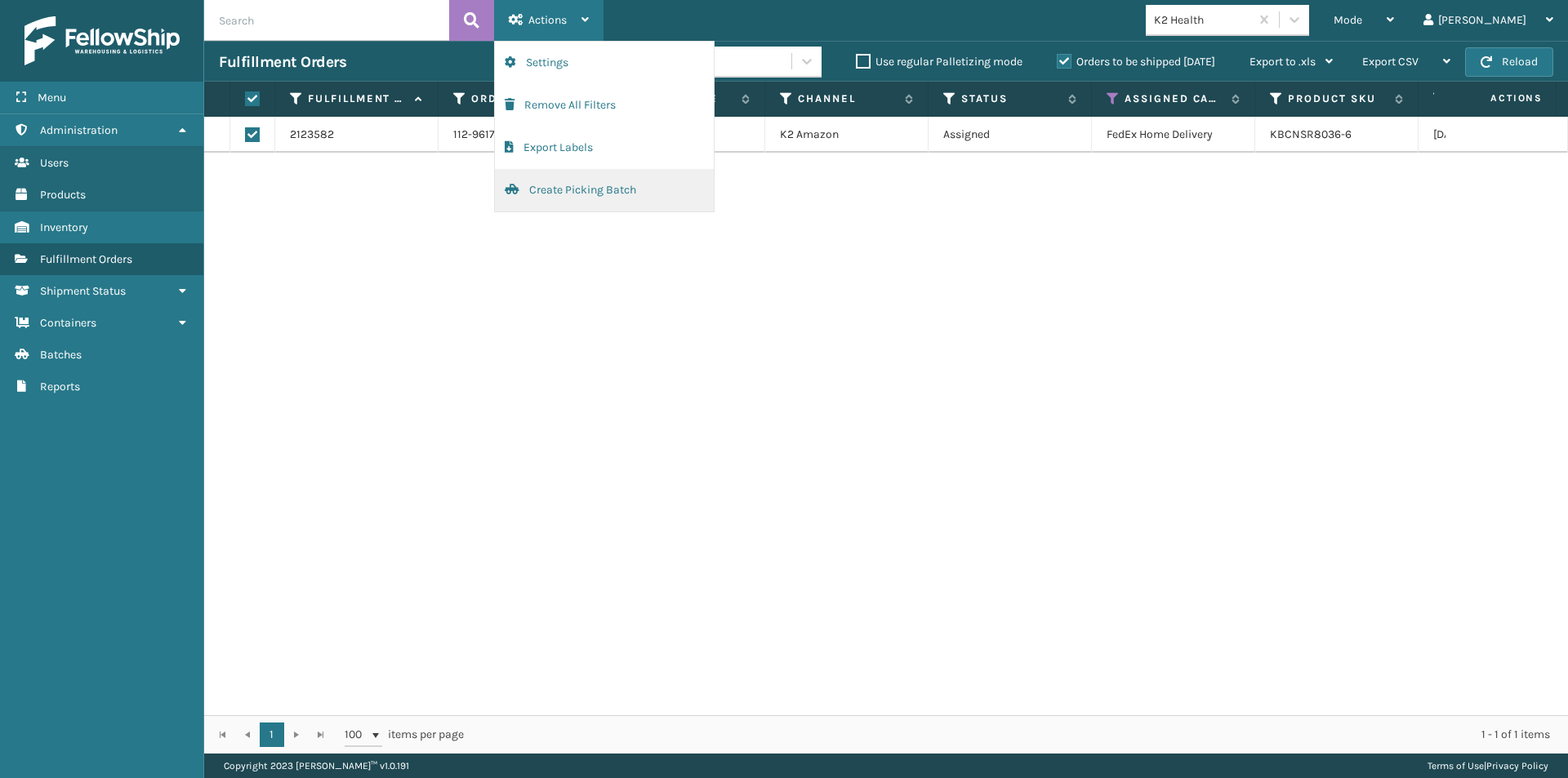
click at [540, 184] on button "Create Picking Batch" at bounding box center [604, 190] width 219 height 42
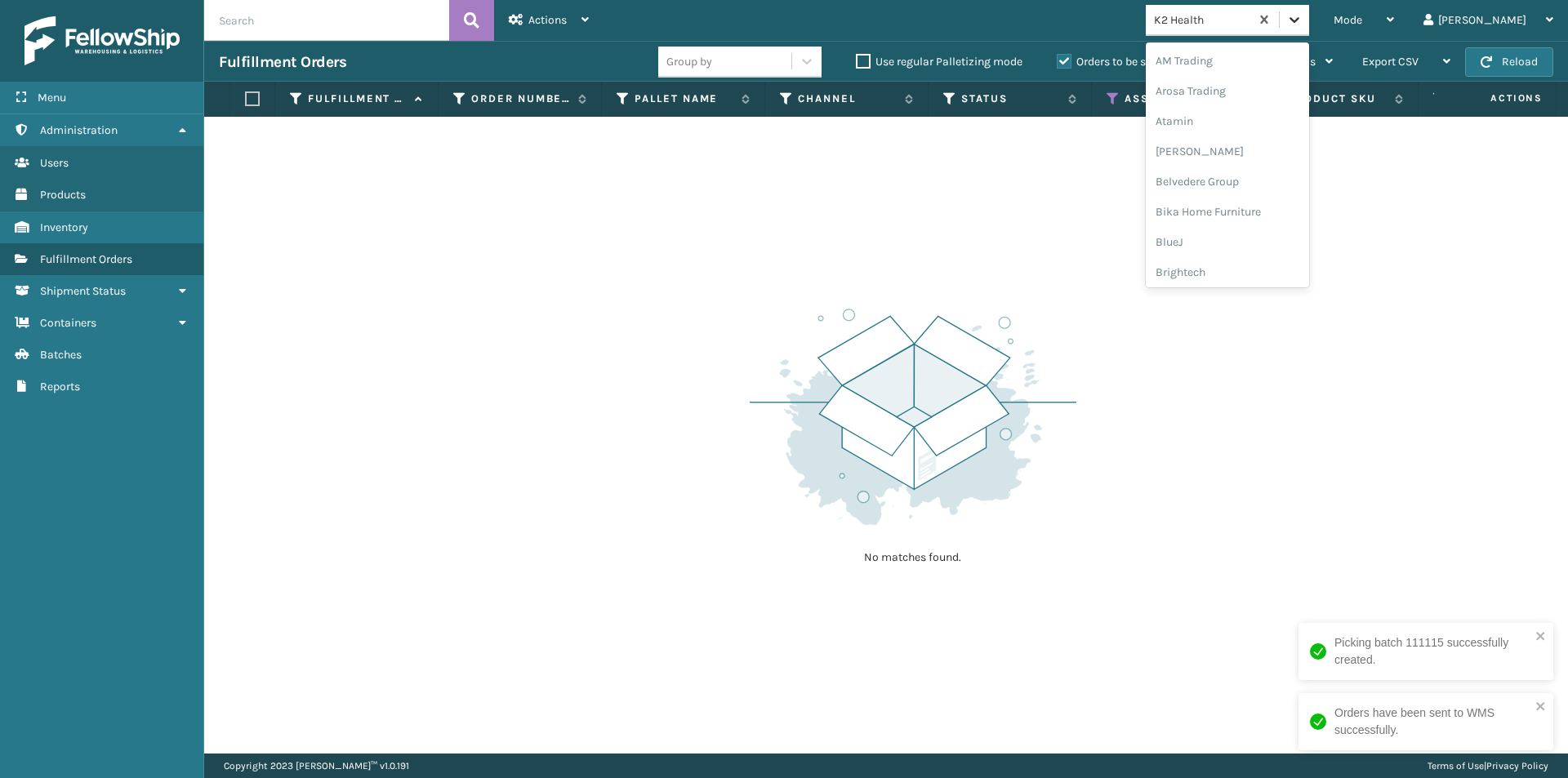
click at [1303, 24] on icon at bounding box center [1294, 19] width 16 height 16
click at [1260, 203] on div "Koolmore" at bounding box center [1227, 210] width 163 height 30
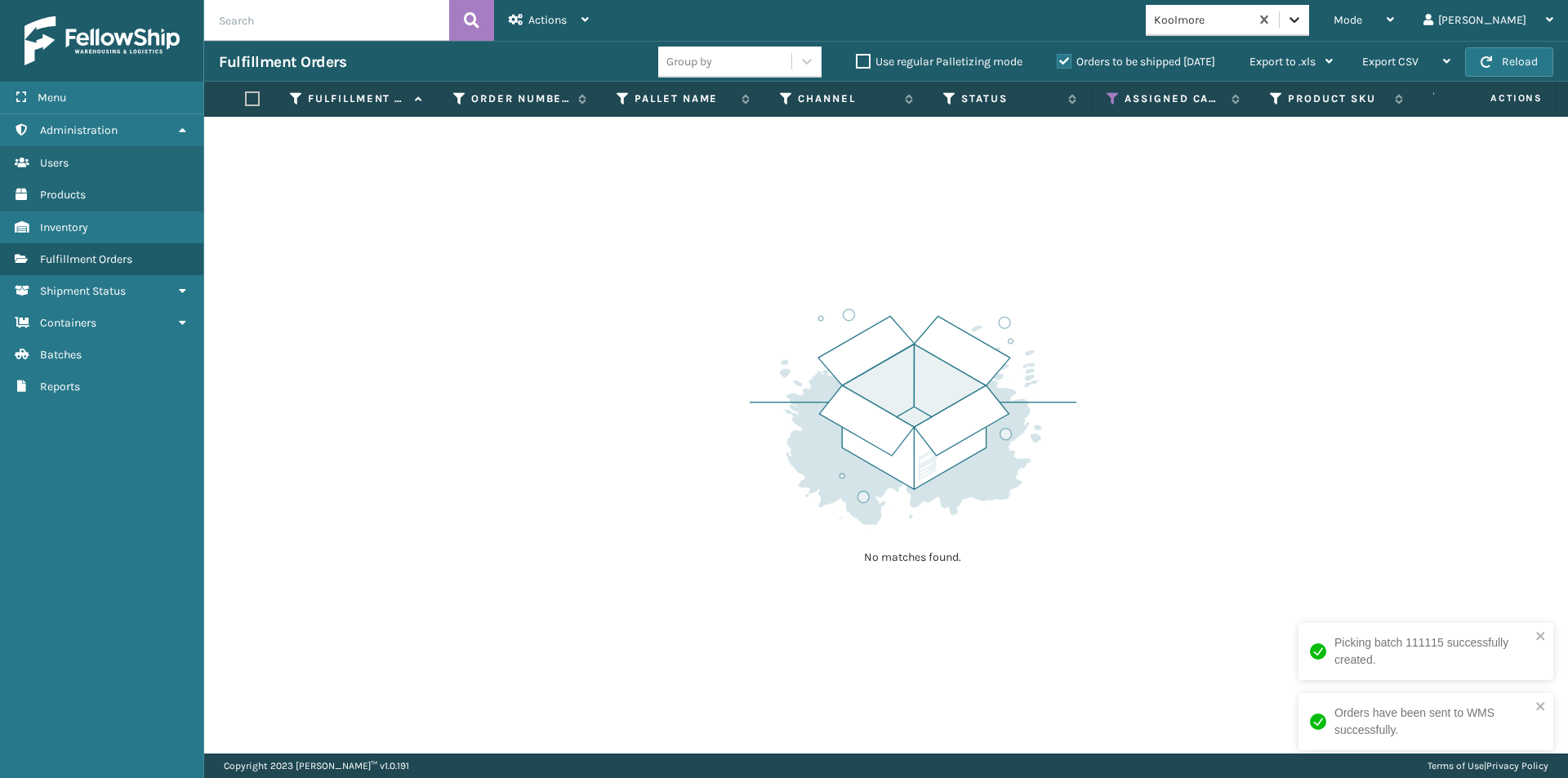
click at [1303, 13] on icon at bounding box center [1294, 19] width 16 height 16
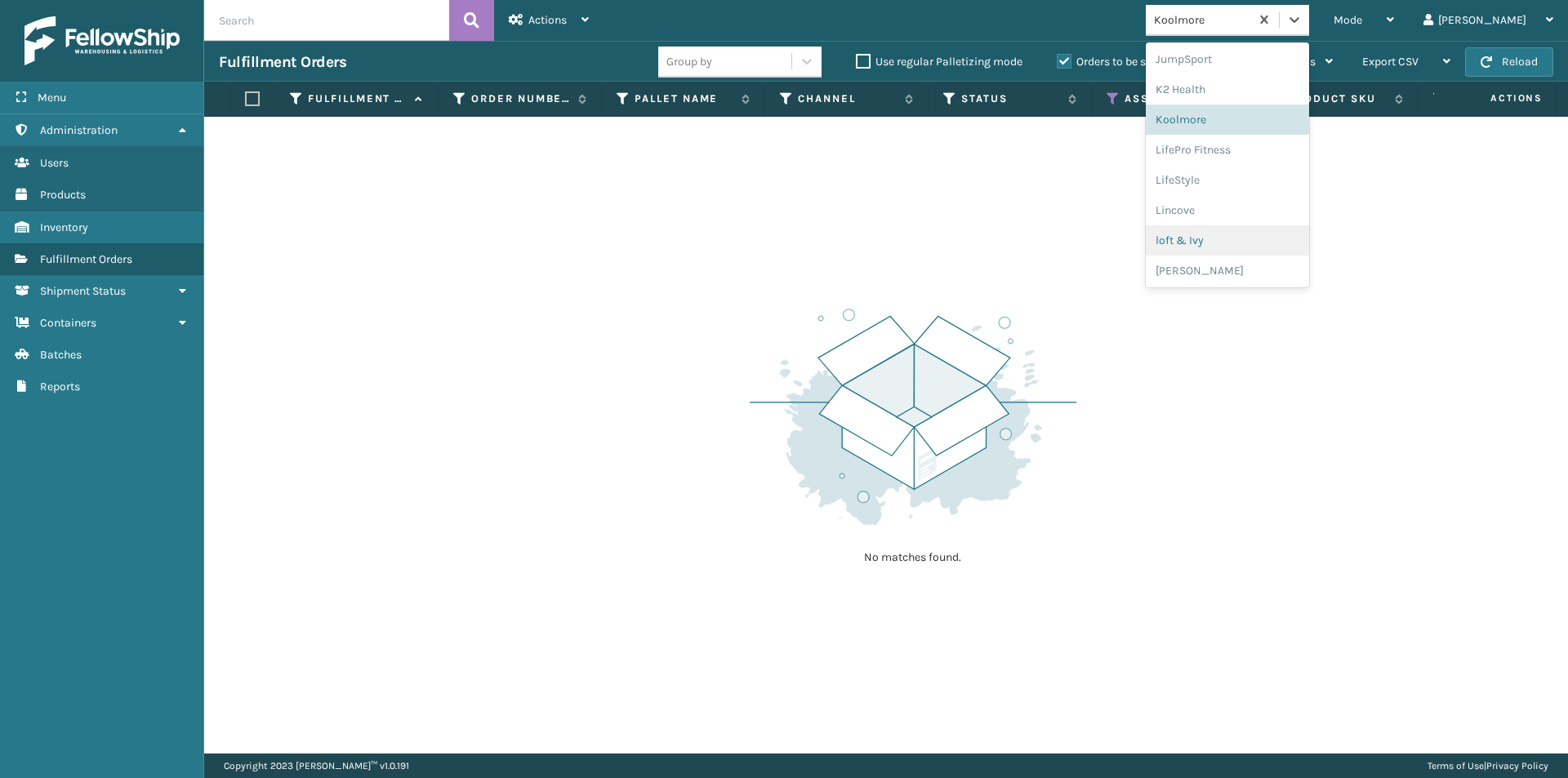
scroll to position [517, 0]
click at [1255, 144] on div "LifePro Fitness" at bounding box center [1227, 147] width 163 height 30
click at [1303, 16] on icon at bounding box center [1294, 19] width 16 height 16
click at [1262, 125] on div "LifeStyle" at bounding box center [1227, 119] width 163 height 30
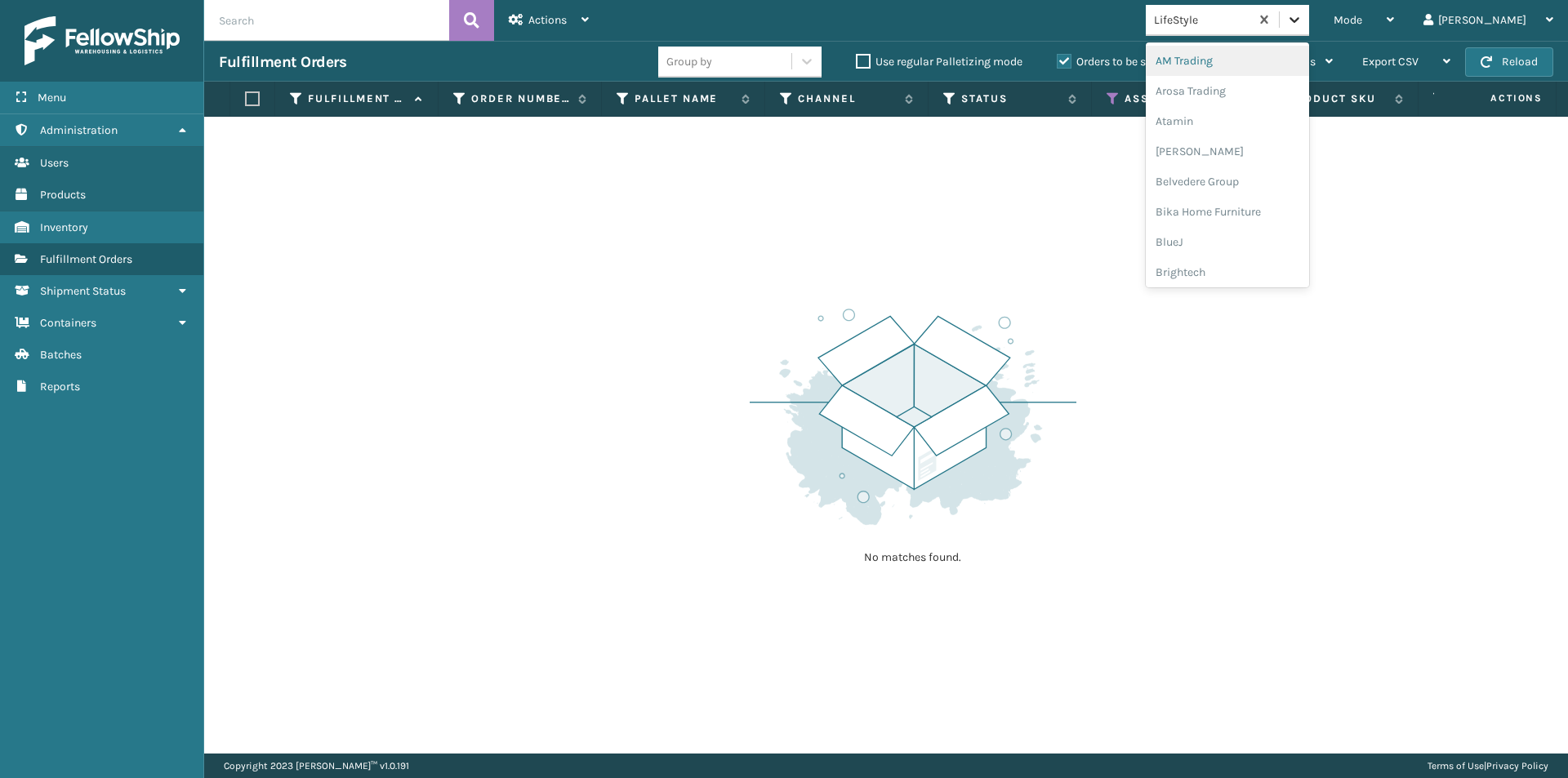
click at [1303, 20] on icon at bounding box center [1294, 19] width 16 height 16
click at [1264, 235] on div "Lincove" at bounding box center [1227, 235] width 163 height 30
click at [1303, 23] on icon at bounding box center [1294, 19] width 16 height 16
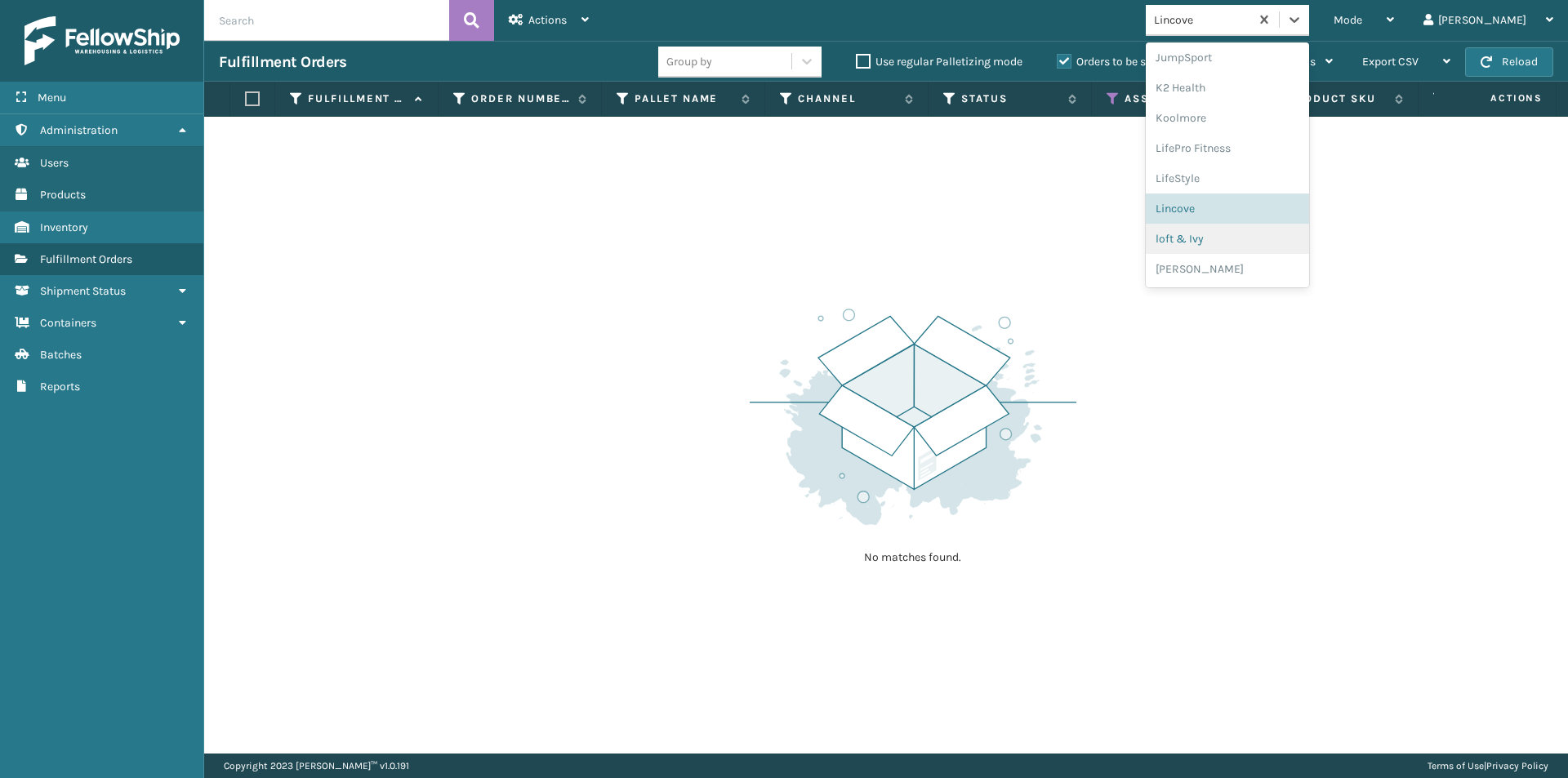
click at [1269, 240] on div "loft & Ivy" at bounding box center [1227, 239] width 163 height 30
click at [1303, 21] on icon at bounding box center [1294, 19] width 16 height 16
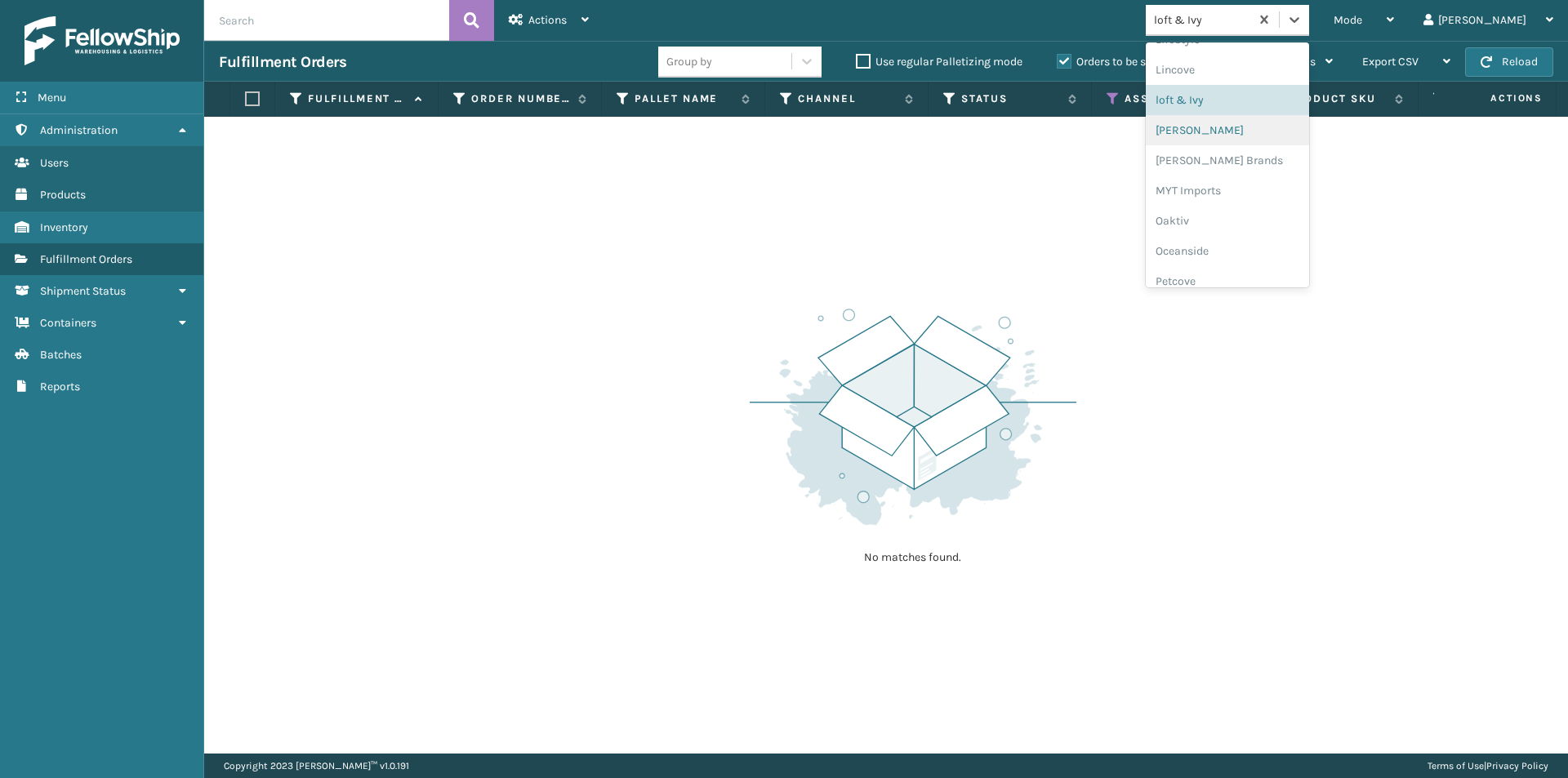
click at [1251, 132] on div "[PERSON_NAME]" at bounding box center [1227, 130] width 163 height 30
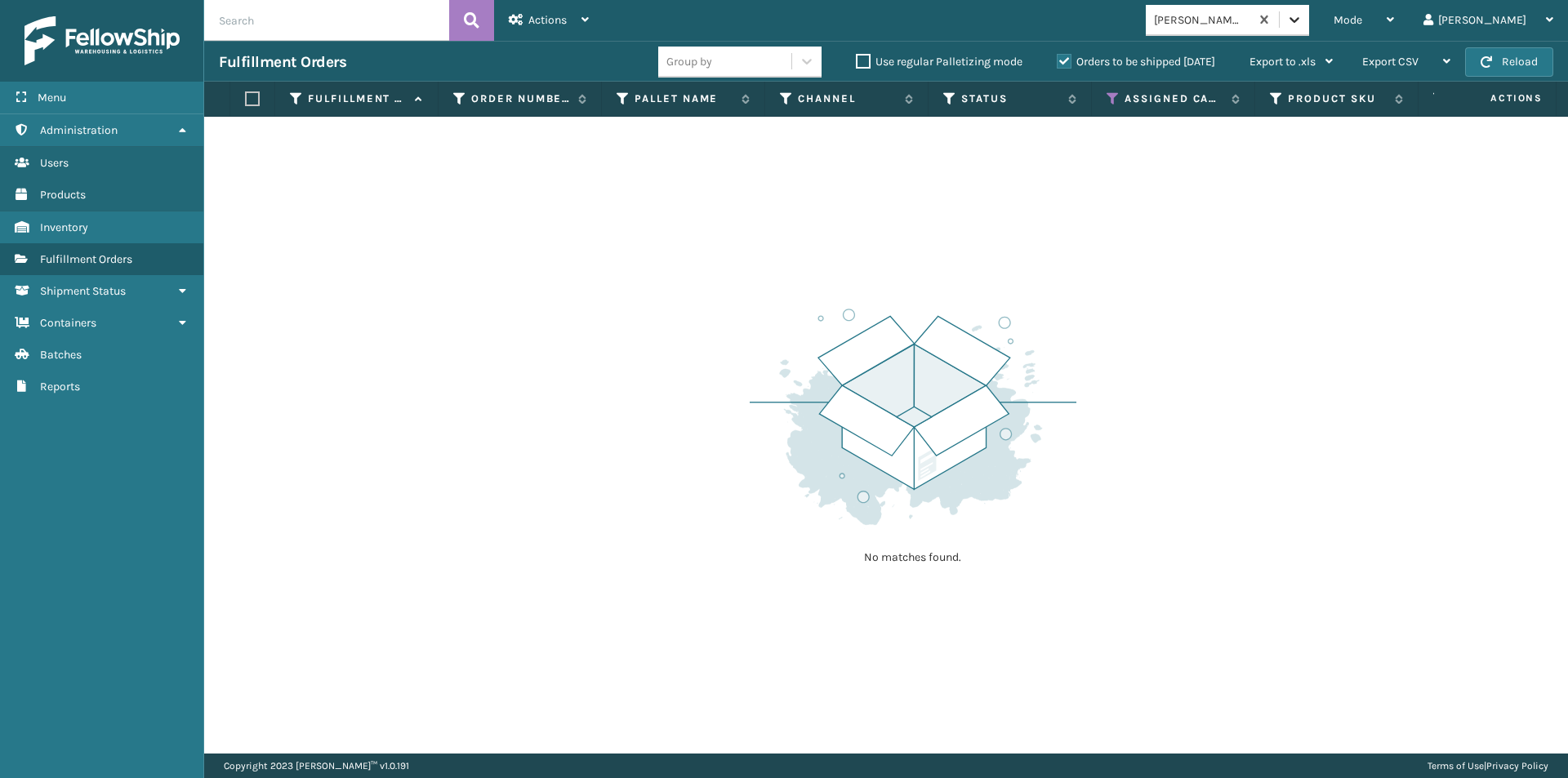
click at [1303, 23] on icon at bounding box center [1294, 19] width 16 height 16
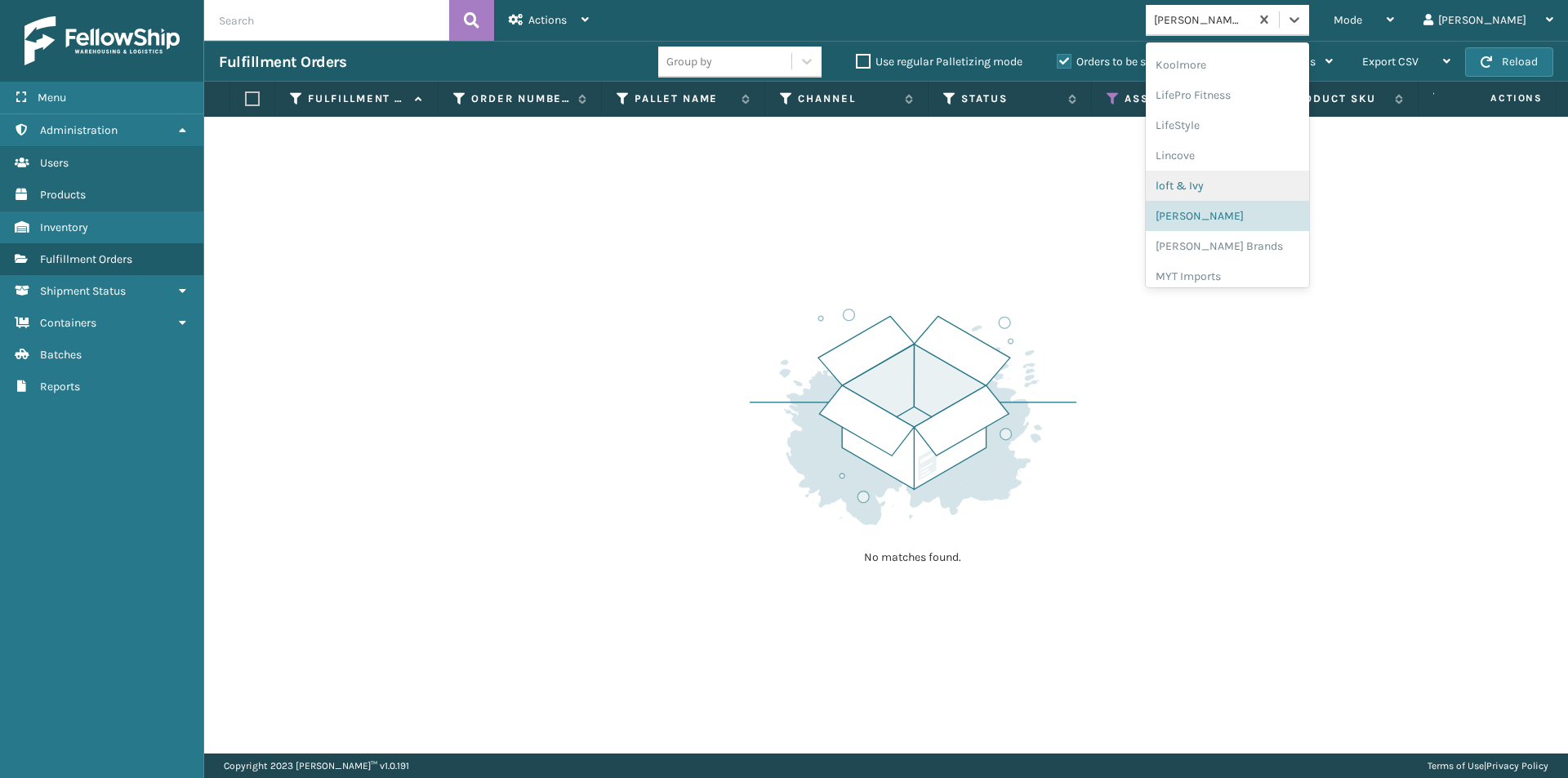
scroll to position [598, 0]
click at [1260, 225] on div "[PERSON_NAME] Brands" at bounding box center [1227, 217] width 163 height 30
click at [1303, 22] on icon at bounding box center [1294, 19] width 16 height 16
click at [1239, 238] on div "SleepGeekz" at bounding box center [1227, 239] width 163 height 30
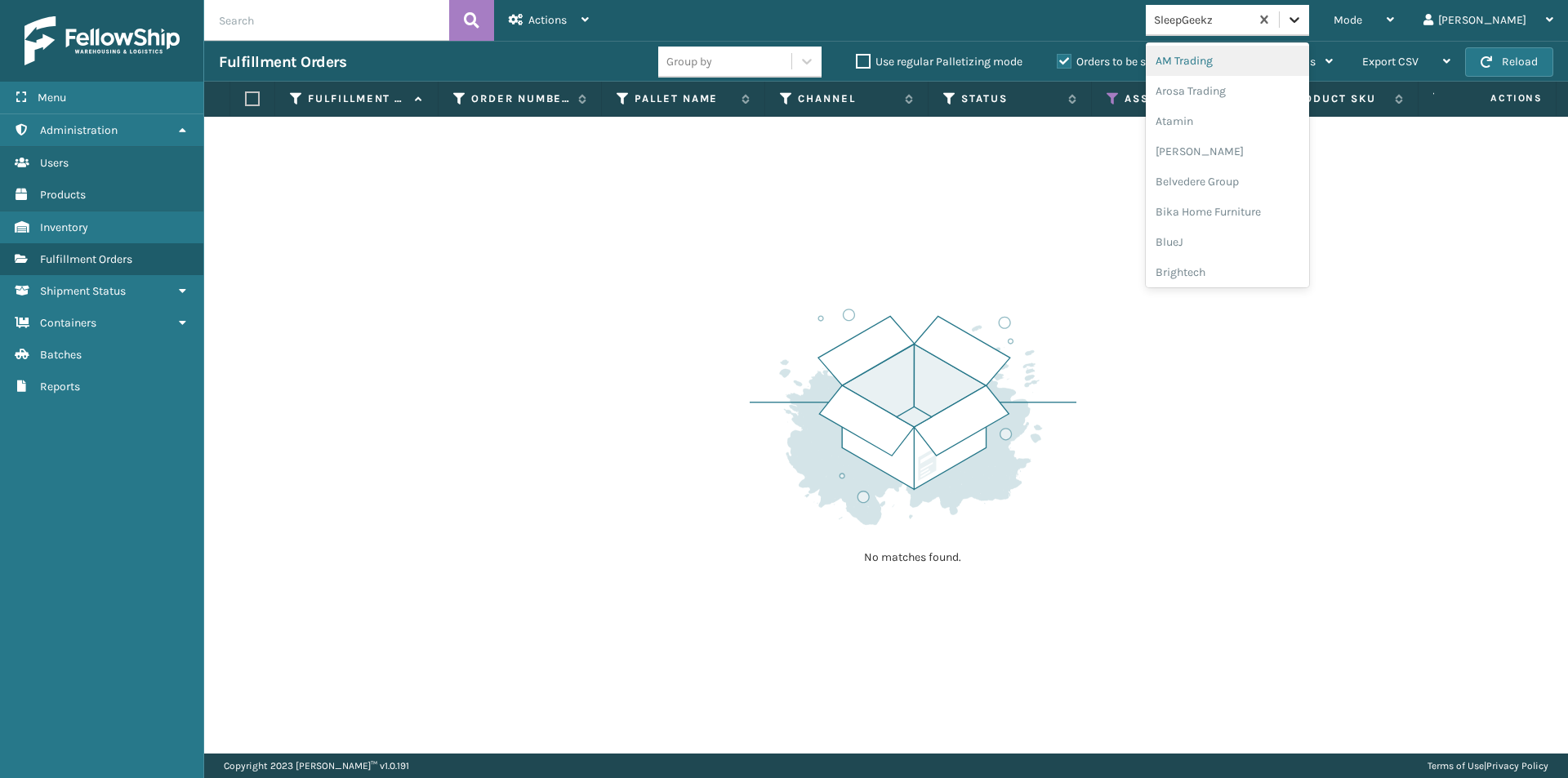
click at [1309, 19] on div at bounding box center [1294, 20] width 29 height 29
